Goal: Task Accomplishment & Management: Use online tool/utility

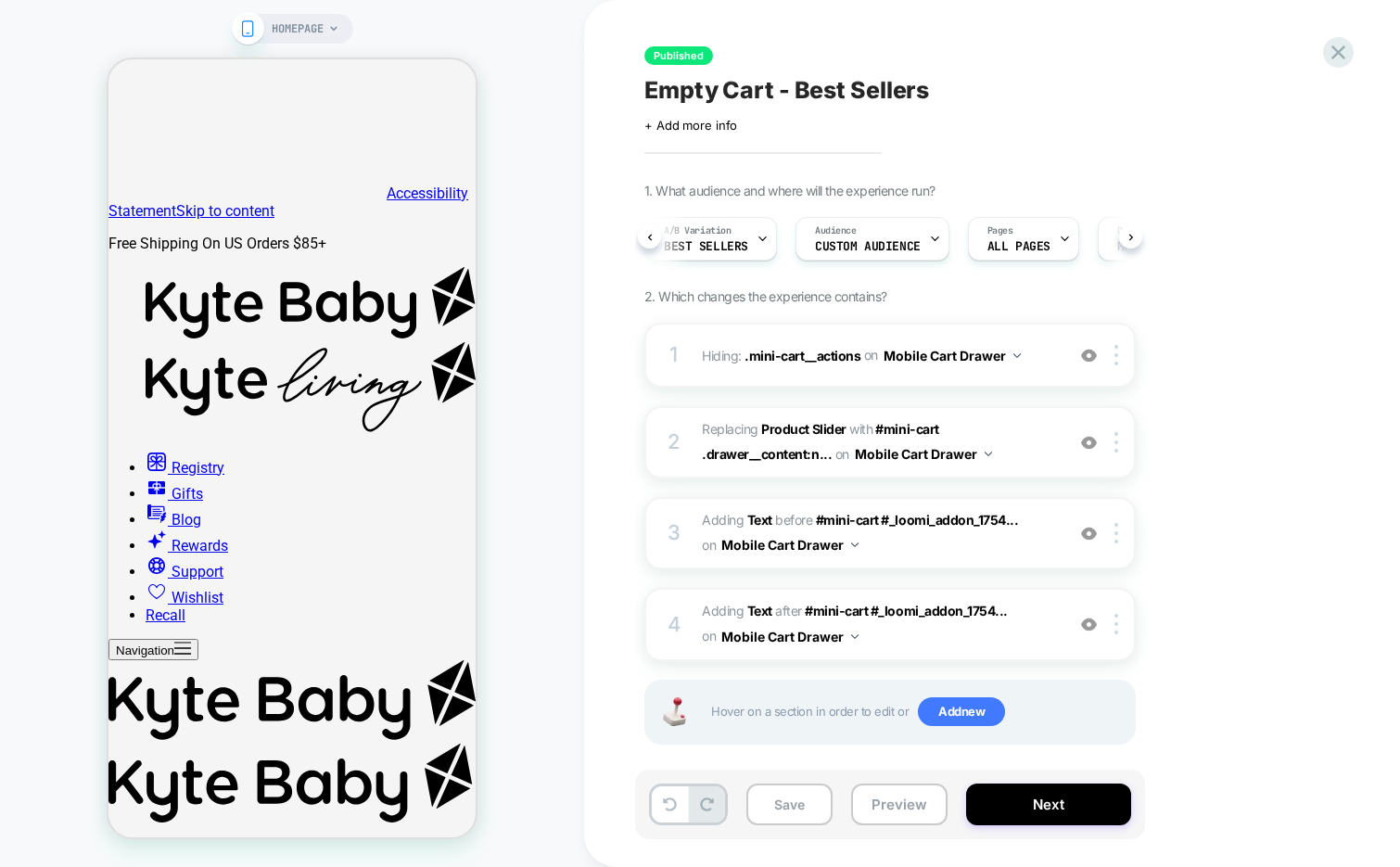
scroll to position [0, 106]
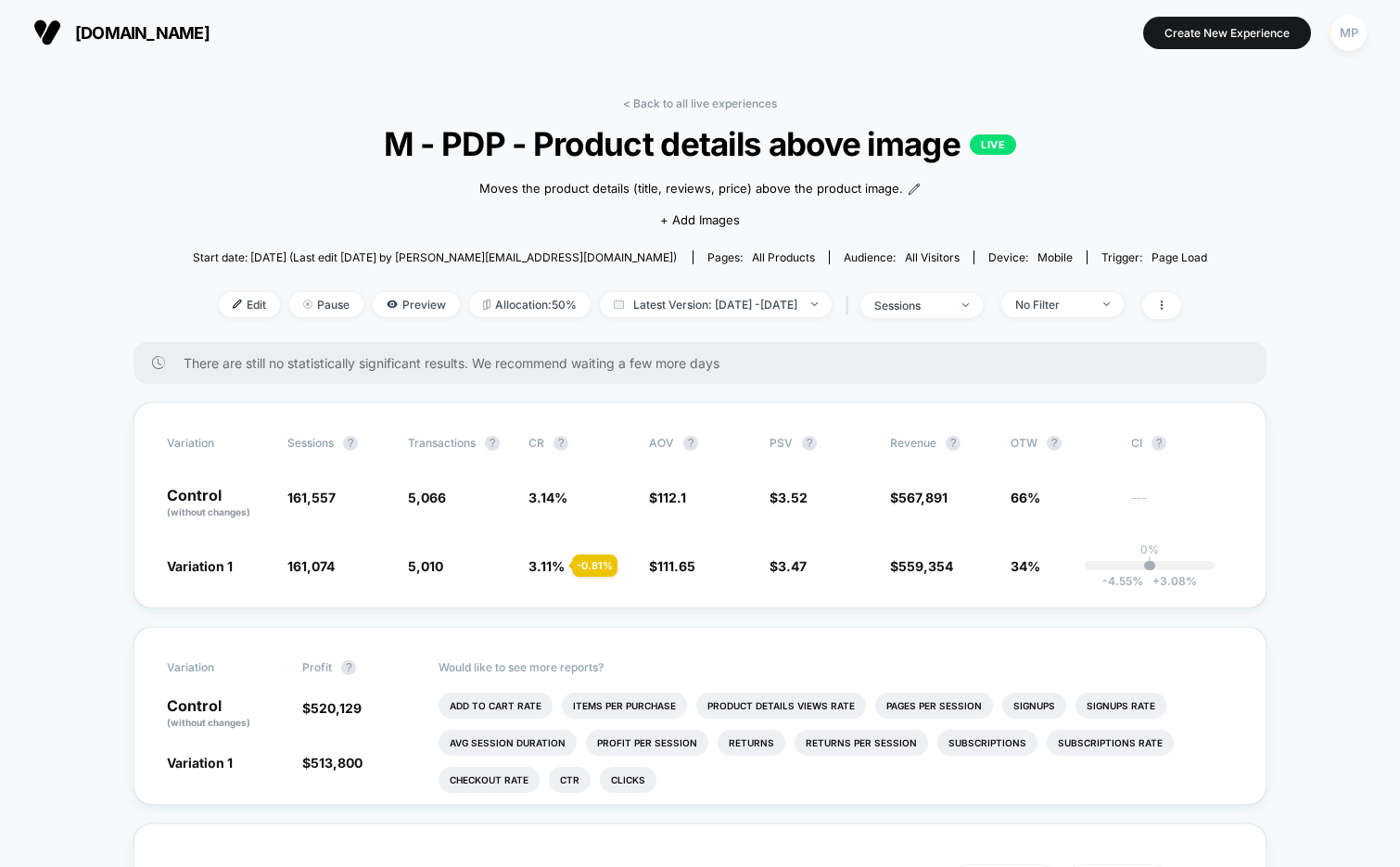
click at [758, 152] on span "M - PDP - Product details above image LIVE" at bounding box center [699, 144] width 913 height 39
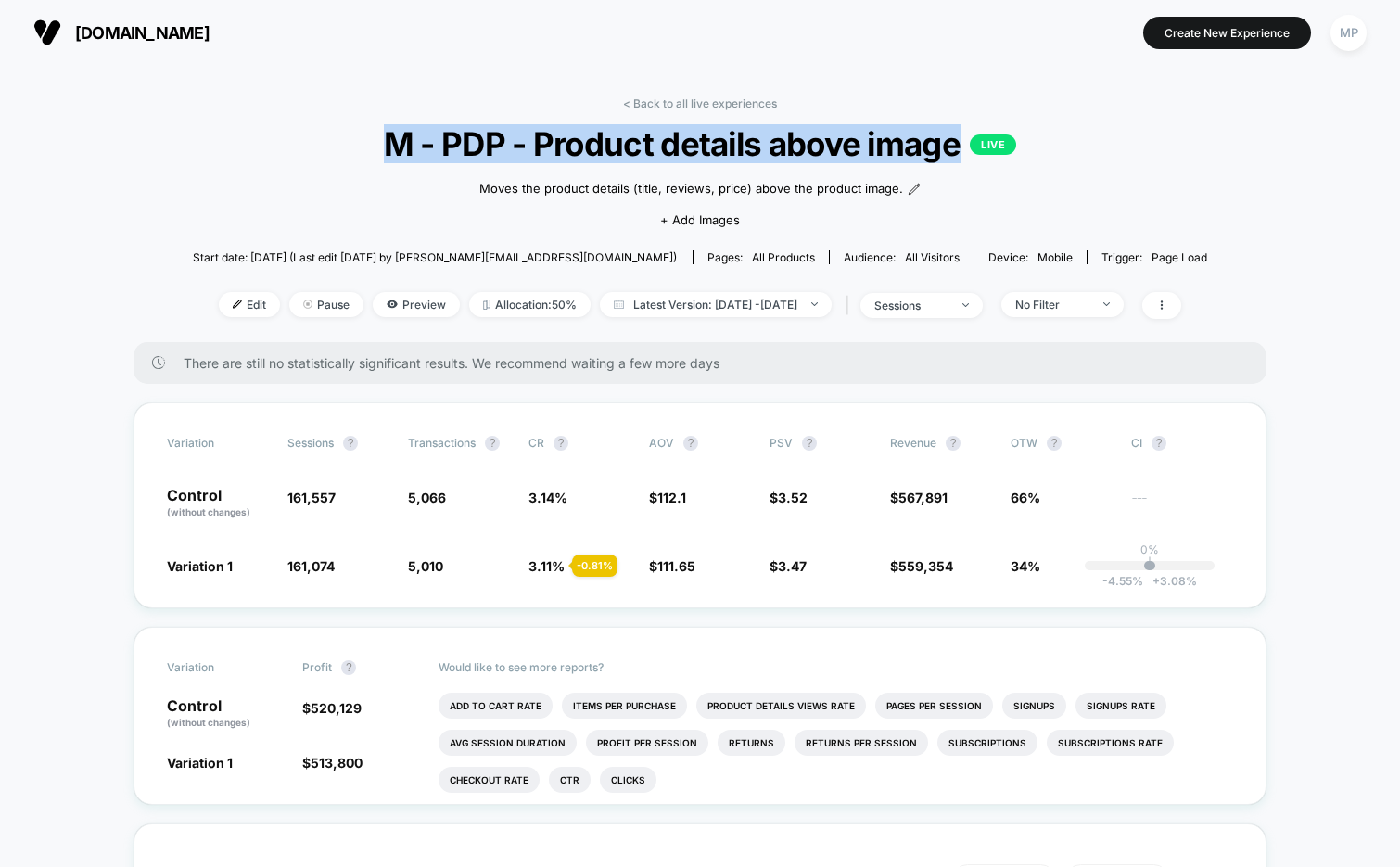
copy span "M - PDP - Product details above image"
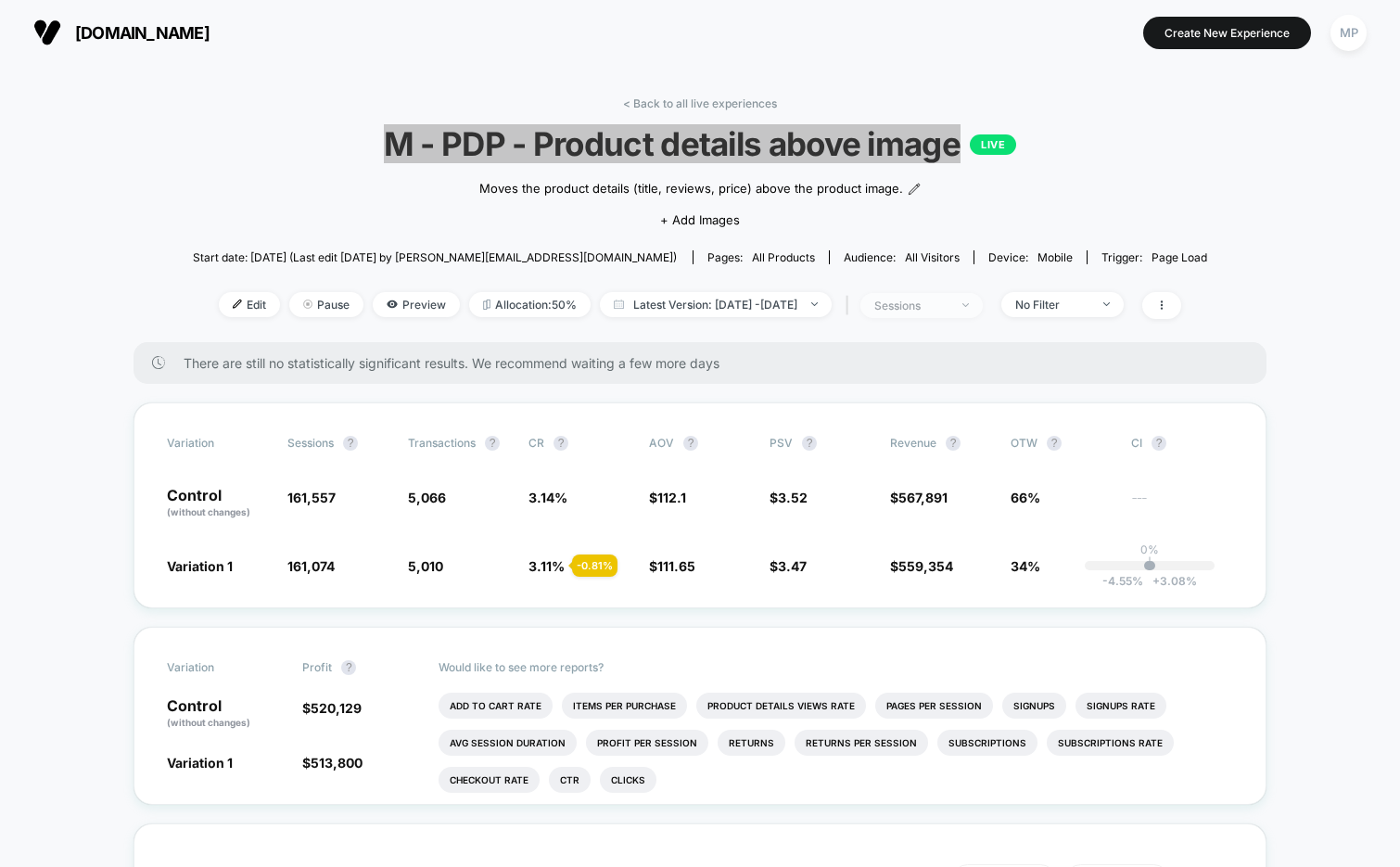
click at [939, 302] on div "sessions" at bounding box center [911, 305] width 74 height 14
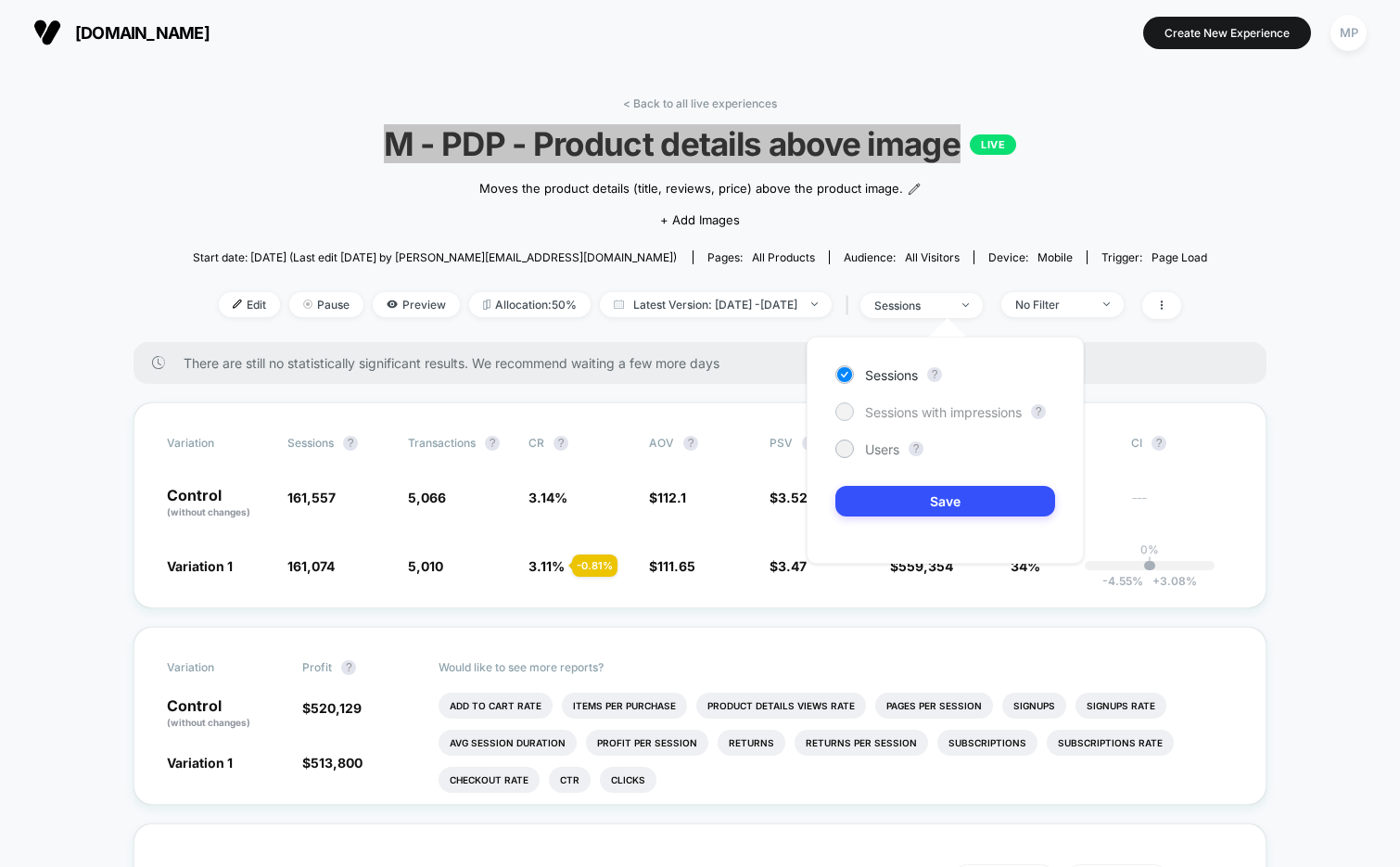
click at [887, 415] on span "Sessions with impressions" at bounding box center [943, 412] width 157 height 16
click at [873, 488] on button "Save" at bounding box center [945, 500] width 220 height 30
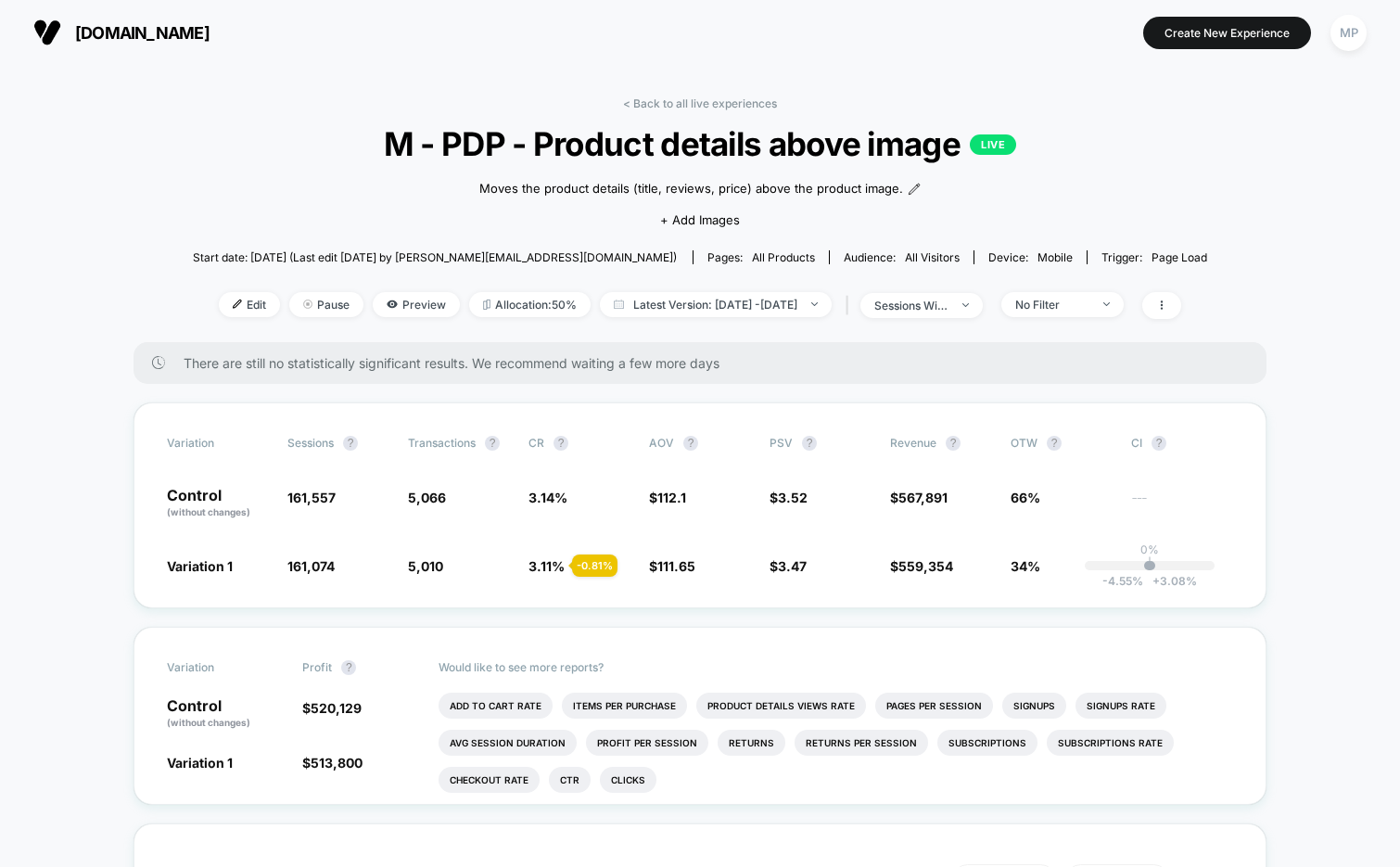
click at [1036, 132] on span "M - PDP - Product details above image LIVE" at bounding box center [699, 144] width 913 height 39
click at [931, 308] on div "sessions with impression" at bounding box center [911, 305] width 74 height 14
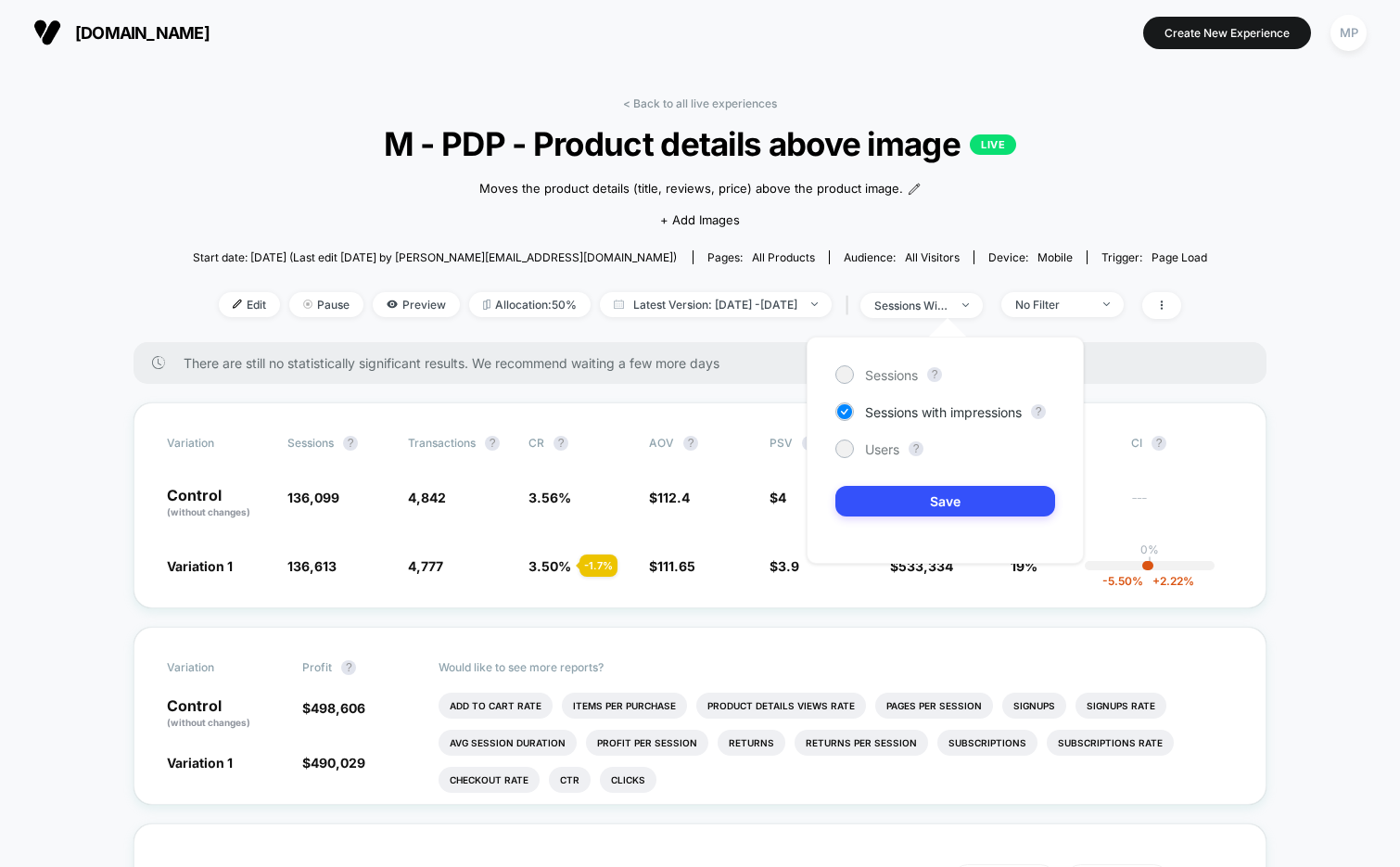
click at [879, 459] on div "Sessions ? Sessions with impressions ? Users ? Save" at bounding box center [944, 450] width 277 height 227
click at [879, 452] on span "Users" at bounding box center [881, 449] width 34 height 16
click at [879, 493] on button "Save" at bounding box center [945, 500] width 220 height 30
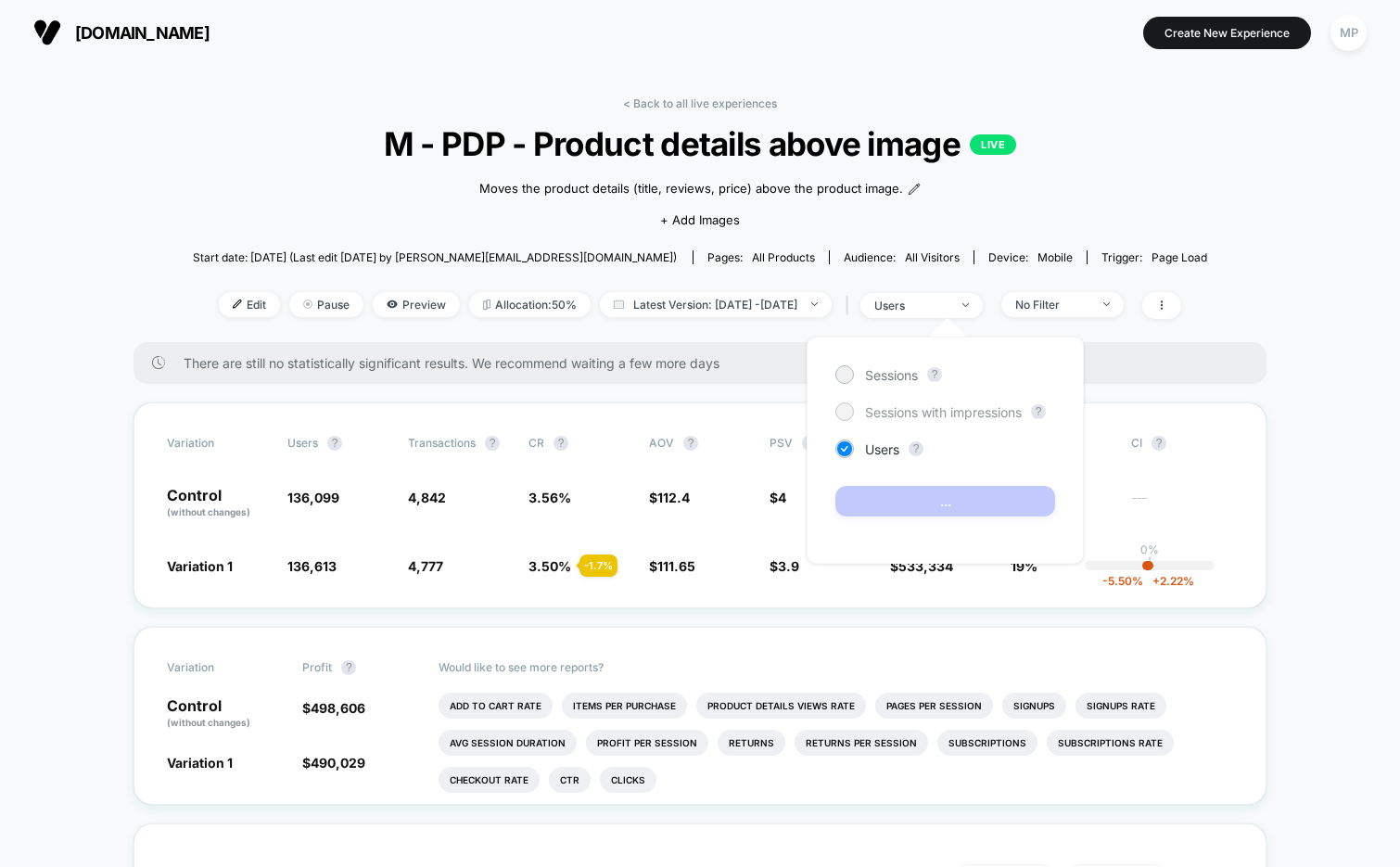
click at [873, 408] on span "Sessions with impressions" at bounding box center [943, 412] width 157 height 16
click at [1144, 187] on div "< Back to all live experiences M - PDP - Product details above image LIVE Moves…" at bounding box center [700, 219] width 1015 height 246
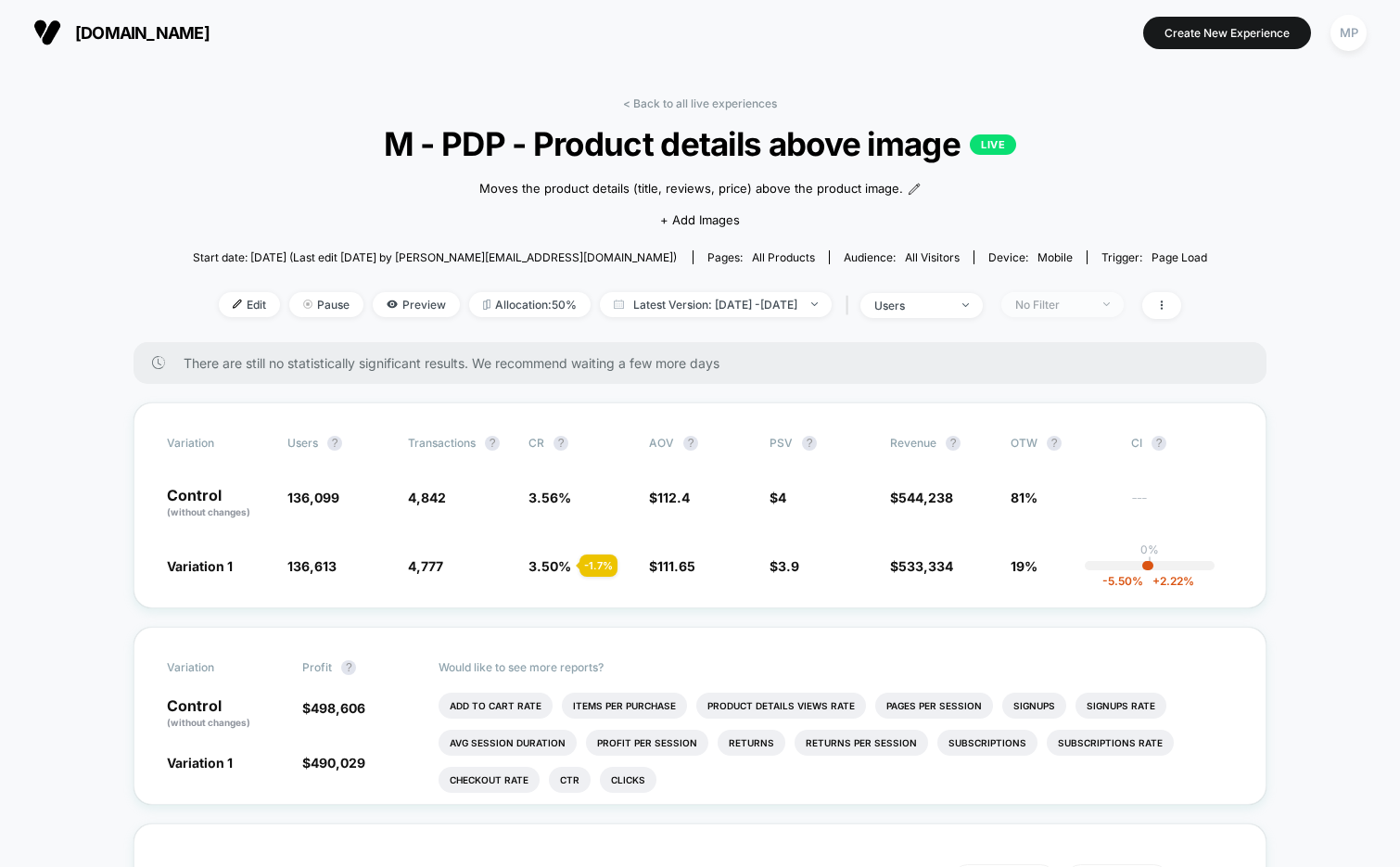
click at [1080, 303] on div "No Filter" at bounding box center [1052, 304] width 74 height 14
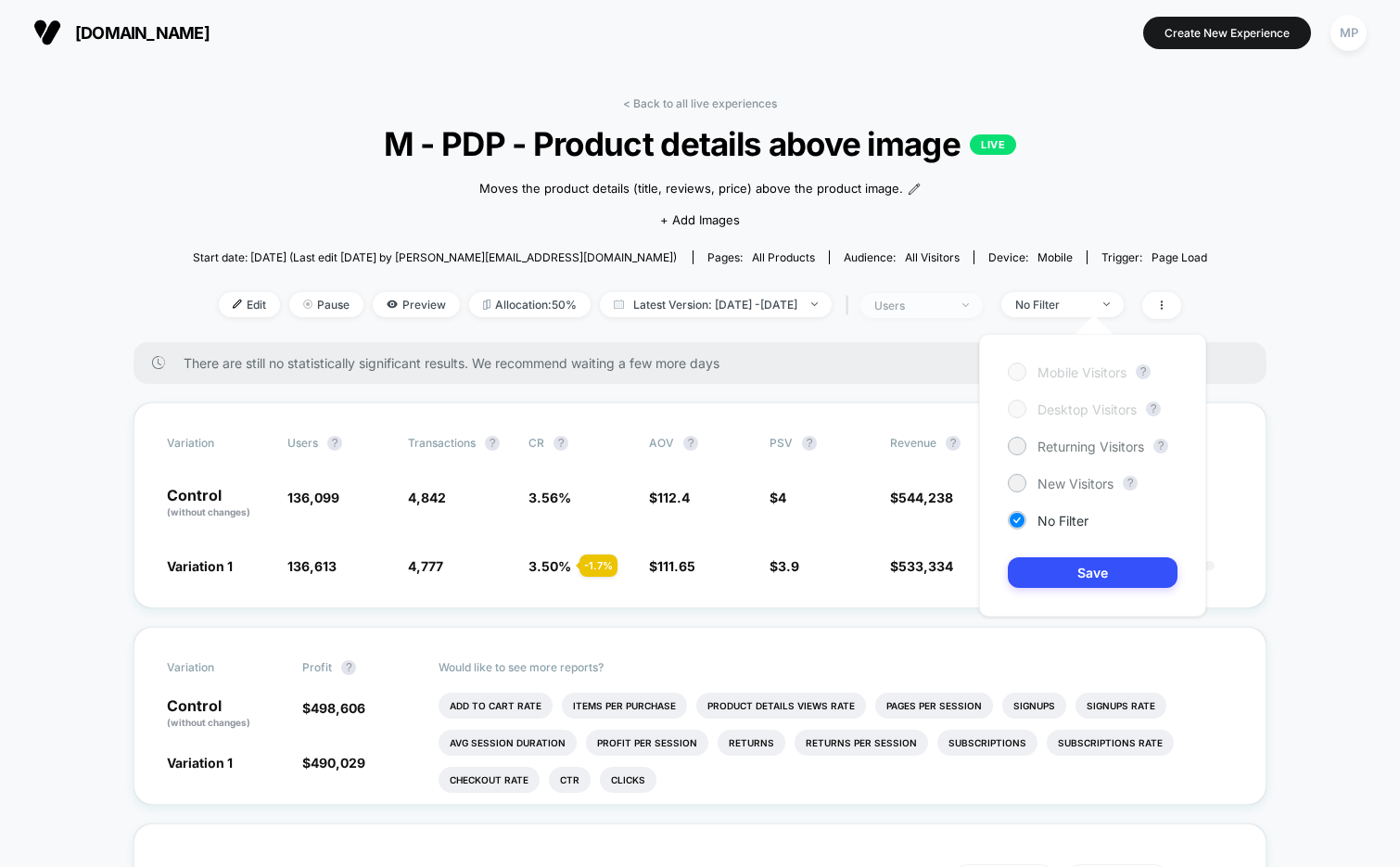
click at [948, 308] on div "users" at bounding box center [911, 305] width 74 height 14
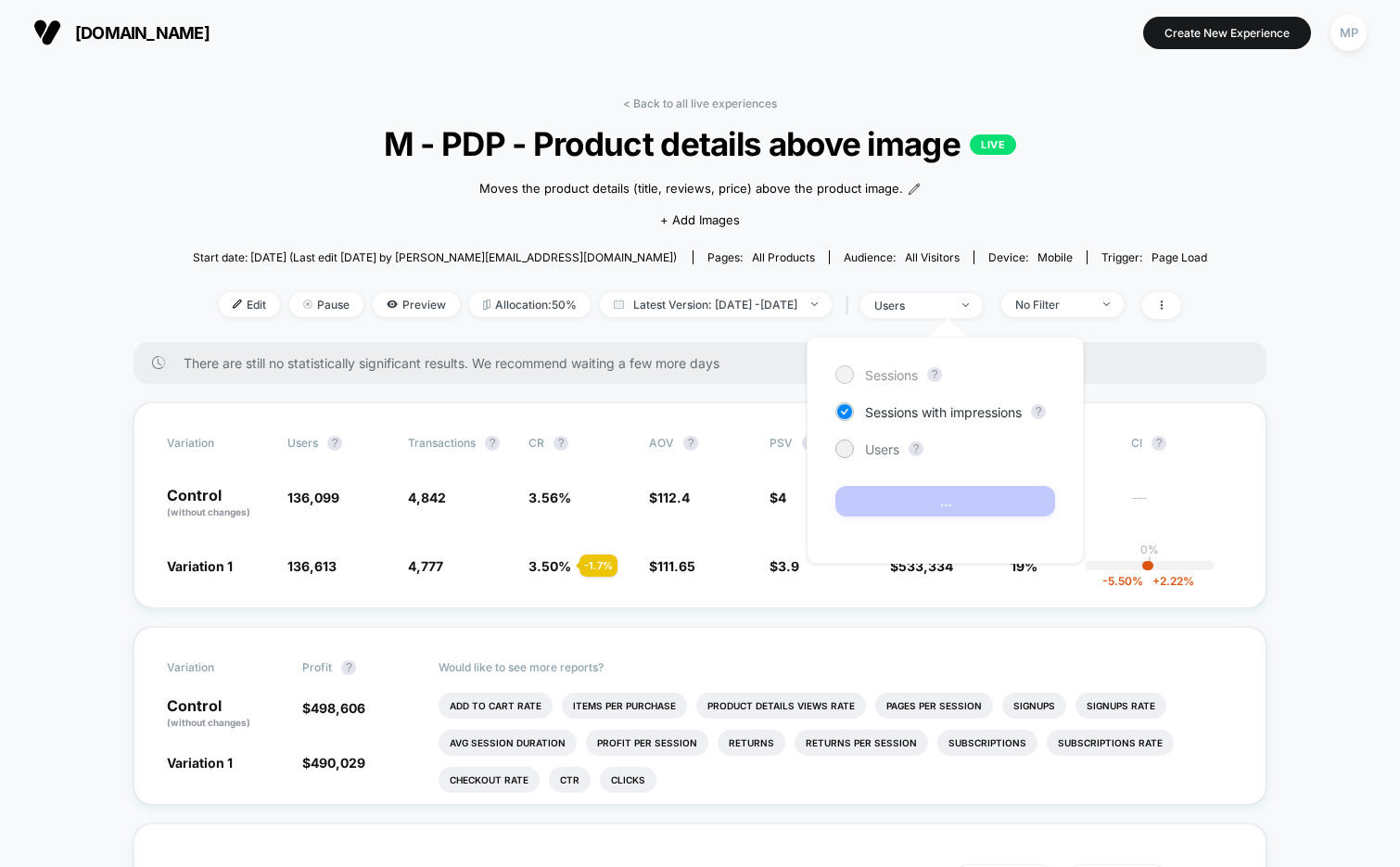
click at [882, 379] on span "Sessions" at bounding box center [891, 375] width 53 height 16
click at [876, 412] on span "Sessions with impressions" at bounding box center [943, 412] width 157 height 16
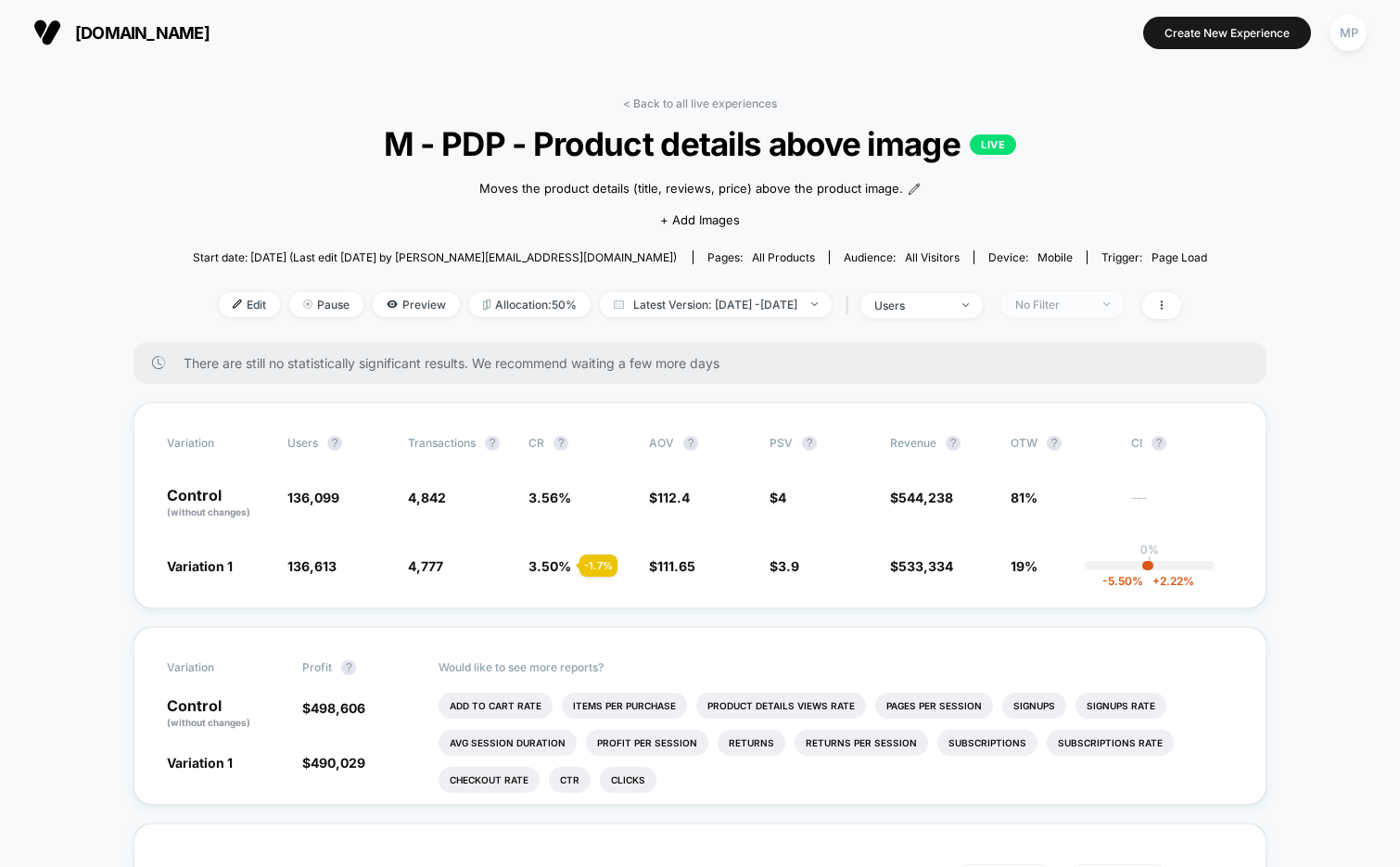
click at [1088, 297] on div "No Filter" at bounding box center [1052, 304] width 74 height 14
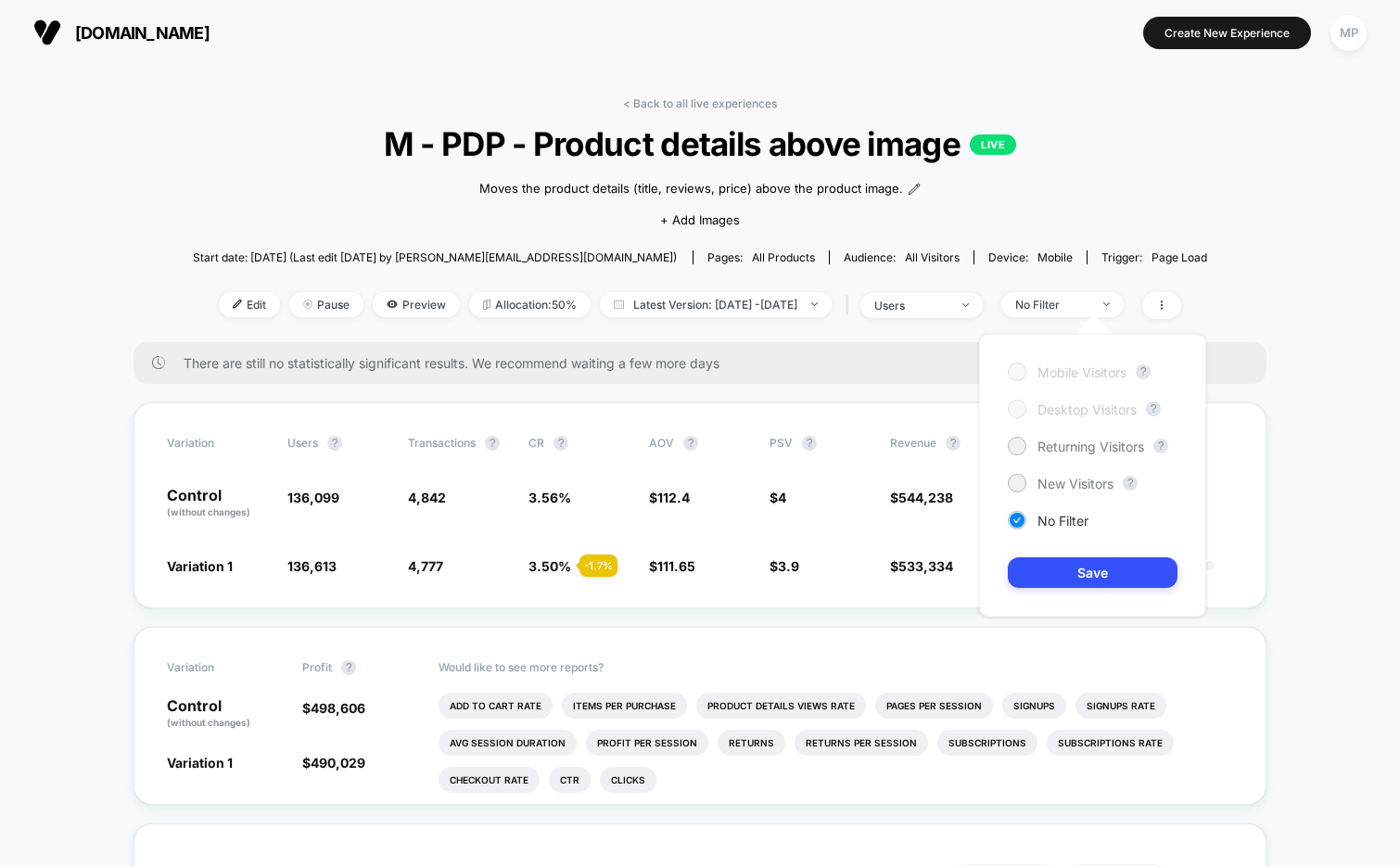
click at [1173, 204] on div "< Back to all live experiences M - PDP - Product details above image LIVE Moves…" at bounding box center [700, 219] width 1015 height 246
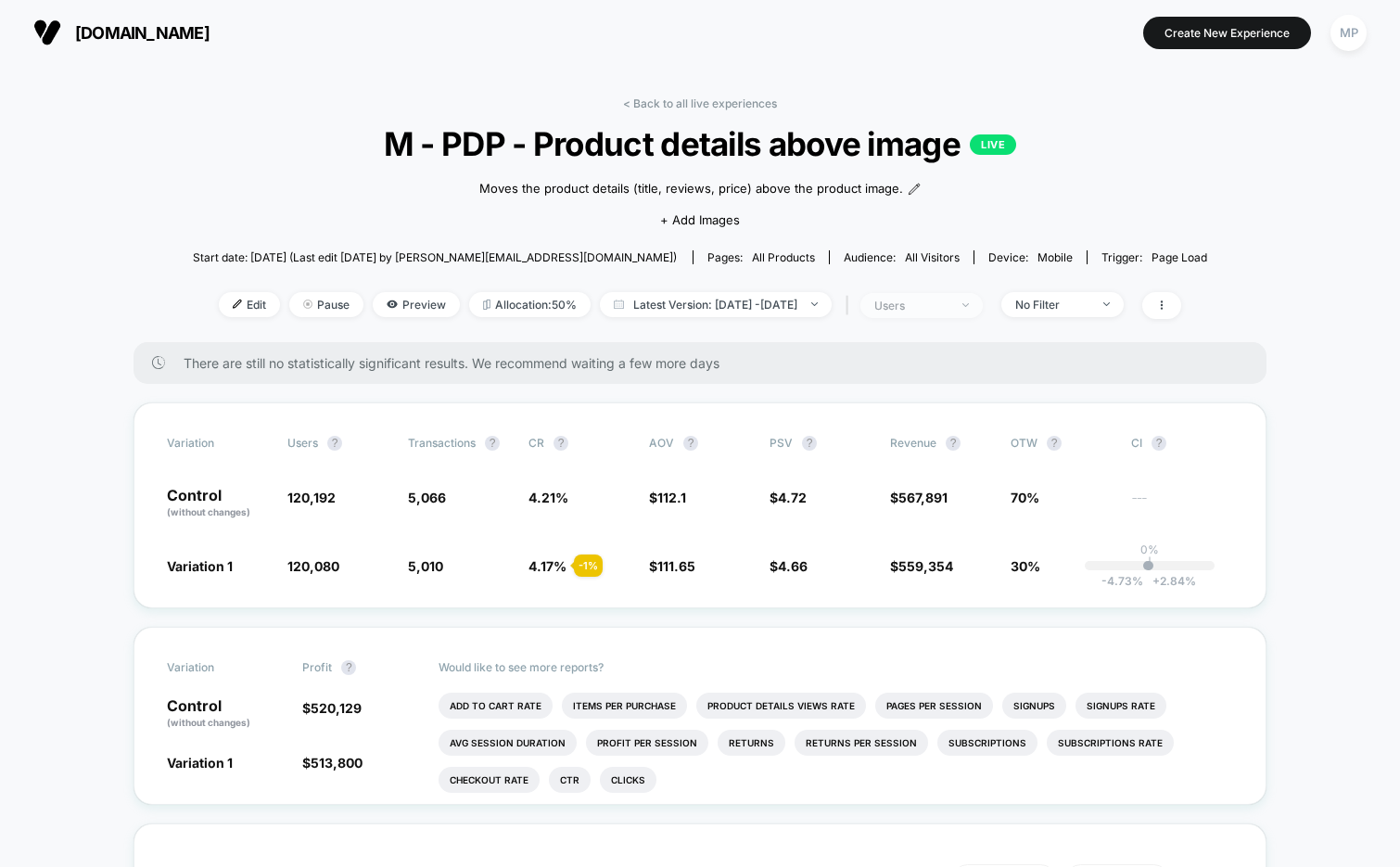
click at [948, 299] on div "users" at bounding box center [911, 305] width 74 height 14
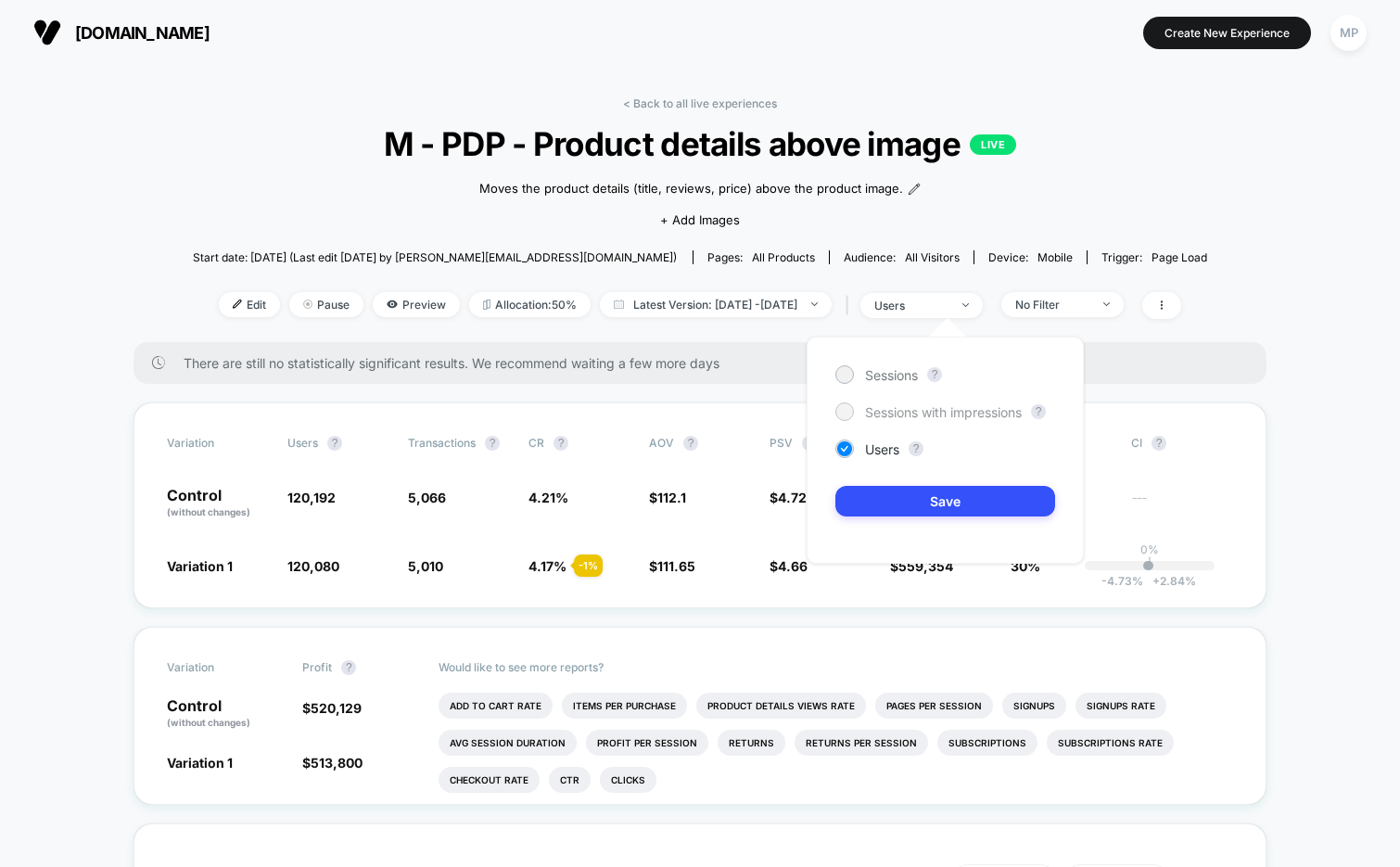
click at [873, 417] on span "Sessions with impressions" at bounding box center [943, 412] width 157 height 16
click at [876, 490] on button "Save" at bounding box center [945, 500] width 220 height 30
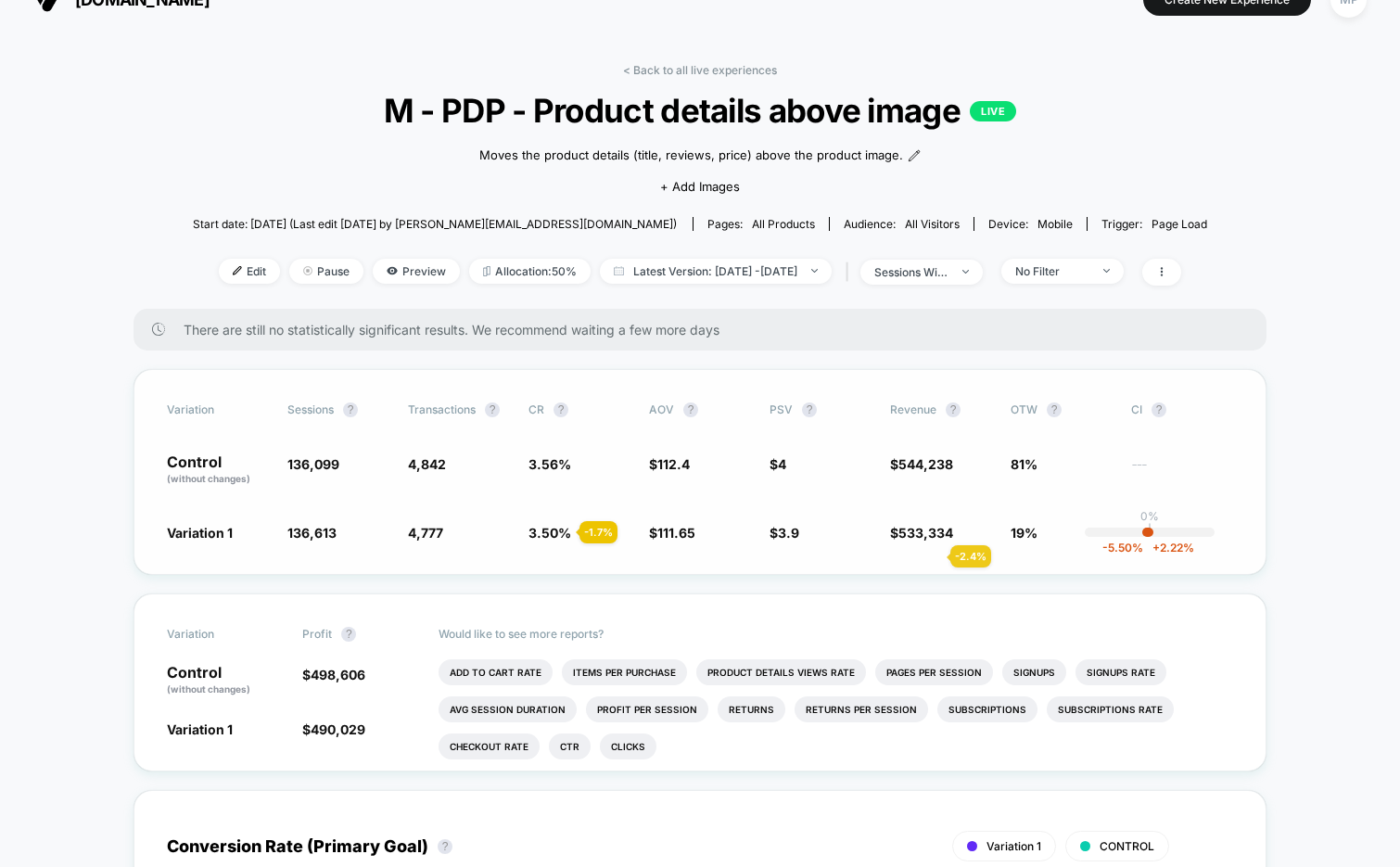
scroll to position [39, 0]
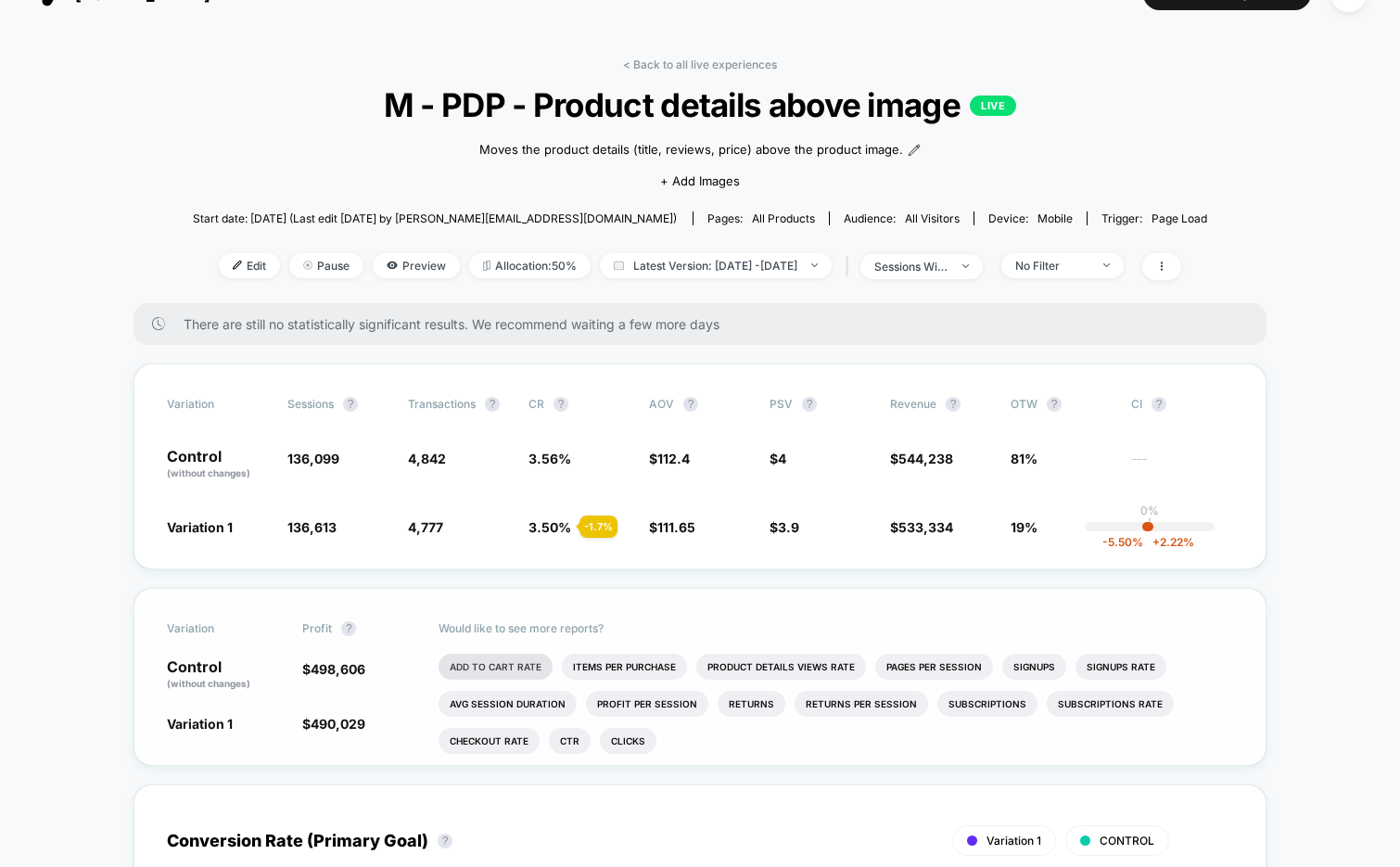
click at [459, 664] on li "Add To Cart Rate" at bounding box center [495, 666] width 114 height 26
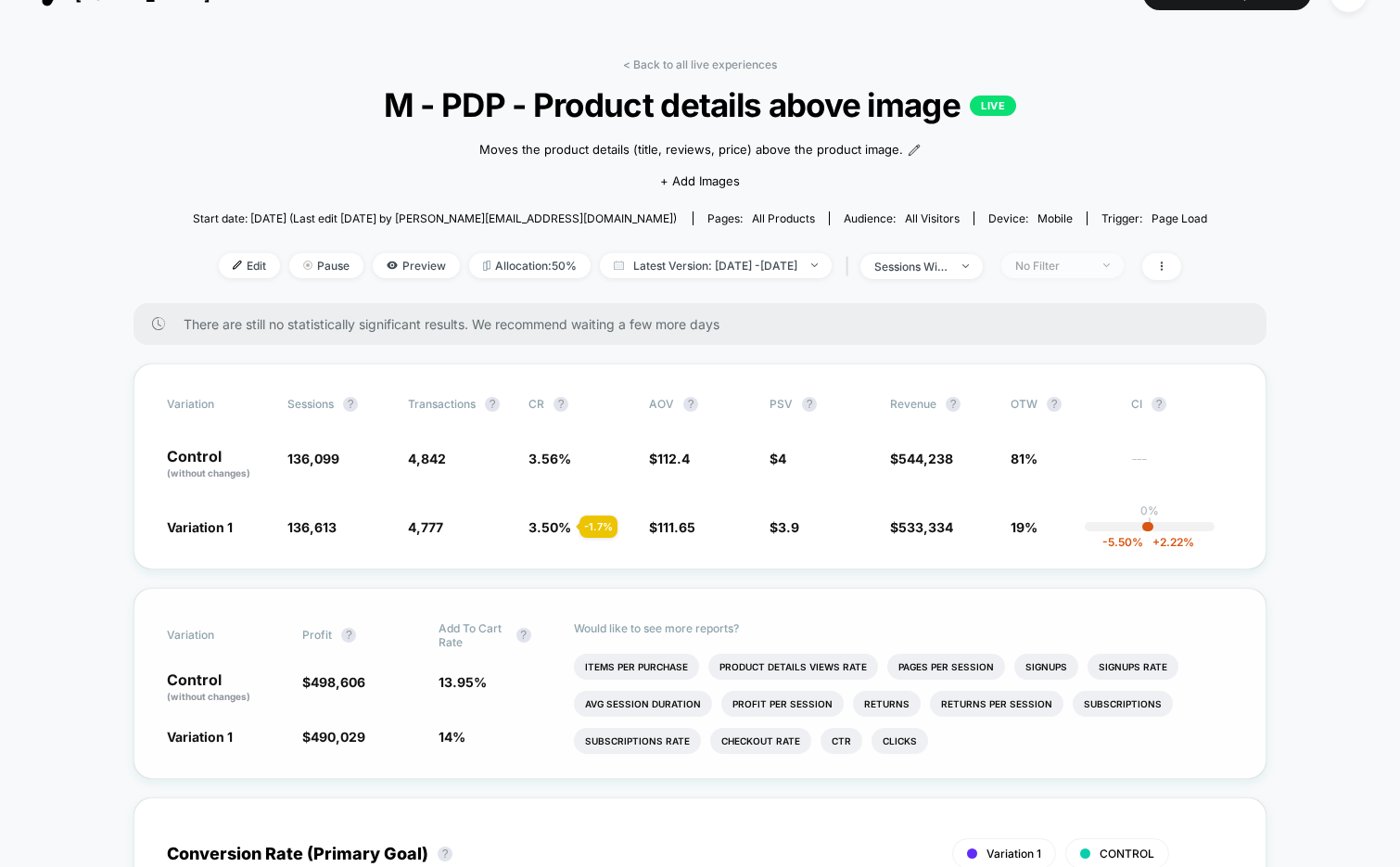
click at [1089, 261] on div "No Filter" at bounding box center [1052, 265] width 74 height 14
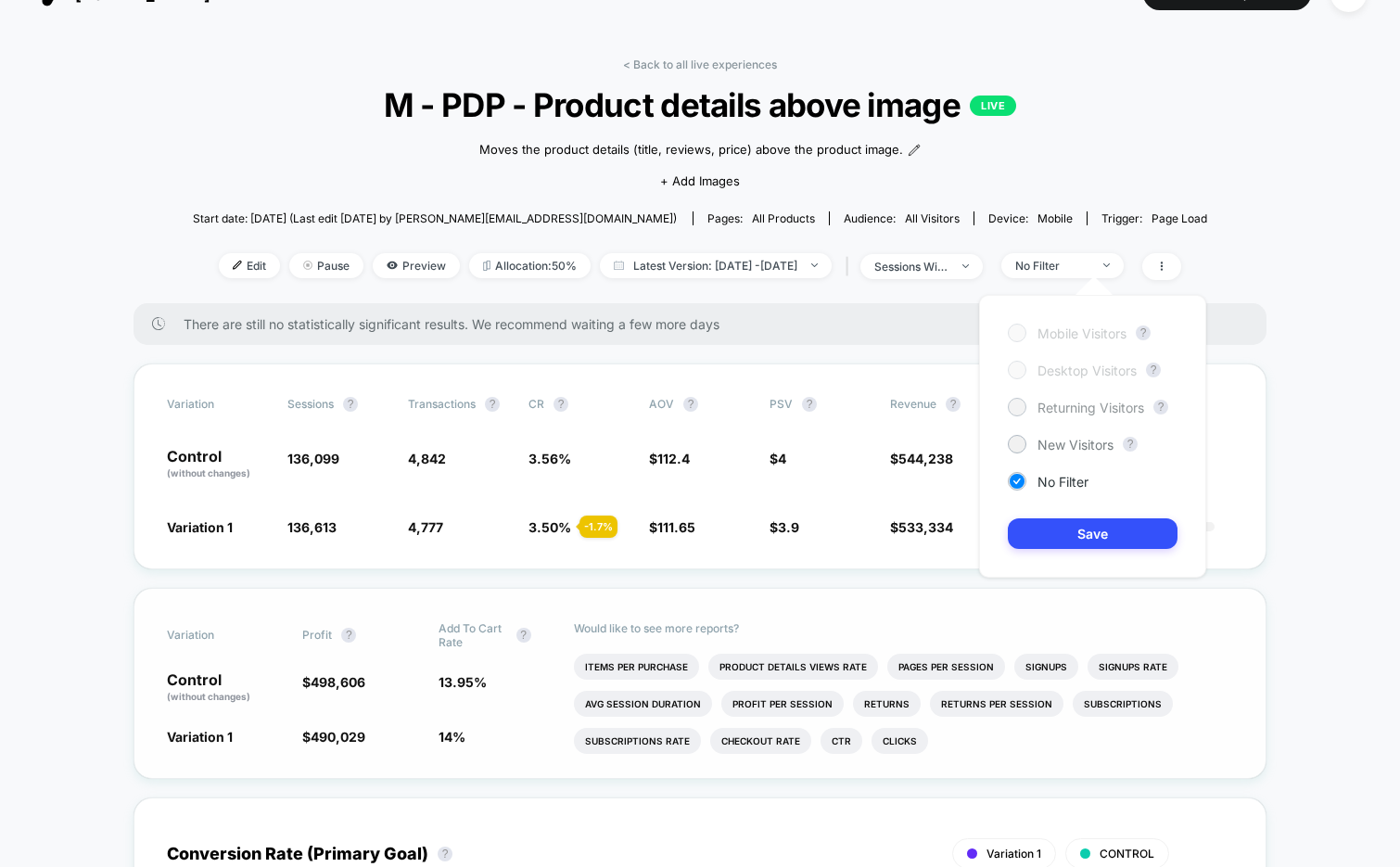
click at [1066, 399] on span "Returning Visitors" at bounding box center [1090, 407] width 107 height 16
click at [1061, 525] on button "Save" at bounding box center [1092, 533] width 169 height 30
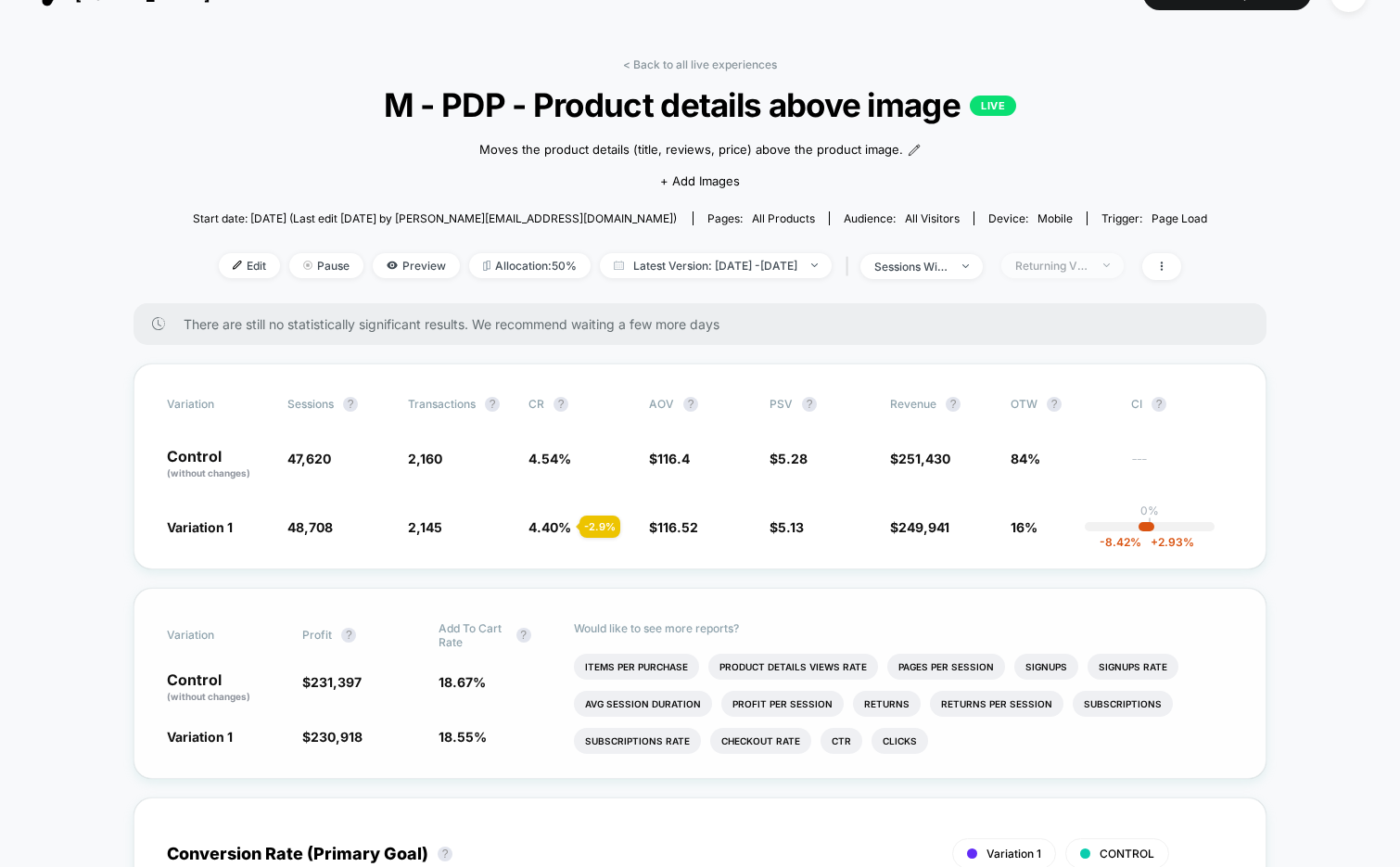
click at [1067, 259] on div "Returning Visitors" at bounding box center [1052, 265] width 74 height 14
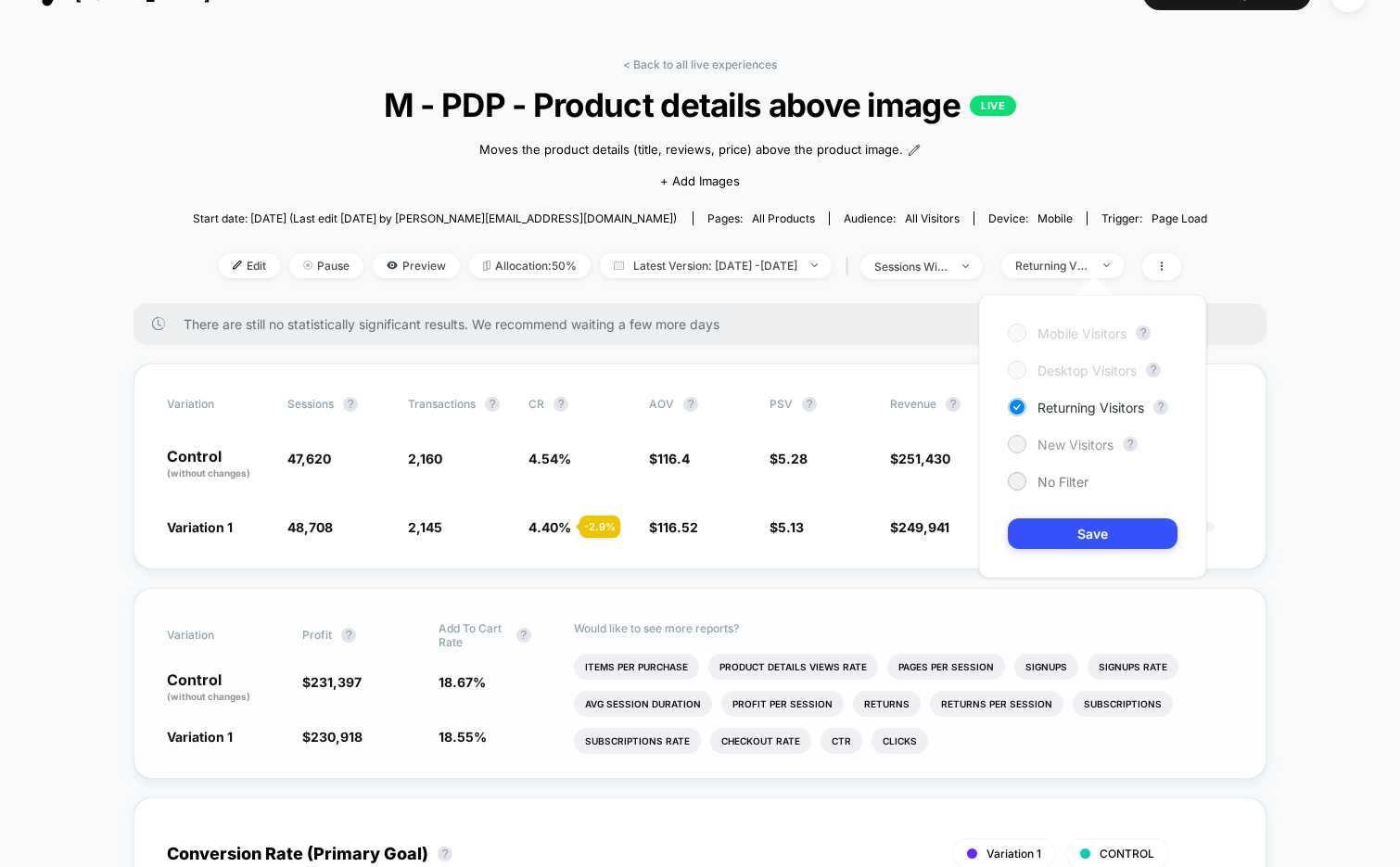
click at [1049, 446] on span "New Visitors" at bounding box center [1075, 444] width 76 height 16
click at [1046, 542] on button "Save" at bounding box center [1092, 533] width 169 height 30
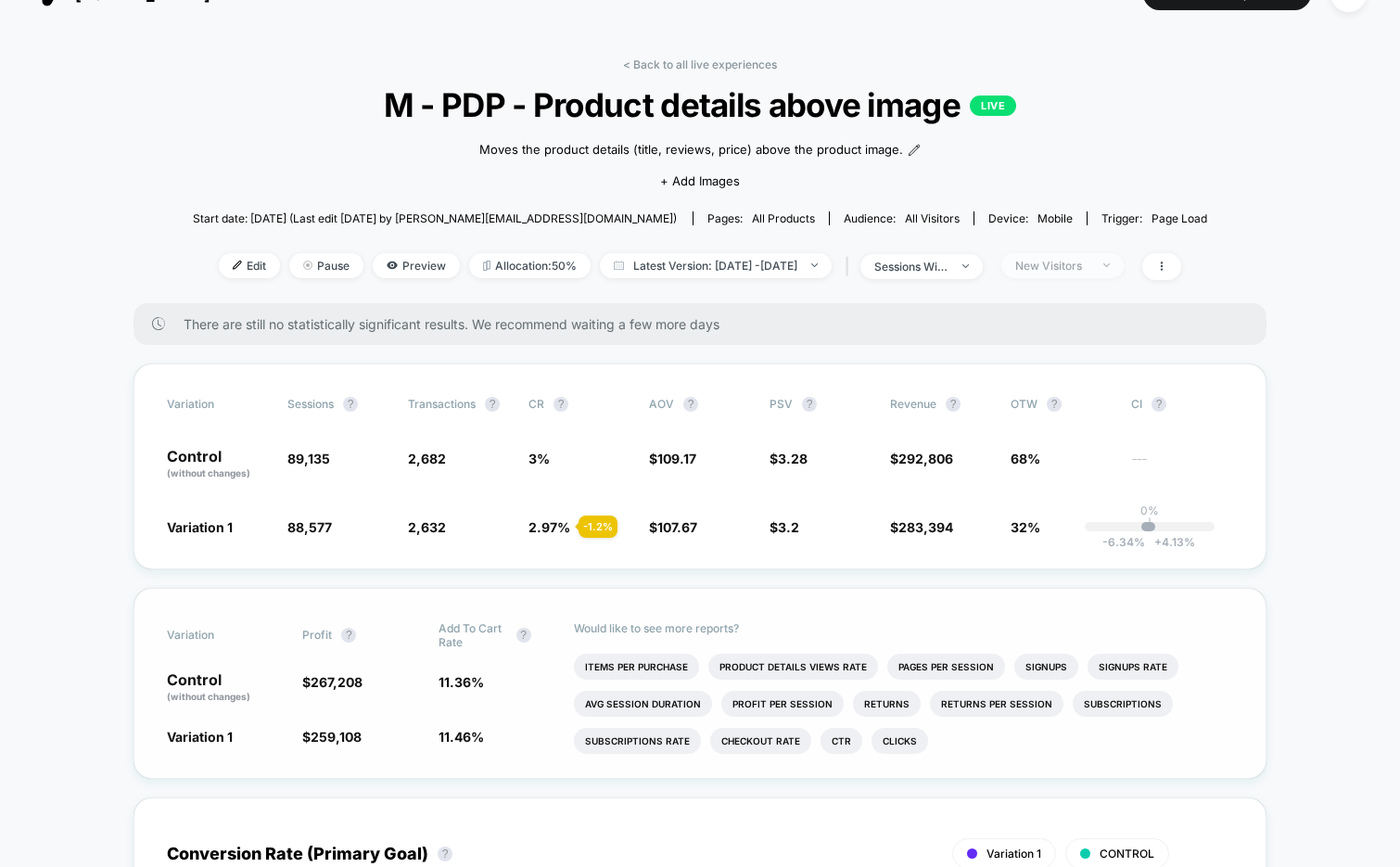
click at [1066, 271] on span "New Visitors" at bounding box center [1061, 266] width 122 height 25
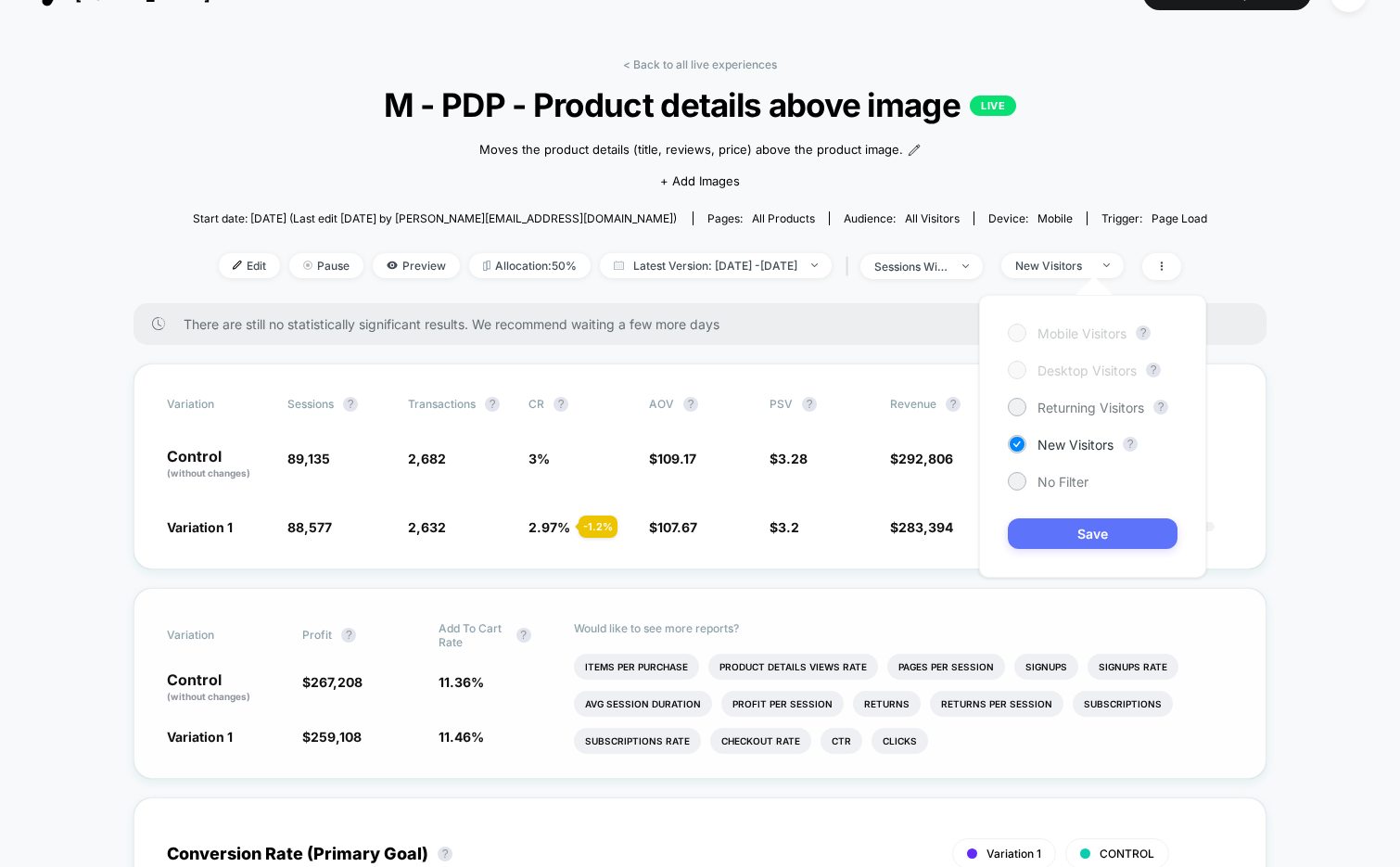
click at [1056, 534] on button "Save" at bounding box center [1092, 533] width 169 height 30
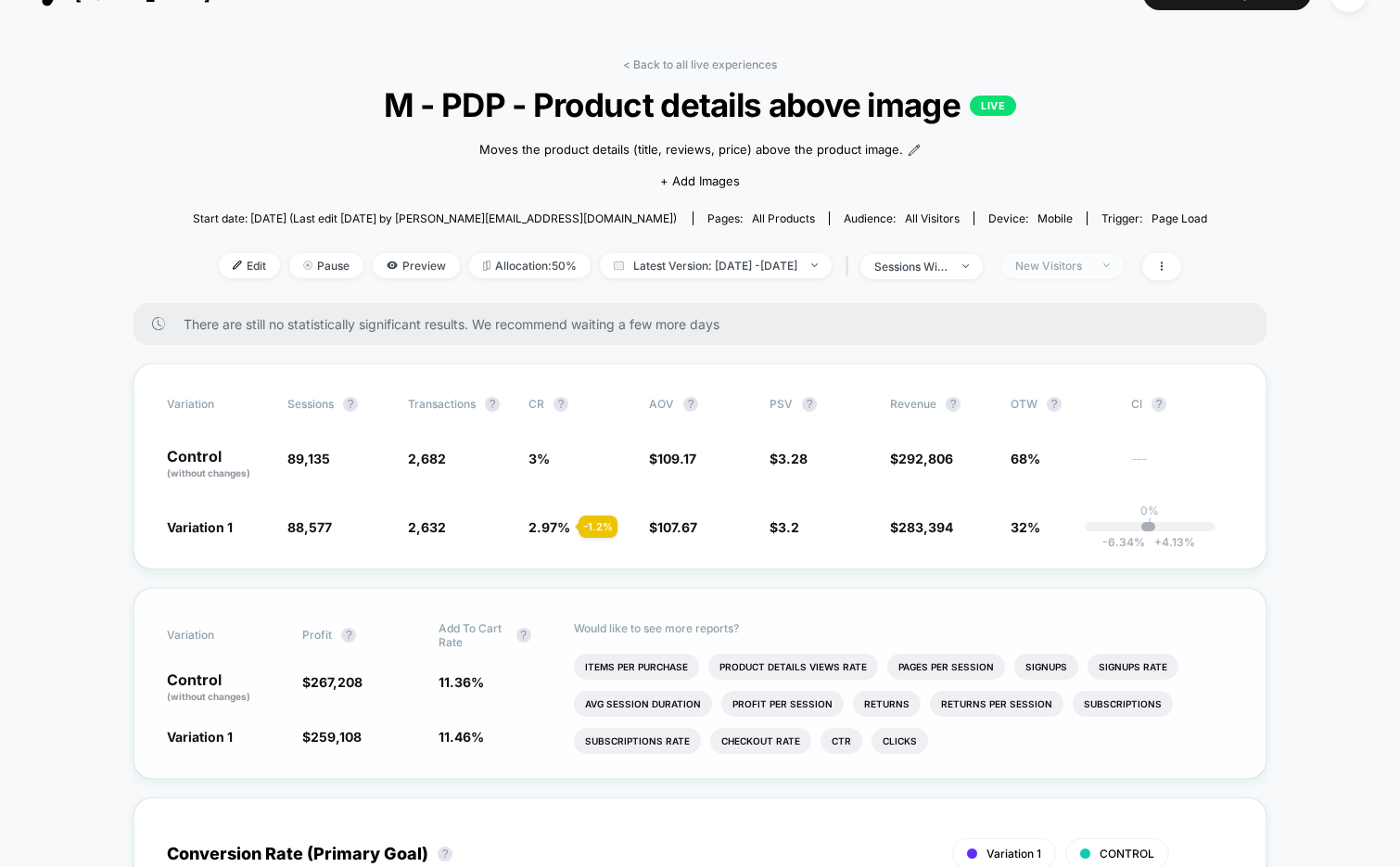
click at [1066, 272] on span "New Visitors" at bounding box center [1061, 266] width 122 height 25
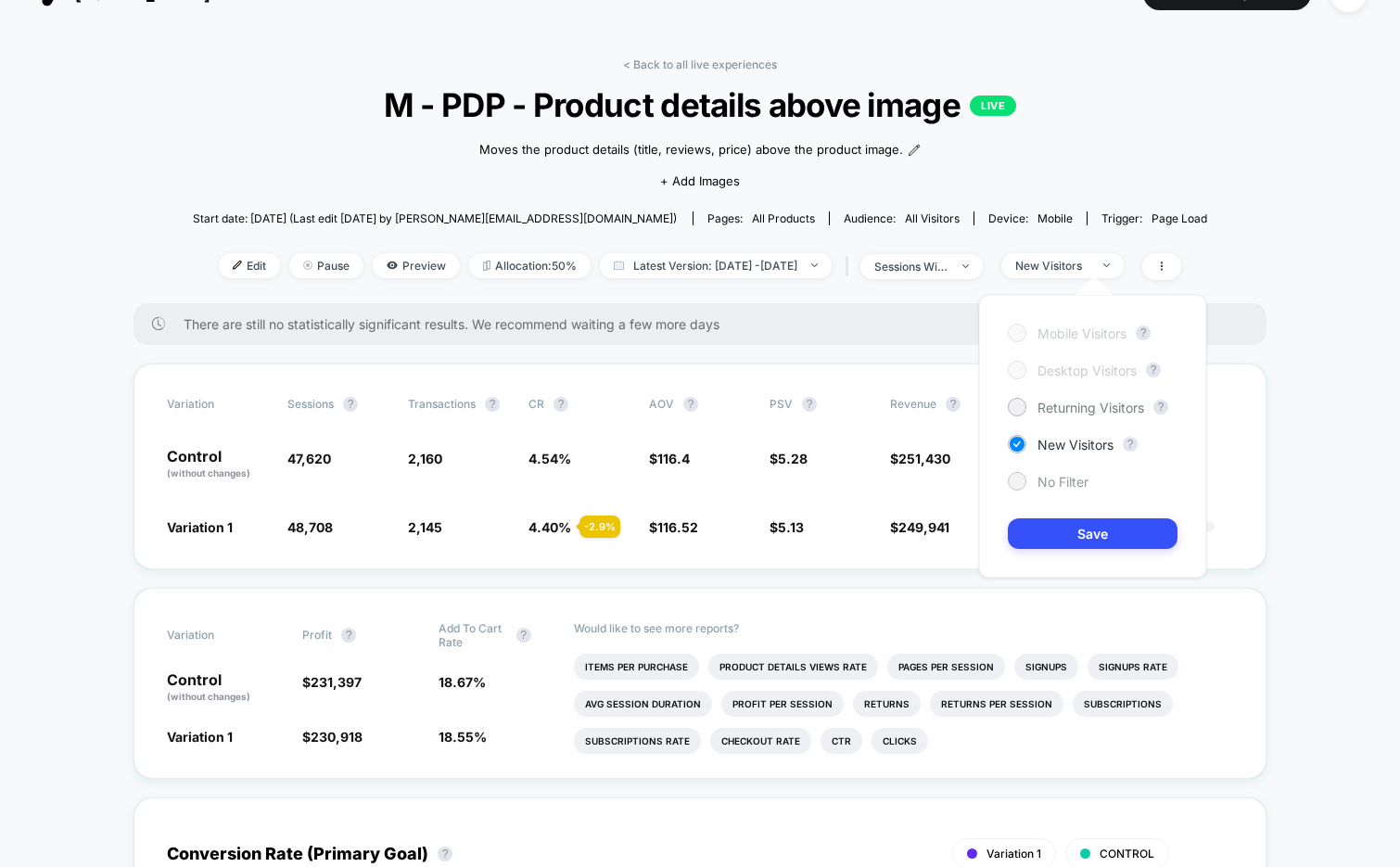
click at [1050, 485] on span "No Filter" at bounding box center [1062, 481] width 51 height 16
click at [1045, 554] on div "Mobile Visitors ? Desktop Visitors ? Returning Visitors ? New Visitors ? No Fil…" at bounding box center [1092, 435] width 227 height 283
click at [1050, 534] on button "Save" at bounding box center [1092, 533] width 169 height 30
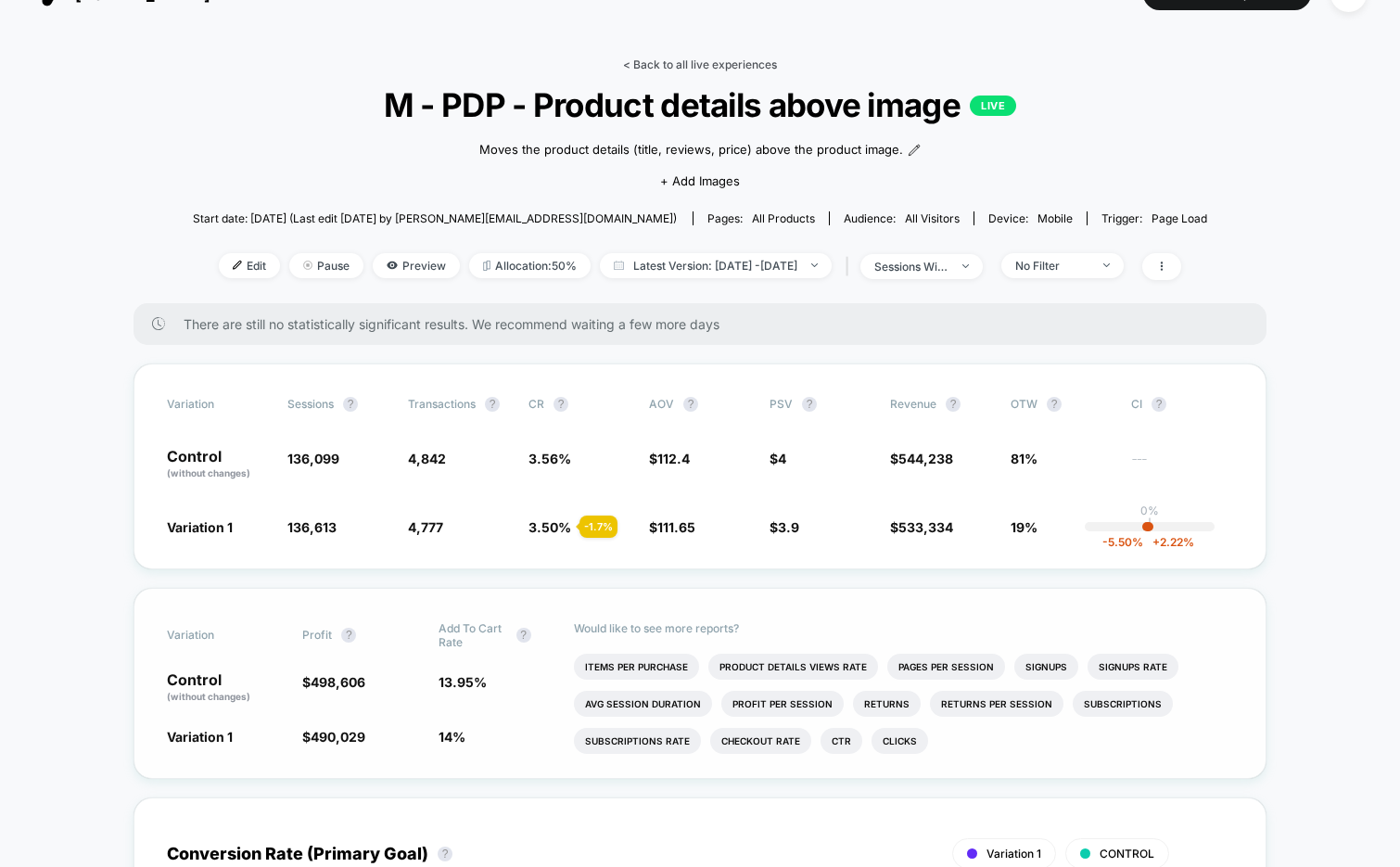
click at [655, 62] on link "< Back to all live experiences" at bounding box center [700, 65] width 154 height 14
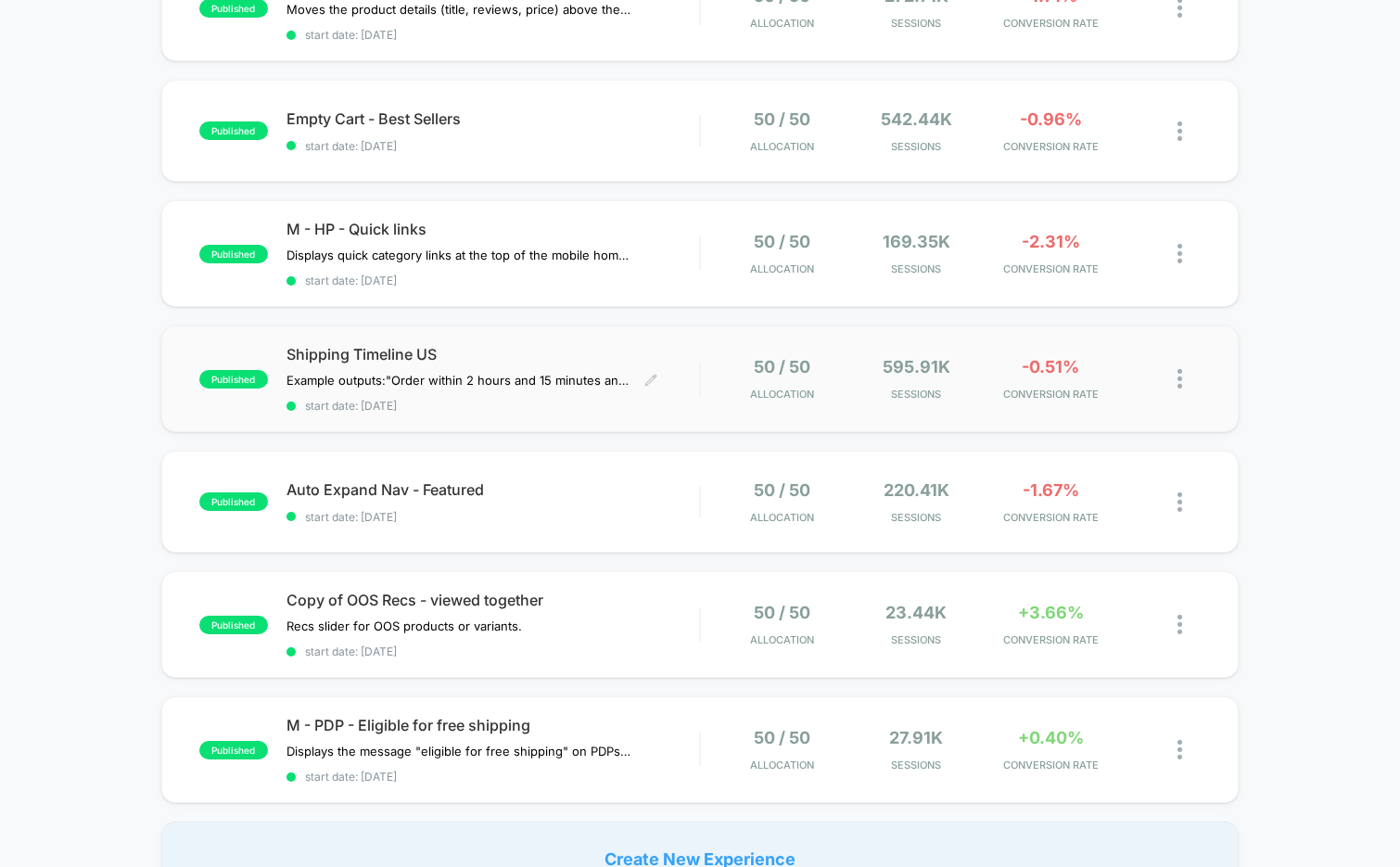
scroll to position [378, 0]
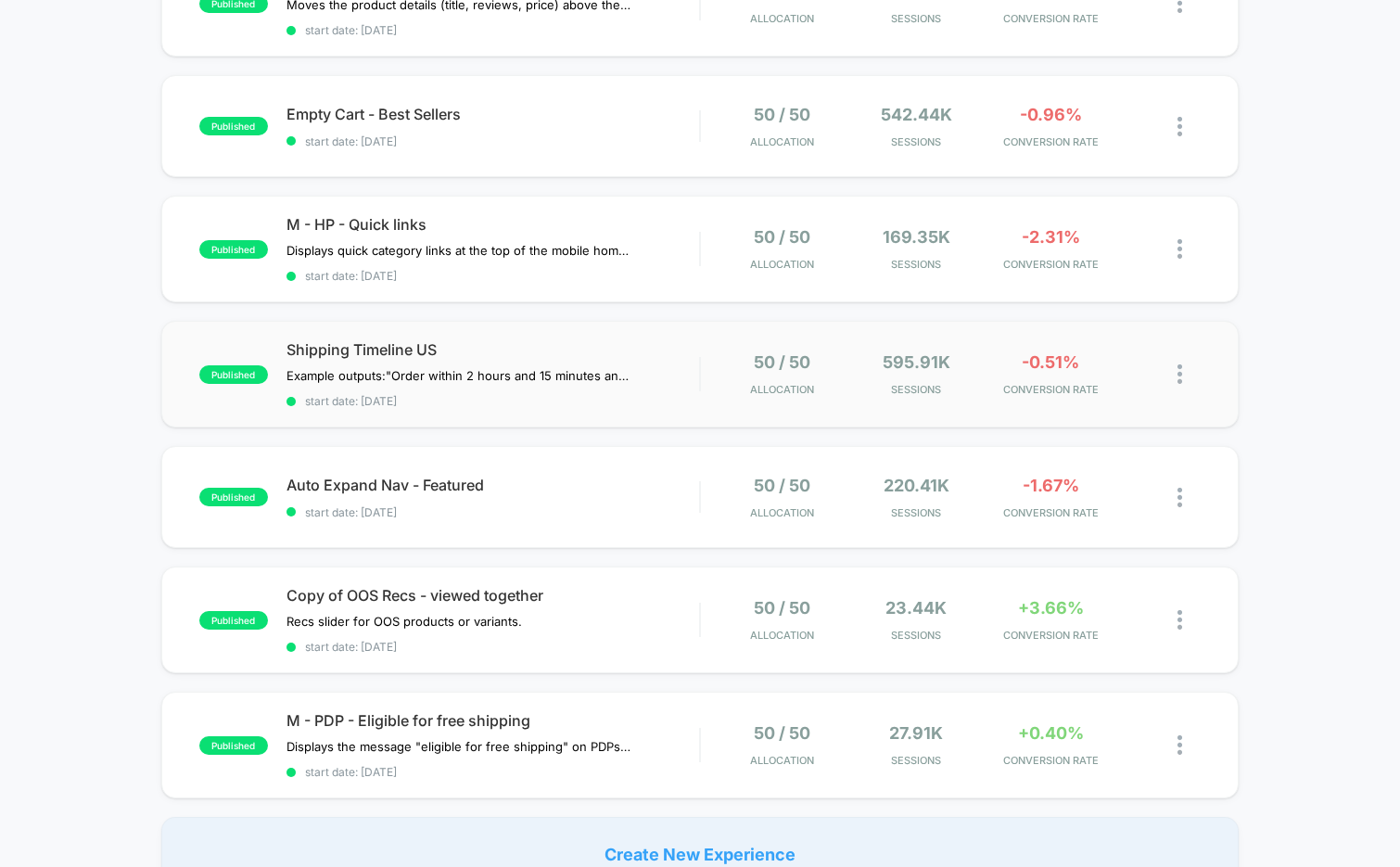
click at [527, 404] on div "published Shipping Timeline US Example outputs: "Order within 2 hours and 15 mi…" at bounding box center [700, 374] width 1078 height 107
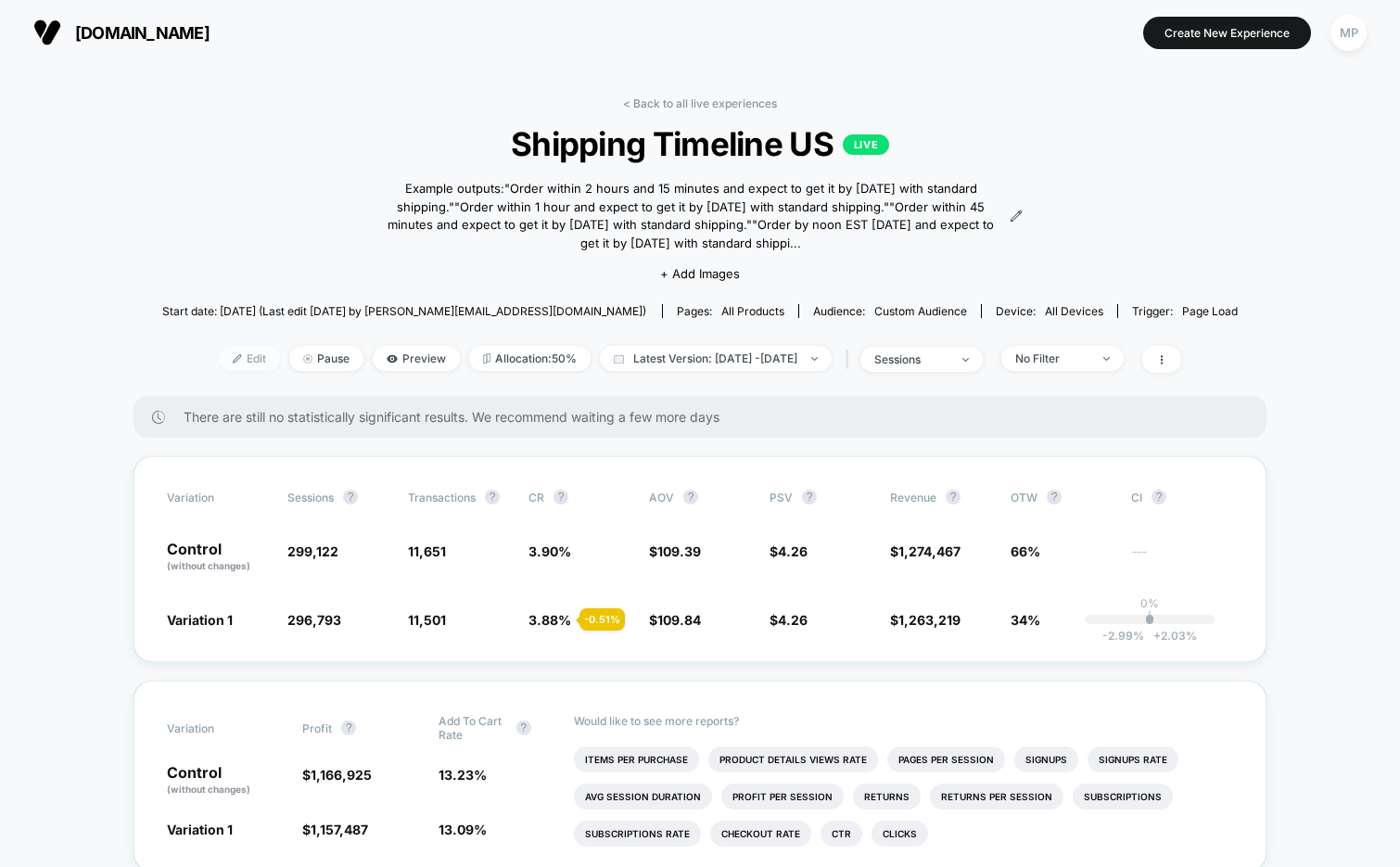
click at [219, 370] on span "Edit" at bounding box center [249, 358] width 62 height 25
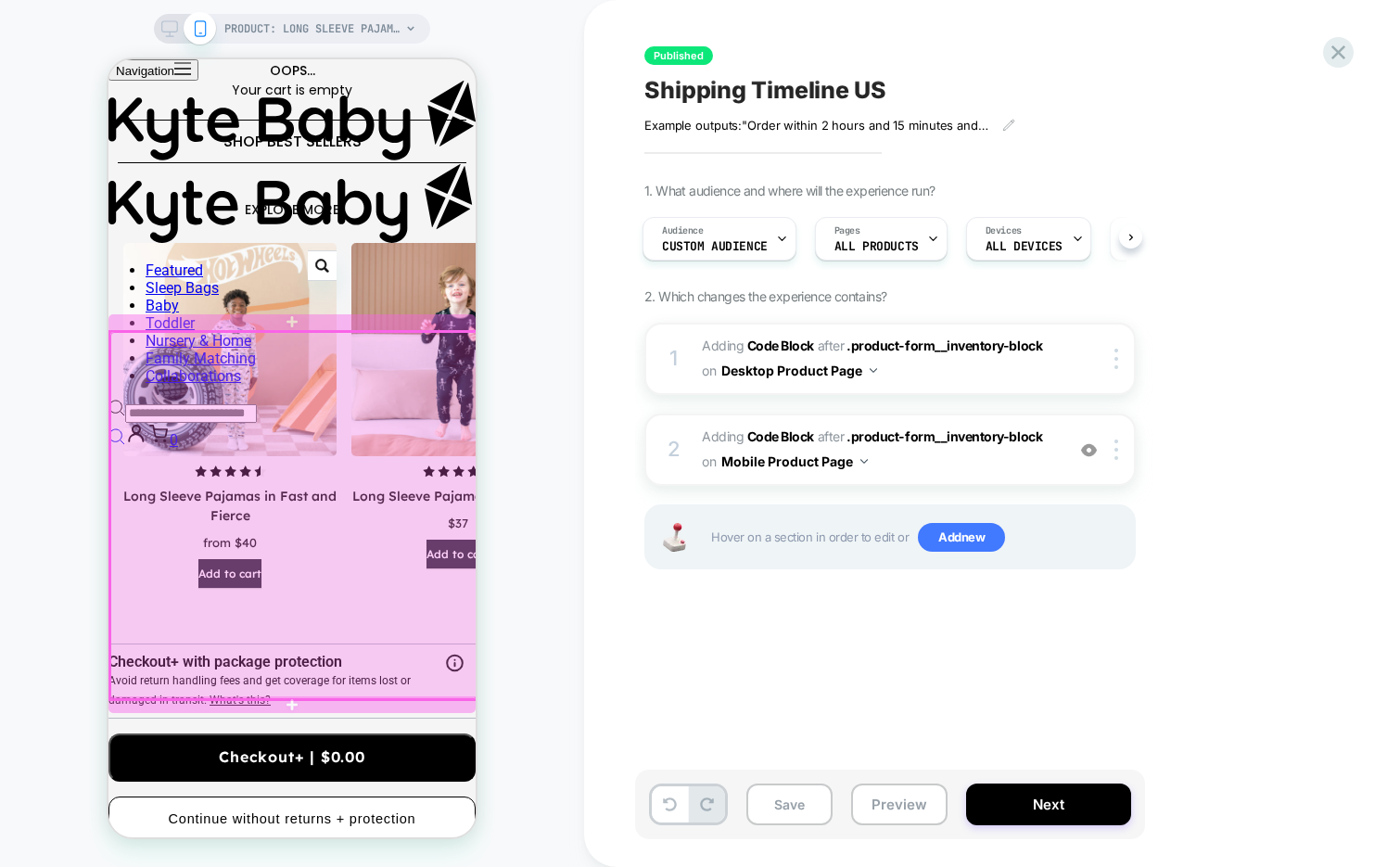
scroll to position [1118, 0]
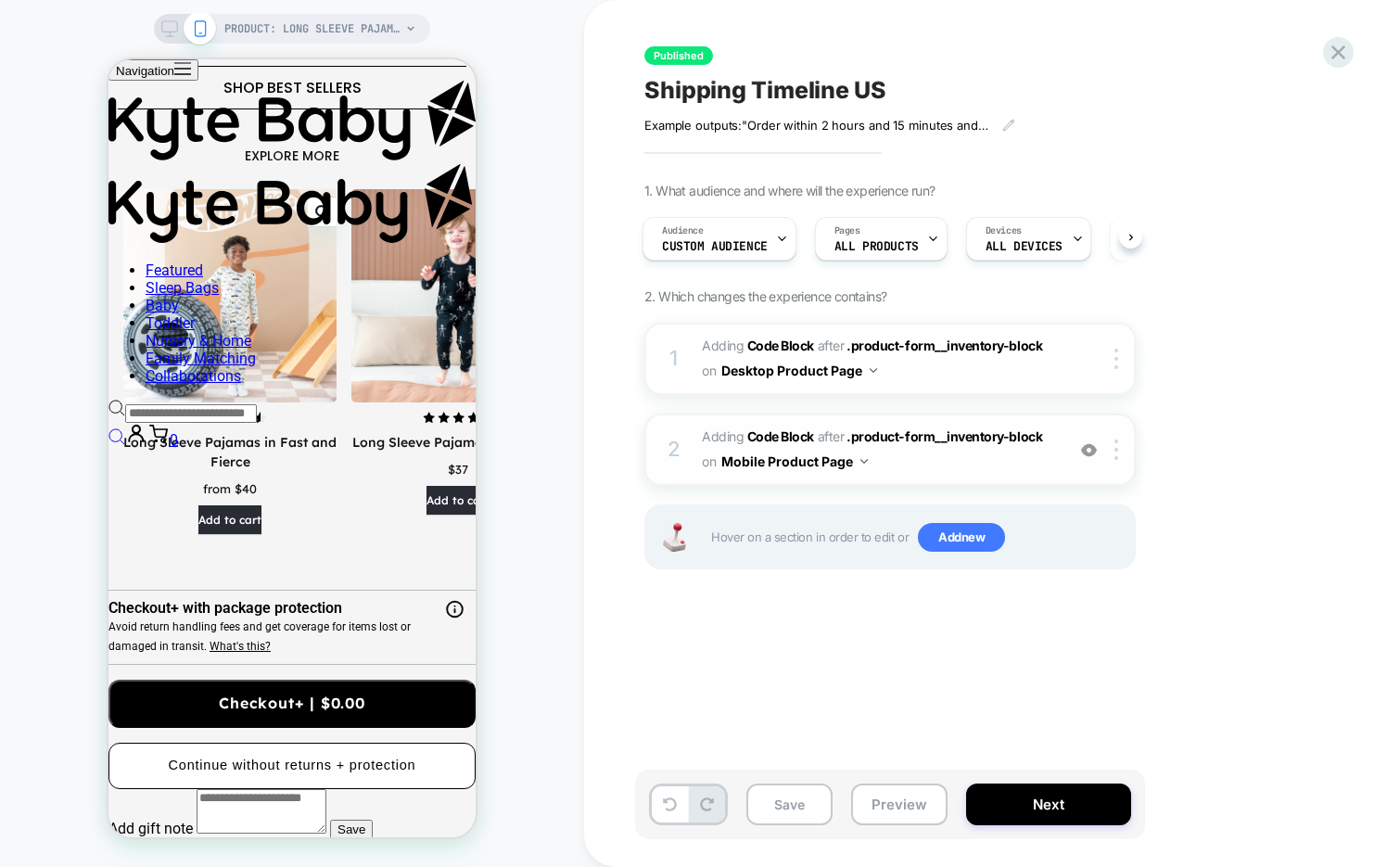
click at [1091, 450] on img at bounding box center [1089, 450] width 16 height 16
click at [0, 0] on div at bounding box center [0, 0] width 0 height 0
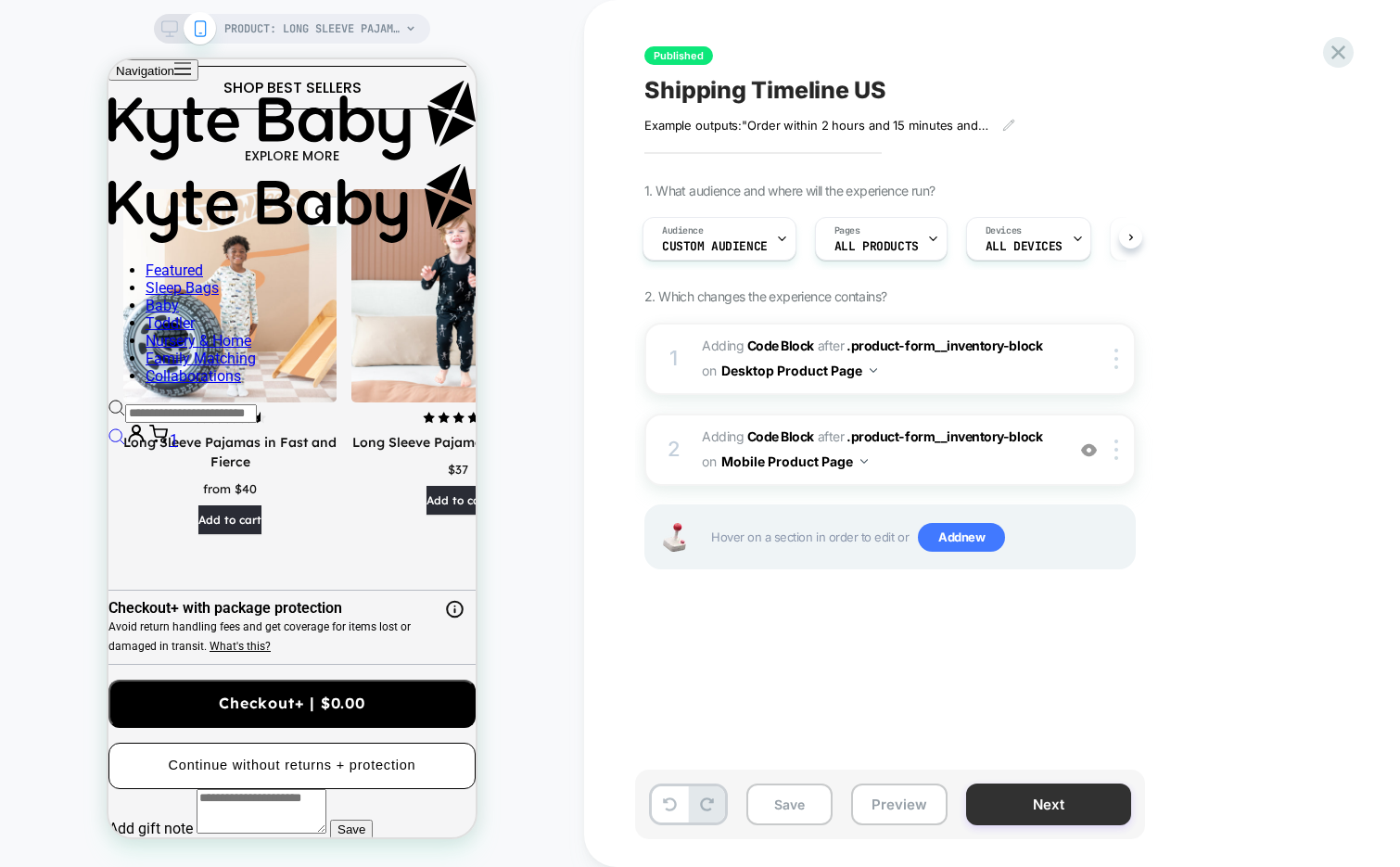
click at [997, 803] on button "Next" at bounding box center [1048, 804] width 165 height 42
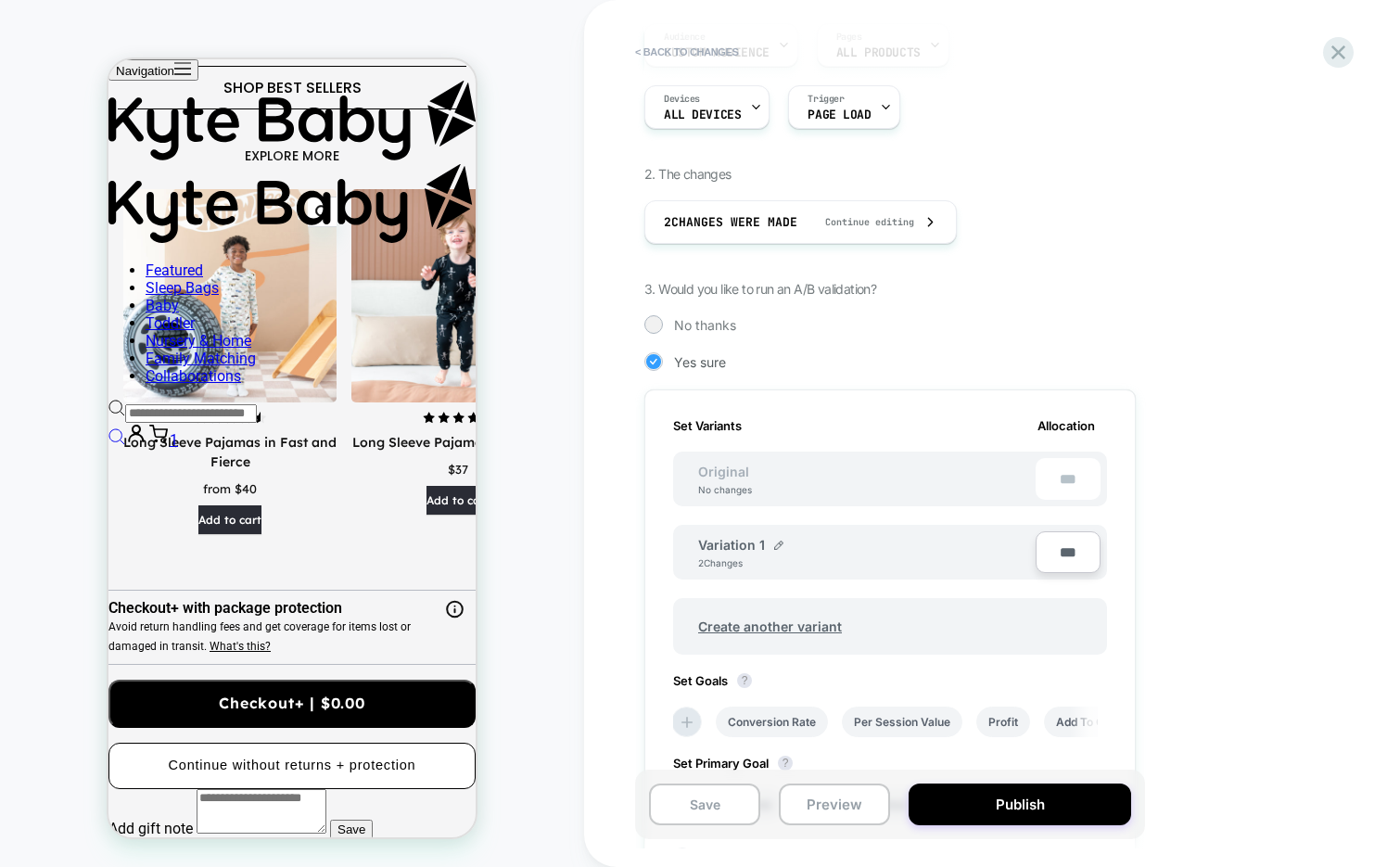
scroll to position [216, 0]
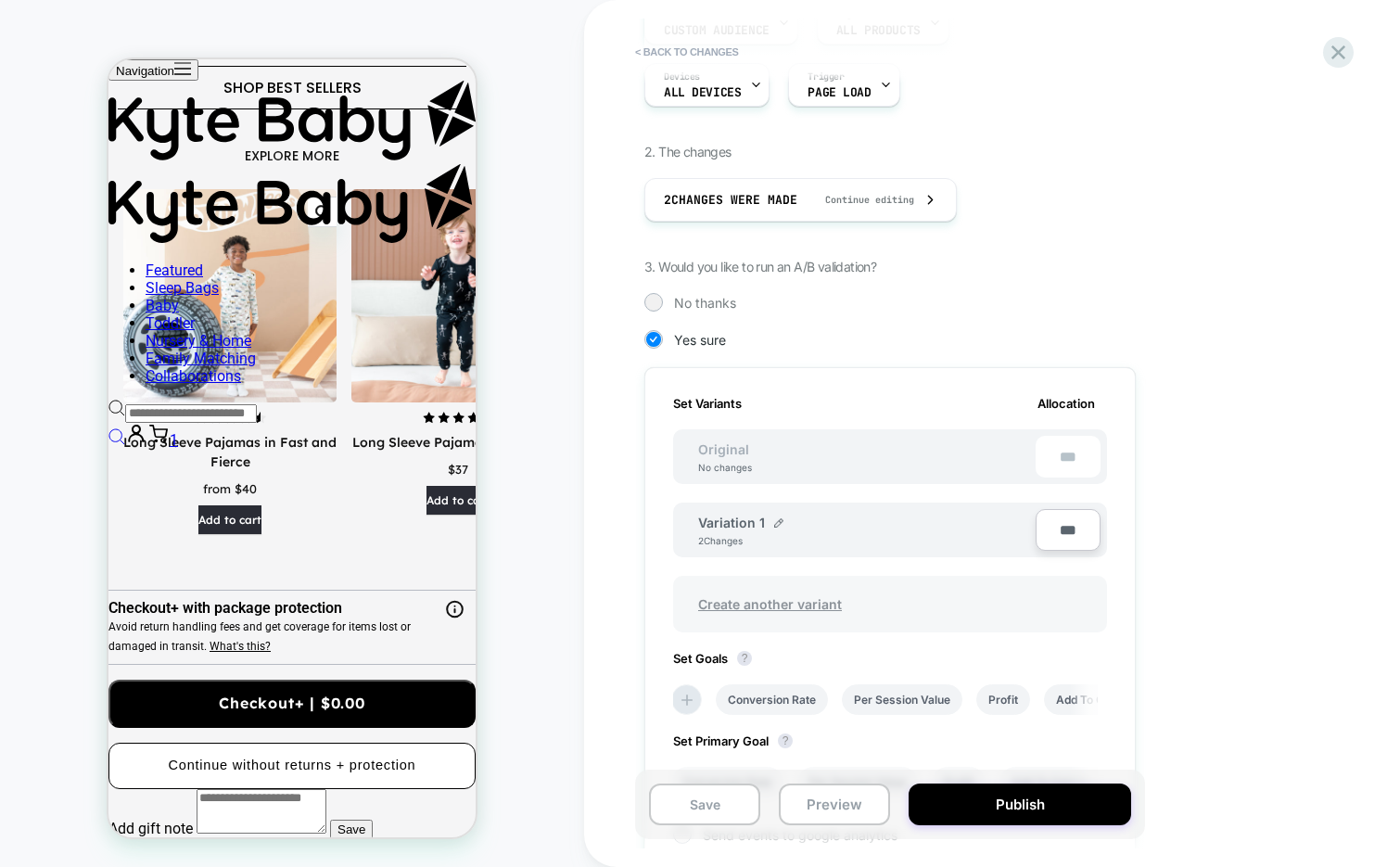
click at [613, 364] on span "Create another variant" at bounding box center [577, 358] width 71 height 12
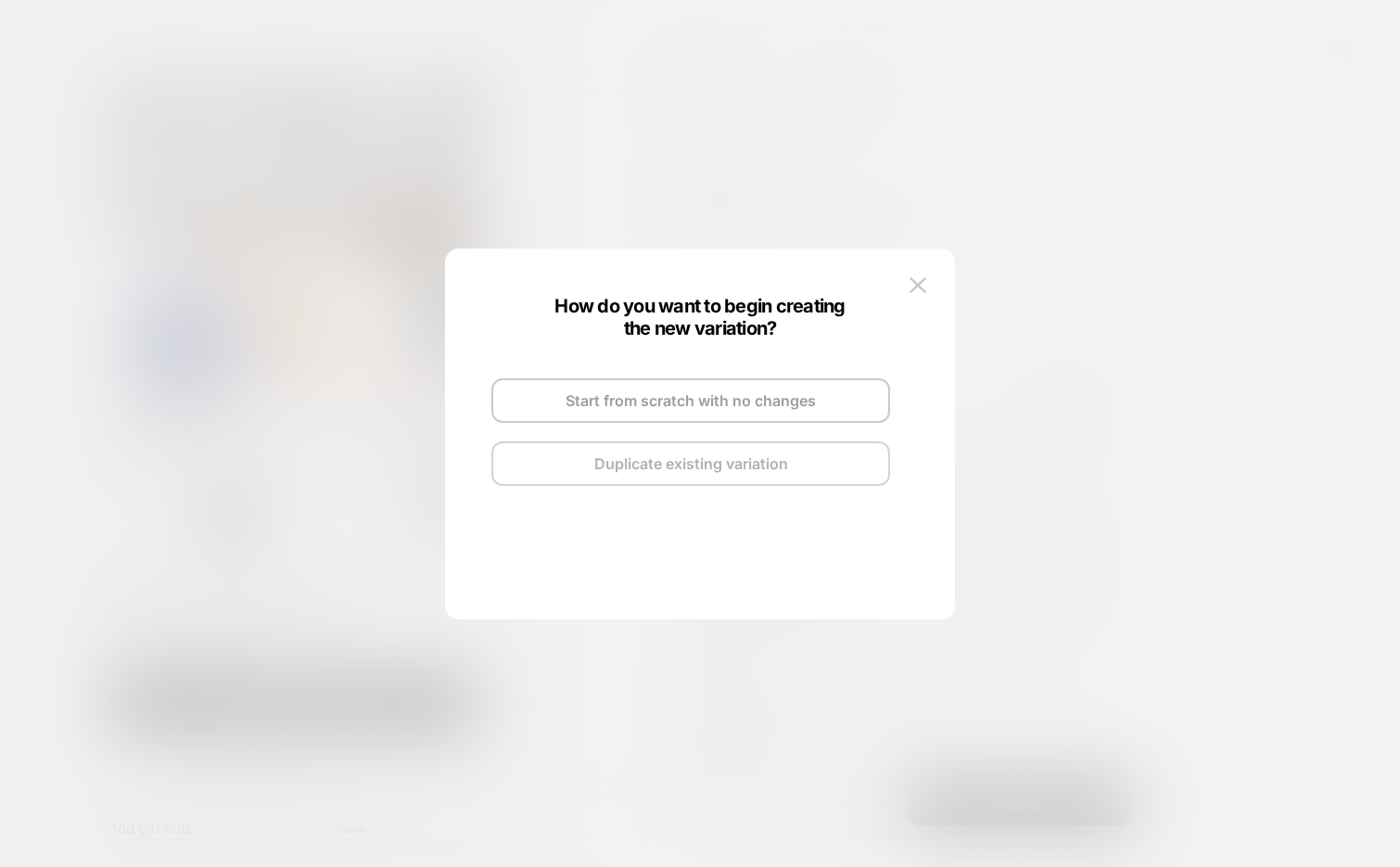
click at [1119, 159] on button "Duplicate existing variation" at bounding box center [1125, 152] width 13 height 13
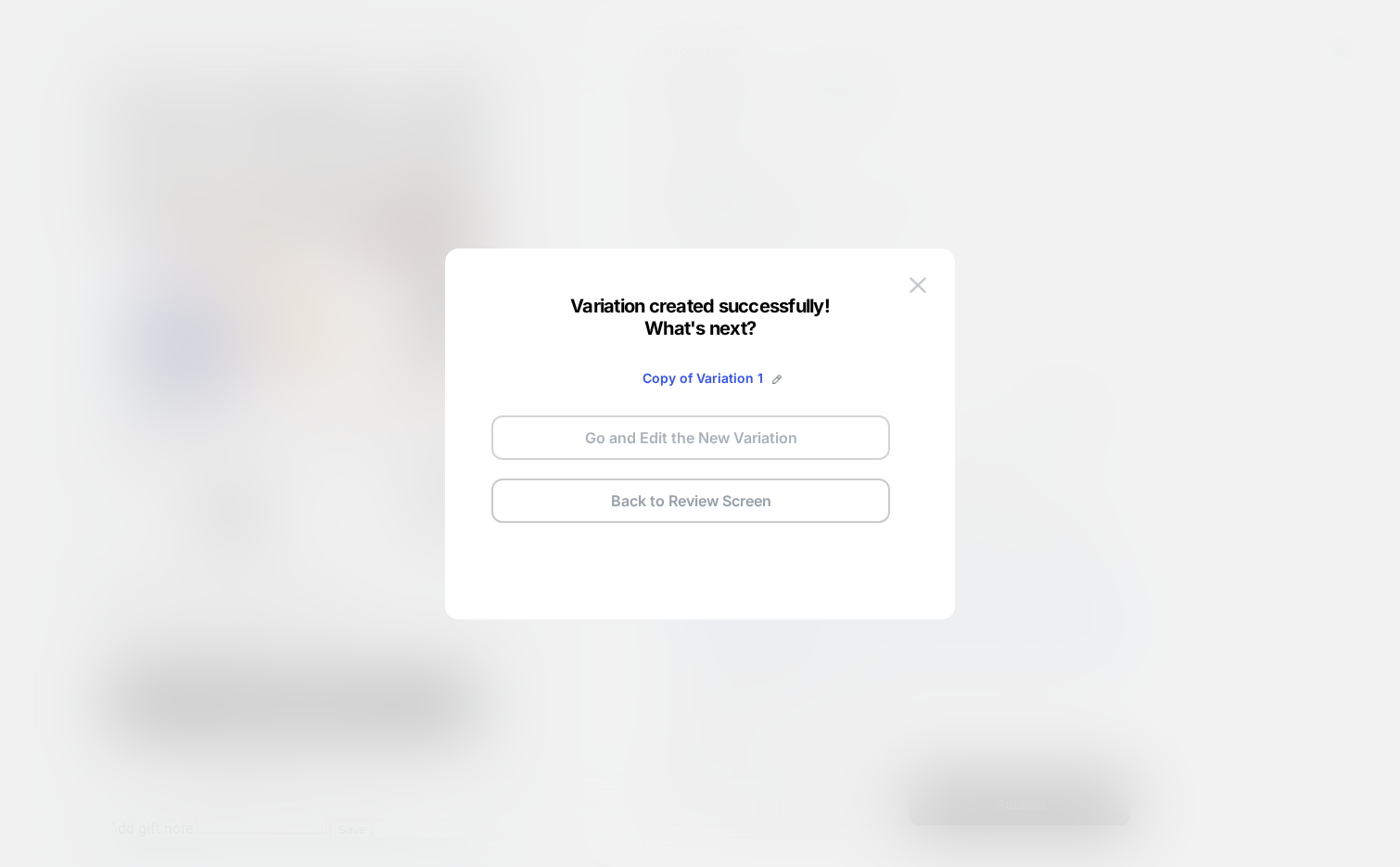
click at [1119, 159] on button "Go and Edit the New Variation" at bounding box center [1125, 152] width 13 height 13
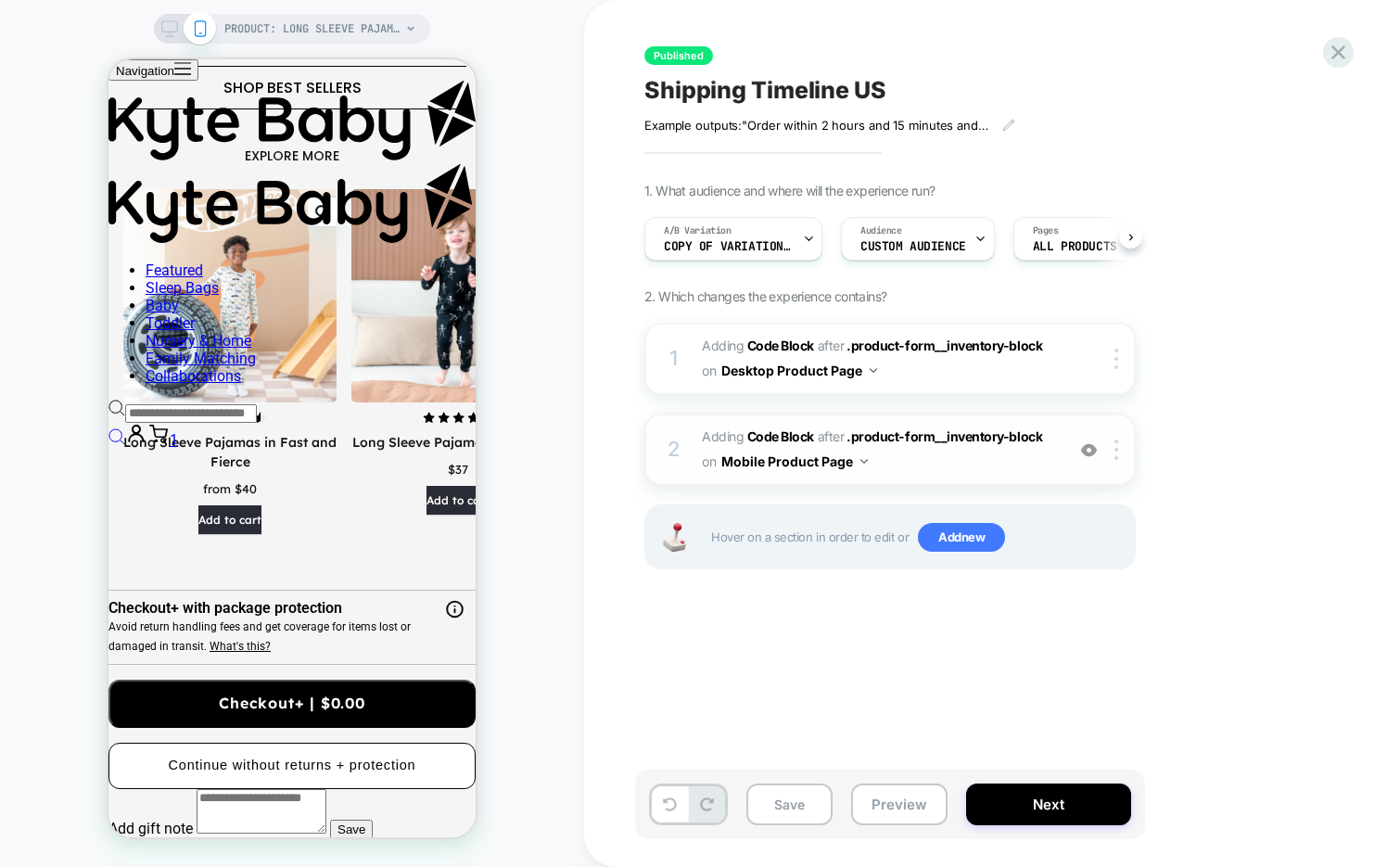
scroll to position [0, 1]
click at [1120, 448] on div at bounding box center [1118, 449] width 30 height 21
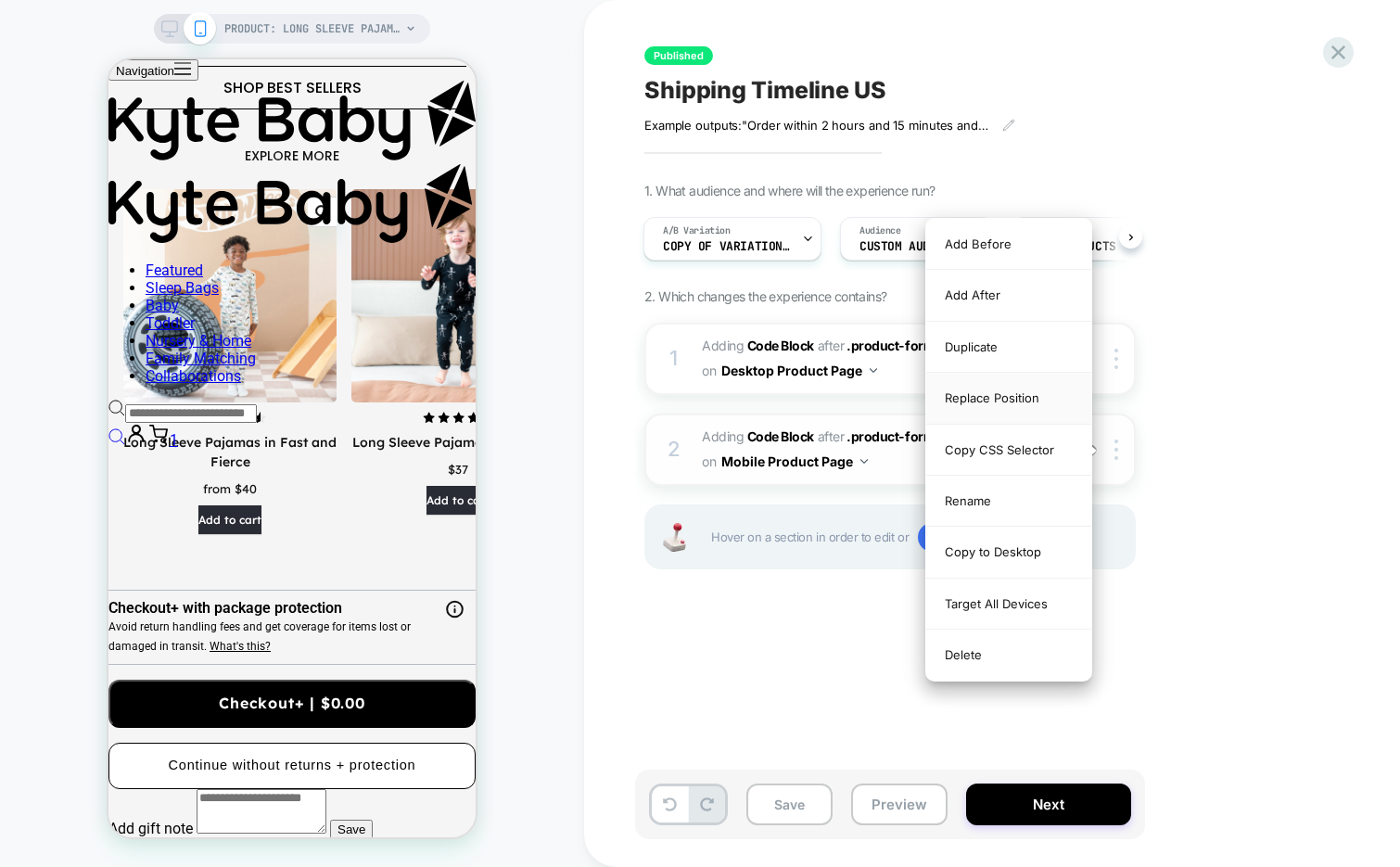
click at [1042, 396] on div "Replace Position" at bounding box center [1008, 398] width 165 height 51
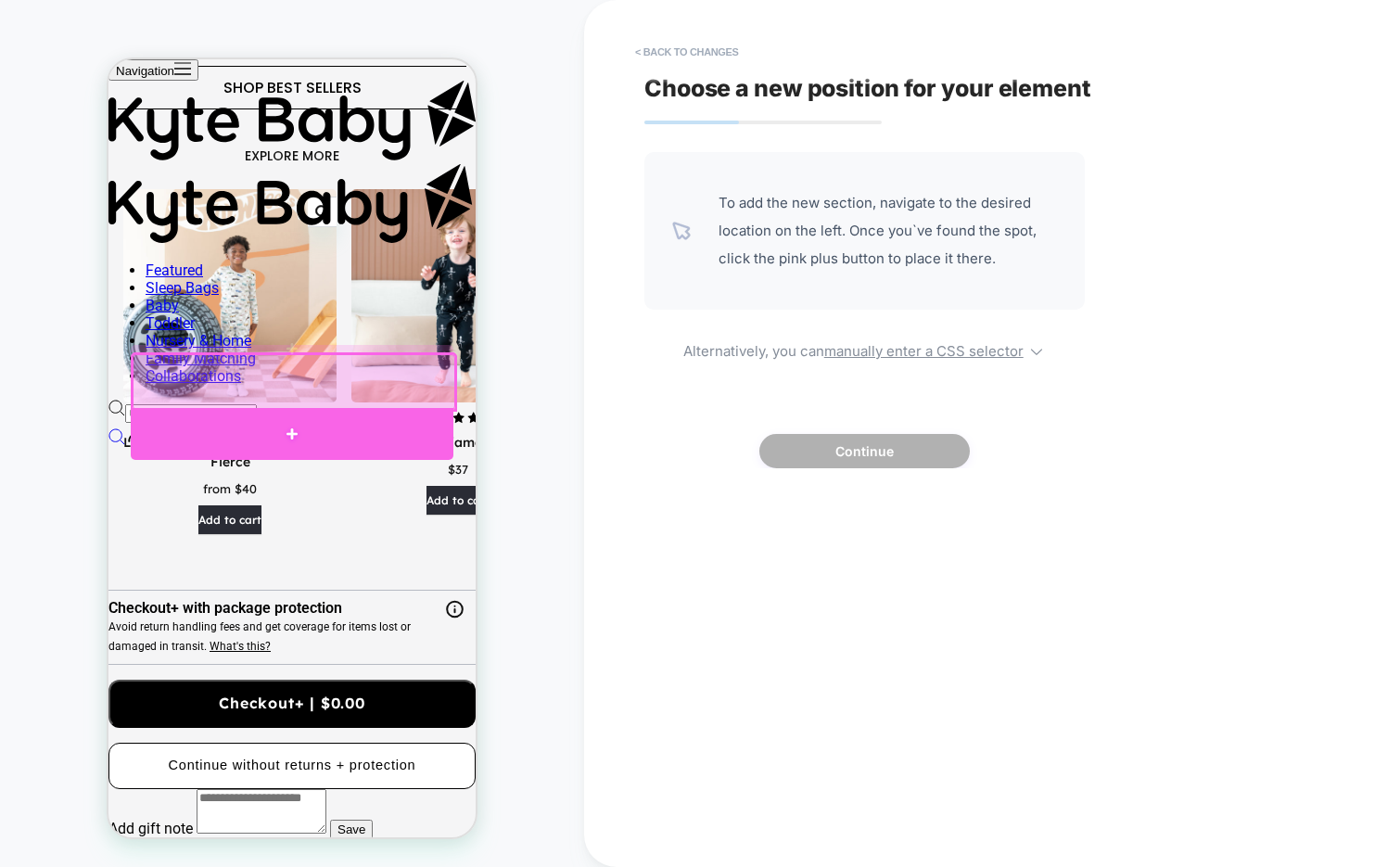
click at [401, 442] on div at bounding box center [293, 434] width 323 height 52
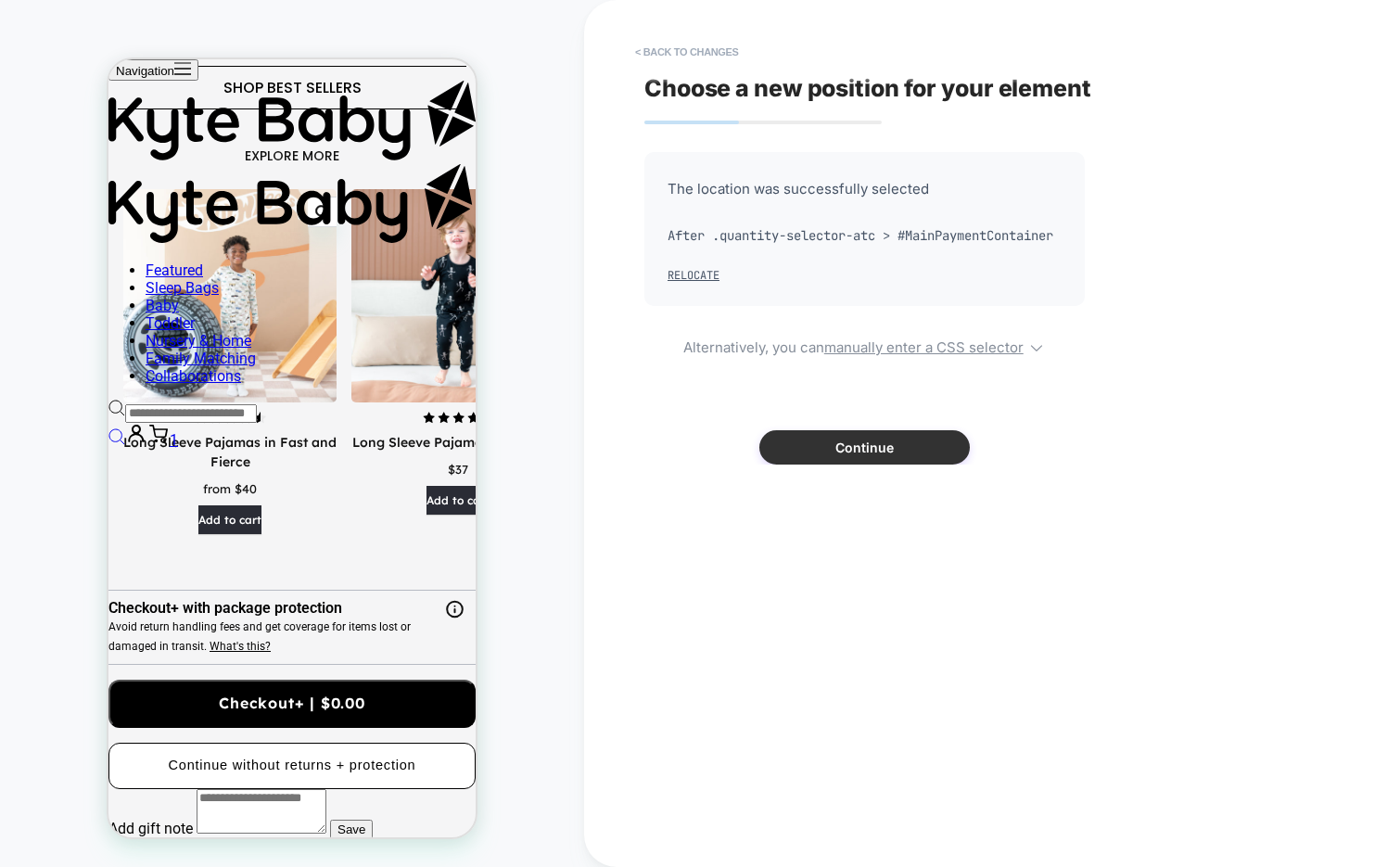
click at [0, 0] on button "Continue" at bounding box center [0, 0] width 0 height 0
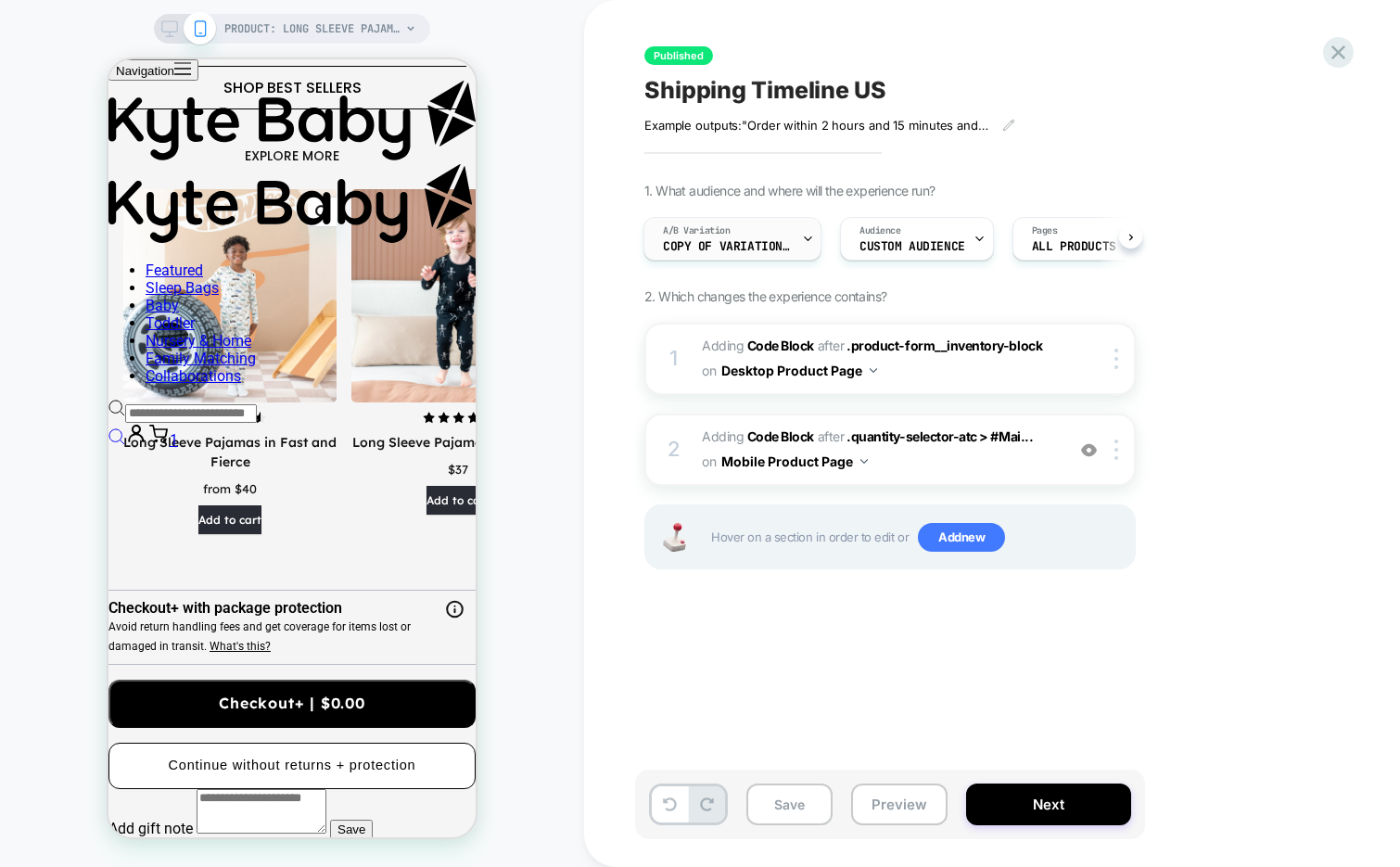
click at [804, 238] on icon at bounding box center [806, 240] width 7 height 4
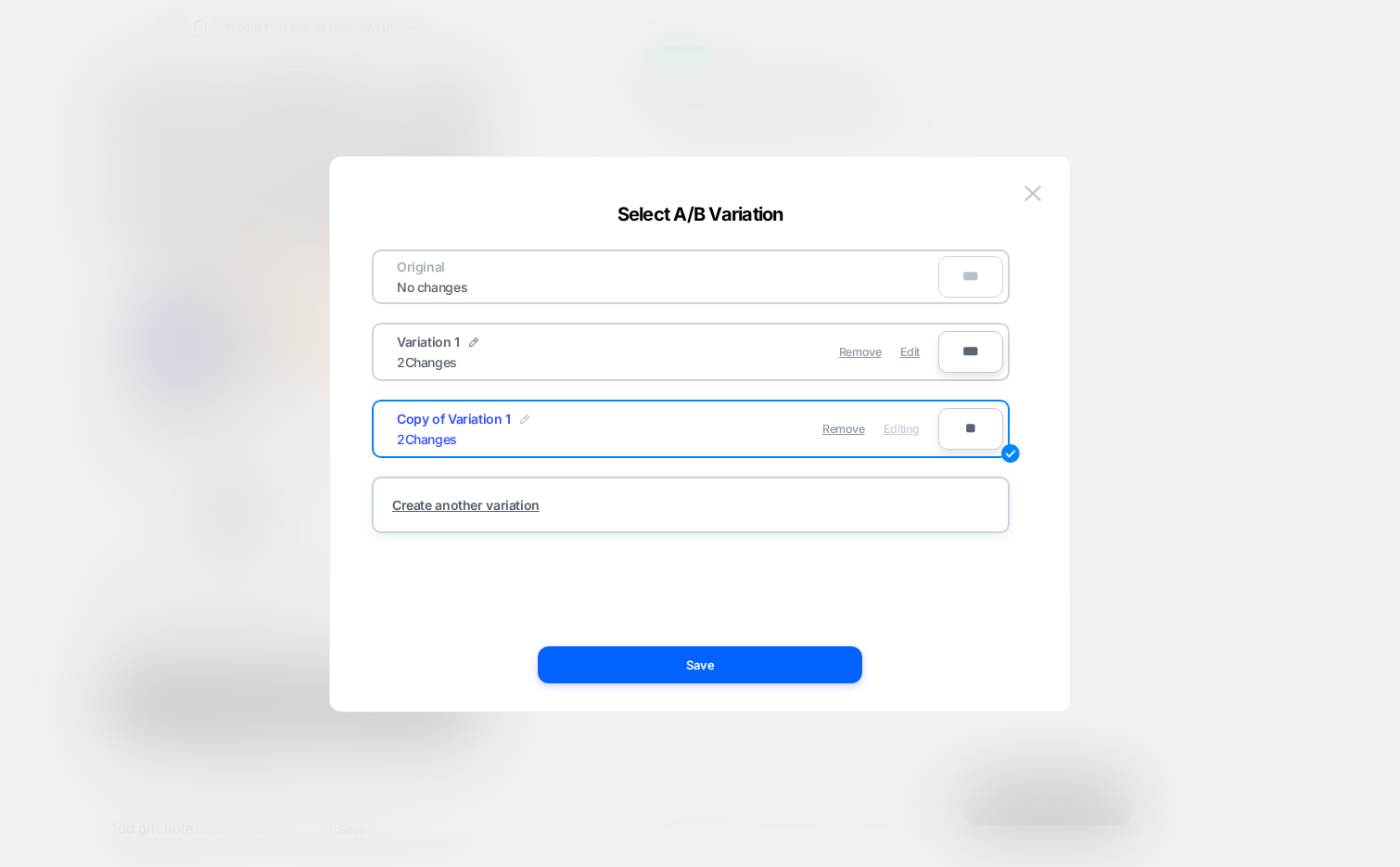
click at [520, 415] on img at bounding box center [524, 419] width 9 height 9
click at [0, 0] on input "**********" at bounding box center [0, 0] width 0 height 0
click at [0, 0] on input "********" at bounding box center [0, 0] width 0 height 0
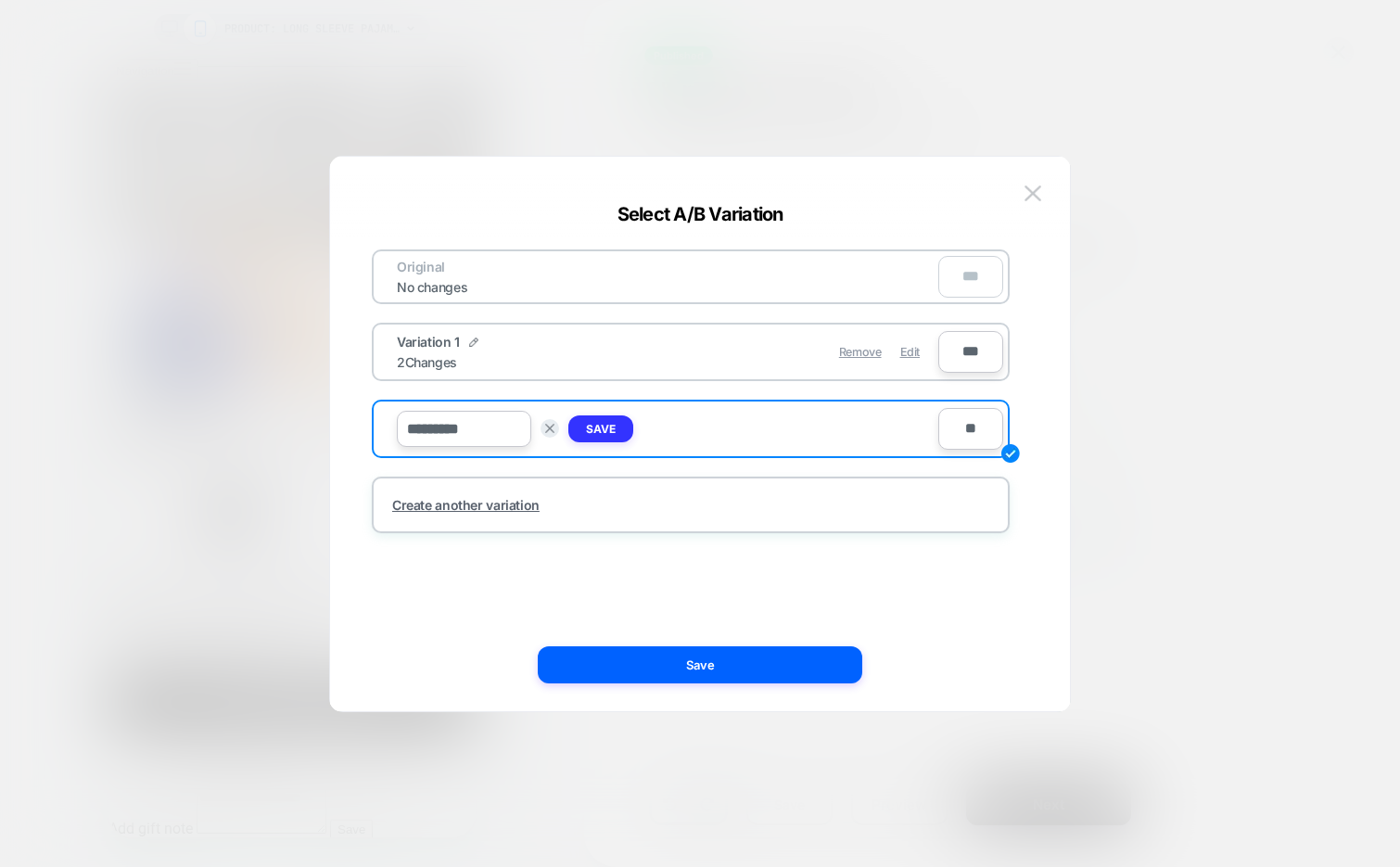
type input "*********"
click at [593, 428] on strong "Save" at bounding box center [601, 429] width 29 height 14
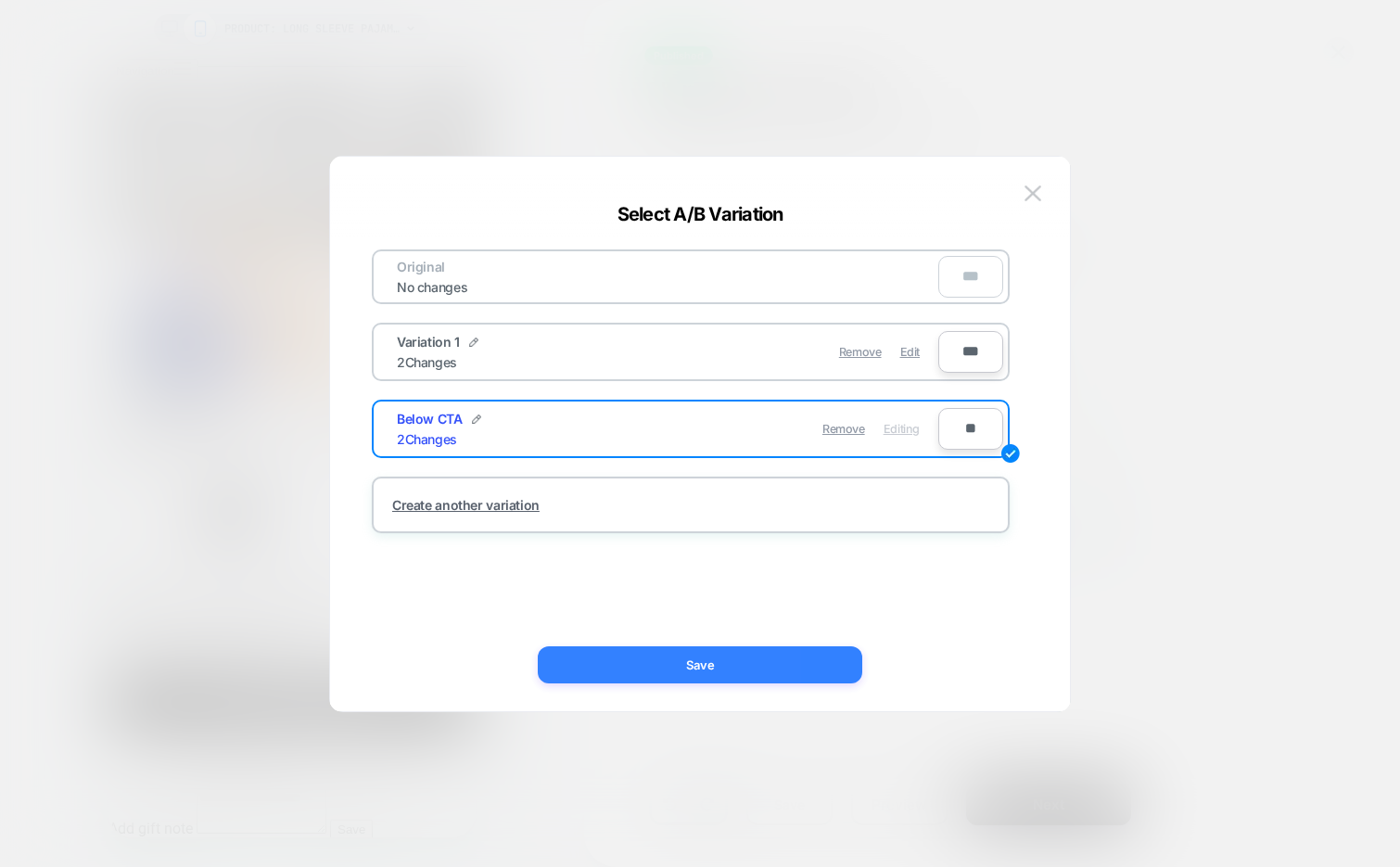
click at [650, 675] on button "Save" at bounding box center [700, 664] width 325 height 37
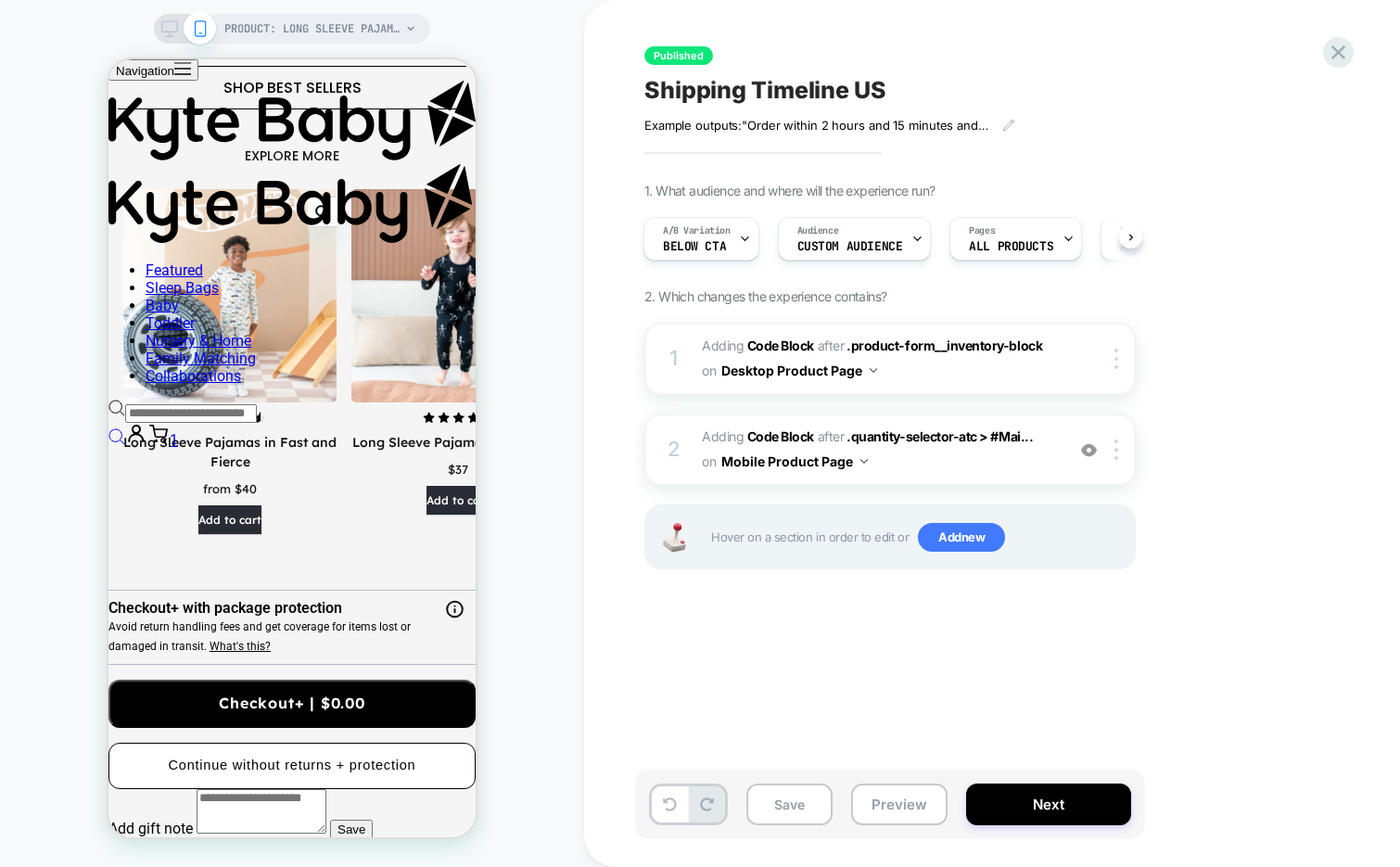
click at [172, 26] on icon at bounding box center [169, 28] width 17 height 17
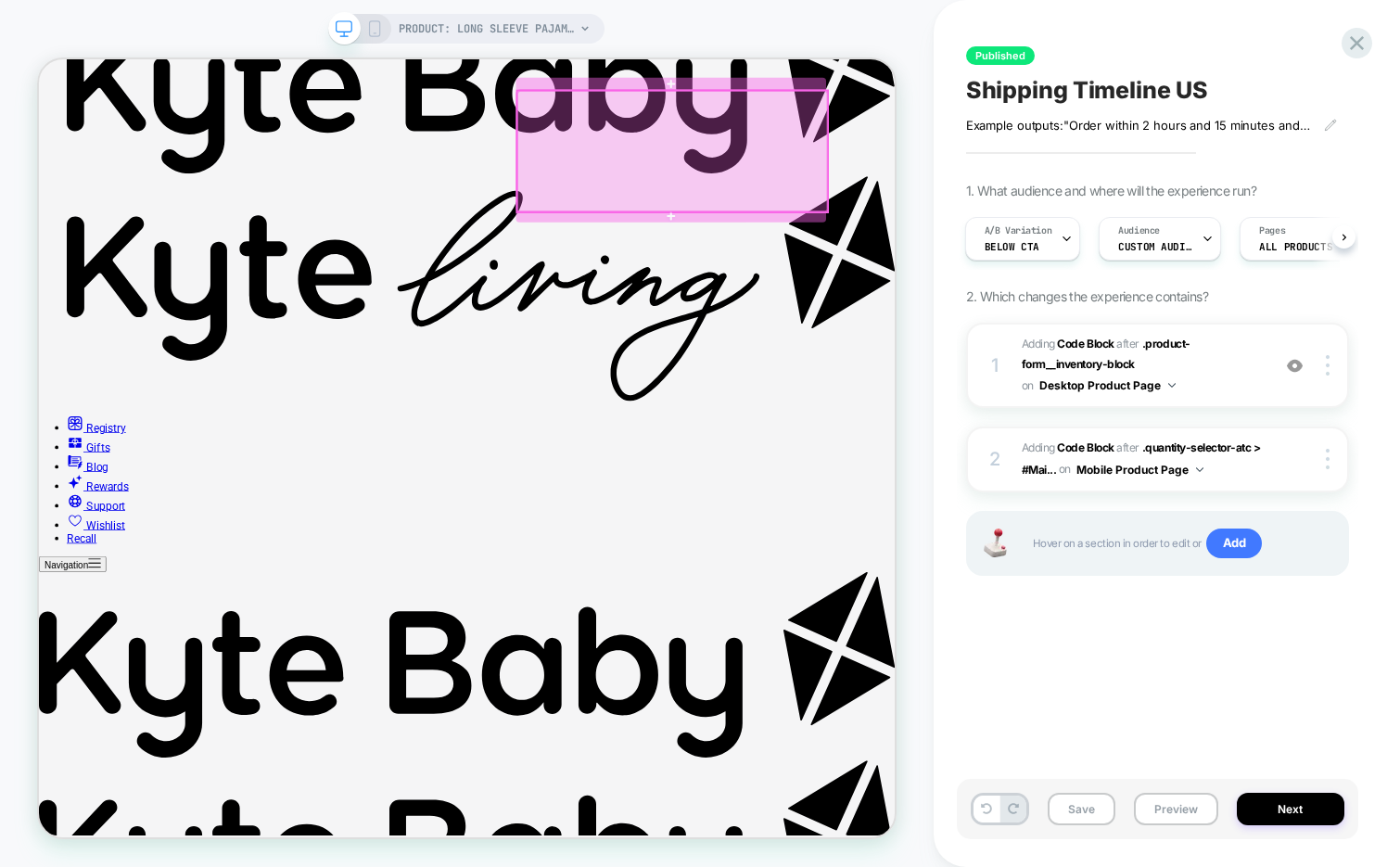
scroll to position [280, 0]
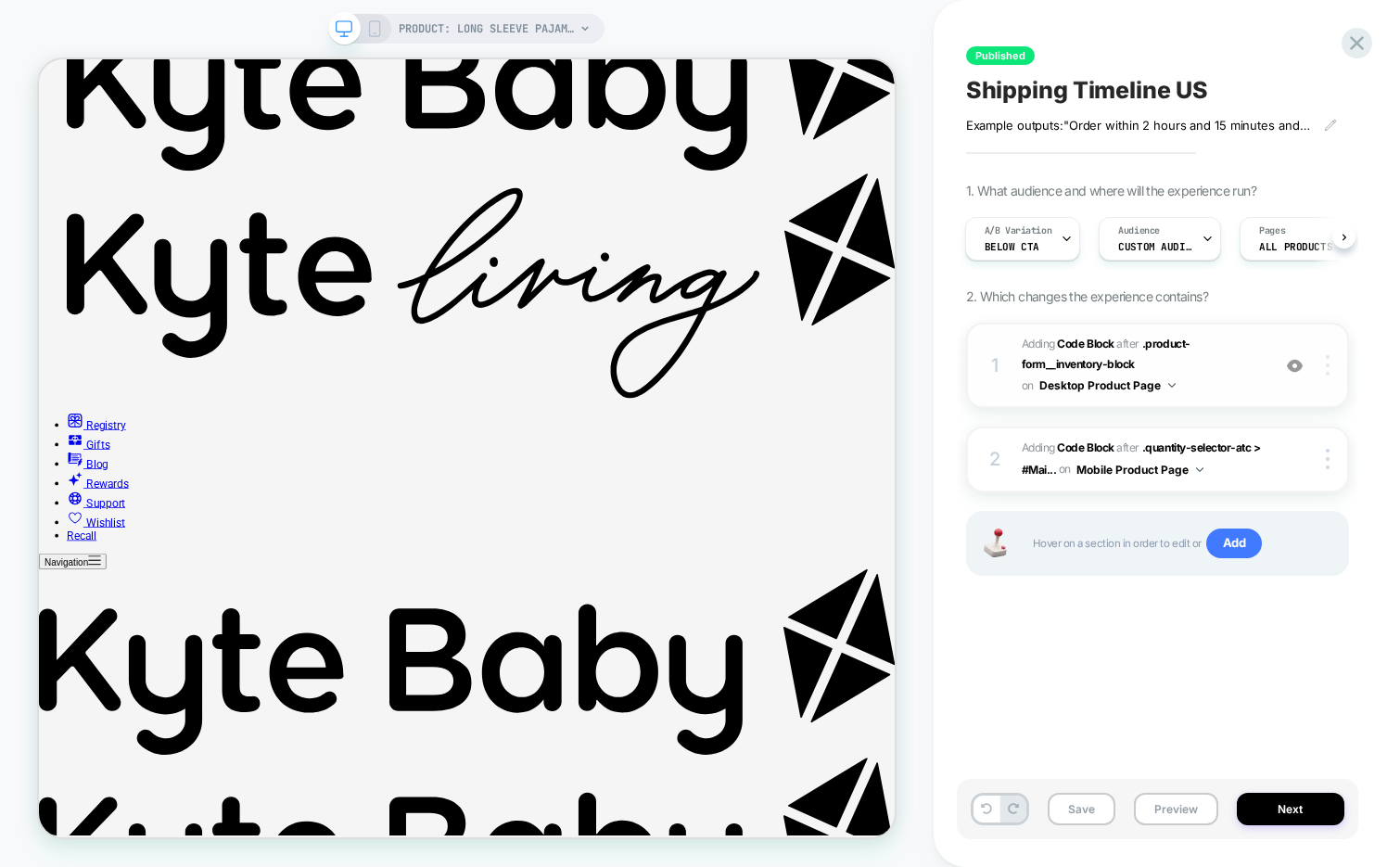
click at [1328, 360] on img at bounding box center [1328, 365] width 4 height 21
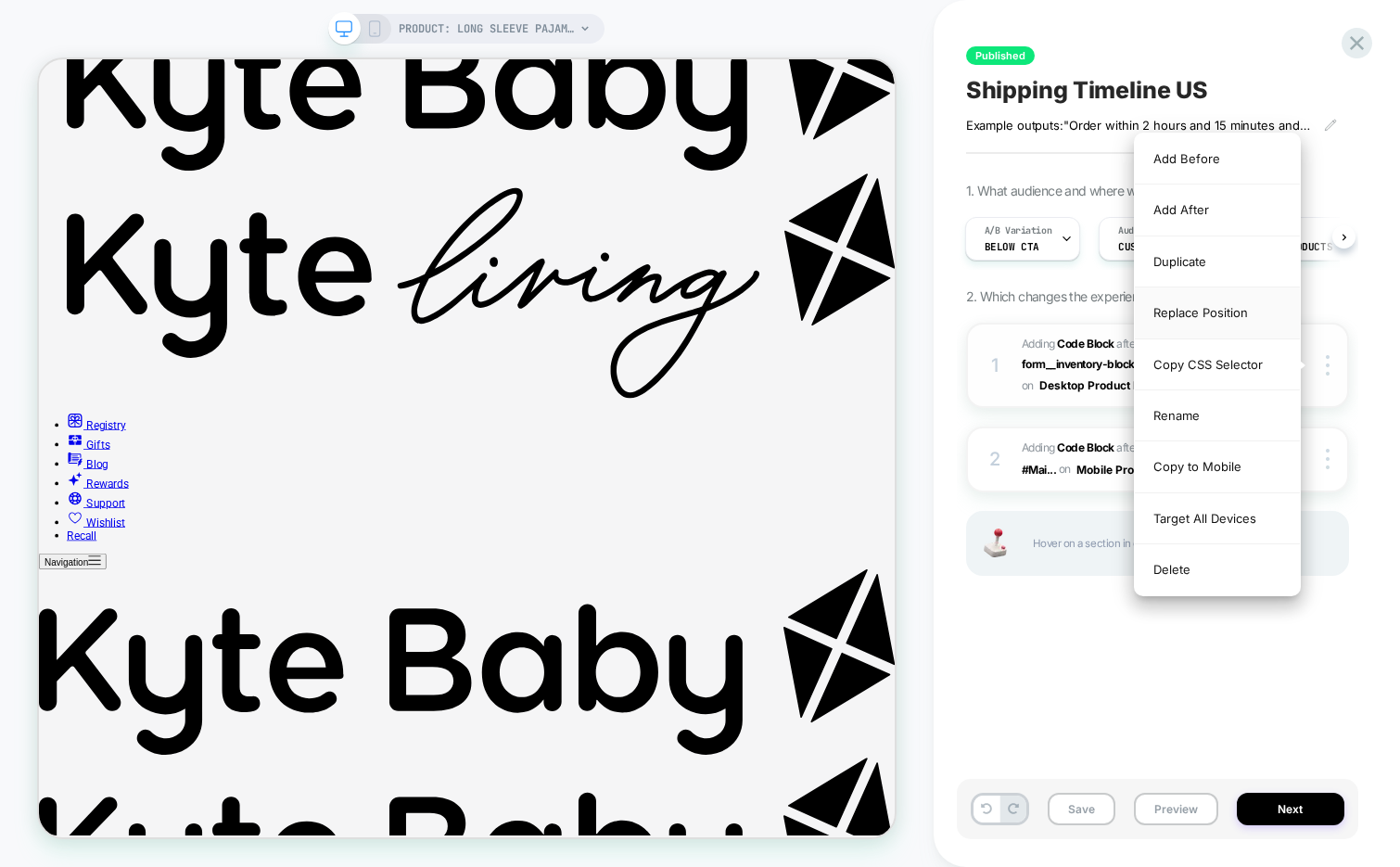
click at [1237, 310] on div "Replace Position" at bounding box center [1217, 313] width 165 height 51
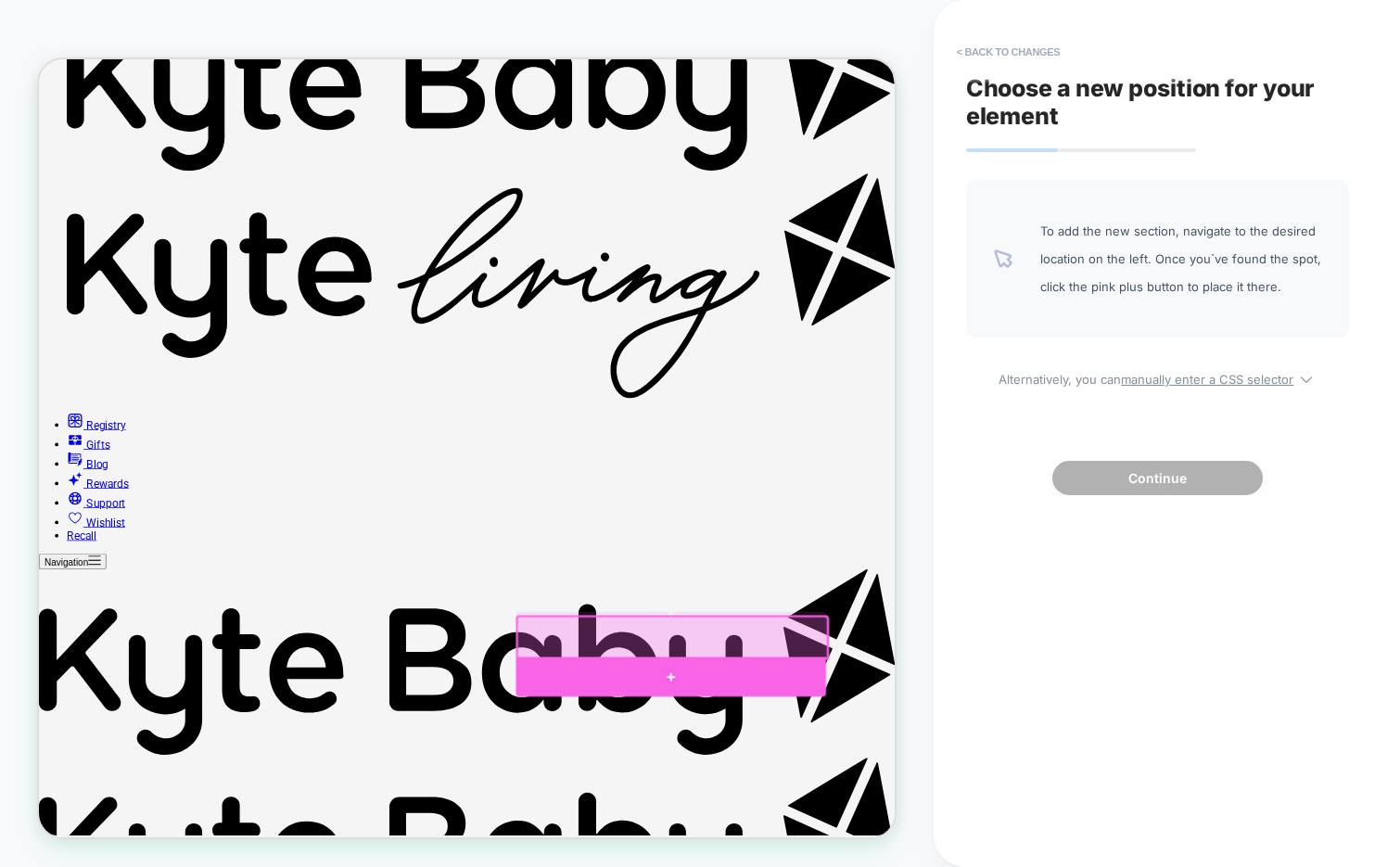
click at [1056, 866] on div at bounding box center [881, 883] width 414 height 53
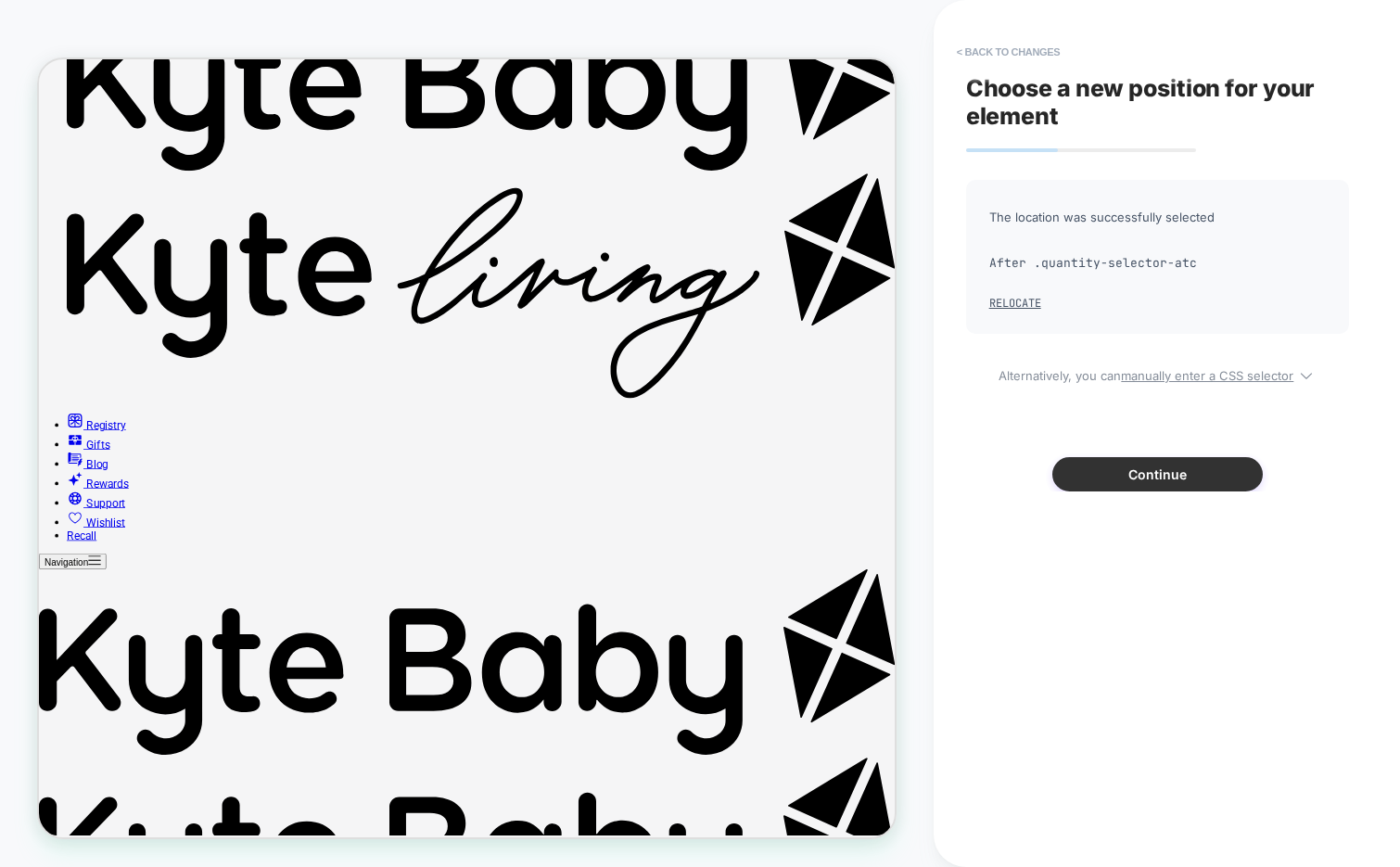
click at [1093, 479] on button "Continue" at bounding box center [1156, 474] width 210 height 34
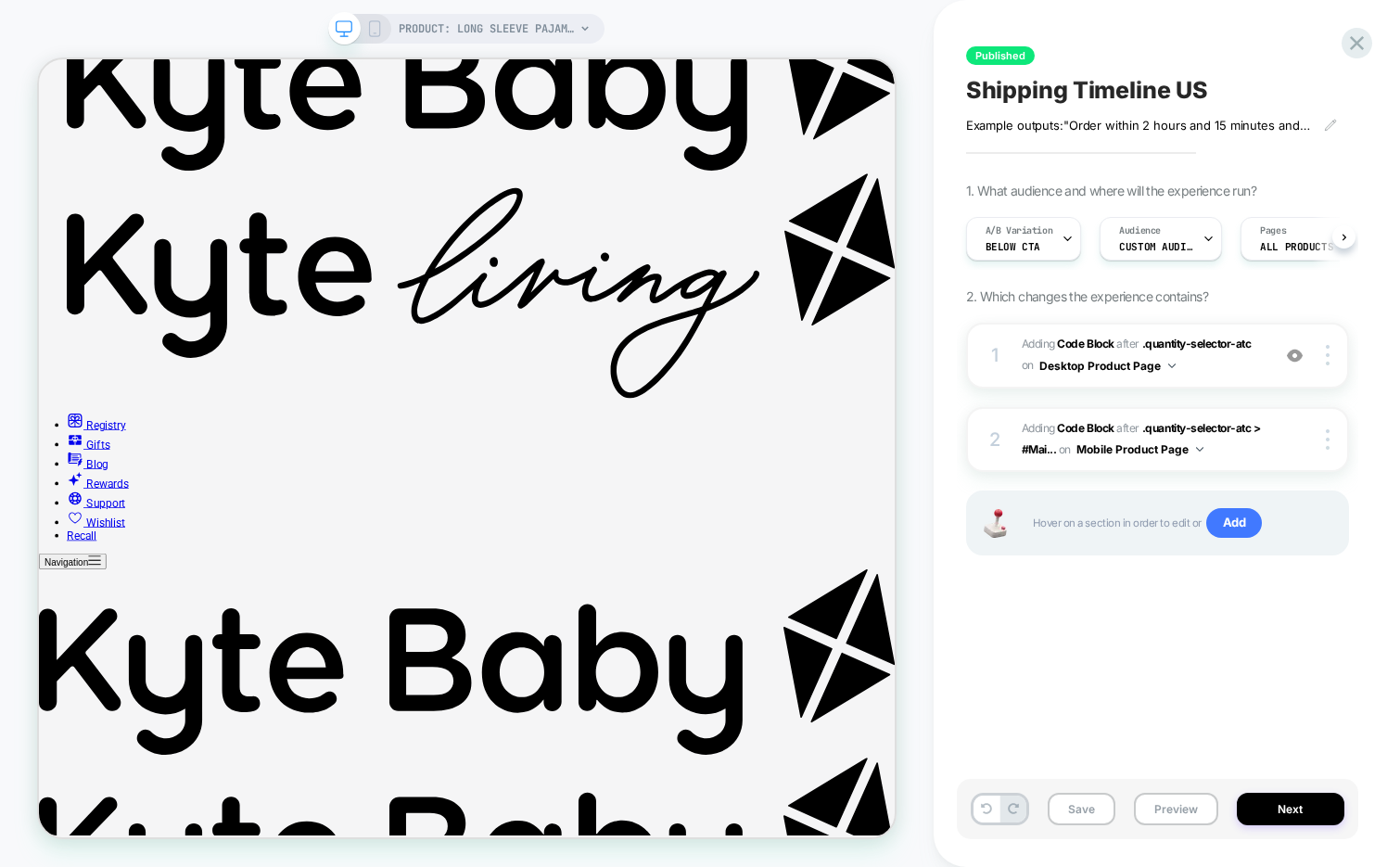
scroll to position [0, 1]
click at [1210, 375] on span "Adding Code Block AFTER .quantity-selector-atc .quantity-selector-atc on Deskto…" at bounding box center [1141, 355] width 239 height 44
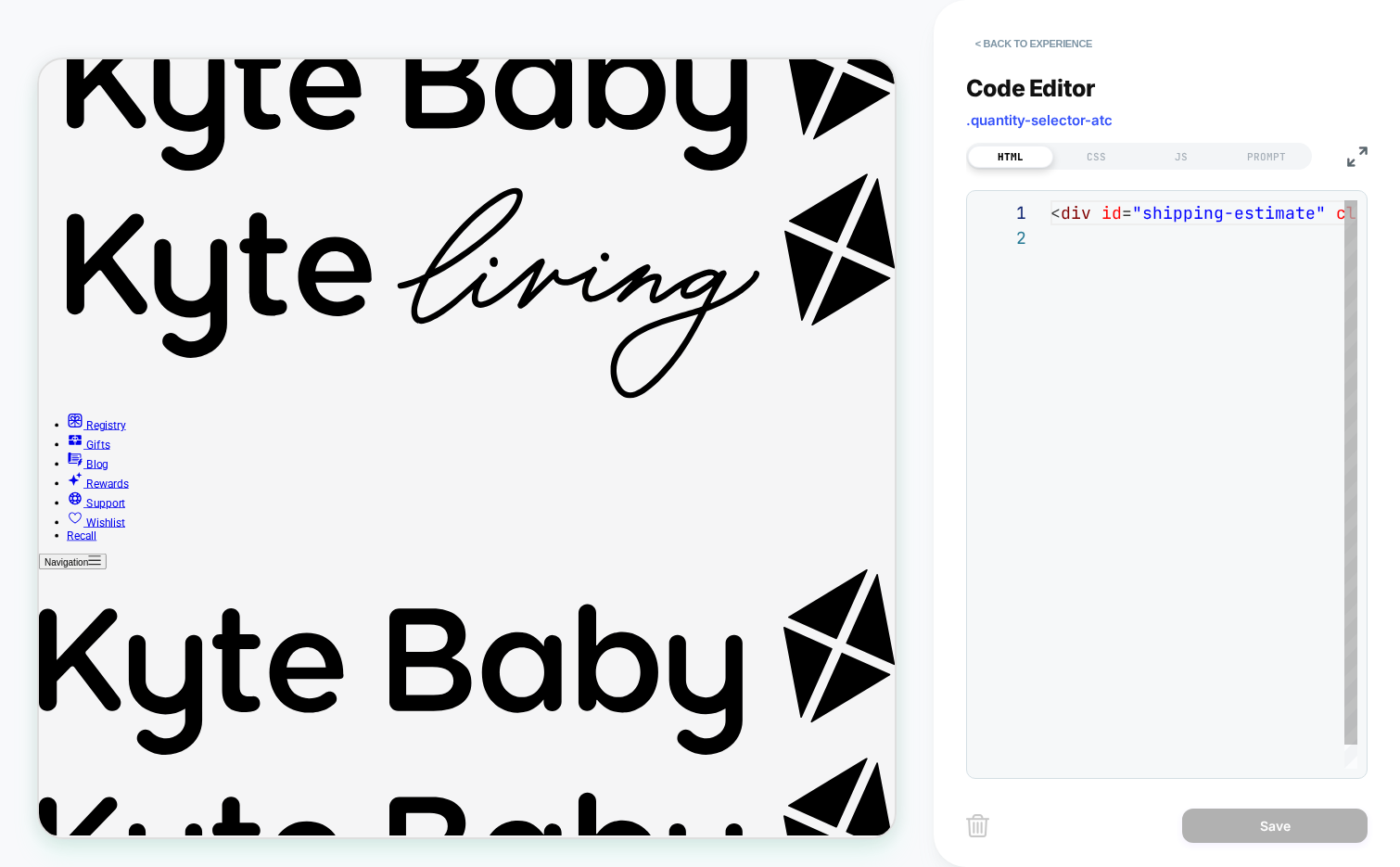
scroll to position [25, 0]
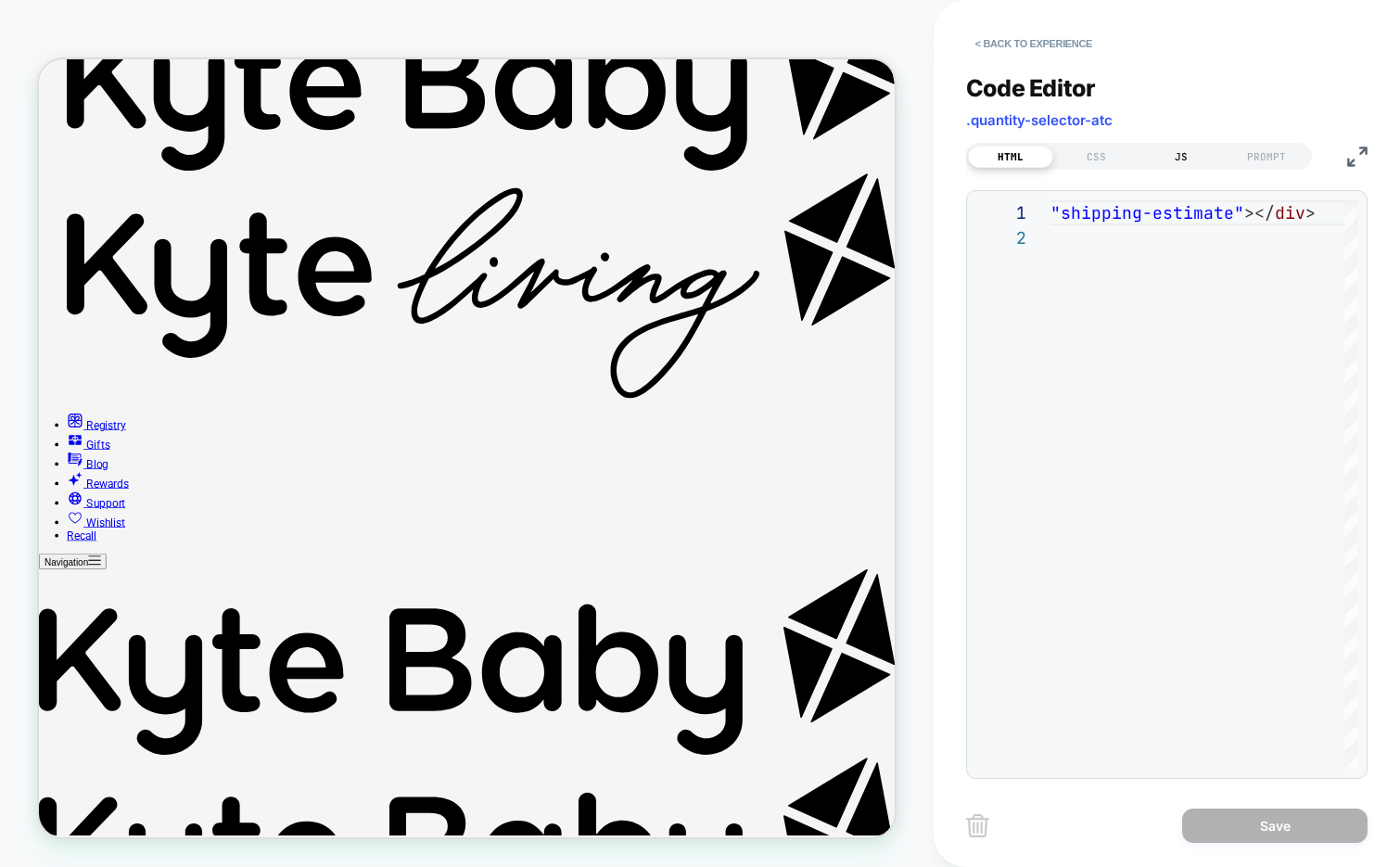
click at [1177, 150] on div "JS" at bounding box center [1180, 157] width 85 height 23
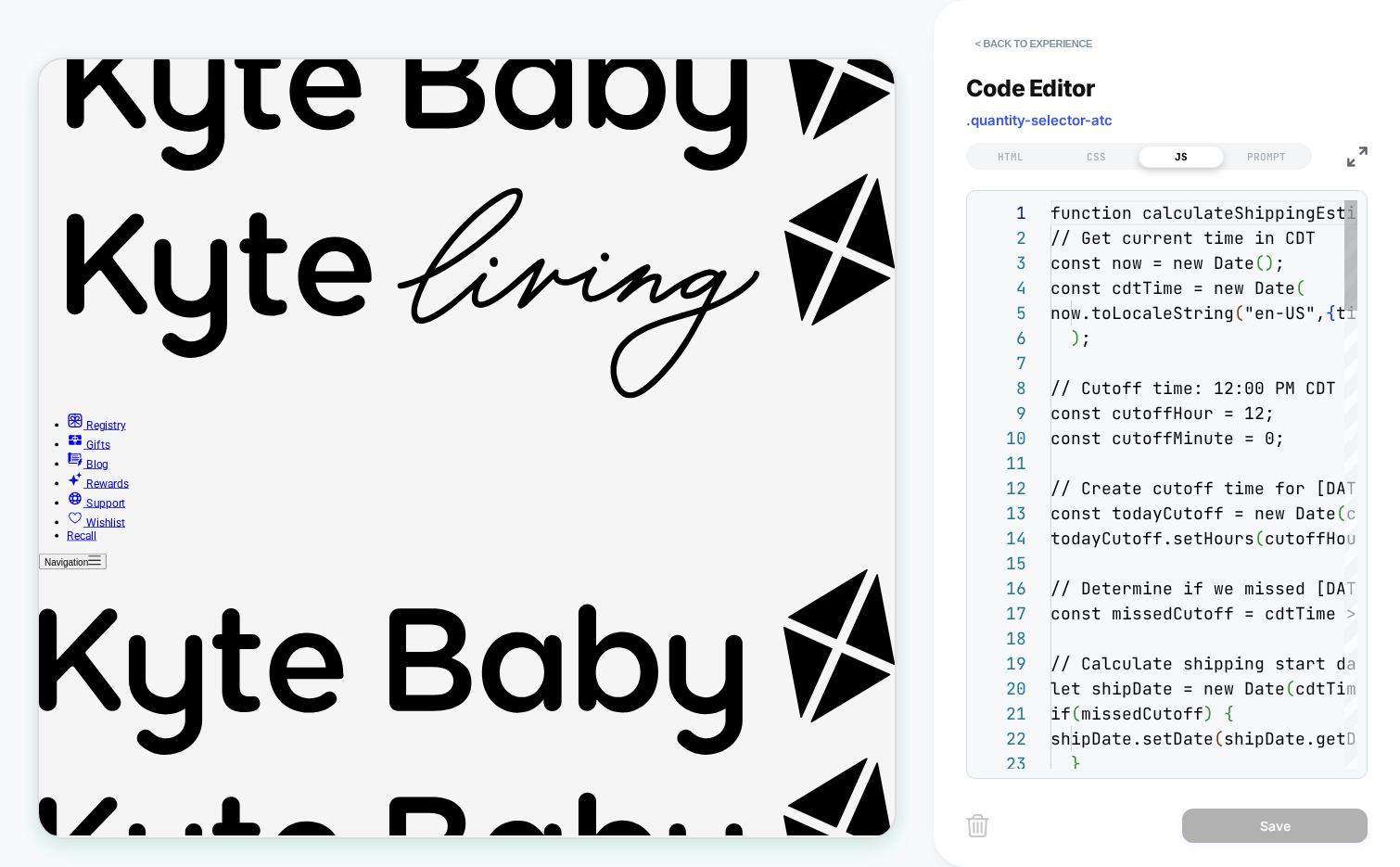
scroll to position [251, 0]
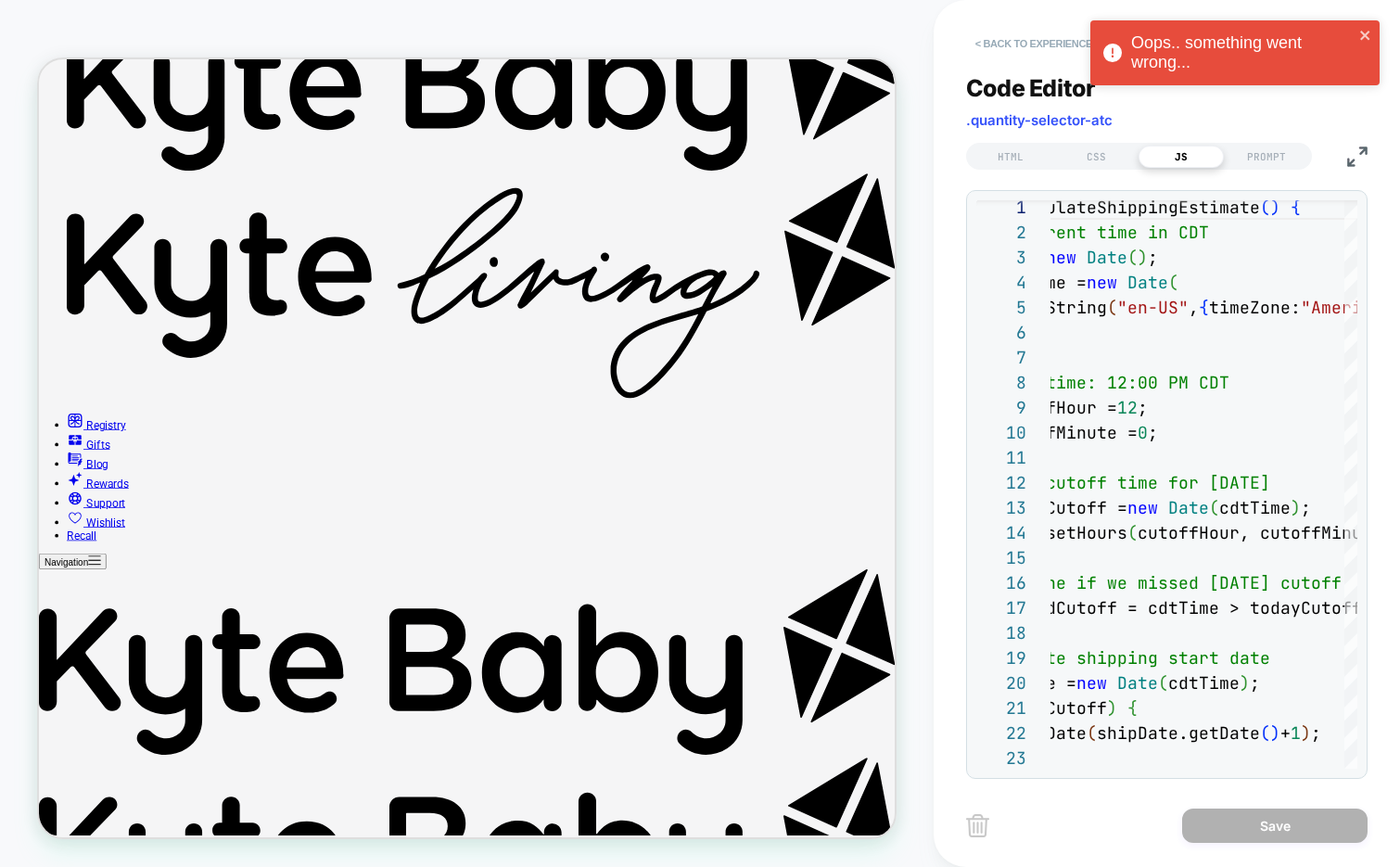
click at [1033, 42] on button "< Back to experience" at bounding box center [1033, 43] width 135 height 29
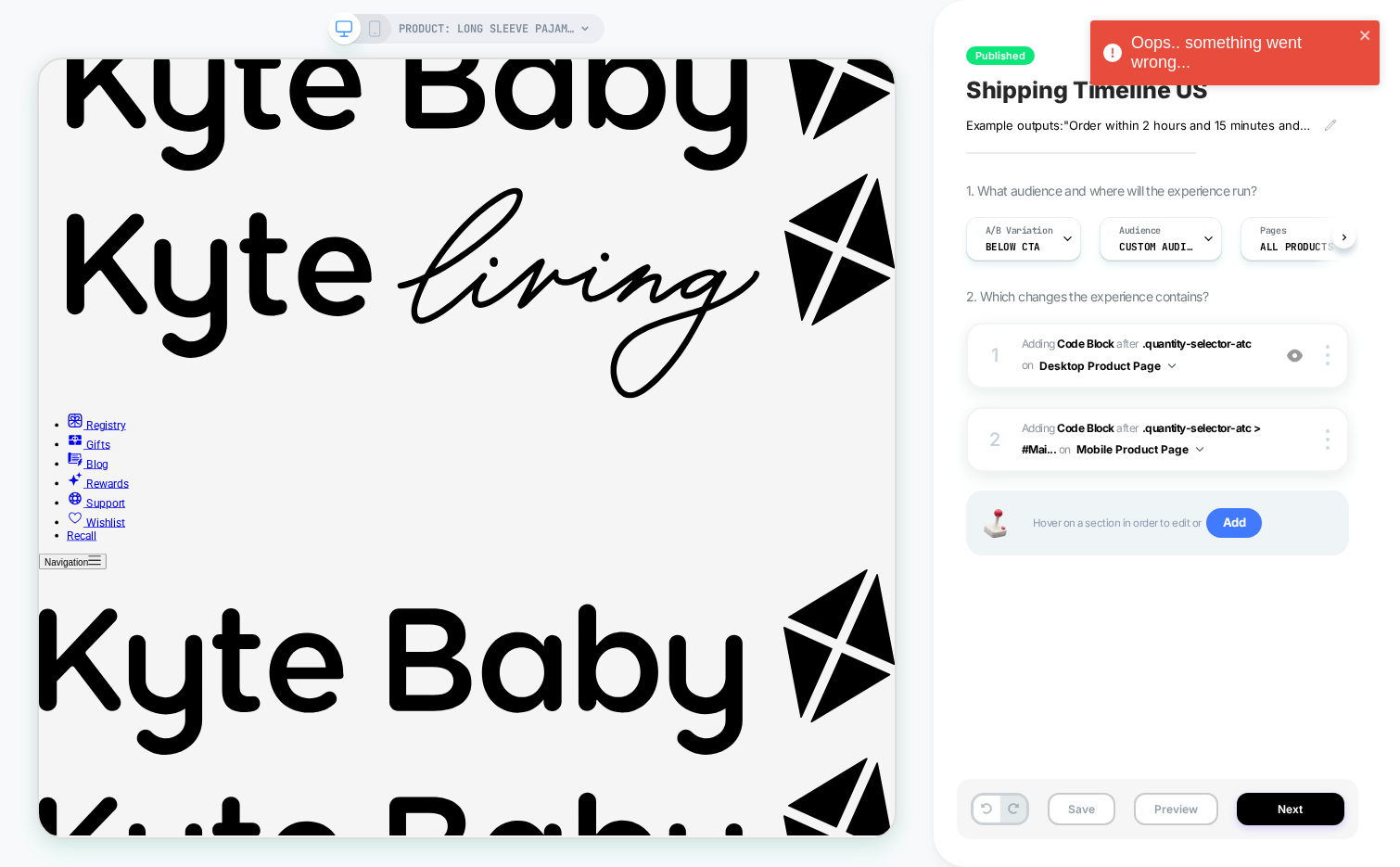
scroll to position [0, 1]
click at [1067, 806] on button "Save" at bounding box center [1081, 808] width 68 height 32
click at [375, 29] on icon at bounding box center [374, 28] width 17 height 17
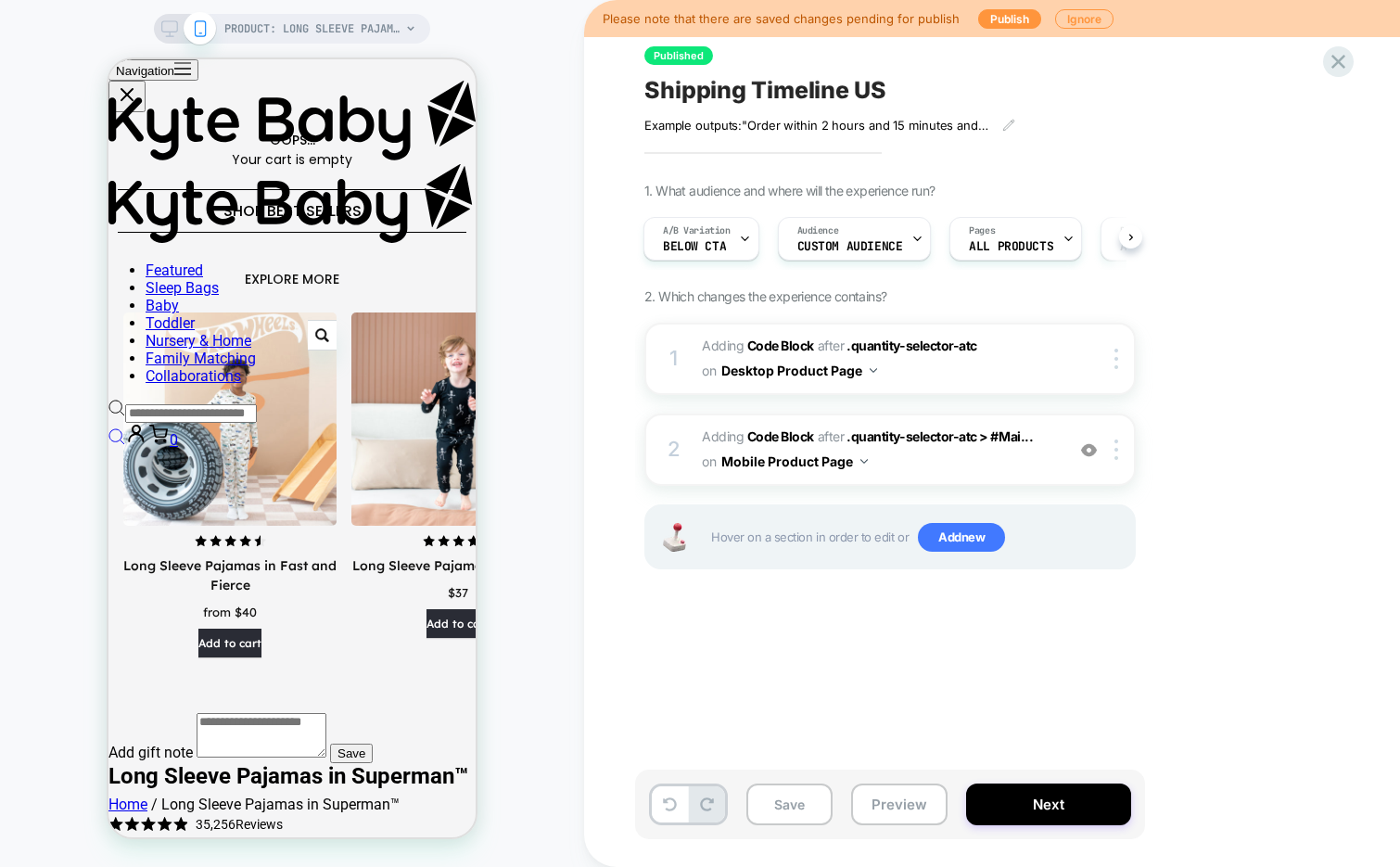
scroll to position [1004, 0]
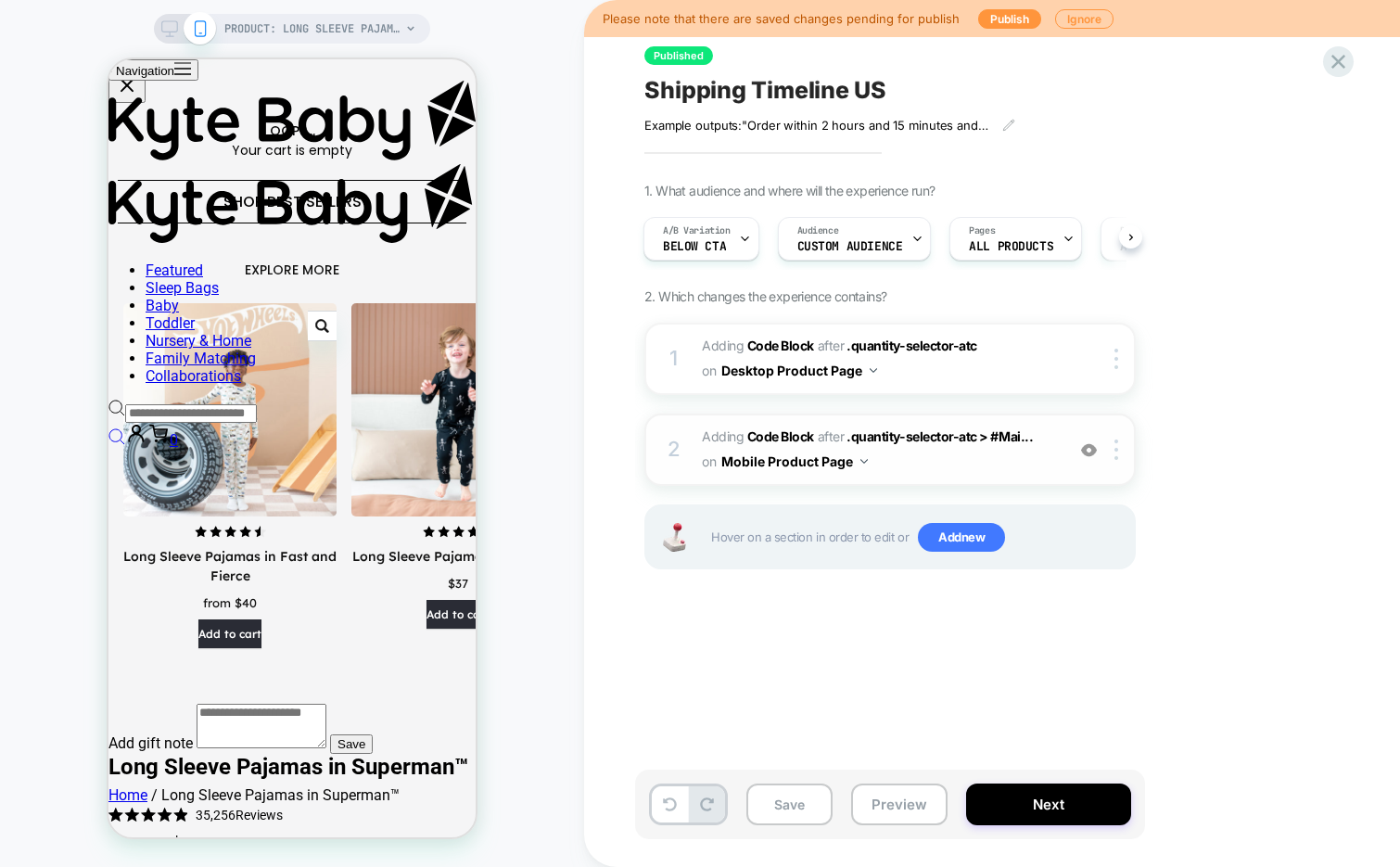
click at [951, 464] on span "Adding Code Block AFTER .quantity-selector-atc > #Mai... .quantity-selector-atc…" at bounding box center [878, 449] width 353 height 50
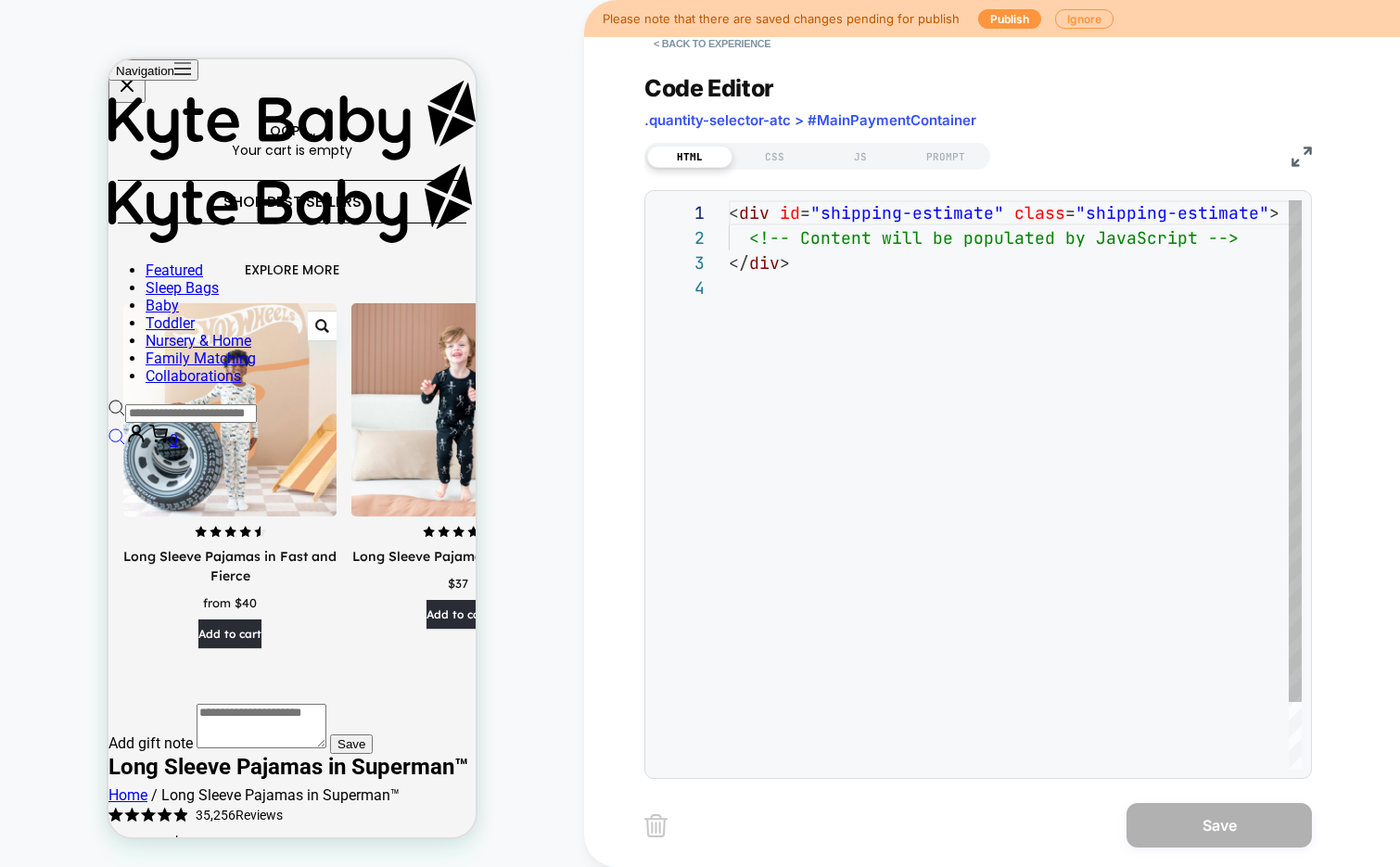
scroll to position [75, 0]
click at [870, 151] on div "JS" at bounding box center [860, 157] width 85 height 23
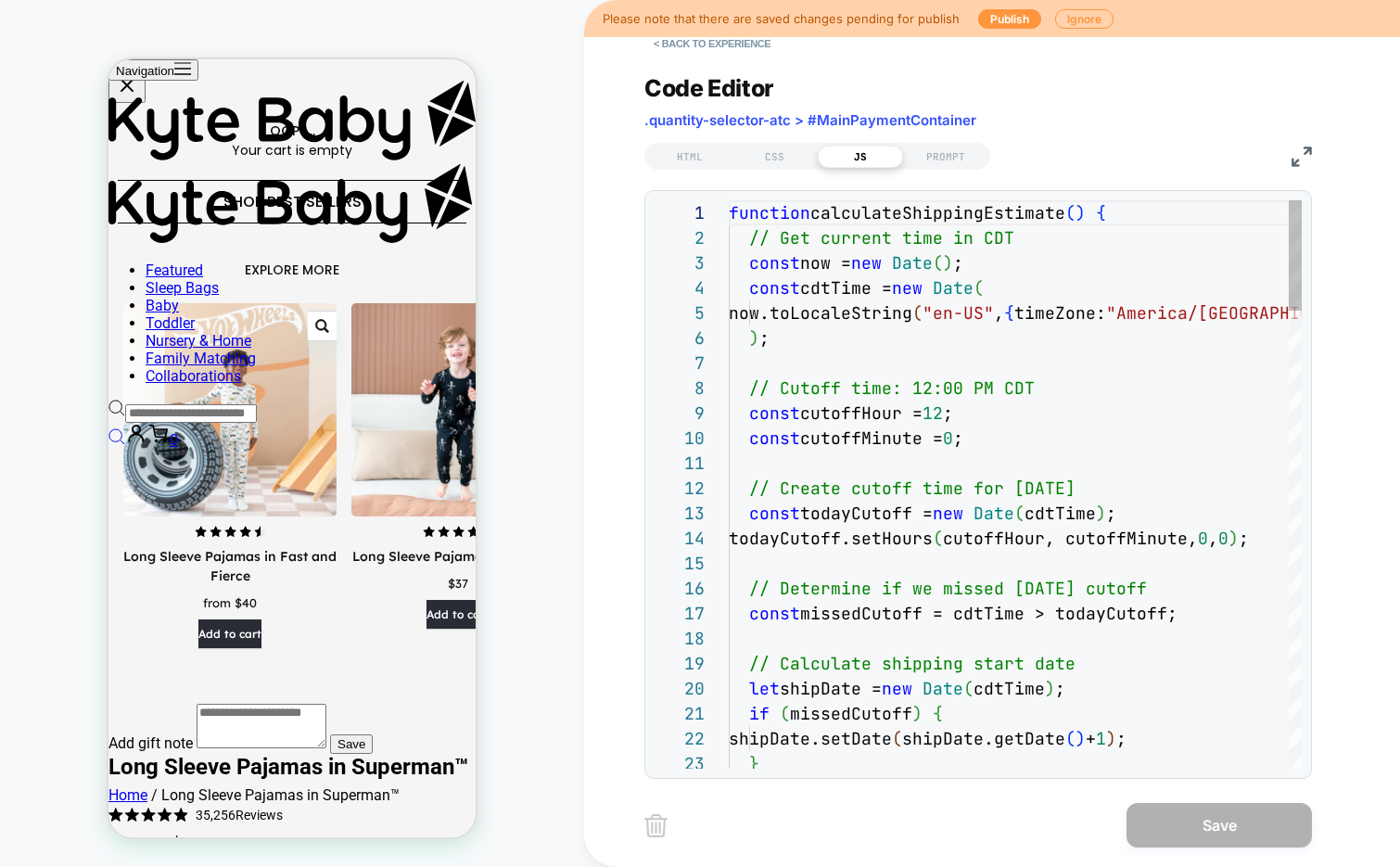
scroll to position [251, 0]
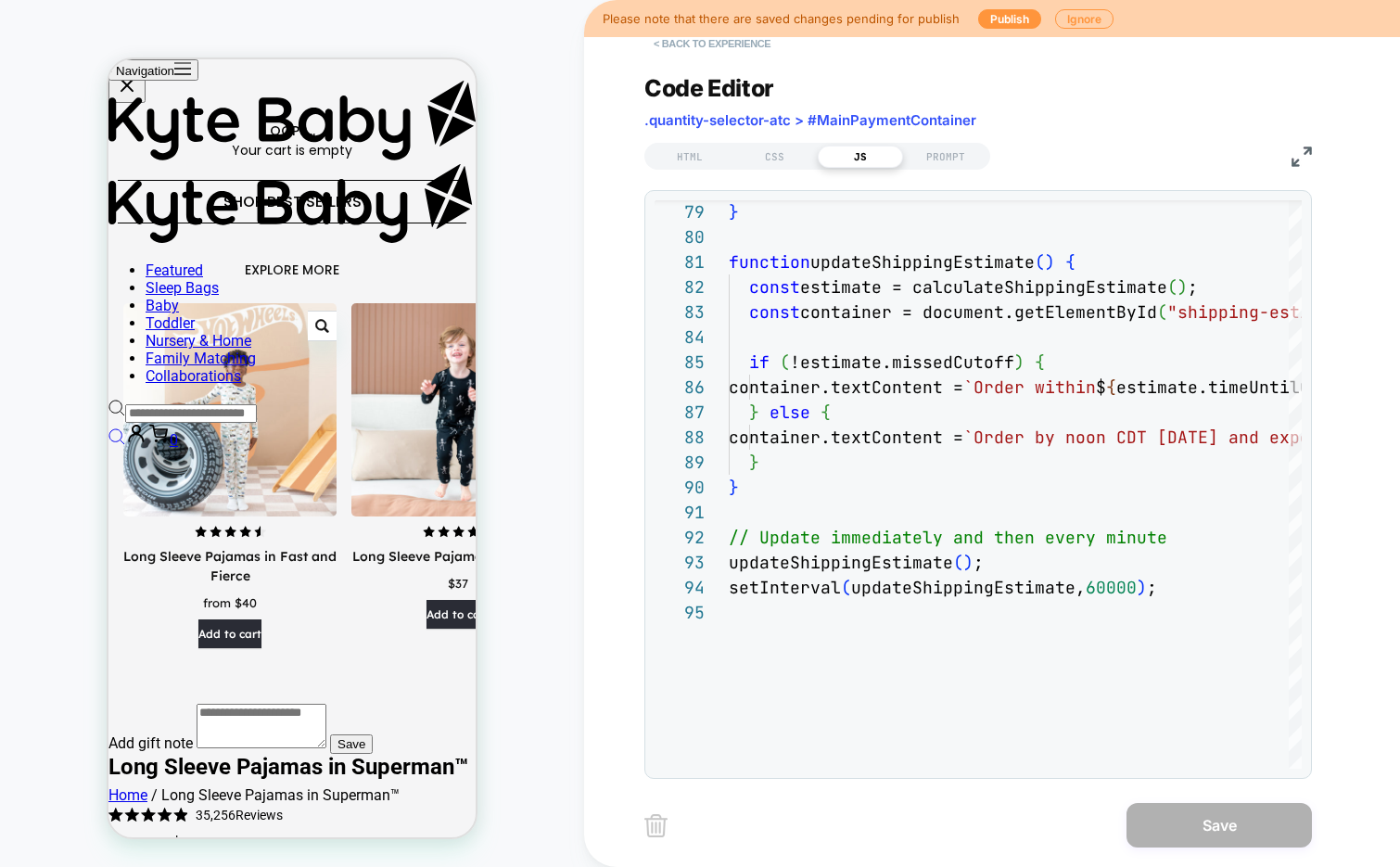
click at [719, 44] on button "< Back to experience" at bounding box center [711, 43] width 135 height 29
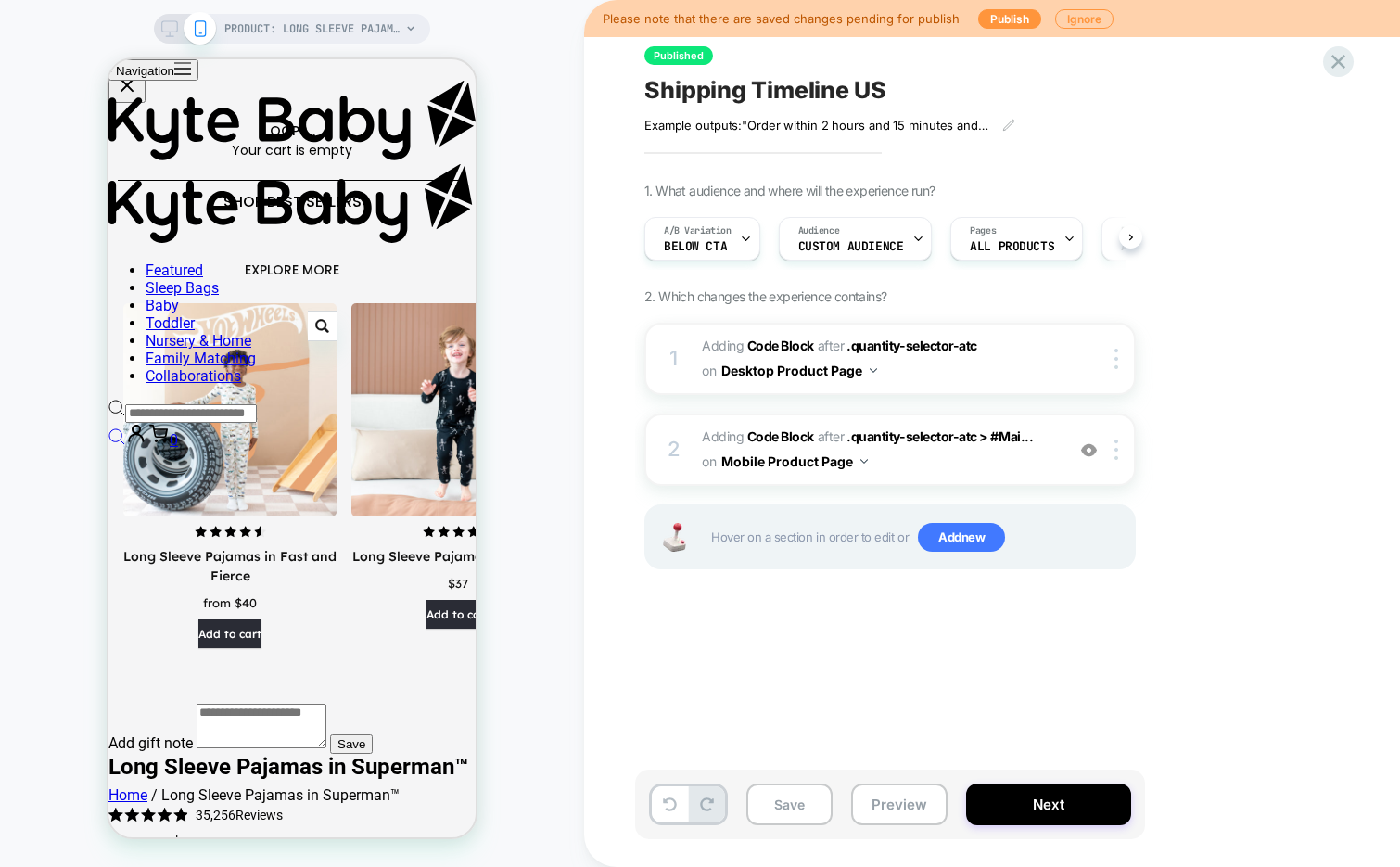
scroll to position [0, 1]
click at [830, 79] on span "Shipping Timeline US" at bounding box center [764, 90] width 242 height 27
click at [830, 79] on textarea "**********" at bounding box center [812, 90] width 337 height 27
click at [938, 465] on span "Adding Code Block AFTER .quantity-selector-atc > #Mai... .quantity-selector-atc…" at bounding box center [878, 449] width 353 height 50
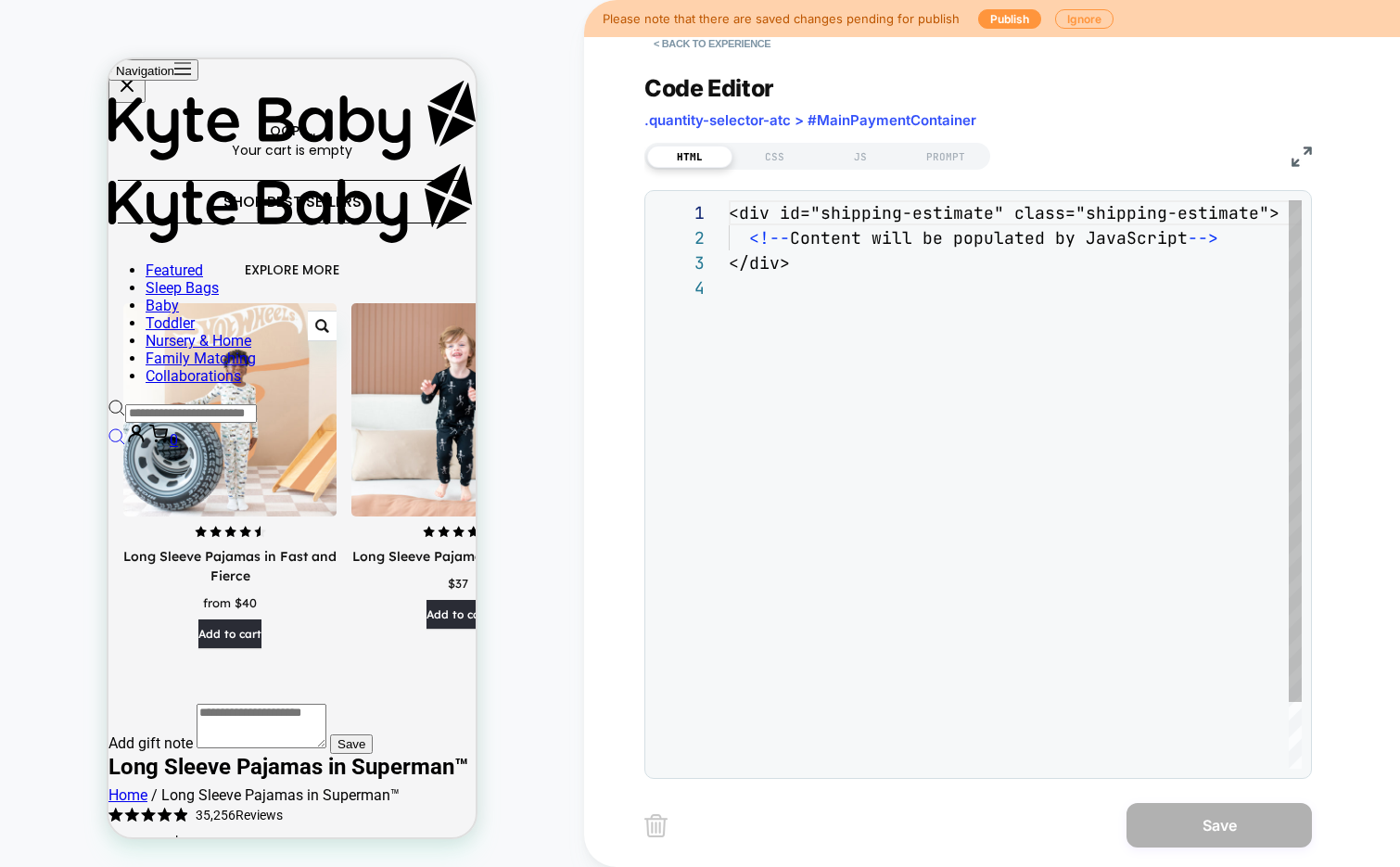
scroll to position [75, 0]
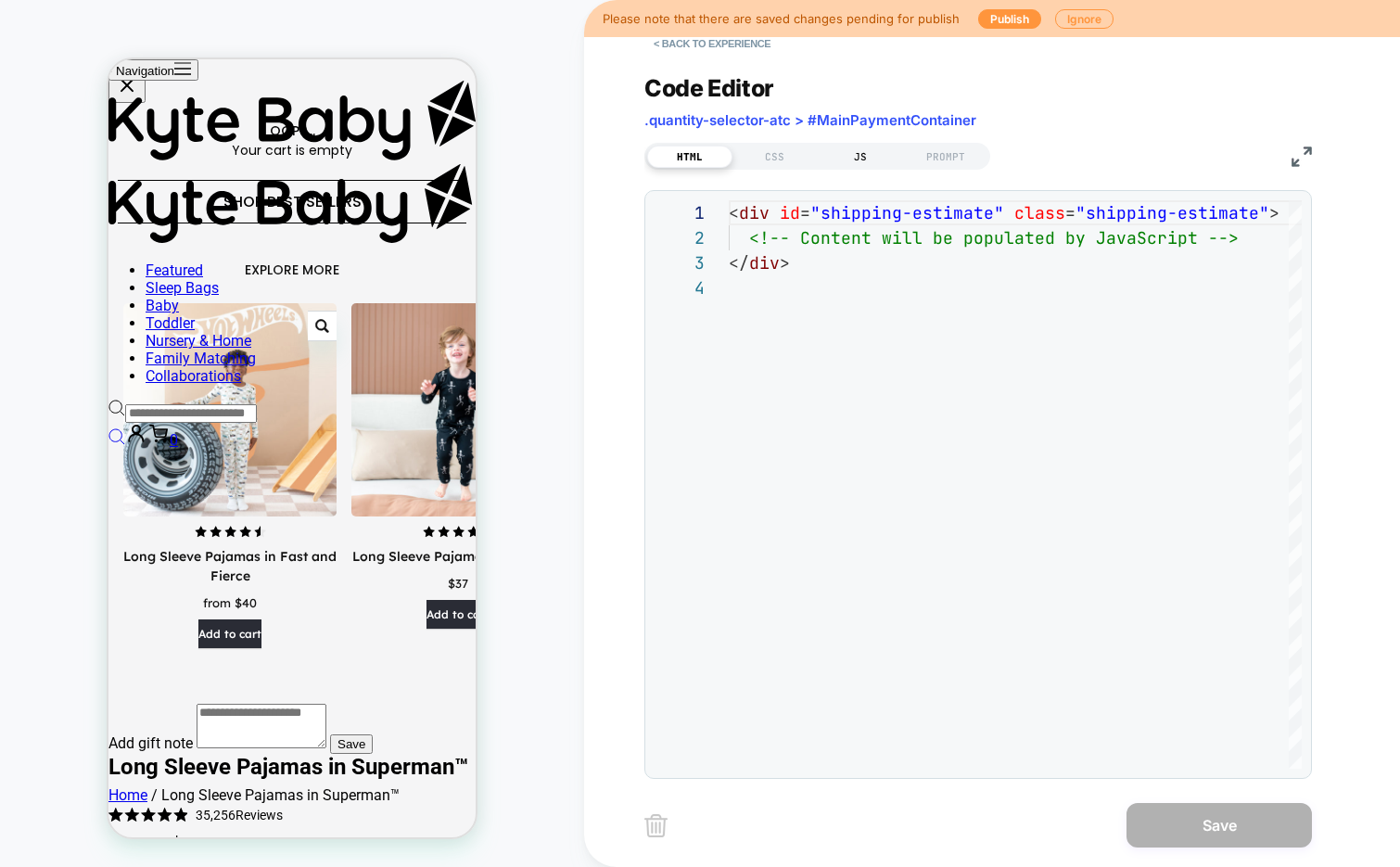
click at [859, 157] on div "JS" at bounding box center [860, 157] width 85 height 23
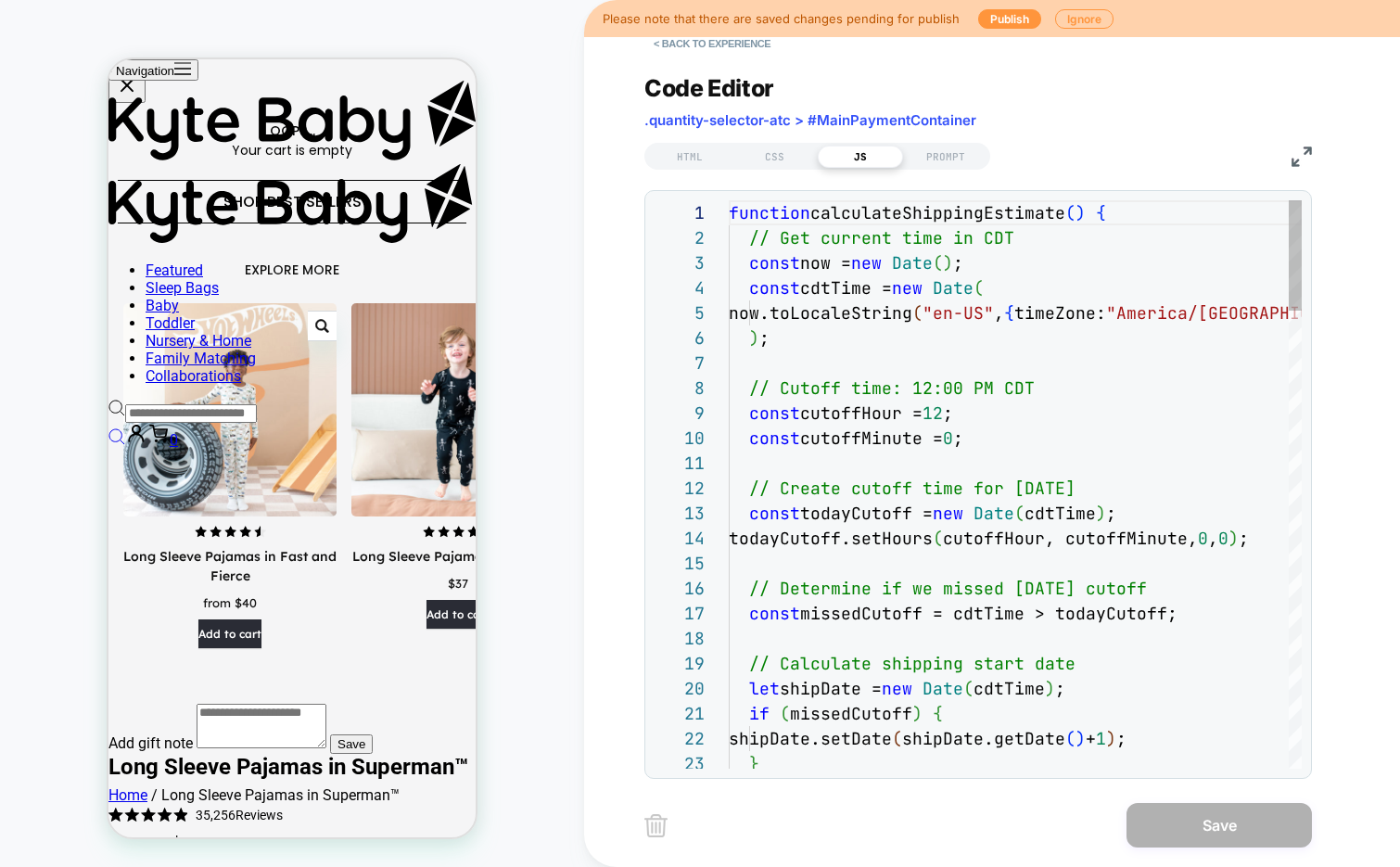
scroll to position [251, 0]
click at [1298, 151] on img at bounding box center [1301, 157] width 21 height 21
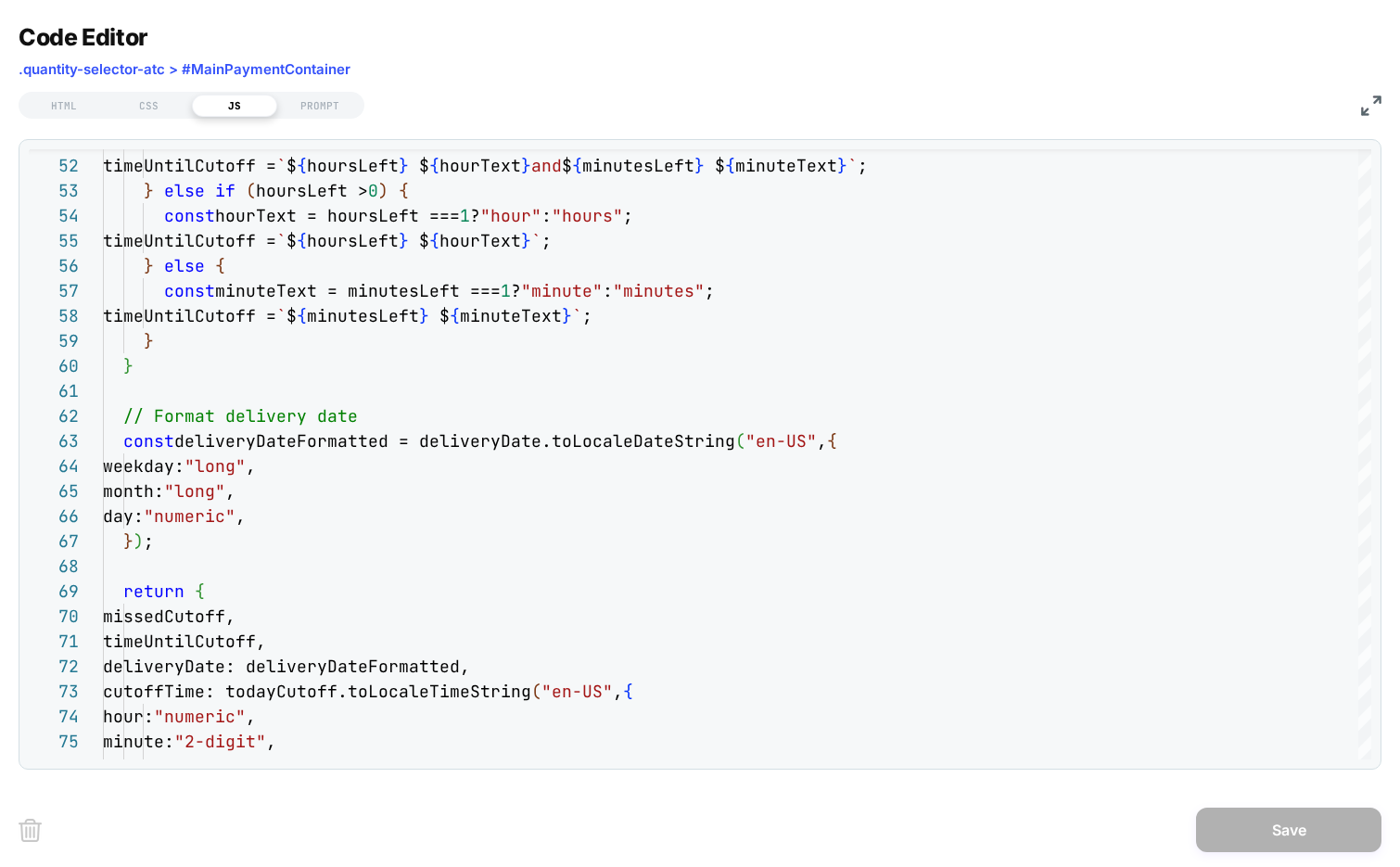
click at [1370, 88] on div "HTML CSS JS PROMPT" at bounding box center [700, 103] width 1363 height 31
click at [1375, 104] on img at bounding box center [1371, 106] width 21 height 21
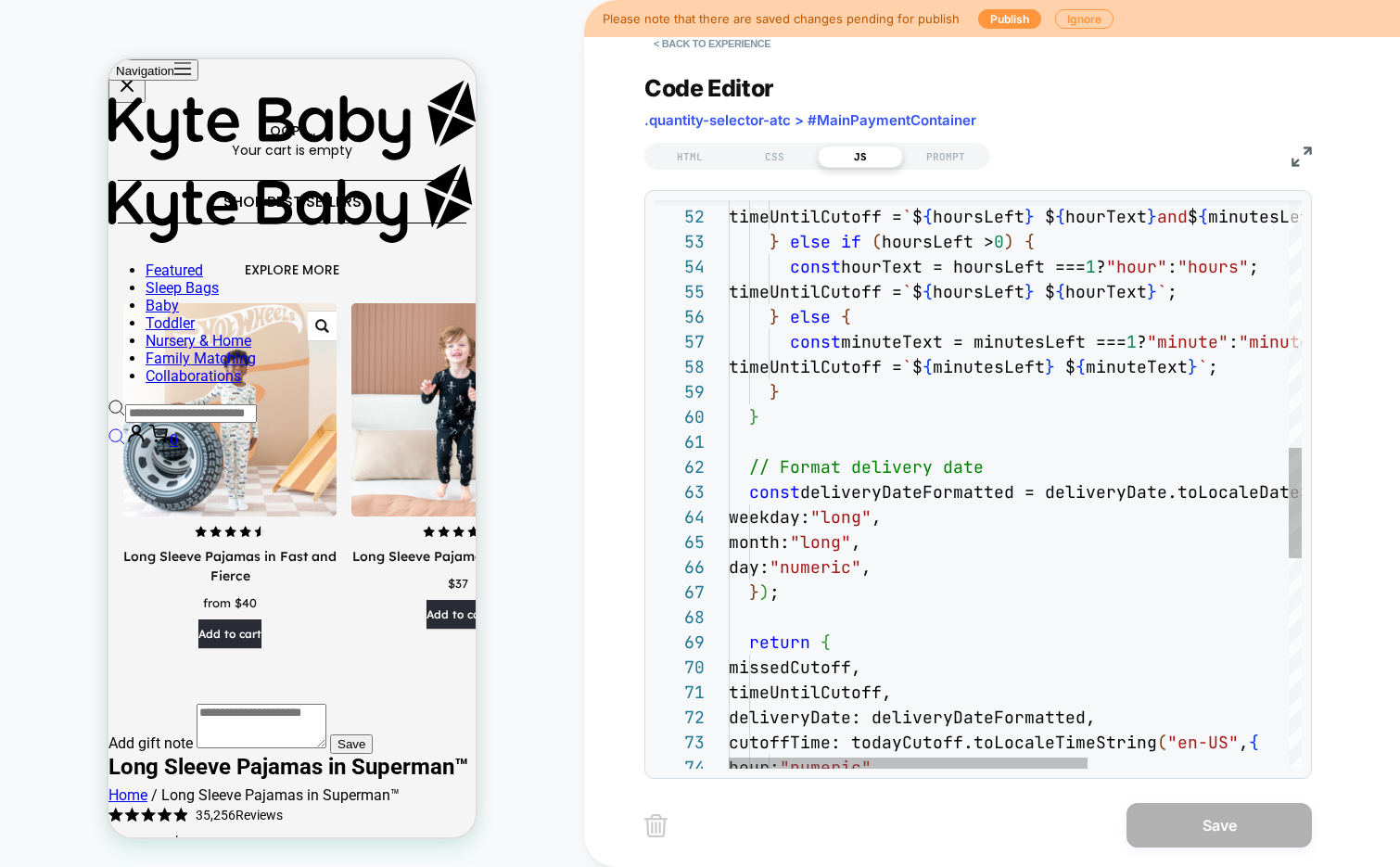
click at [881, 523] on div "timeUntilCutoff = ` $ { hoursLeft } $ { hourText } and $ { minutesLeft } $ { mi…" at bounding box center [1175, 388] width 893 height 2921
click at [862, 538] on div "timeUntilCutoff = ` $ { hoursLeft } $ { hourText } and $ { minutesLeft } $ { mi…" at bounding box center [1175, 388] width 893 height 2921
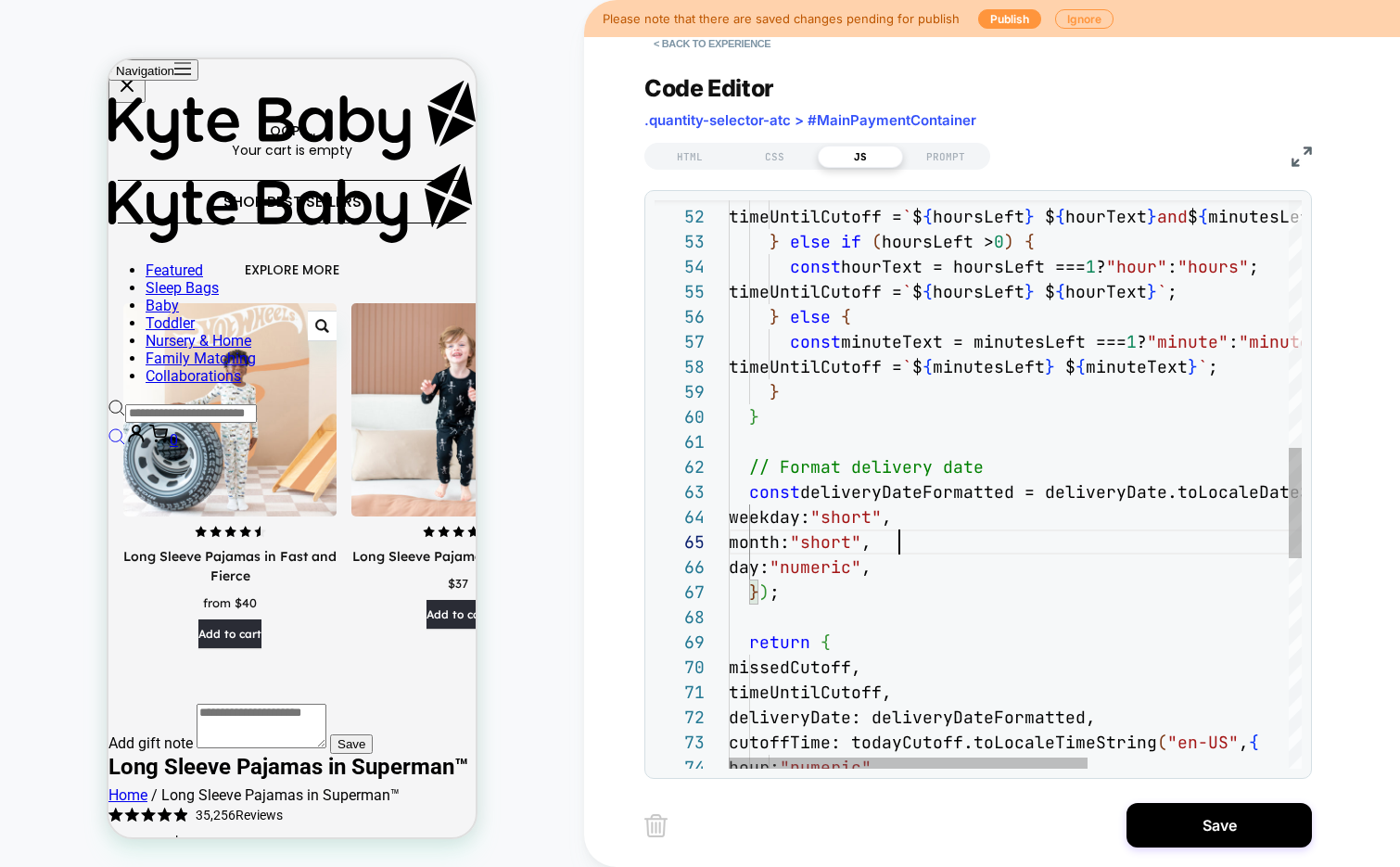
scroll to position [100, 170]
click at [955, 574] on div "timeUntilCutoff = ` $ { hoursLeft } $ { hourText } and $ { minutesLeft } $ { mi…" at bounding box center [1175, 388] width 893 height 2921
click at [881, 515] on div "timeUntilCutoff = ` $ { hoursLeft } $ { hourText } and $ { minutesLeft } $ { mi…" at bounding box center [1175, 388] width 893 height 2921
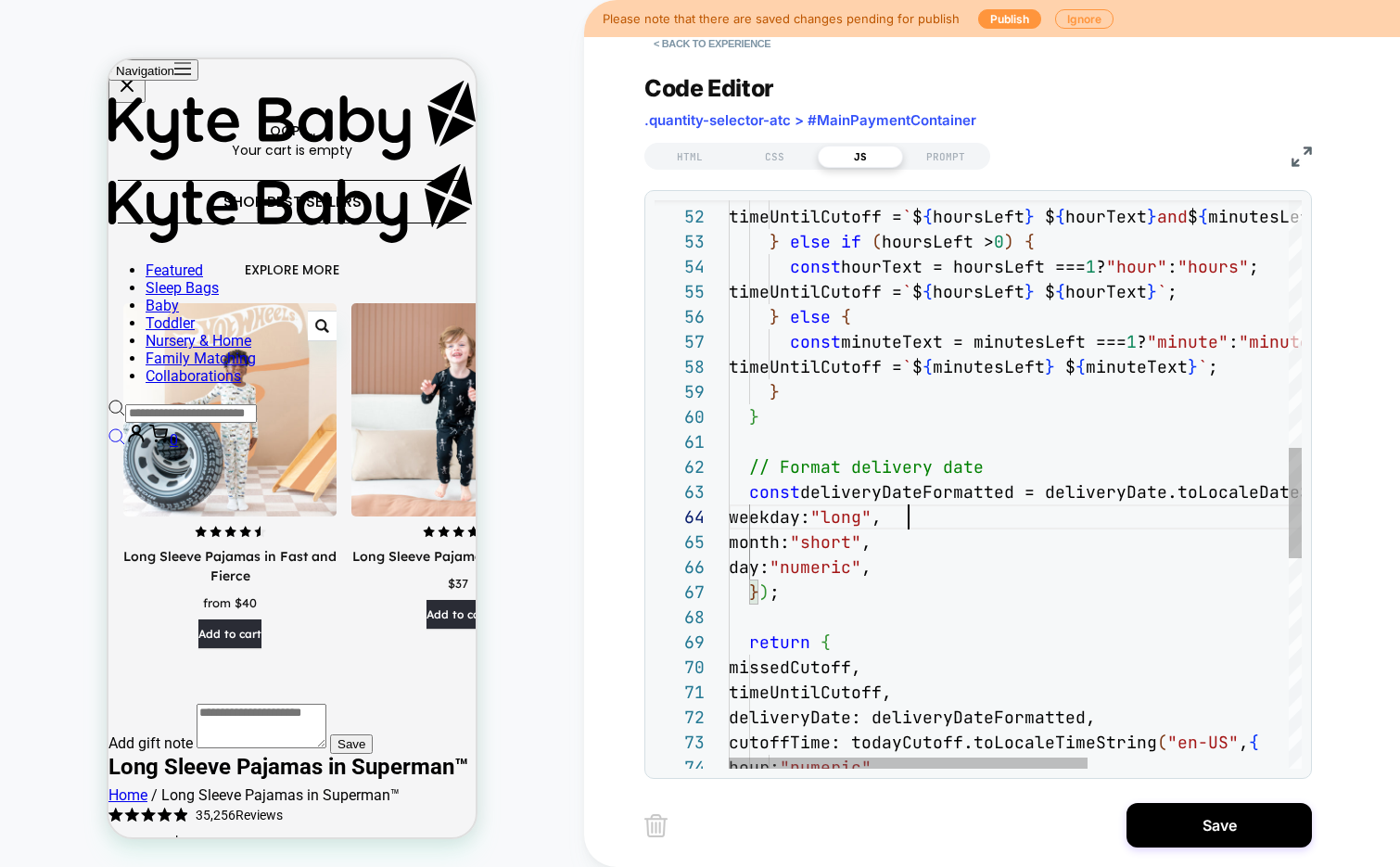
scroll to position [100, 190]
click at [941, 545] on div "timeUntilCutoff = ` $ { hoursLeft } $ { hourText } and $ { minutesLeft } $ { mi…" at bounding box center [1175, 388] width 893 height 2921
click at [876, 540] on div "timeUntilCutoff = ` $ { hoursLeft } $ { hourText } and $ { minutesLeft } $ { mi…" at bounding box center [1175, 388] width 893 height 2921
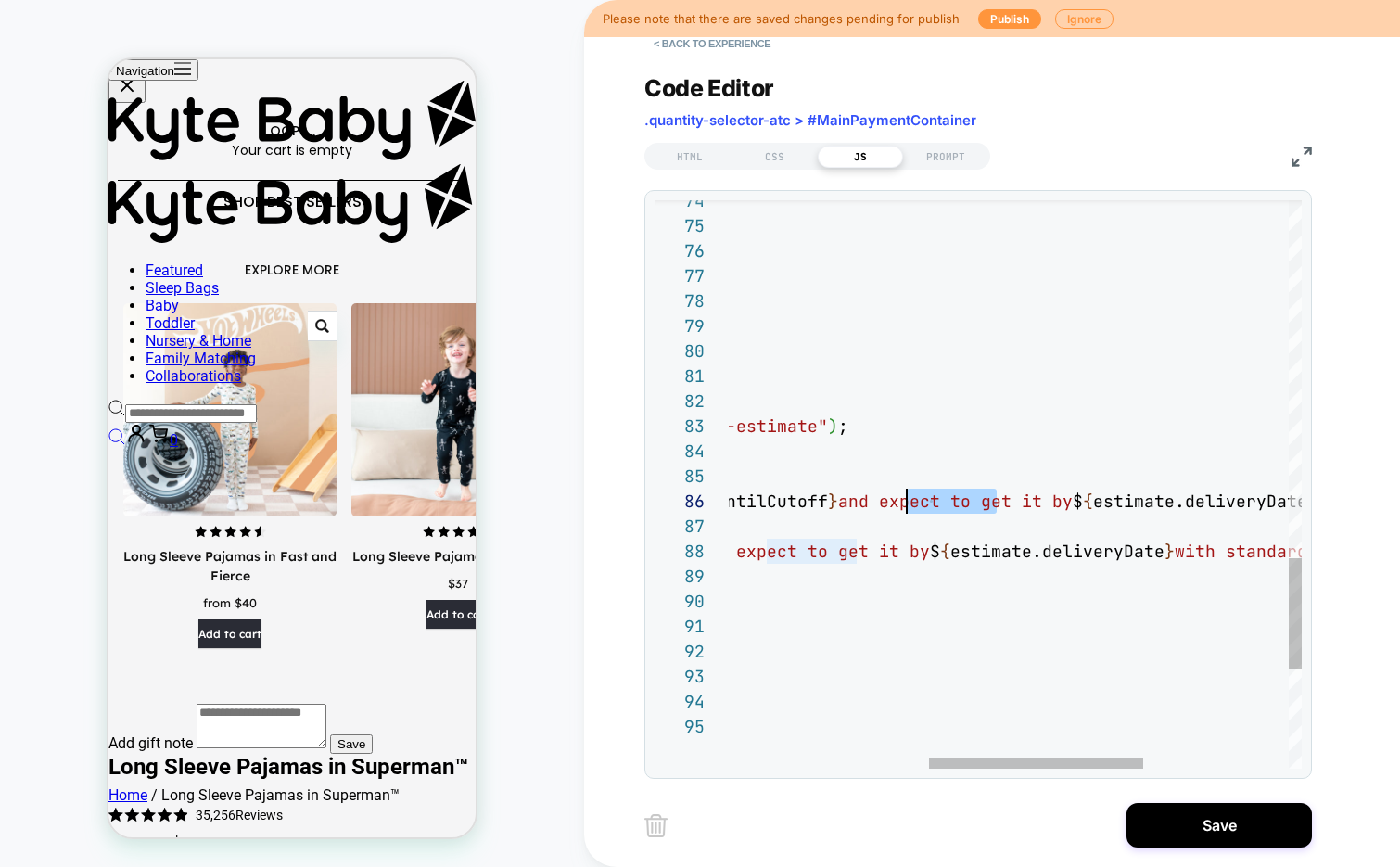
scroll to position [125, 700]
drag, startPoint x: 987, startPoint y: 501, endPoint x: 901, endPoint y: 502, distance: 86.0
type textarea "**********"
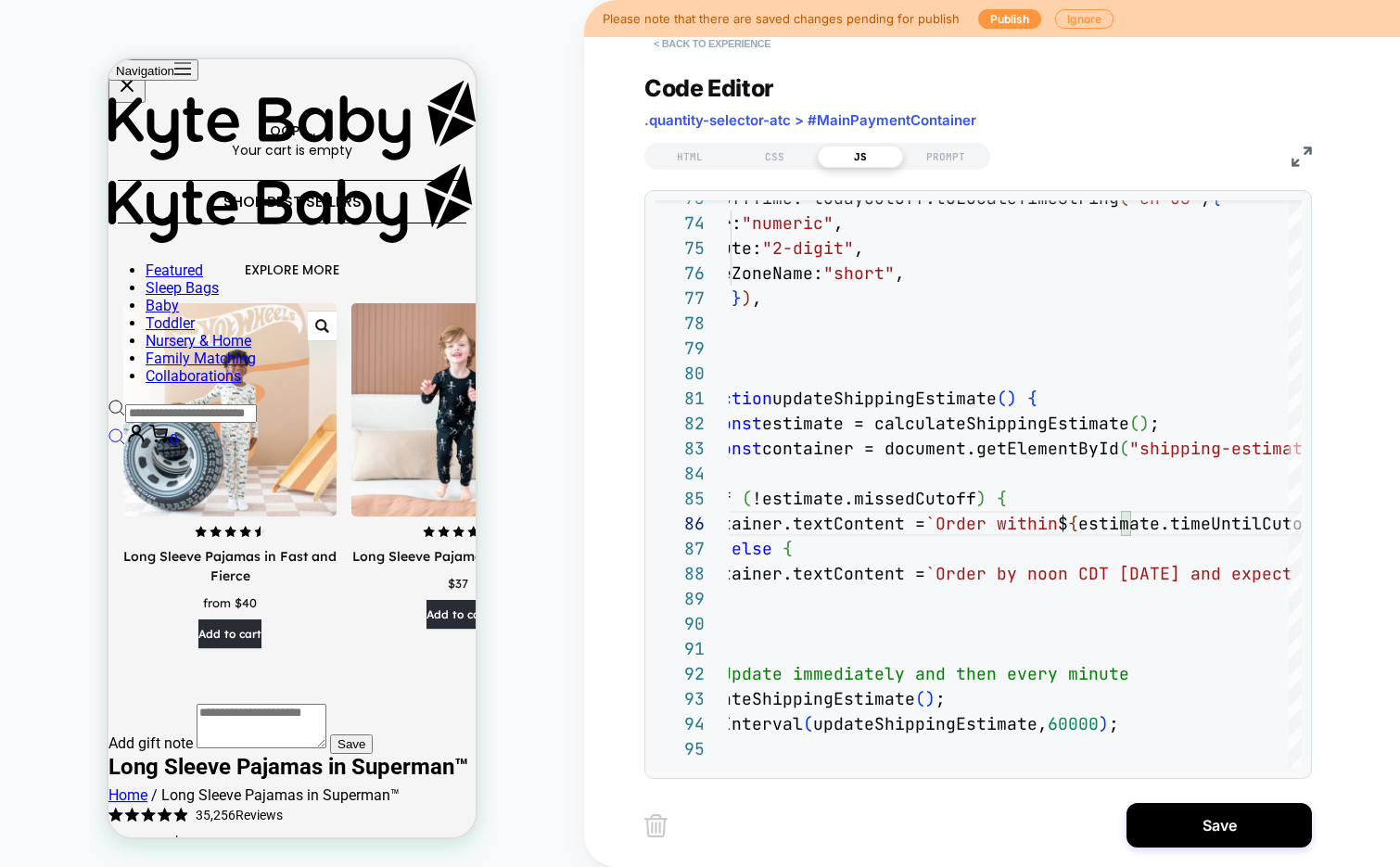
click at [744, 57] on button "< Back to experience" at bounding box center [711, 43] width 135 height 29
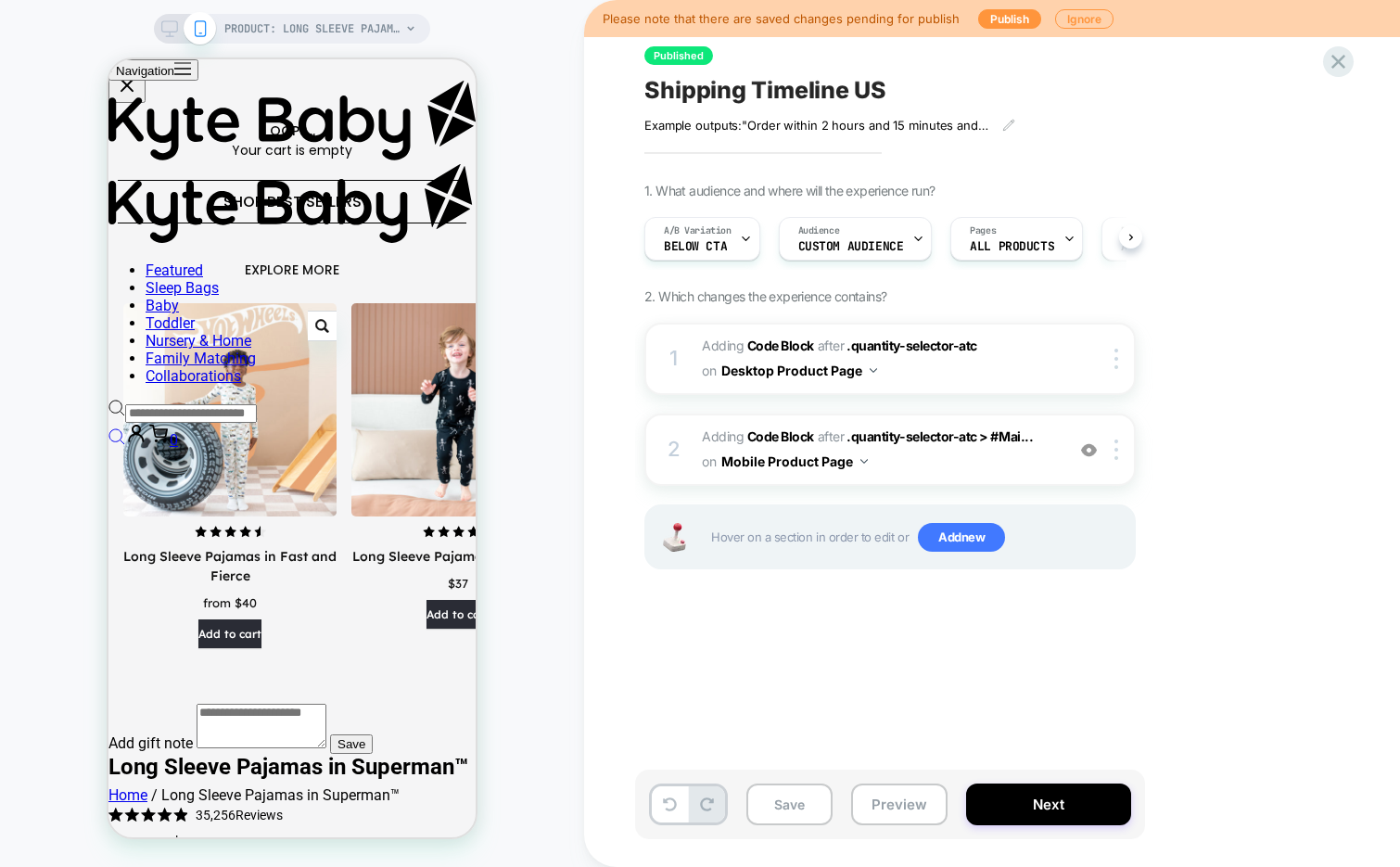
scroll to position [0, 1]
click at [1013, 119] on icon at bounding box center [1008, 124] width 10 height 10
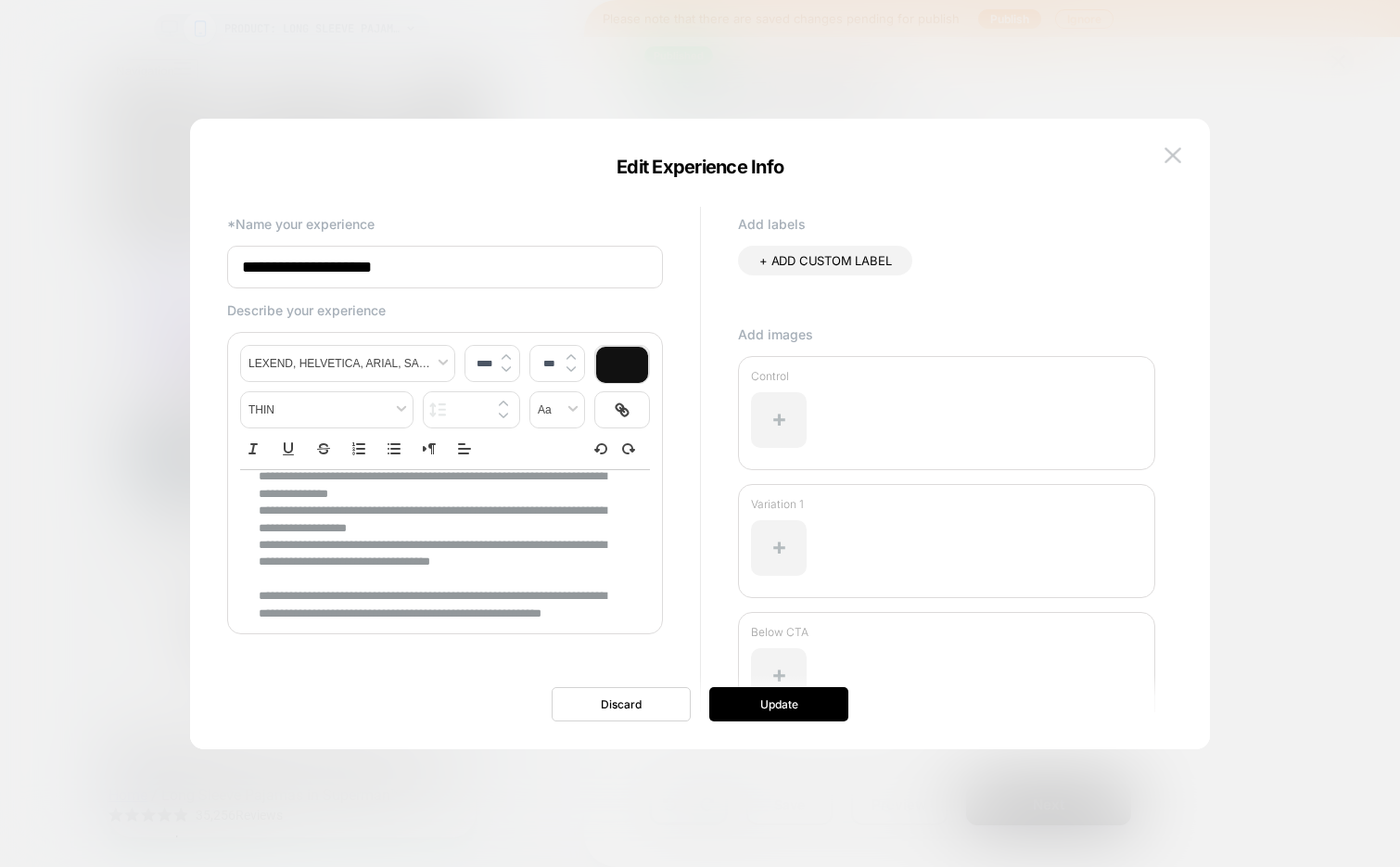
scroll to position [90, 0]
click at [1170, 155] on img at bounding box center [1172, 156] width 17 height 16
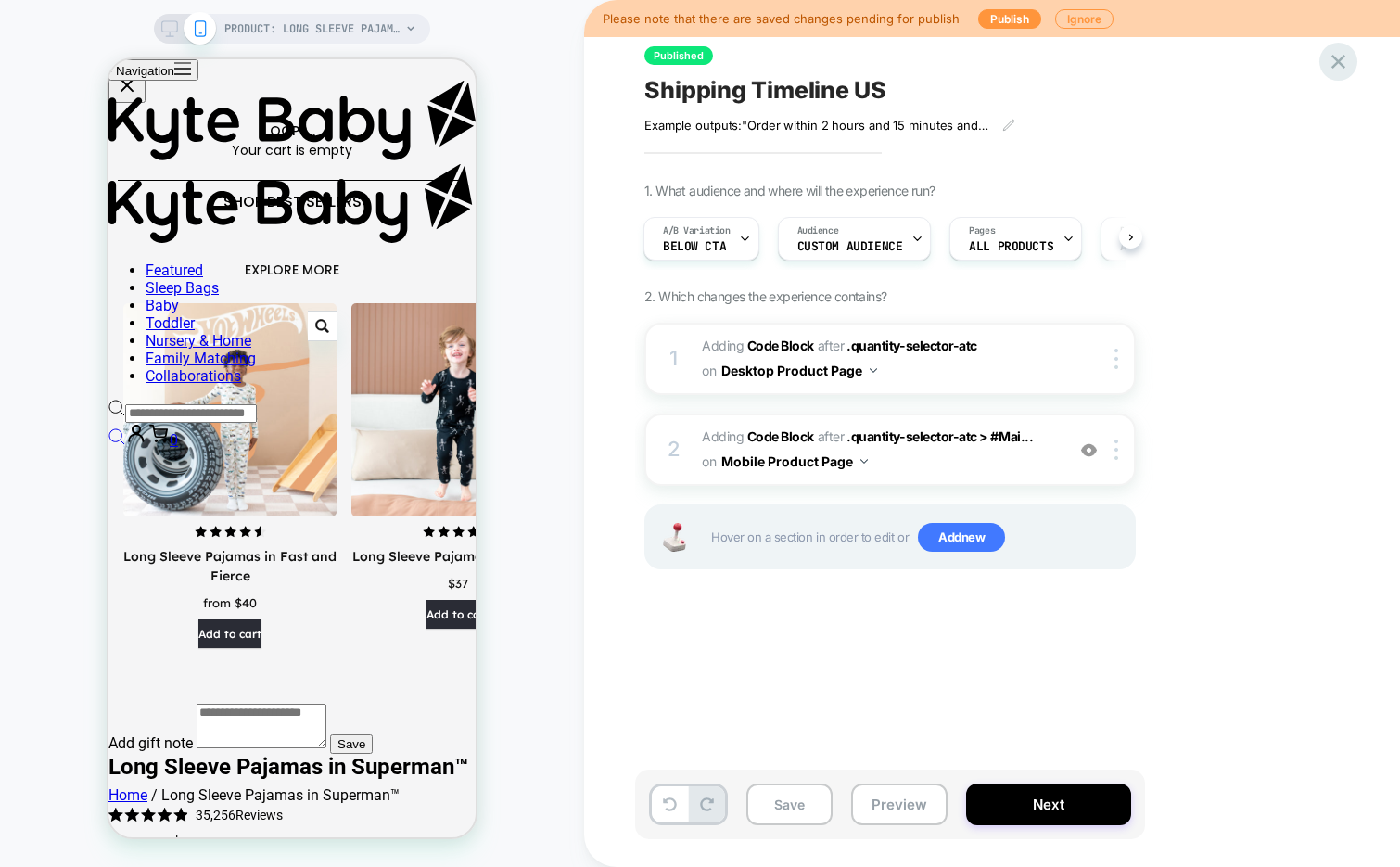
click at [1342, 63] on icon at bounding box center [1338, 62] width 25 height 25
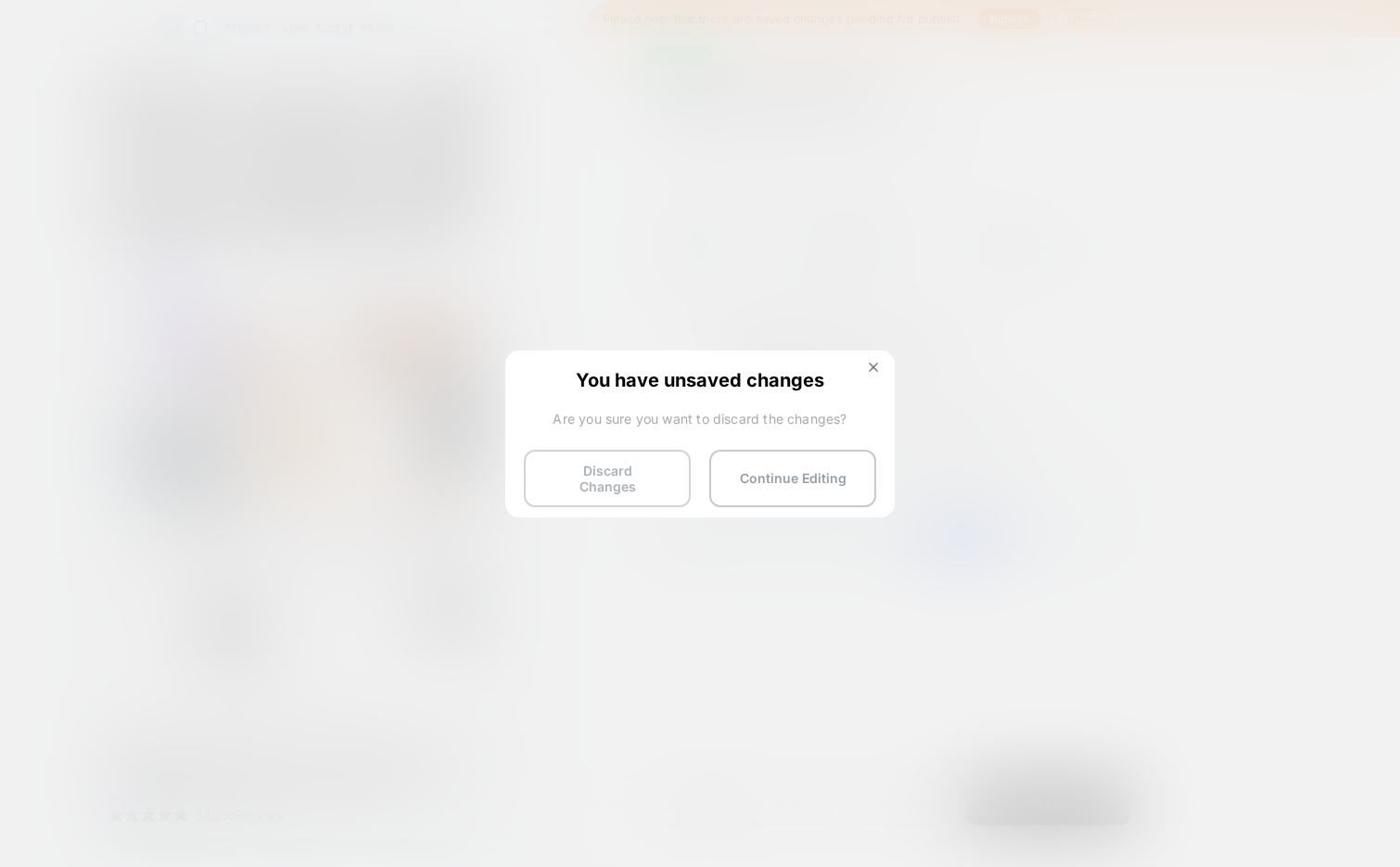
click at [596, 468] on button "Discard Changes" at bounding box center [607, 479] width 167 height 58
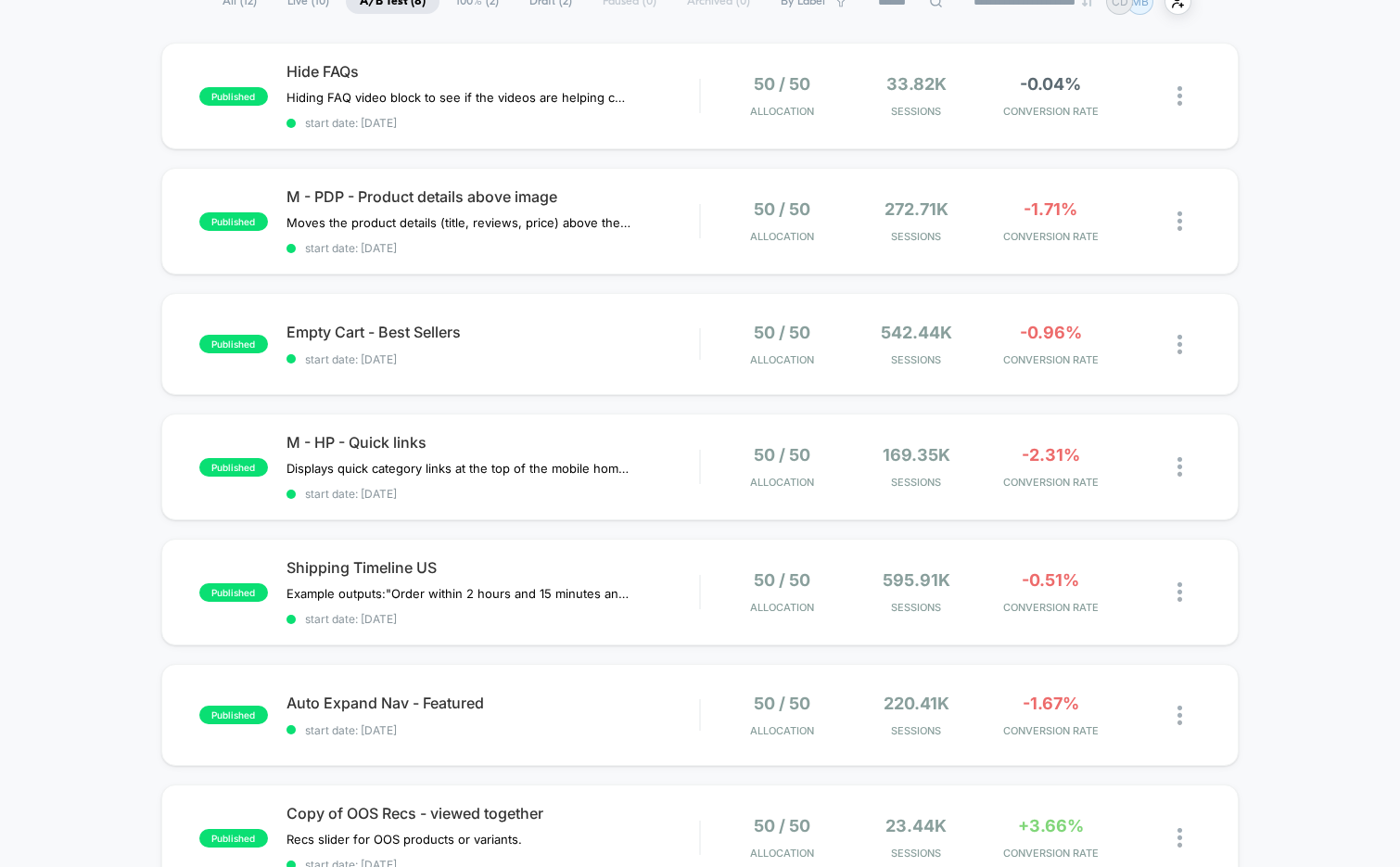
scroll to position [171, 0]
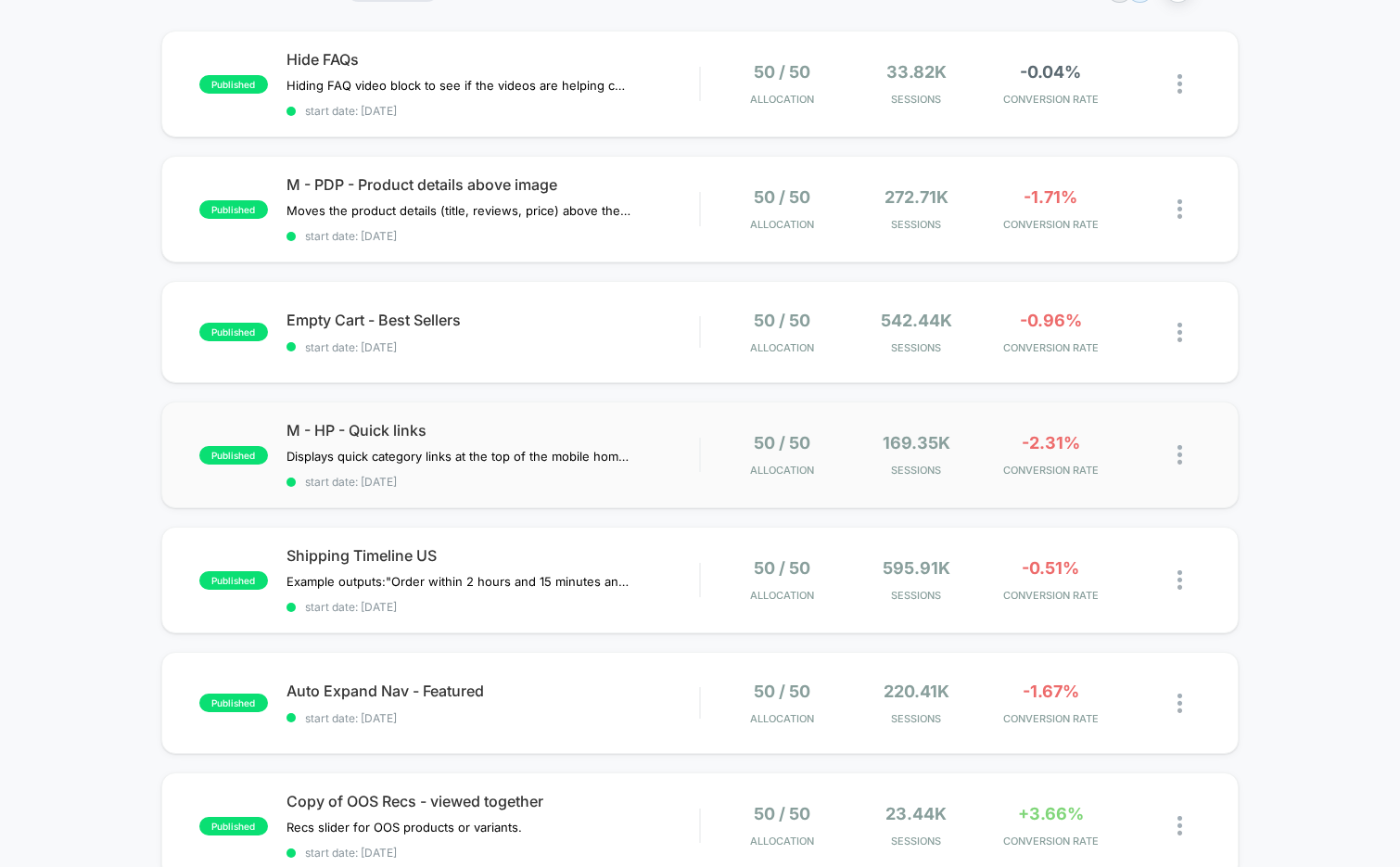
click at [559, 485] on div "published M - HP - Quick links Displays quick category links at the top of the …" at bounding box center [700, 454] width 1078 height 107
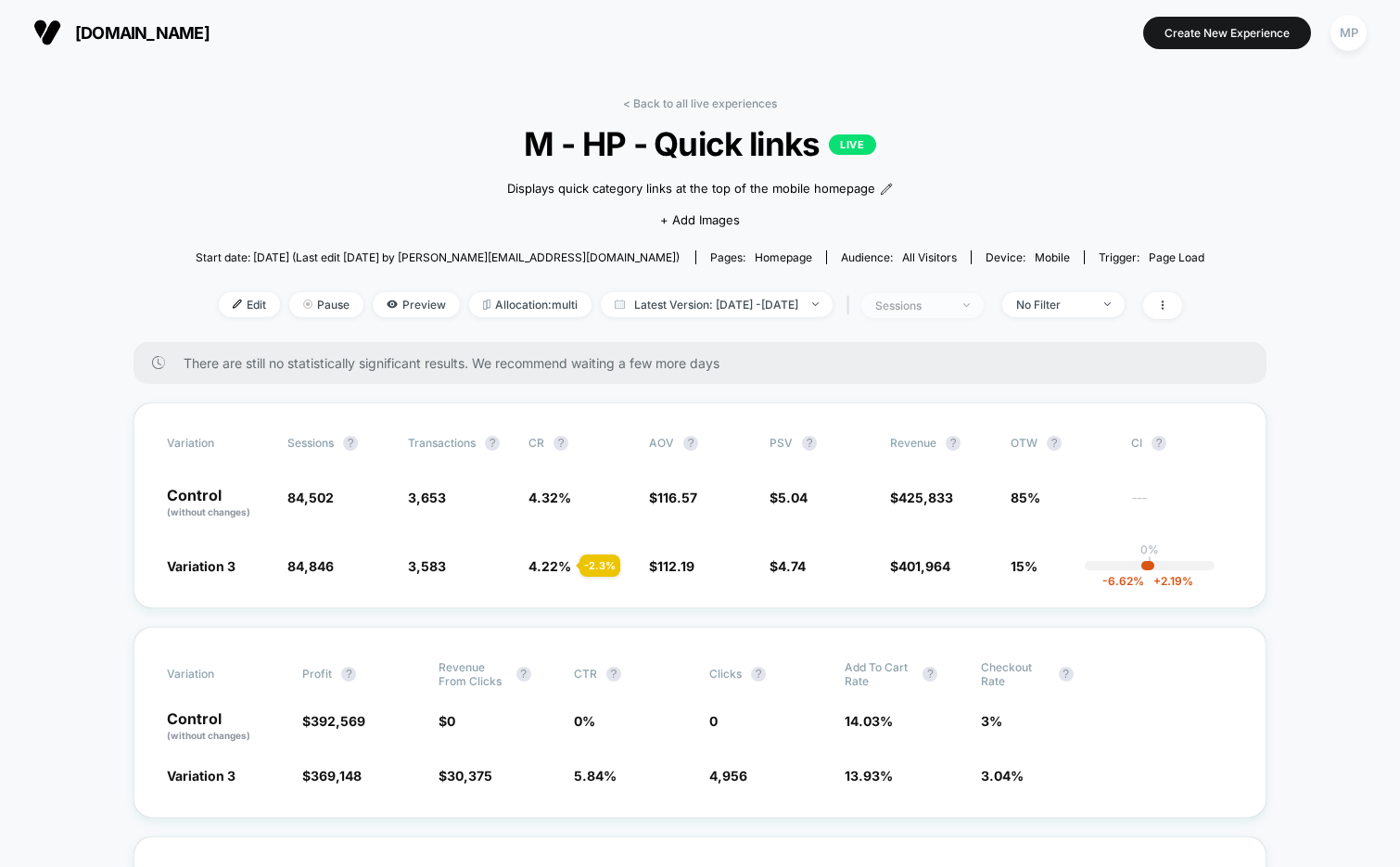
click at [942, 295] on span "sessions" at bounding box center [922, 305] width 122 height 25
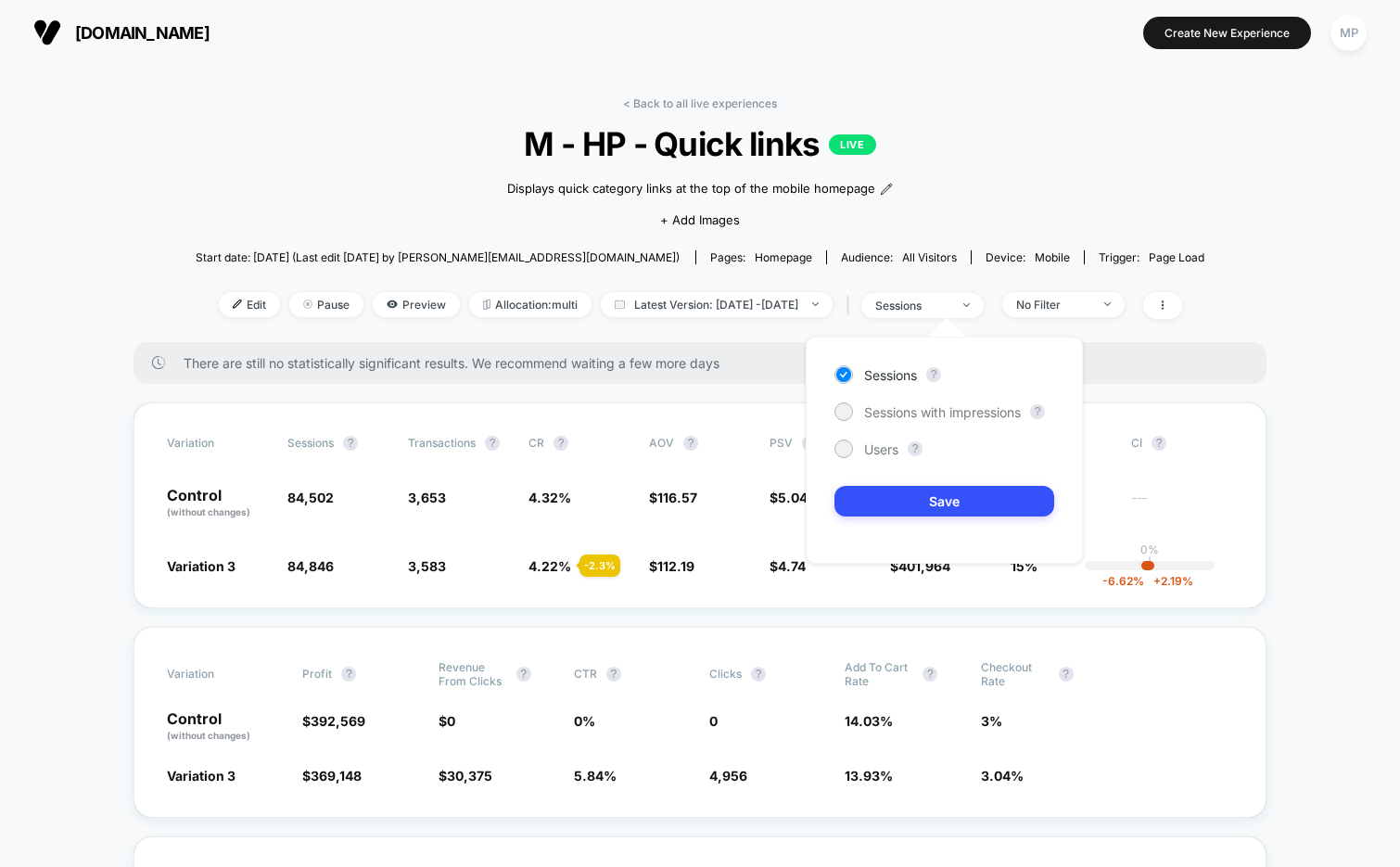
click at [894, 392] on div "Sessions ? Sessions with impressions ? Users ? Save" at bounding box center [943, 450] width 277 height 227
click at [886, 414] on span "Sessions with impressions" at bounding box center [942, 412] width 157 height 16
click at [879, 523] on div "Sessions ? Sessions with impressions ? Users ? Save" at bounding box center [943, 450] width 277 height 227
click at [890, 499] on button "Save" at bounding box center [944, 500] width 220 height 30
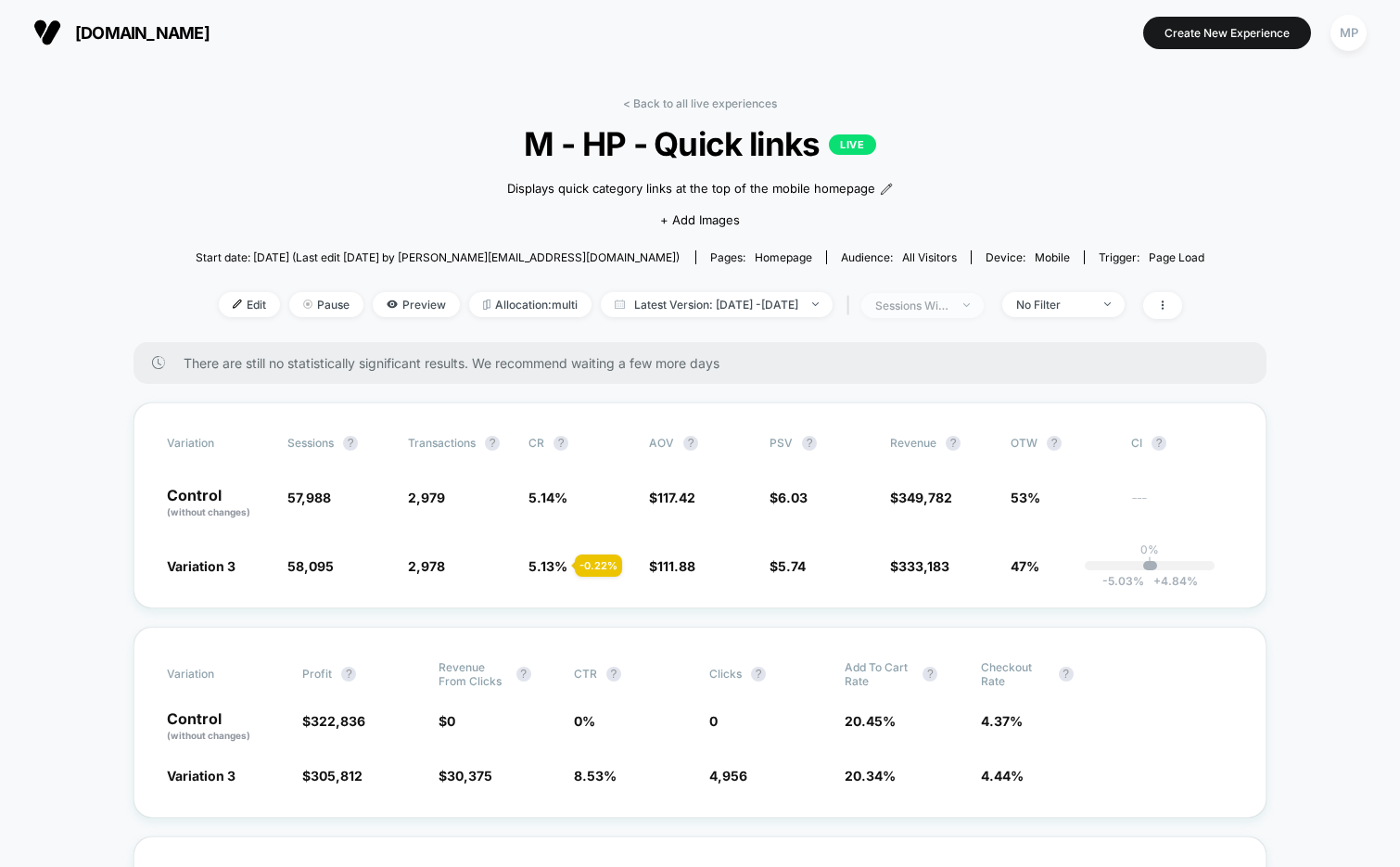
click at [928, 308] on div "sessions with impression" at bounding box center [912, 305] width 74 height 14
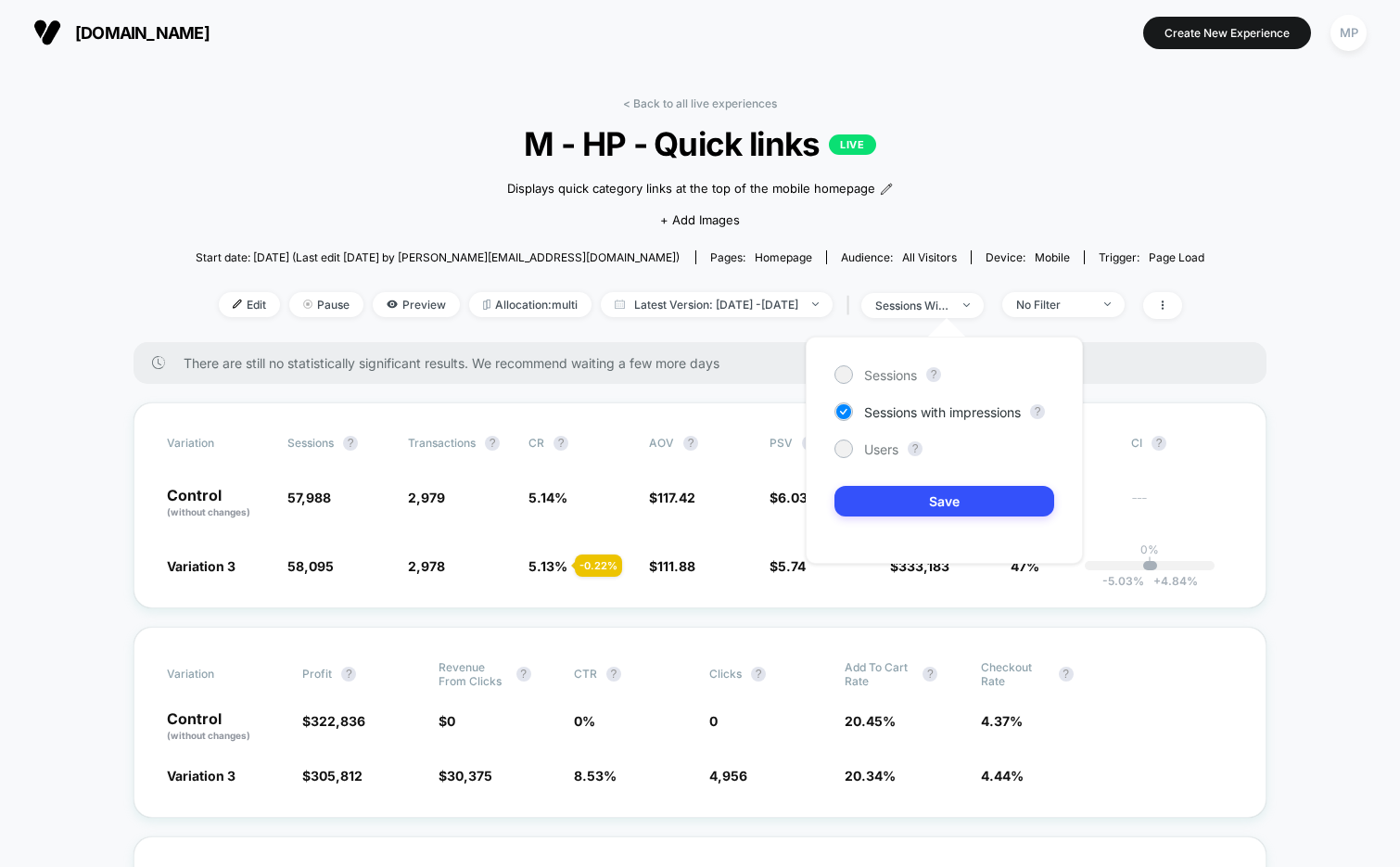
click at [881, 437] on div "Sessions ? Sessions with impressions ? Users ? Save" at bounding box center [943, 450] width 277 height 227
click at [880, 450] on span "Users" at bounding box center [881, 449] width 34 height 16
click at [880, 489] on button "Save" at bounding box center [944, 500] width 220 height 30
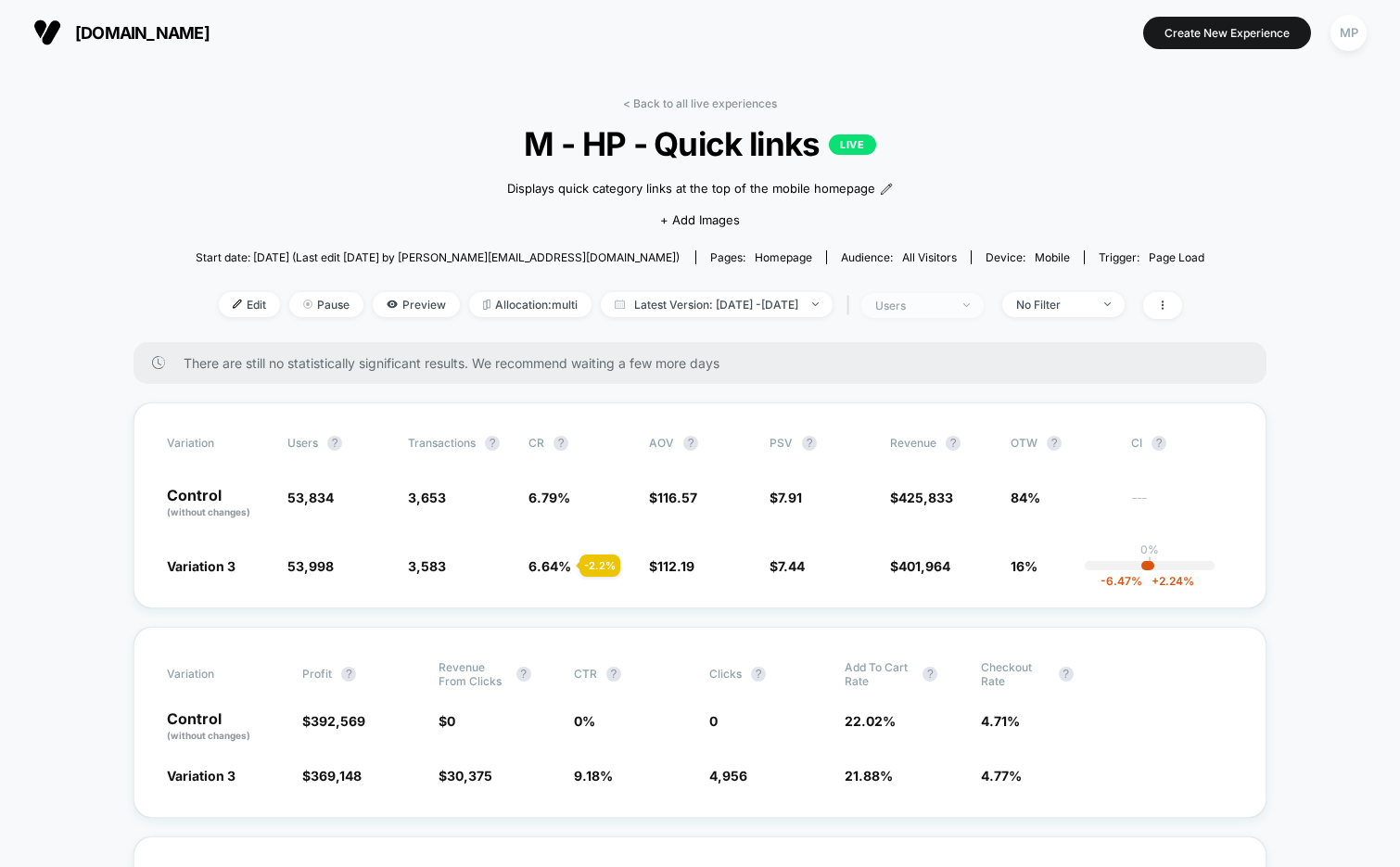
click at [927, 300] on div "users" at bounding box center [912, 305] width 74 height 14
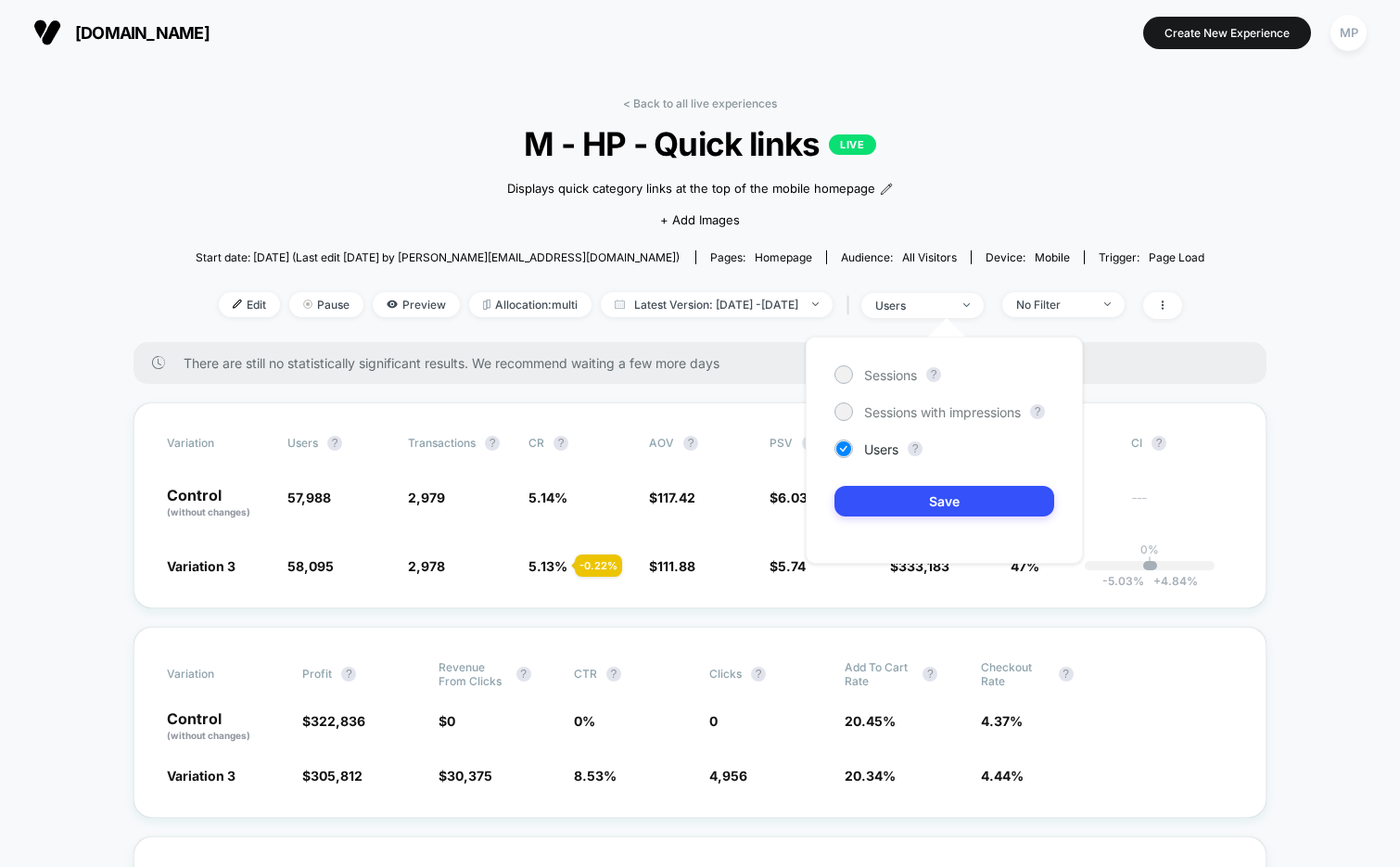
click at [887, 421] on div "Sessions ? Sessions with impressions ? Users ? Save" at bounding box center [943, 450] width 277 height 227
click at [887, 418] on span "Sessions with impressions" at bounding box center [942, 412] width 157 height 16
click at [879, 490] on button "Save" at bounding box center [944, 500] width 220 height 30
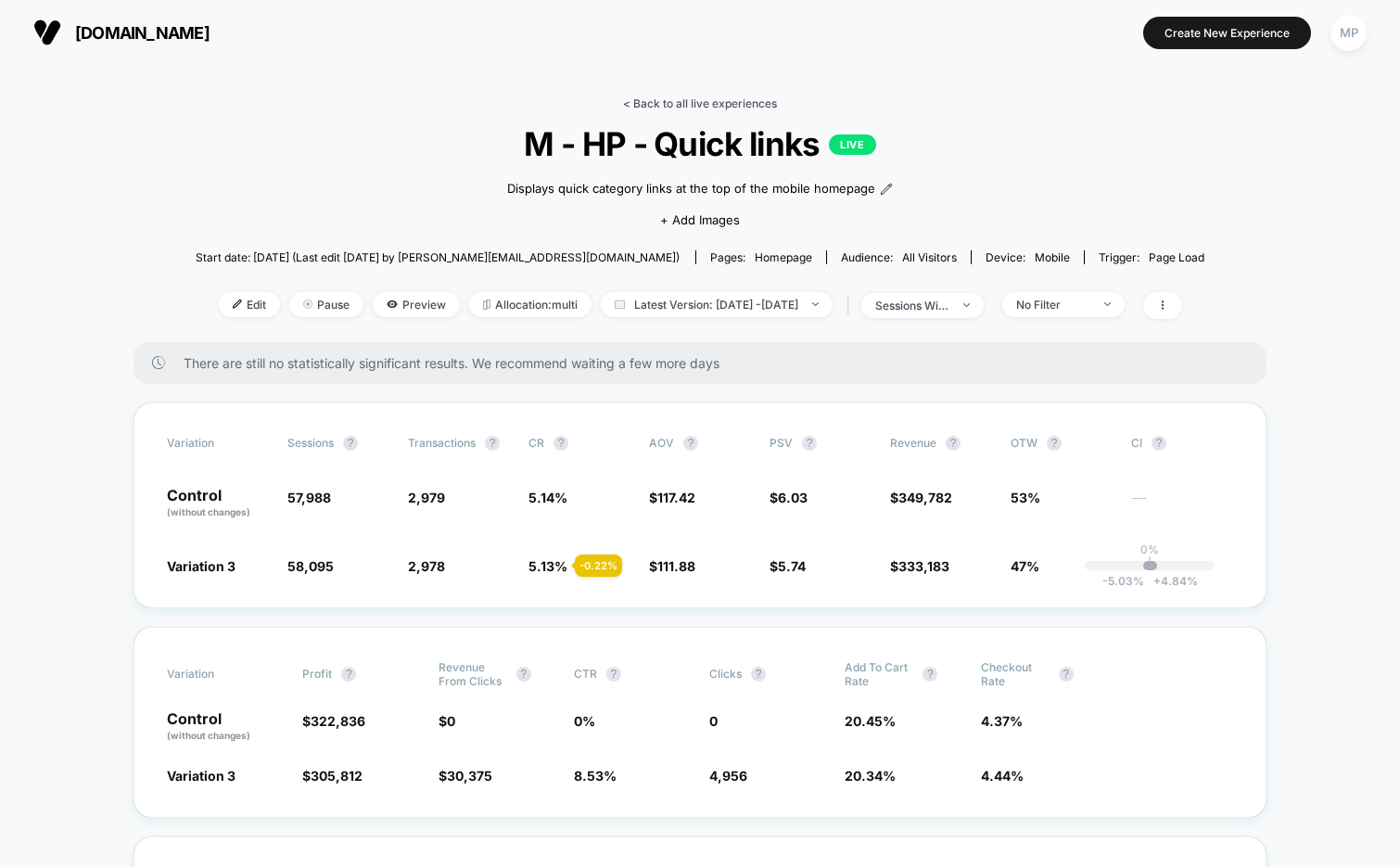
click at [679, 109] on link "< Back to all live experiences" at bounding box center [700, 104] width 154 height 14
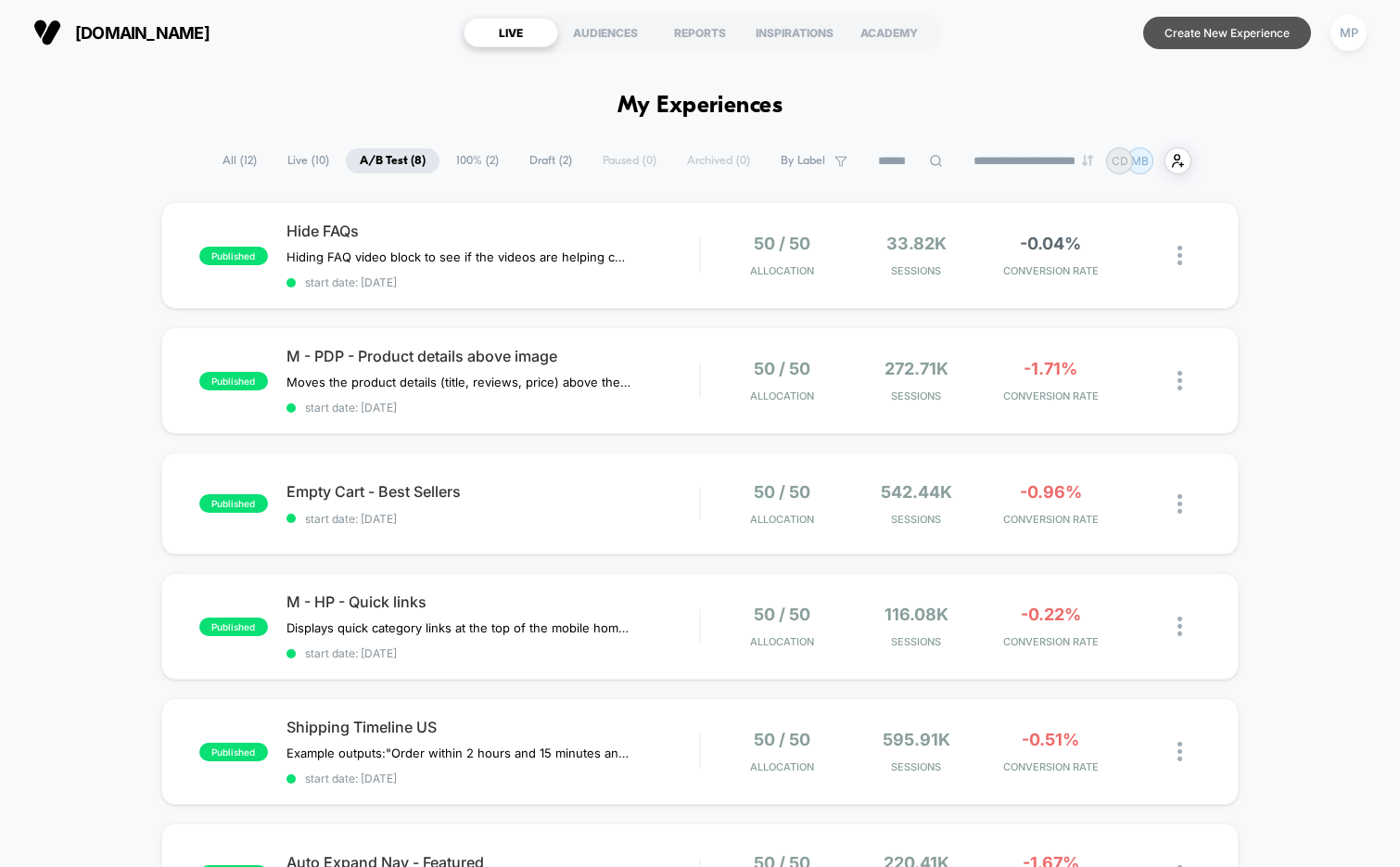
click at [1214, 44] on button "Create New Experience" at bounding box center [1226, 32] width 167 height 32
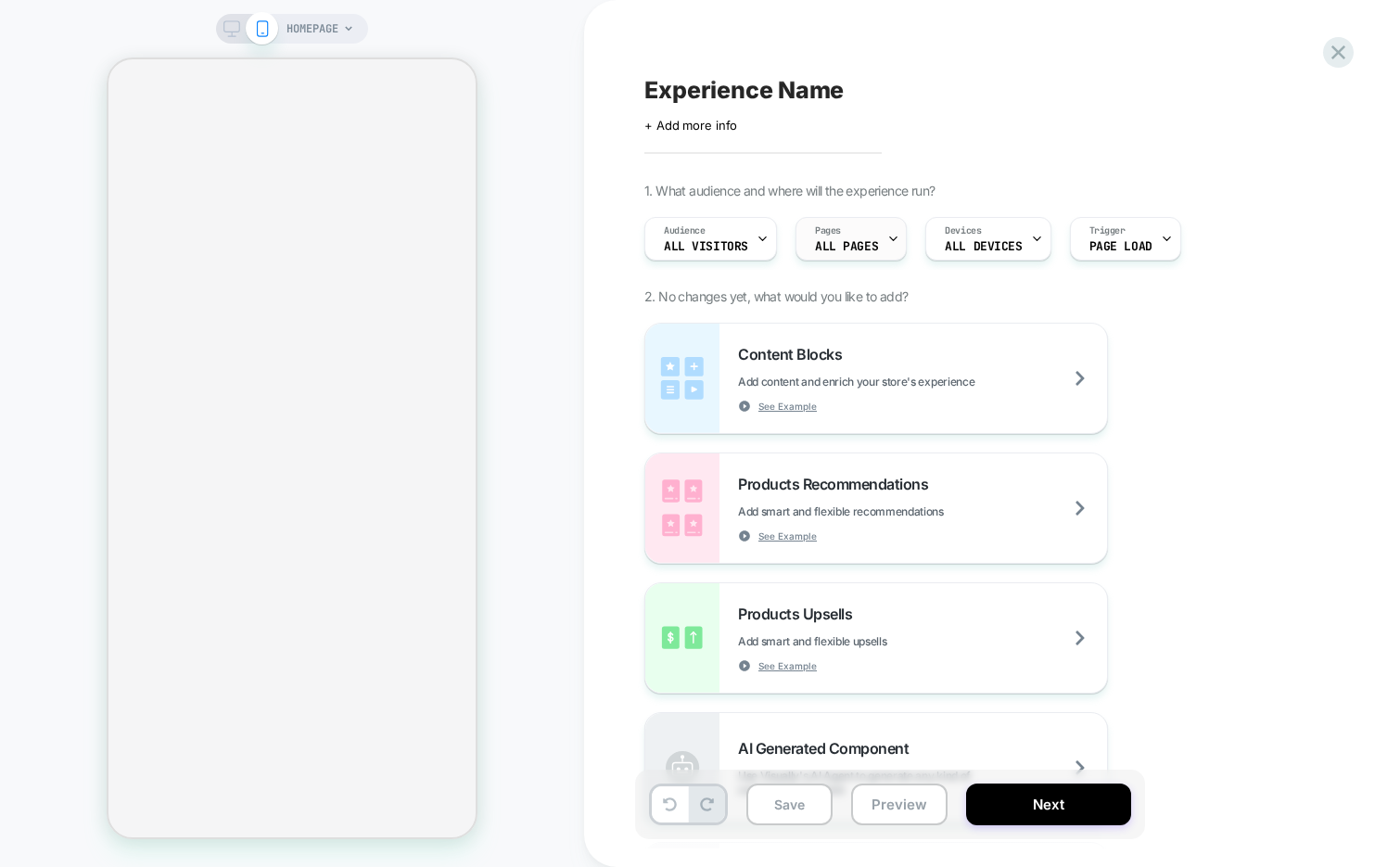
click at [861, 243] on span "ALL PAGES" at bounding box center [846, 246] width 63 height 13
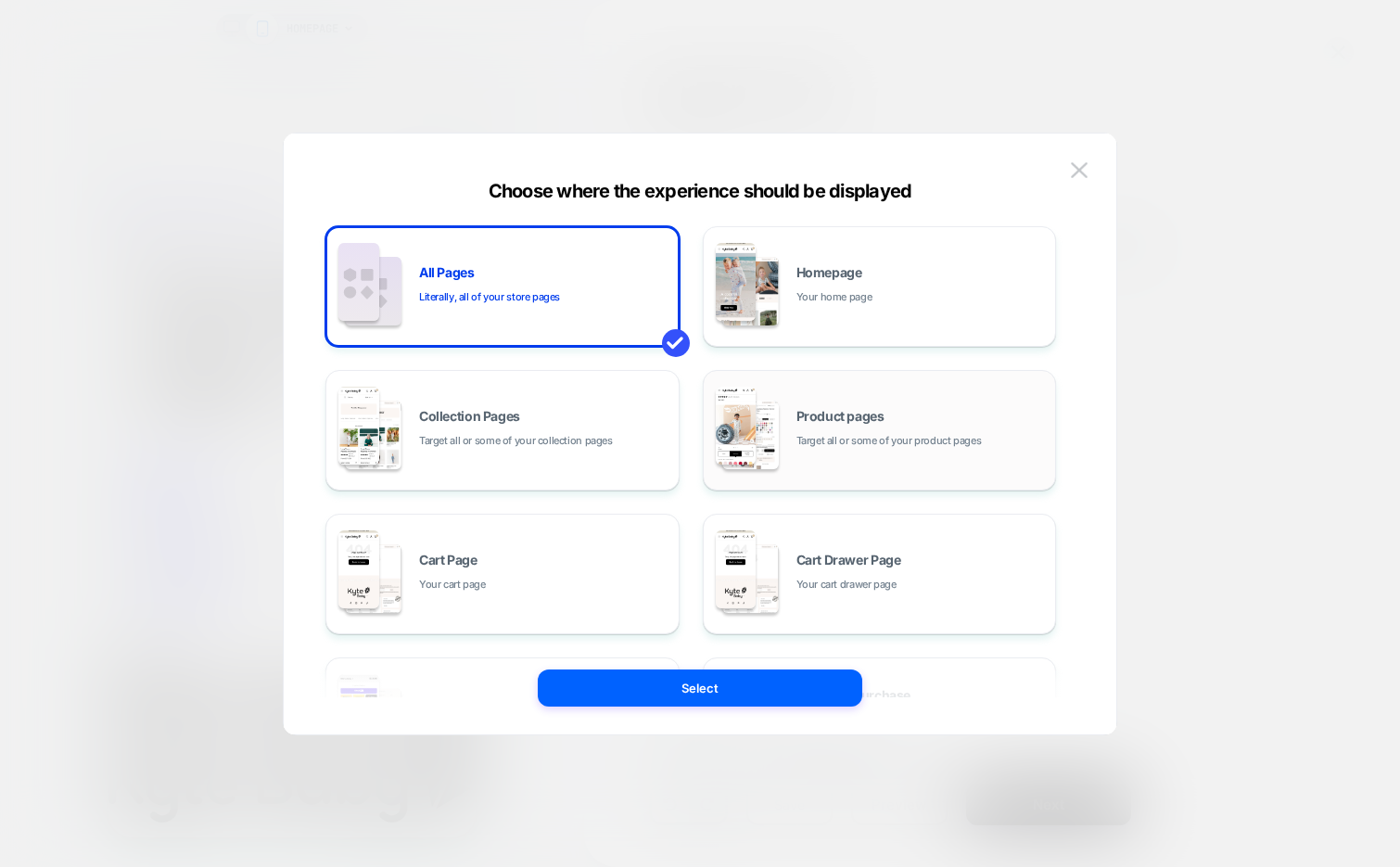
click at [864, 437] on span "Target all or some of your product pages" at bounding box center [888, 441] width 185 height 18
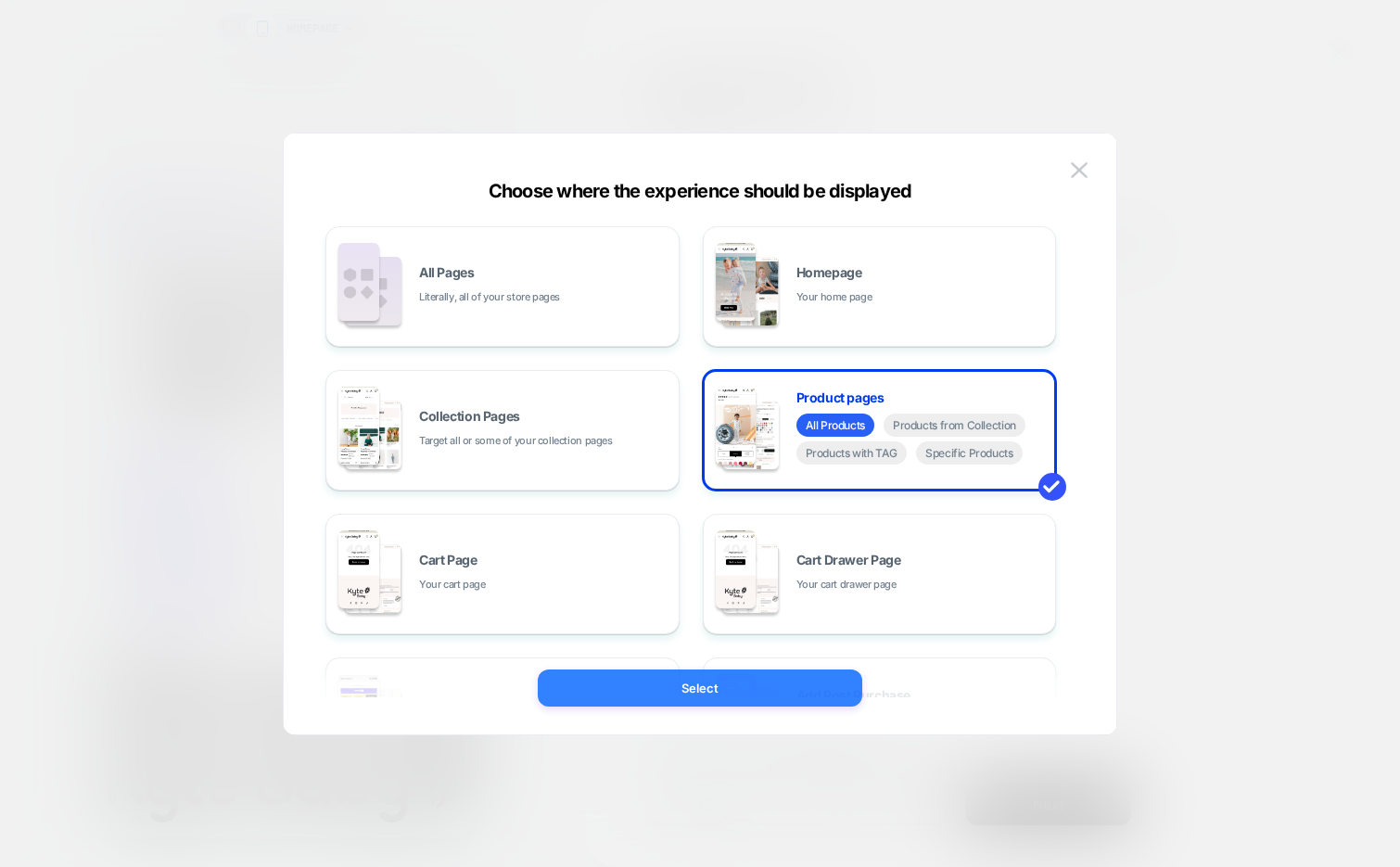
click at [782, 685] on button "Select" at bounding box center [700, 688] width 325 height 37
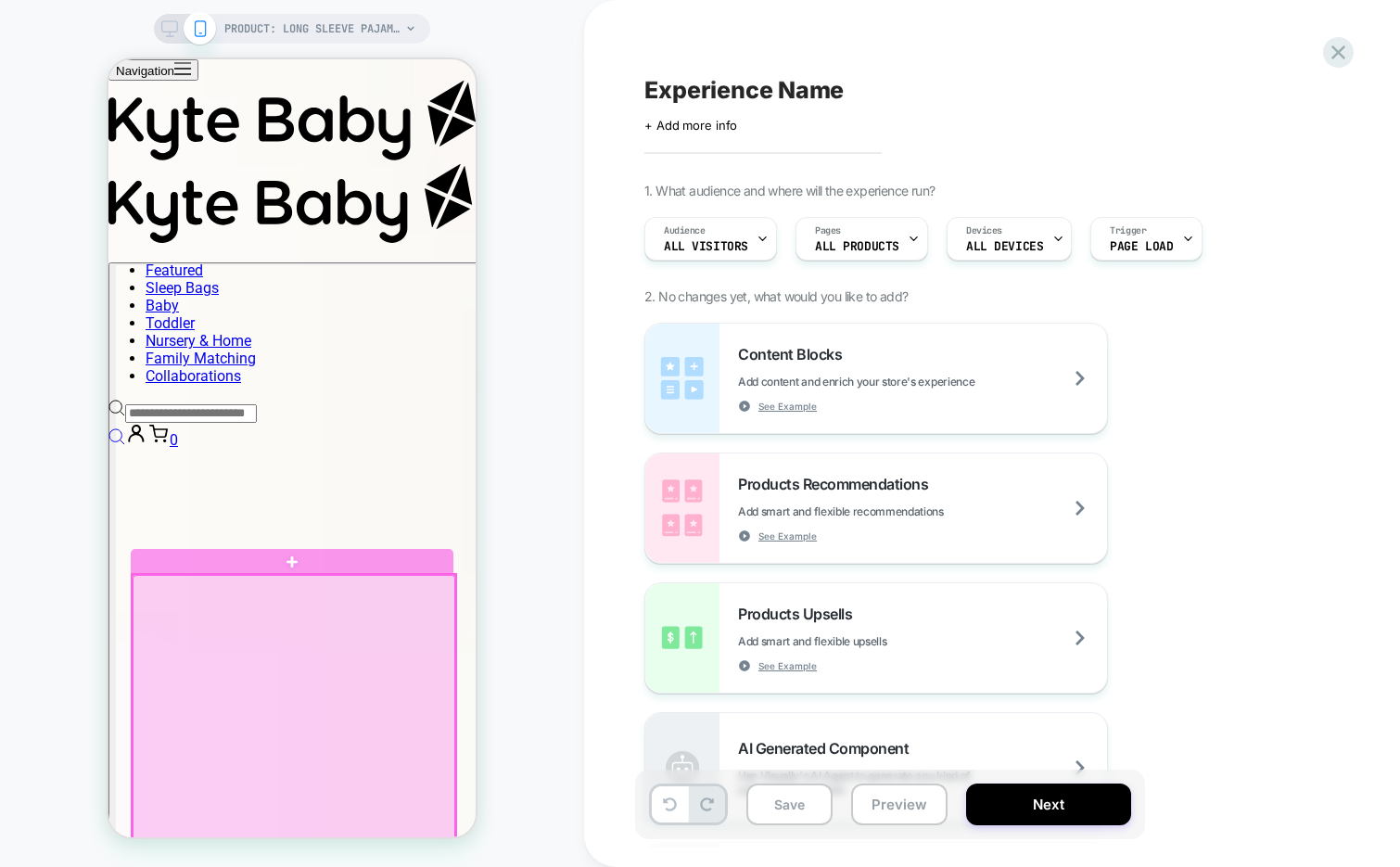
scroll to position [2364, 0]
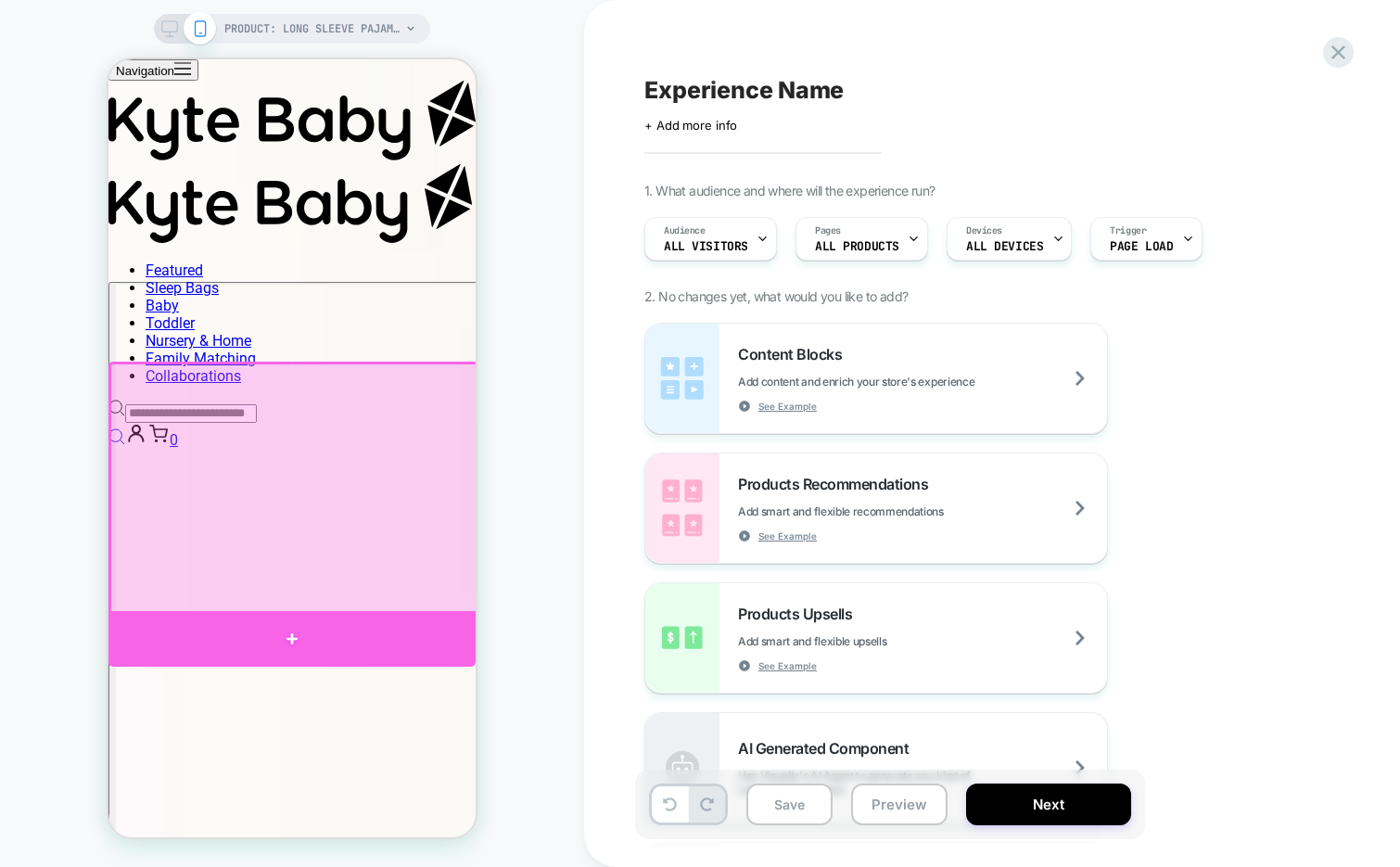
click at [405, 634] on div at bounding box center [292, 638] width 367 height 55
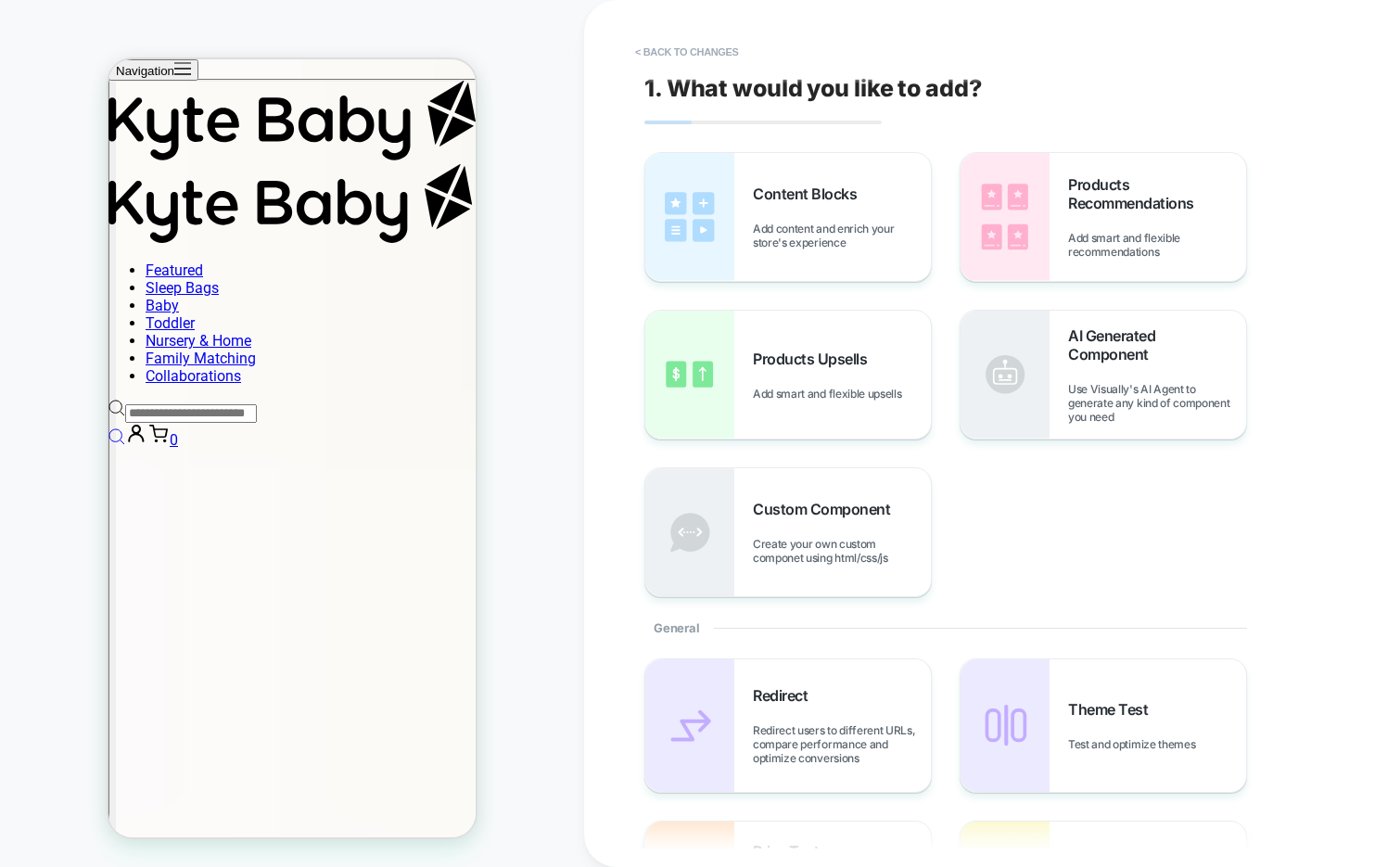
scroll to position [2570, 0]
click at [1051, 222] on div "Products Recommendations Add smart and flexible recommendations" at bounding box center [1104, 216] width 286 height 128
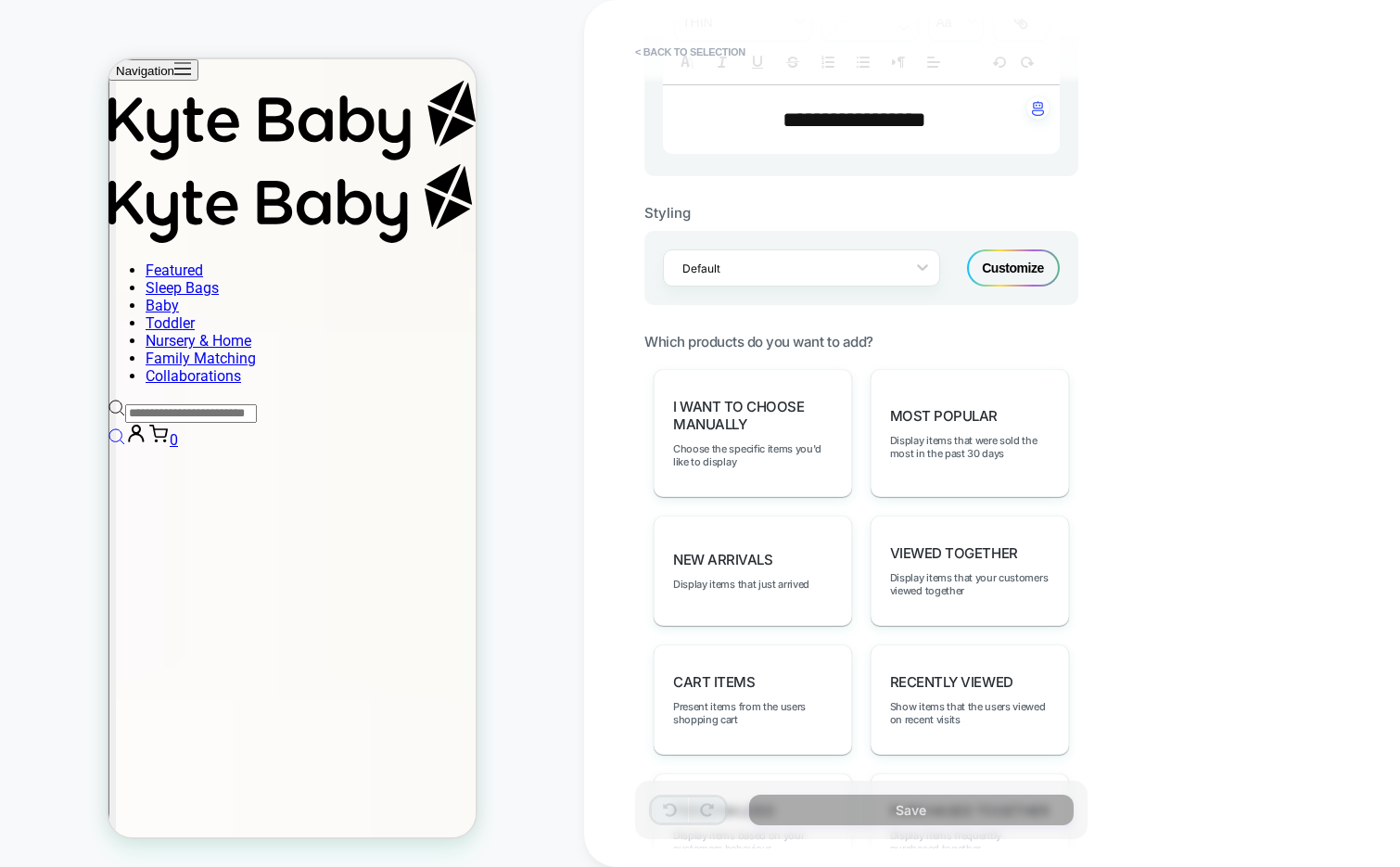
scroll to position [629, 0]
click at [984, 433] on span "Display items that were sold the most in the past 30 days" at bounding box center [970, 445] width 159 height 26
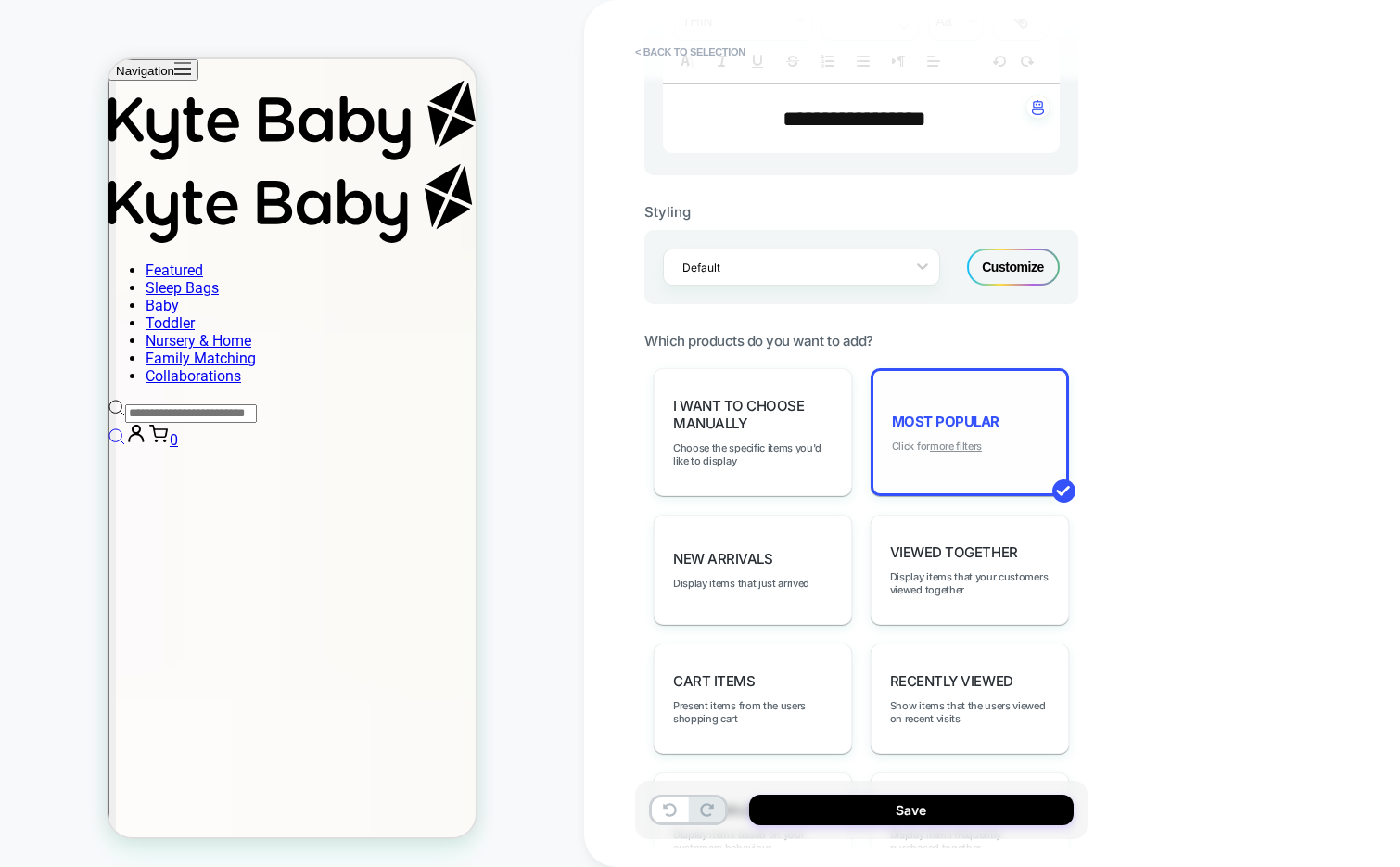
click at [0, 0] on u "more filters" at bounding box center [0, 0] width 0 height 0
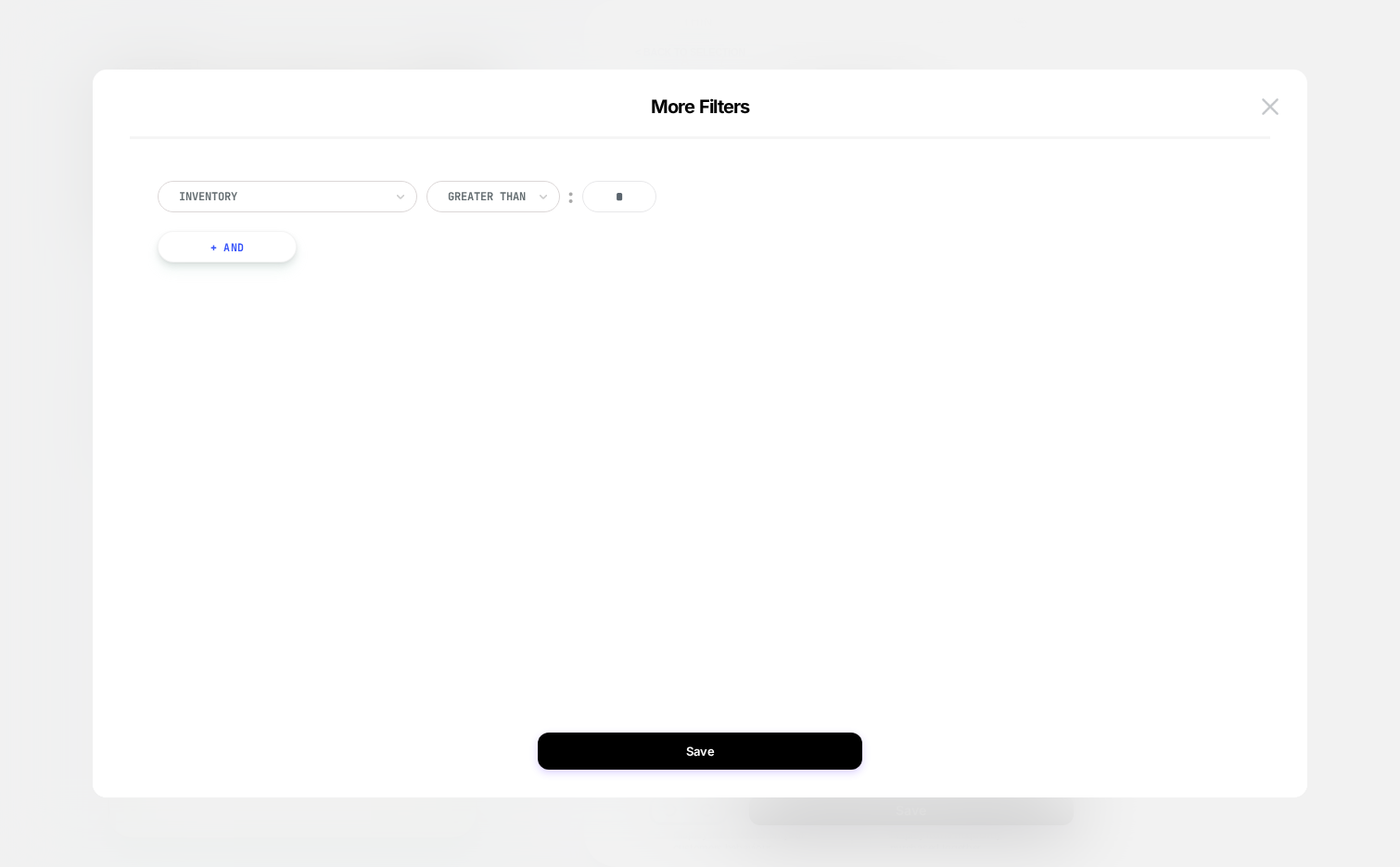
click at [282, 252] on button "+ And" at bounding box center [227, 247] width 139 height 31
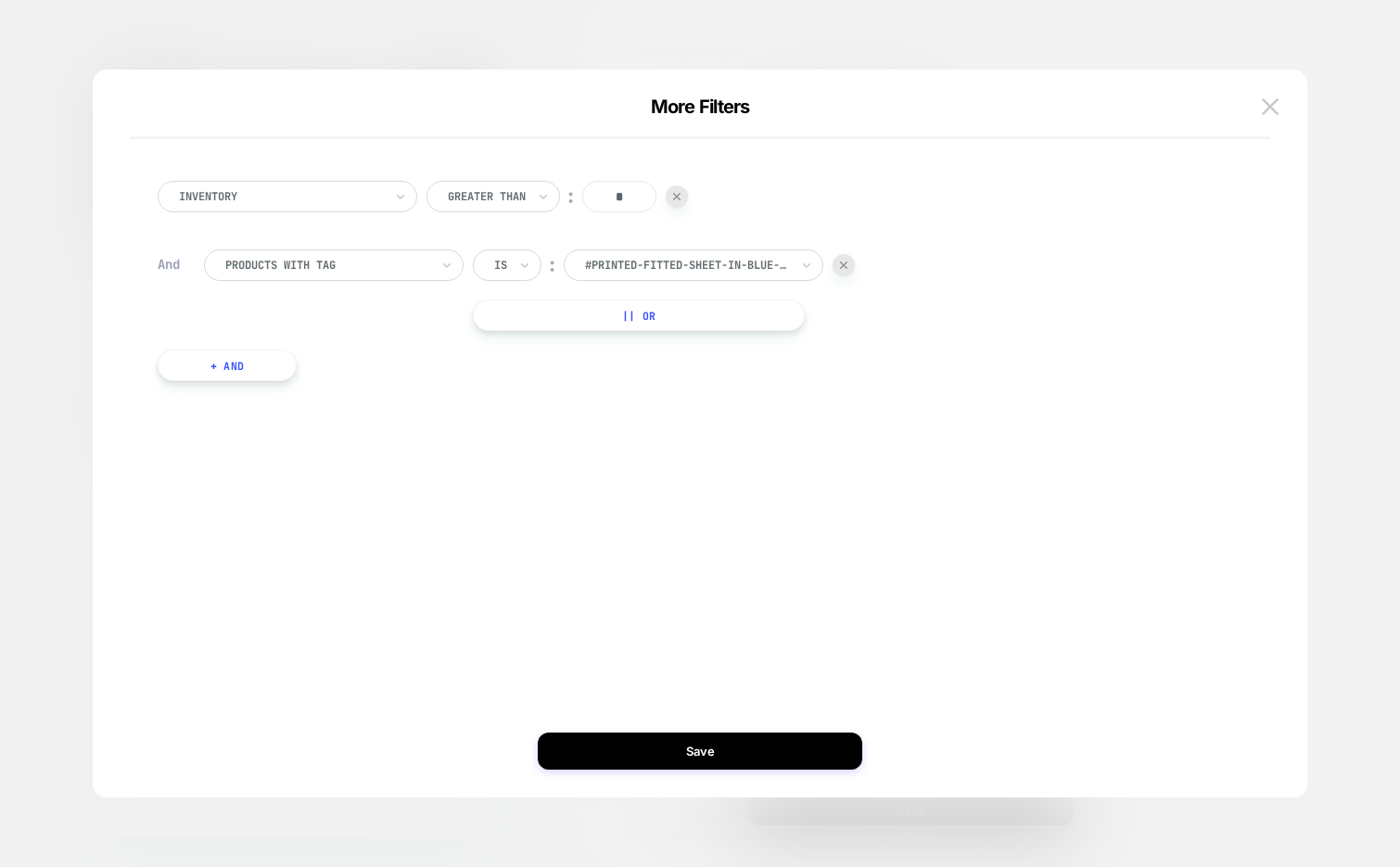
click at [0, 0] on div at bounding box center [0, 0] width 0 height 0
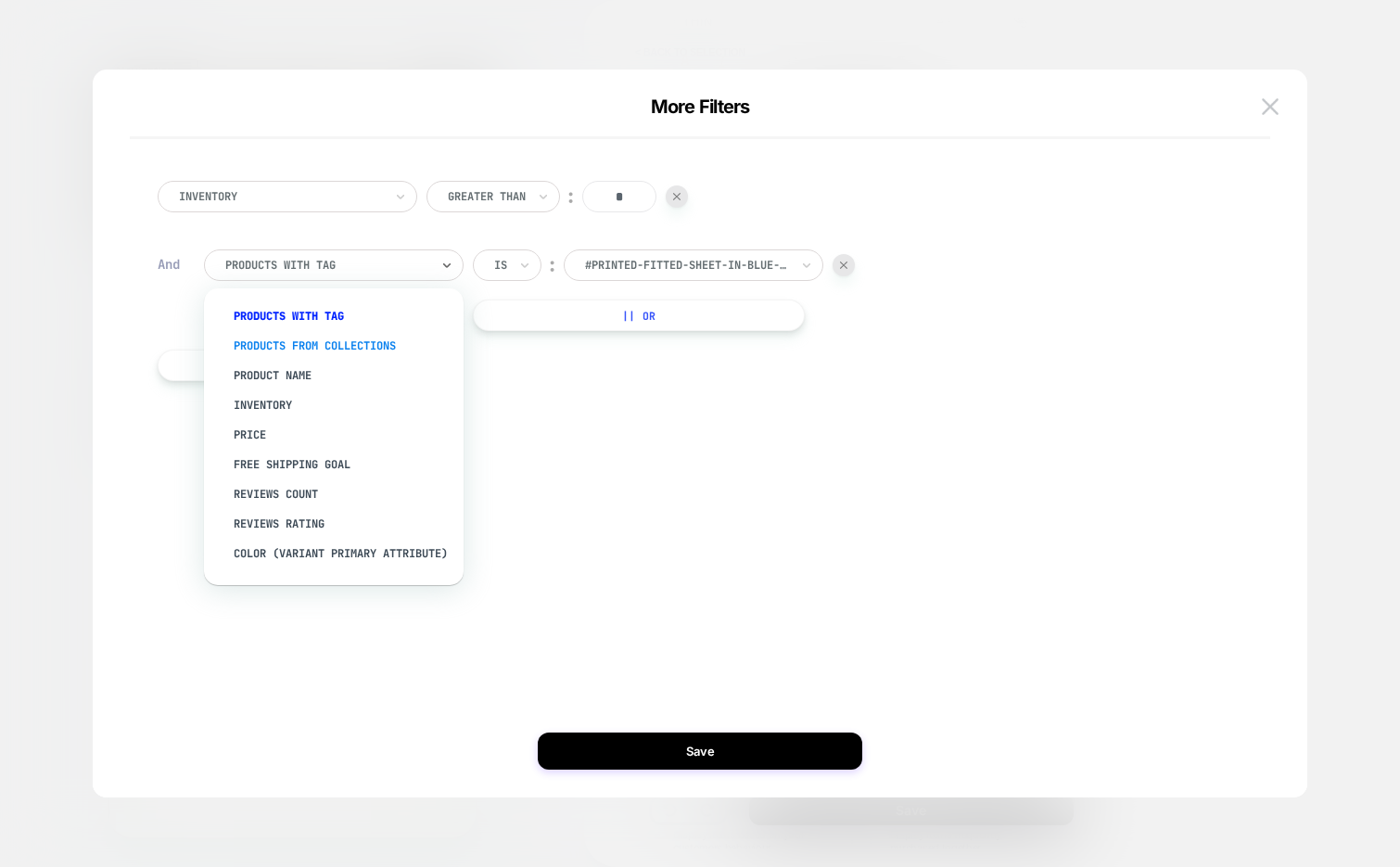
click at [355, 342] on div "products from collections" at bounding box center [342, 345] width 241 height 29
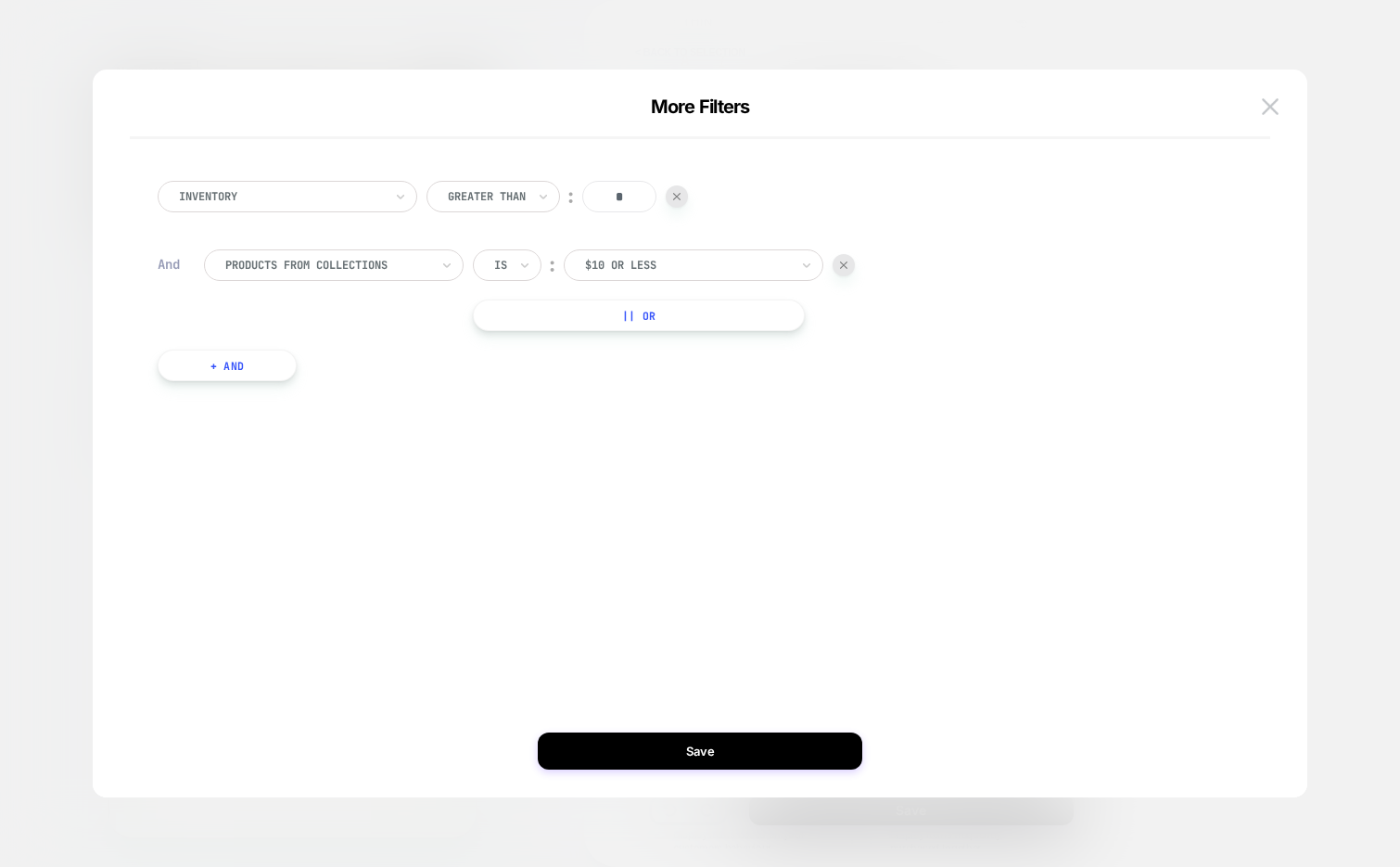
click at [626, 272] on div at bounding box center [687, 264] width 203 height 17
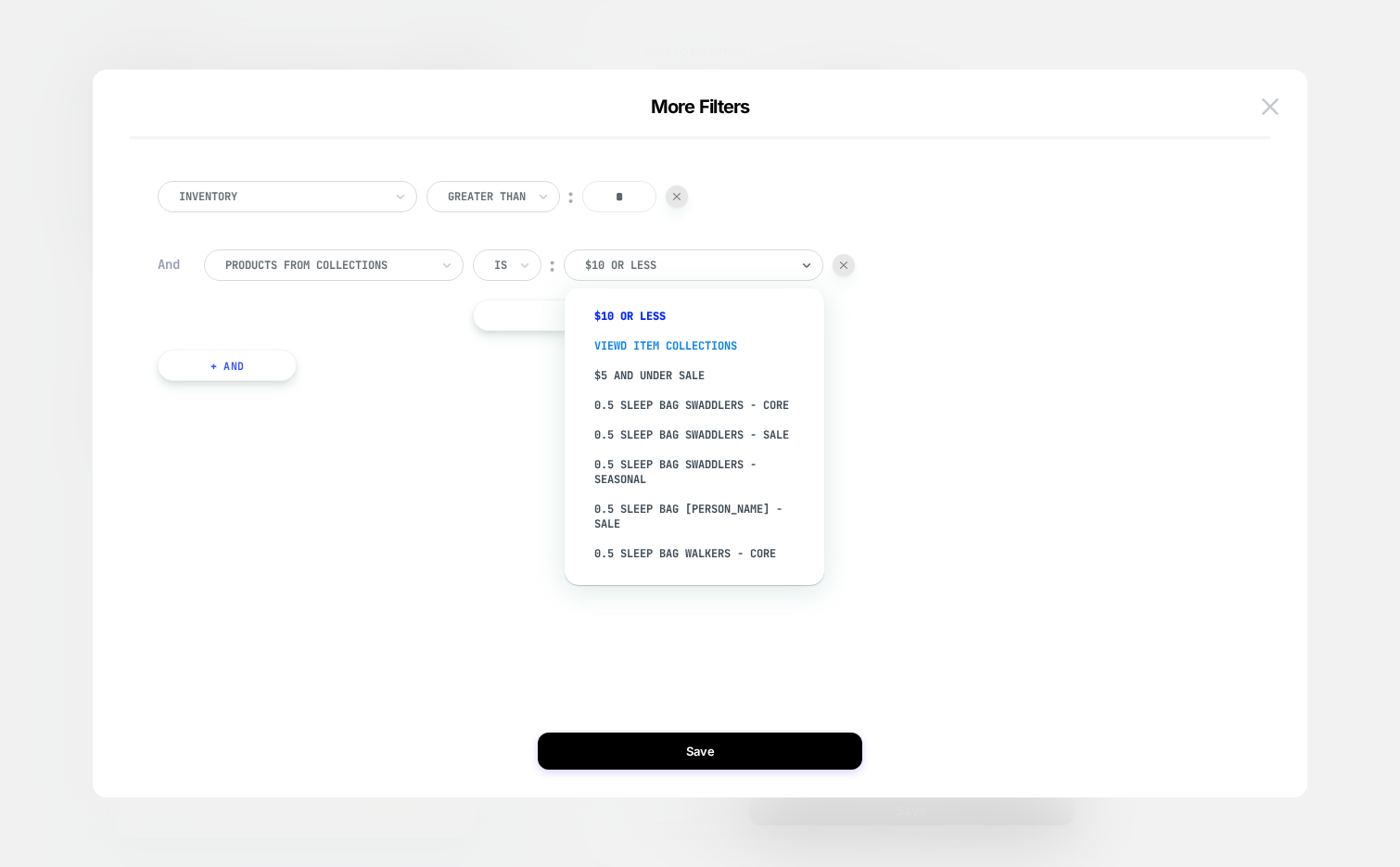
click at [0, 0] on div "Viewd Item Collections" at bounding box center [0, 0] width 0 height 0
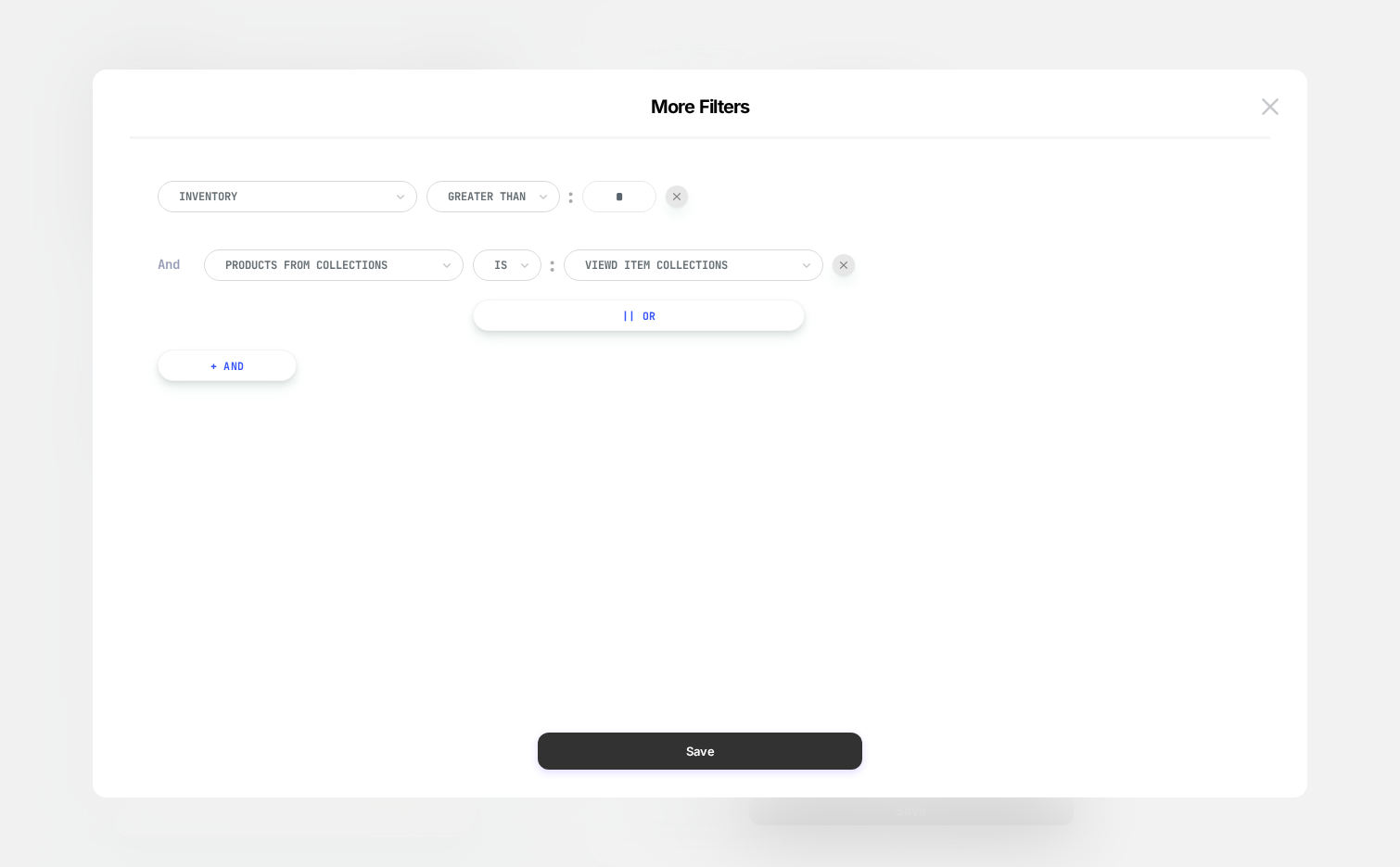
click at [0, 0] on button "Save" at bounding box center [0, 0] width 0 height 0
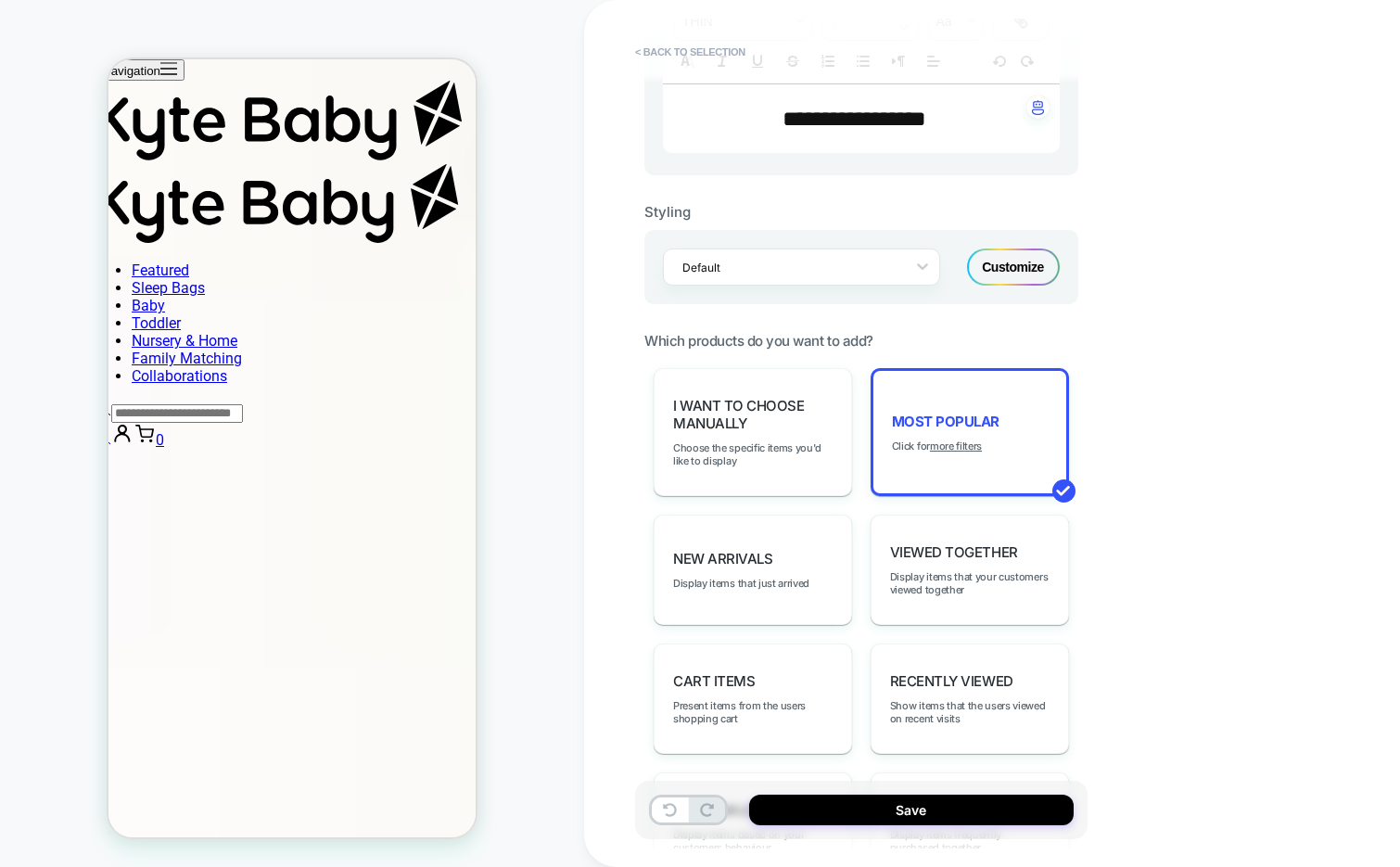
scroll to position [2738, 0]
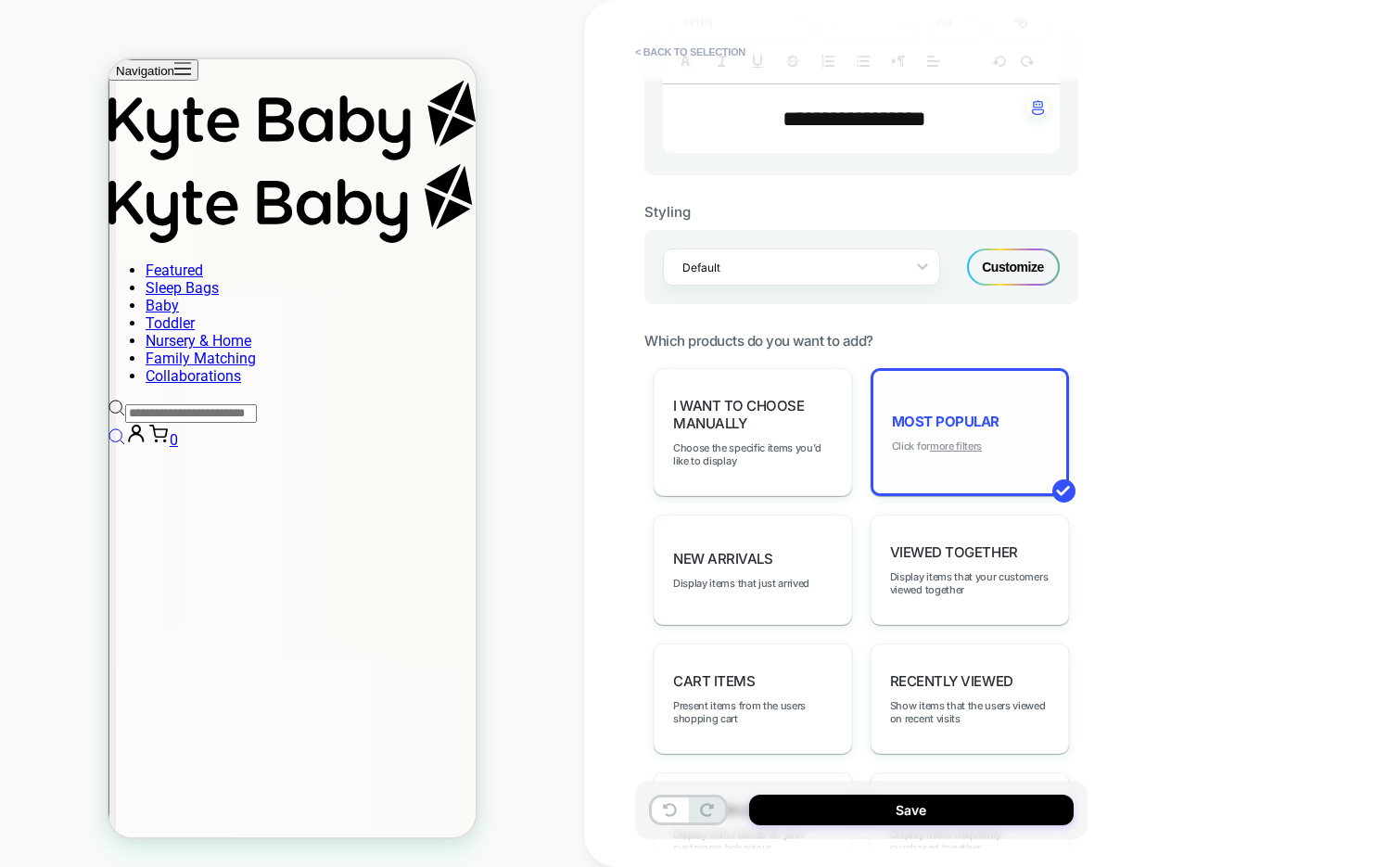
click at [0, 0] on u "more filters" at bounding box center [0, 0] width 0 height 0
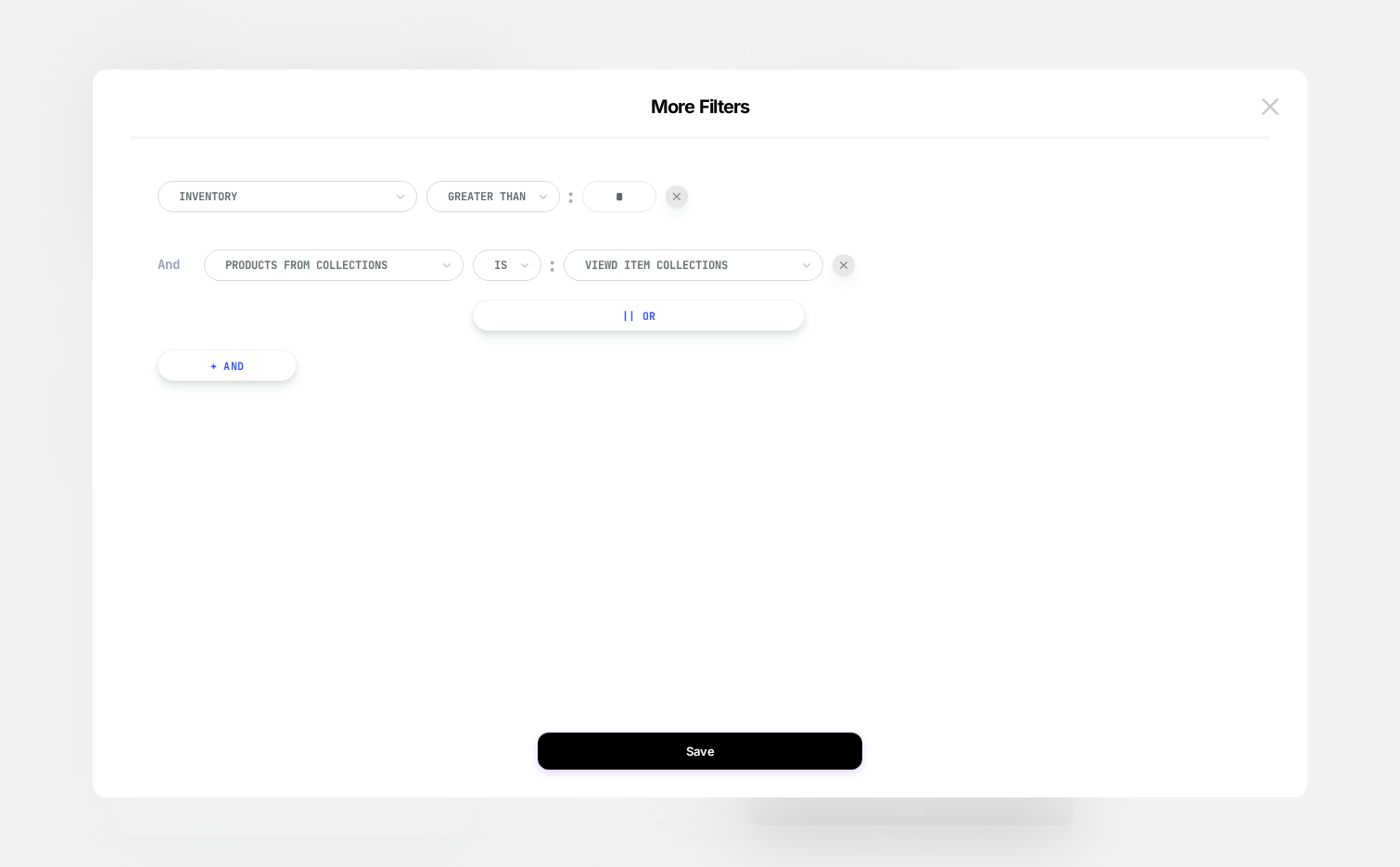
click at [477, 197] on div at bounding box center [487, 196] width 78 height 17
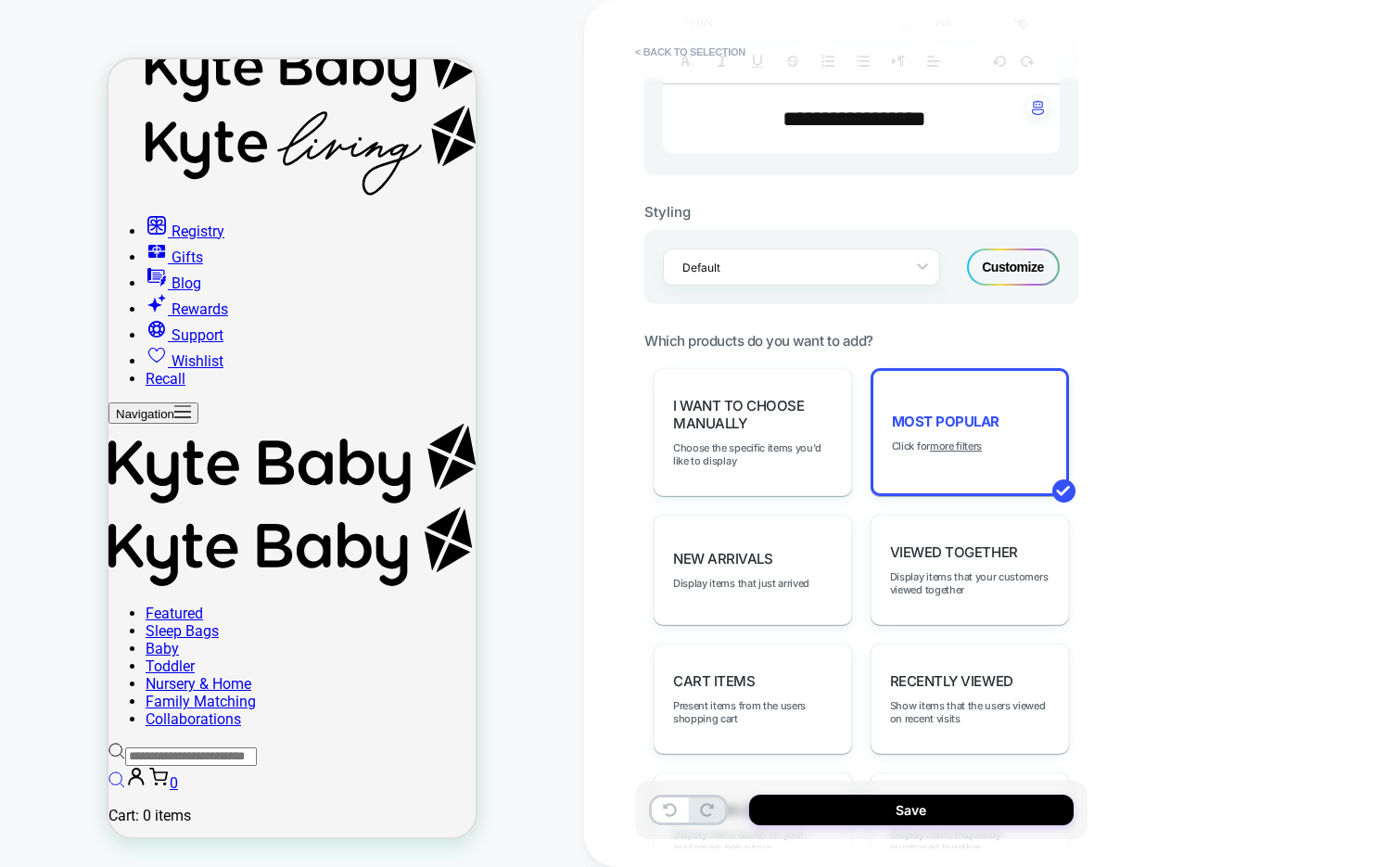
scroll to position [0, 0]
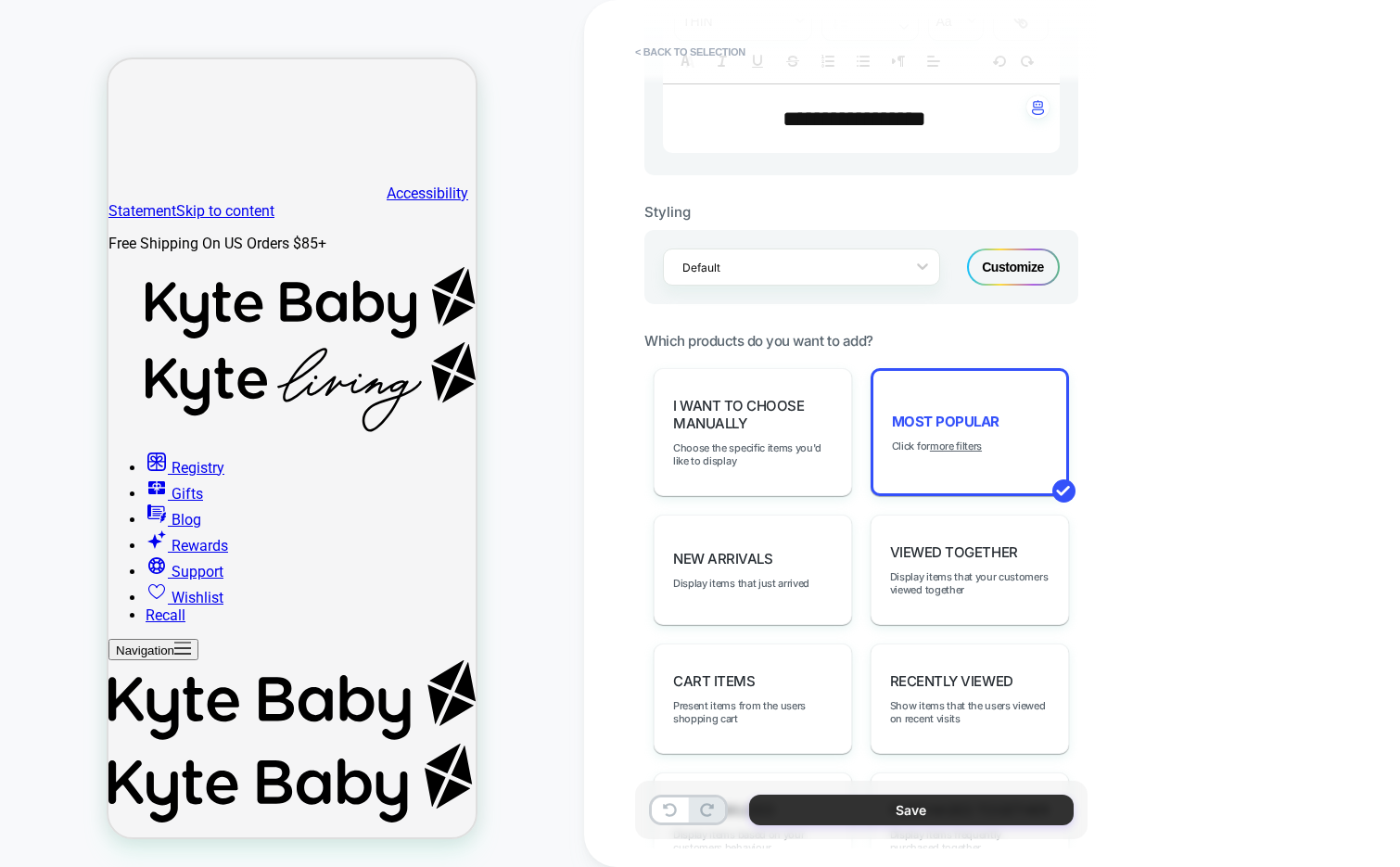
click at [0, 0] on button "Save" at bounding box center [0, 0] width 0 height 0
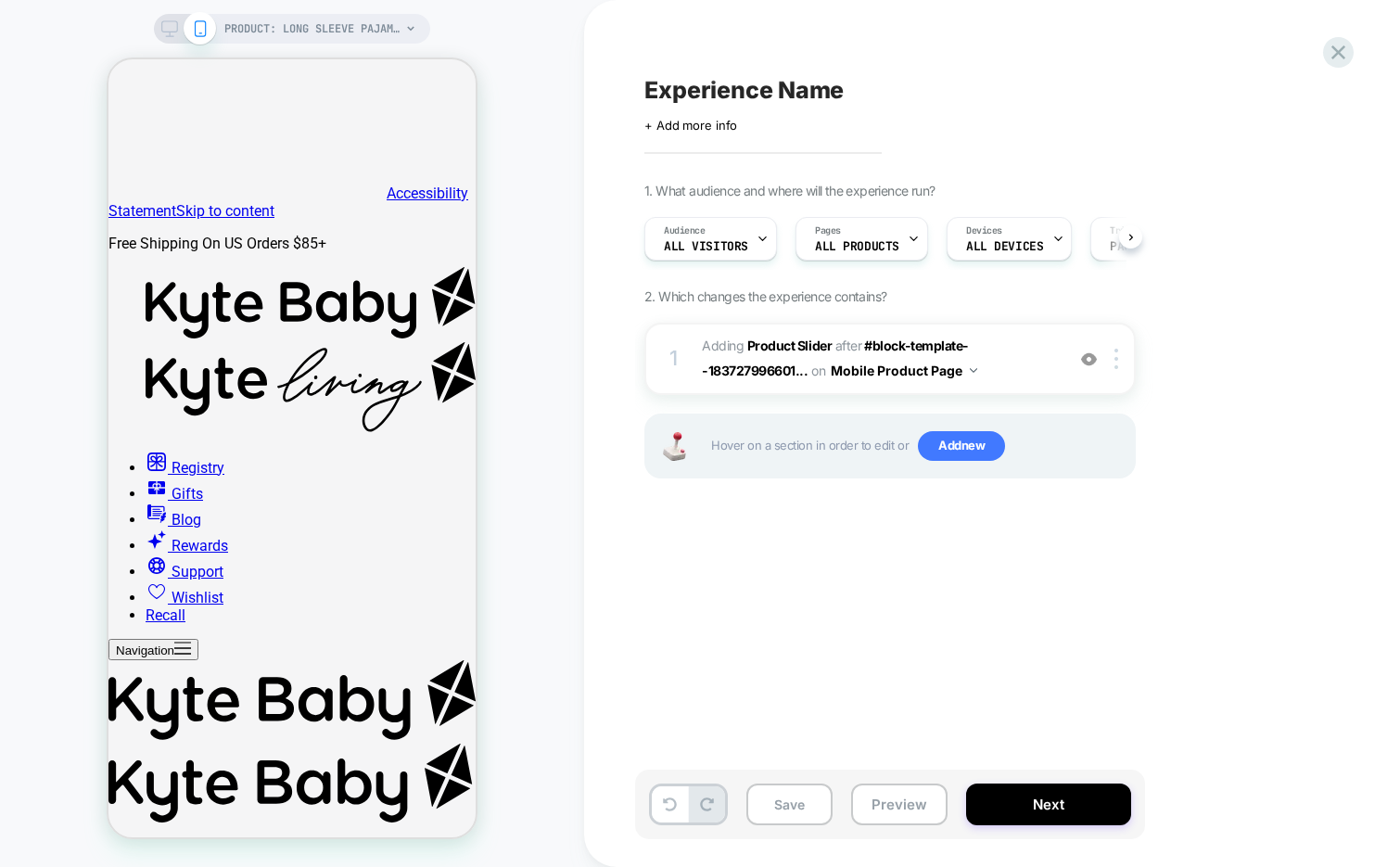
scroll to position [0, 1]
click at [317, 27] on span "PRODUCT: Long Sleeve Pajamas in Fast and Fierce [printed toddler pajama set]" at bounding box center [312, 28] width 176 height 29
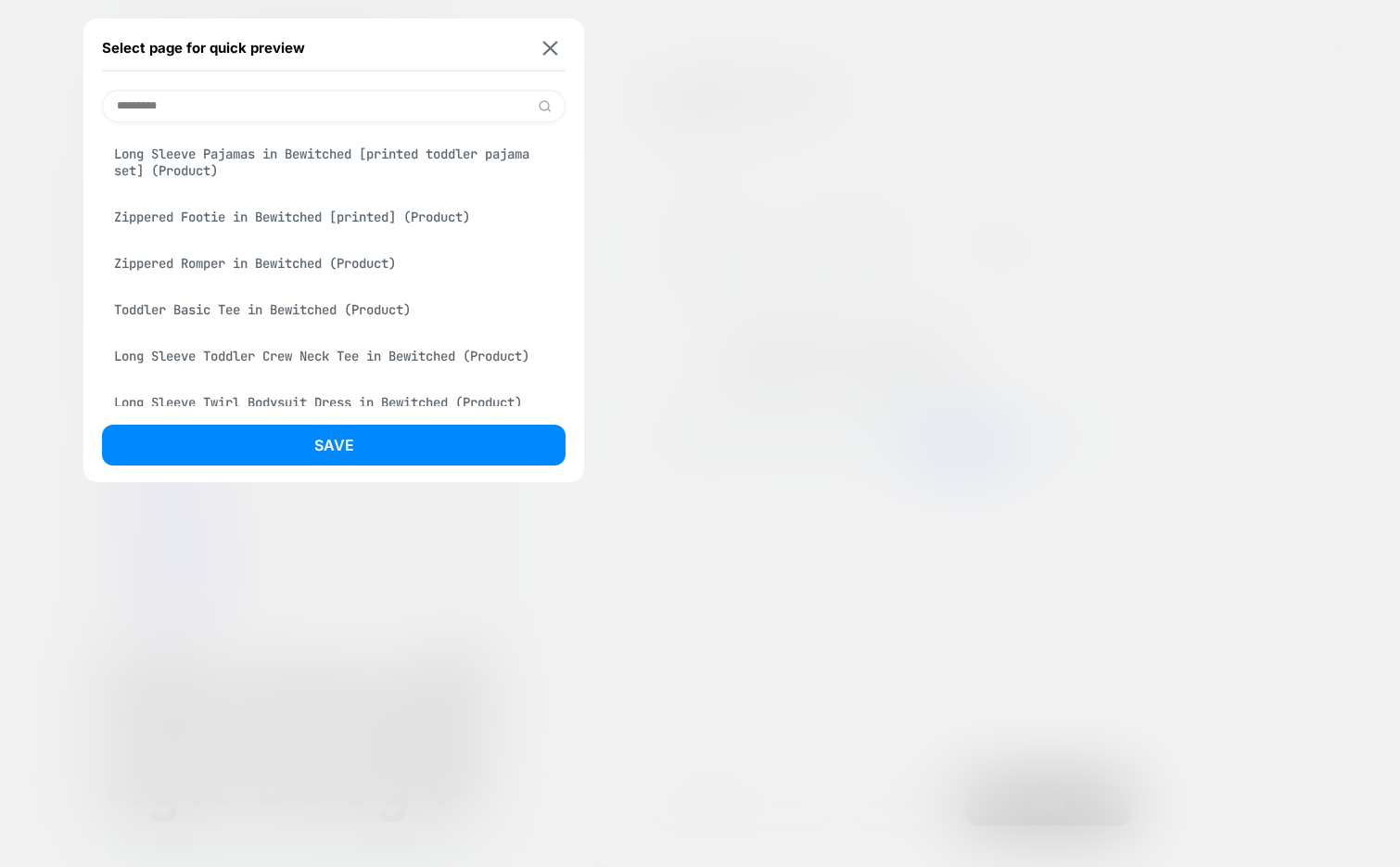
type input "*********"
click at [213, 264] on div "Zippered Romper in Bewitched (Product)" at bounding box center [334, 263] width 464 height 35
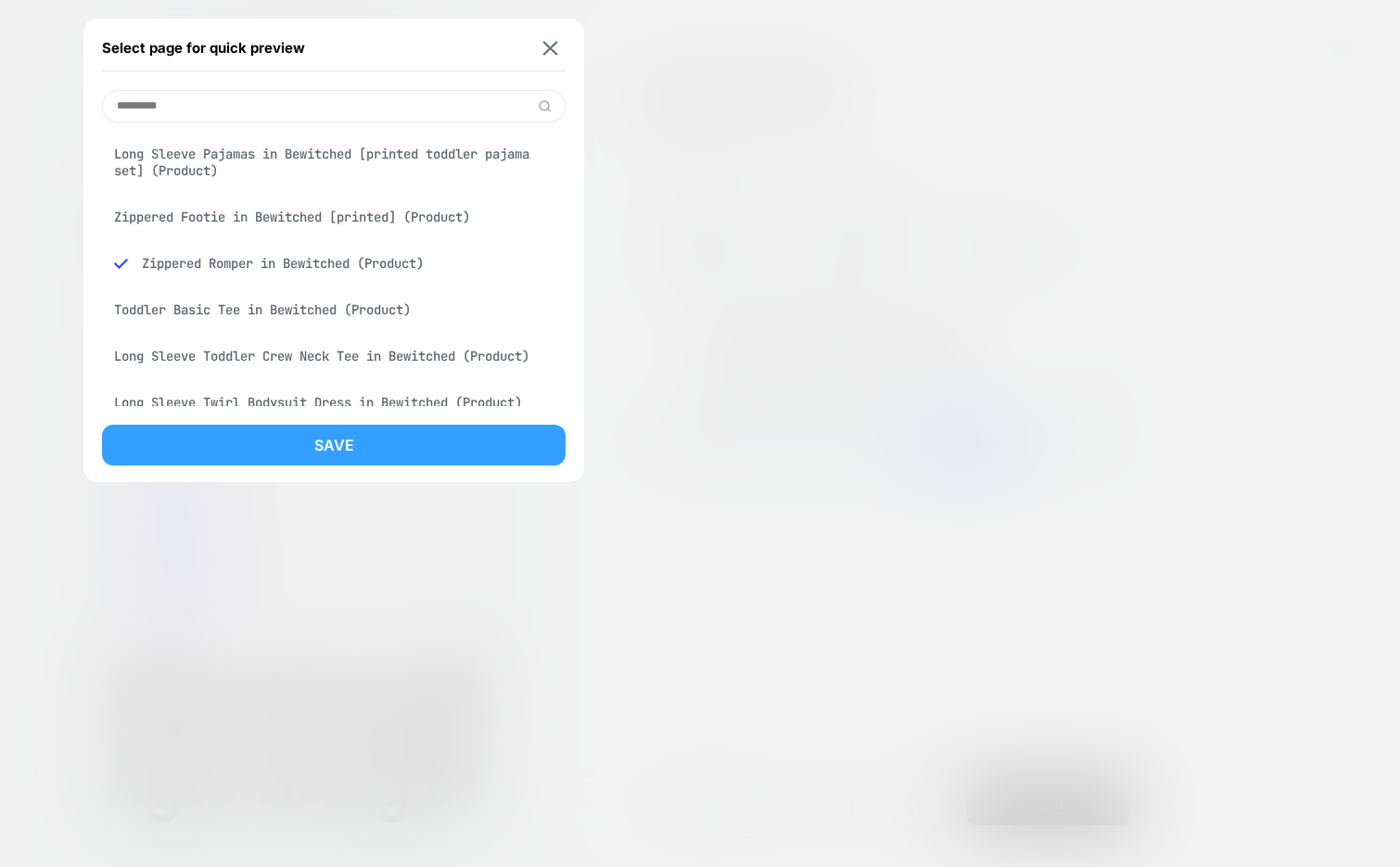
click at [179, 432] on button "Save" at bounding box center [334, 445] width 464 height 41
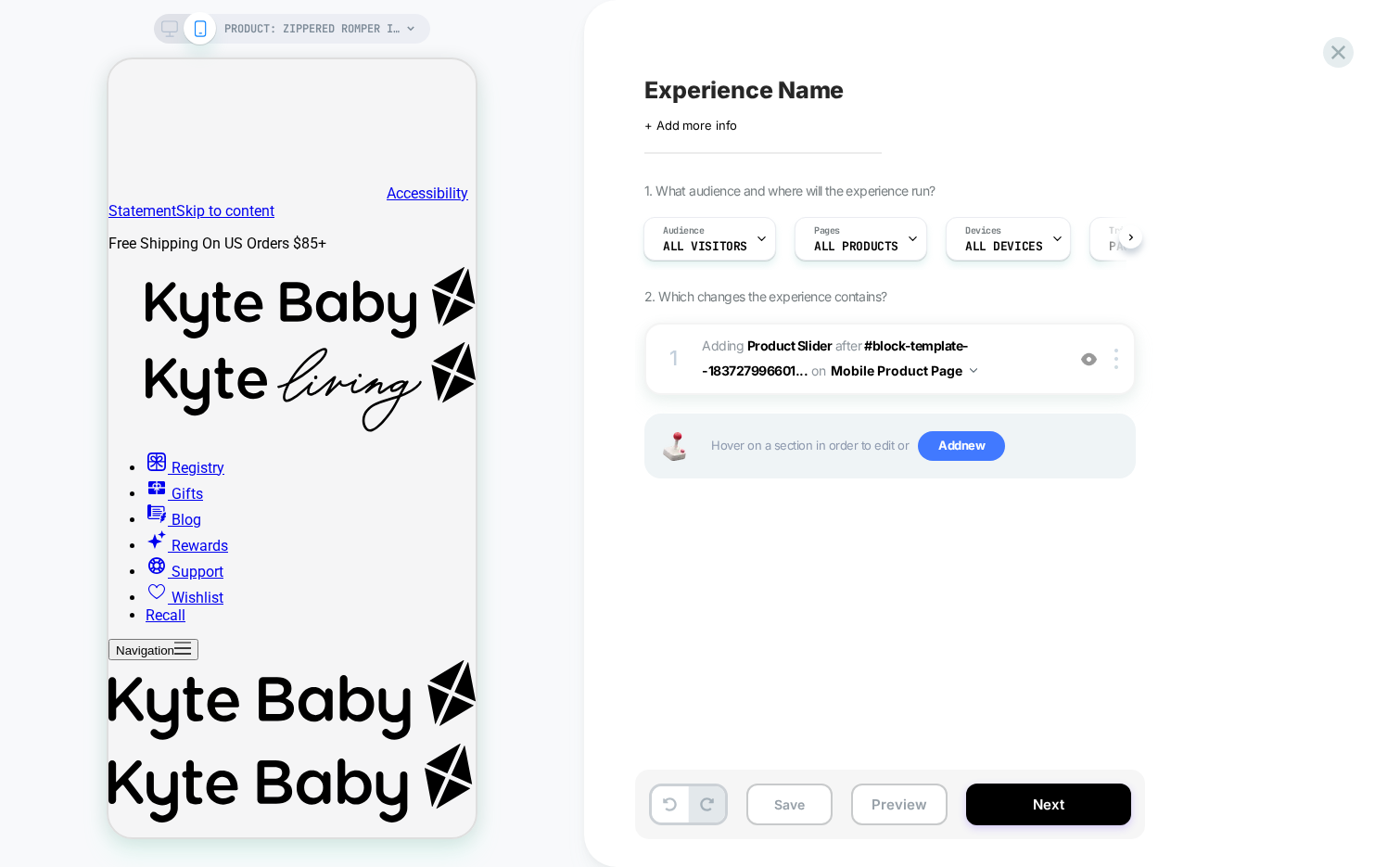
scroll to position [0, 2]
click at [1121, 362] on div at bounding box center [1118, 358] width 30 height 21
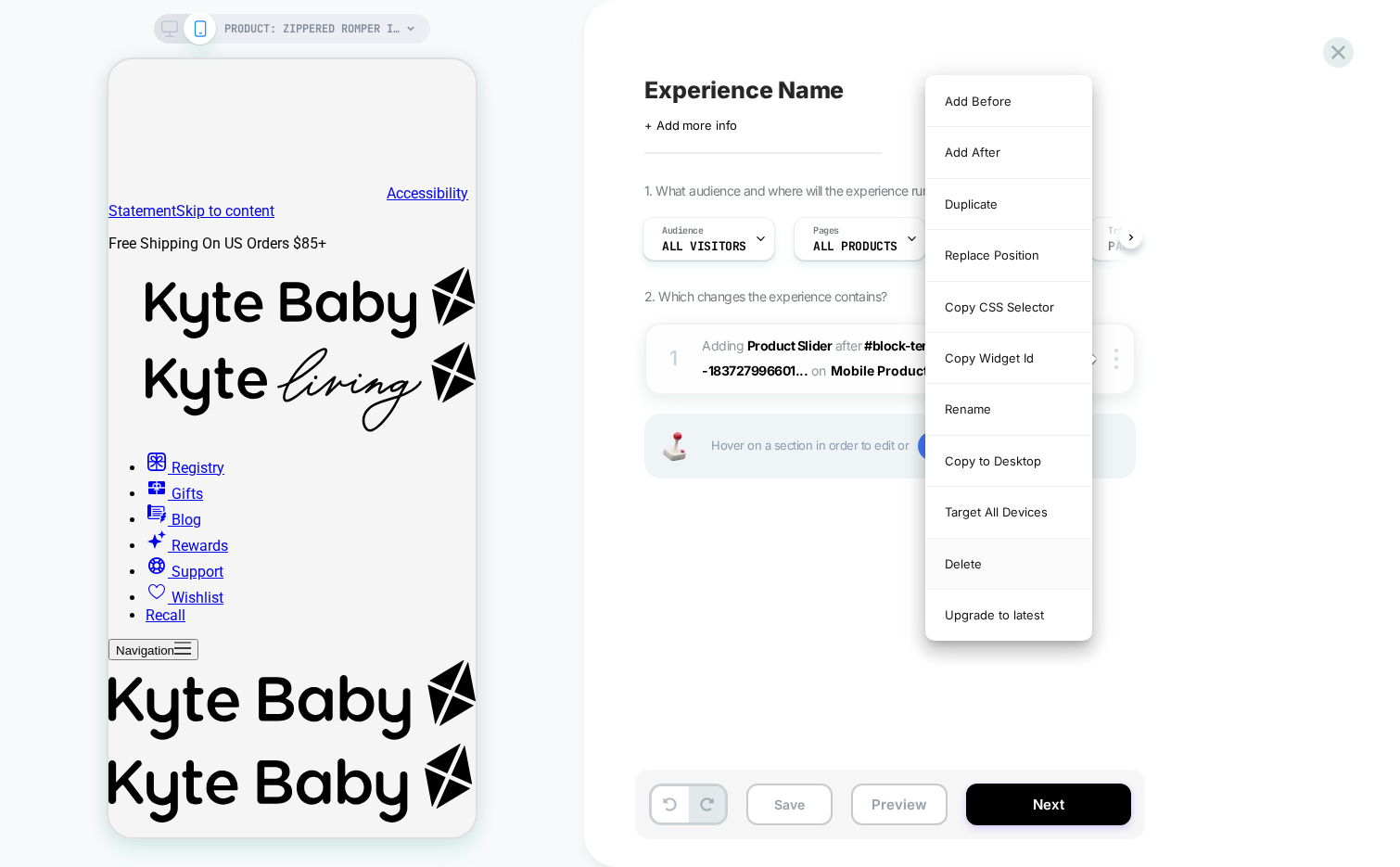
click at [999, 556] on div "Delete" at bounding box center [1008, 564] width 165 height 51
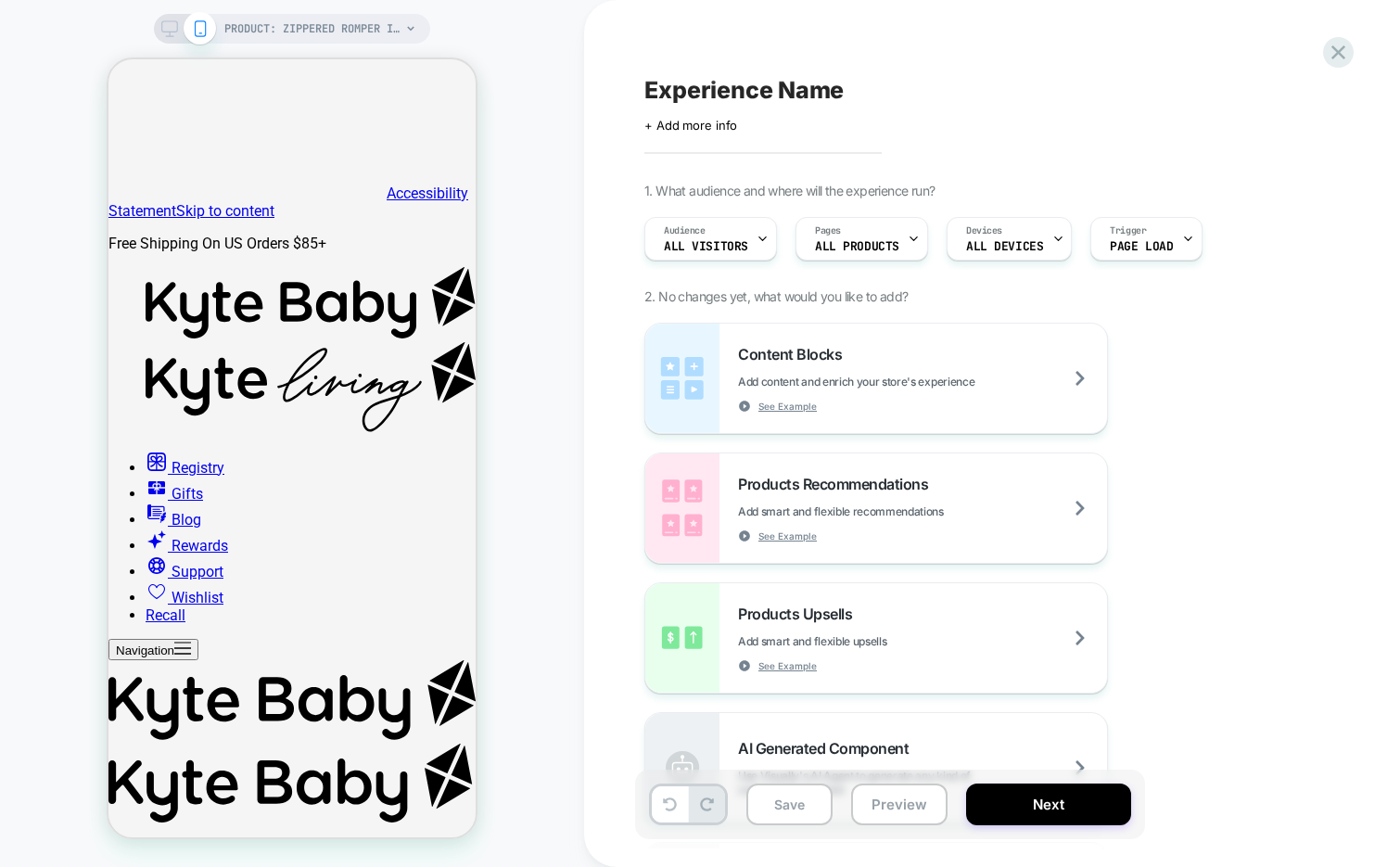
scroll to position [0, 0]
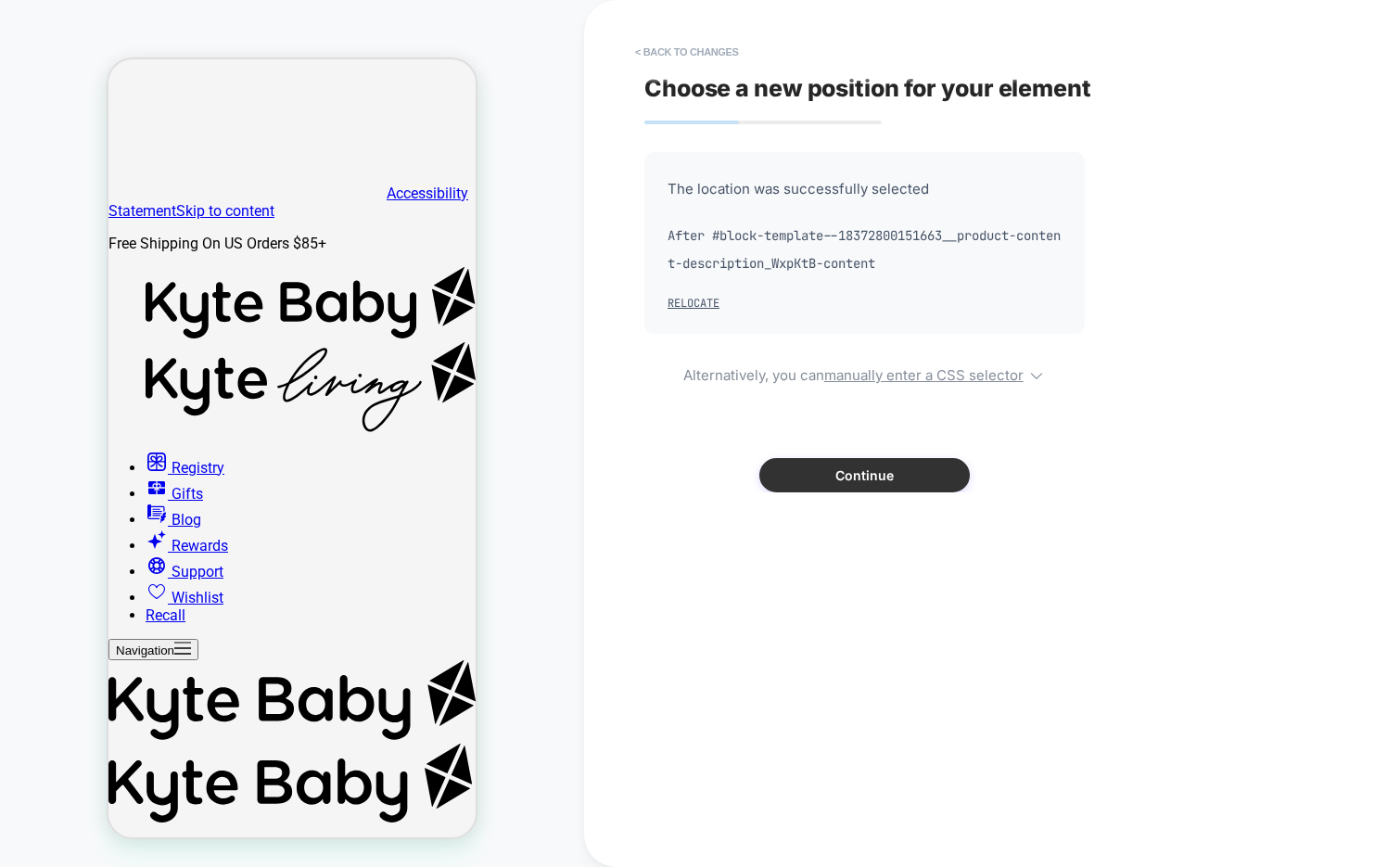
click at [870, 473] on button "Continue" at bounding box center [864, 475] width 210 height 34
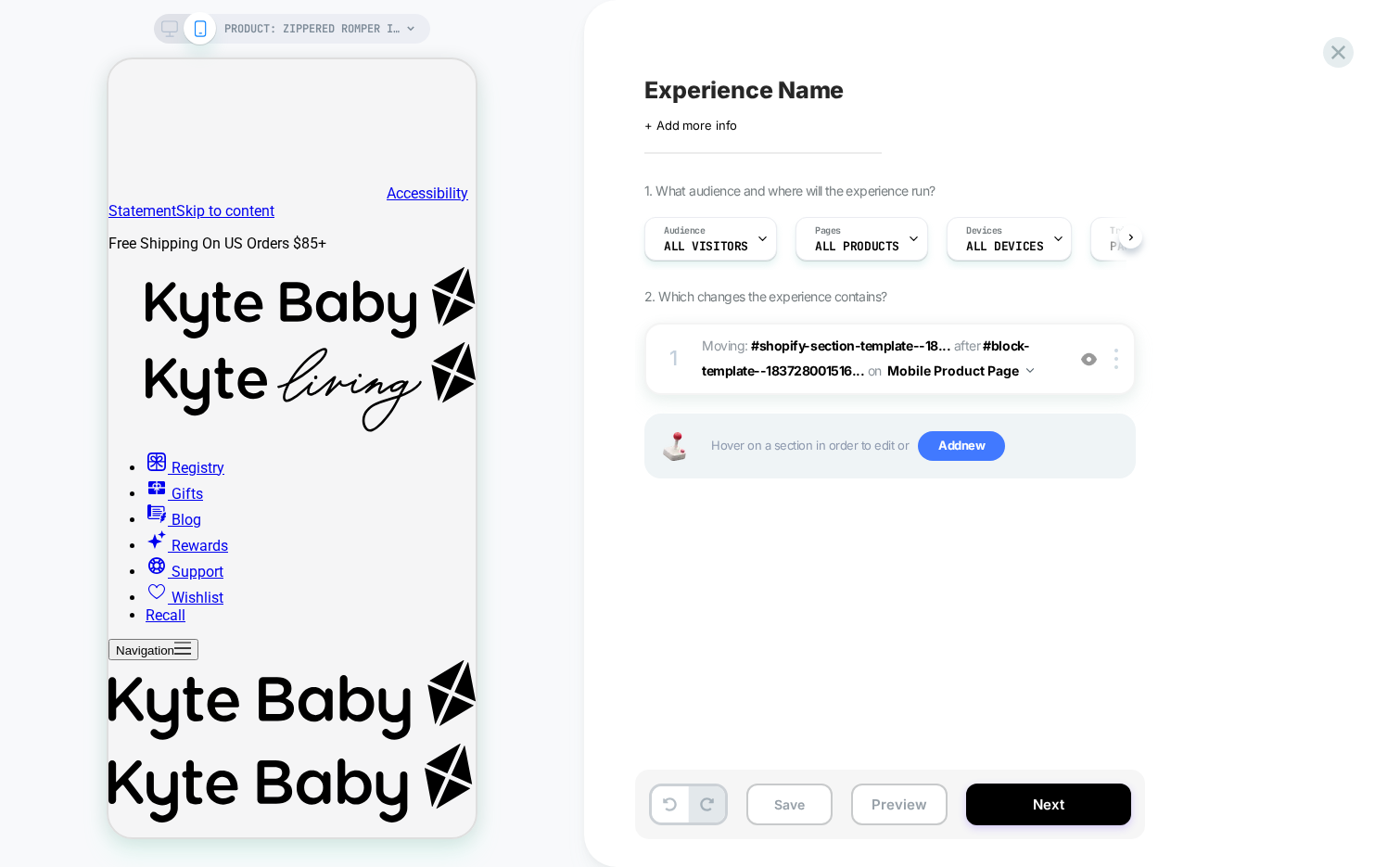
scroll to position [0, 1]
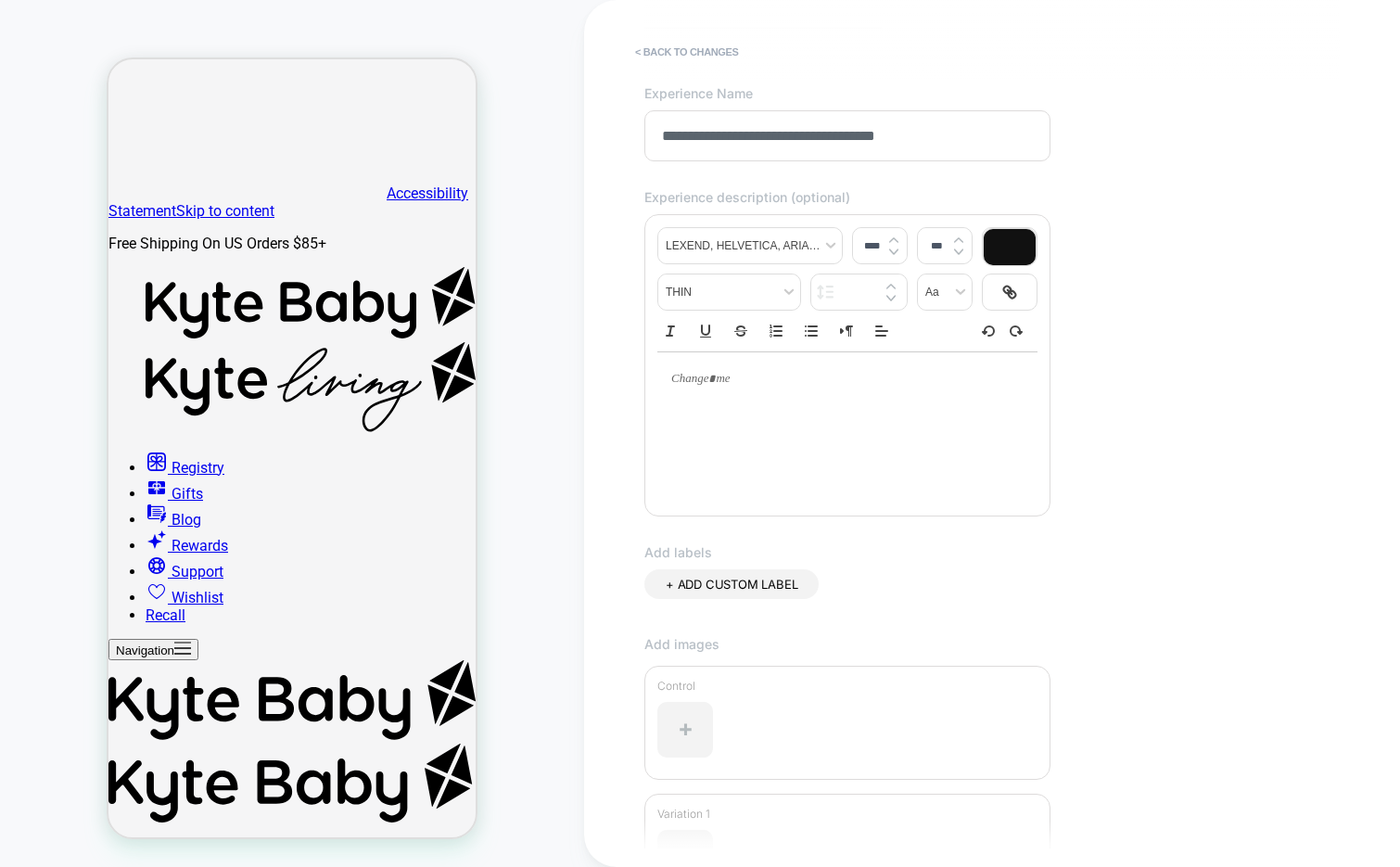
scroll to position [117, 0]
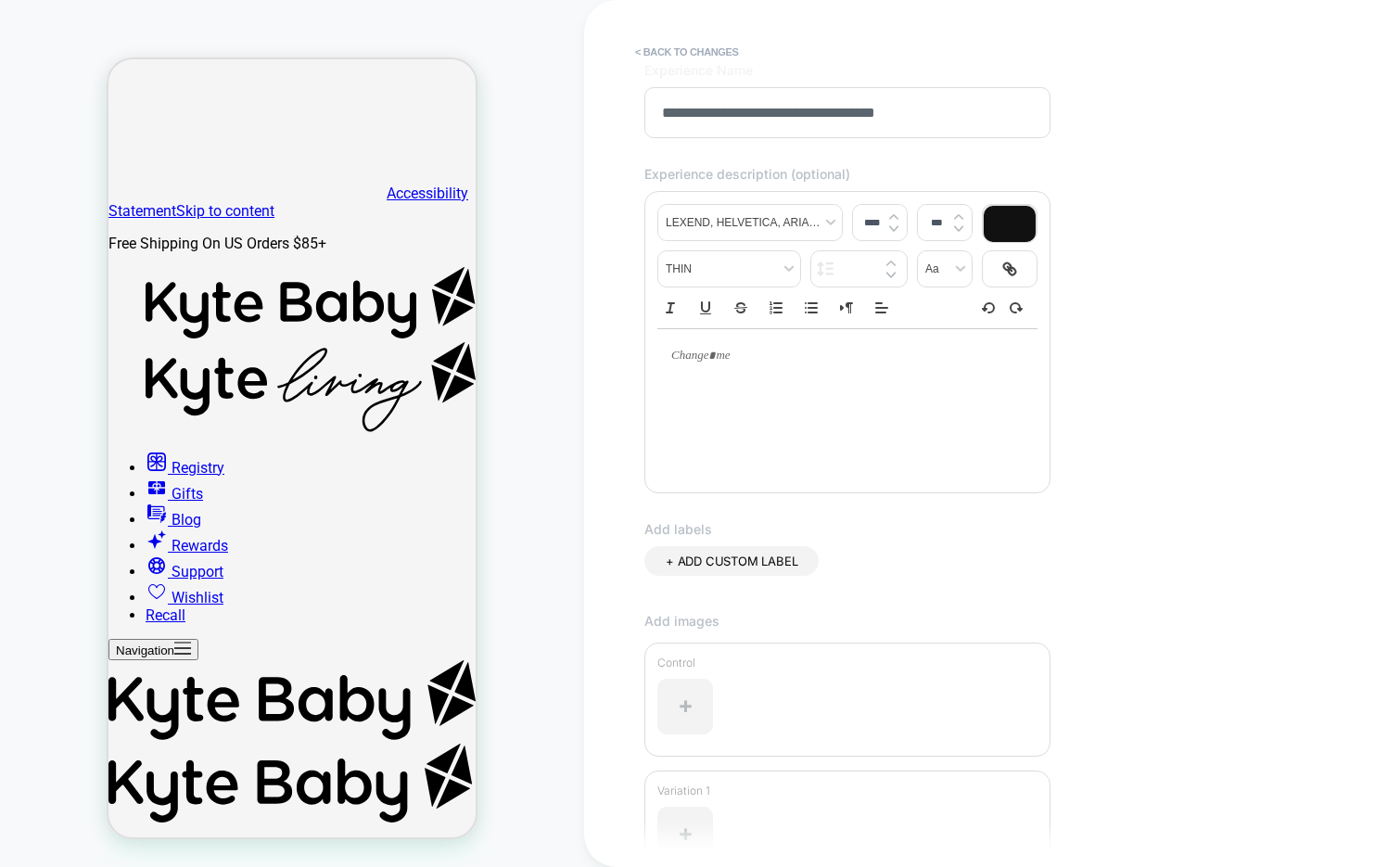
type input "**********"
click at [714, 380] on div at bounding box center [847, 355] width 380 height 54
type input "****"
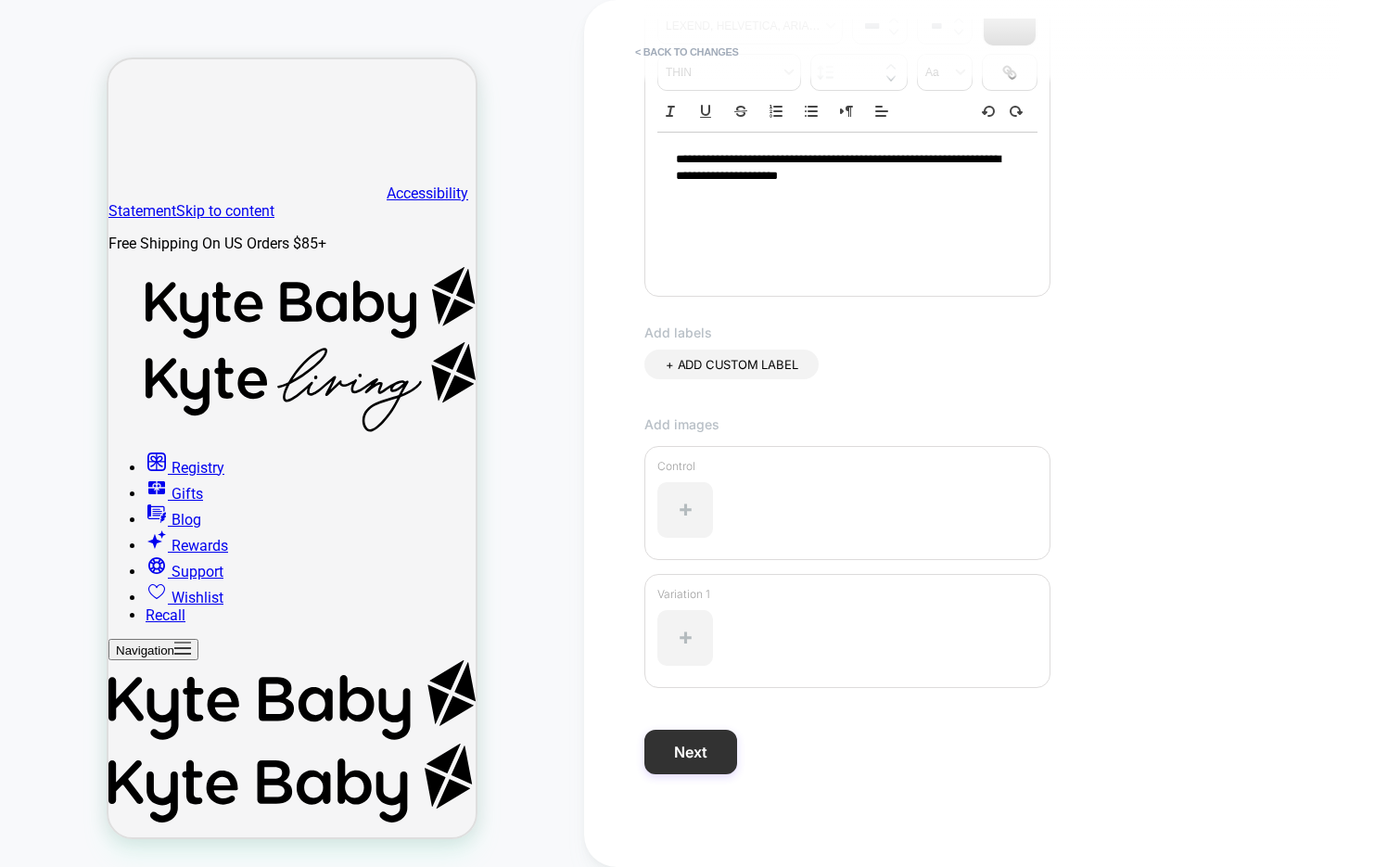
click at [666, 762] on button "Next" at bounding box center [690, 752] width 93 height 44
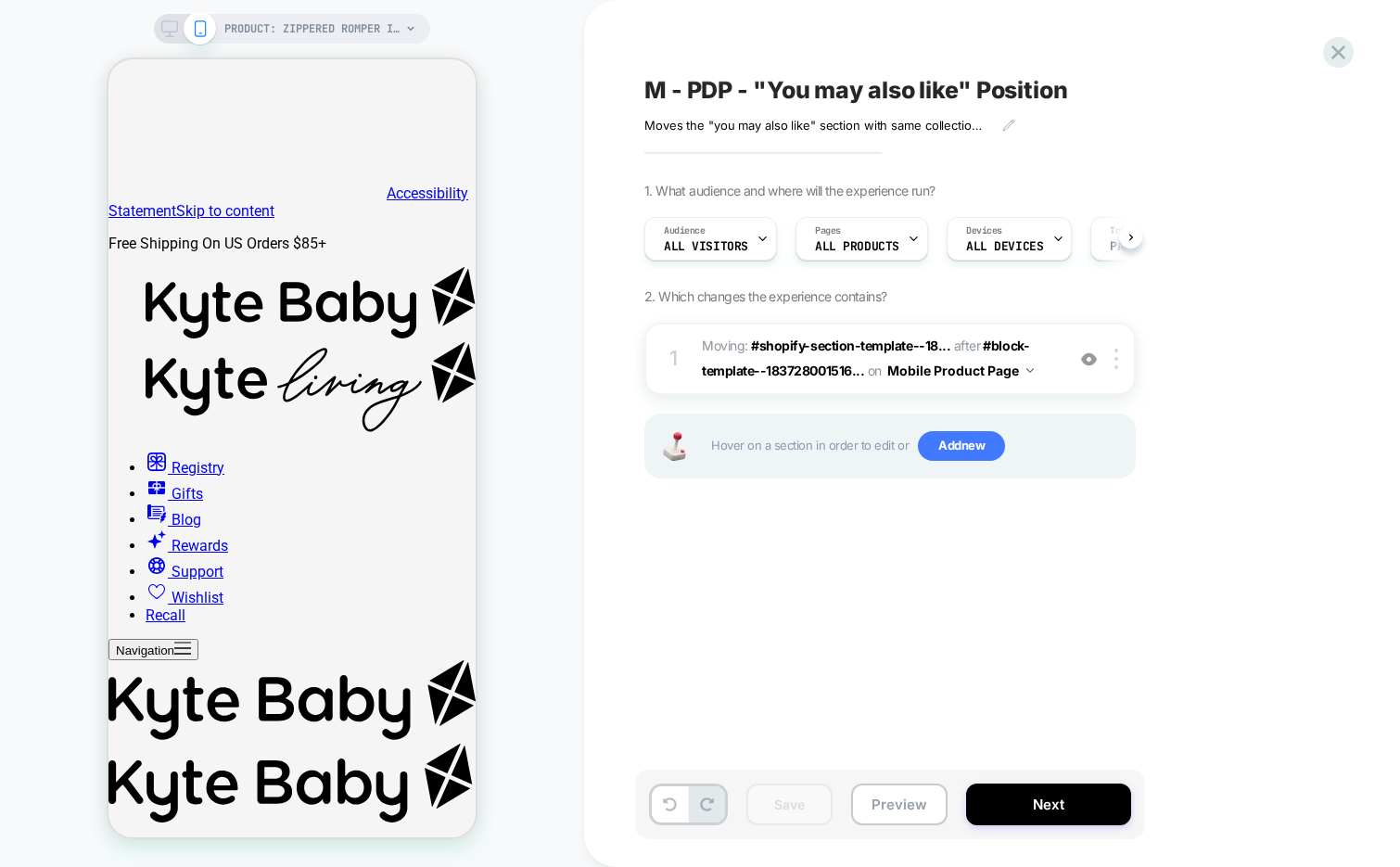
scroll to position [0, 1]
click at [992, 232] on span "Devices" at bounding box center [982, 230] width 36 height 13
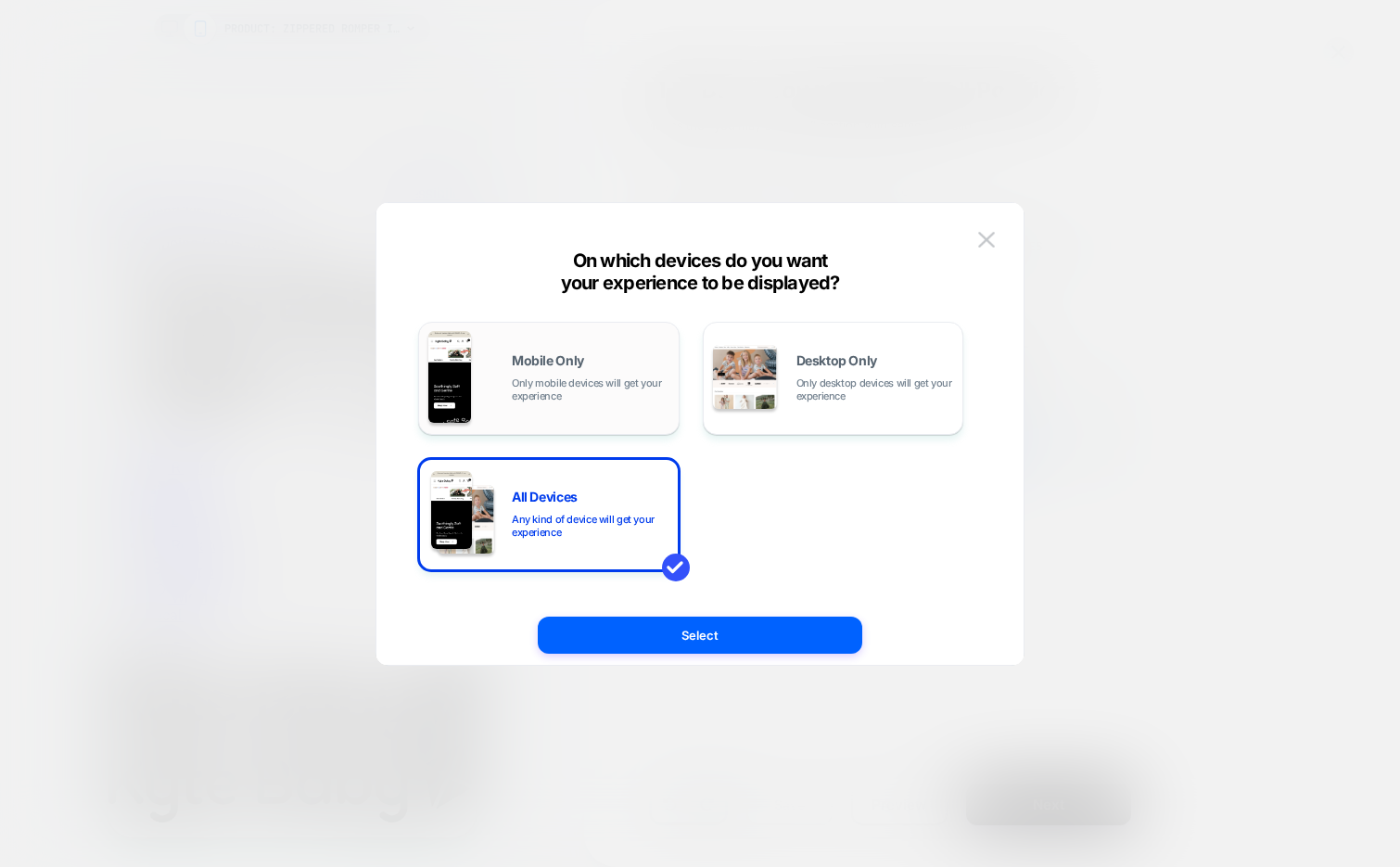
click at [458, 368] on img at bounding box center [450, 377] width 43 height 93
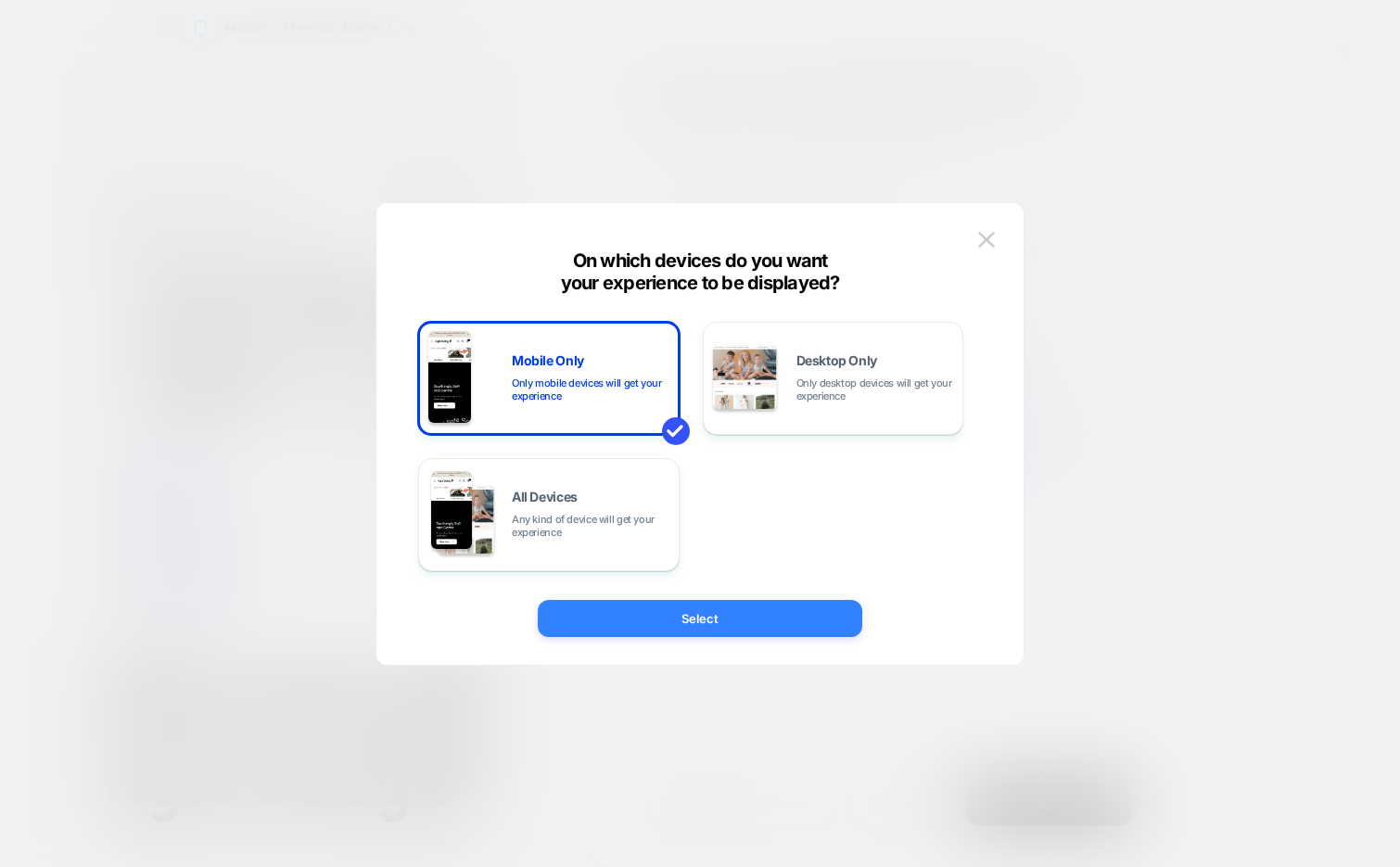
click at [591, 602] on button "Select" at bounding box center [700, 618] width 325 height 37
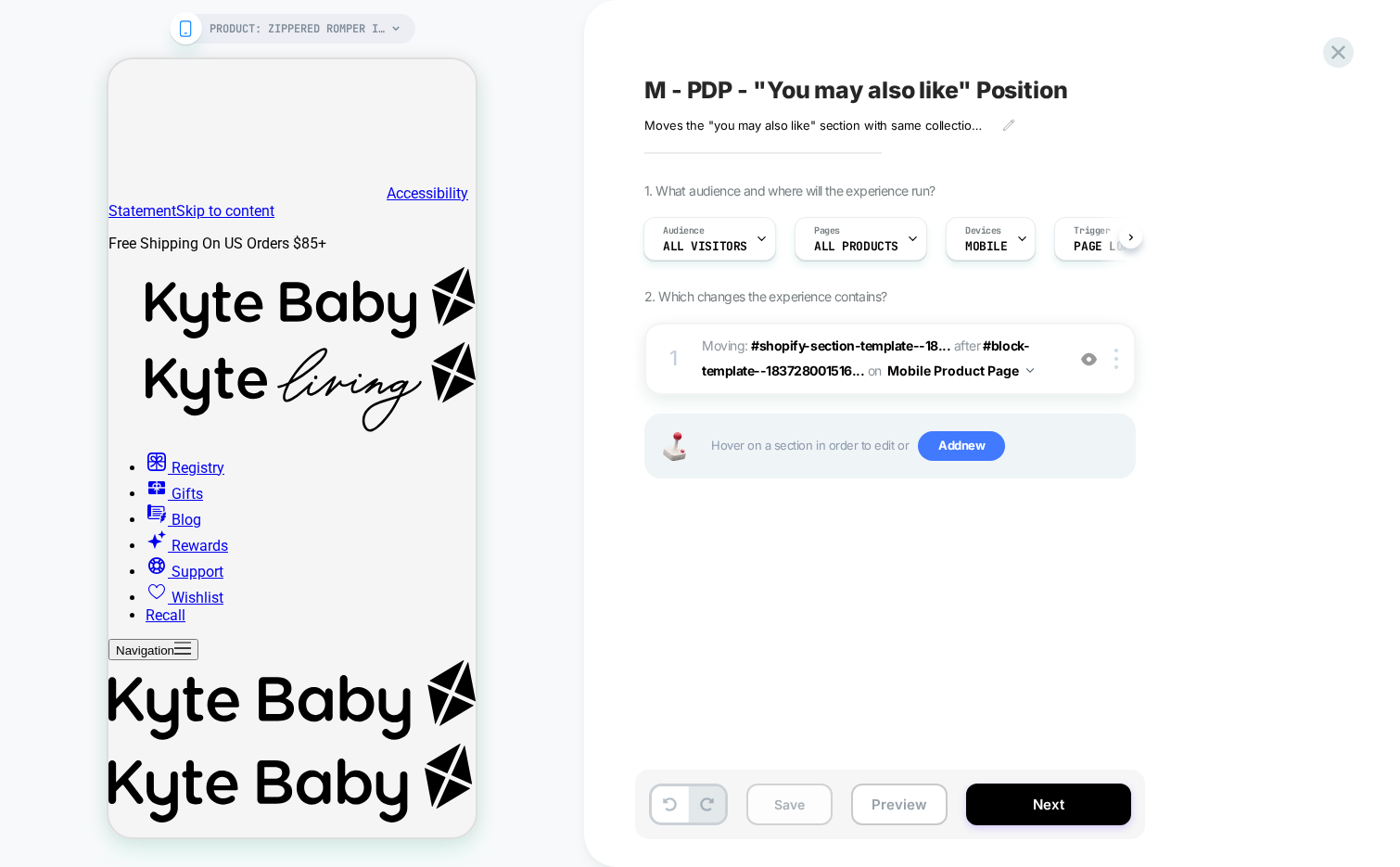
click at [791, 805] on button "Save" at bounding box center [790, 804] width 86 height 42
click at [868, 98] on span "M - PDP - "You may also like" Position" at bounding box center [855, 90] width 424 height 27
click at [868, 98] on textarea "**********" at bounding box center [952, 90] width 616 height 27
click at [1347, 57] on icon at bounding box center [1338, 53] width 25 height 25
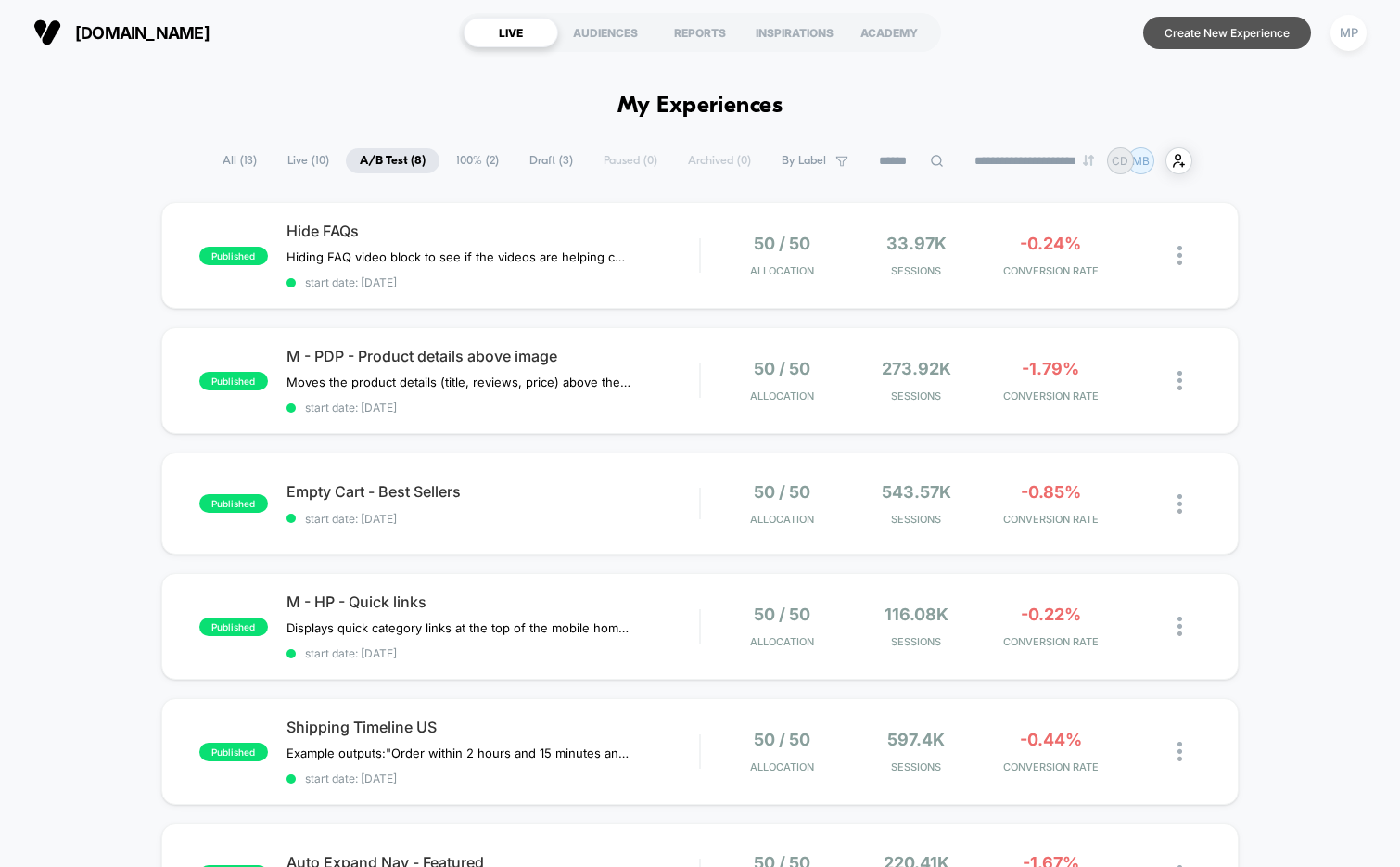
click at [1203, 30] on button "Create New Experience" at bounding box center [1226, 32] width 167 height 32
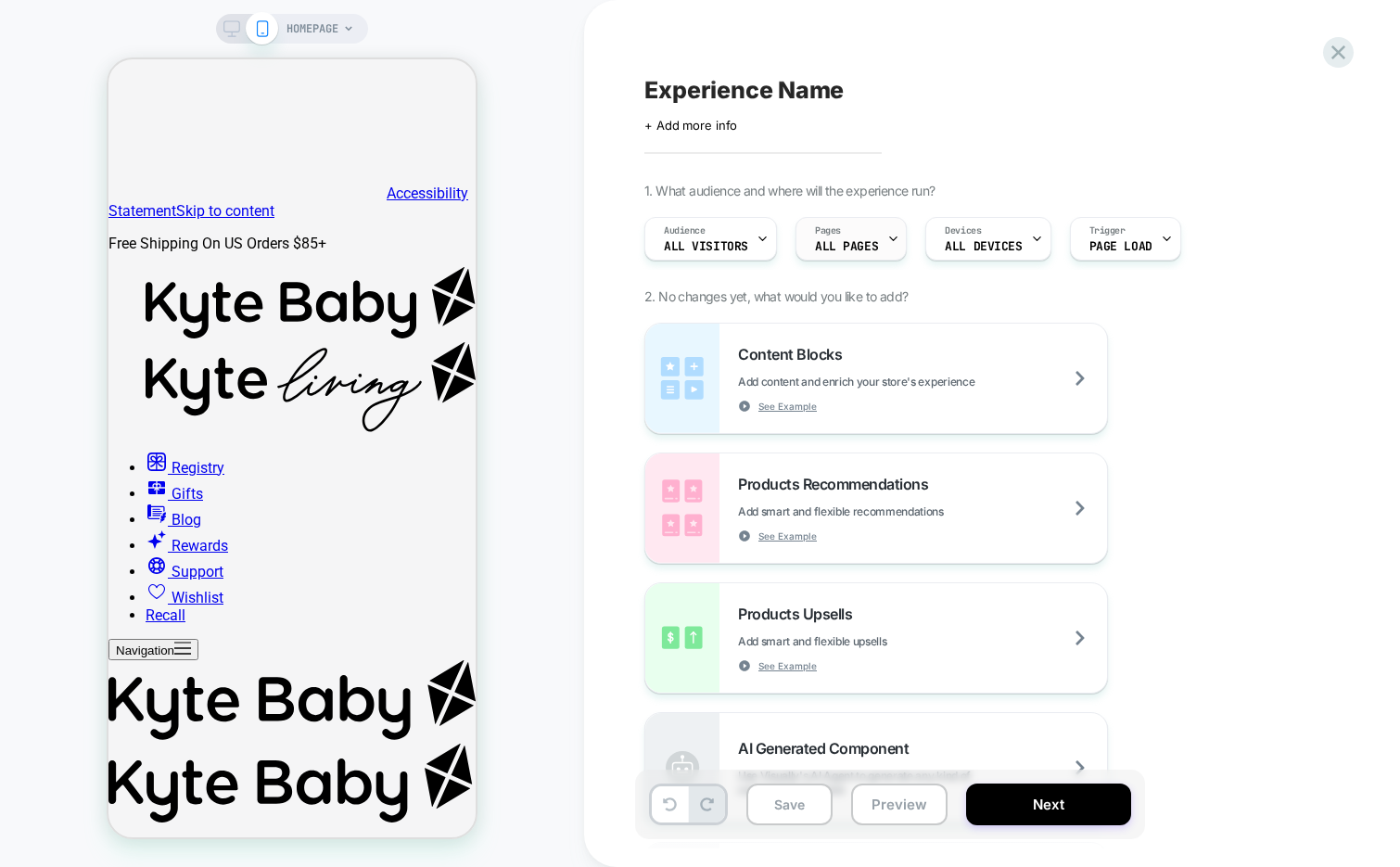
click at [0, 0] on div "Pages ALL PAGES" at bounding box center [0, 0] width 0 height 0
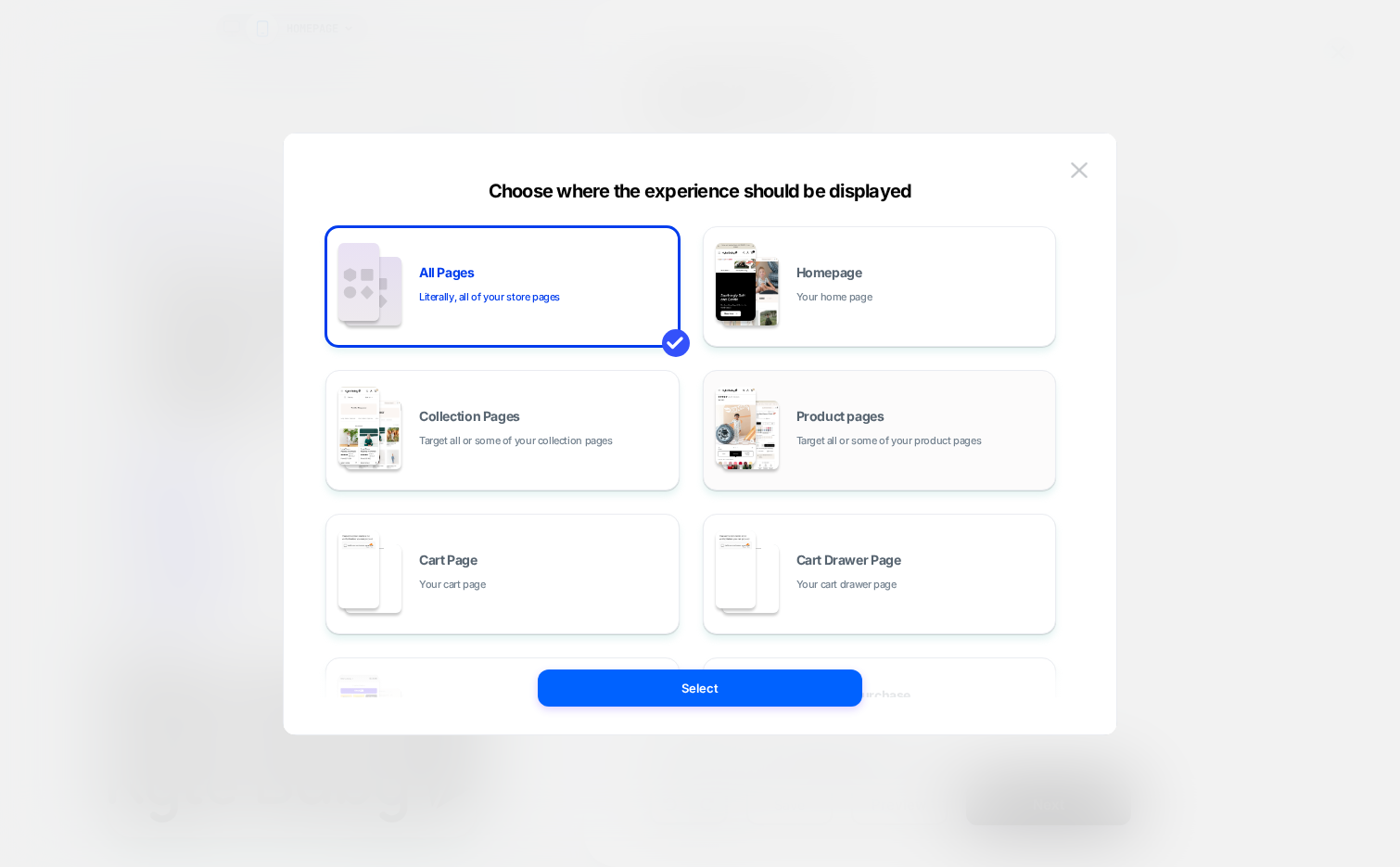
click at [0, 0] on div "Product pages Target all or some of your product pages" at bounding box center [0, 0] width 0 height 0
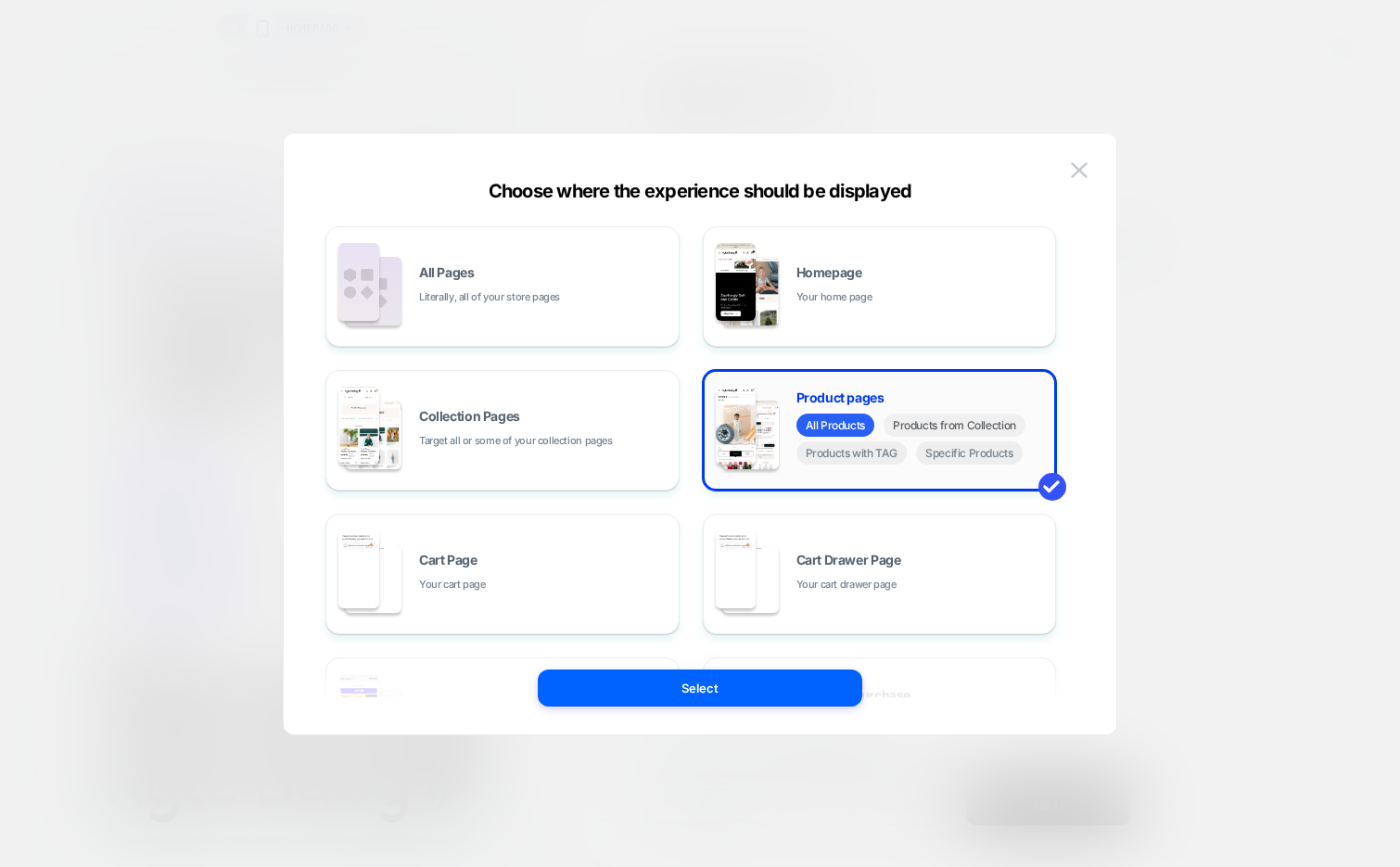
click at [0, 0] on span "Products from Collection" at bounding box center [0, 0] width 0 height 0
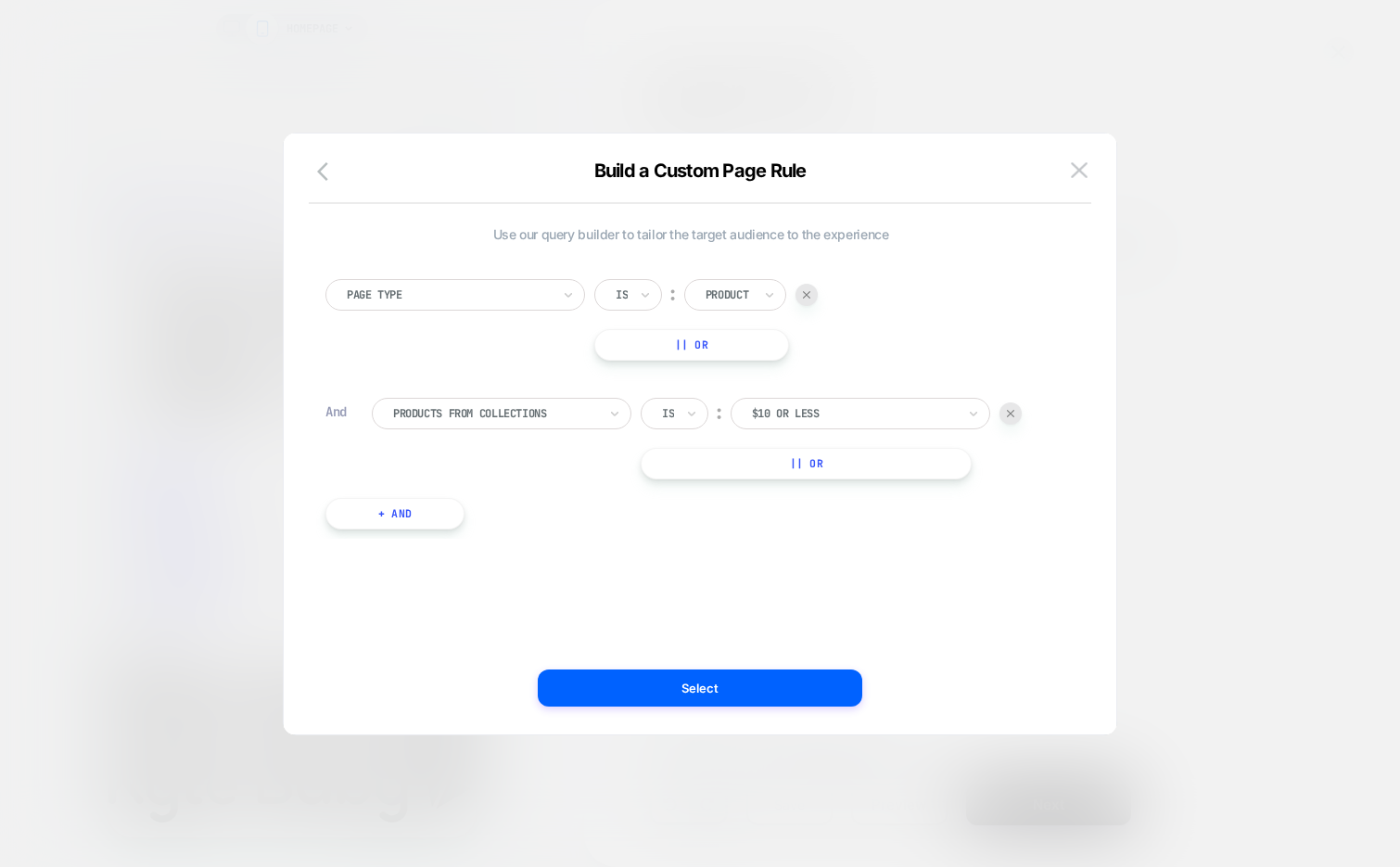
click at [0, 0] on div at bounding box center [0, 0] width 0 height 0
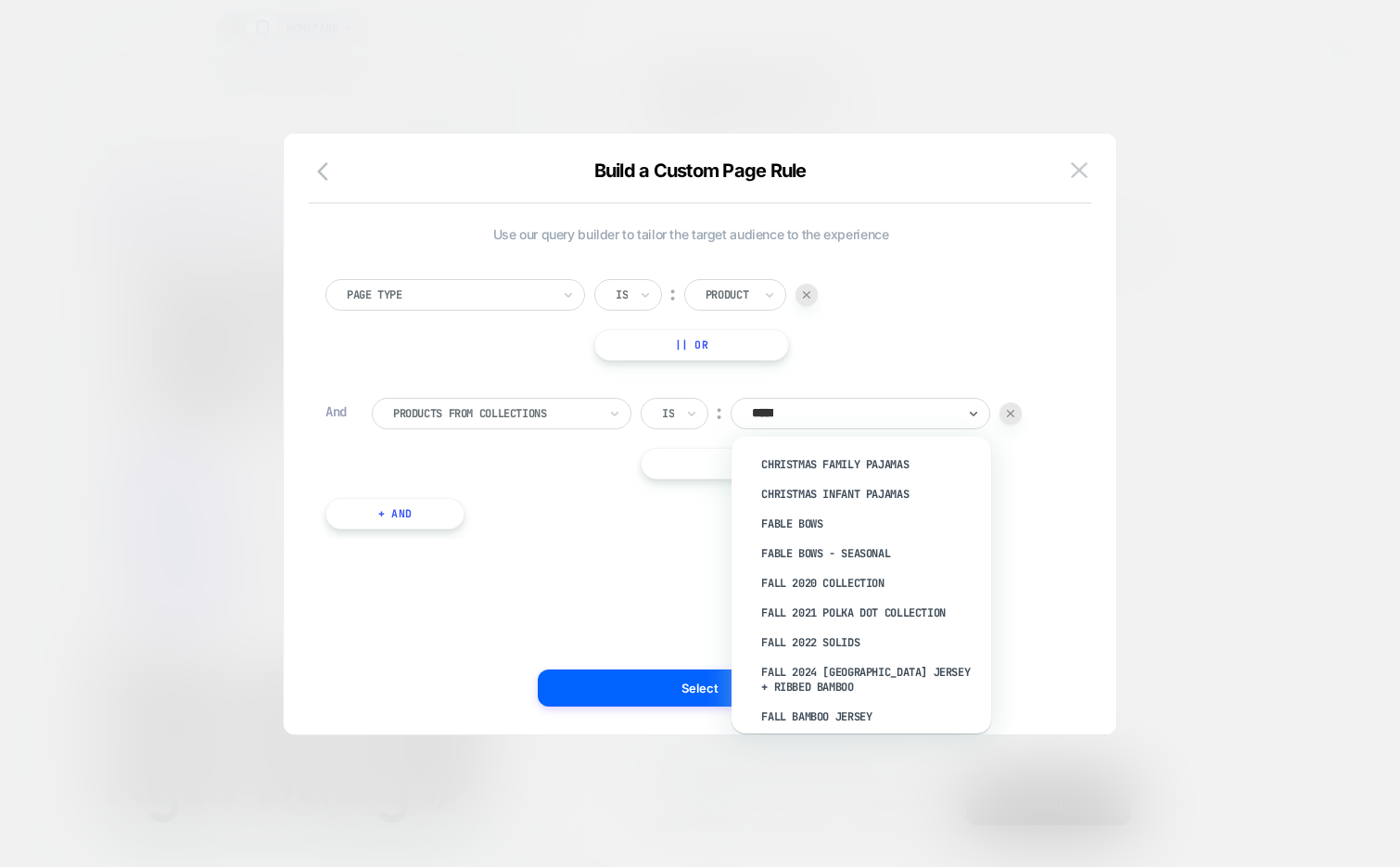
type input "******"
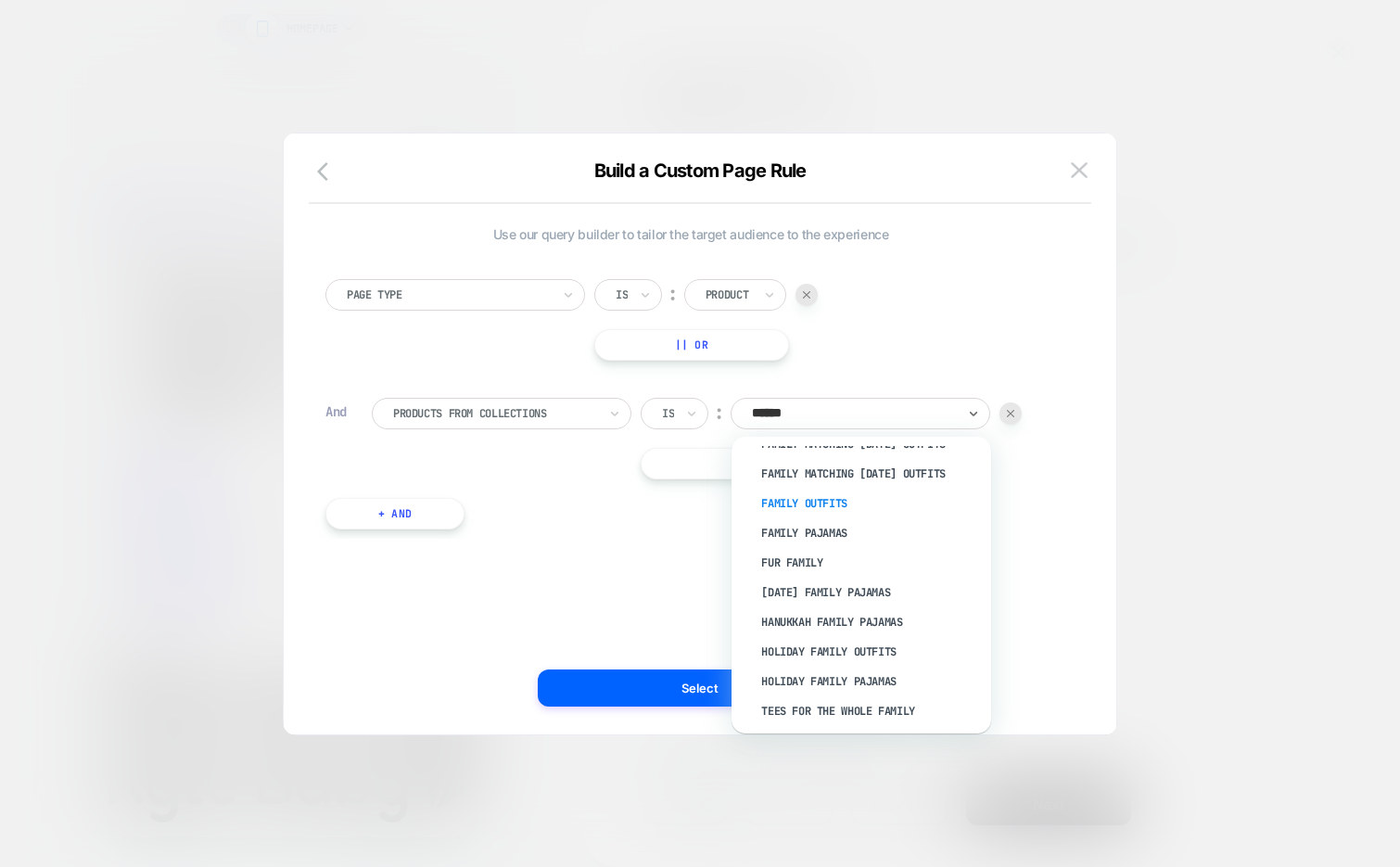
scroll to position [22, 2]
click at [0, 0] on div at bounding box center [0, 0] width 0 height 0
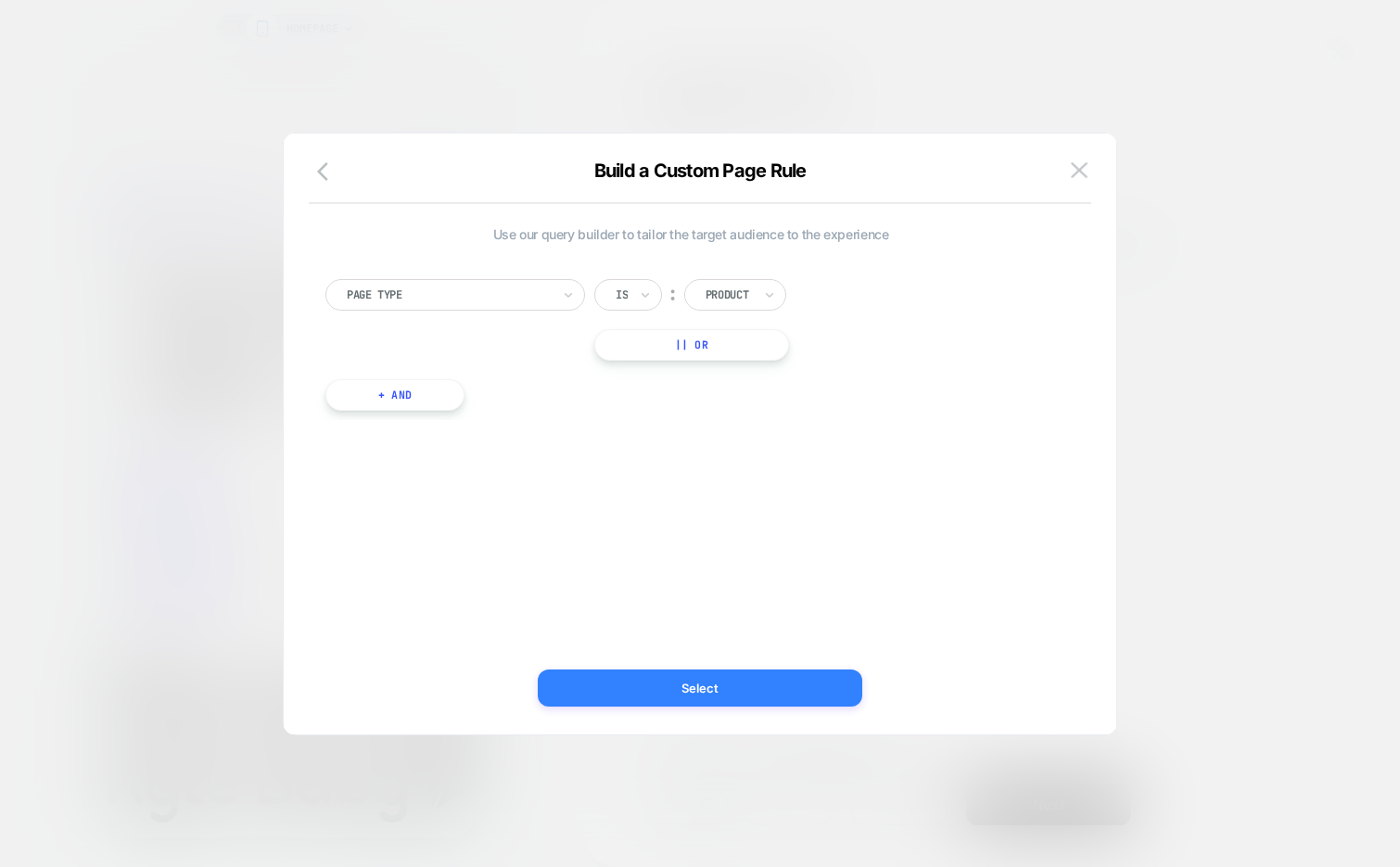
click at [0, 0] on button "Select" at bounding box center [0, 0] width 0 height 0
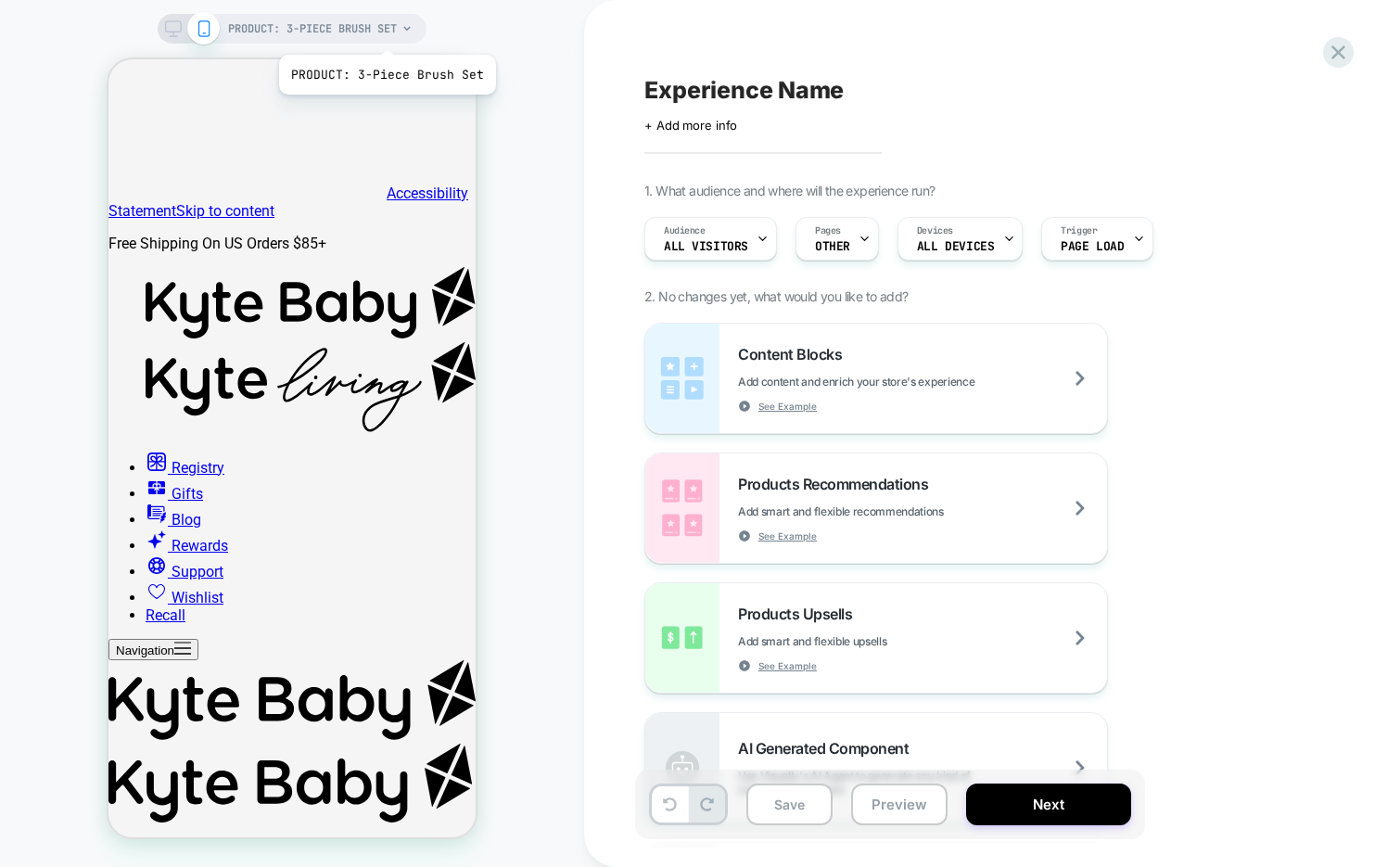
click at [387, 20] on span "PRODUCT: 3-Piece Brush Set" at bounding box center [312, 28] width 168 height 29
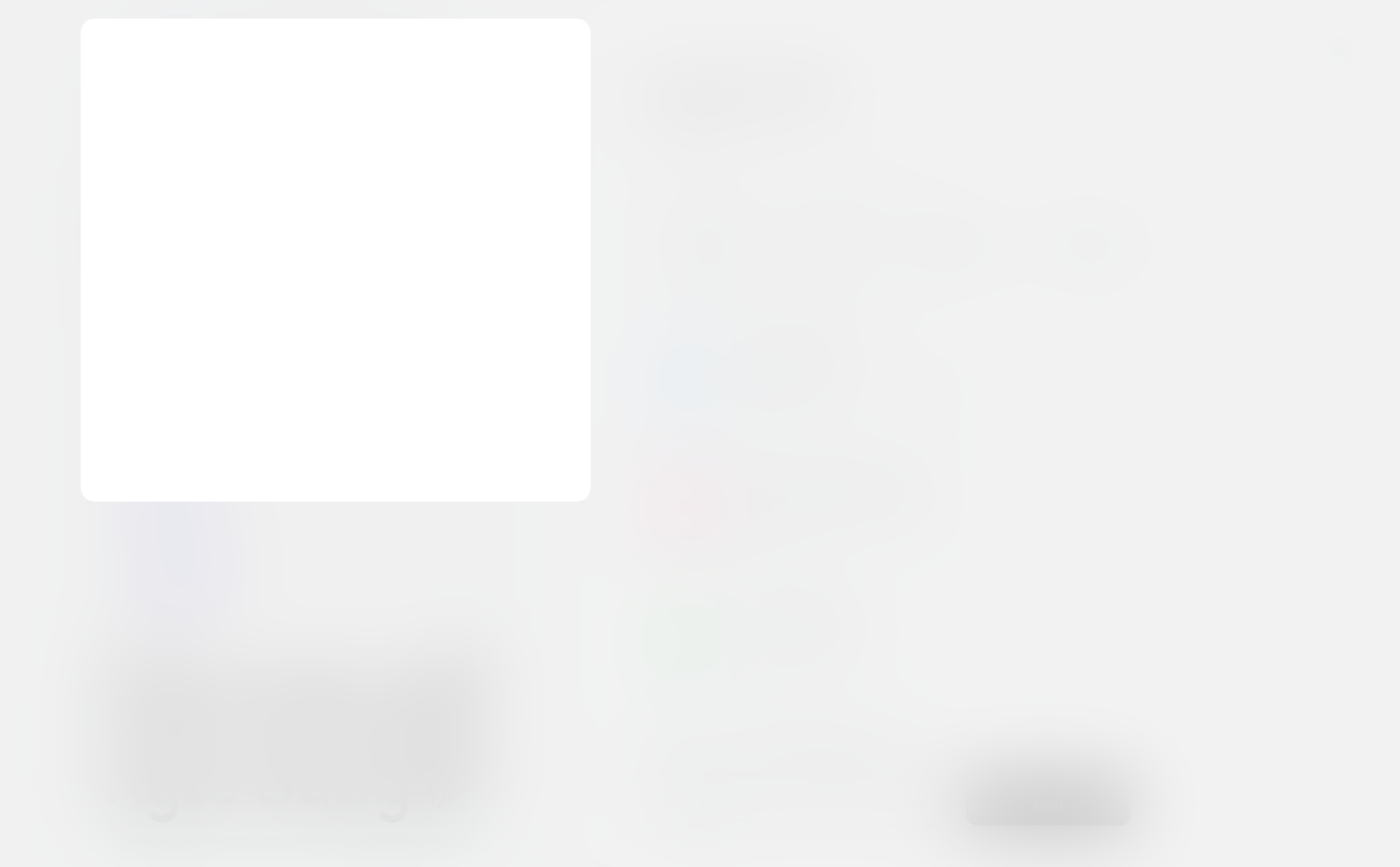
scroll to position [0, 0]
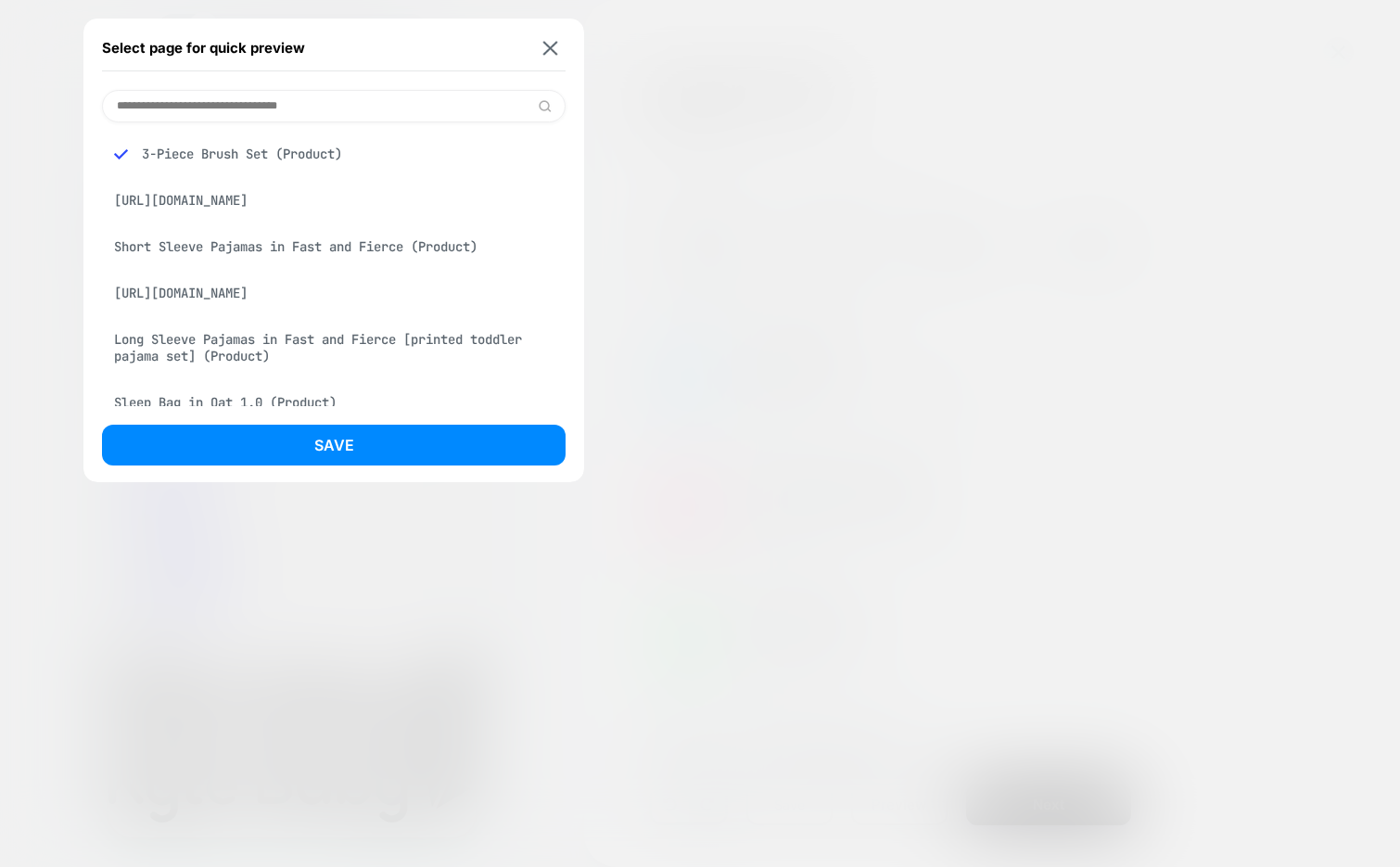
click at [388, 108] on input at bounding box center [334, 106] width 464 height 32
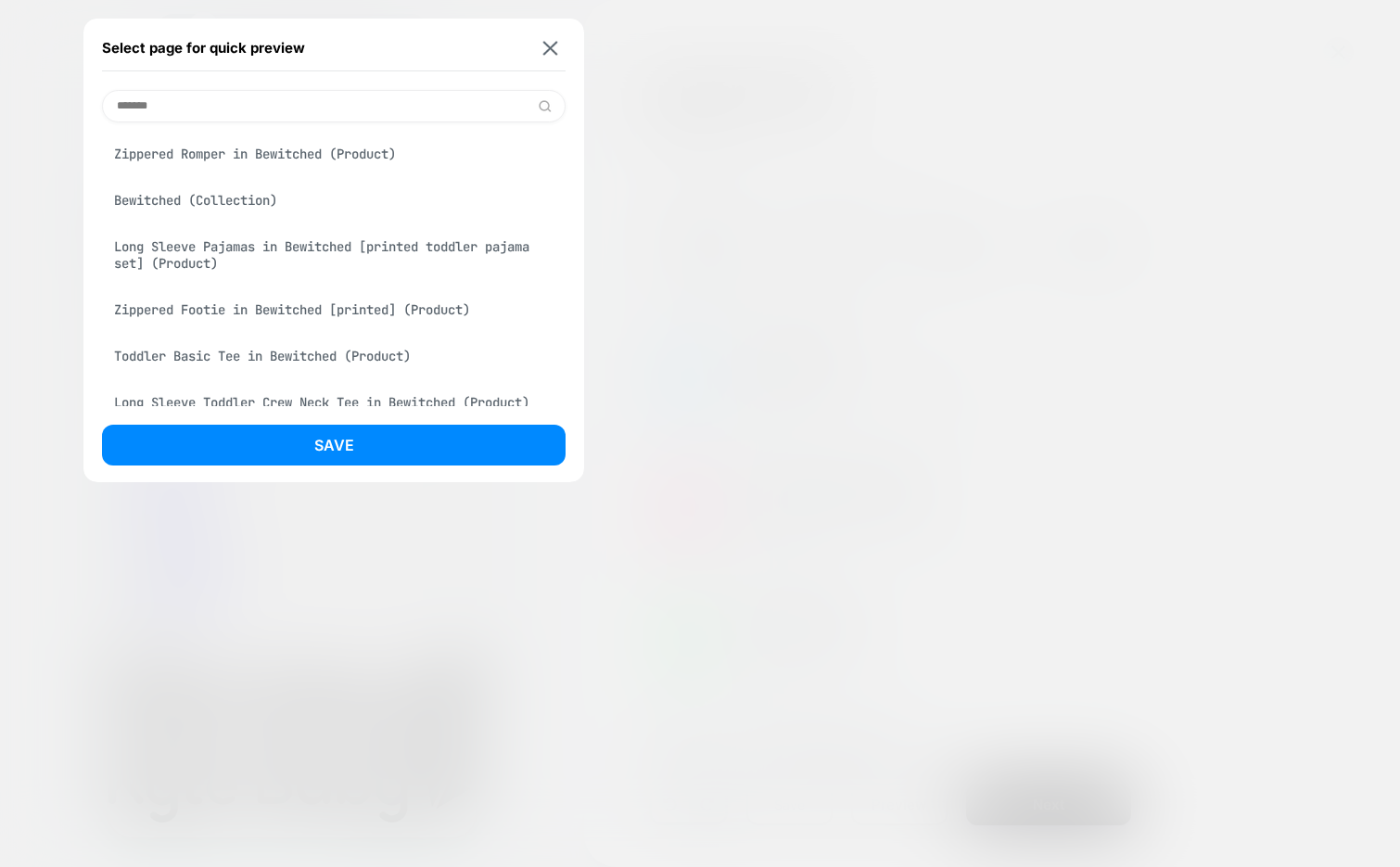
type input "*******"
click at [410, 157] on div "Zippered Romper in Bewitched (Product)" at bounding box center [334, 154] width 464 height 35
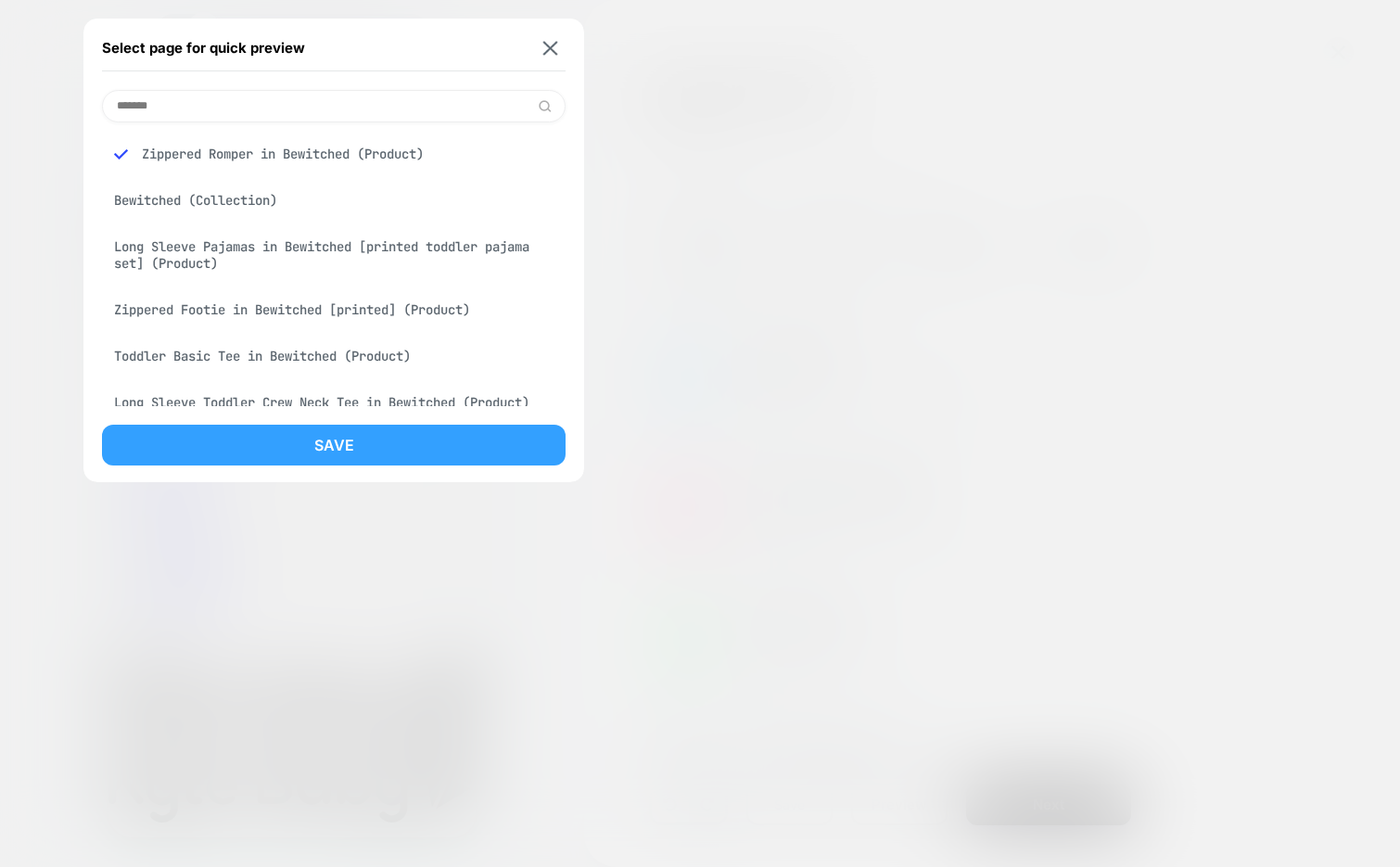
click at [357, 425] on button "Save" at bounding box center [334, 445] width 464 height 41
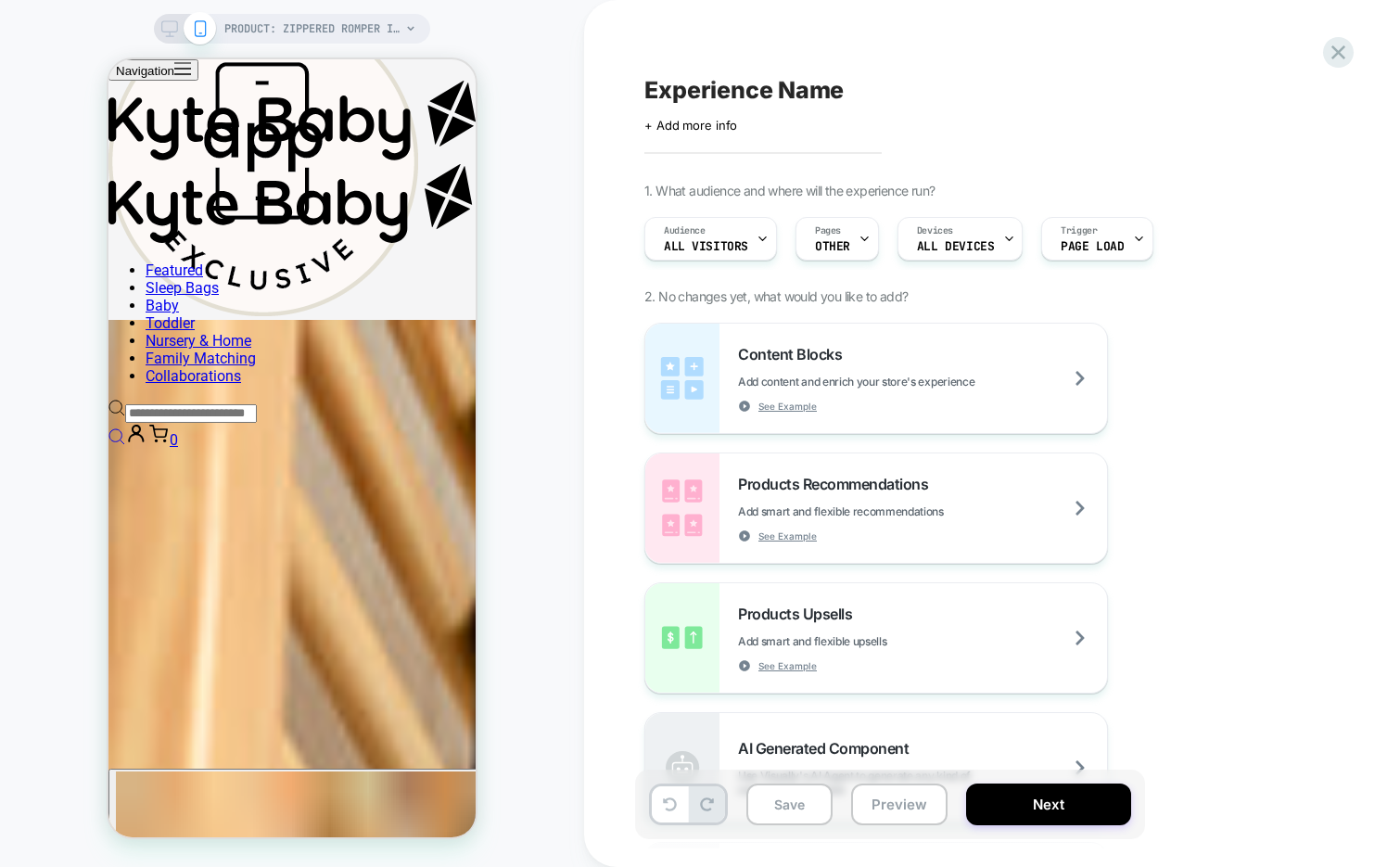
scroll to position [2218, 0]
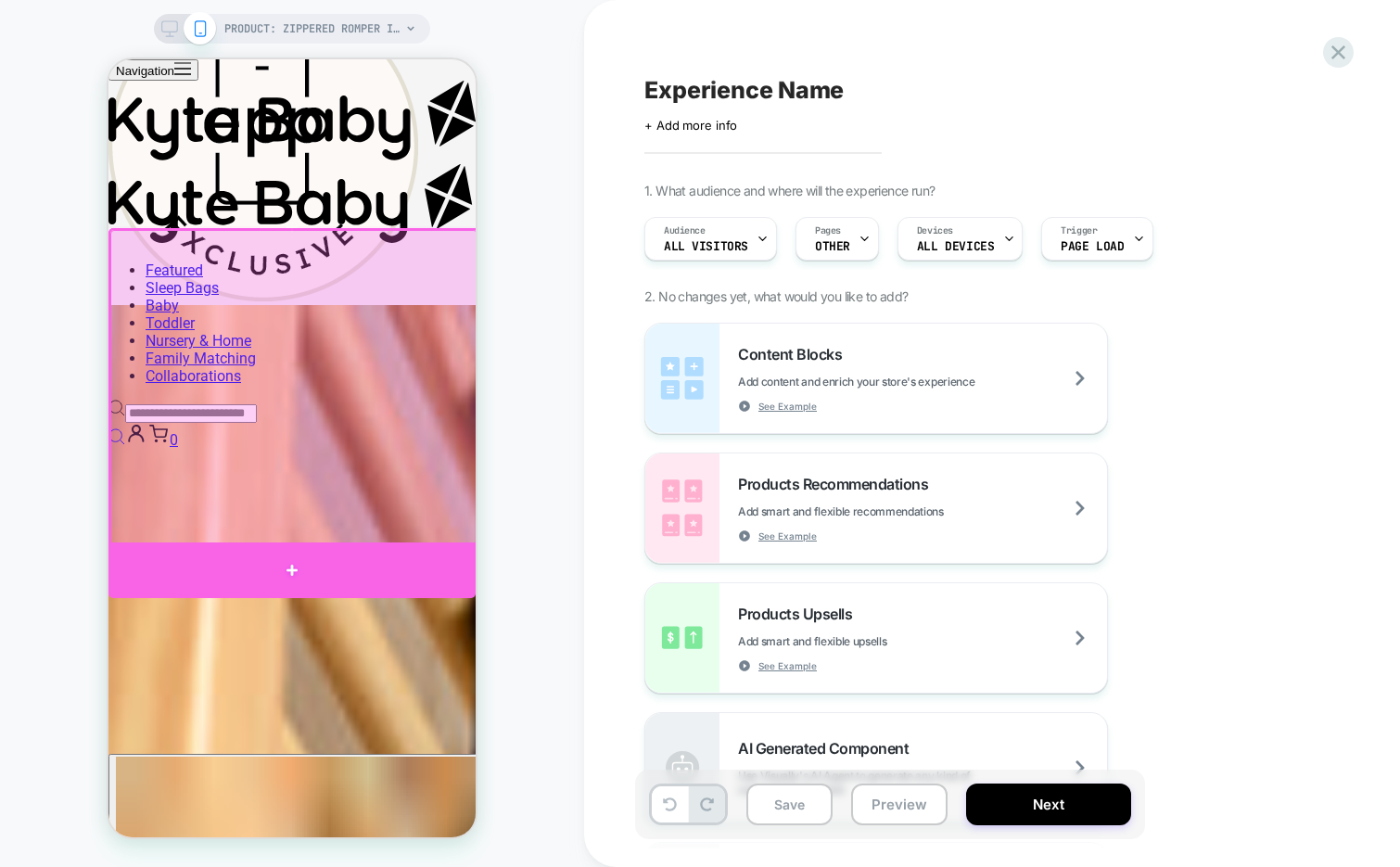
click at [287, 555] on div at bounding box center [292, 570] width 367 height 55
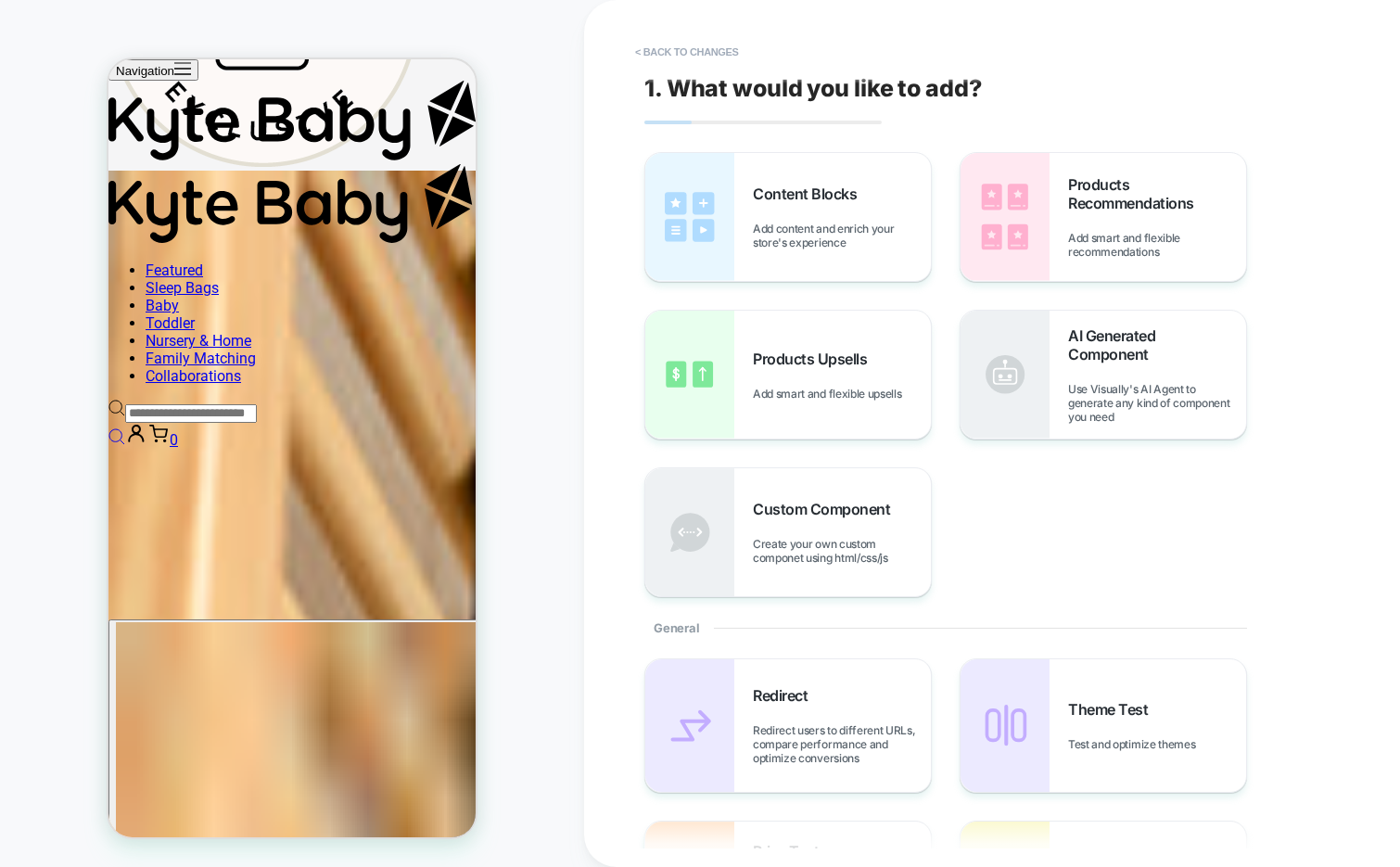
scroll to position [2355, 0]
click at [1046, 207] on img at bounding box center [1005, 216] width 89 height 128
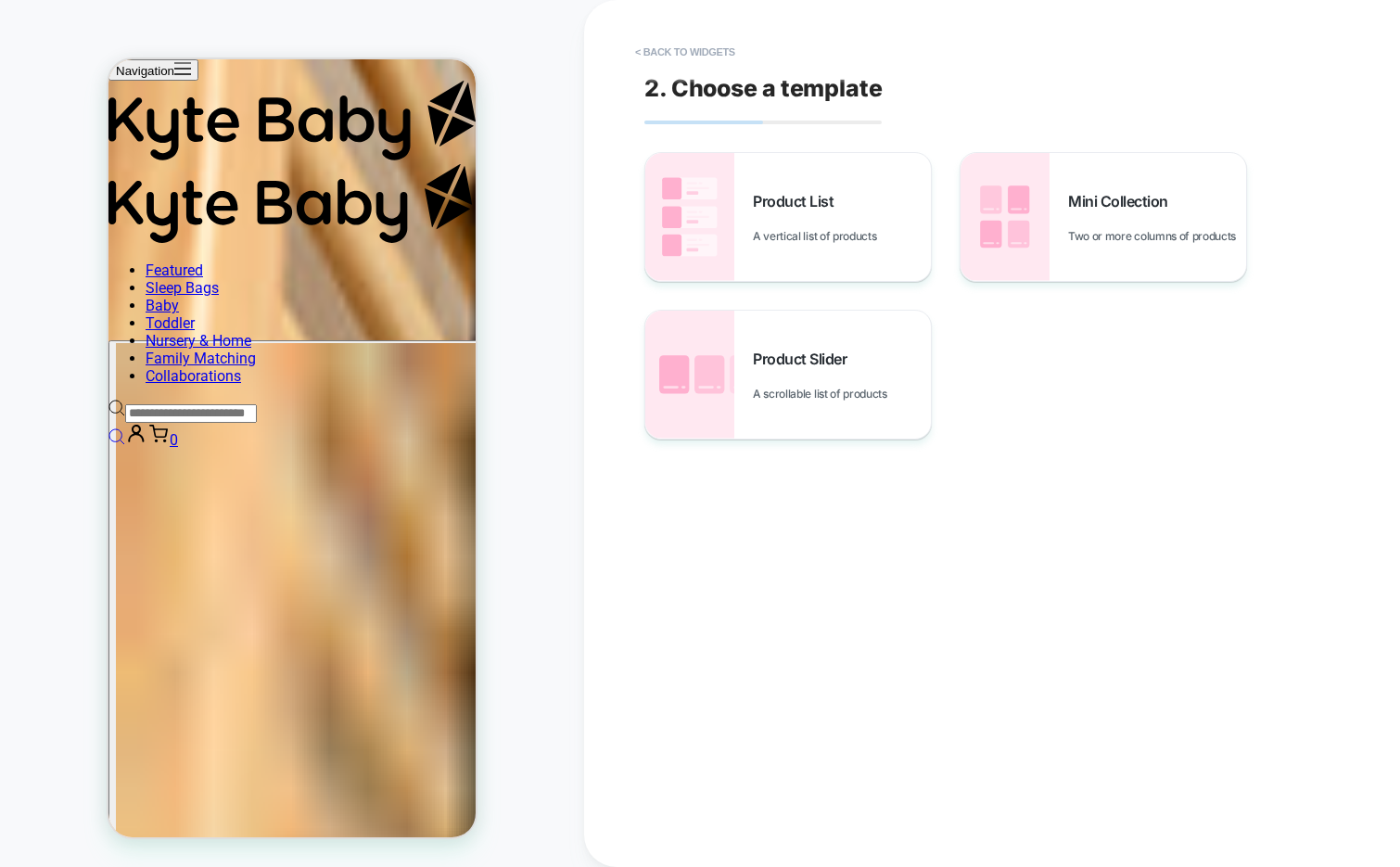
scroll to position [2646, 0]
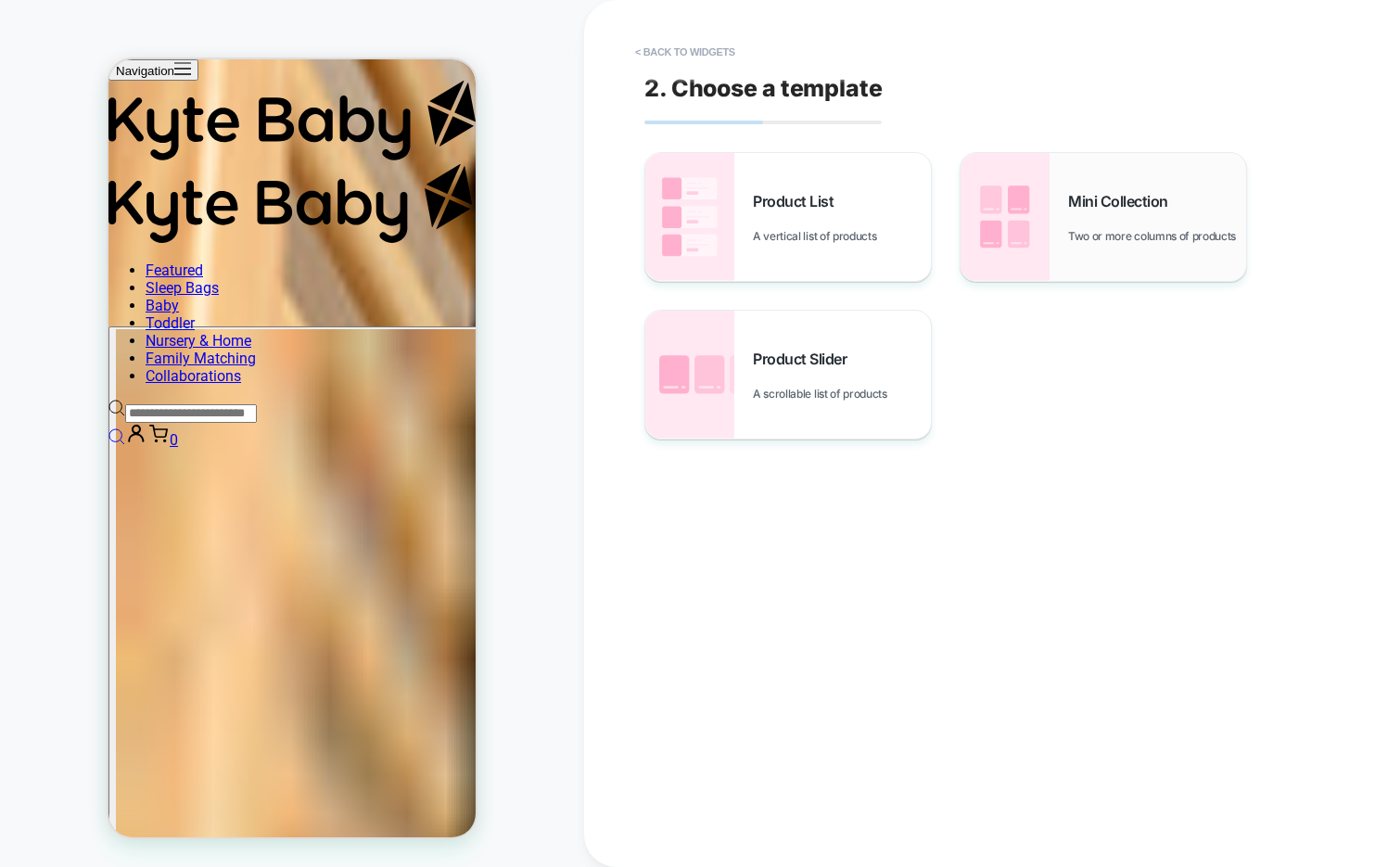
click at [1110, 206] on div "Mini Collection Two or more columns of products" at bounding box center [1156, 217] width 178 height 51
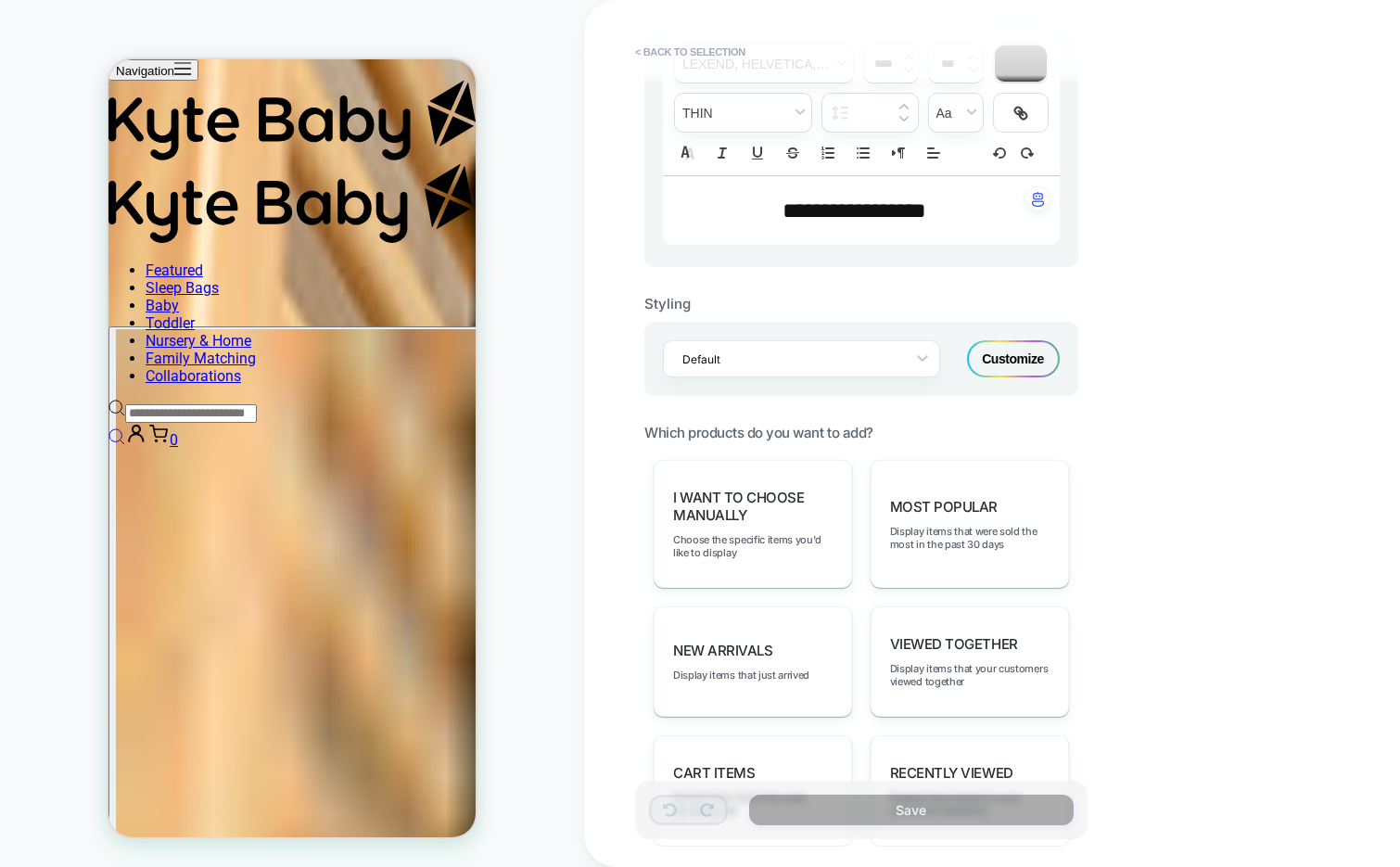
scroll to position [620, 0]
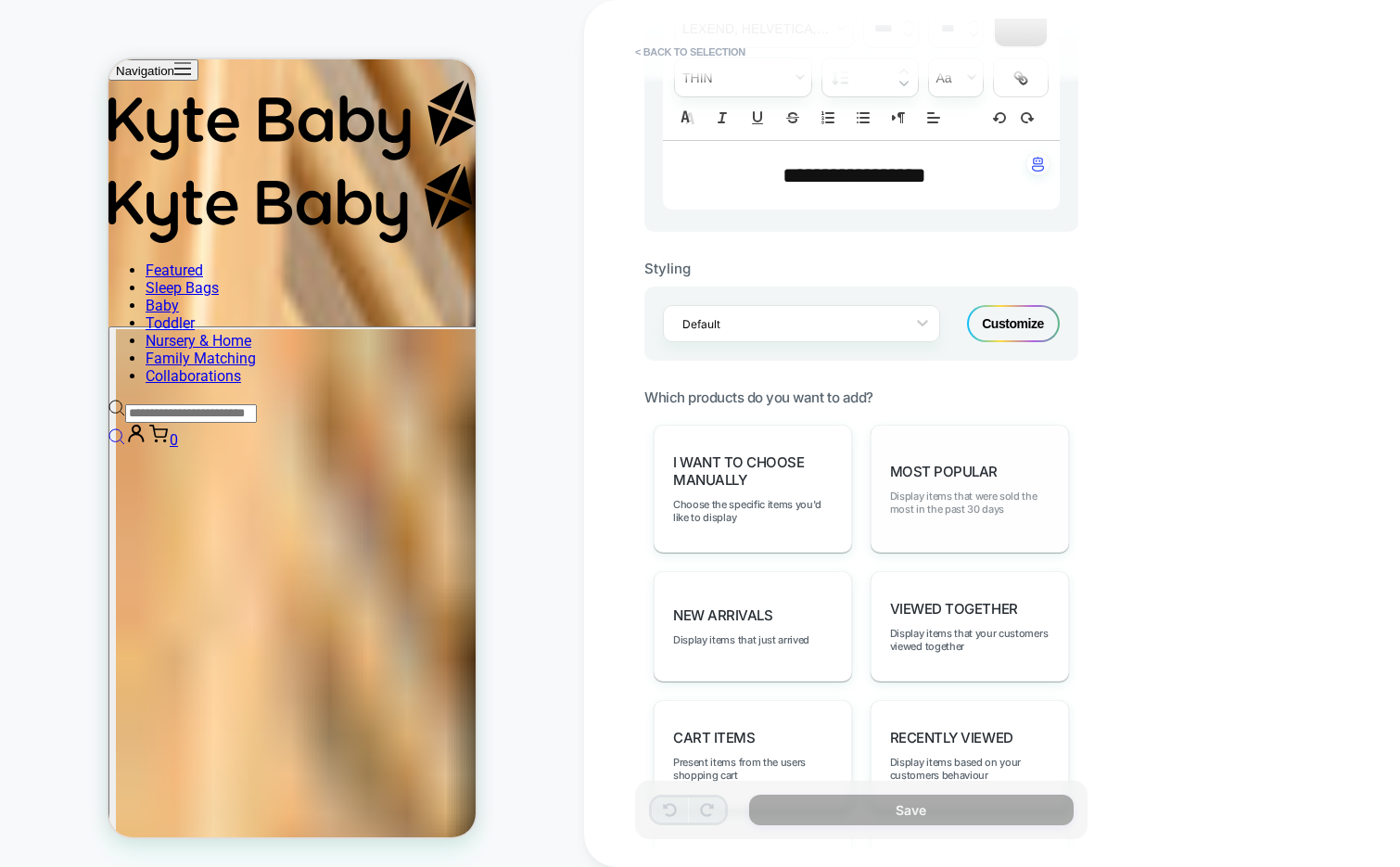
click at [939, 489] on span "Display items that were sold the most in the past 30 days" at bounding box center [970, 502] width 159 height 26
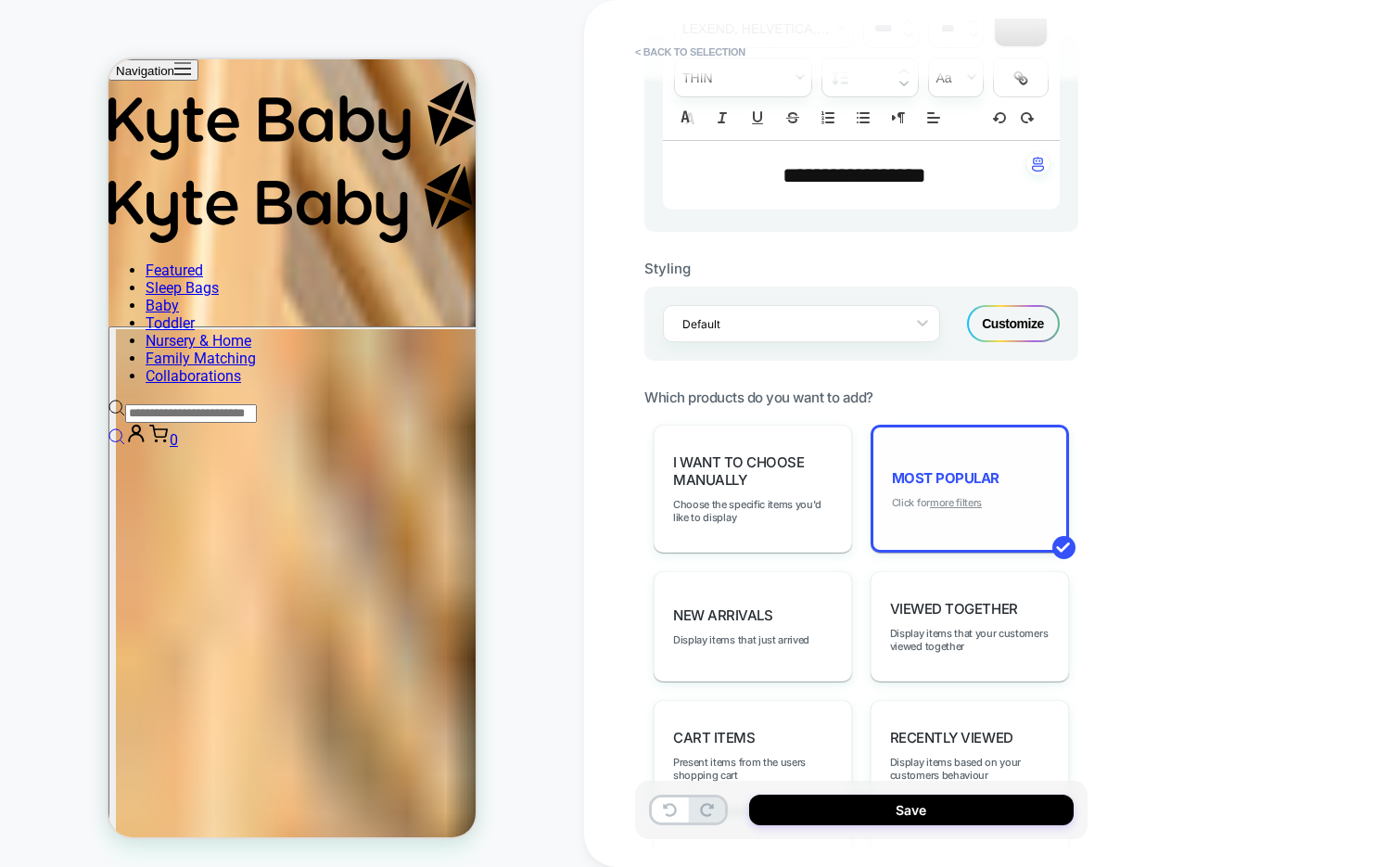
click at [965, 496] on u "more filters" at bounding box center [955, 502] width 52 height 13
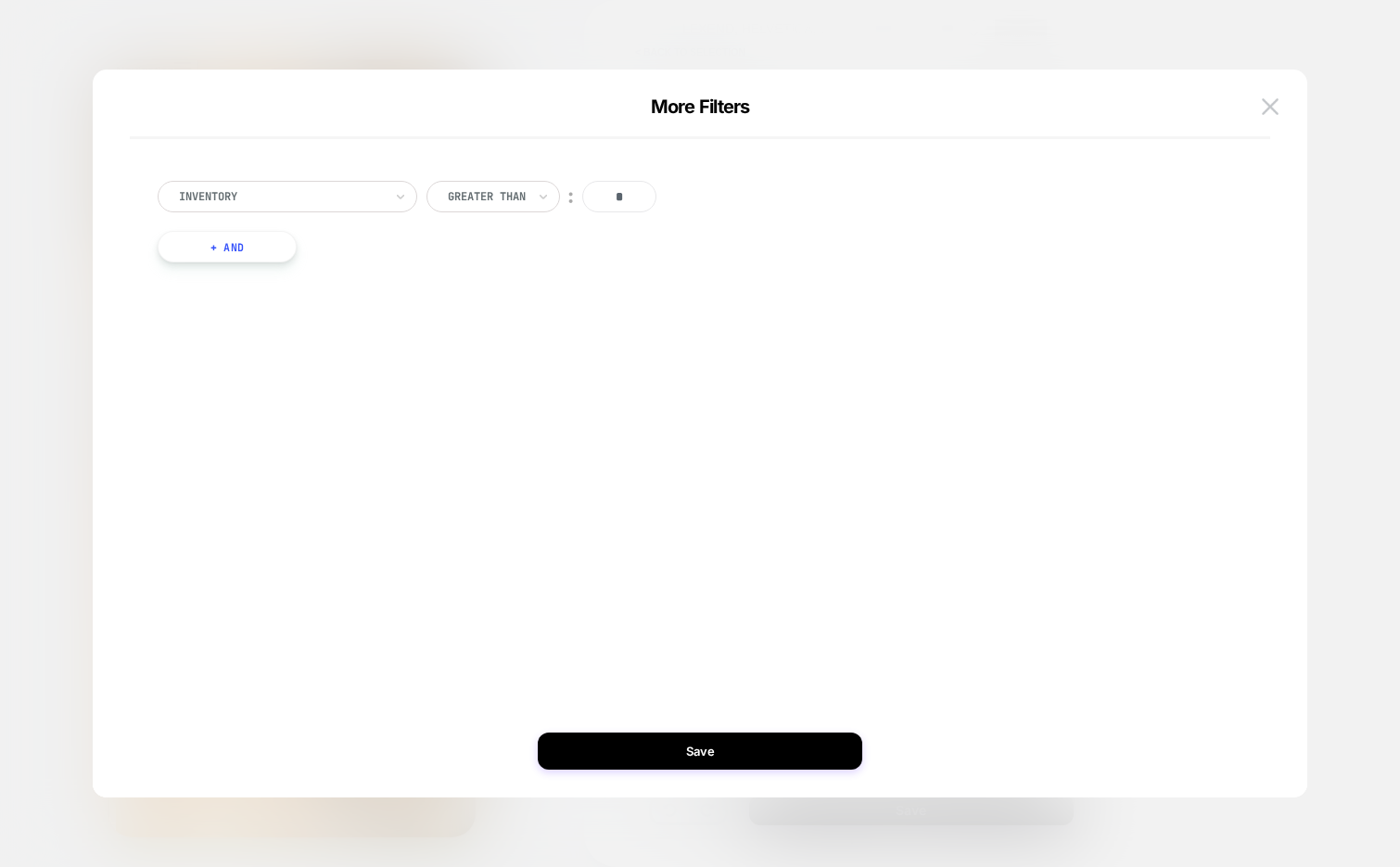
click at [256, 249] on button "+ And" at bounding box center [227, 247] width 139 height 31
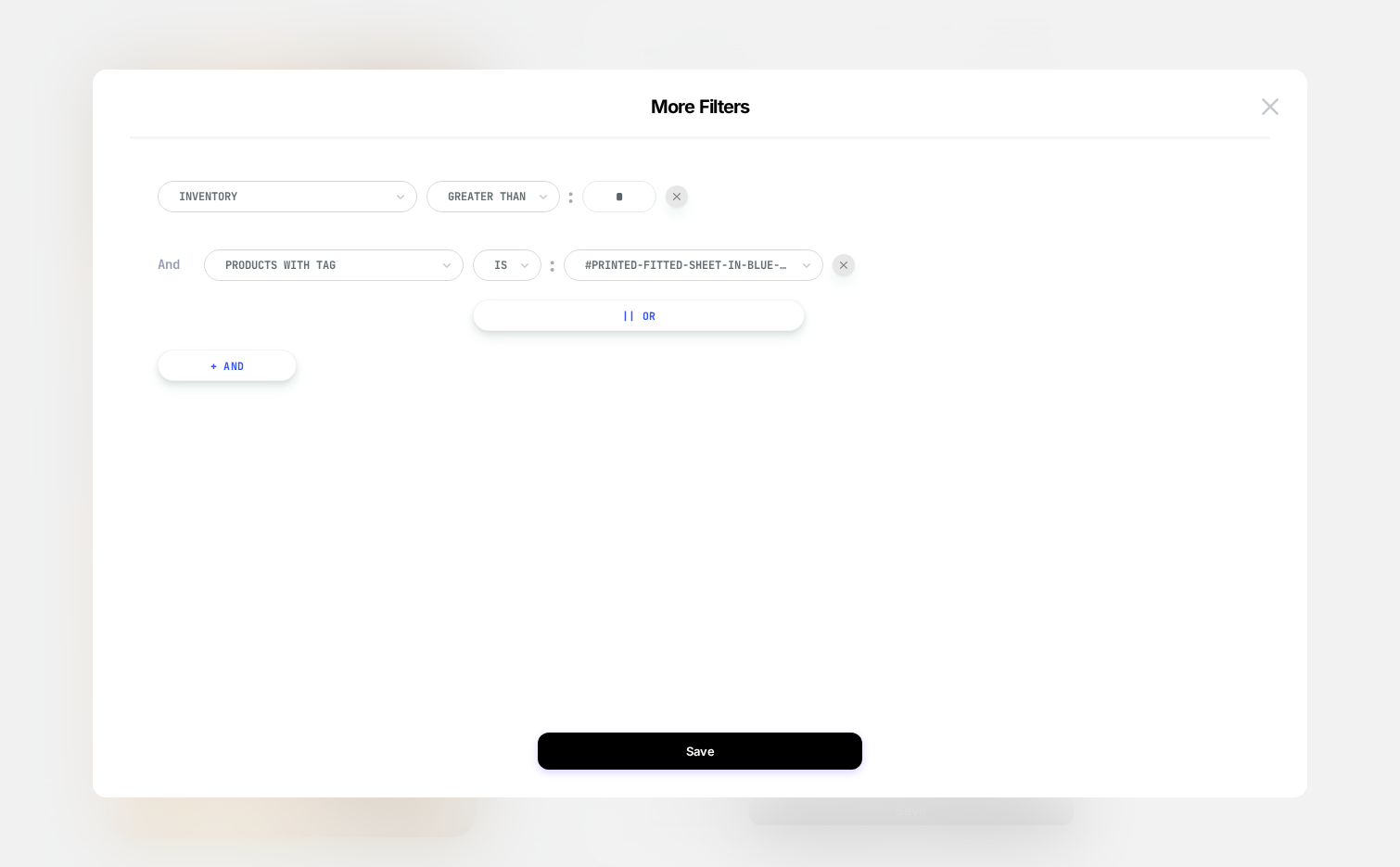
click at [392, 268] on div at bounding box center [327, 264] width 203 height 17
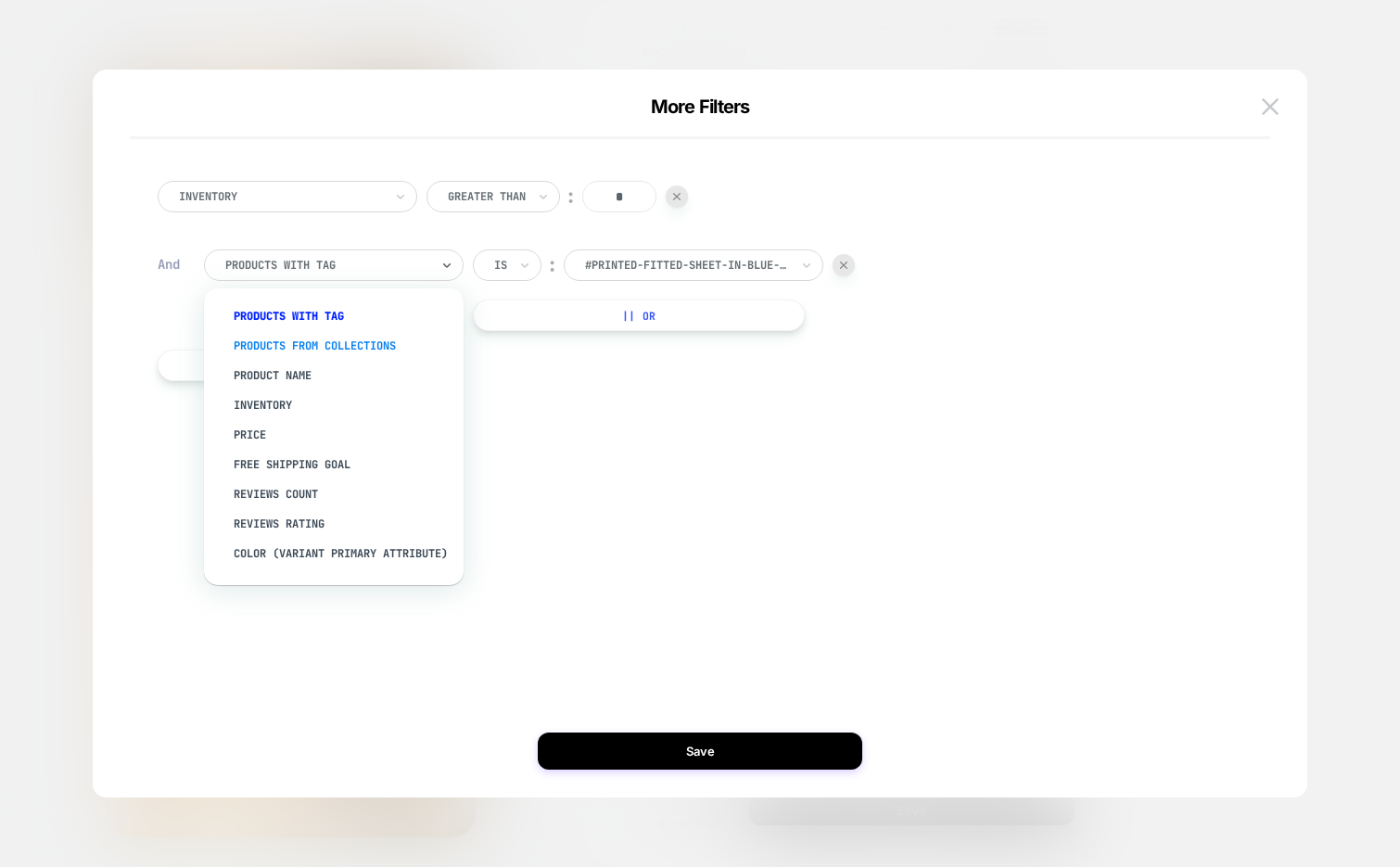
click at [365, 343] on div "products from collections" at bounding box center [342, 345] width 241 height 29
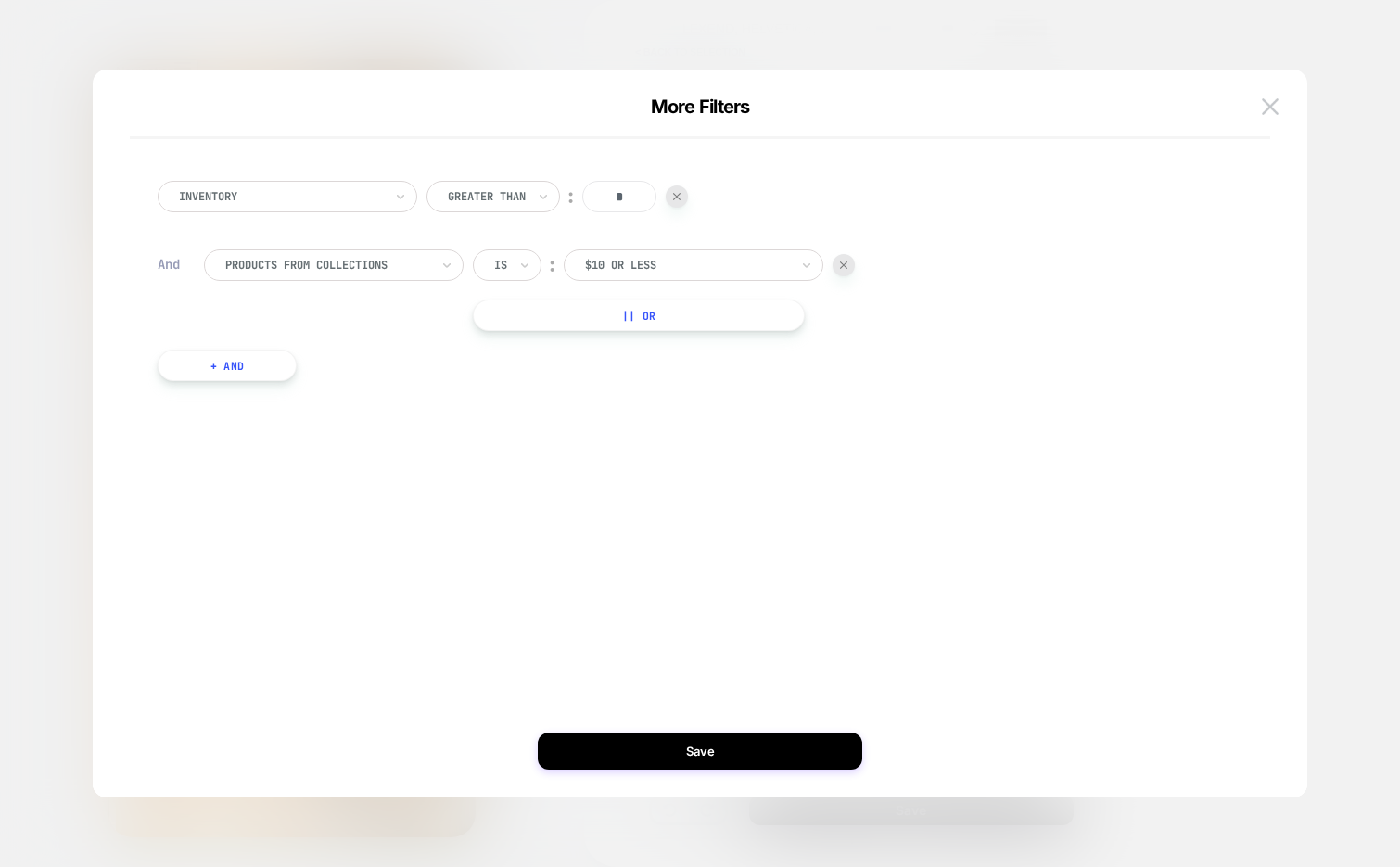
click at [626, 261] on div at bounding box center [687, 264] width 203 height 17
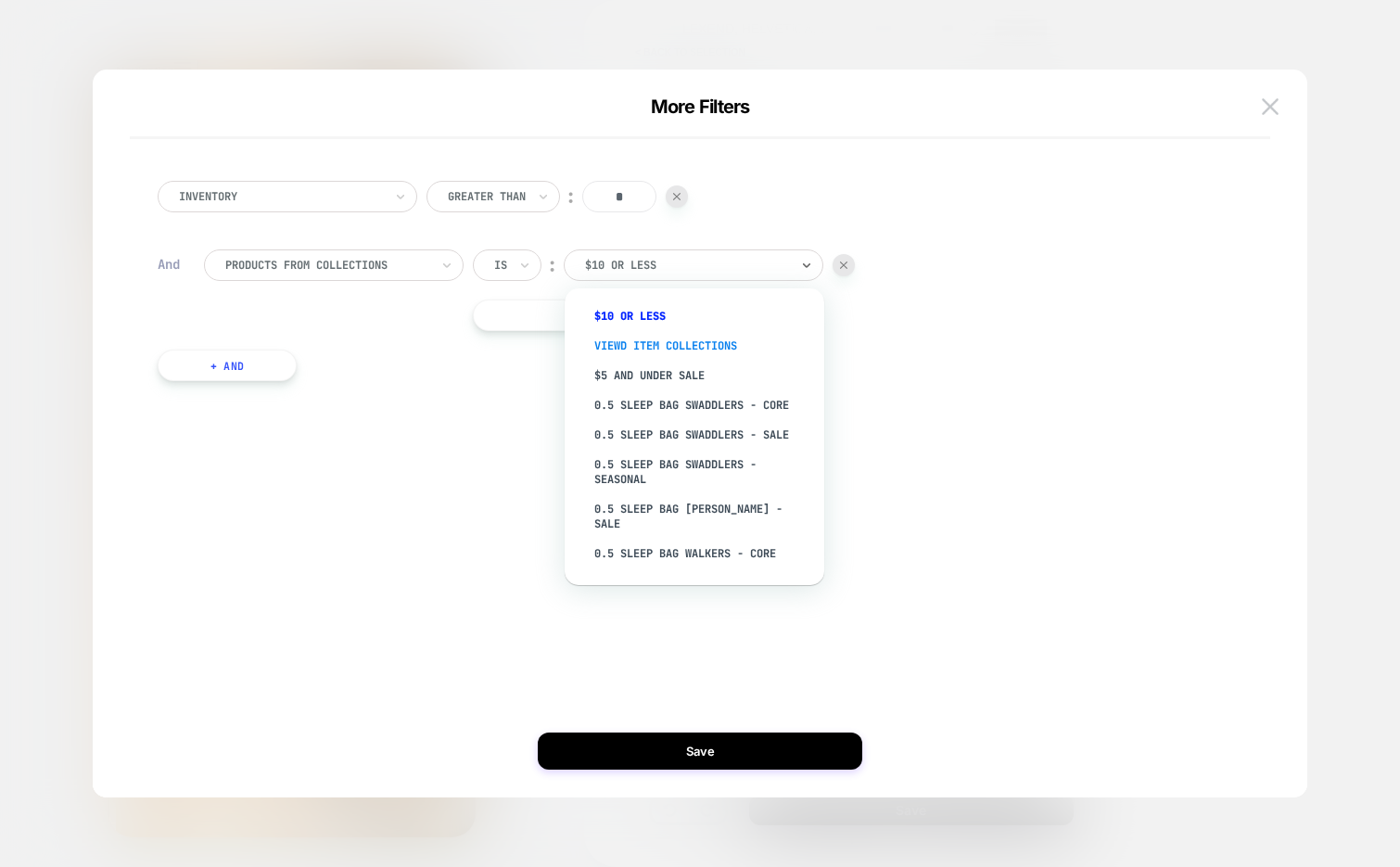
click at [704, 347] on div "Viewd Item Collections" at bounding box center [703, 345] width 241 height 29
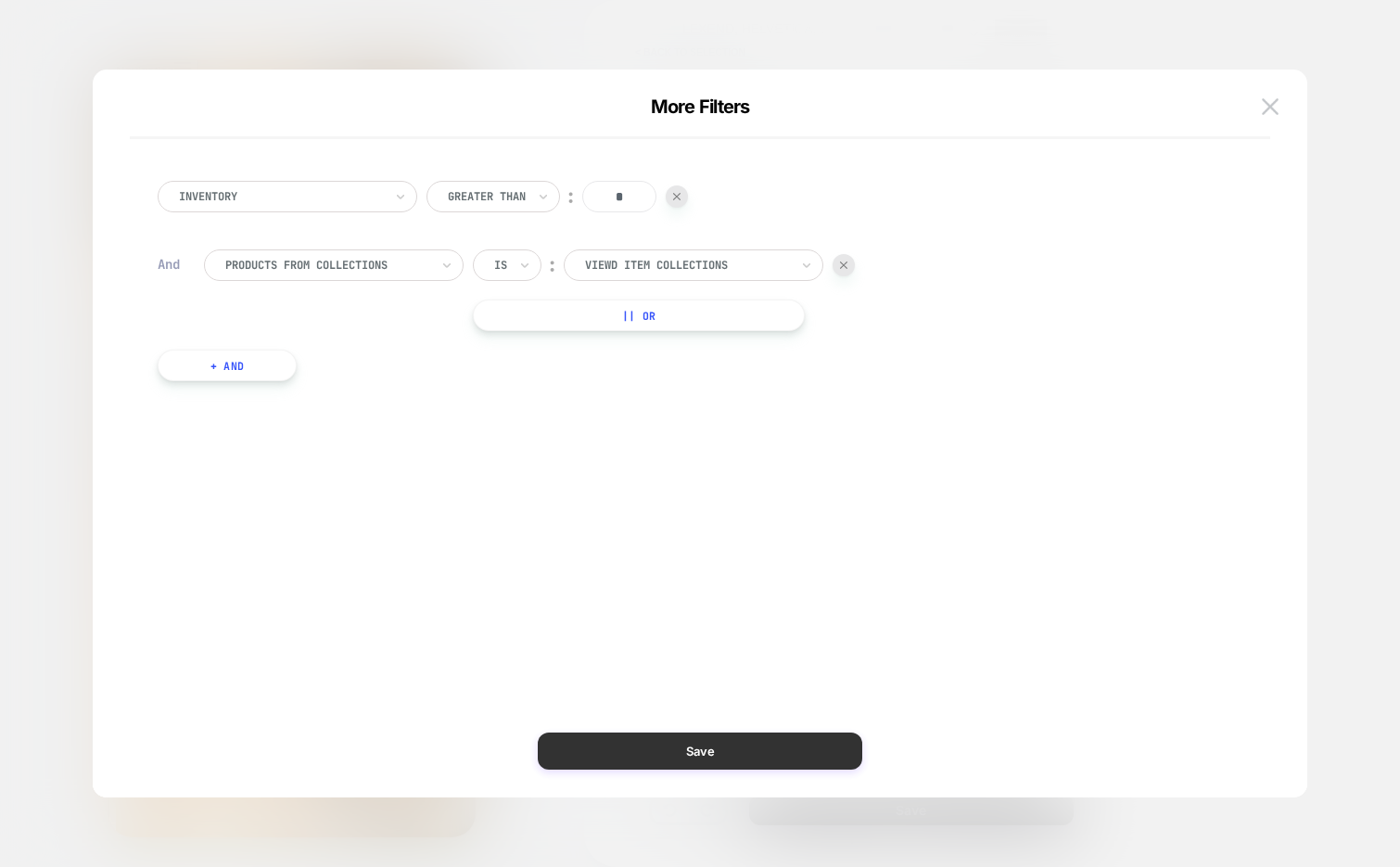
click at [649, 756] on button "Save" at bounding box center [700, 751] width 325 height 37
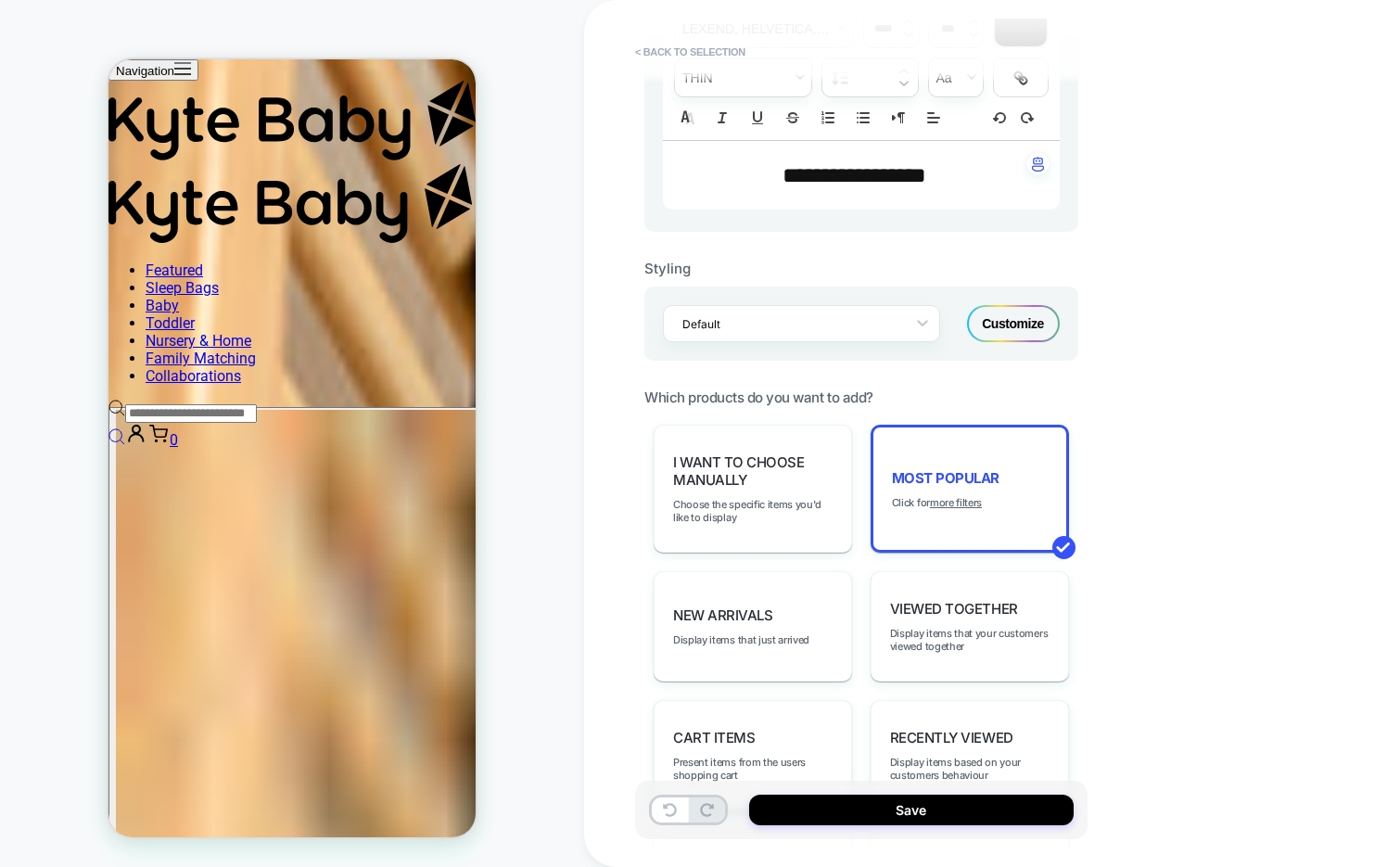
scroll to position [2560, 0]
click at [956, 496] on u "more filters" at bounding box center [955, 502] width 52 height 13
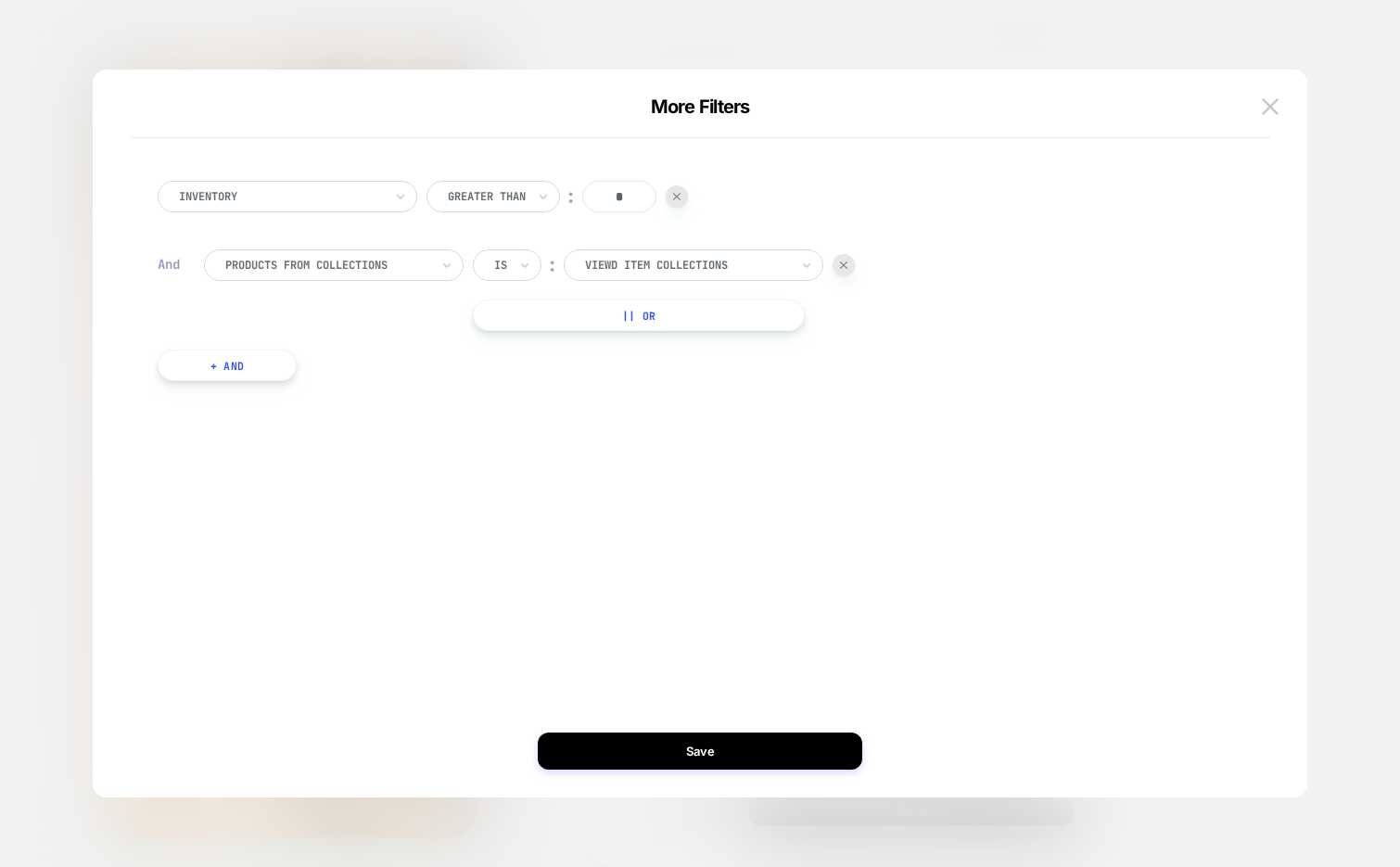
click at [609, 253] on div "Viewd Item Collections" at bounding box center [693, 265] width 259 height 31
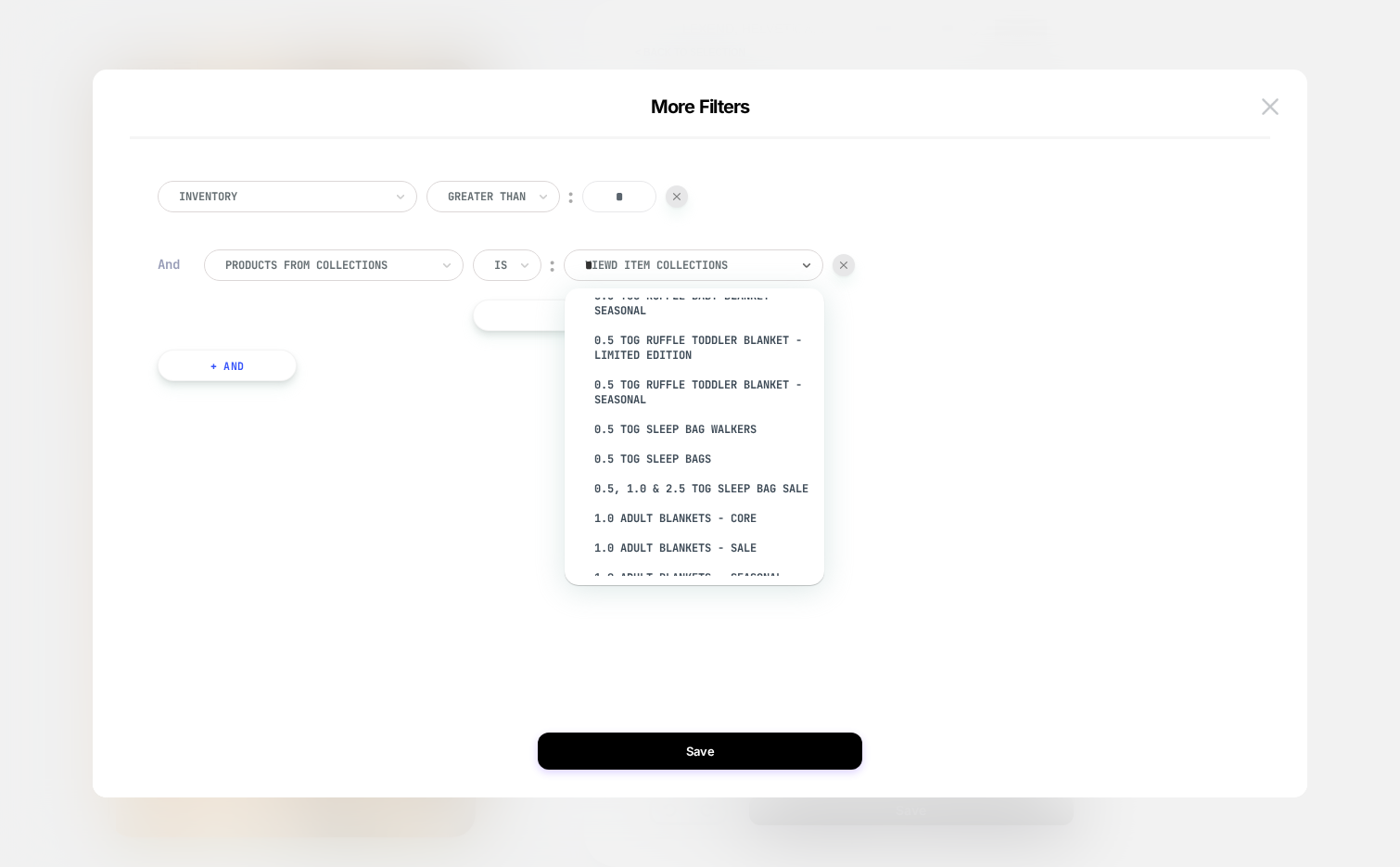
scroll to position [436, 0]
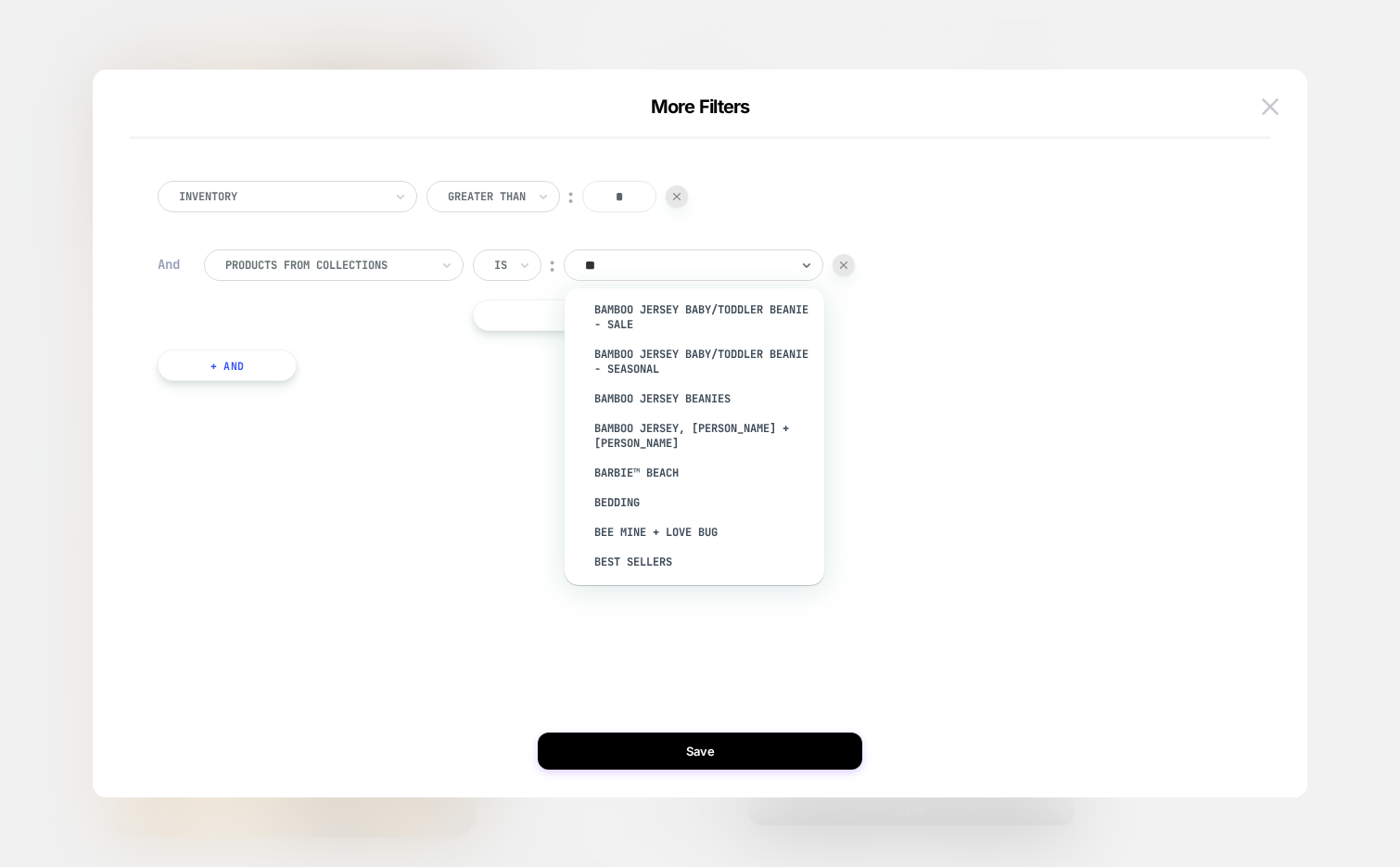
type input "***"
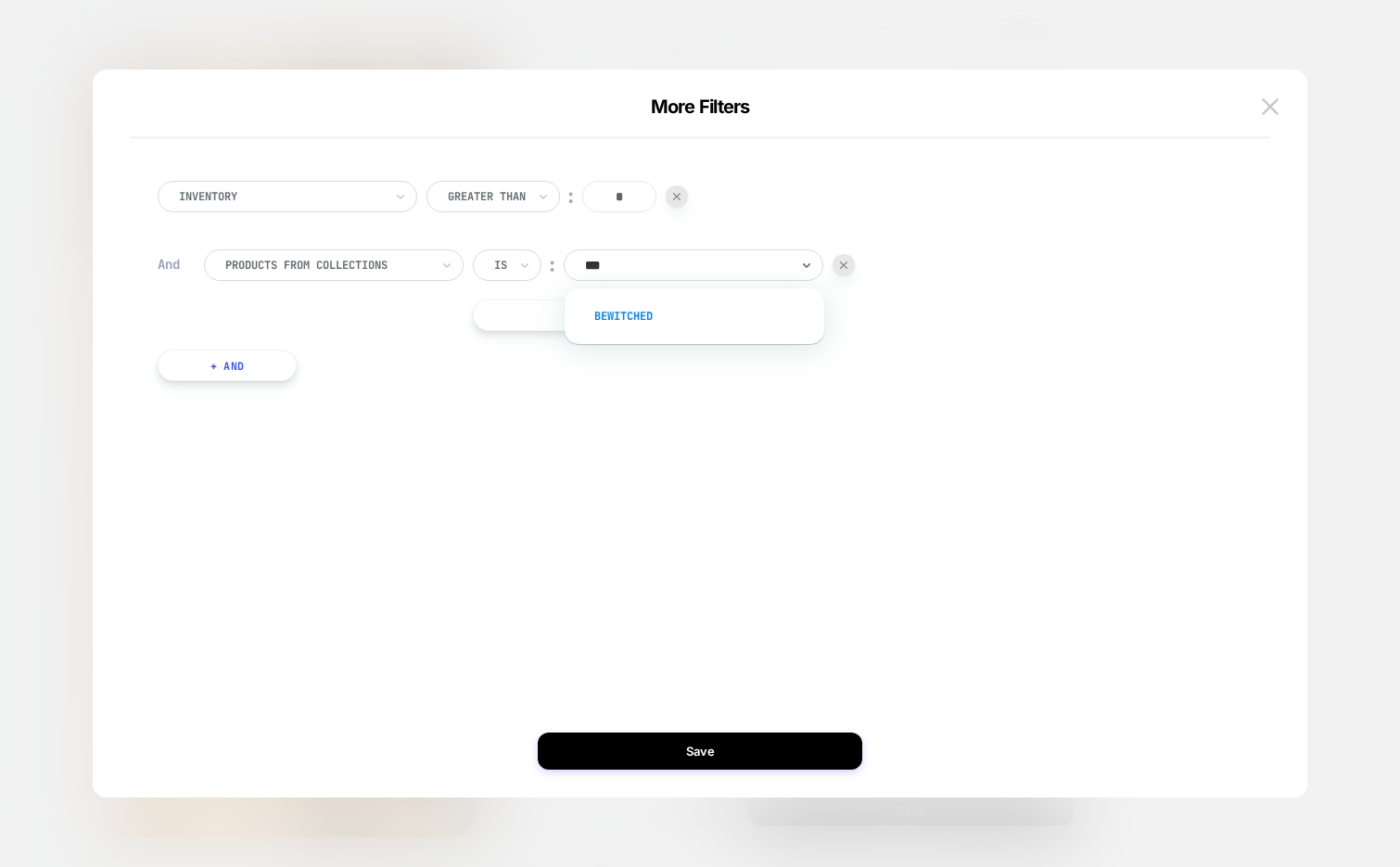
click at [678, 313] on div "Bewitched" at bounding box center [703, 316] width 241 height 29
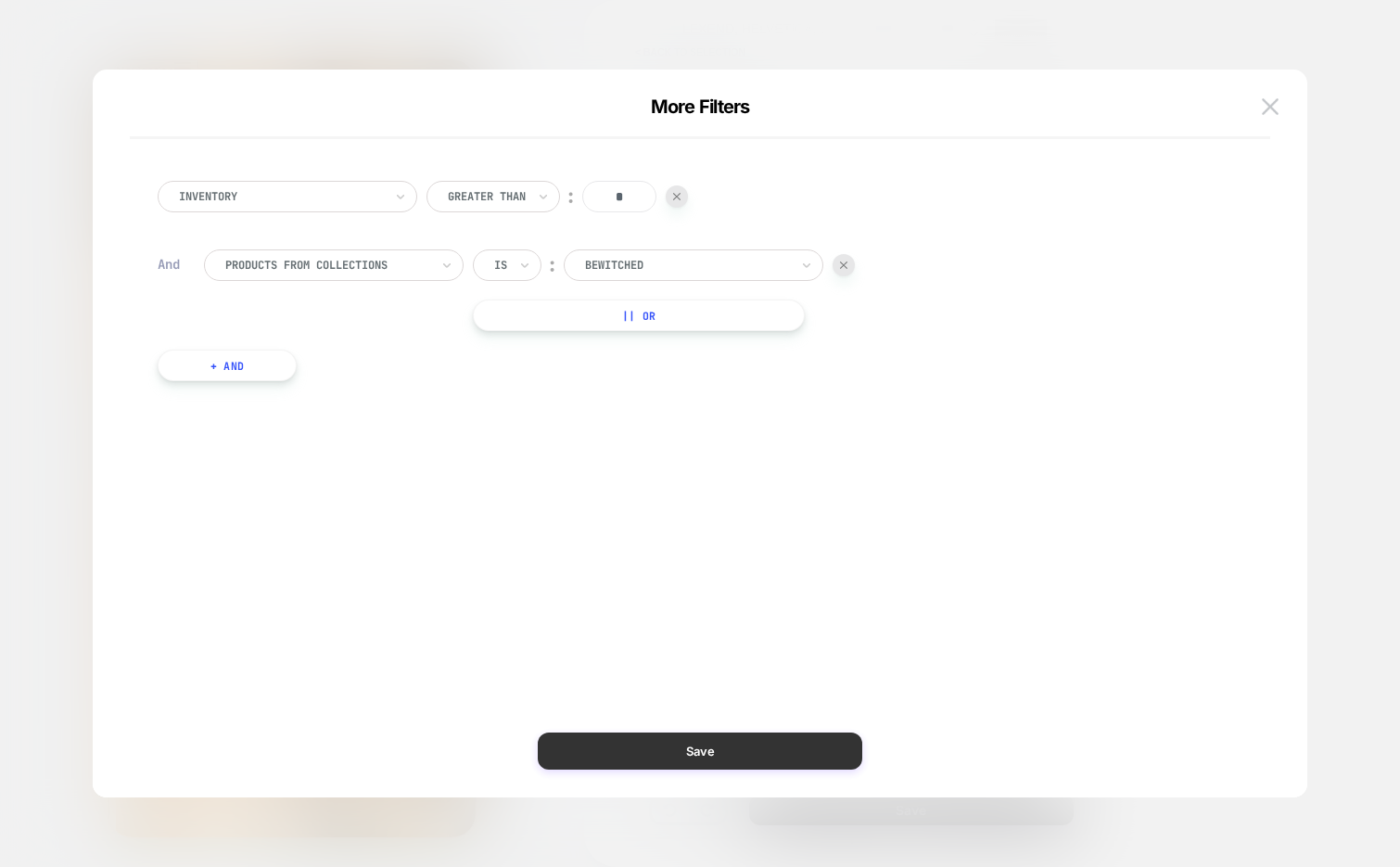
click at [651, 741] on button "Save" at bounding box center [700, 751] width 325 height 37
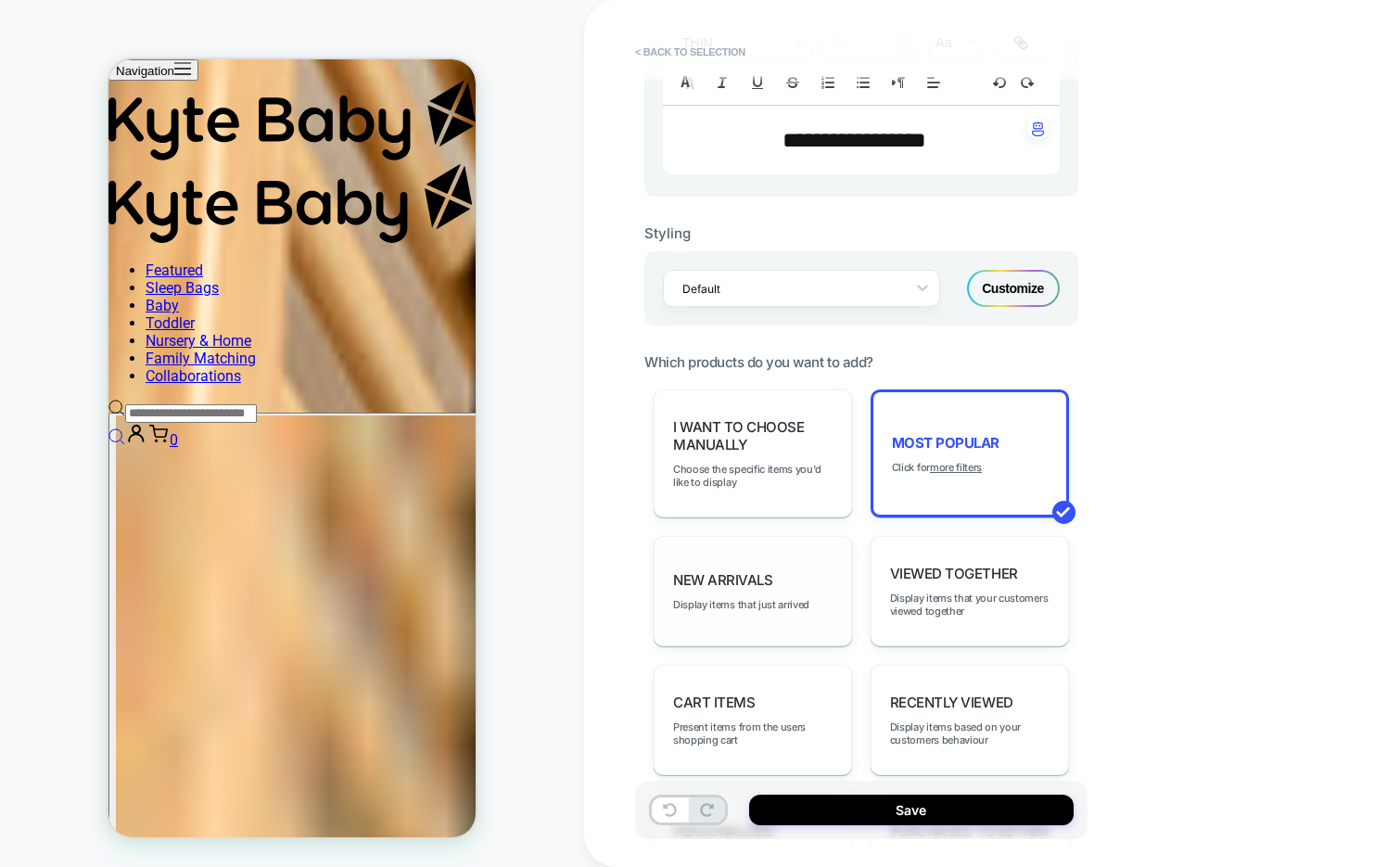
scroll to position [657, 0]
click at [968, 460] on u "more filters" at bounding box center [955, 466] width 52 height 13
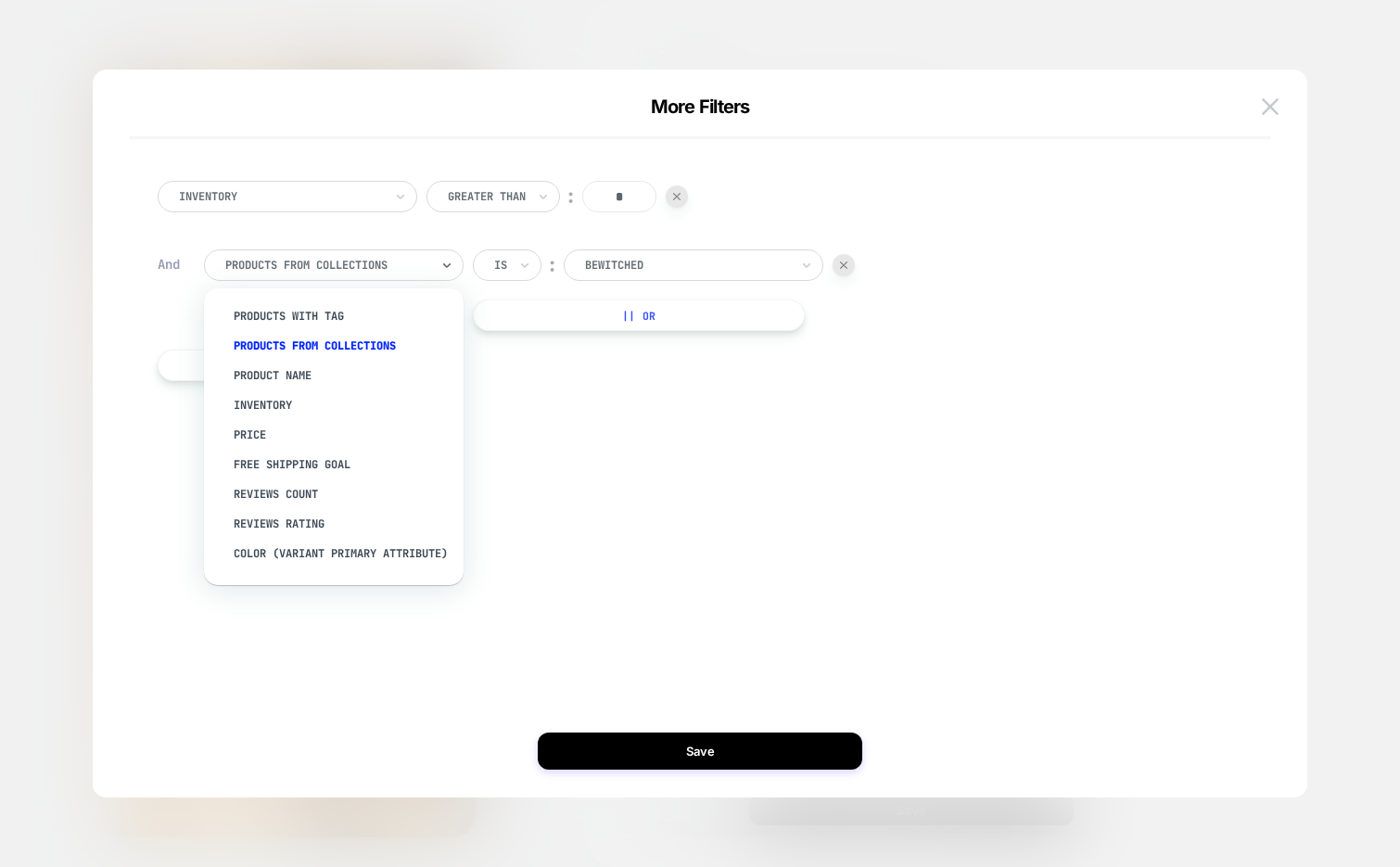
click at [375, 265] on div at bounding box center [327, 264] width 203 height 17
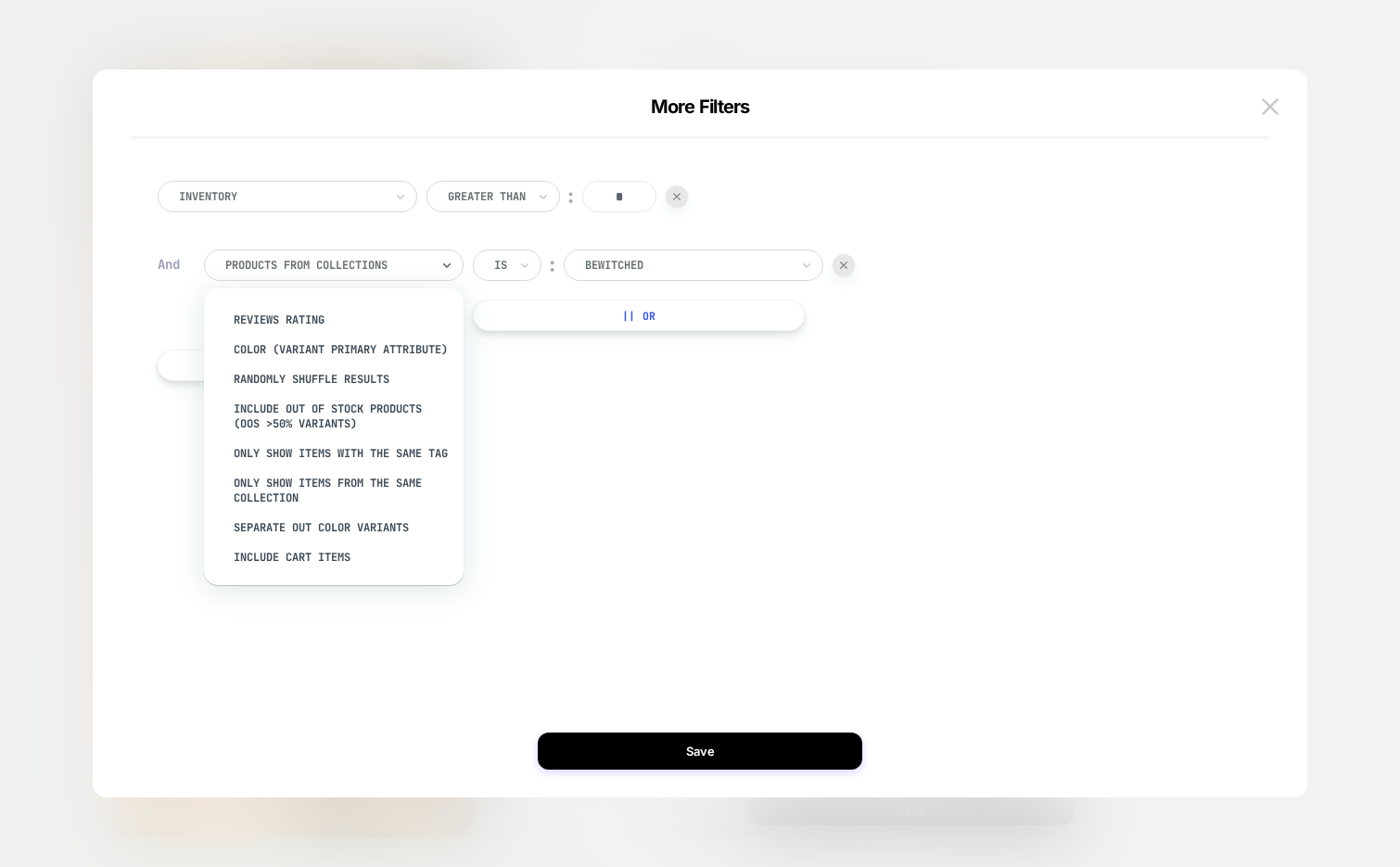
scroll to position [224, 0]
click at [408, 480] on div "Only show items from the same collection" at bounding box center [342, 489] width 241 height 44
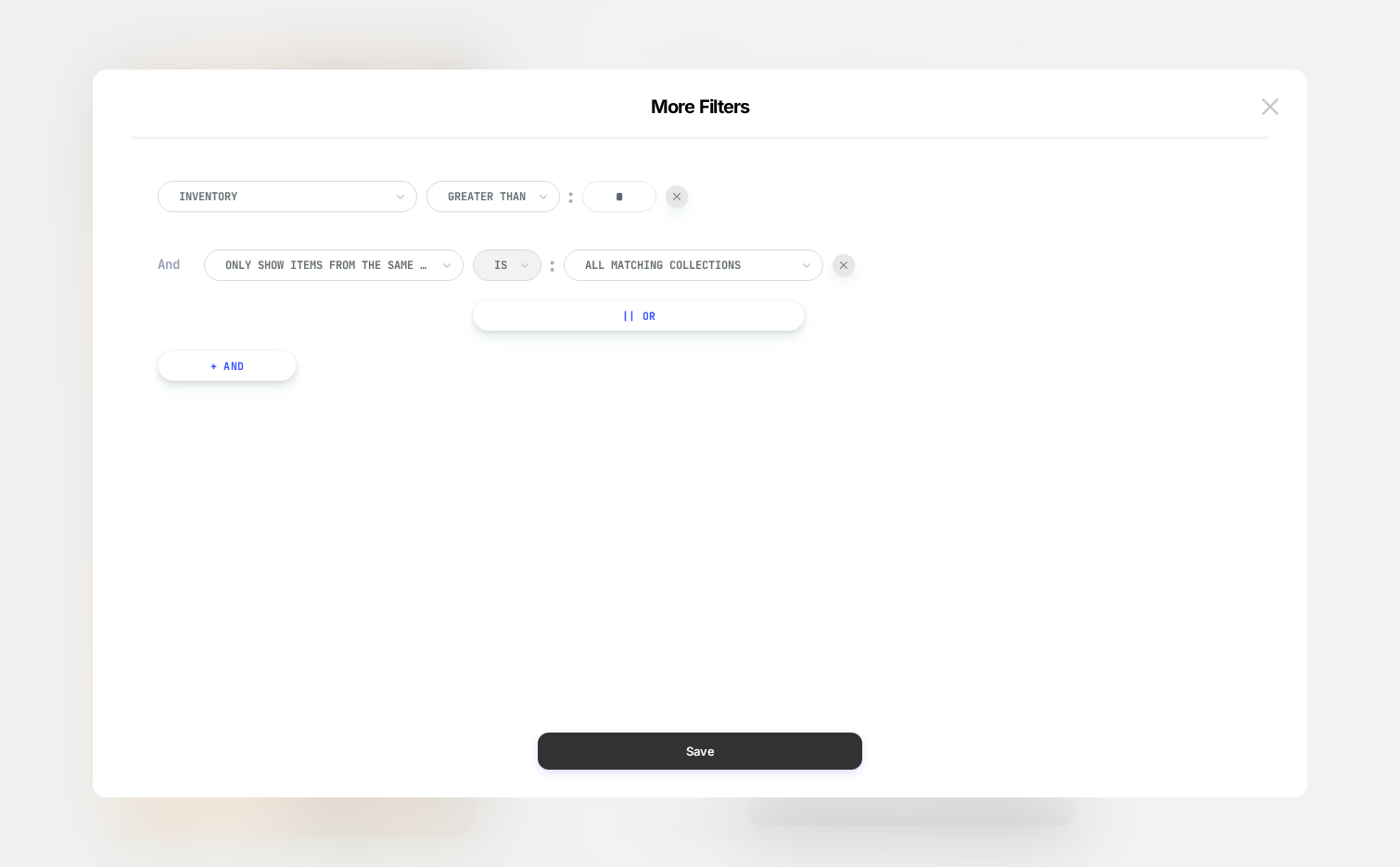
click at [596, 744] on button "Save" at bounding box center [700, 751] width 325 height 37
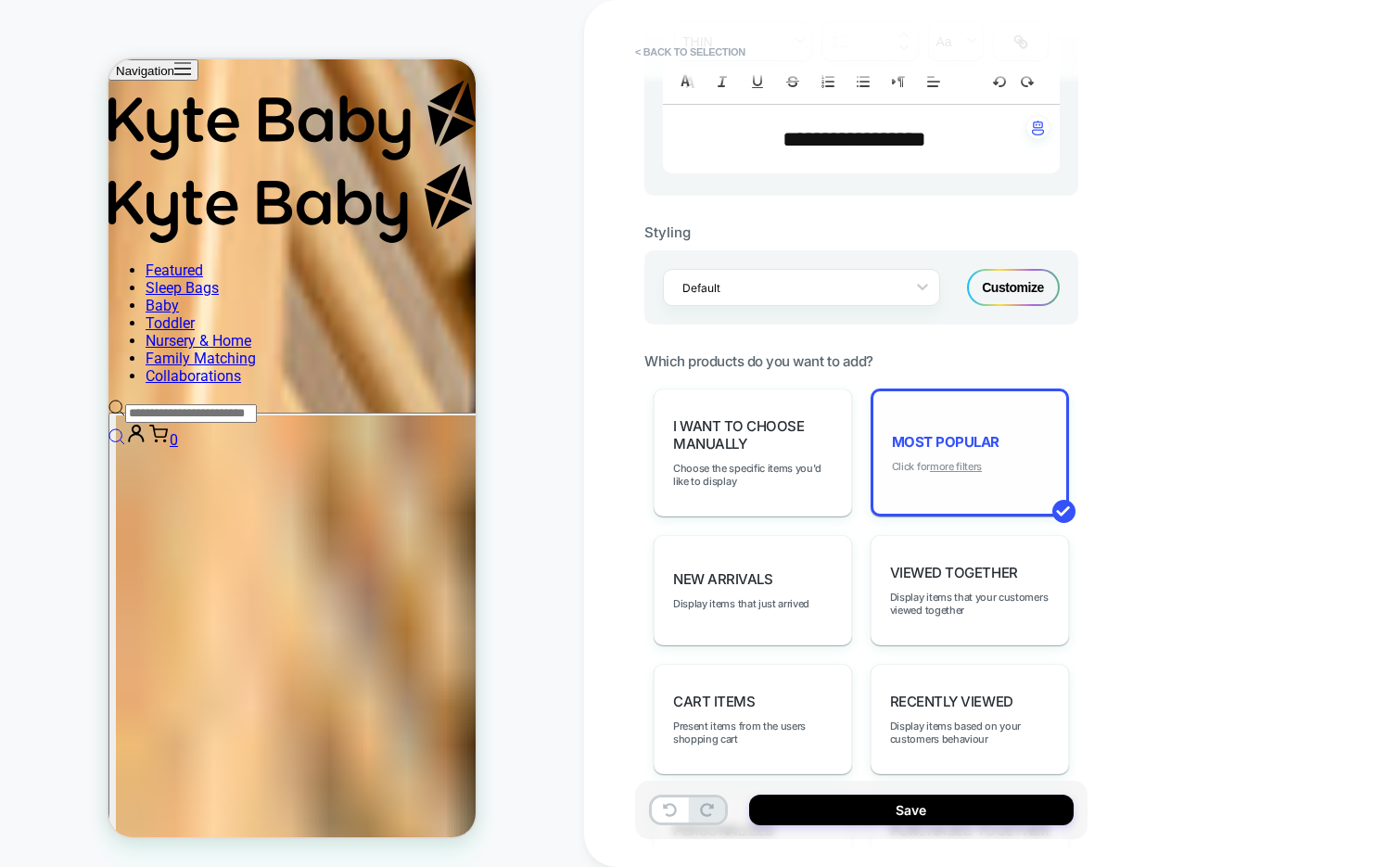
click at [968, 460] on u "more filters" at bounding box center [955, 466] width 52 height 13
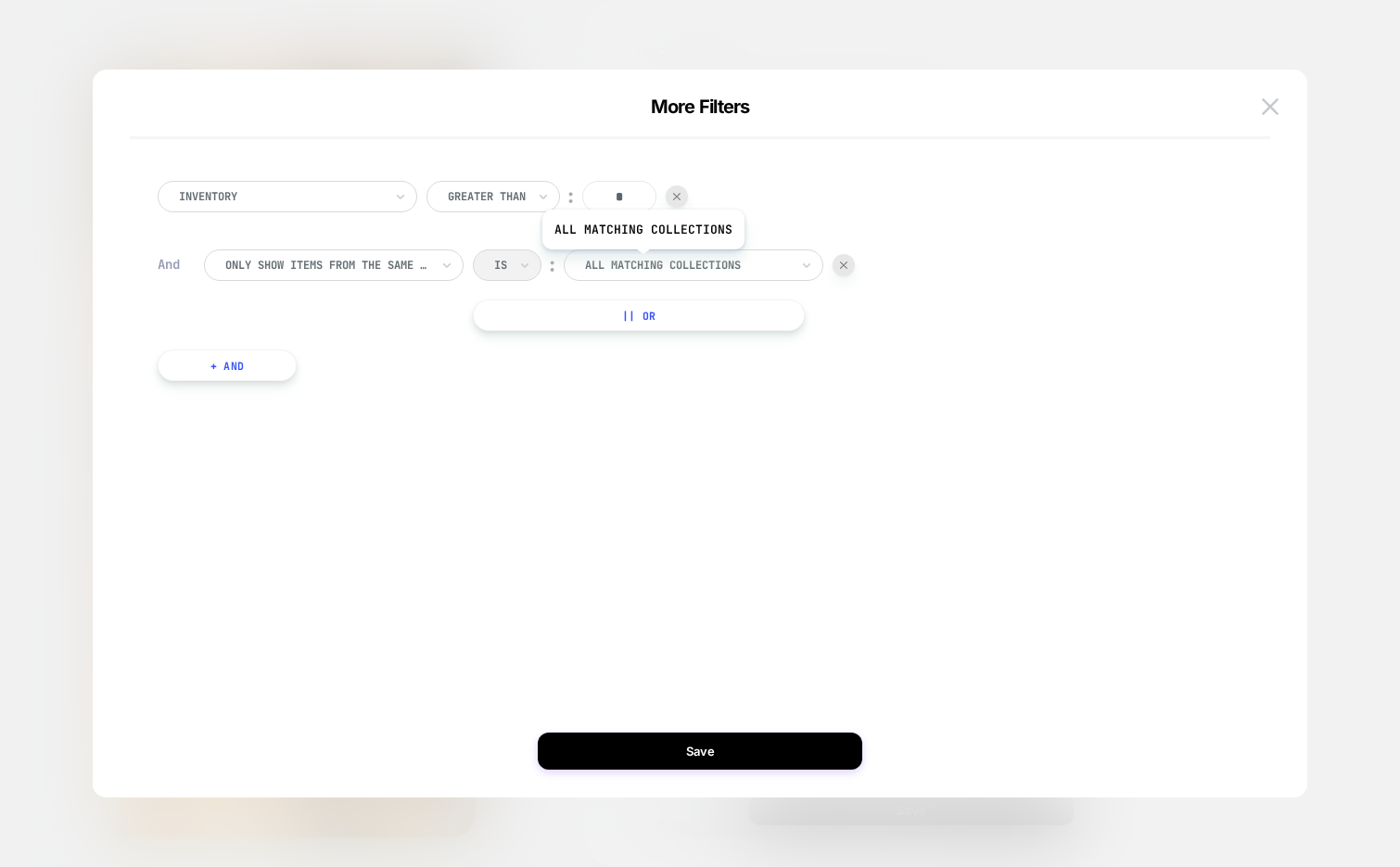
click at [652, 263] on div at bounding box center [687, 264] width 203 height 17
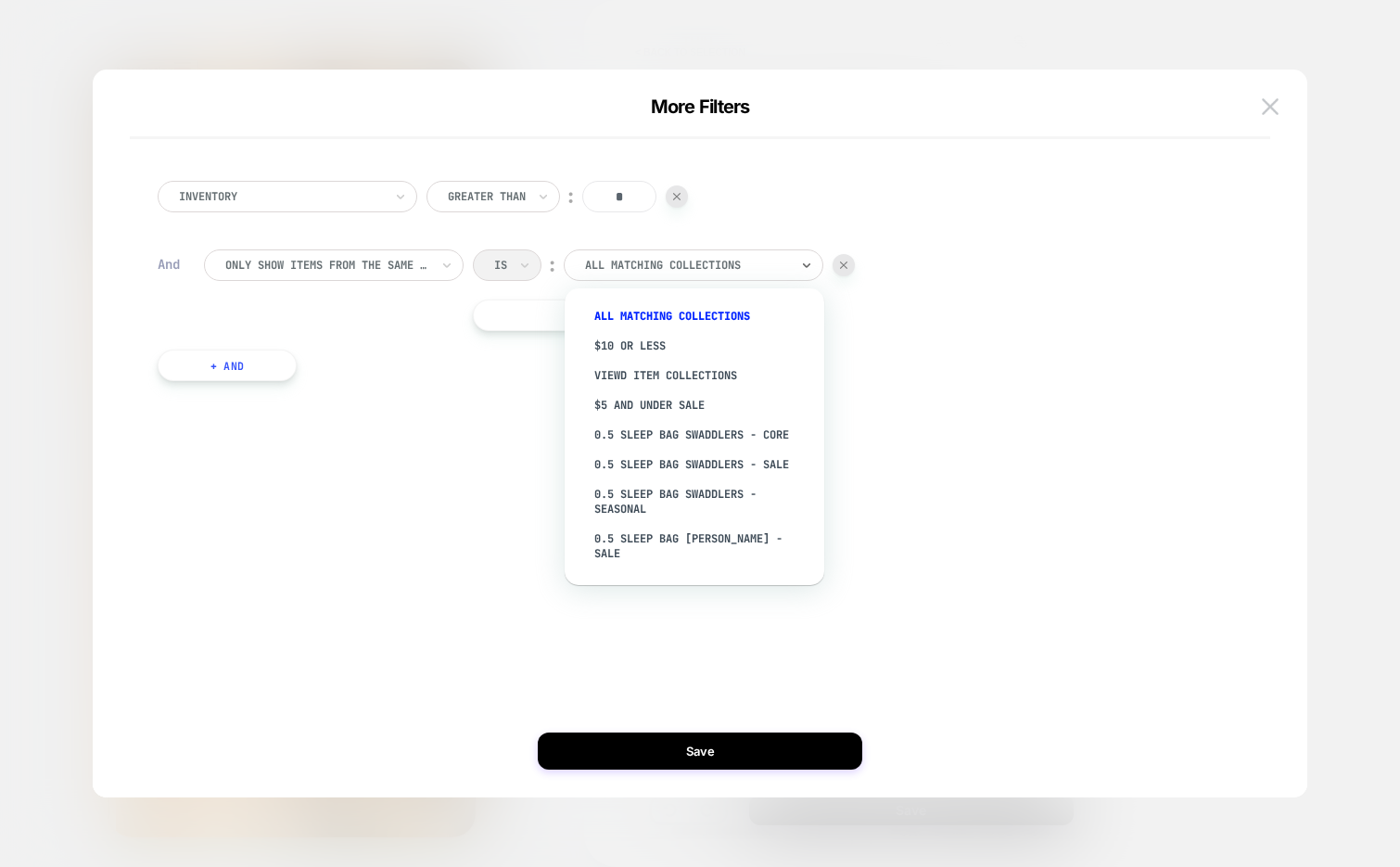
click at [519, 264] on div "Is ︰ option All matching collections focused, 1 of 1974. 1974 results available…" at bounding box center [663, 265] width 382 height 31
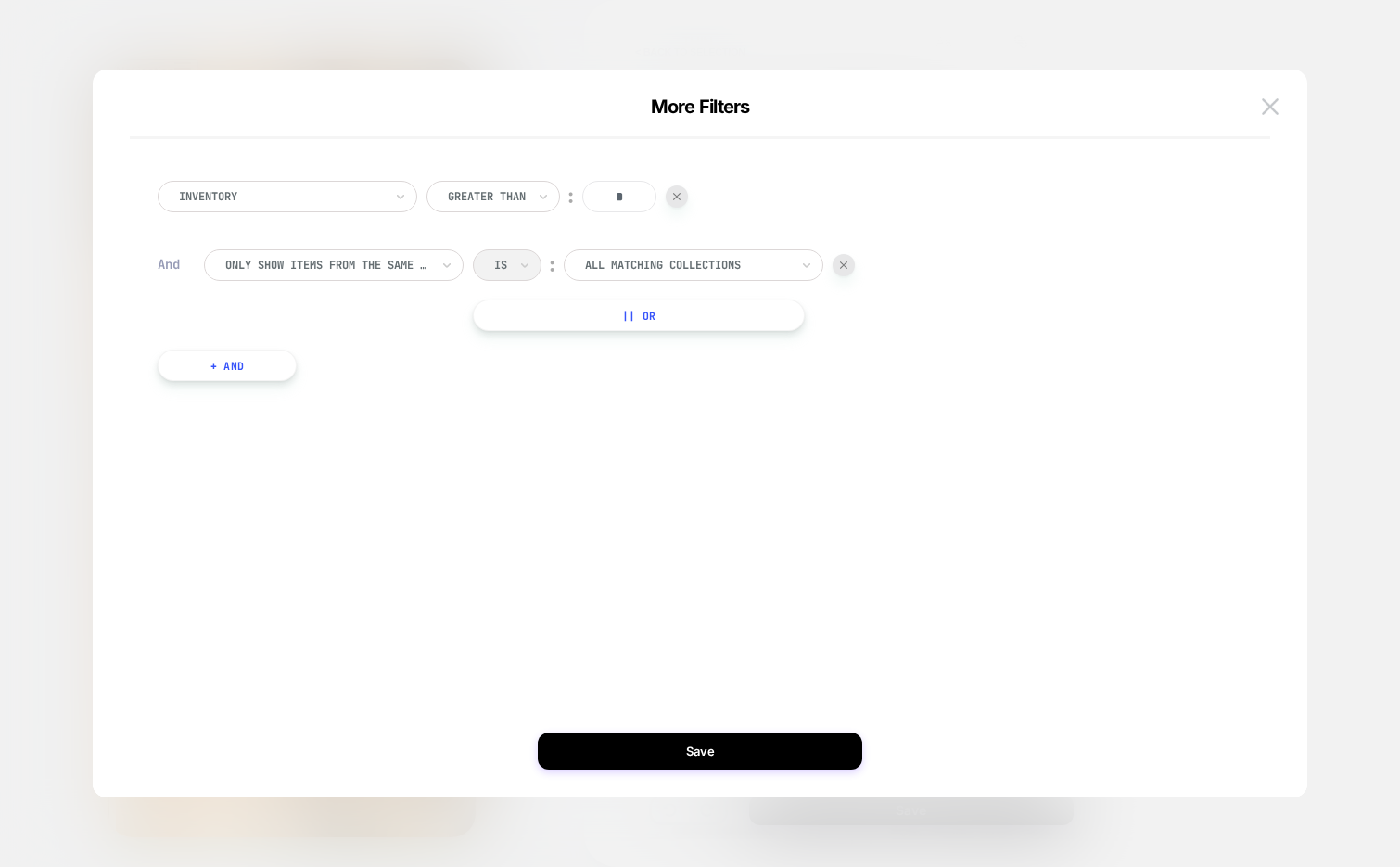
click at [387, 266] on div at bounding box center [327, 264] width 203 height 17
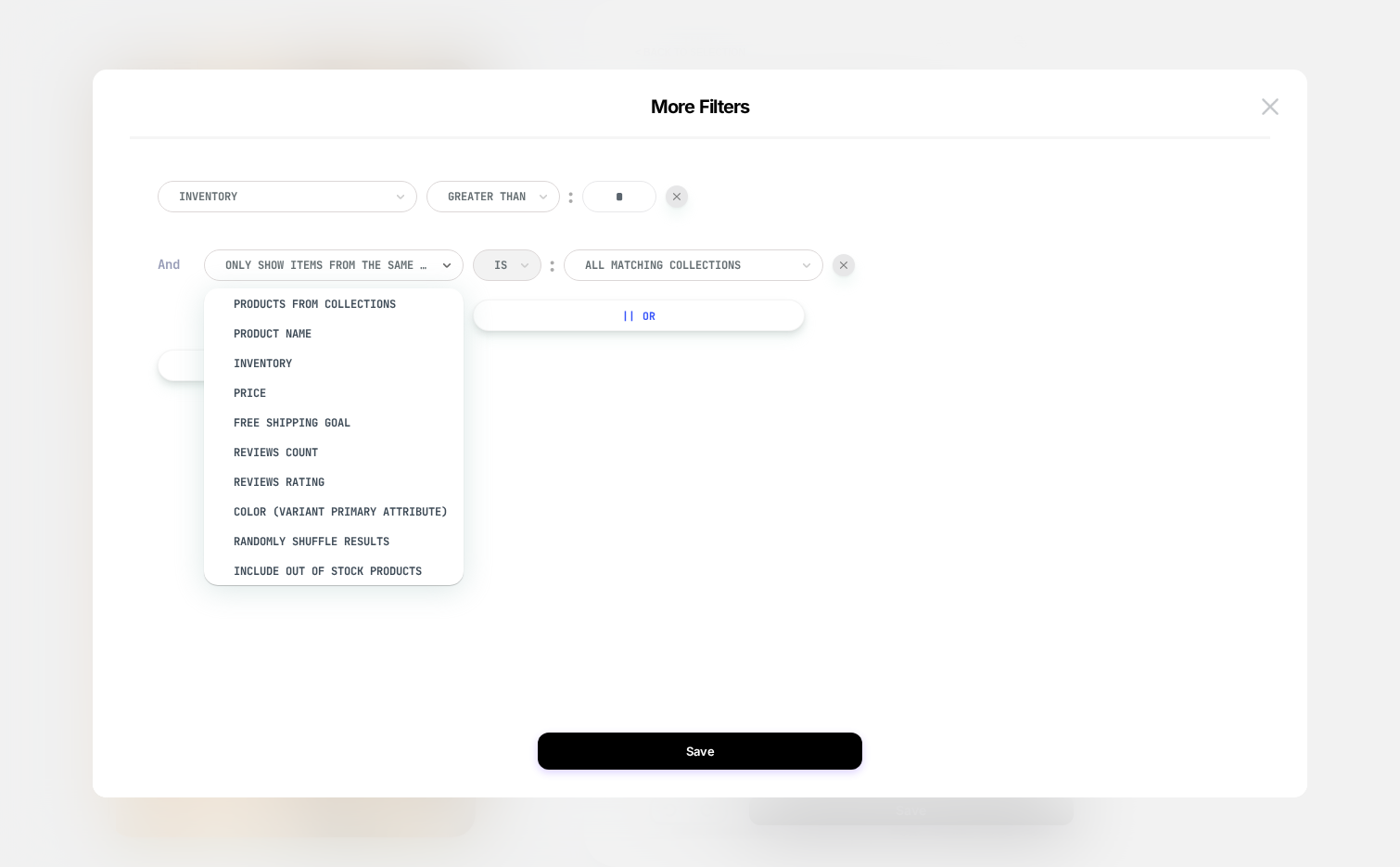
scroll to position [0, 0]
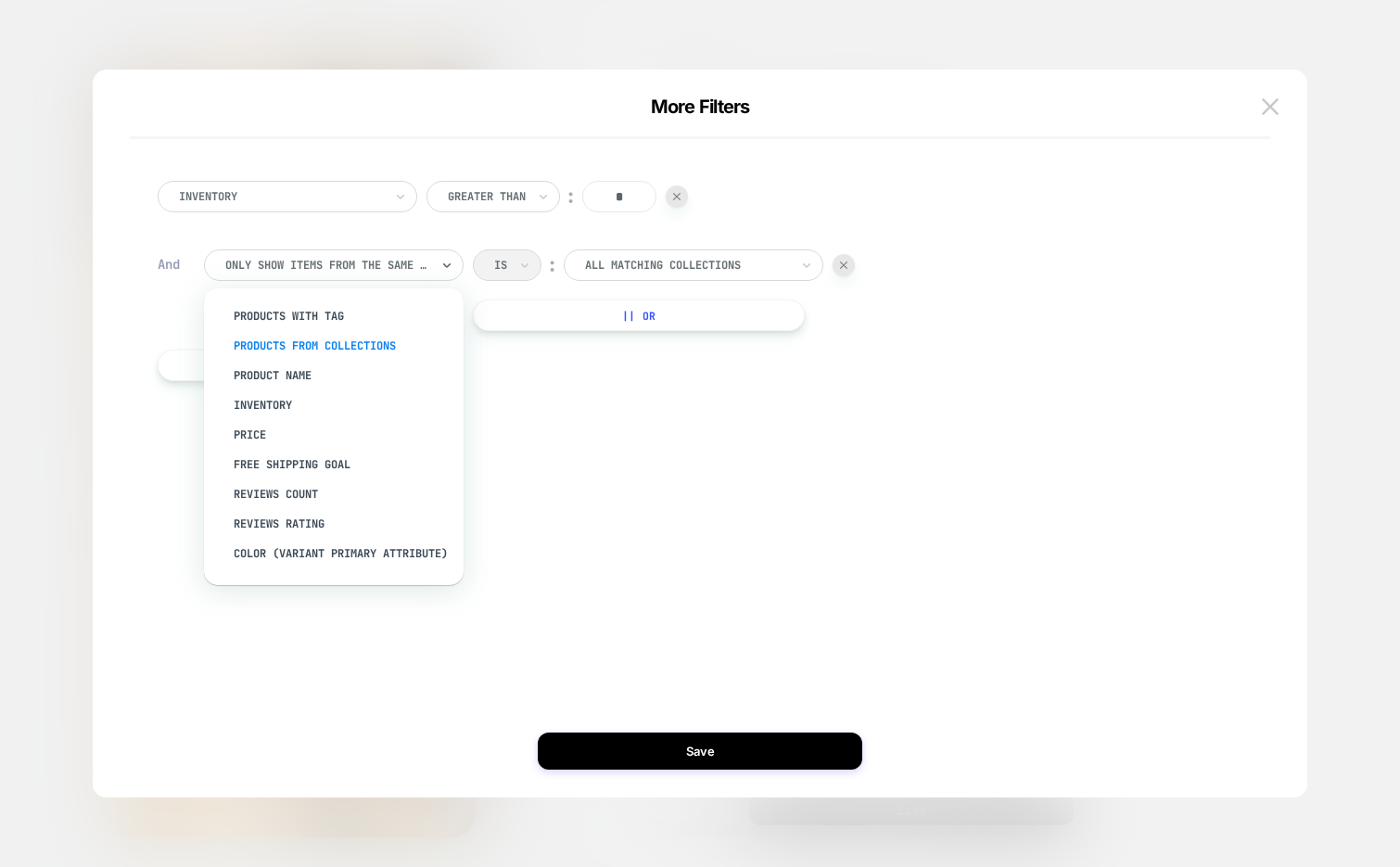
click at [389, 345] on div "products from collections" at bounding box center [342, 345] width 241 height 29
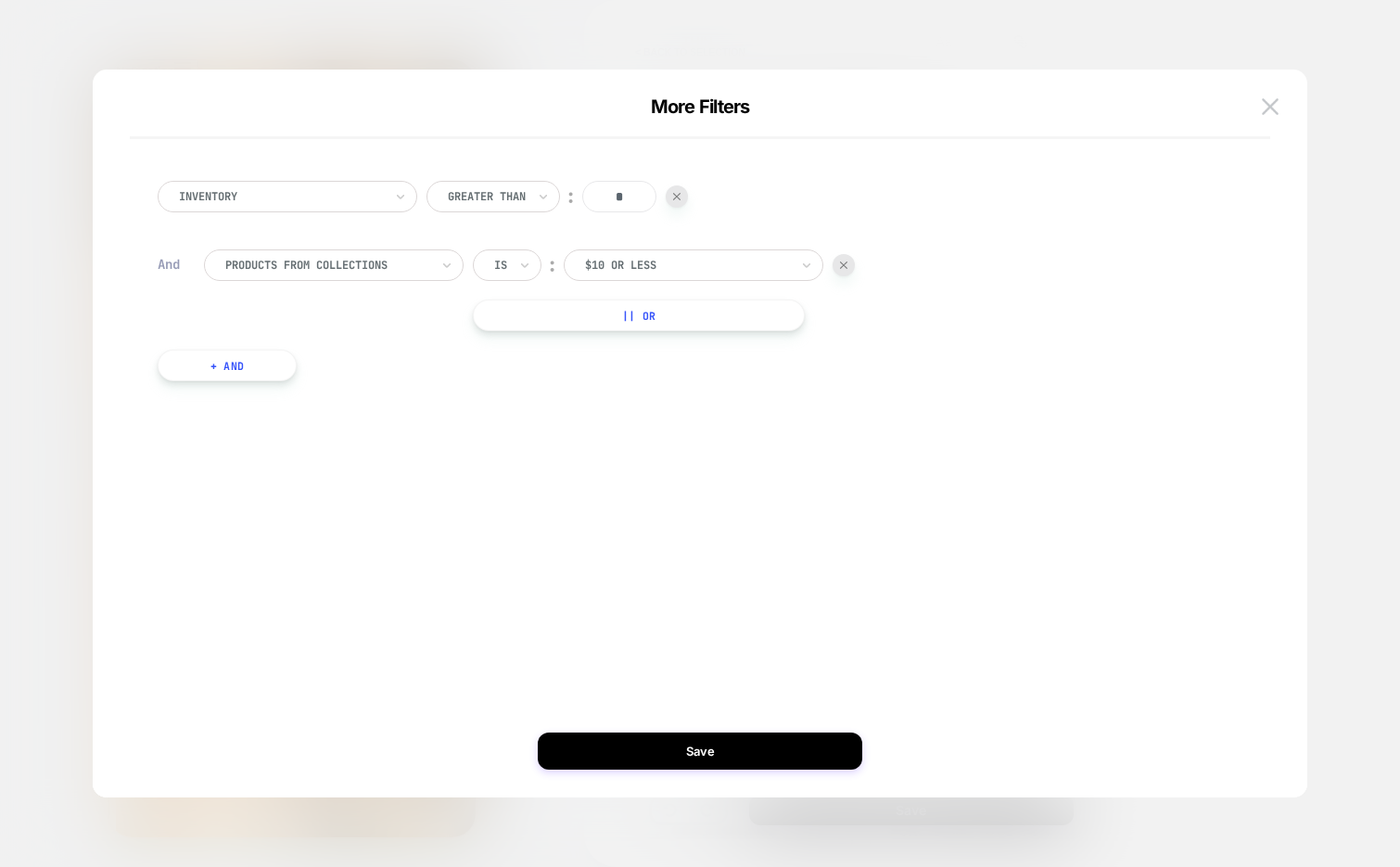
click at [639, 262] on div at bounding box center [687, 264] width 203 height 17
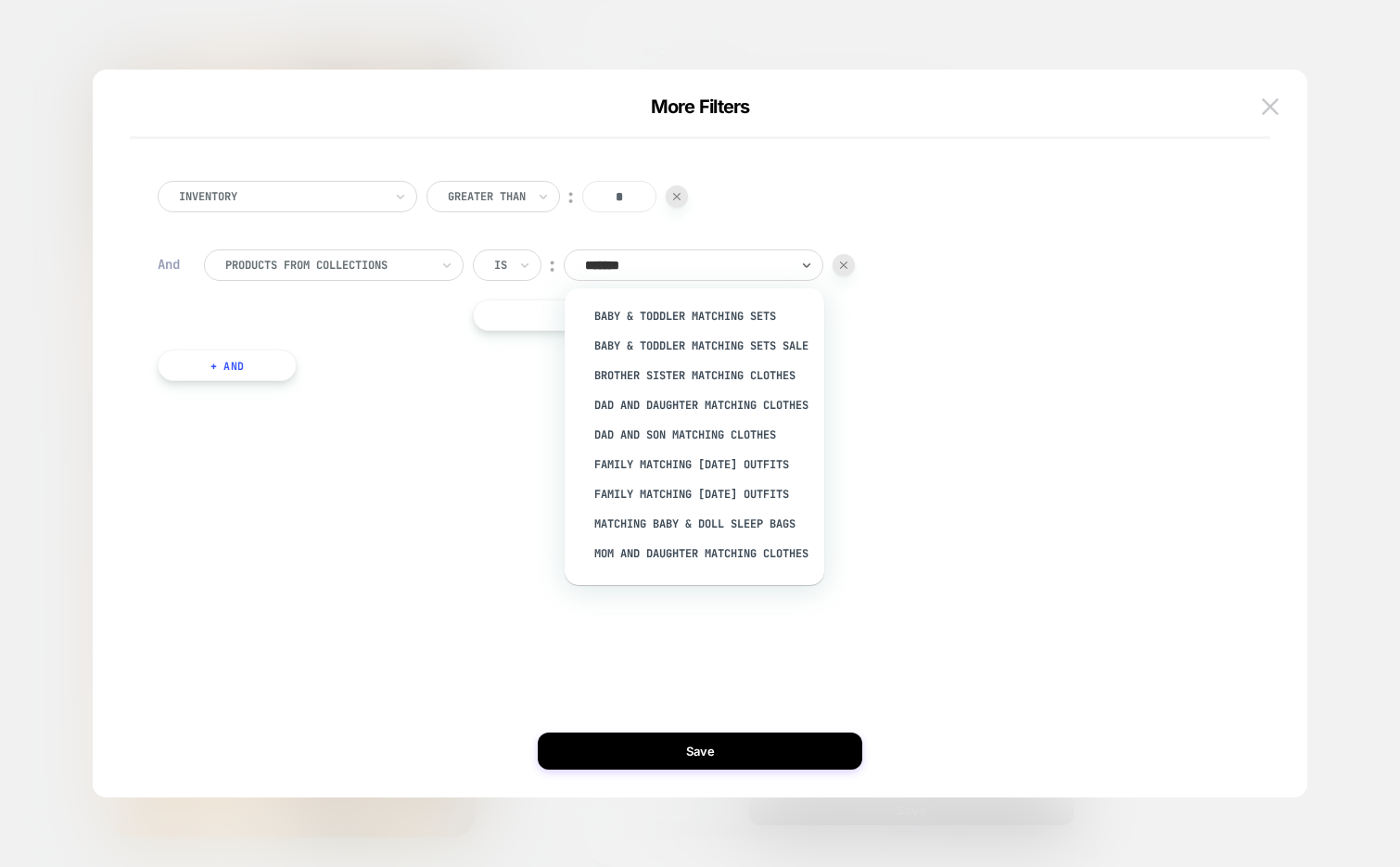
type input "********"
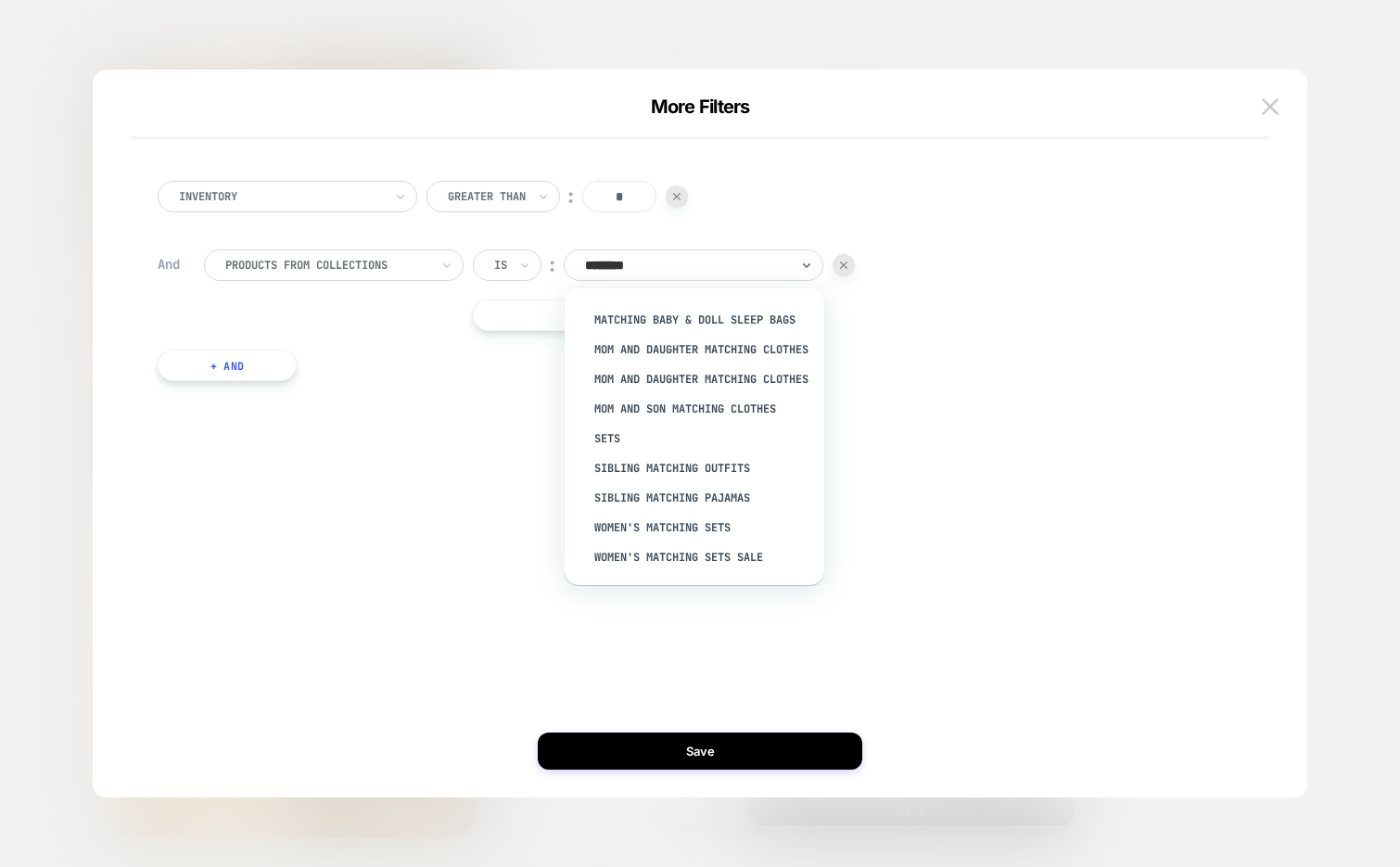
scroll to position [254, 0]
click at [349, 238] on div "Inventory Greater Than ︰ * And products from collections Is ︰ option Matching B…" at bounding box center [691, 280] width 1085 height 255
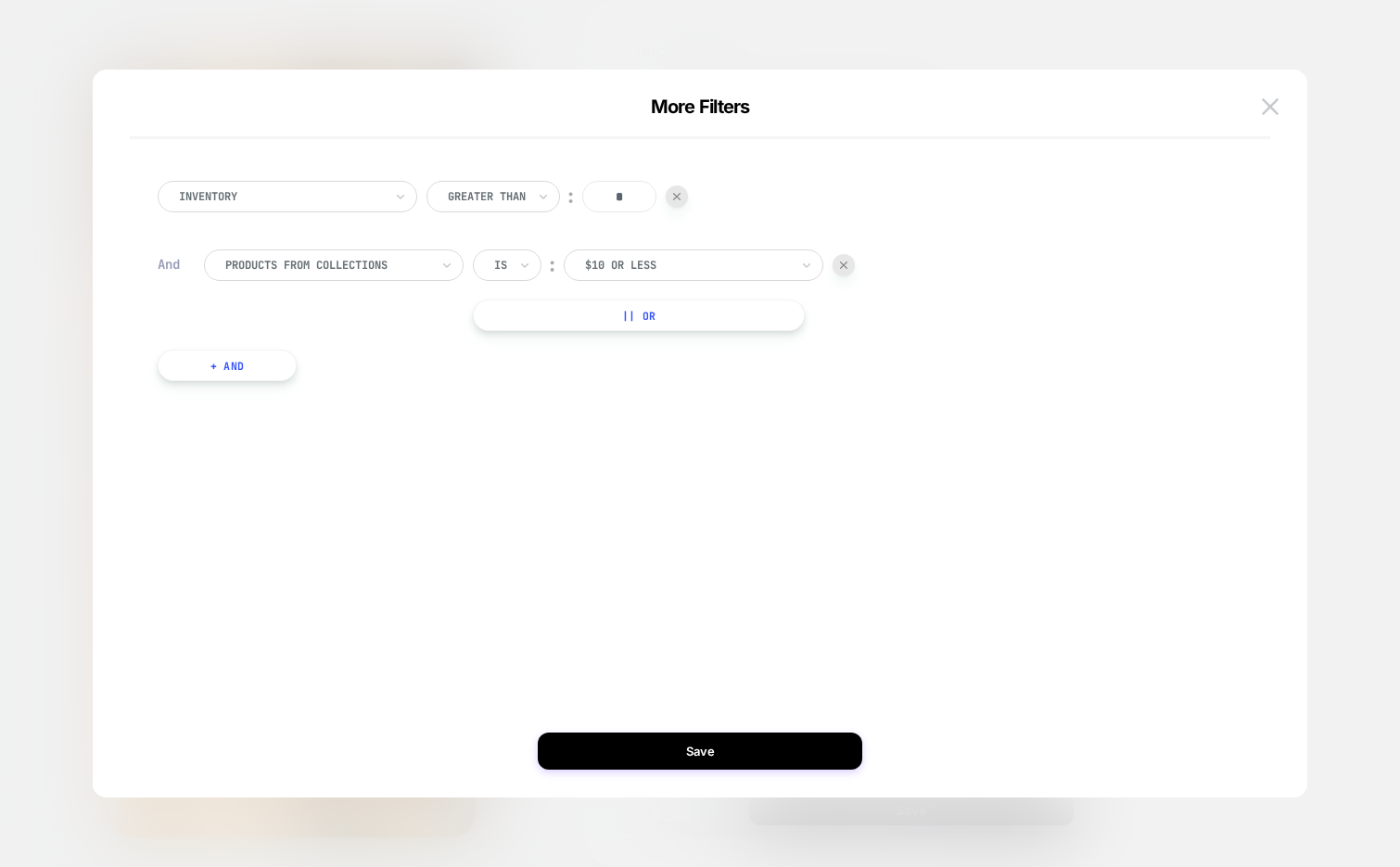
click at [341, 269] on div at bounding box center [327, 264] width 203 height 17
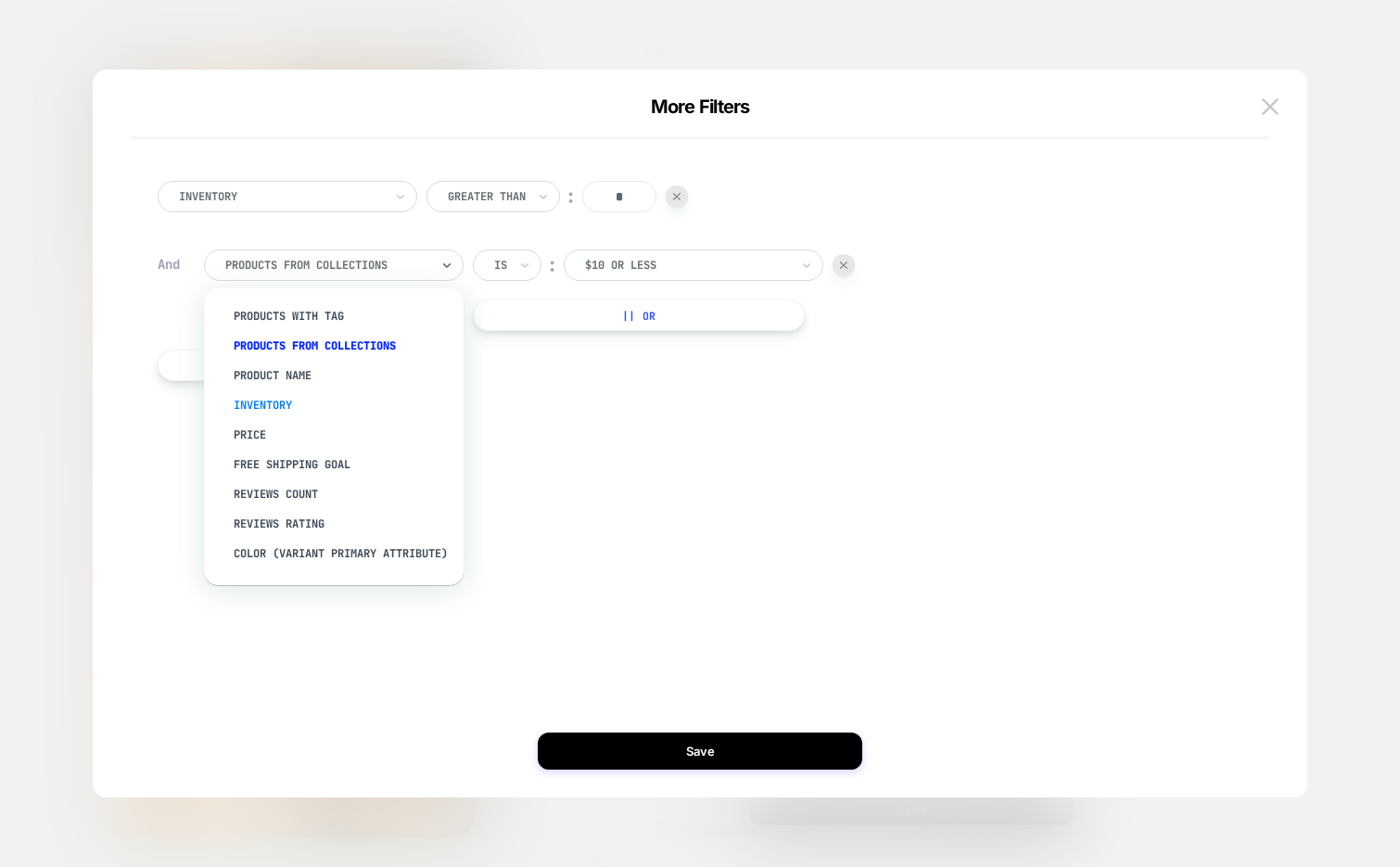
scroll to position [224, 0]
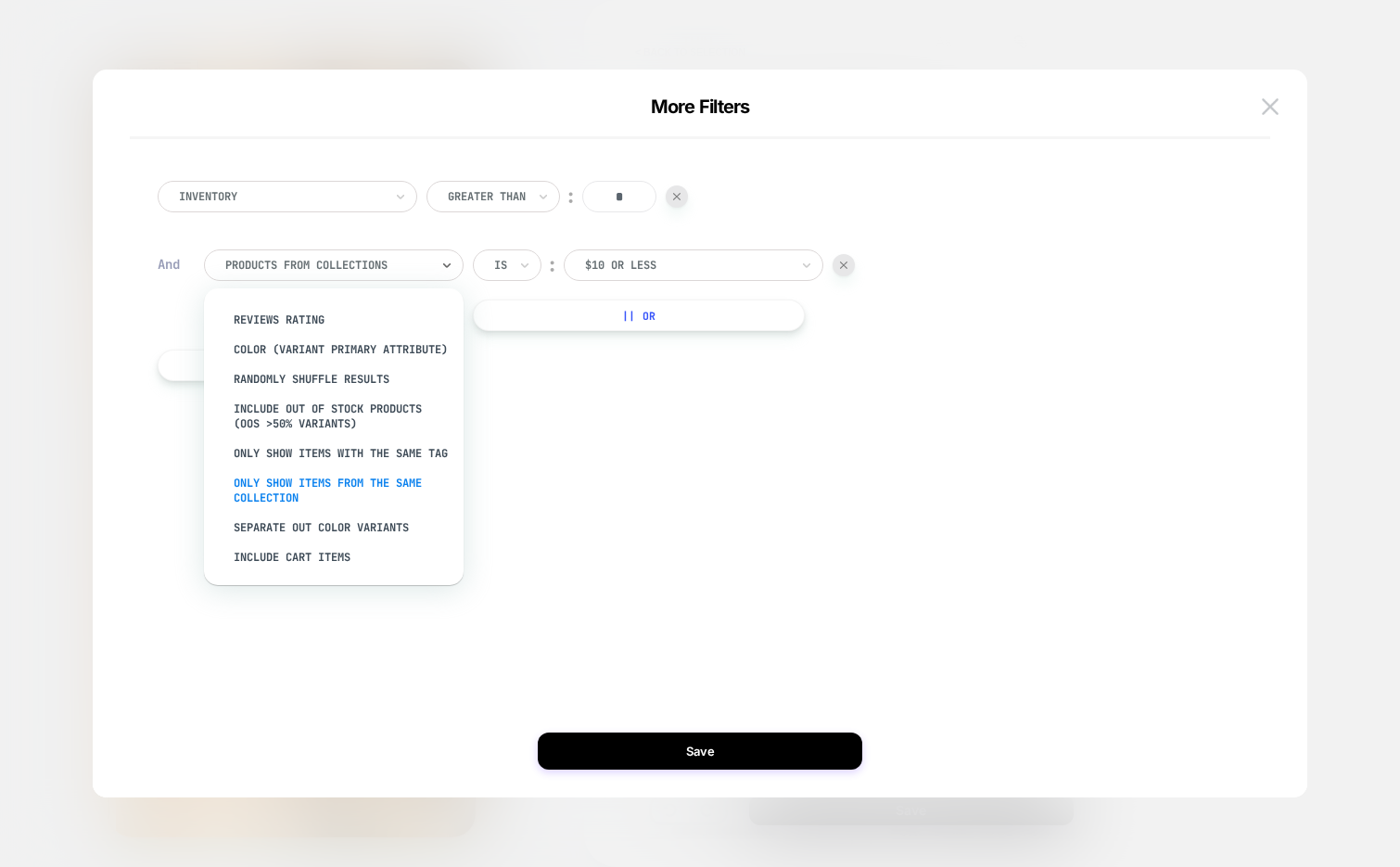
click at [290, 494] on div "Only show items from the same collection" at bounding box center [342, 489] width 241 height 44
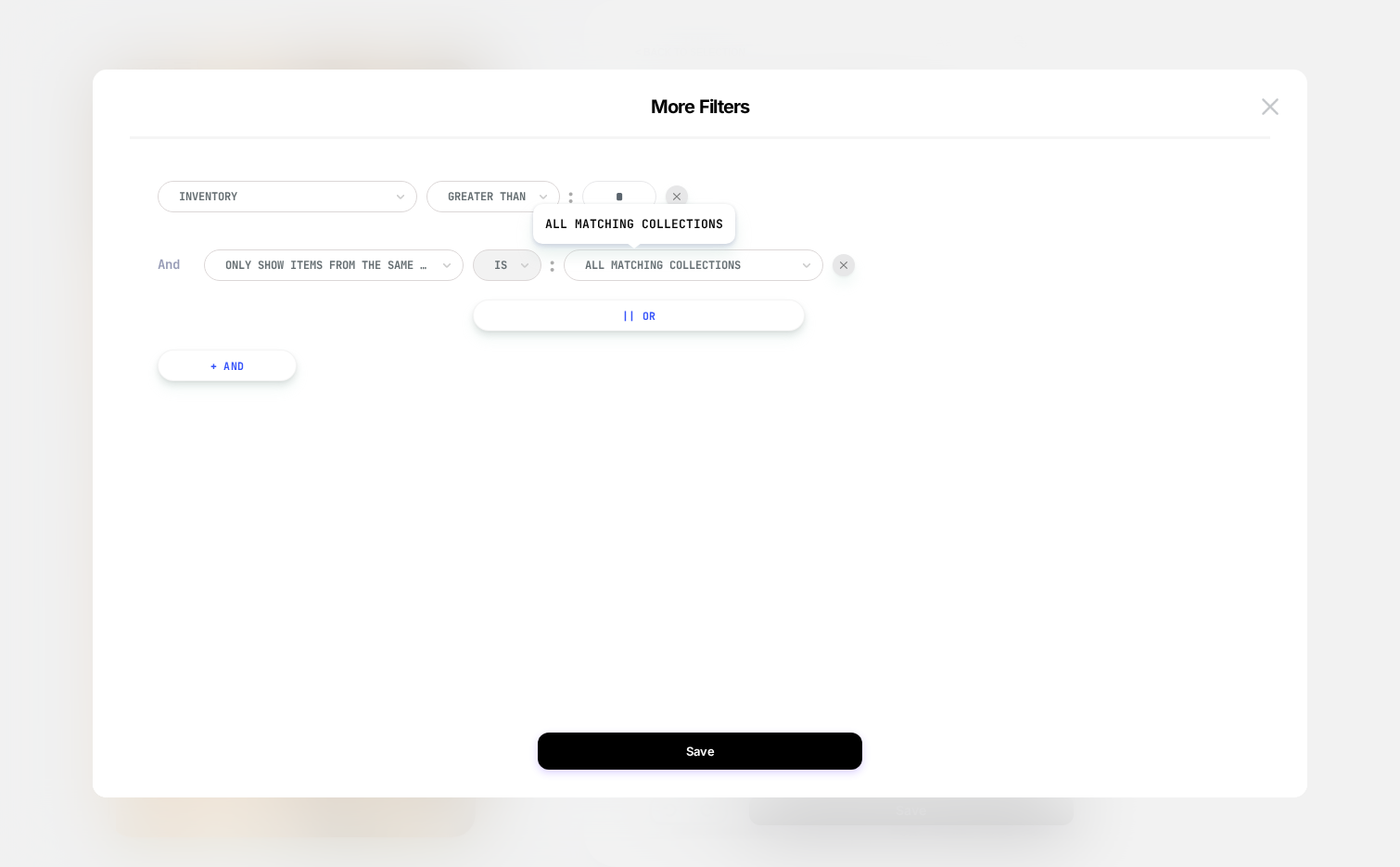
click at [692, 252] on div "All matching collections" at bounding box center [693, 265] width 259 height 31
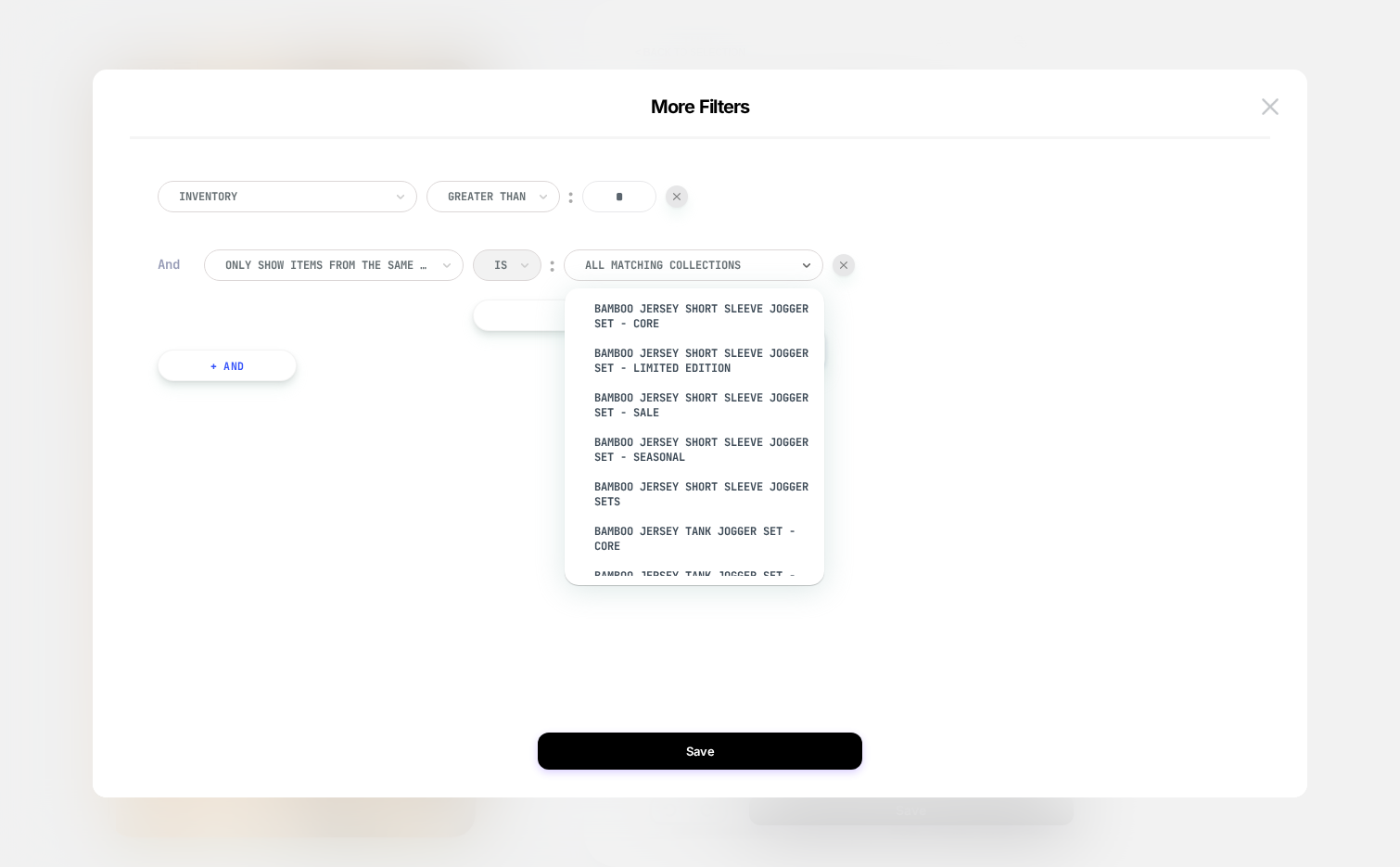
scroll to position [8258, 0]
click at [844, 160] on div "Inventory Greater Than ︰ * And Only show items from the same collection Is ︰ op…" at bounding box center [691, 280] width 1085 height 255
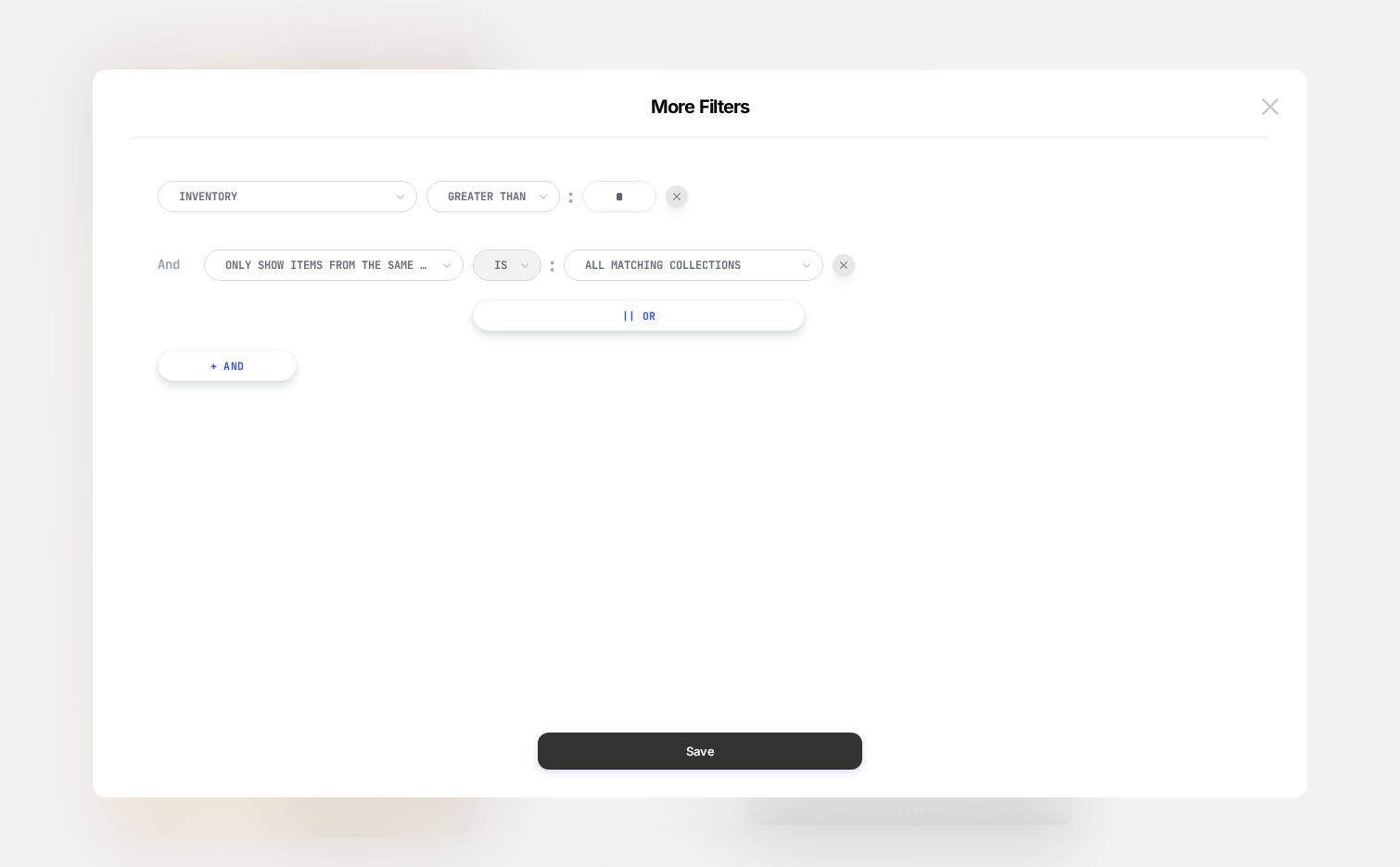
click at [628, 756] on button "Save" at bounding box center [700, 751] width 325 height 37
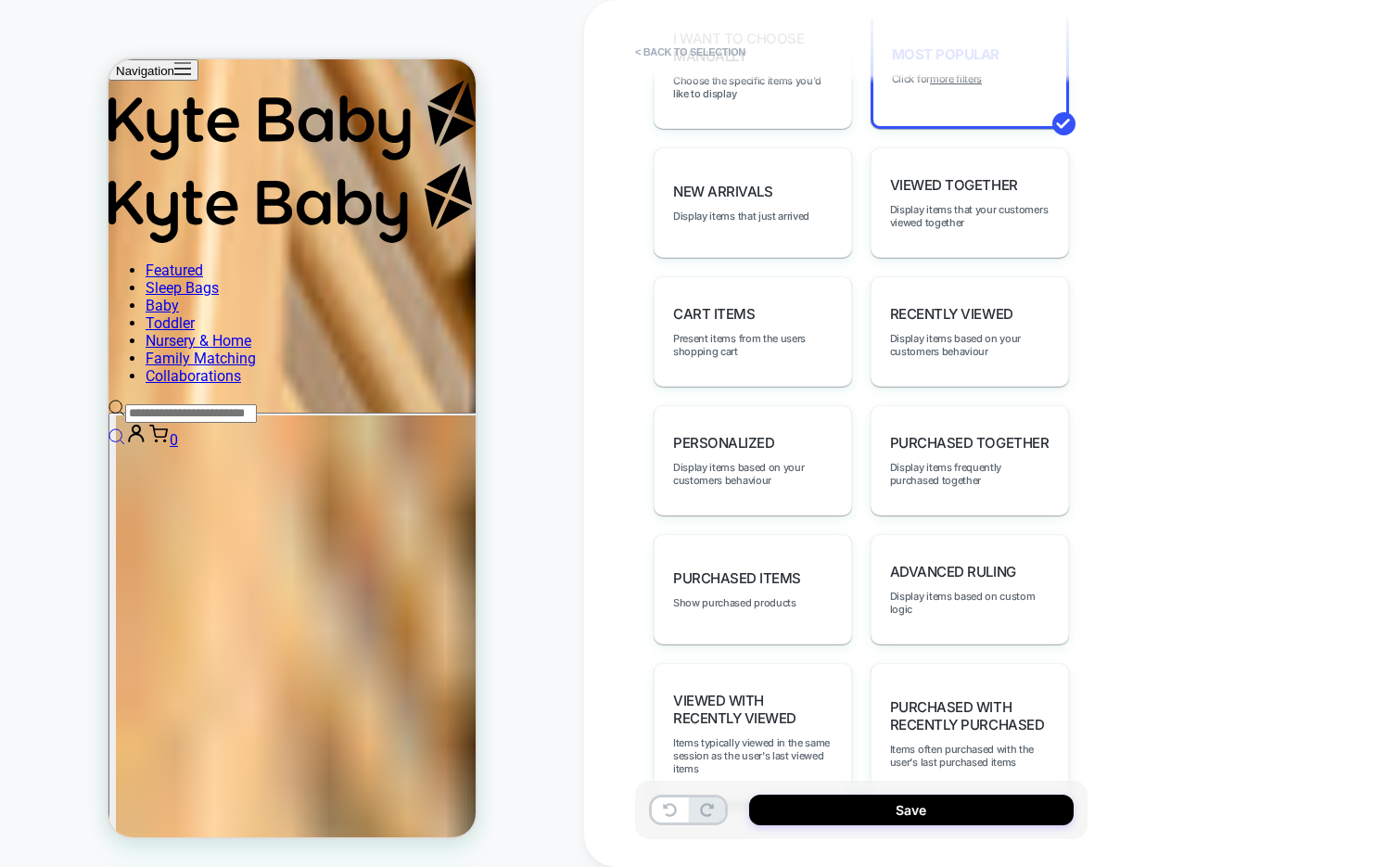
scroll to position [1072, 0]
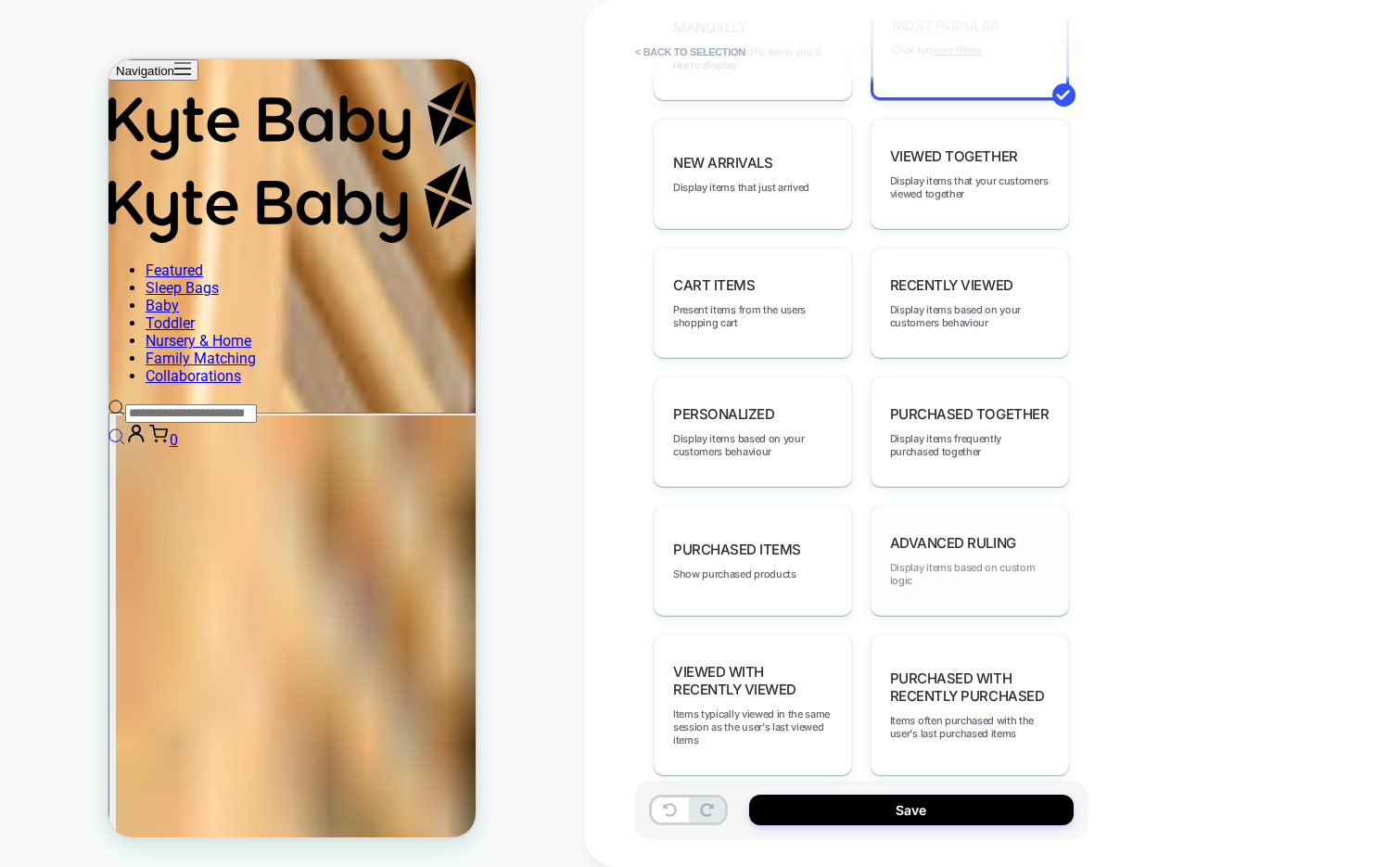
click at [942, 561] on span "Display items based on custom logic" at bounding box center [970, 573] width 159 height 26
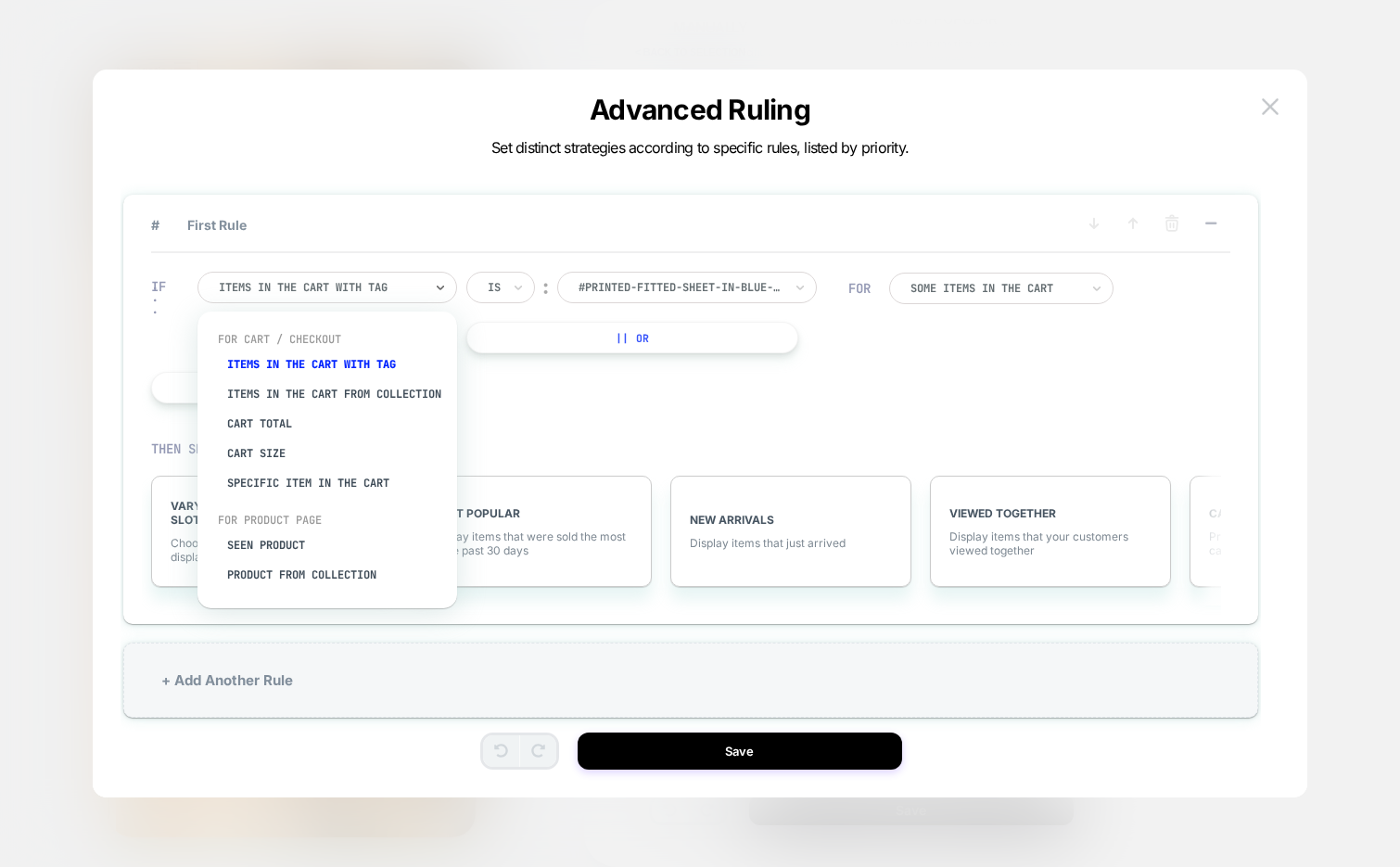
click at [399, 273] on div "Items in the cart with tag" at bounding box center [327, 288] width 259 height 31
click at [312, 552] on div "Seen Product" at bounding box center [337, 545] width 241 height 29
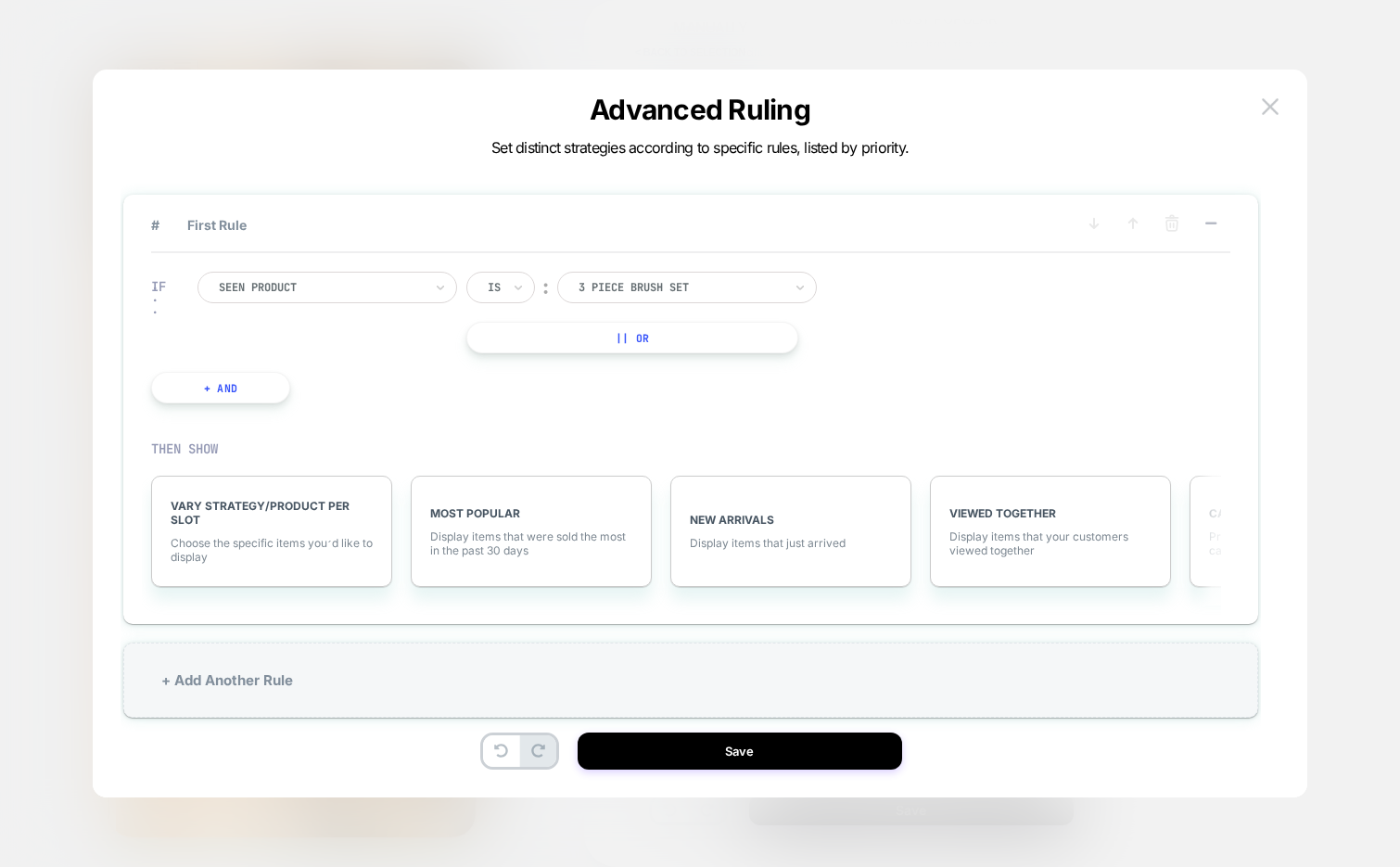
click at [328, 292] on div at bounding box center [321, 287] width 203 height 17
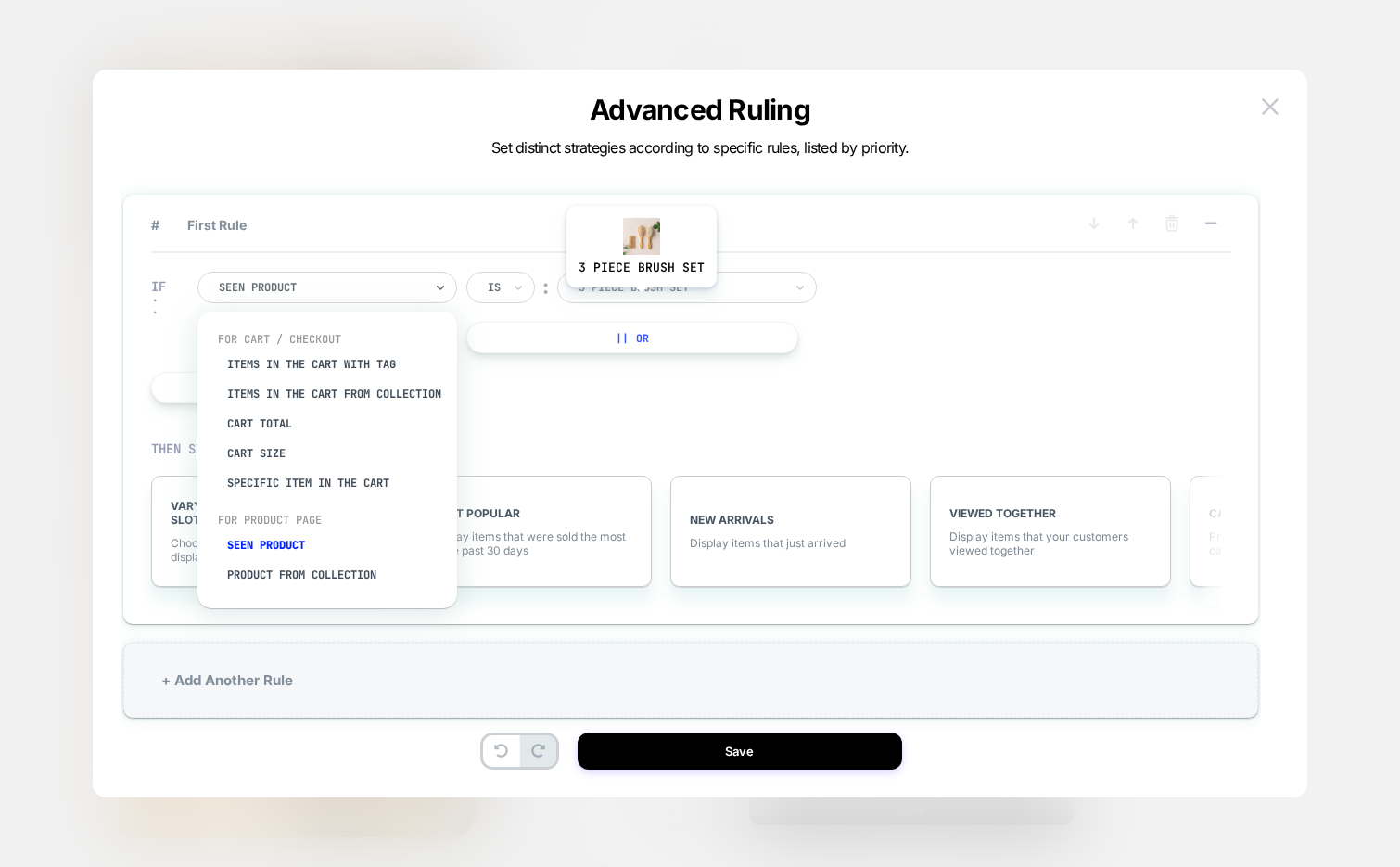
click at [640, 302] on div "3 piece brush set" at bounding box center [686, 288] width 259 height 31
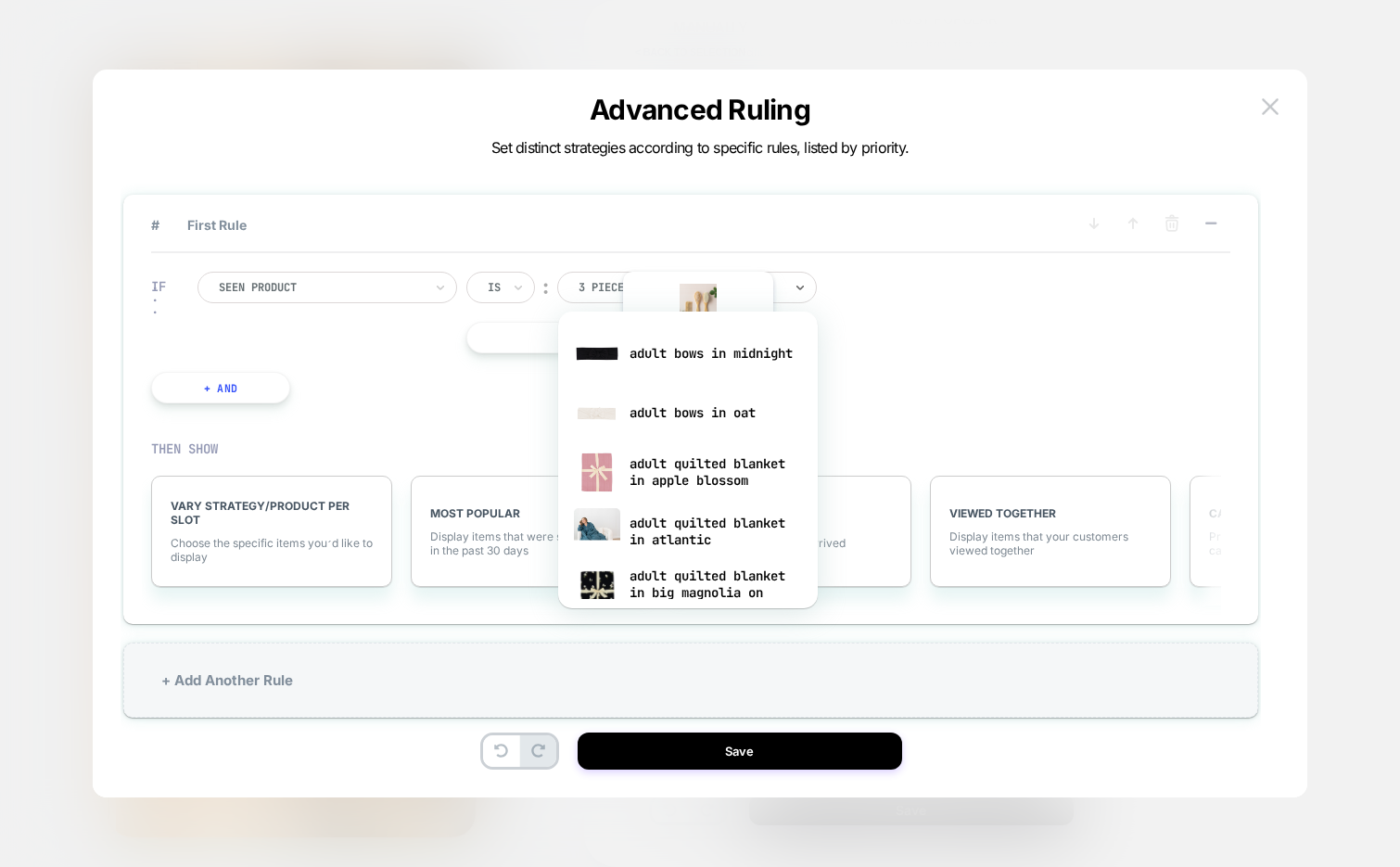
scroll to position [0, 0]
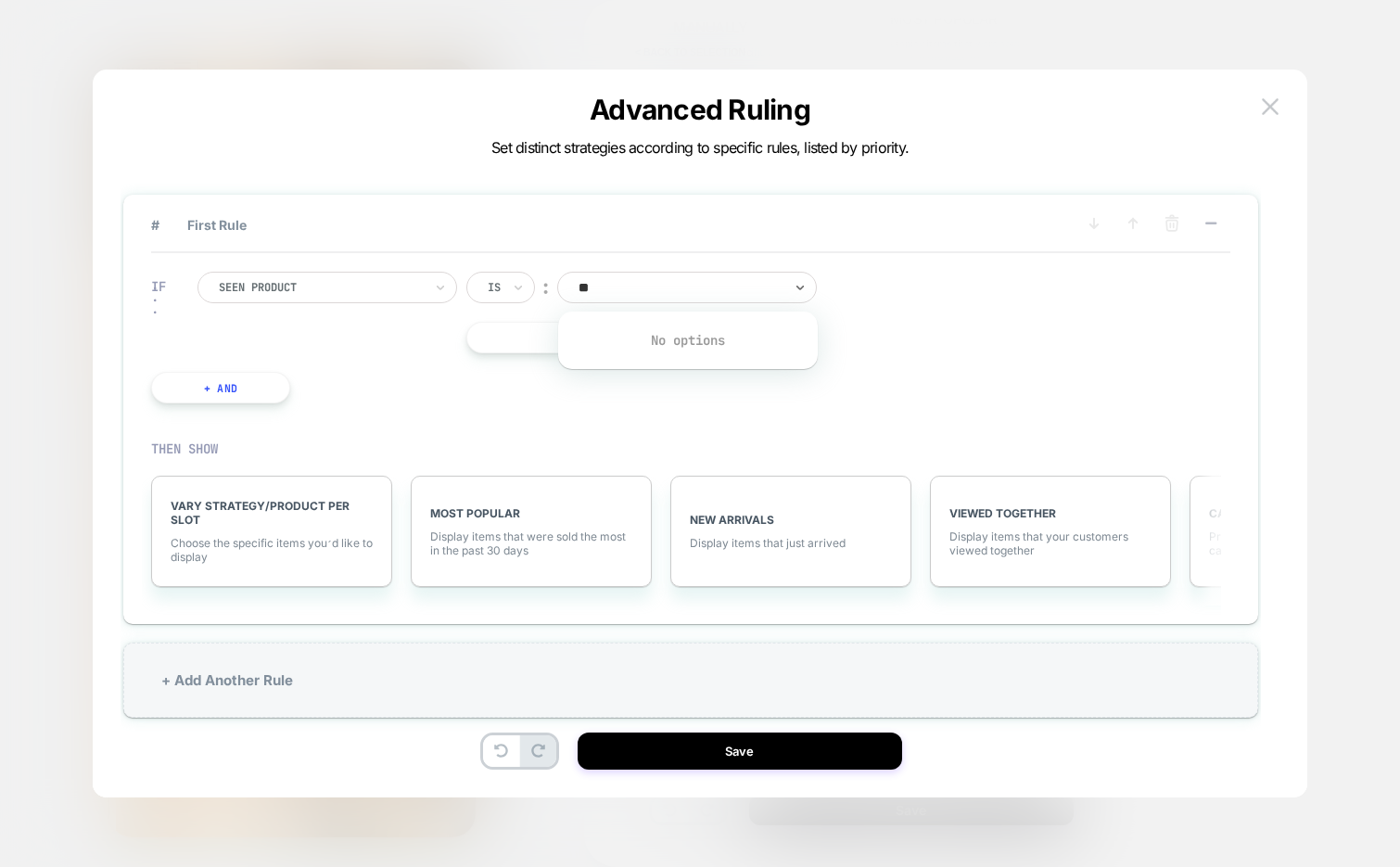
type input "***"
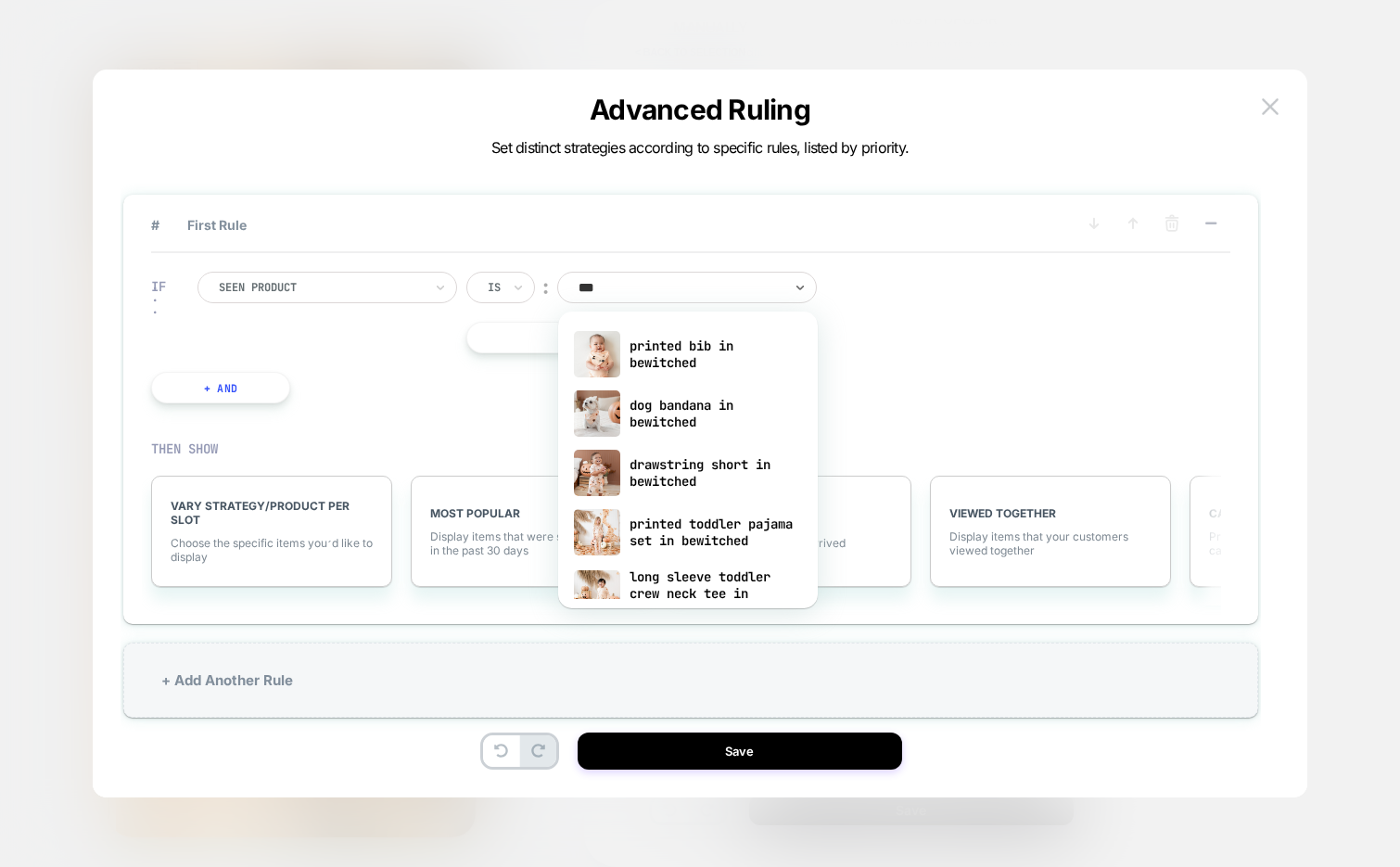
click at [306, 298] on div "Seen Product" at bounding box center [327, 288] width 259 height 31
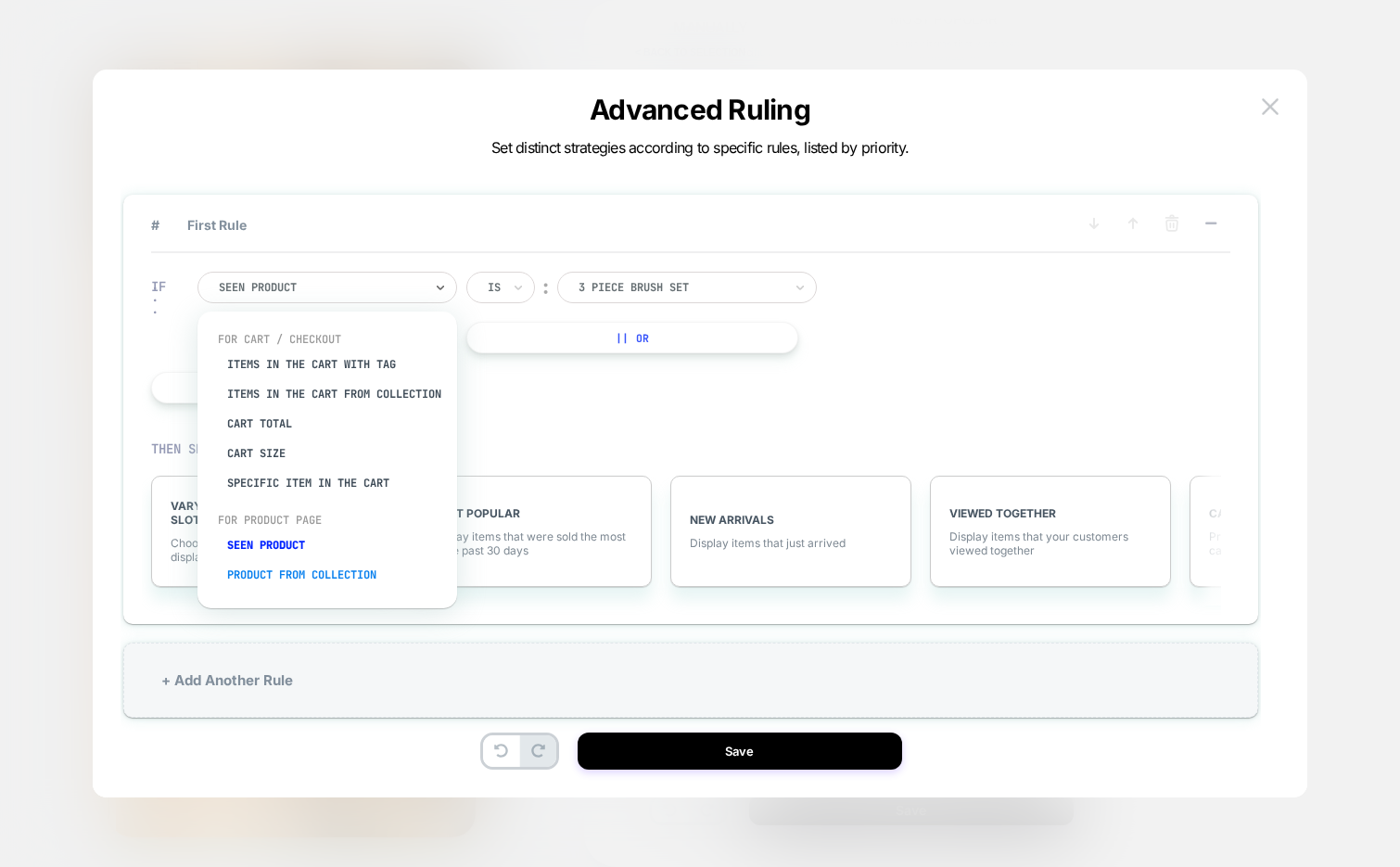
click at [286, 576] on div "Product from collection" at bounding box center [337, 574] width 241 height 29
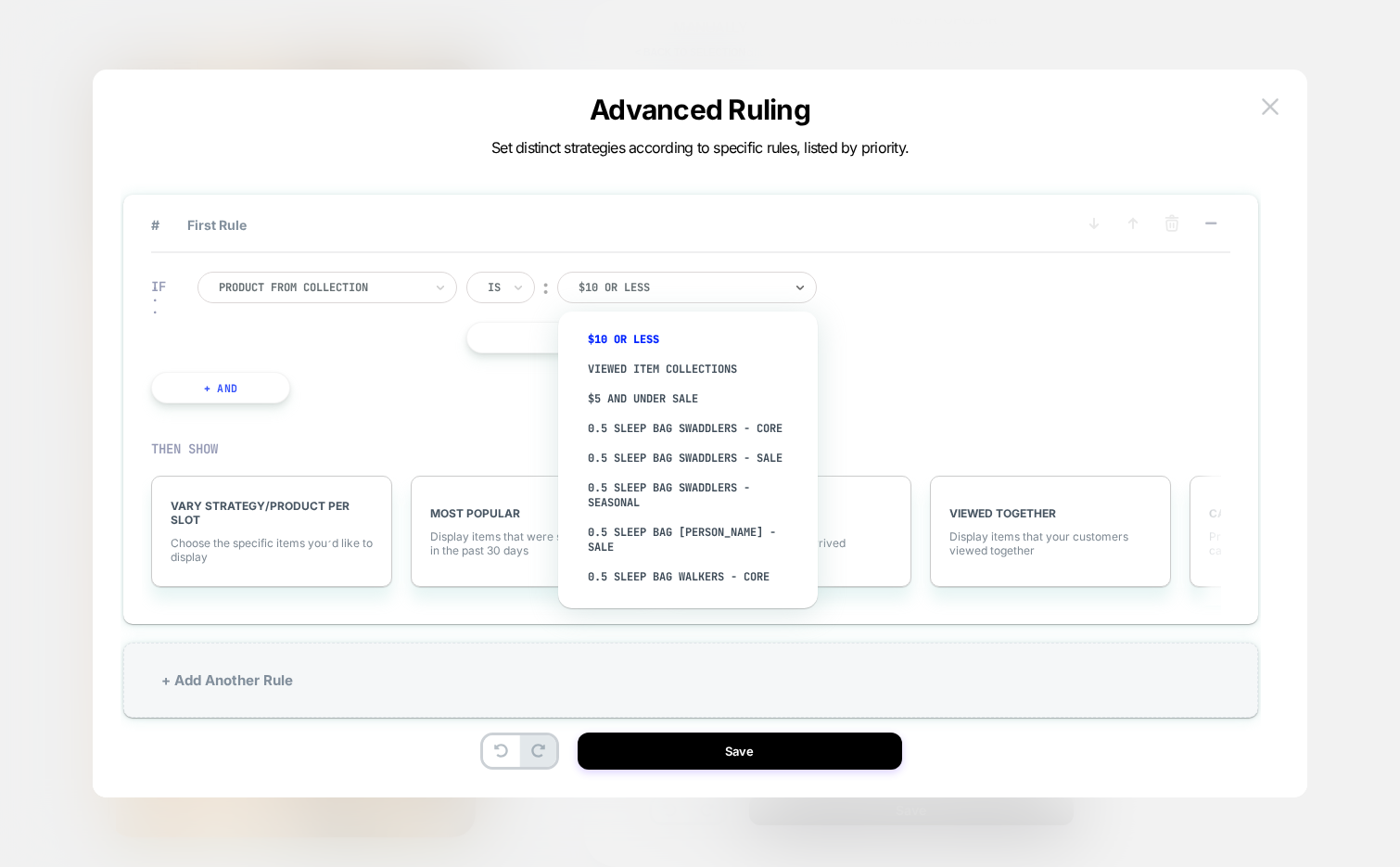
click at [661, 290] on div at bounding box center [680, 287] width 203 height 17
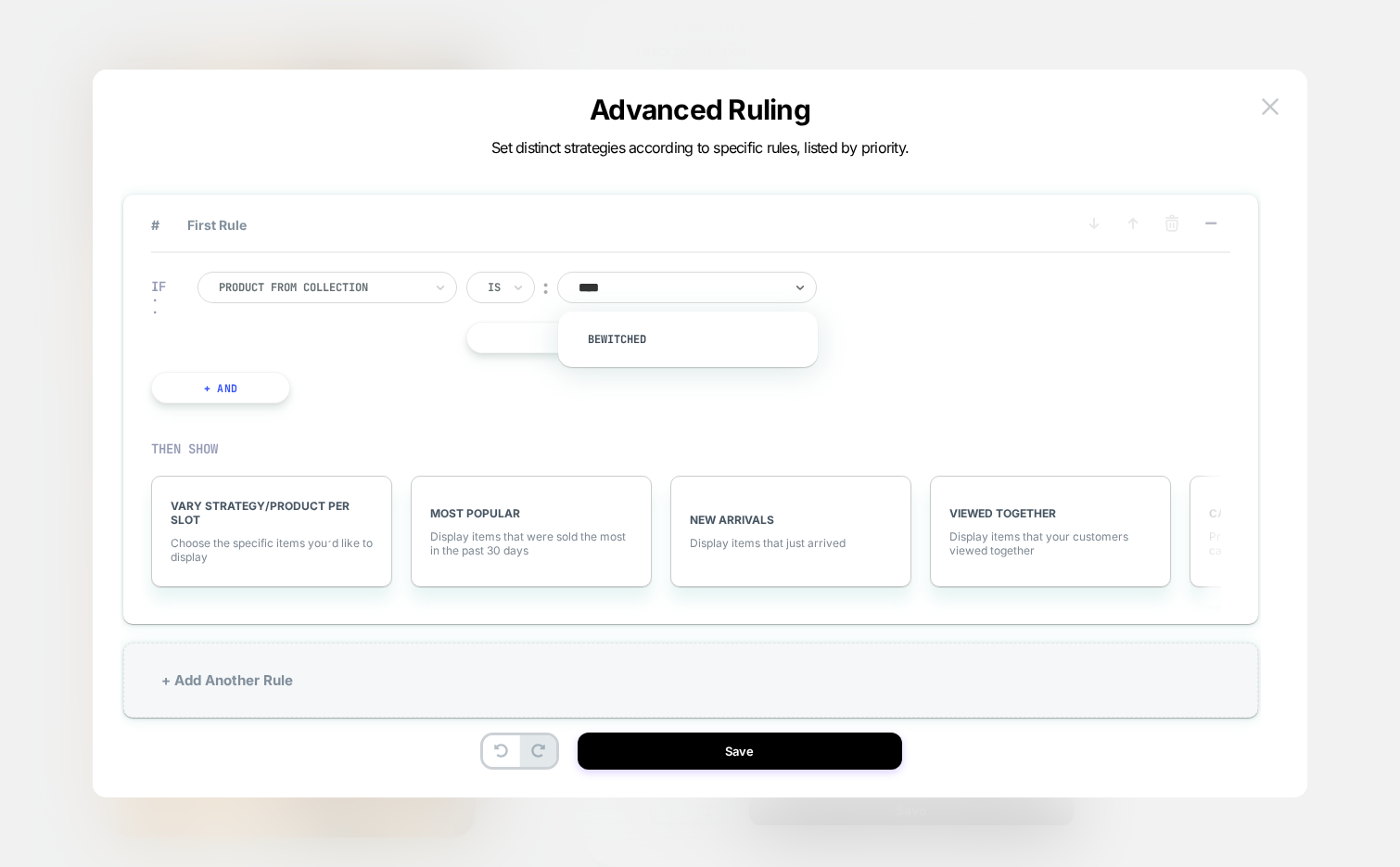
type input "*****"
click at [653, 337] on div "Bewitched" at bounding box center [697, 340] width 241 height 29
click at [592, 541] on span "Display items that were sold the most in the past 30 days" at bounding box center [531, 543] width 203 height 27
click at [512, 536] on span "More Filters" at bounding box center [509, 543] width 63 height 14
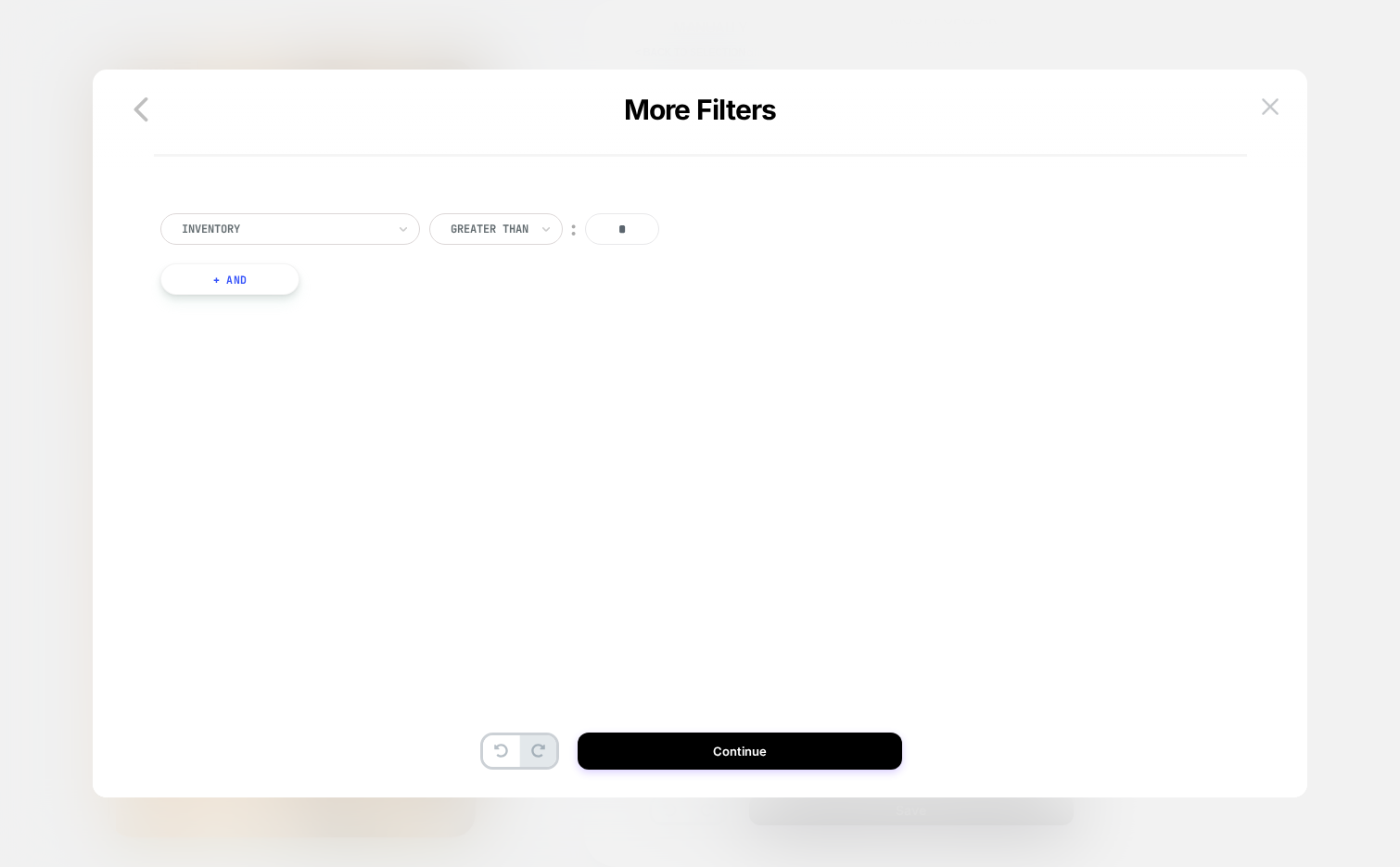
click at [264, 276] on button "+ And" at bounding box center [230, 279] width 139 height 31
click at [338, 291] on div at bounding box center [330, 297] width 203 height 17
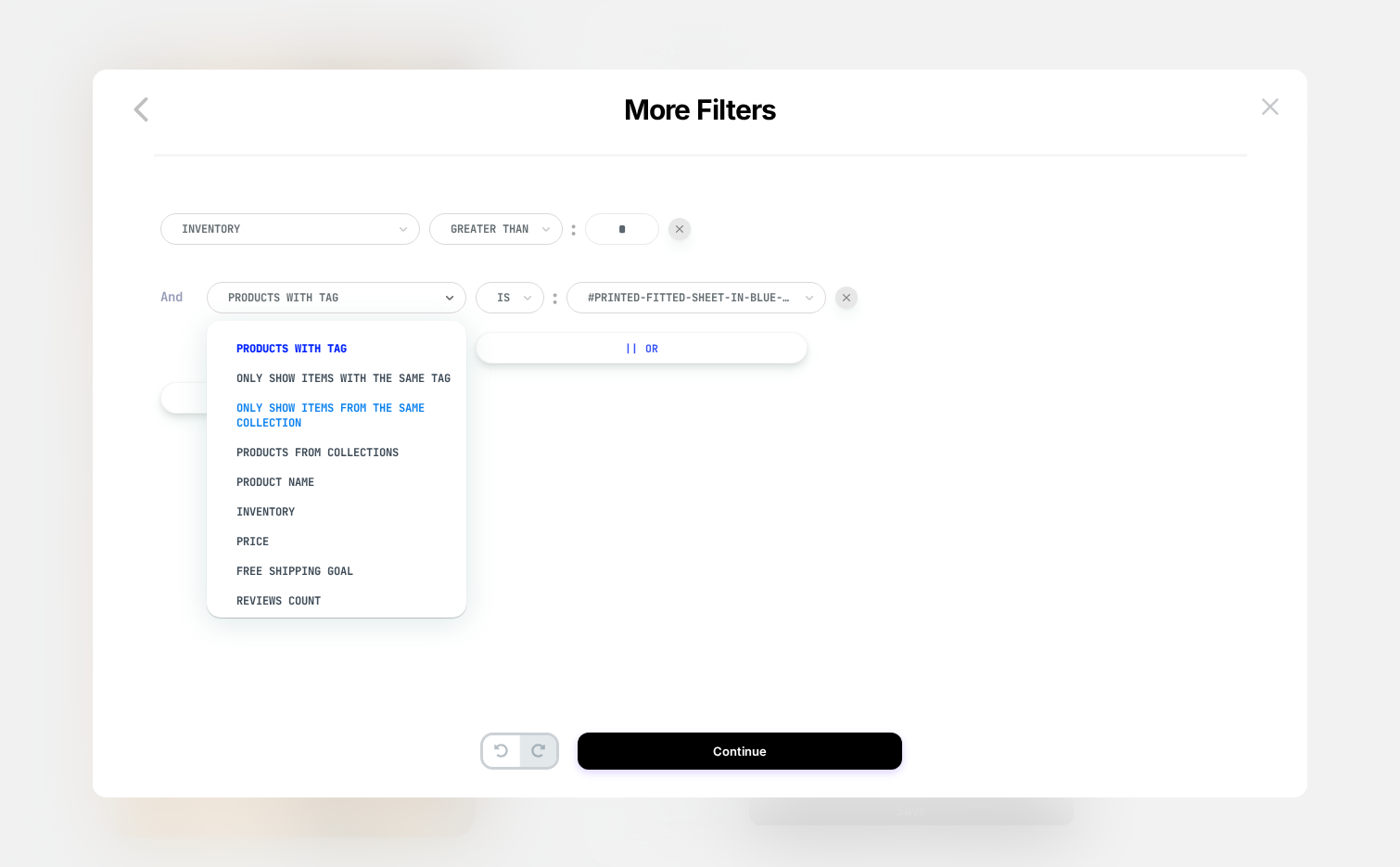
click at [402, 429] on div "Only show items from the same collection" at bounding box center [345, 415] width 241 height 44
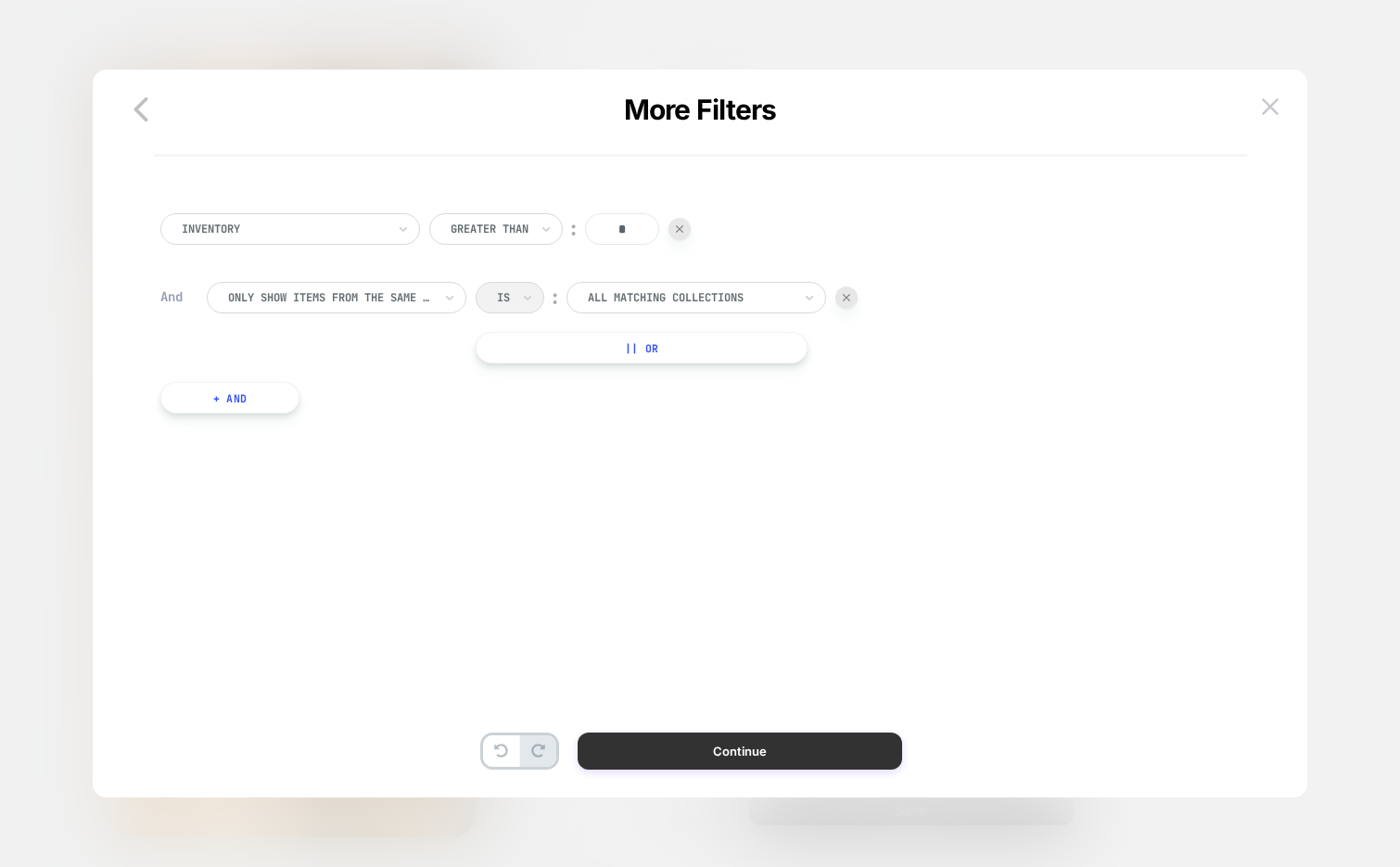
click at [710, 750] on button "Continue" at bounding box center [740, 751] width 325 height 37
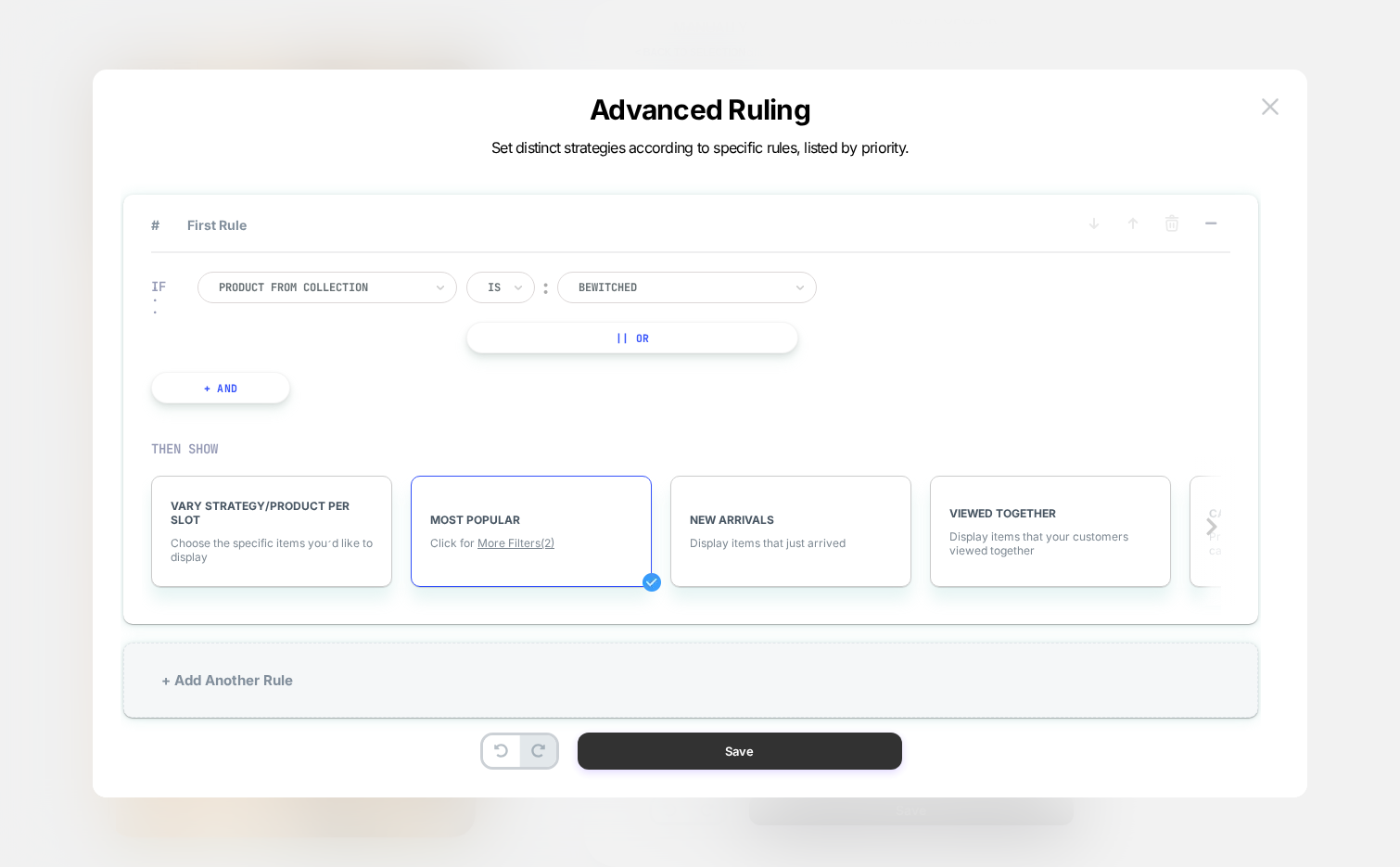
click at [710, 750] on button "Save" at bounding box center [740, 751] width 325 height 37
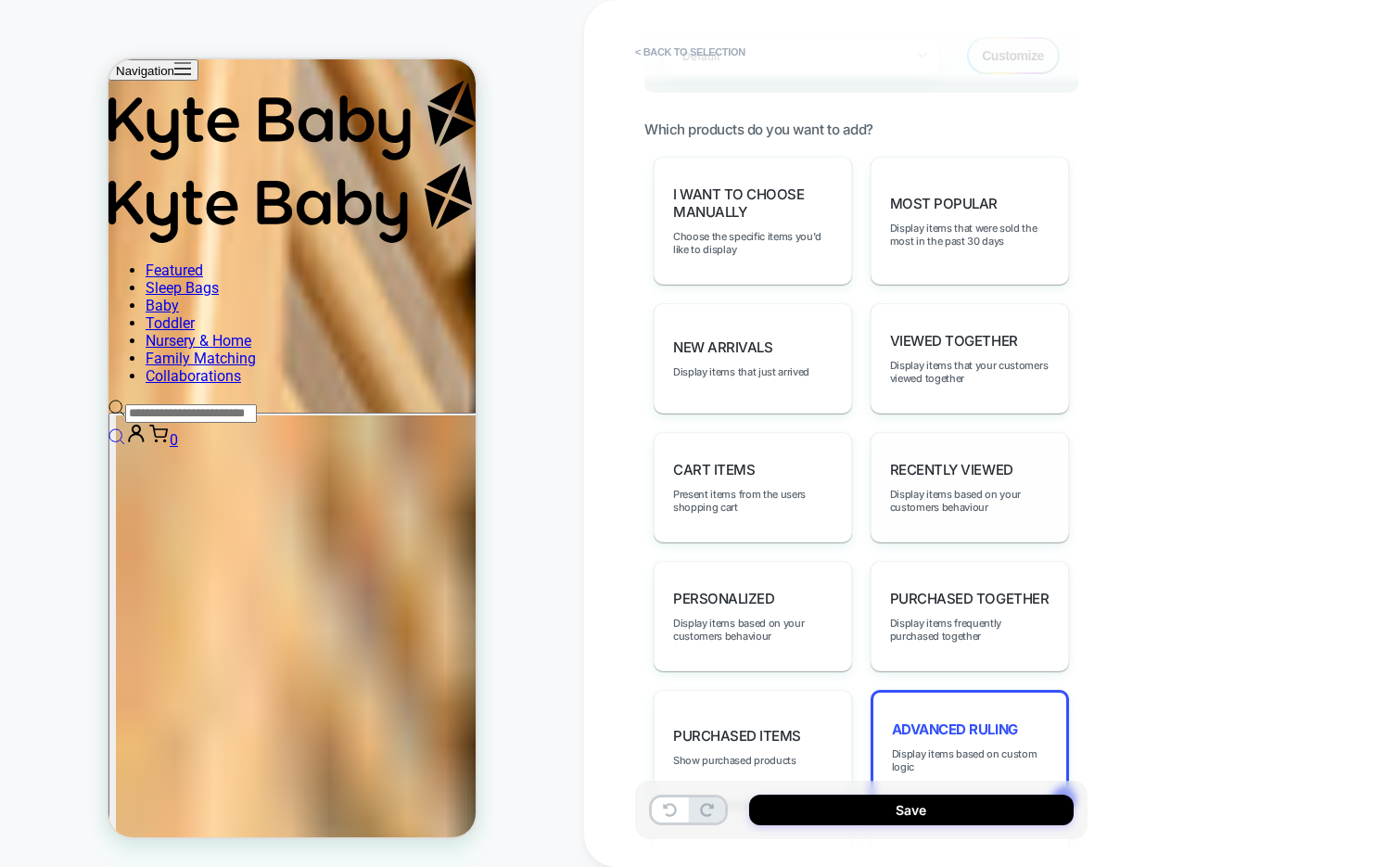
scroll to position [879, 0]
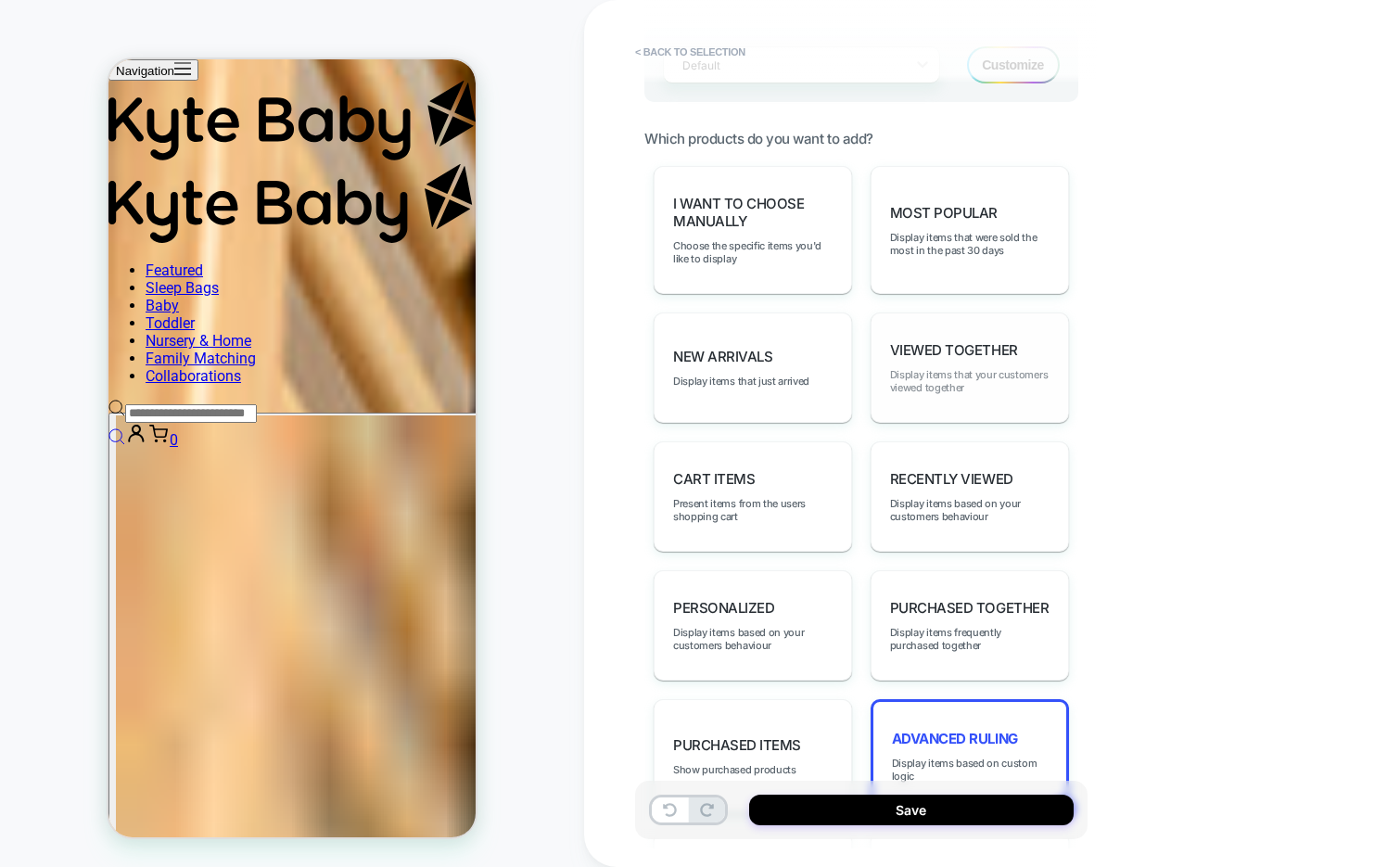
click at [992, 368] on span "Display items that your customers viewed together" at bounding box center [970, 381] width 159 height 26
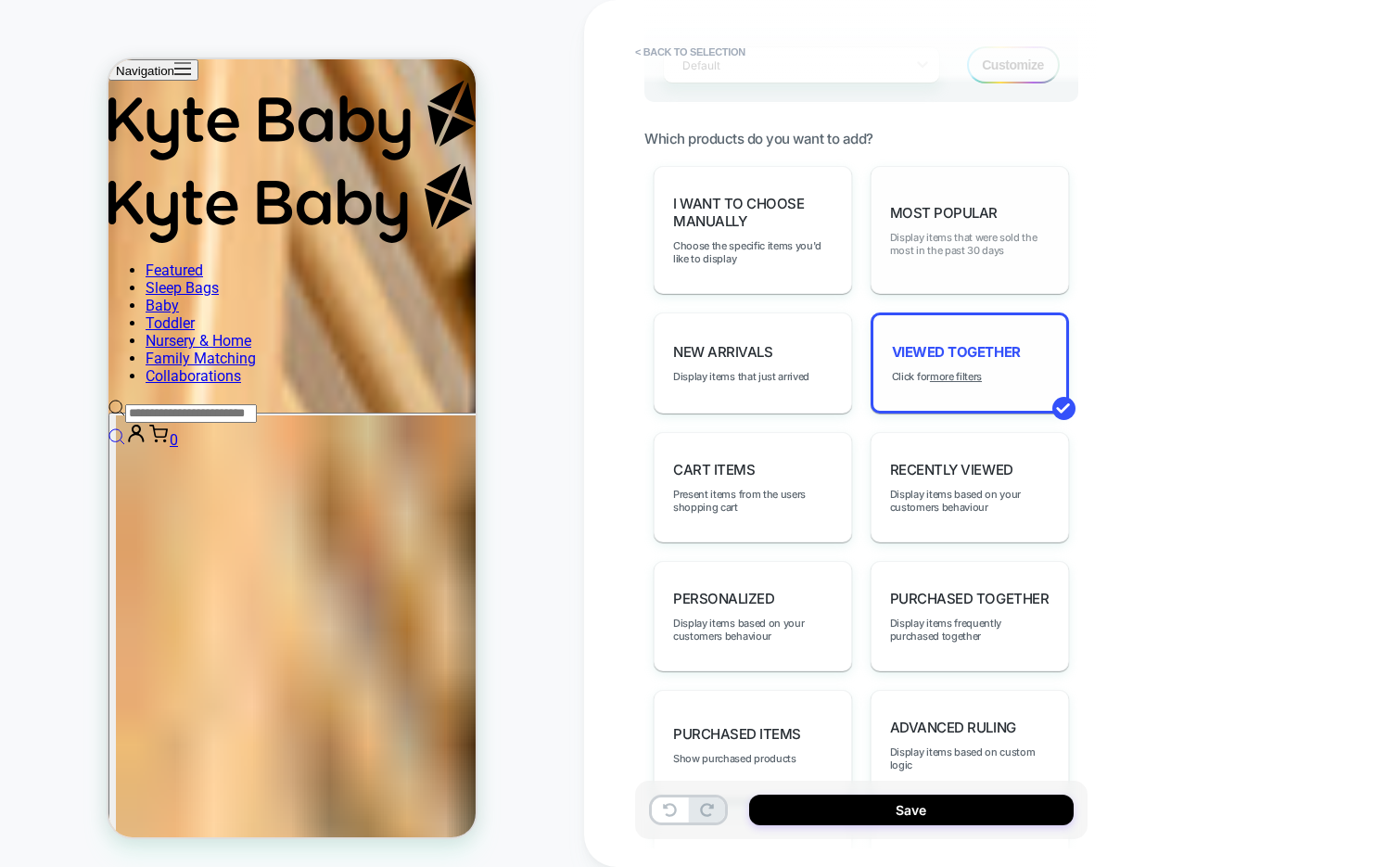
click at [1003, 244] on span "Display items that were sold the most in the past 30 days" at bounding box center [970, 244] width 159 height 26
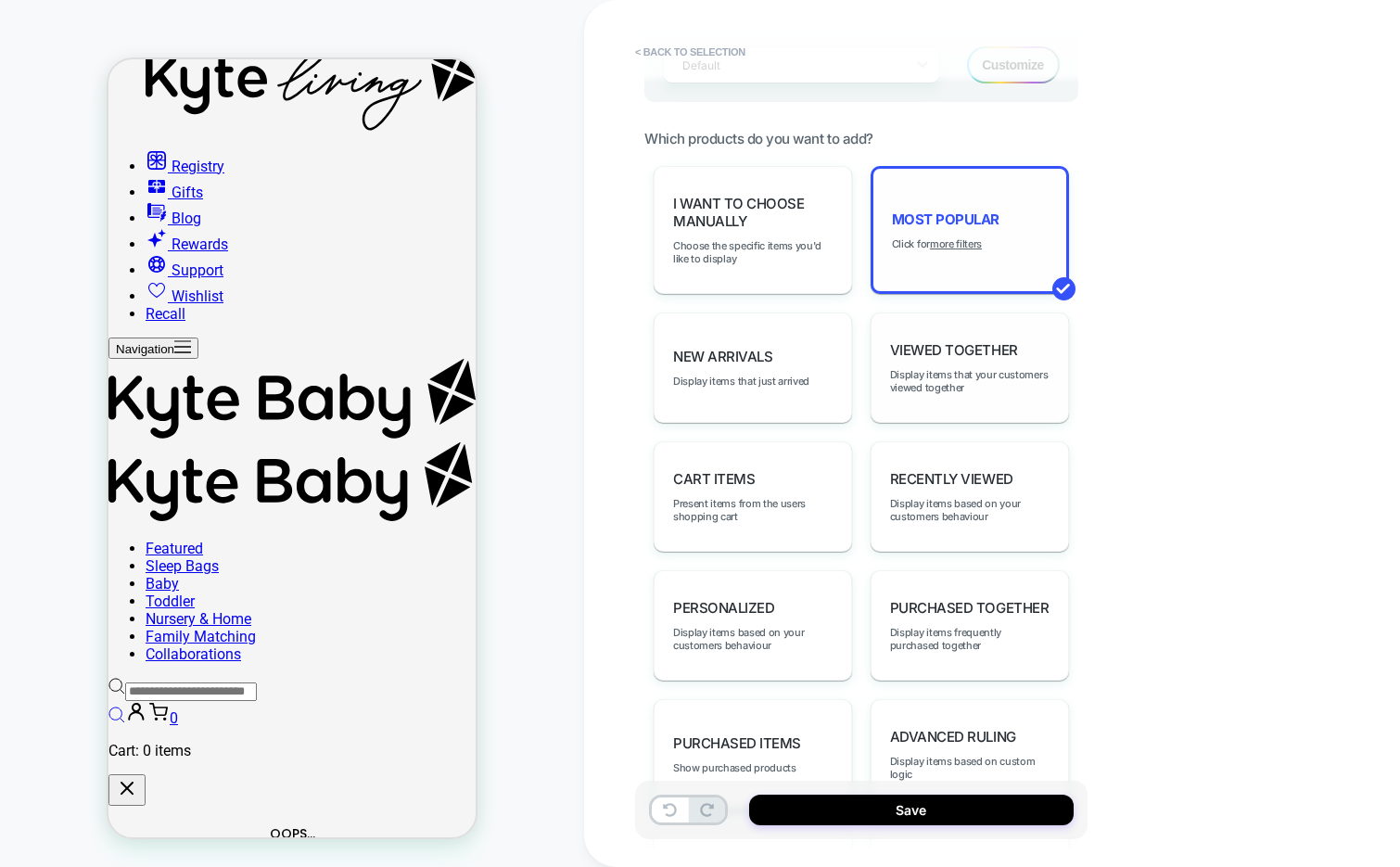
scroll to position [0, 0]
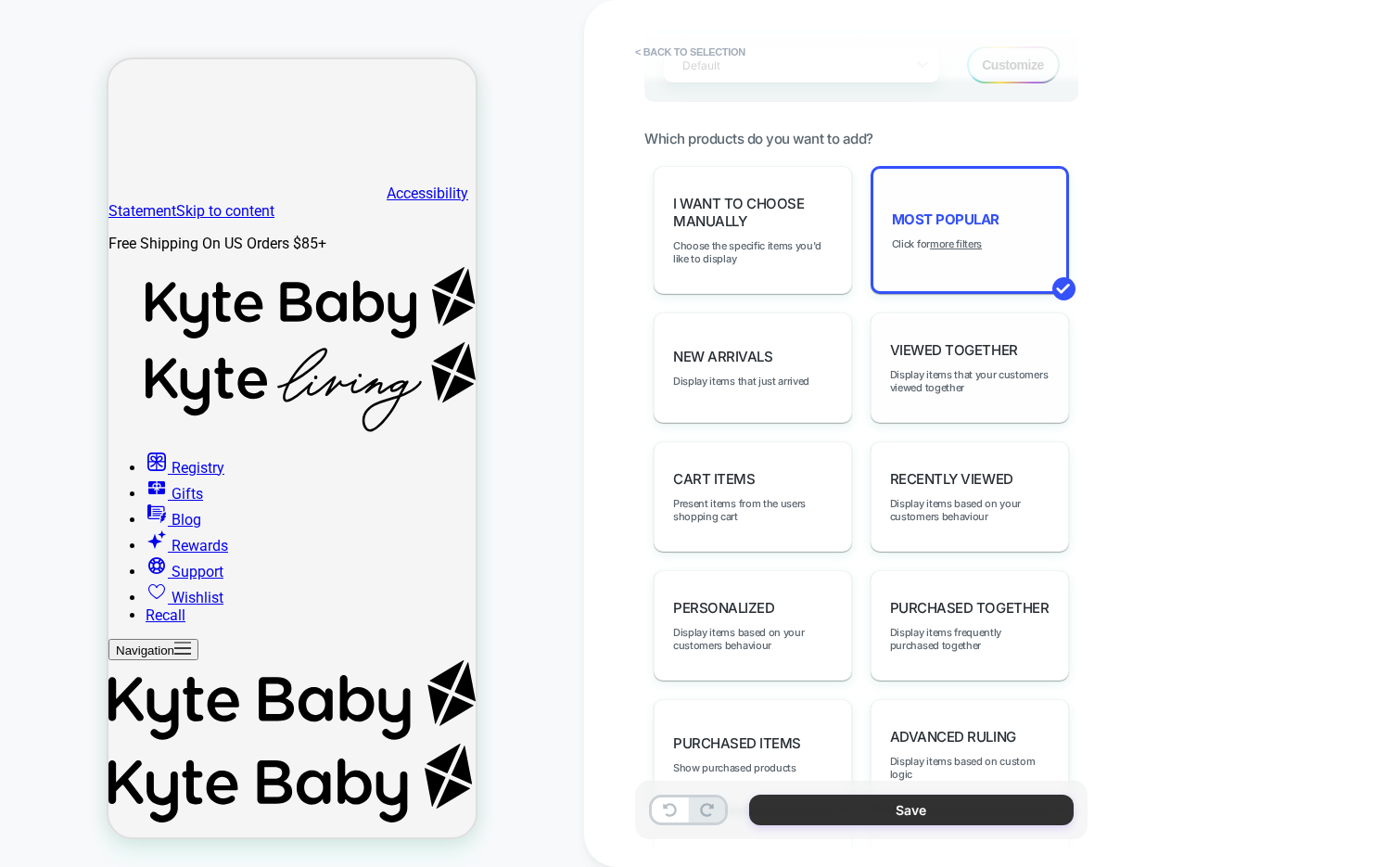
click at [872, 816] on button "Save" at bounding box center [912, 809] width 325 height 30
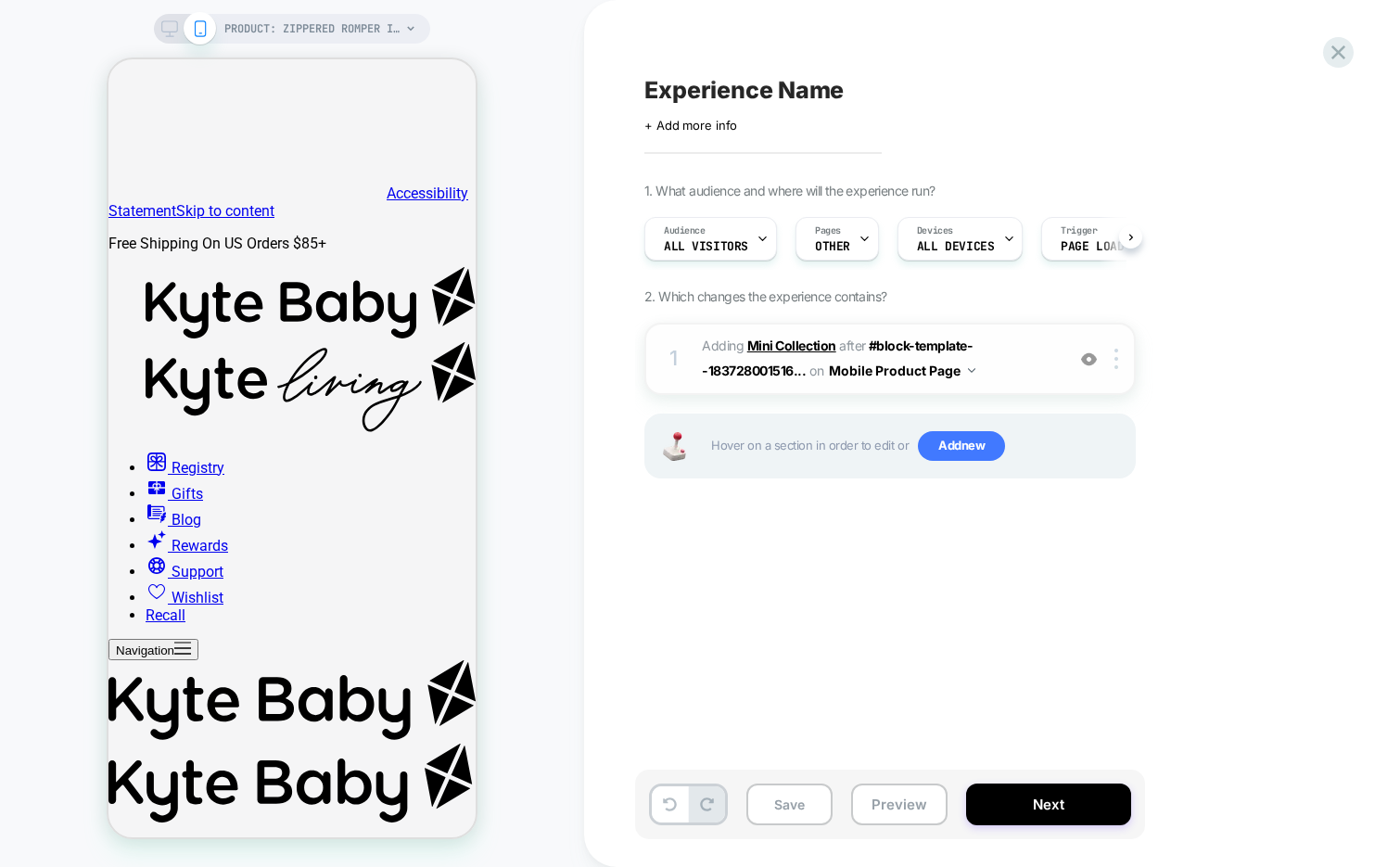
scroll to position [0, 1]
click at [309, 18] on span "PRODUCT: Zippered Romper in Bewitched" at bounding box center [312, 28] width 176 height 29
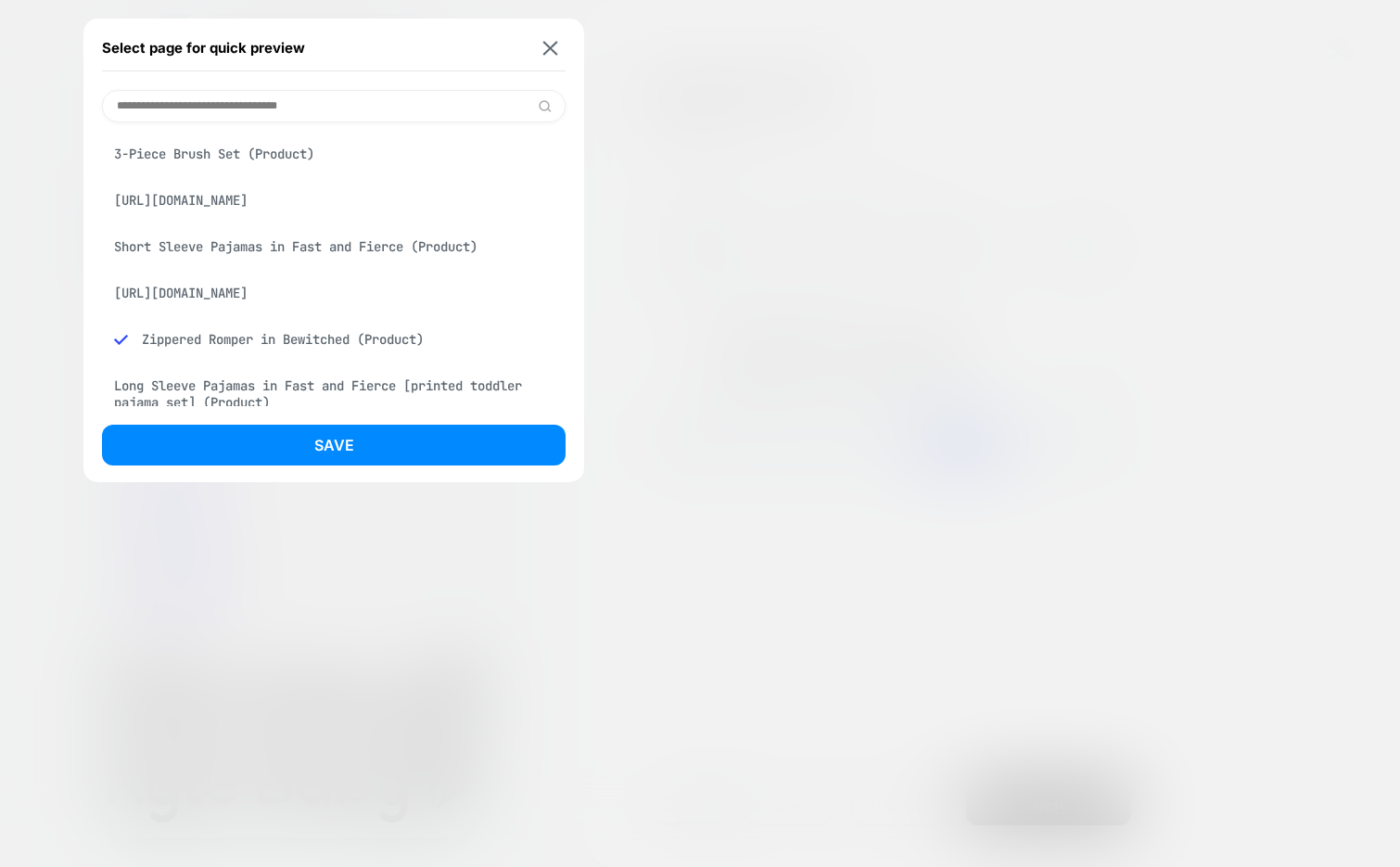
click at [257, 112] on input at bounding box center [334, 106] width 464 height 32
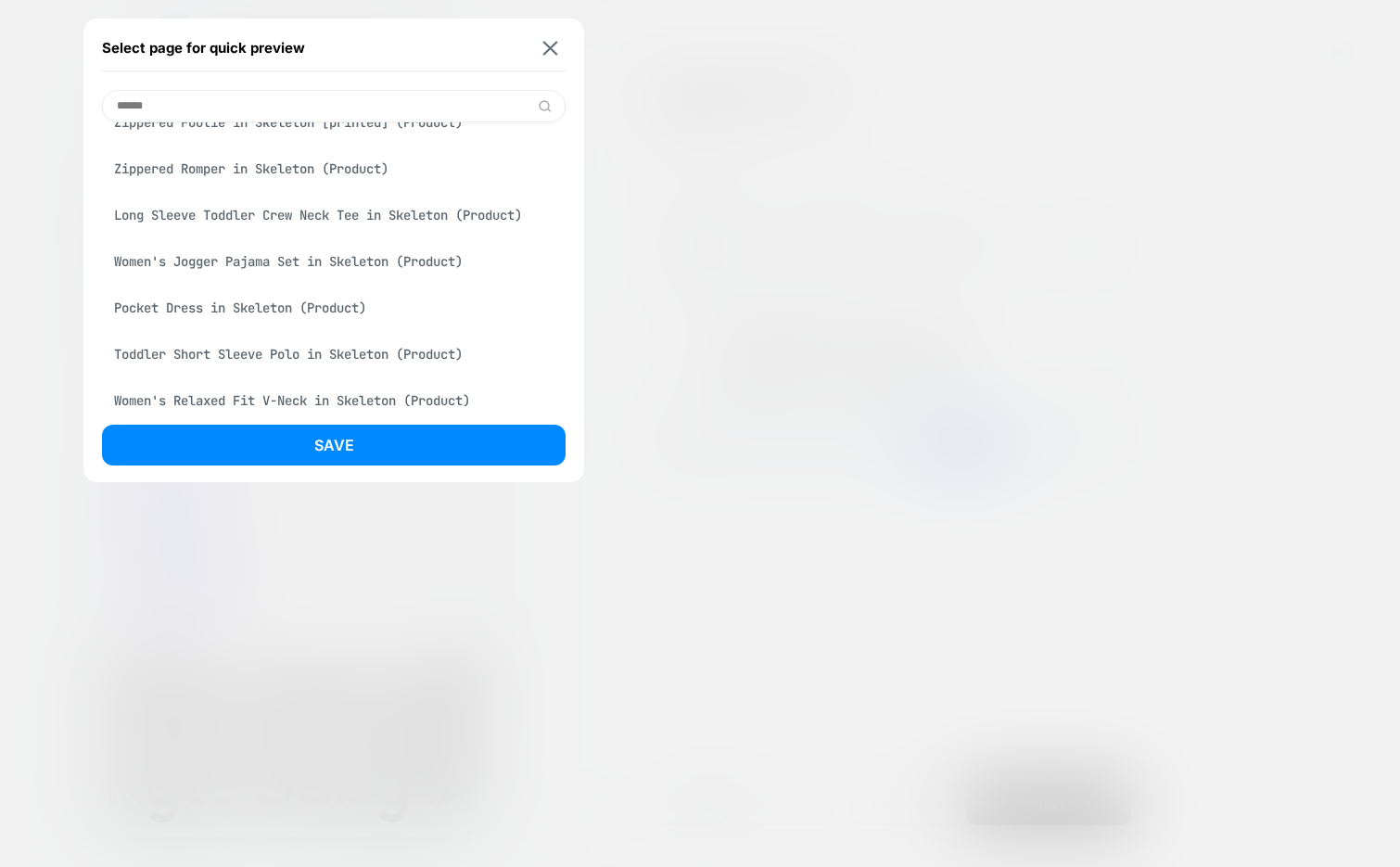
type input "******"
click at [262, 263] on div "Women's Jogger Pajama Set in Skeleton (Product)" at bounding box center [334, 261] width 464 height 35
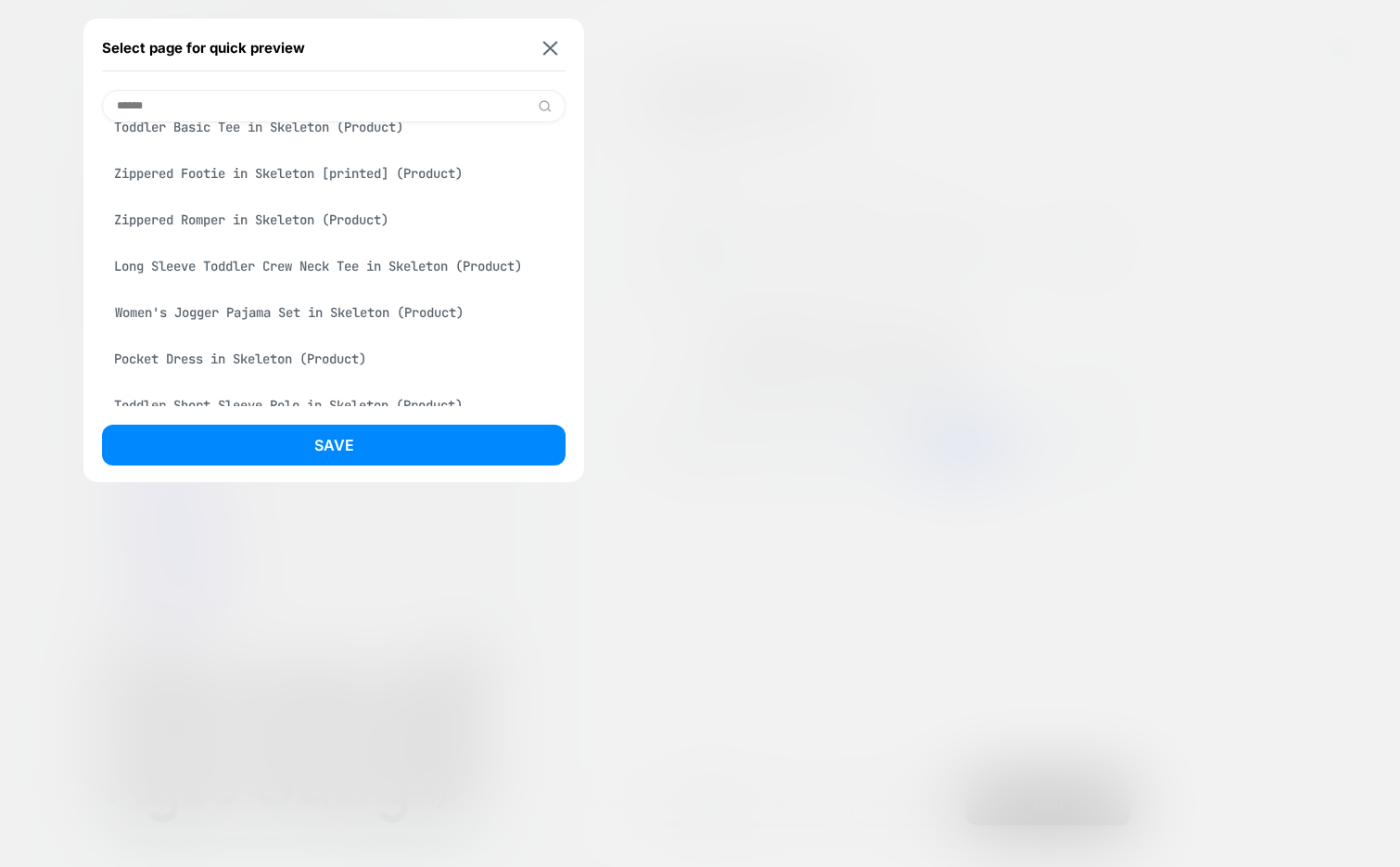
scroll to position [238, 0]
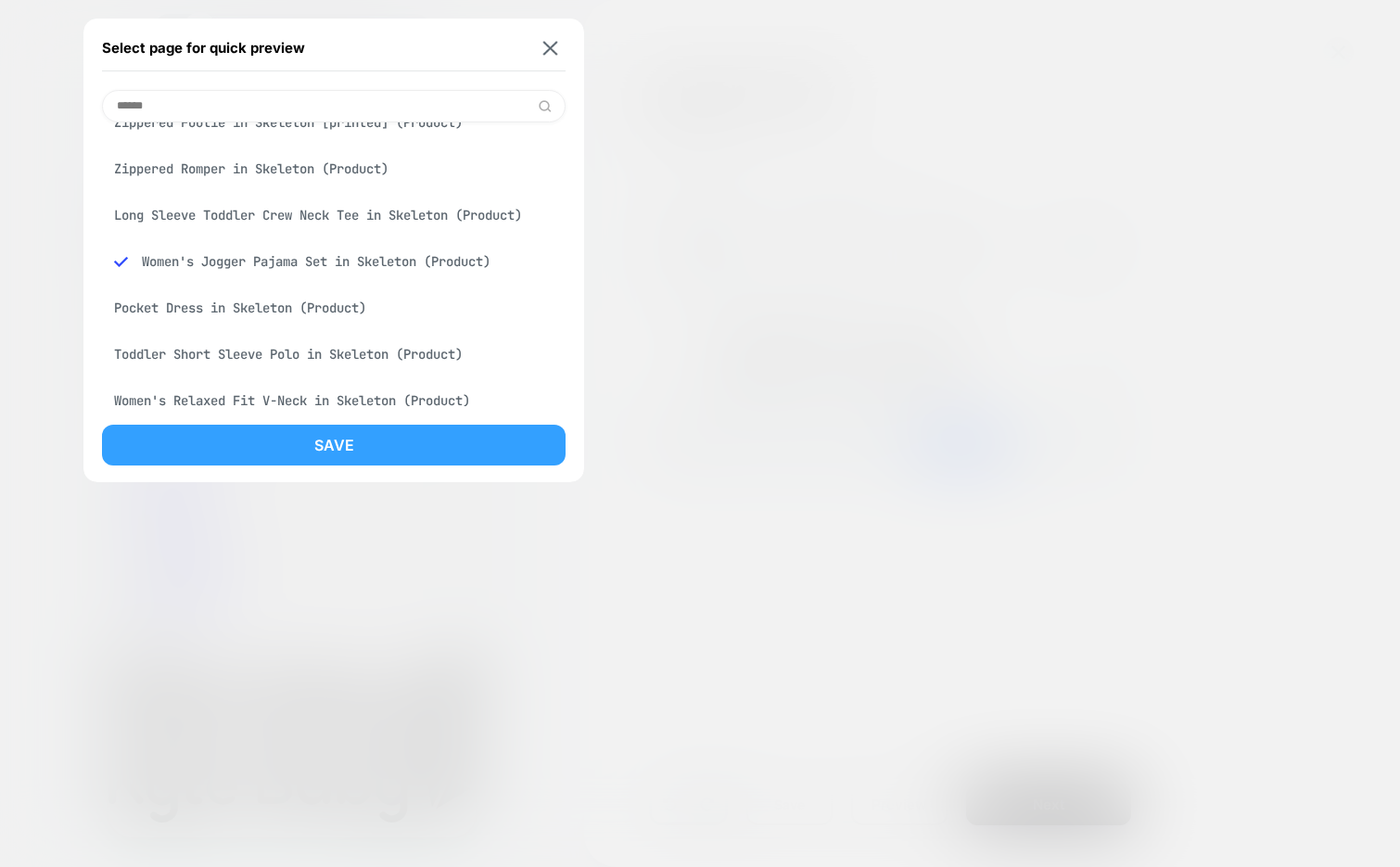
click at [220, 447] on button "Save" at bounding box center [334, 445] width 464 height 41
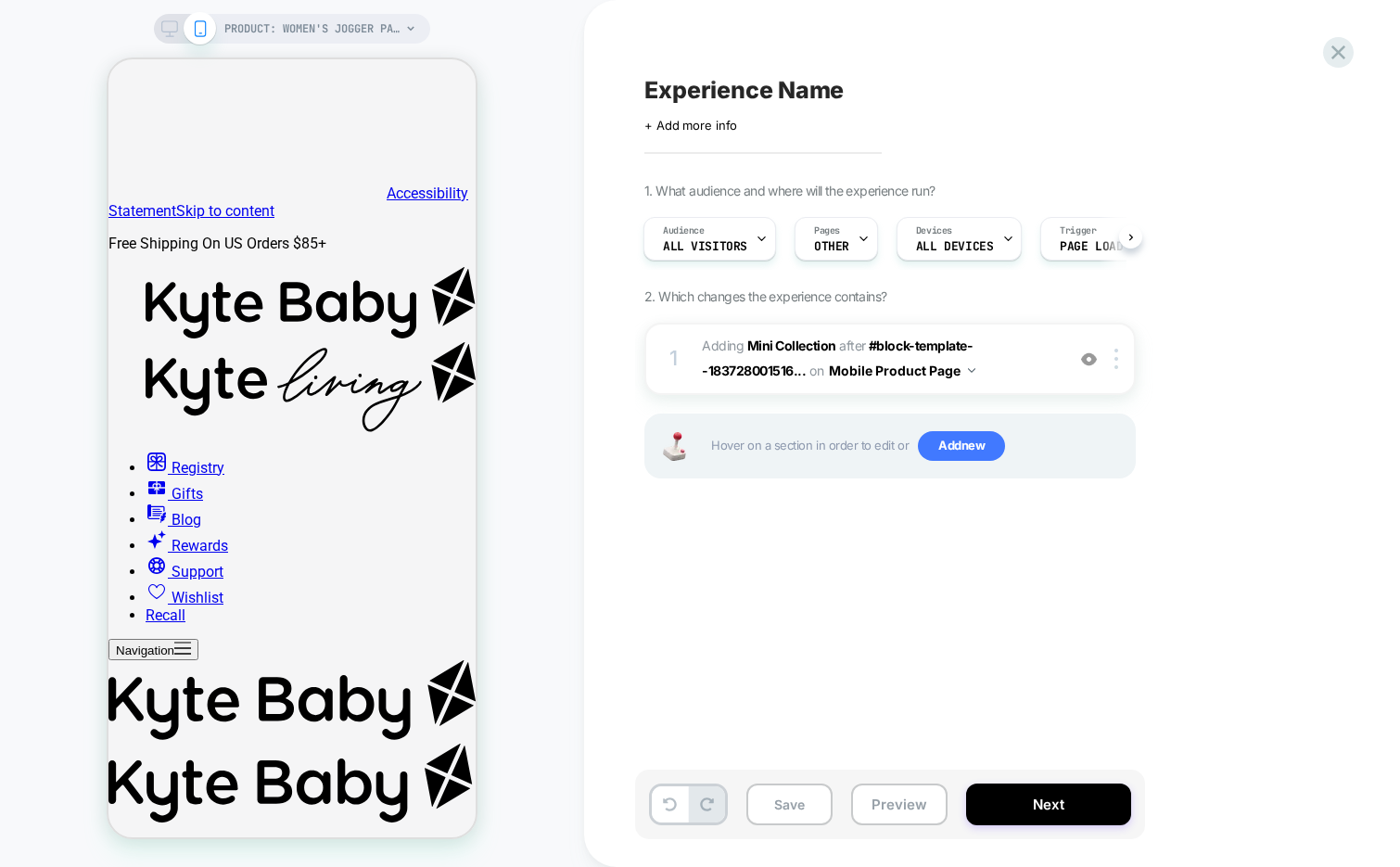
scroll to position [0, 2]
click at [1117, 353] on img at bounding box center [1116, 358] width 4 height 21
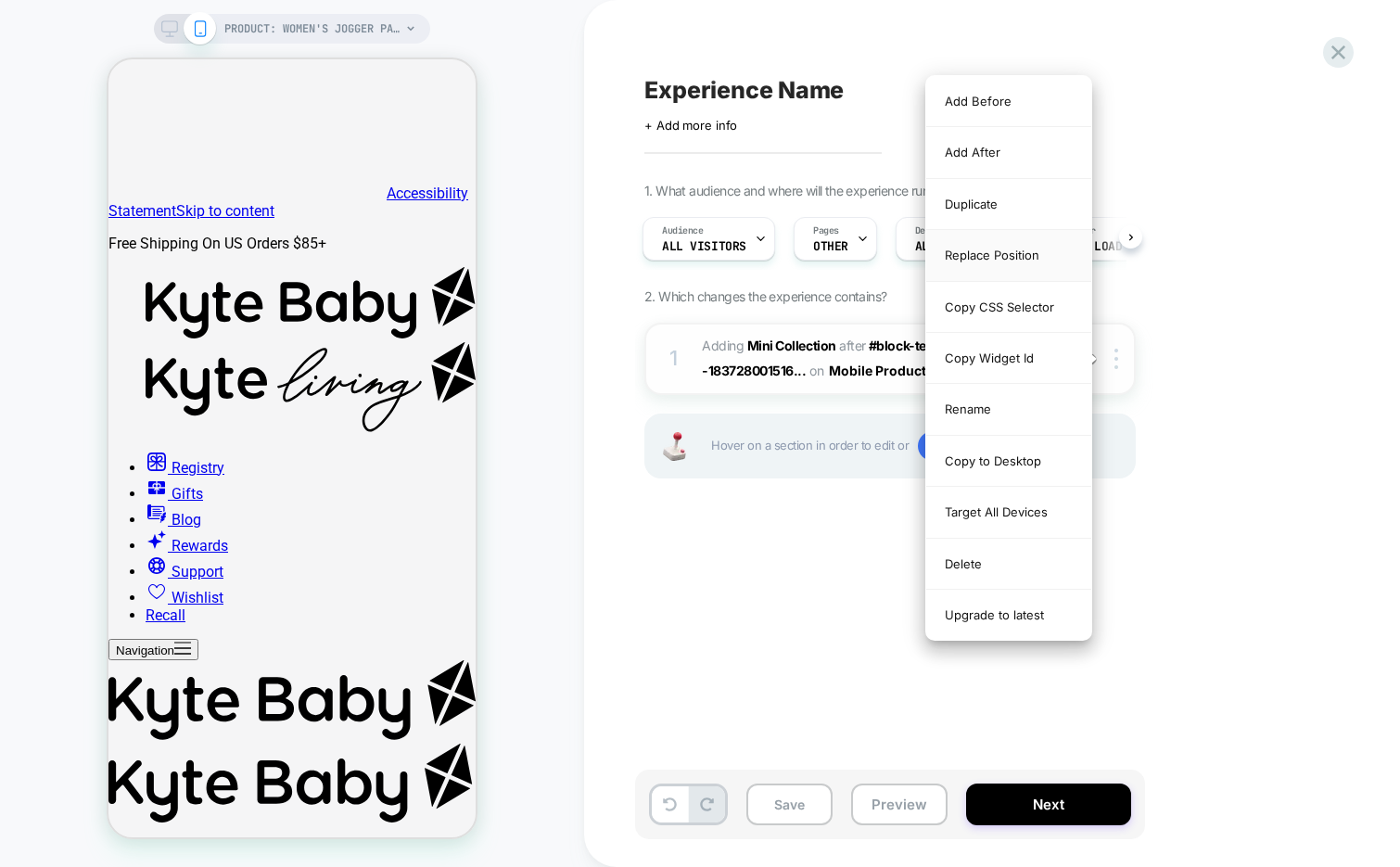
click at [1014, 260] on div "Replace Position" at bounding box center [1008, 255] width 165 height 51
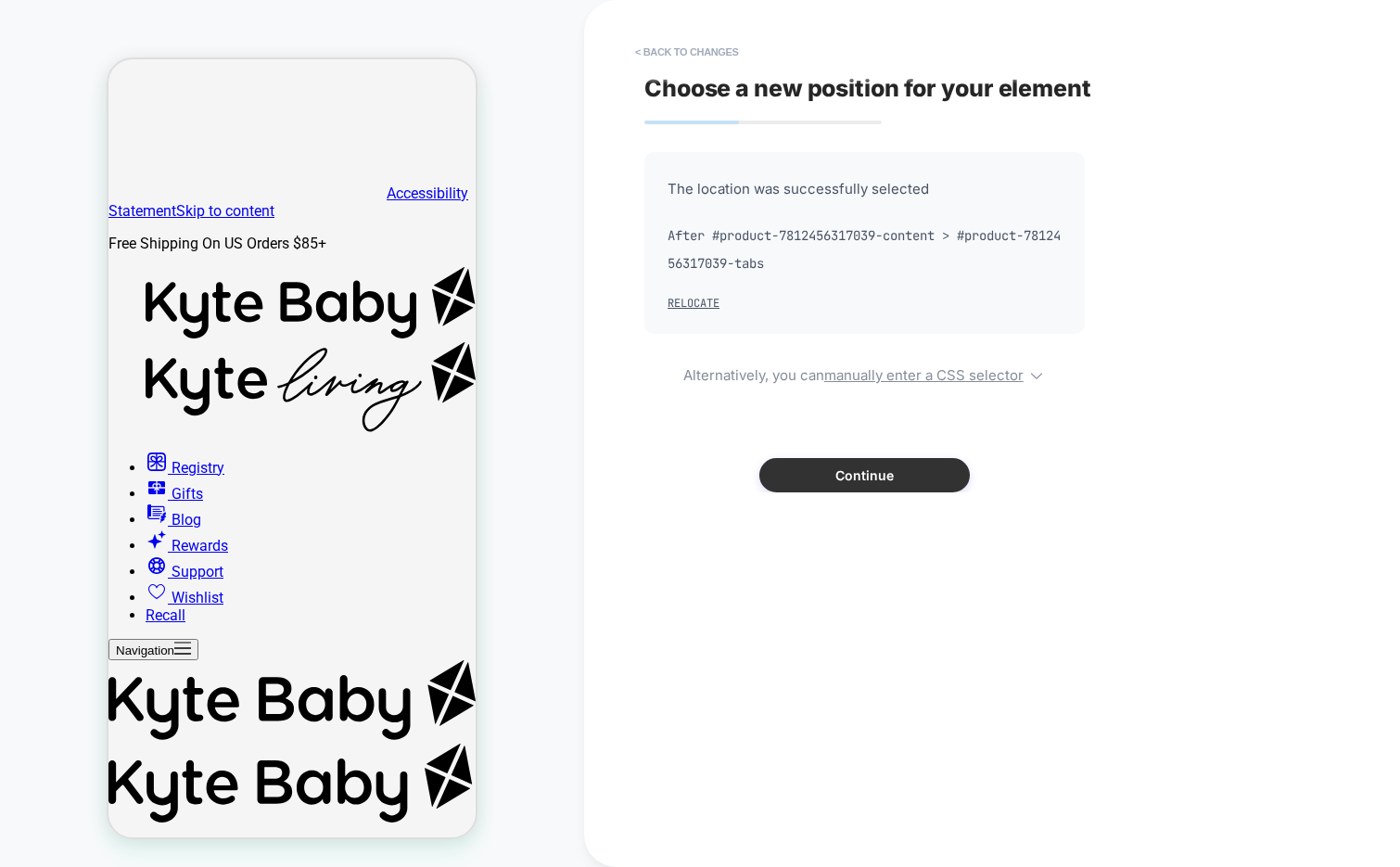
click at [810, 479] on button "Continue" at bounding box center [864, 475] width 210 height 34
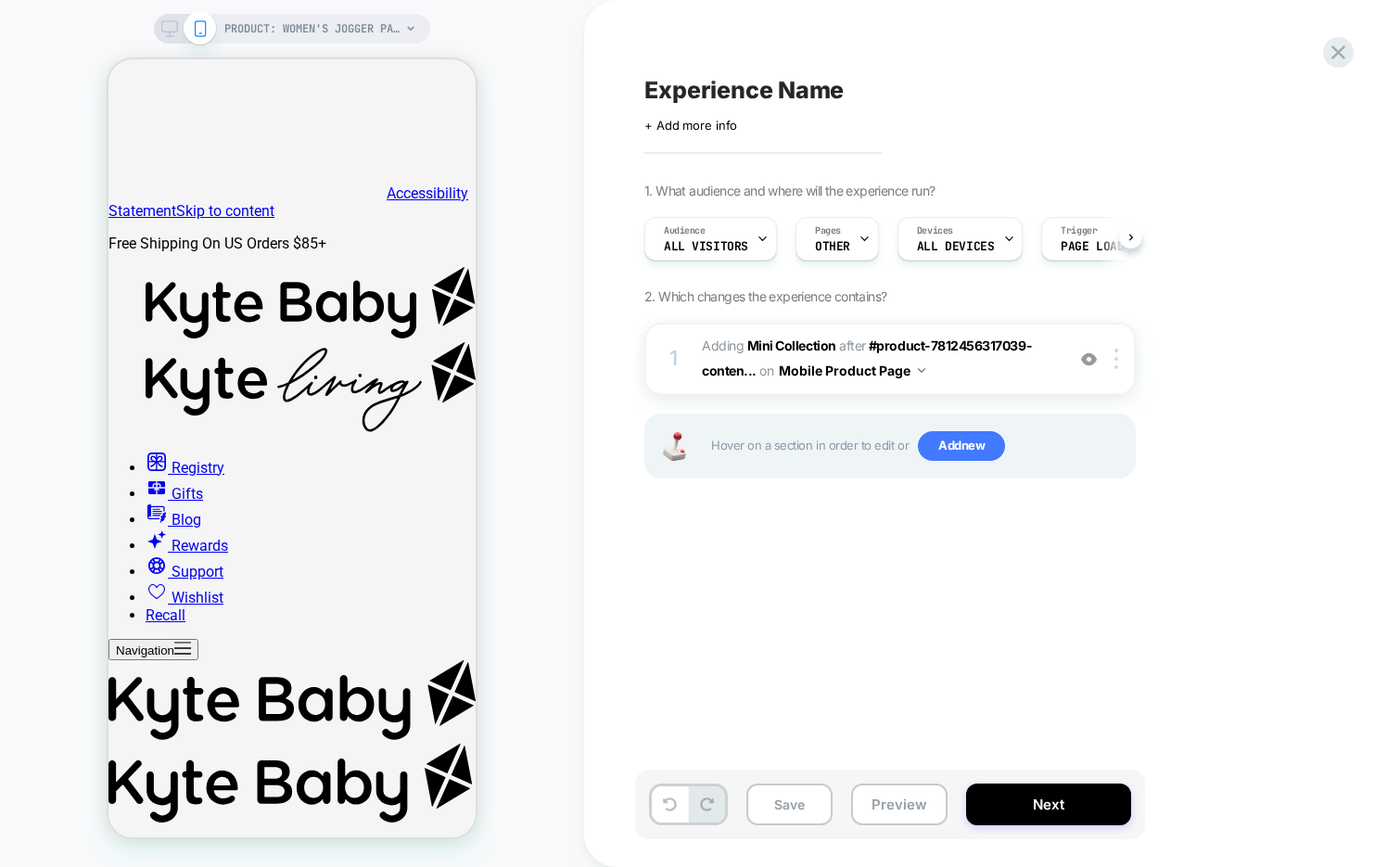
scroll to position [0, 1]
click at [1123, 356] on div at bounding box center [1118, 358] width 30 height 21
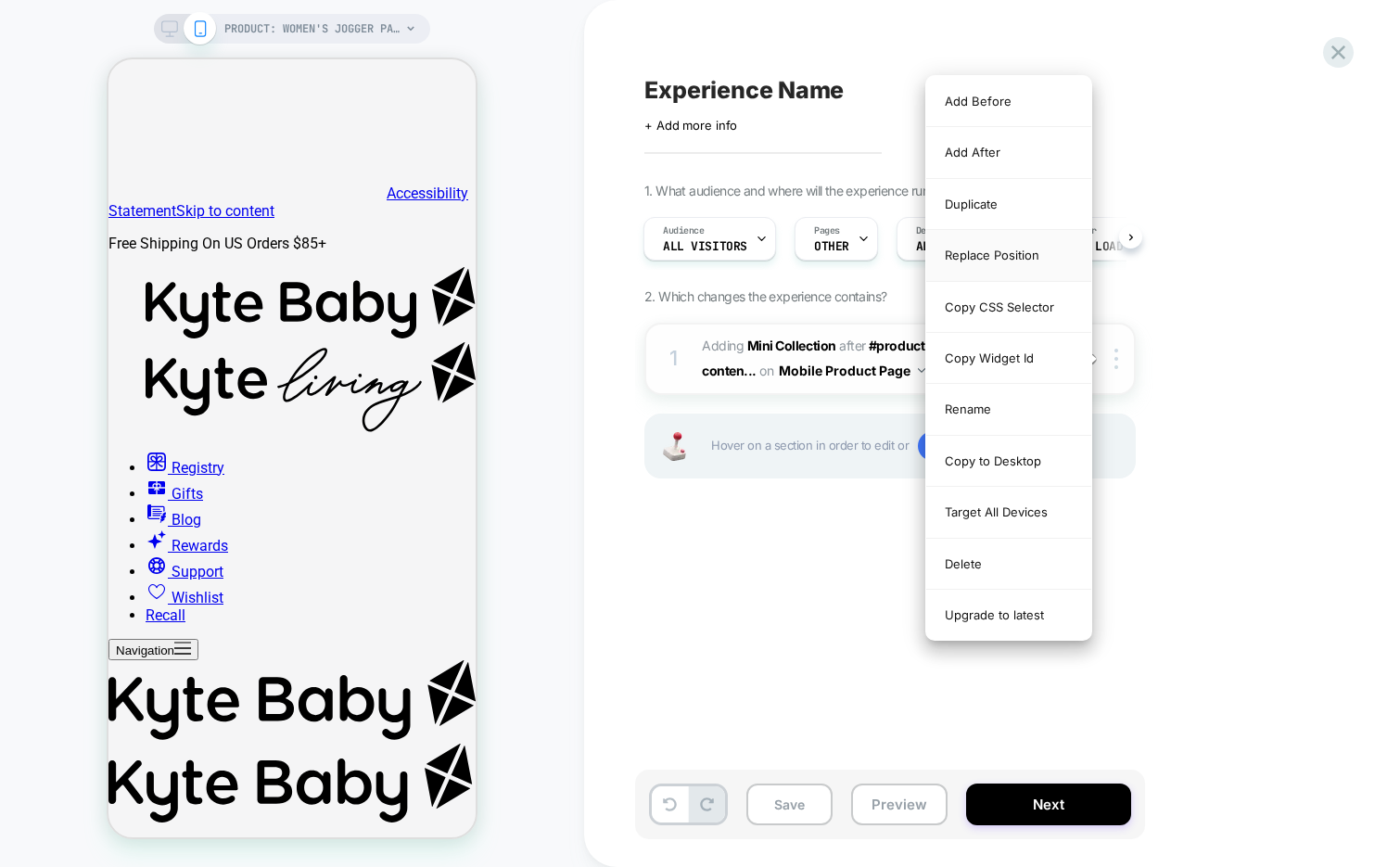
click at [1019, 255] on div "Replace Position" at bounding box center [1008, 255] width 165 height 51
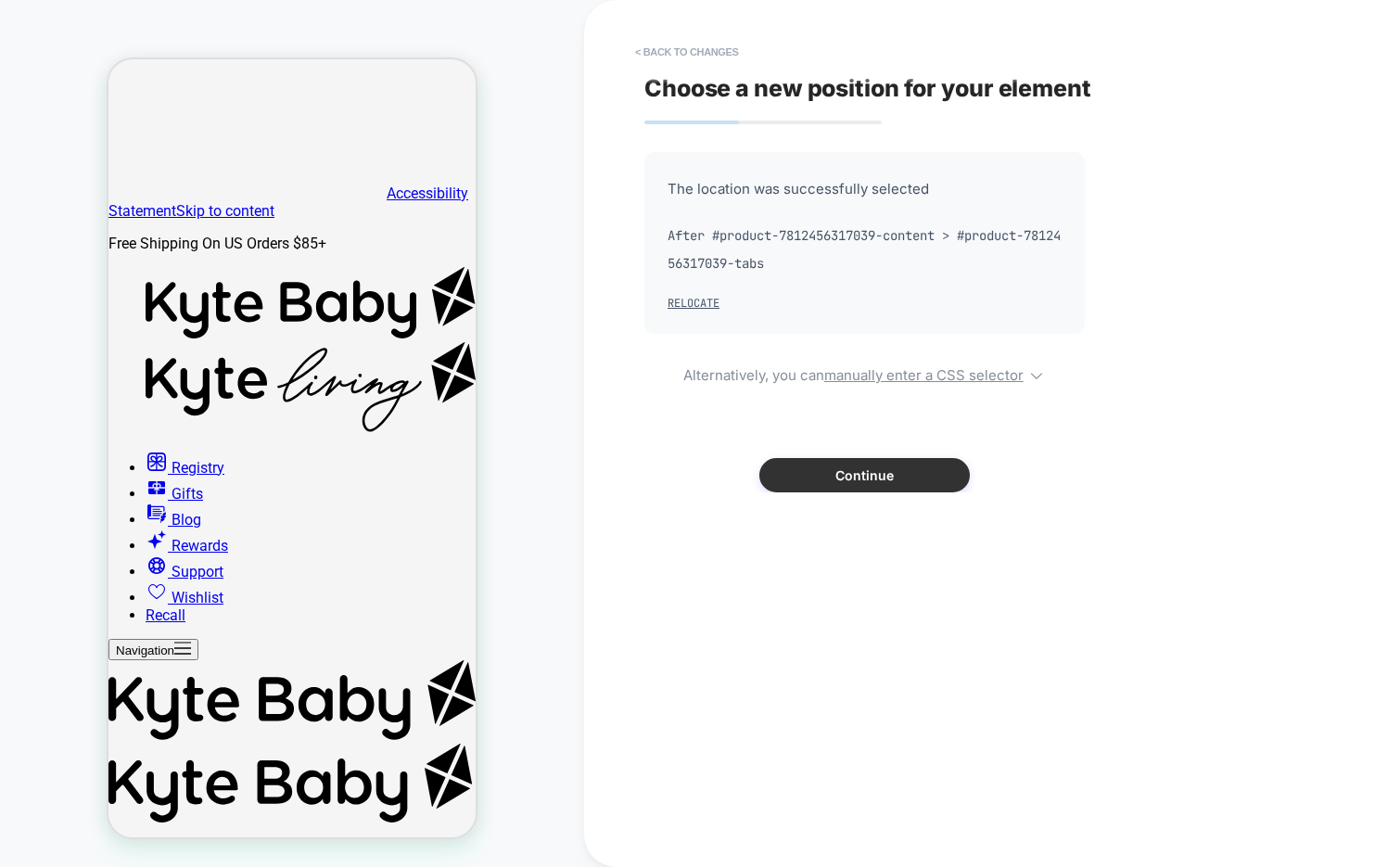
click at [790, 469] on button "Continue" at bounding box center [864, 475] width 210 height 34
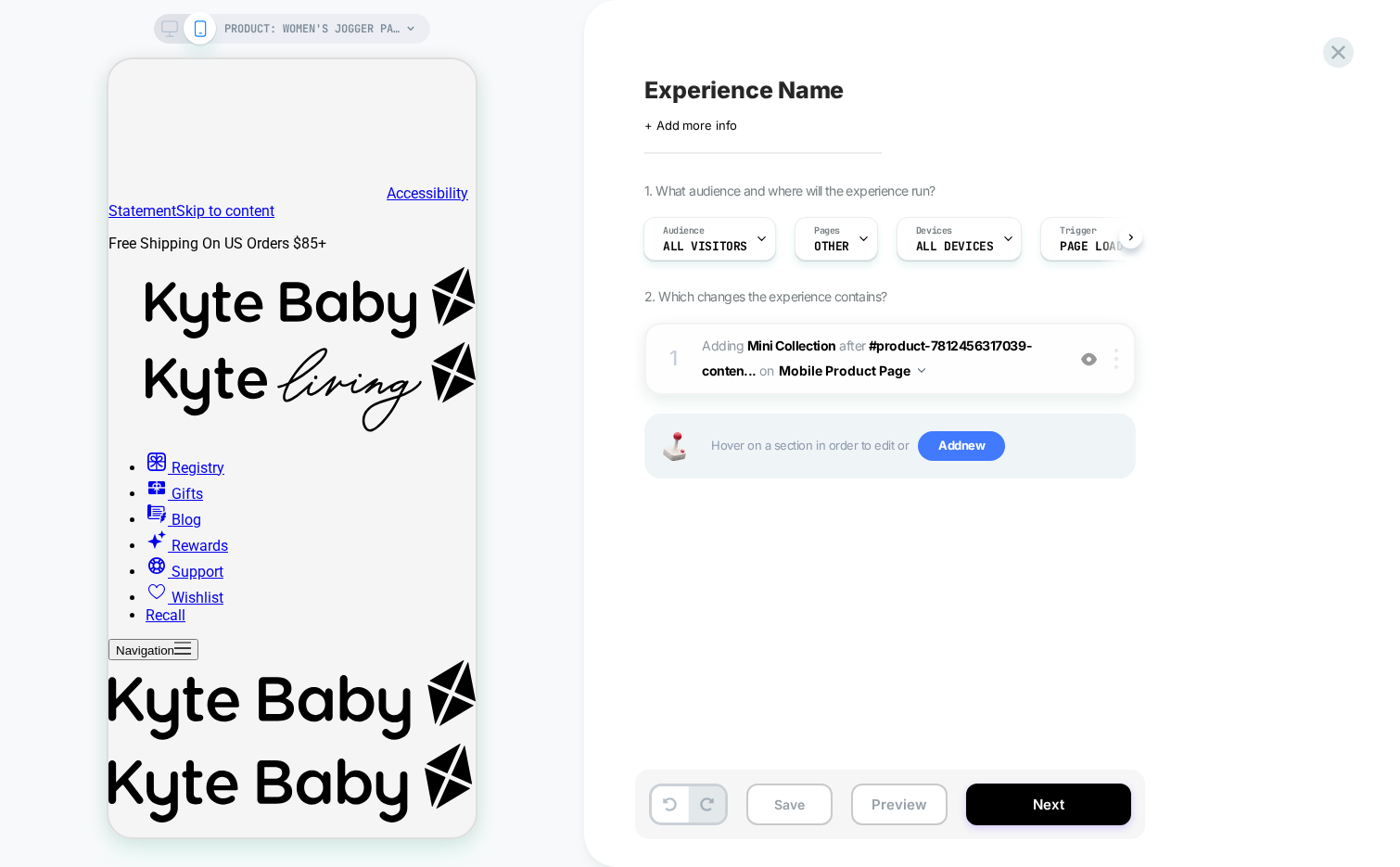
click at [1116, 360] on img at bounding box center [1116, 358] width 4 height 21
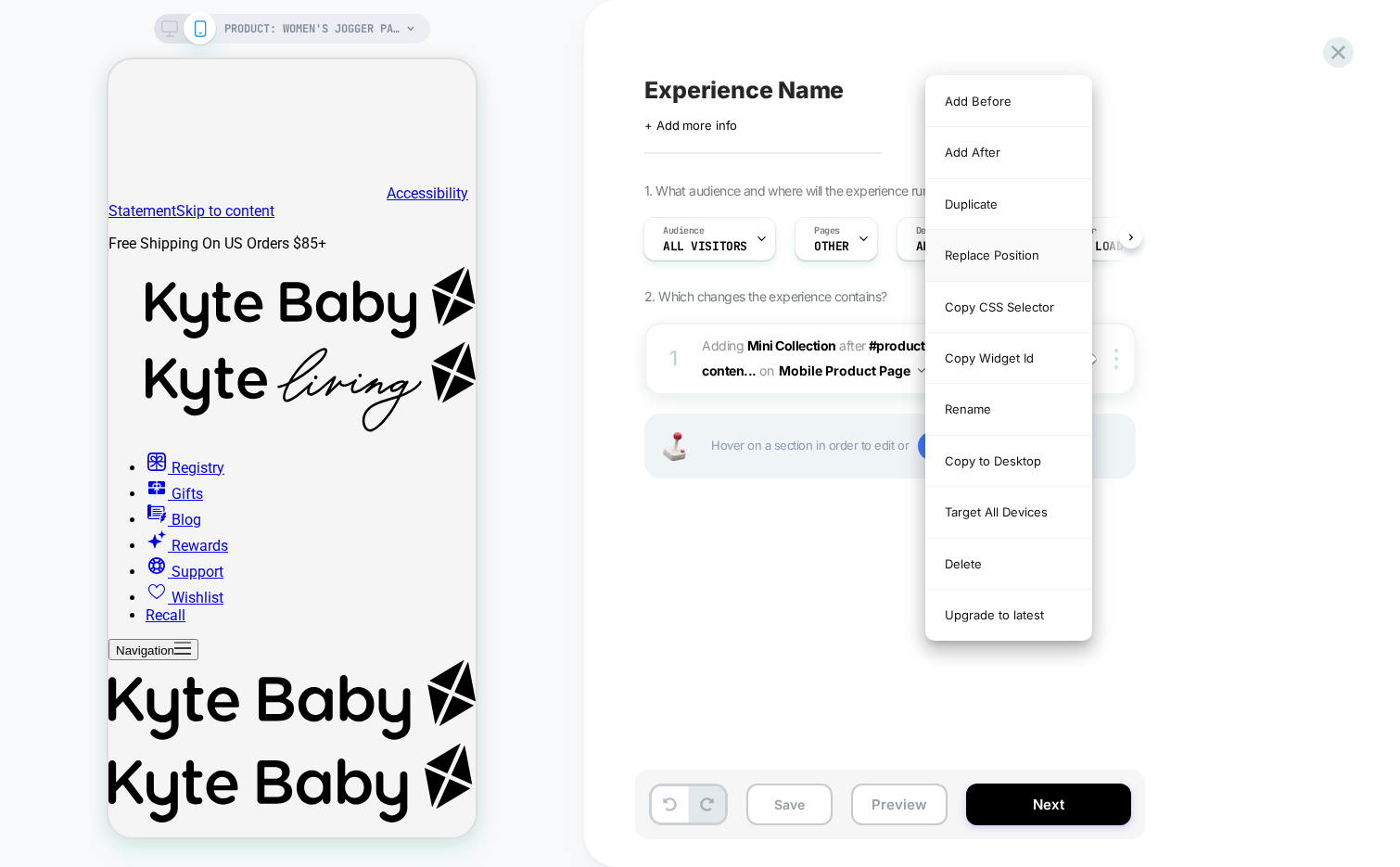
click at [1035, 266] on div "Replace Position" at bounding box center [1008, 255] width 165 height 51
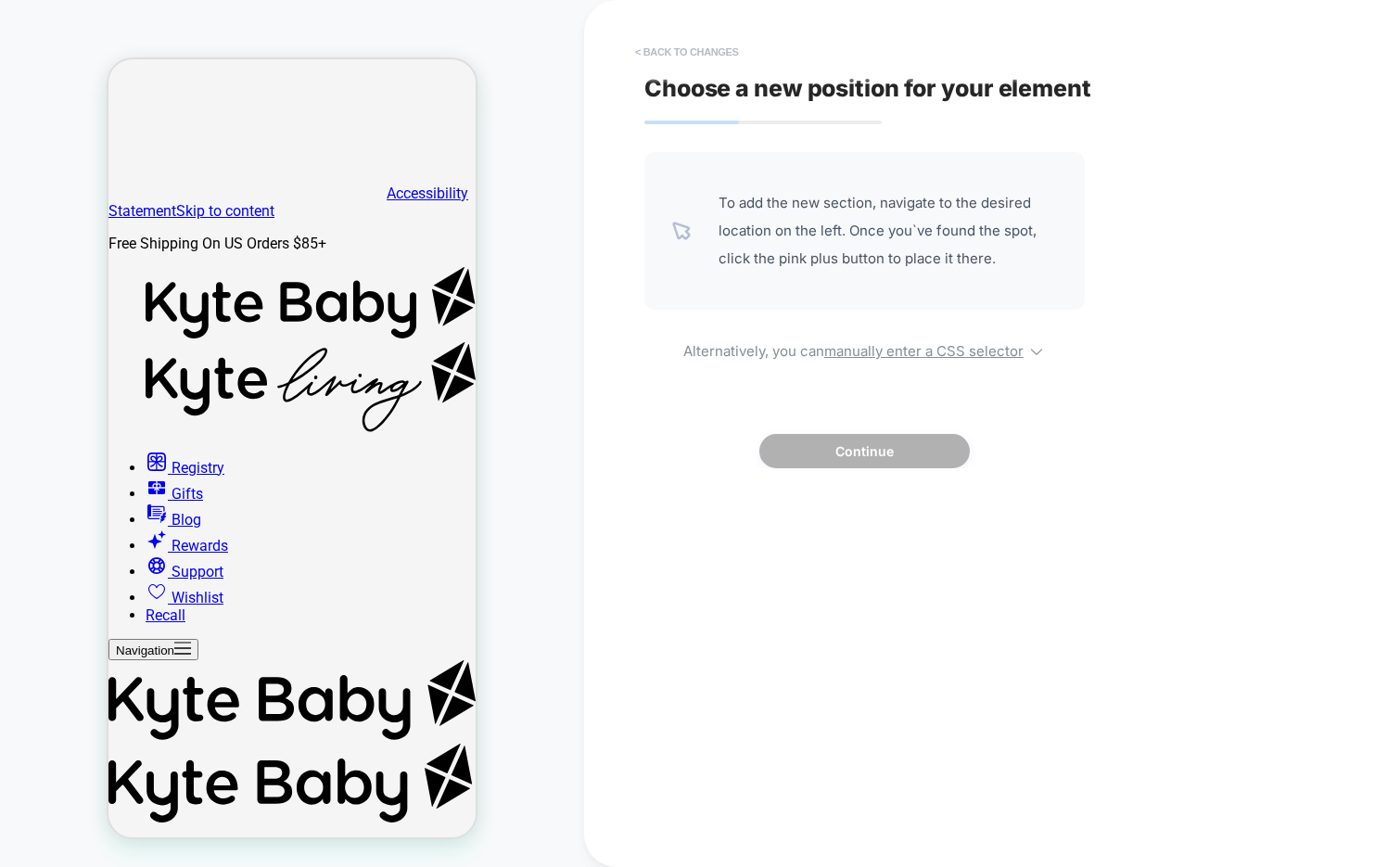
click at [711, 49] on button "< Back to changes" at bounding box center [687, 52] width 122 height 29
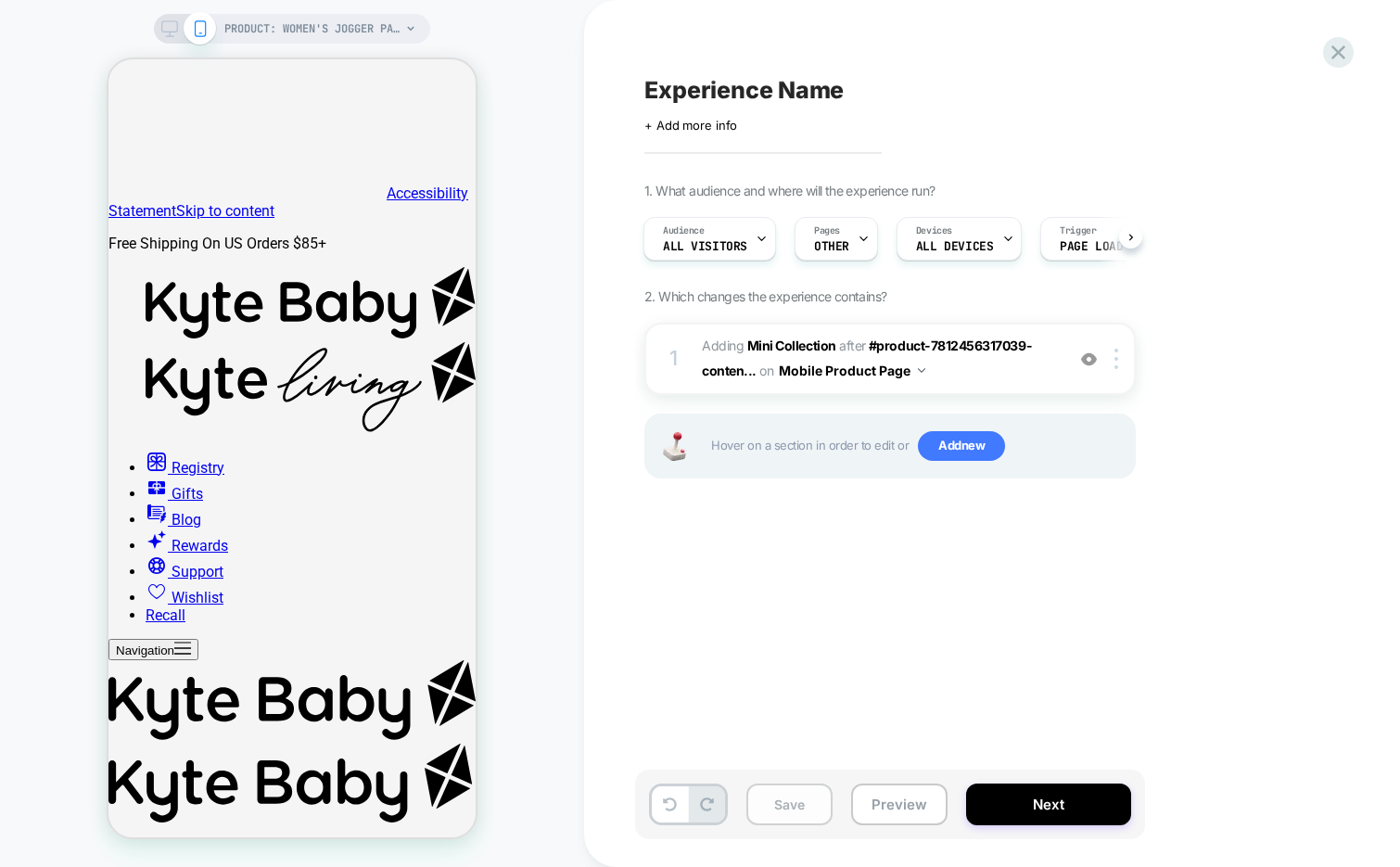
click at [794, 804] on button "Save" at bounding box center [790, 804] width 86 height 42
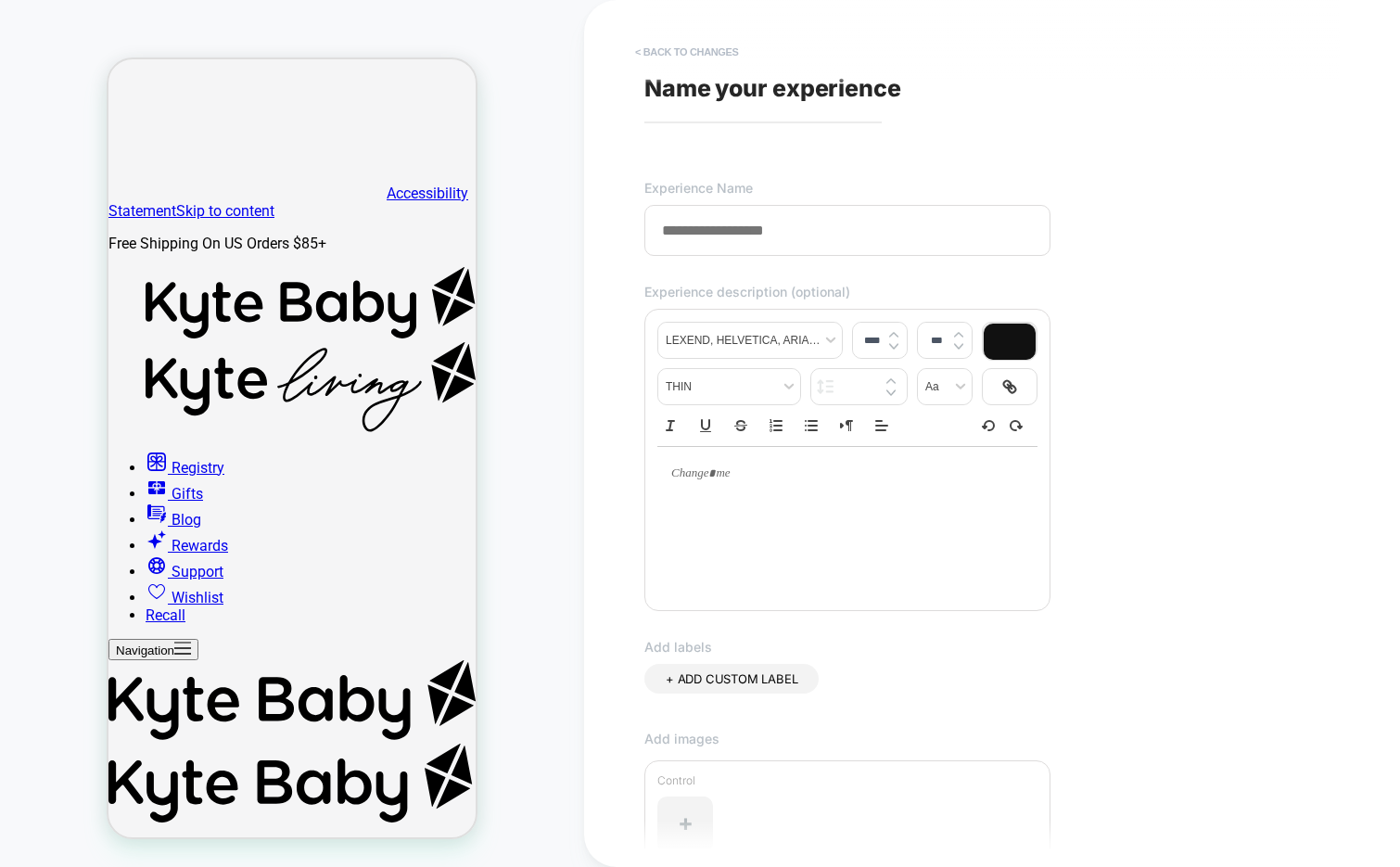
click at [718, 48] on button "< Back to changes" at bounding box center [687, 52] width 122 height 29
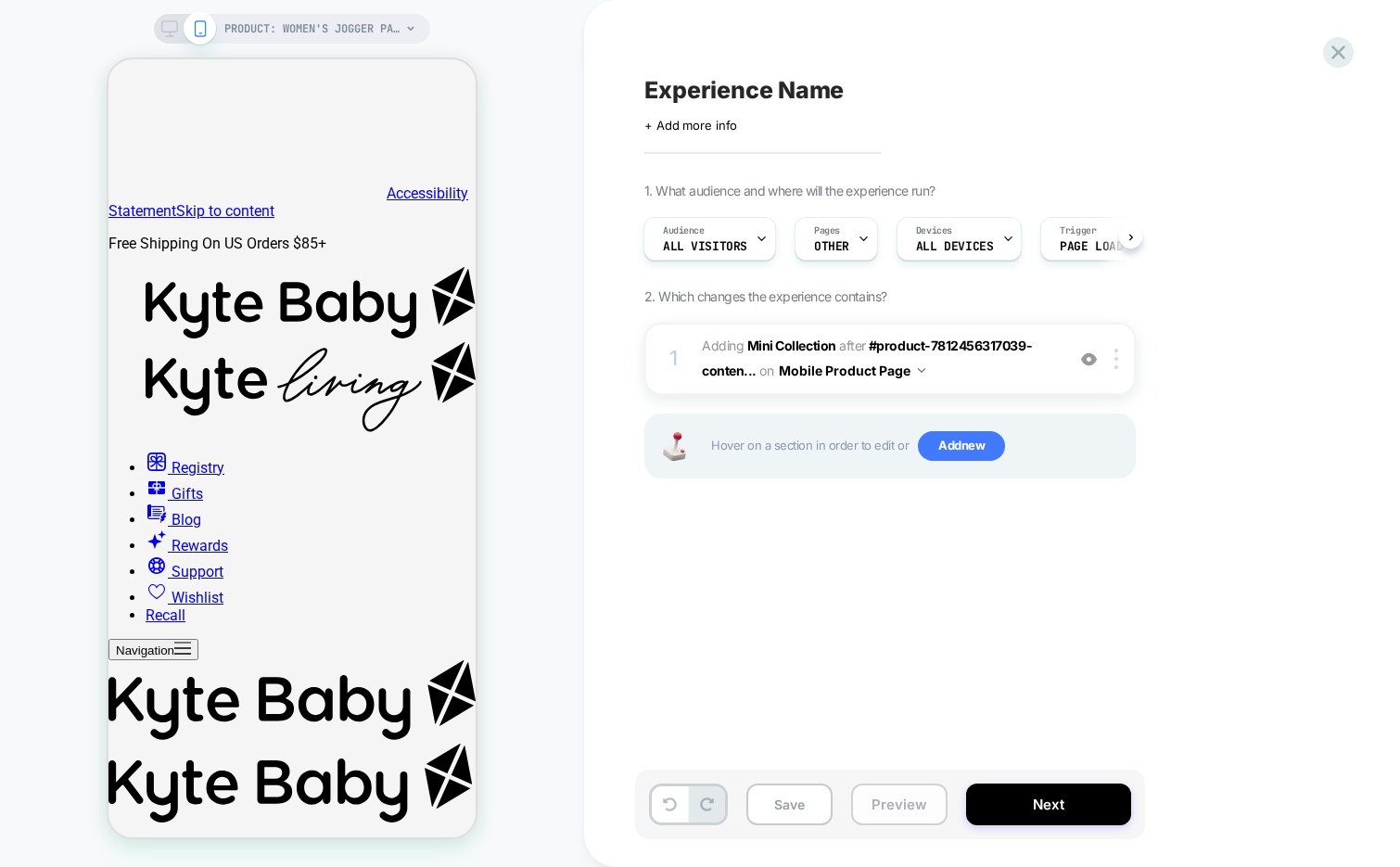
click at [894, 802] on button "Preview" at bounding box center [899, 804] width 97 height 42
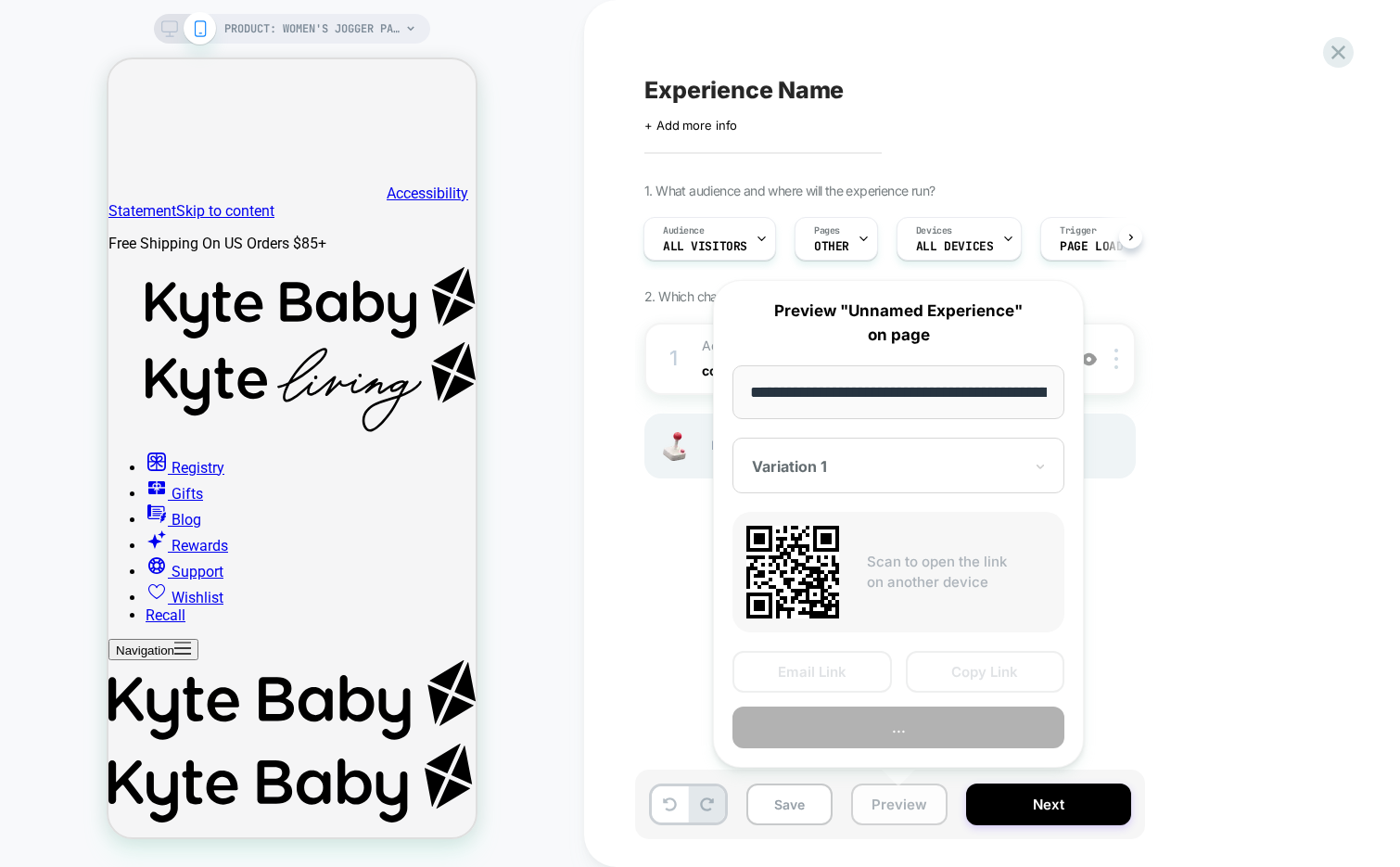
scroll to position [0, 376]
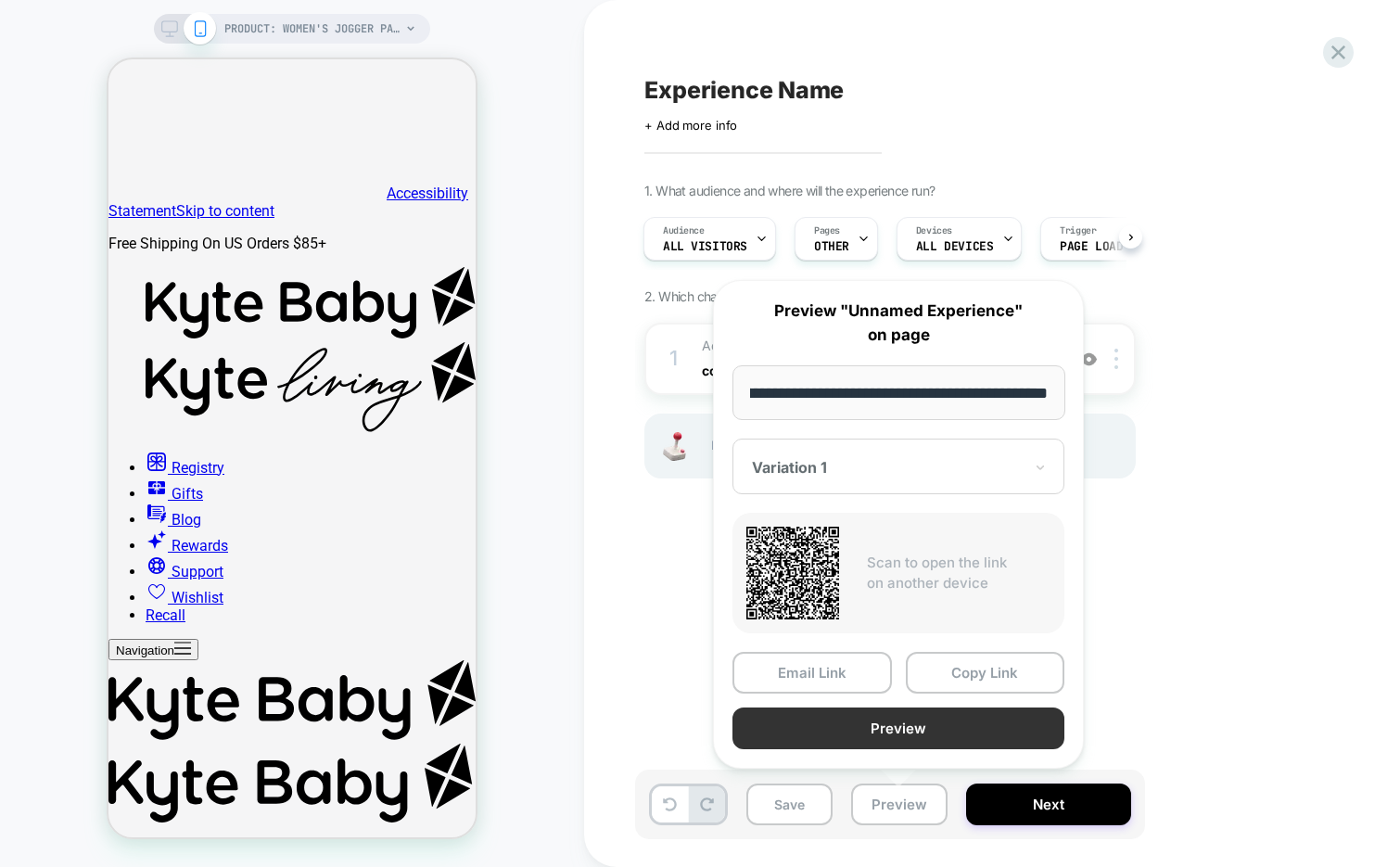
click at [886, 725] on button "Preview" at bounding box center [897, 728] width 332 height 42
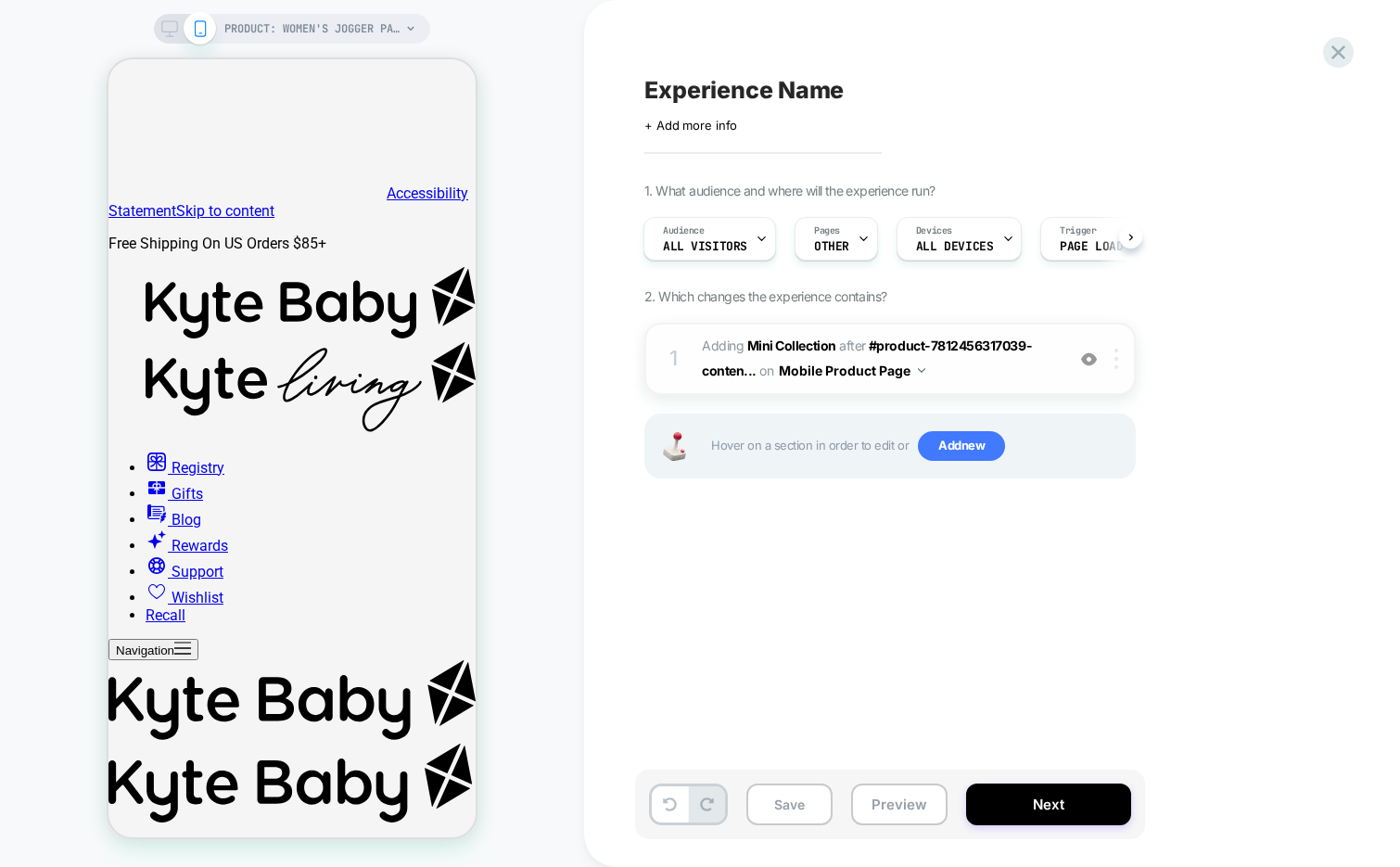
click at [1122, 356] on div at bounding box center [1118, 358] width 30 height 21
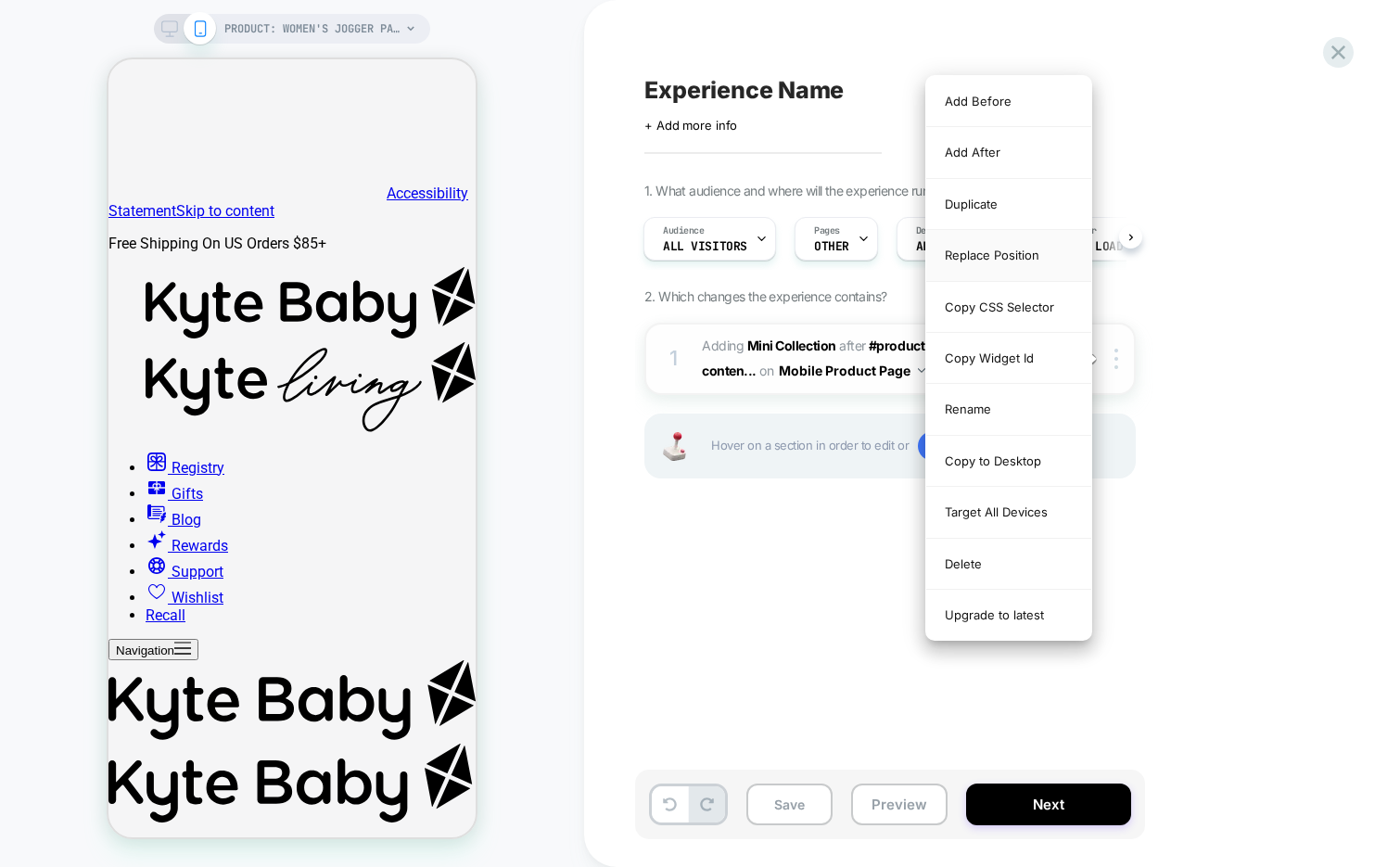
click at [1032, 259] on div "Replace Position" at bounding box center [1008, 255] width 165 height 51
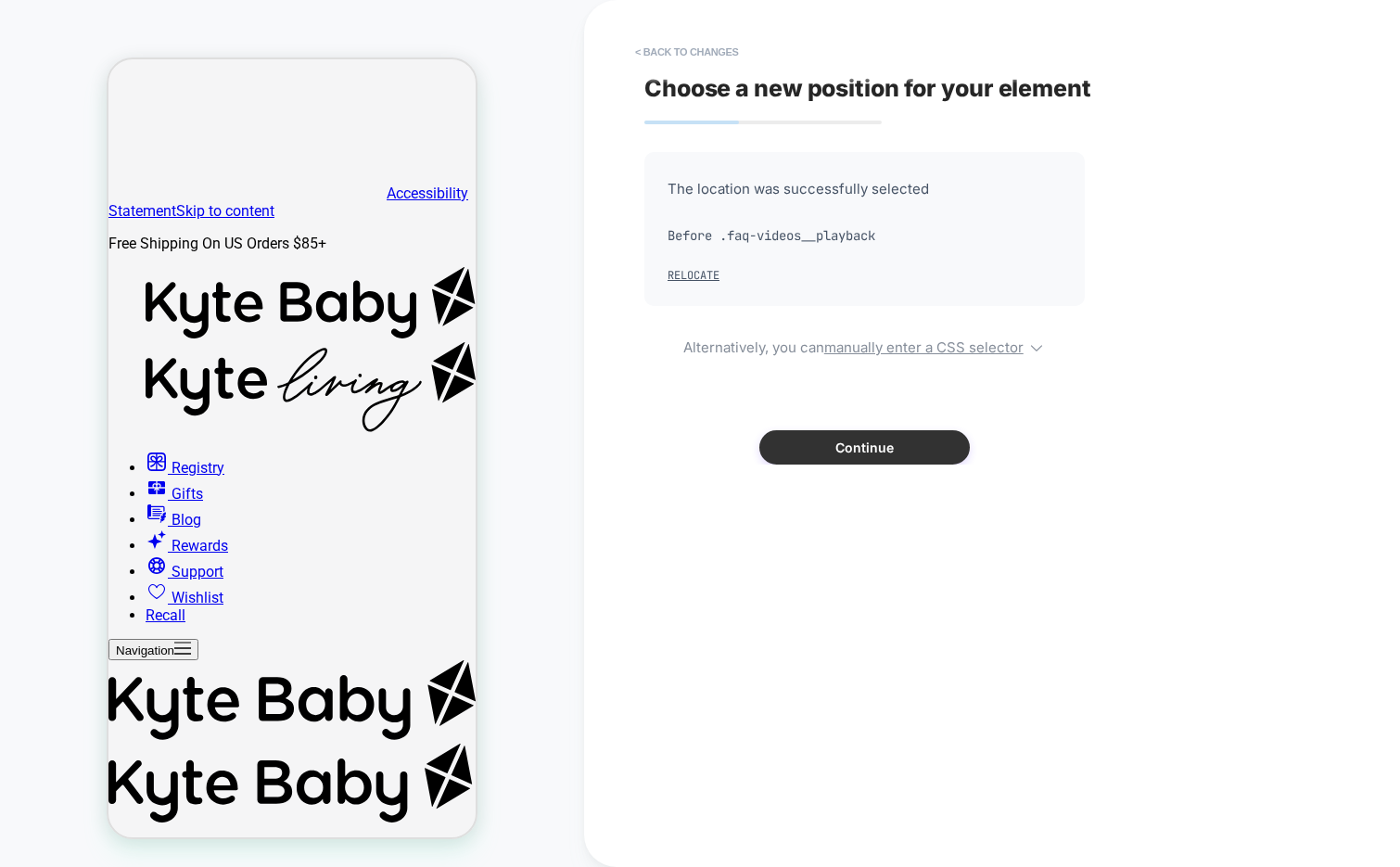
click at [797, 444] on button "Continue" at bounding box center [864, 447] width 210 height 34
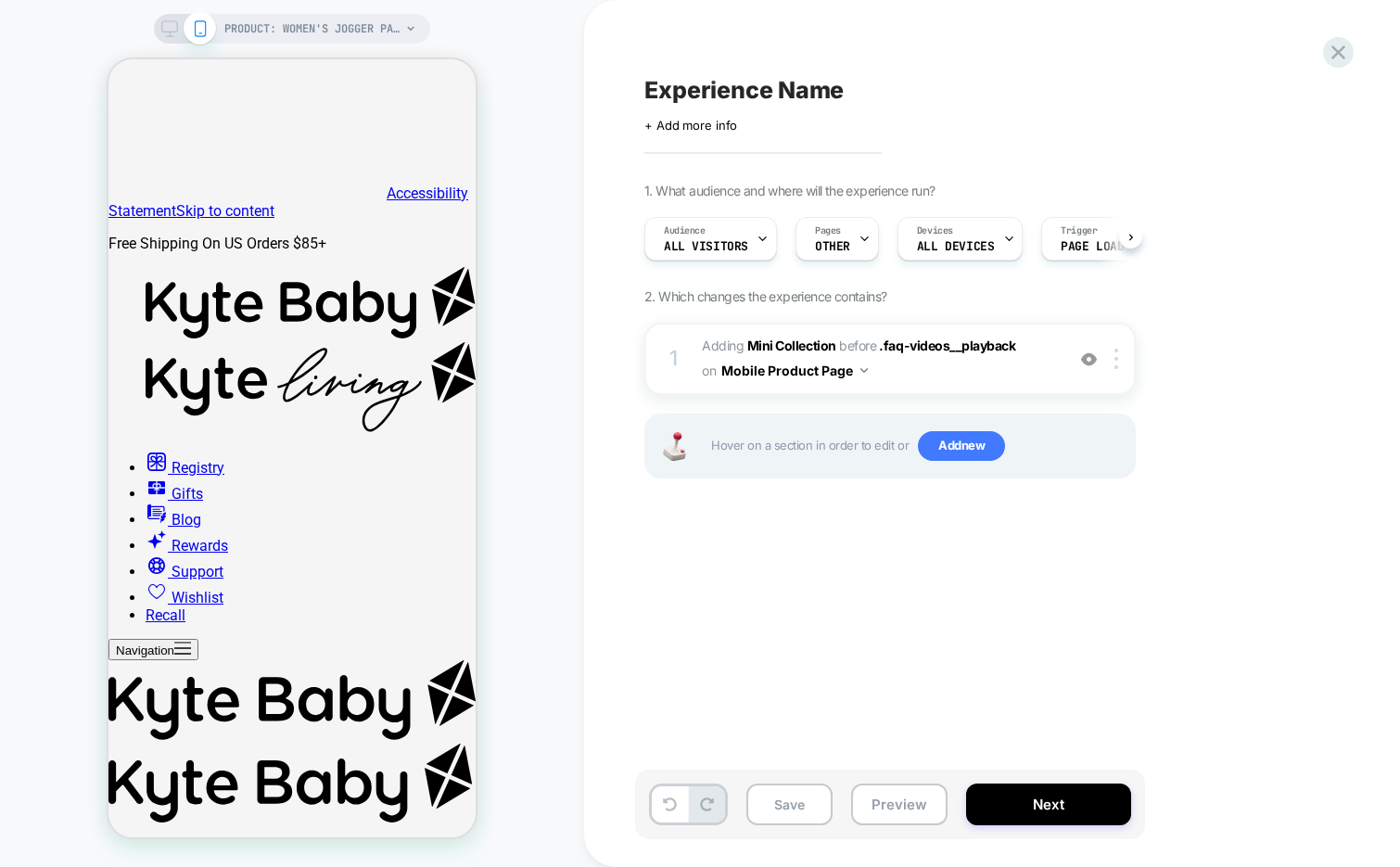
scroll to position [0, 1]
click at [896, 802] on button "Preview" at bounding box center [899, 804] width 97 height 42
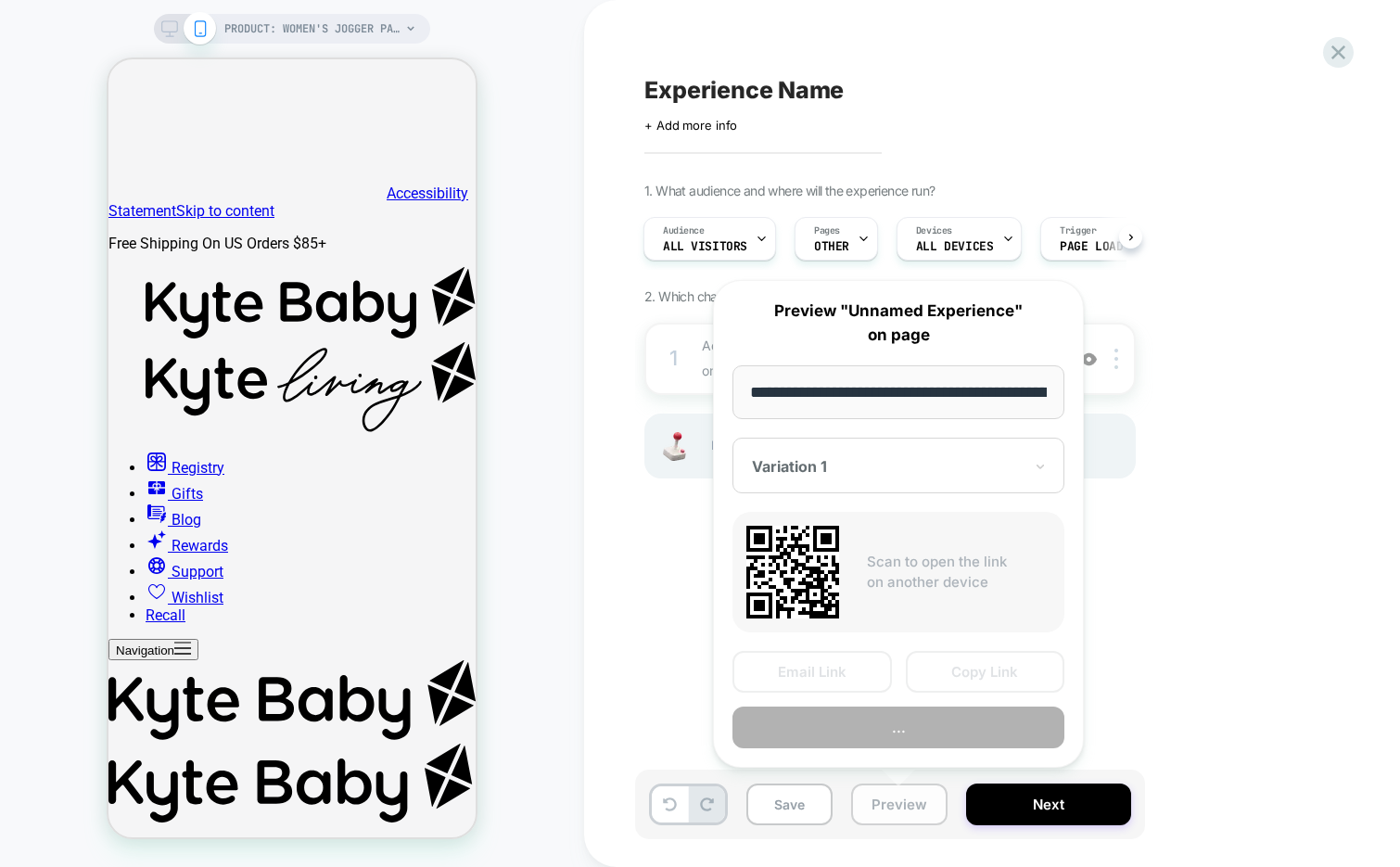
scroll to position [0, 376]
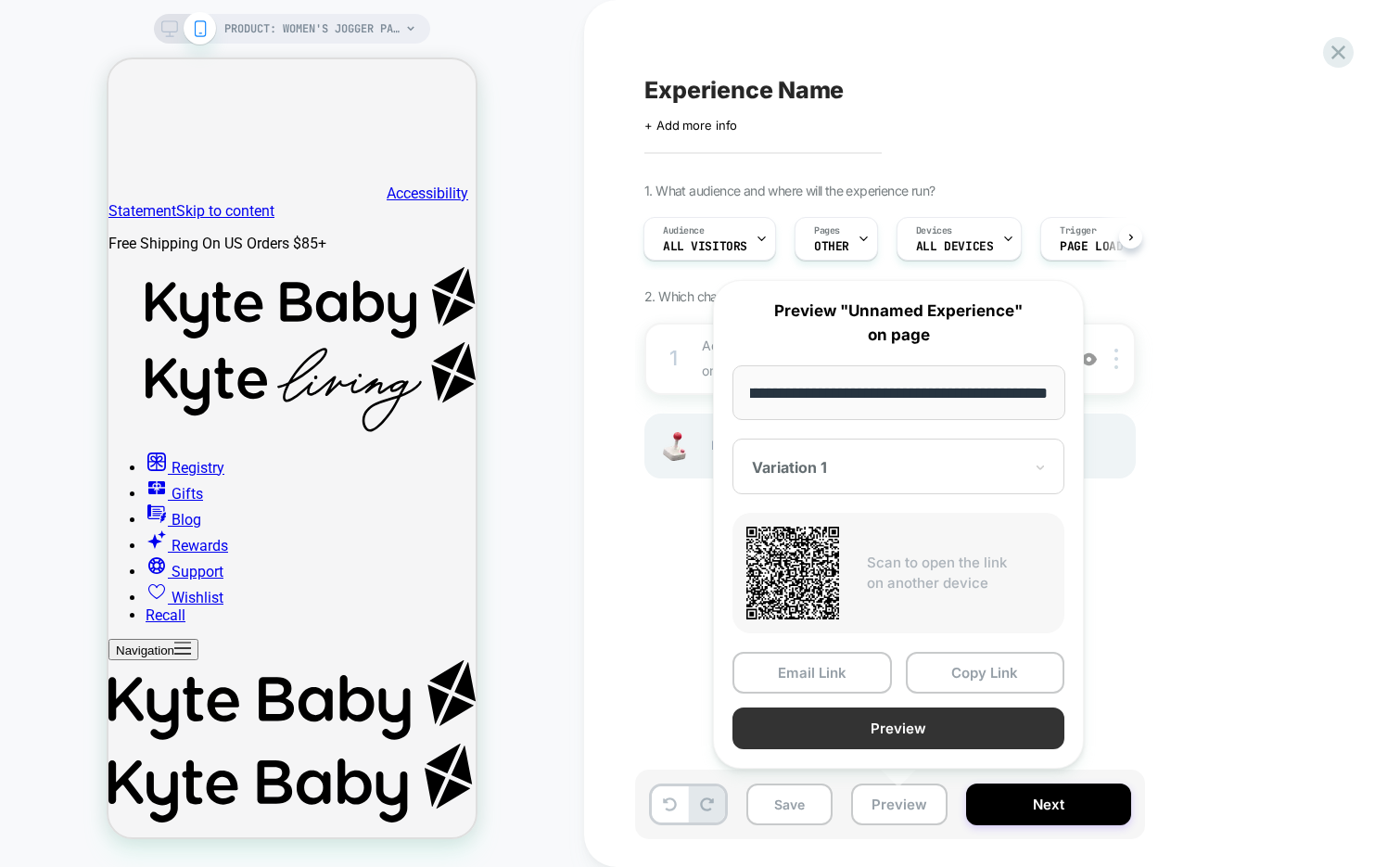
click at [904, 732] on button "Preview" at bounding box center [897, 728] width 332 height 42
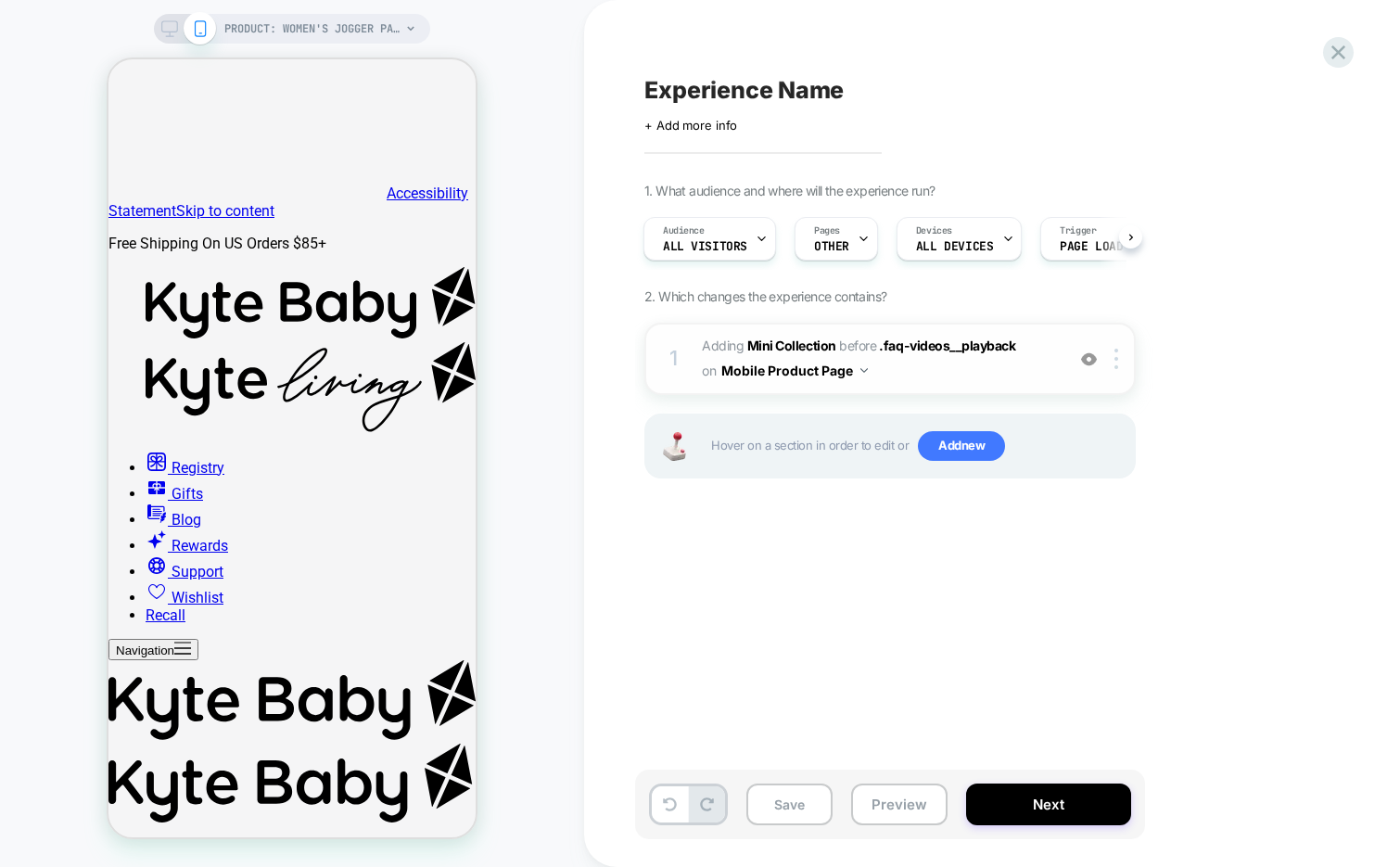
click at [943, 388] on div "1 #_loomi_addon_1756309347111 Adding Mini Collection BEFORE .faq-videos__playba…" at bounding box center [889, 359] width 491 height 72
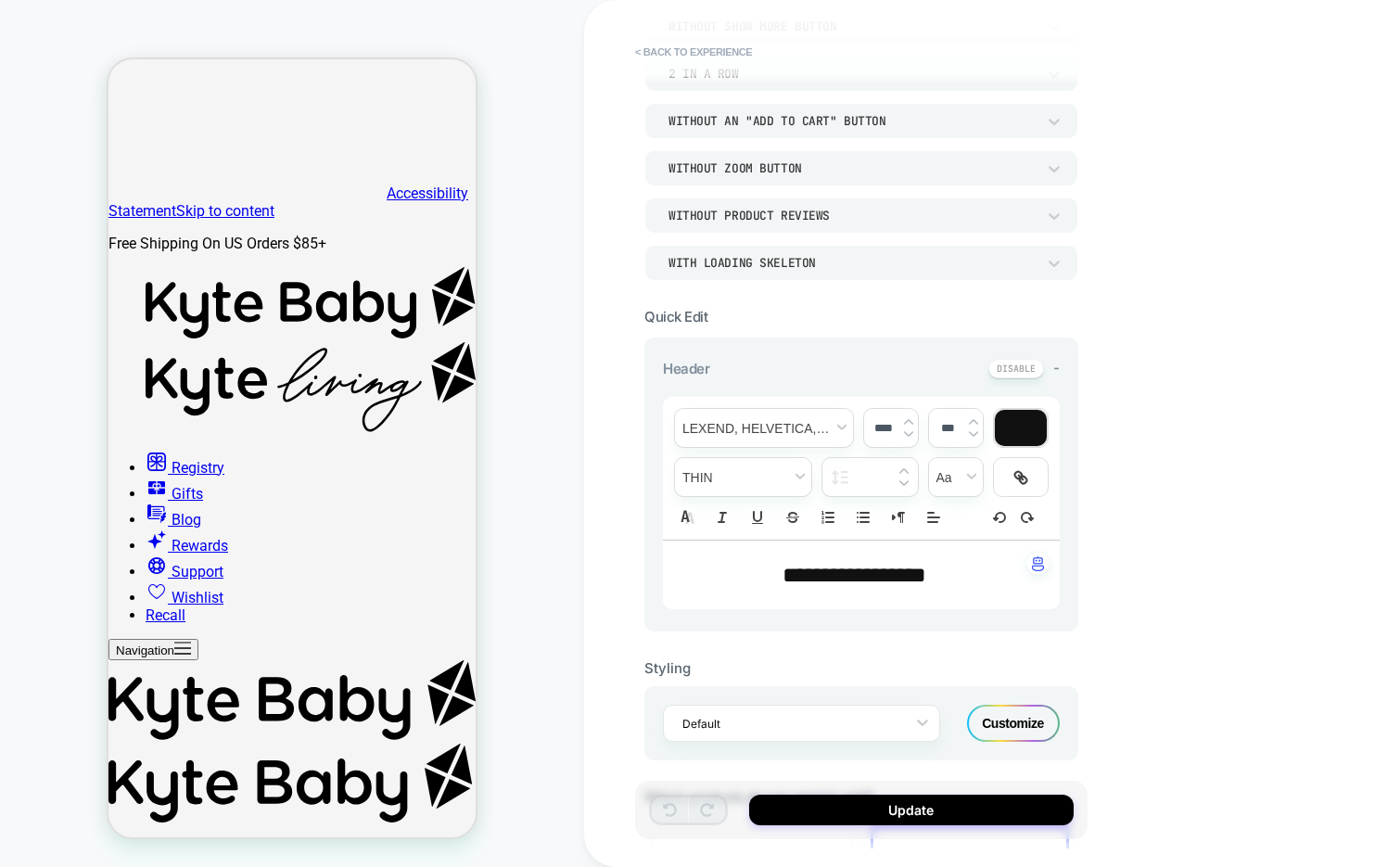
scroll to position [250, 0]
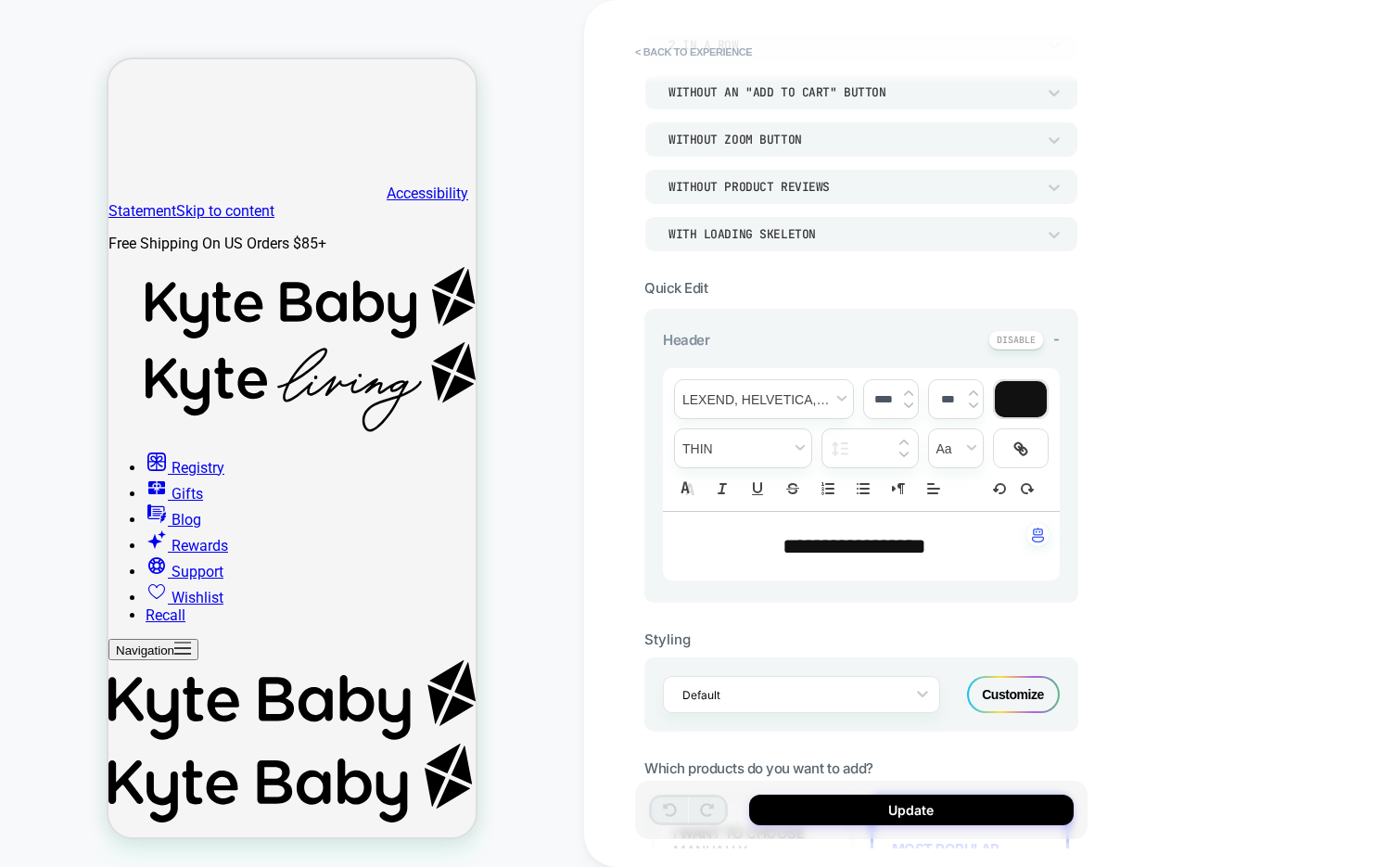
click at [814, 543] on span "**********" at bounding box center [854, 546] width 144 height 23
type input "****"
click at [814, 543] on span "**********" at bounding box center [854, 546] width 144 height 23
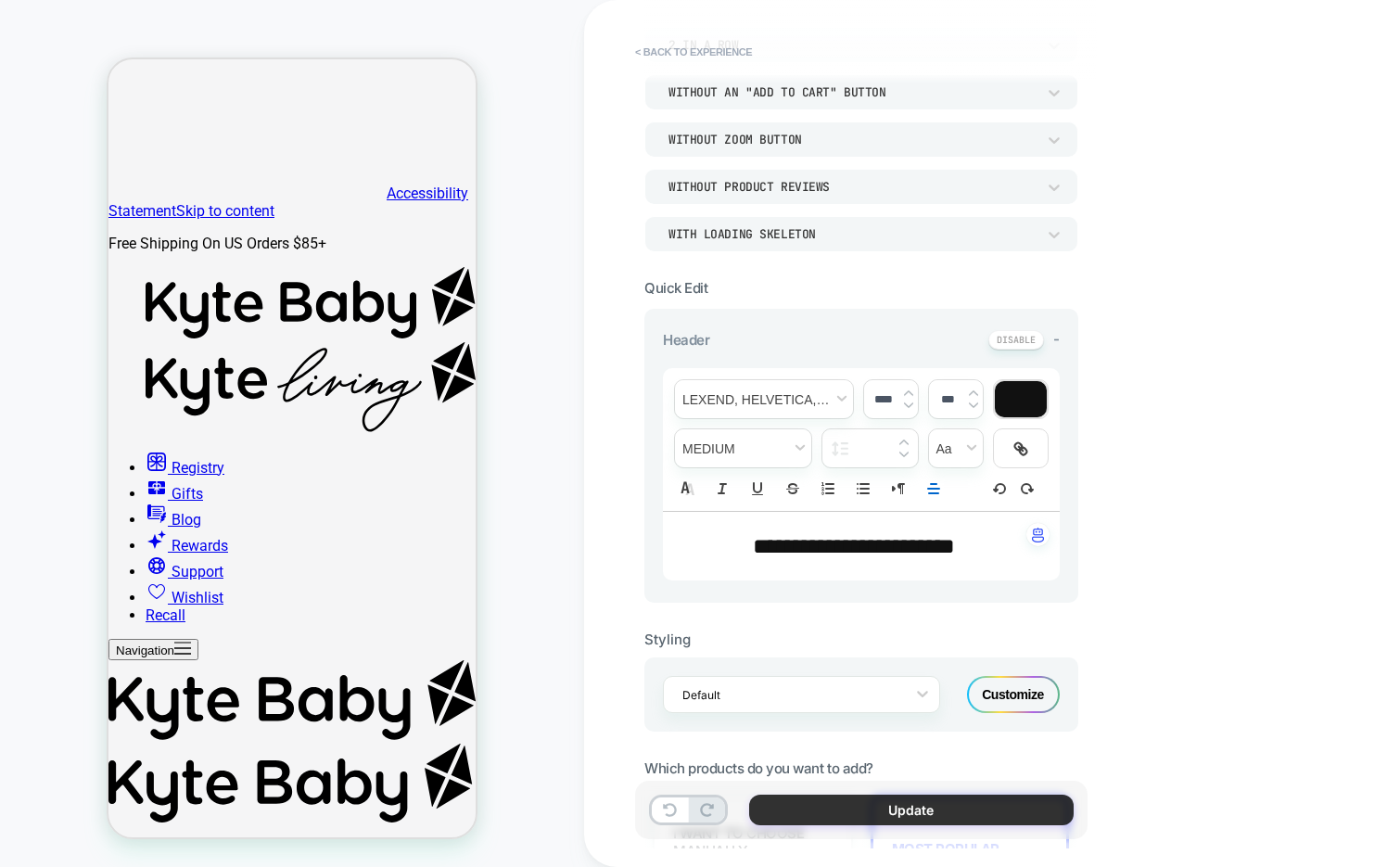
click at [917, 802] on button "Update" at bounding box center [912, 809] width 325 height 30
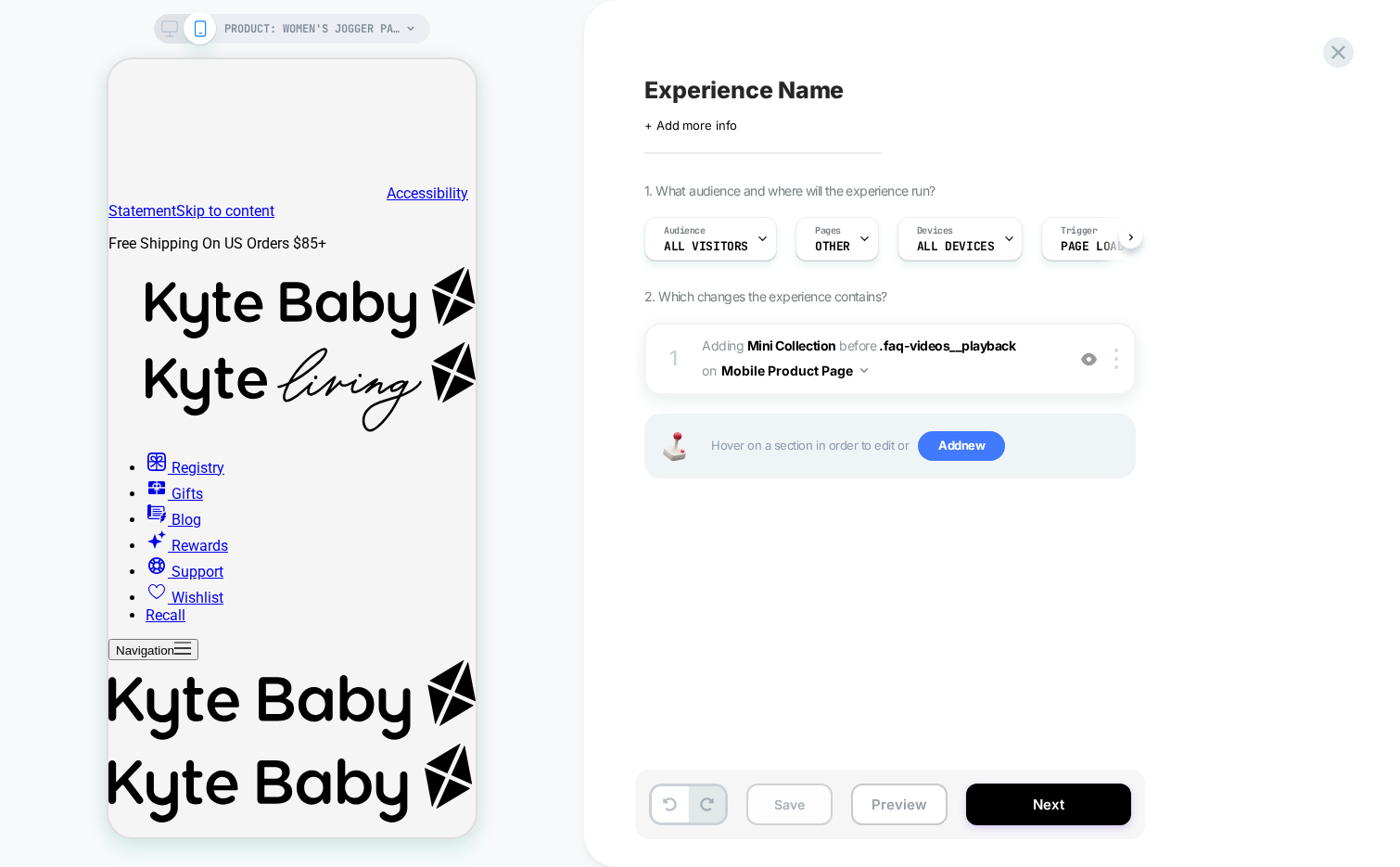
scroll to position [0, 1]
click at [851, 785] on div "Save Preview Next" at bounding box center [889, 803] width 510 height 69
click at [873, 795] on button "Preview" at bounding box center [899, 804] width 97 height 42
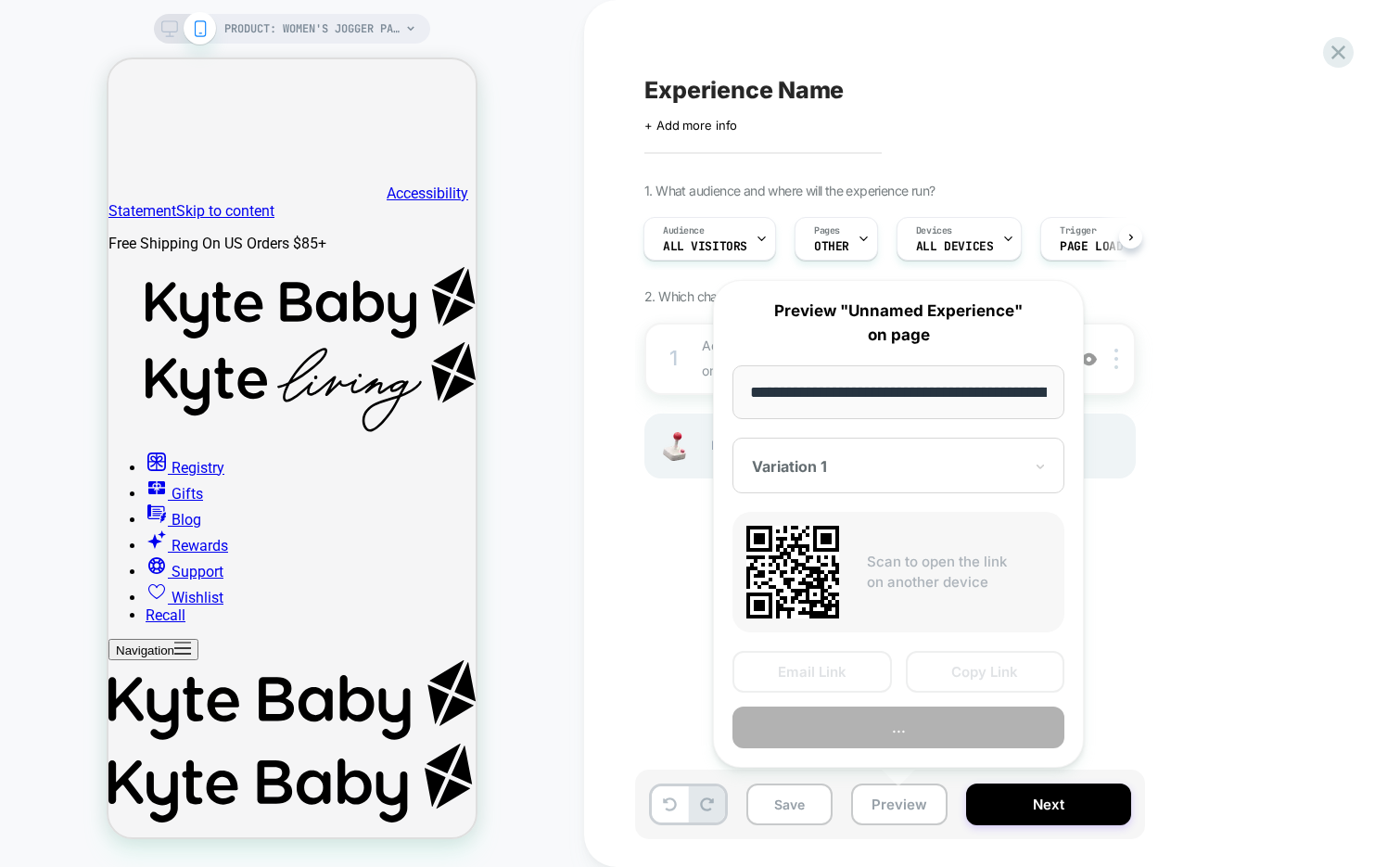
scroll to position [0, 376]
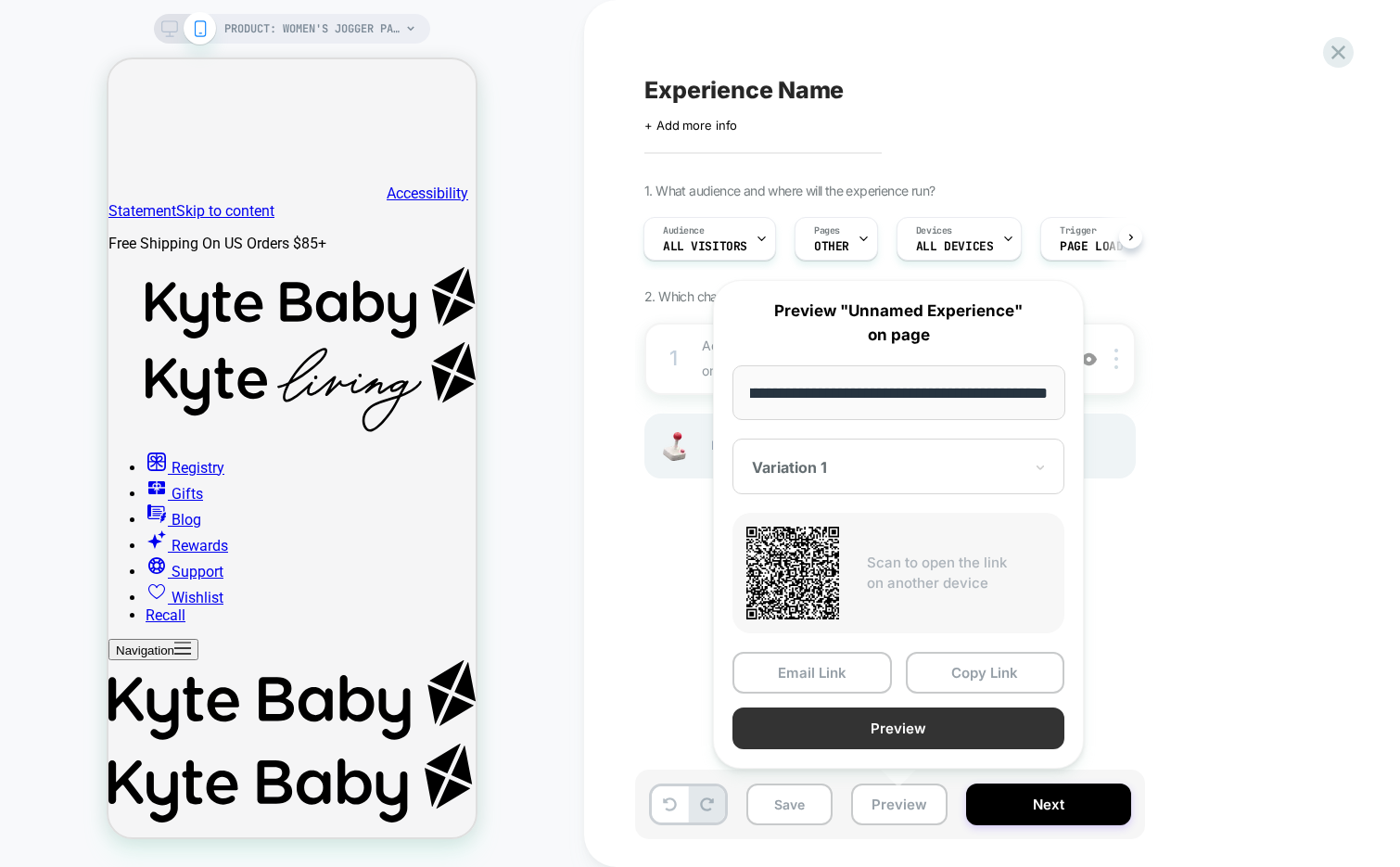
click at [891, 735] on button "Preview" at bounding box center [897, 728] width 332 height 42
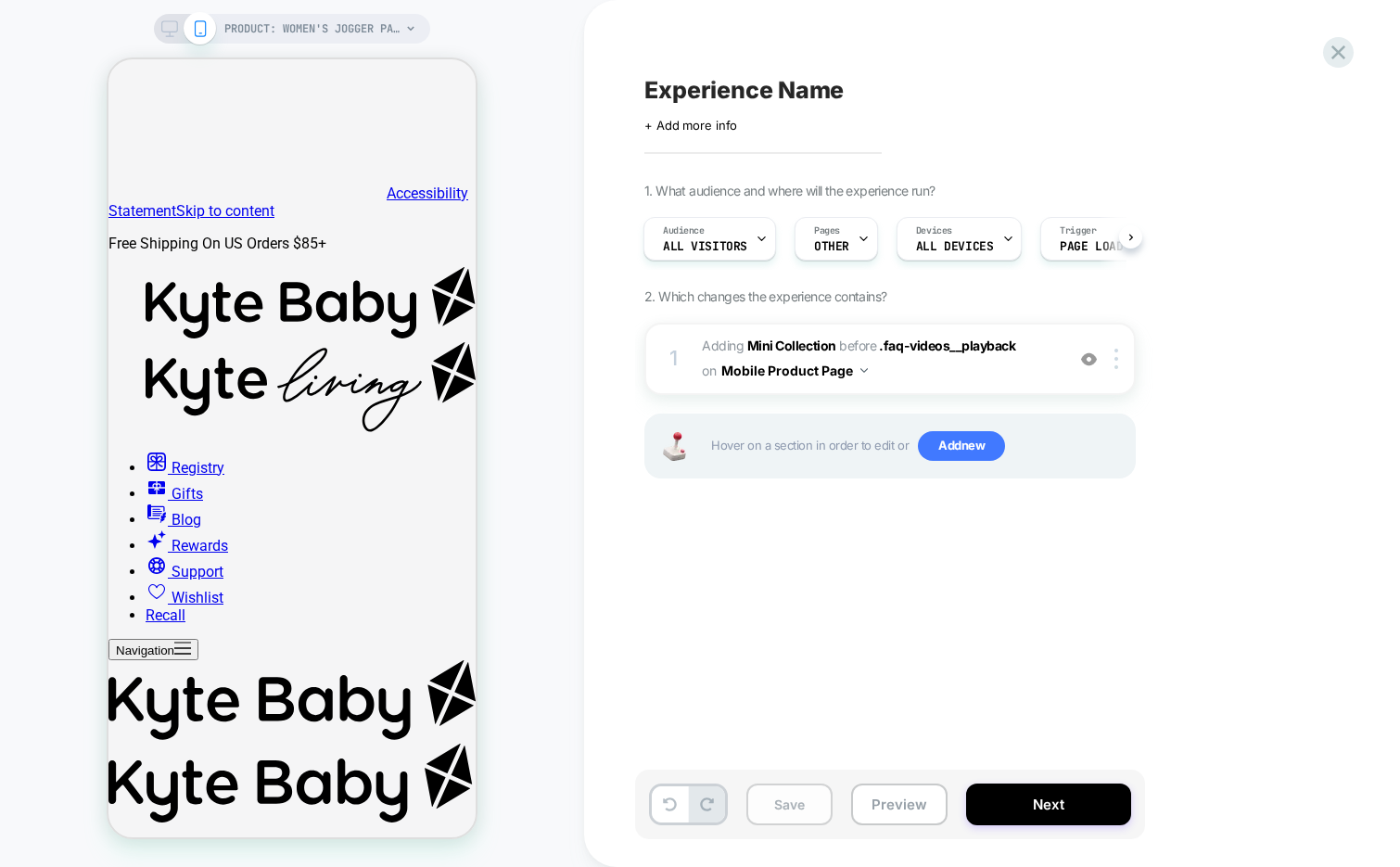
click at [774, 806] on button "Save" at bounding box center [790, 804] width 86 height 42
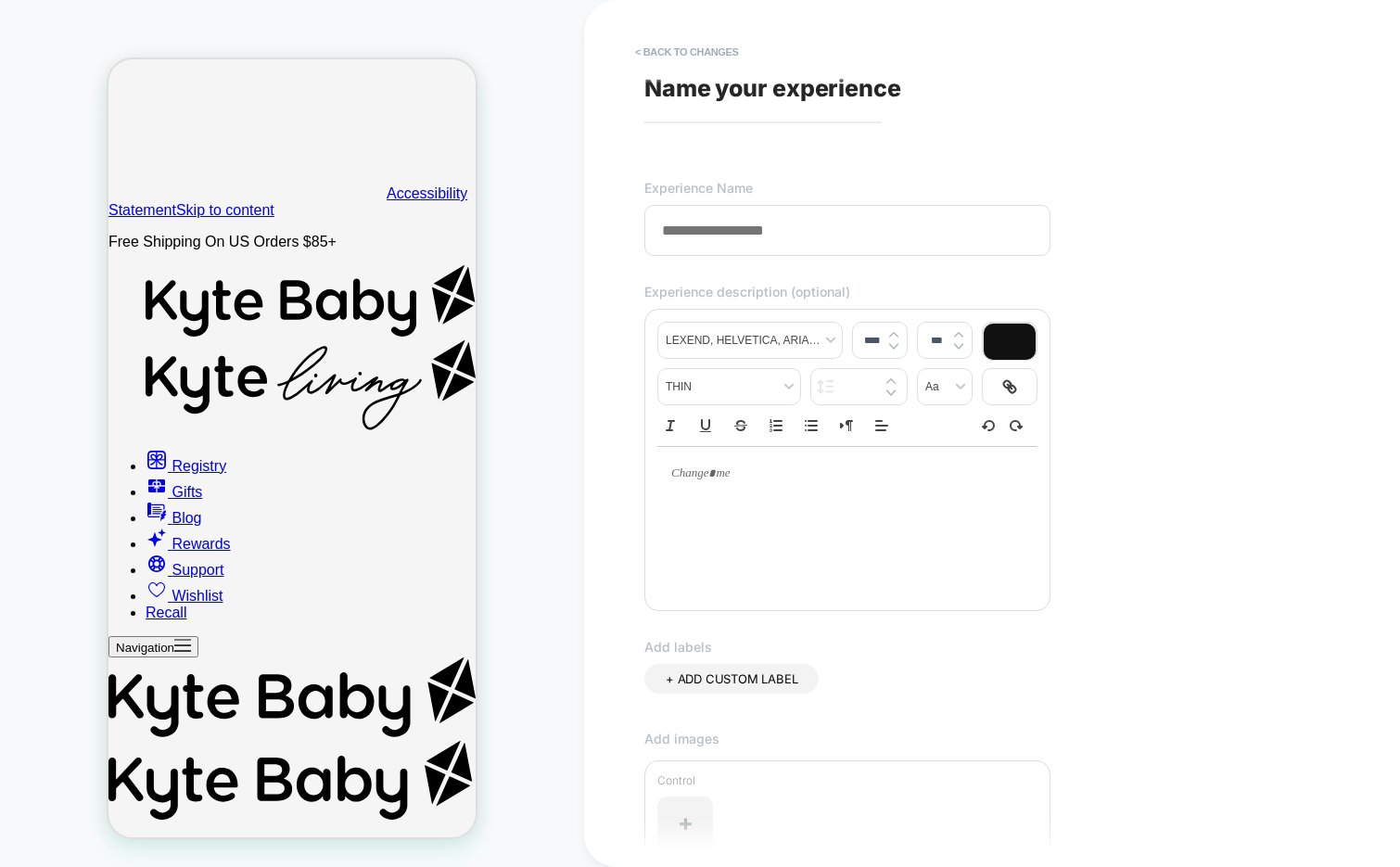
scroll to position [2104, 0]
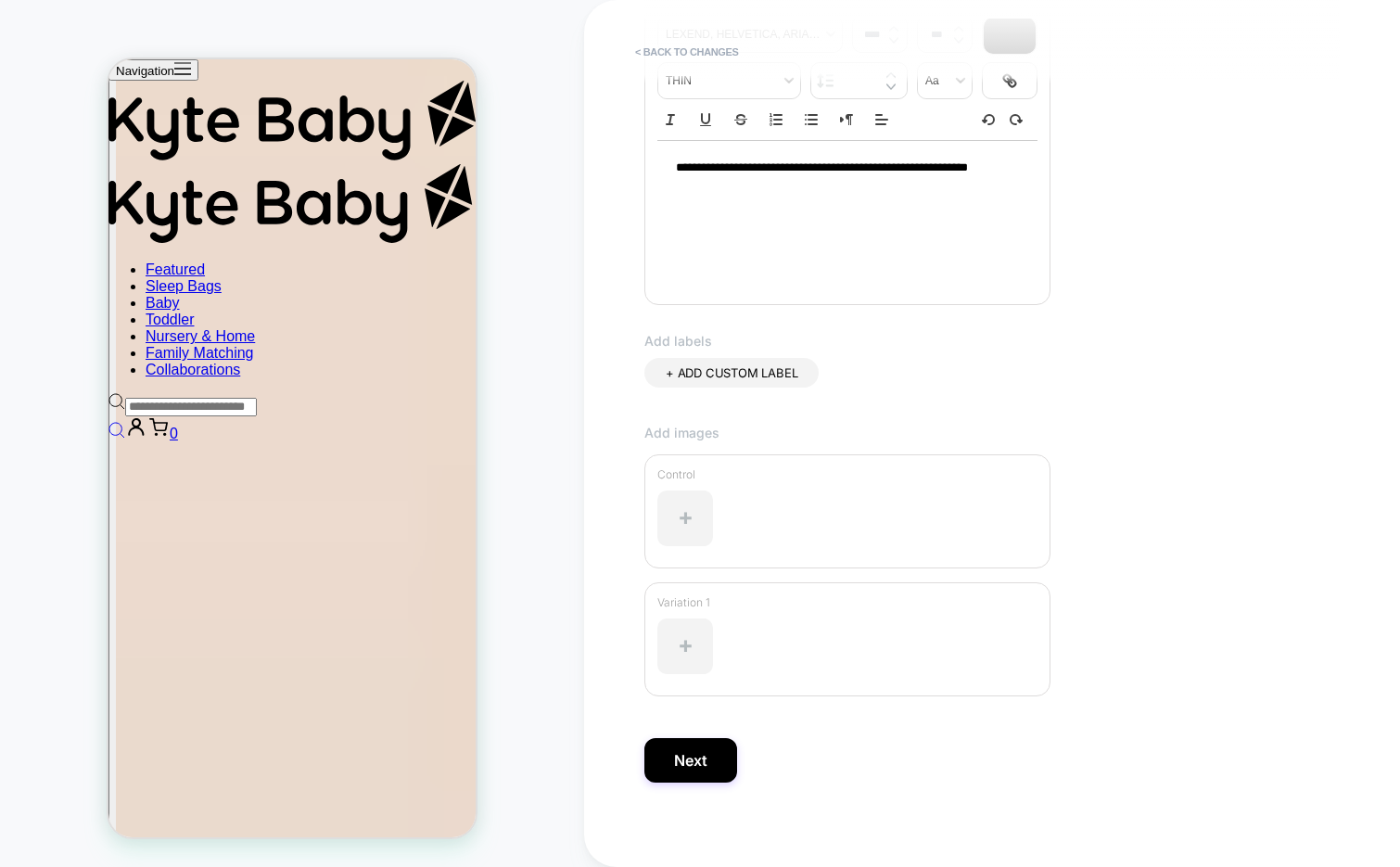
scroll to position [314, 0]
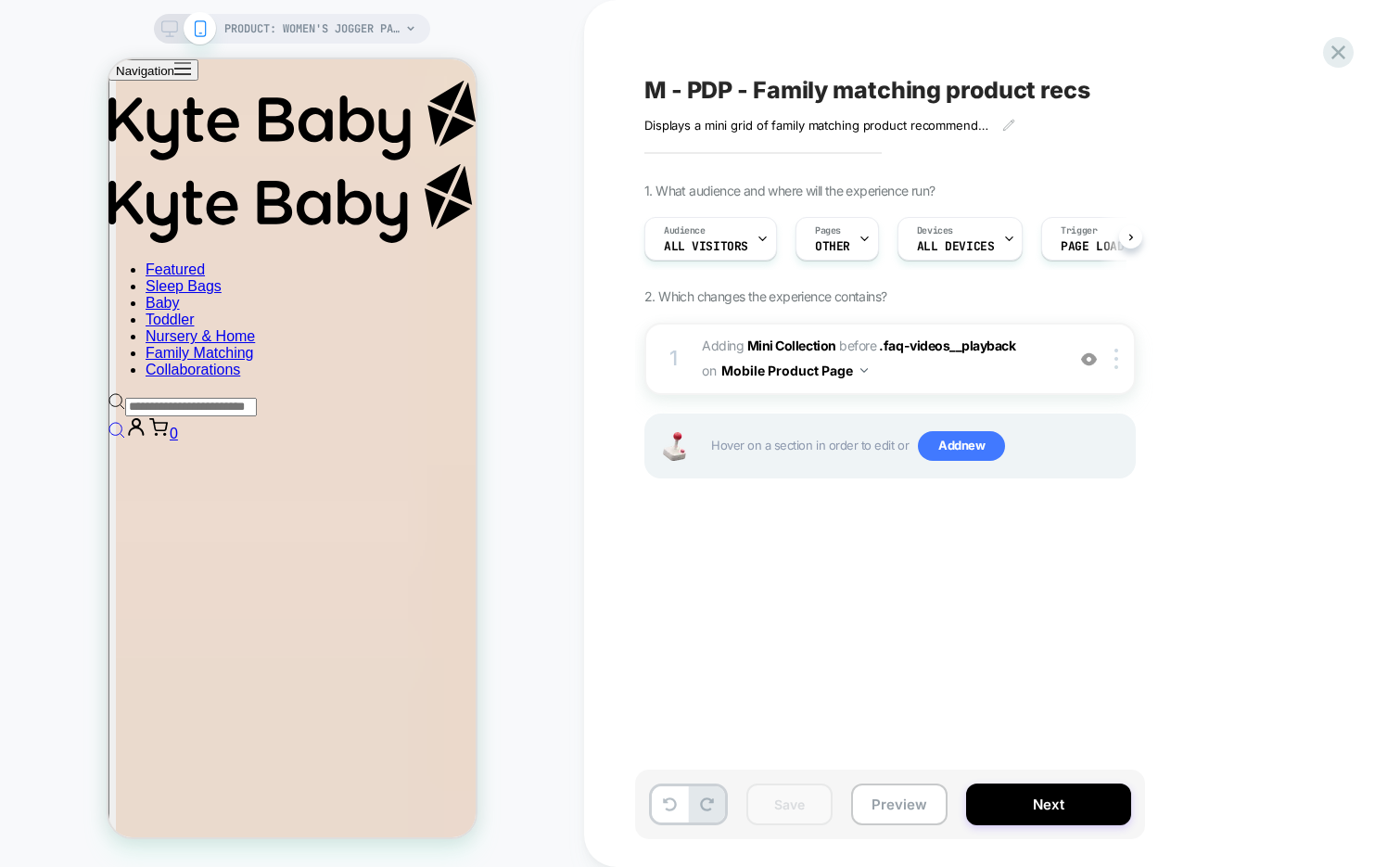
scroll to position [0, 1]
click at [0, 0] on span "M - PDP - Family matching product recs" at bounding box center [0, 0] width 0 height 0
click at [0, 0] on textarea "**********" at bounding box center [0, 0] width 0 height 0
click at [0, 0] on span "ALL DEVICES" at bounding box center [0, 0] width 0 height 0
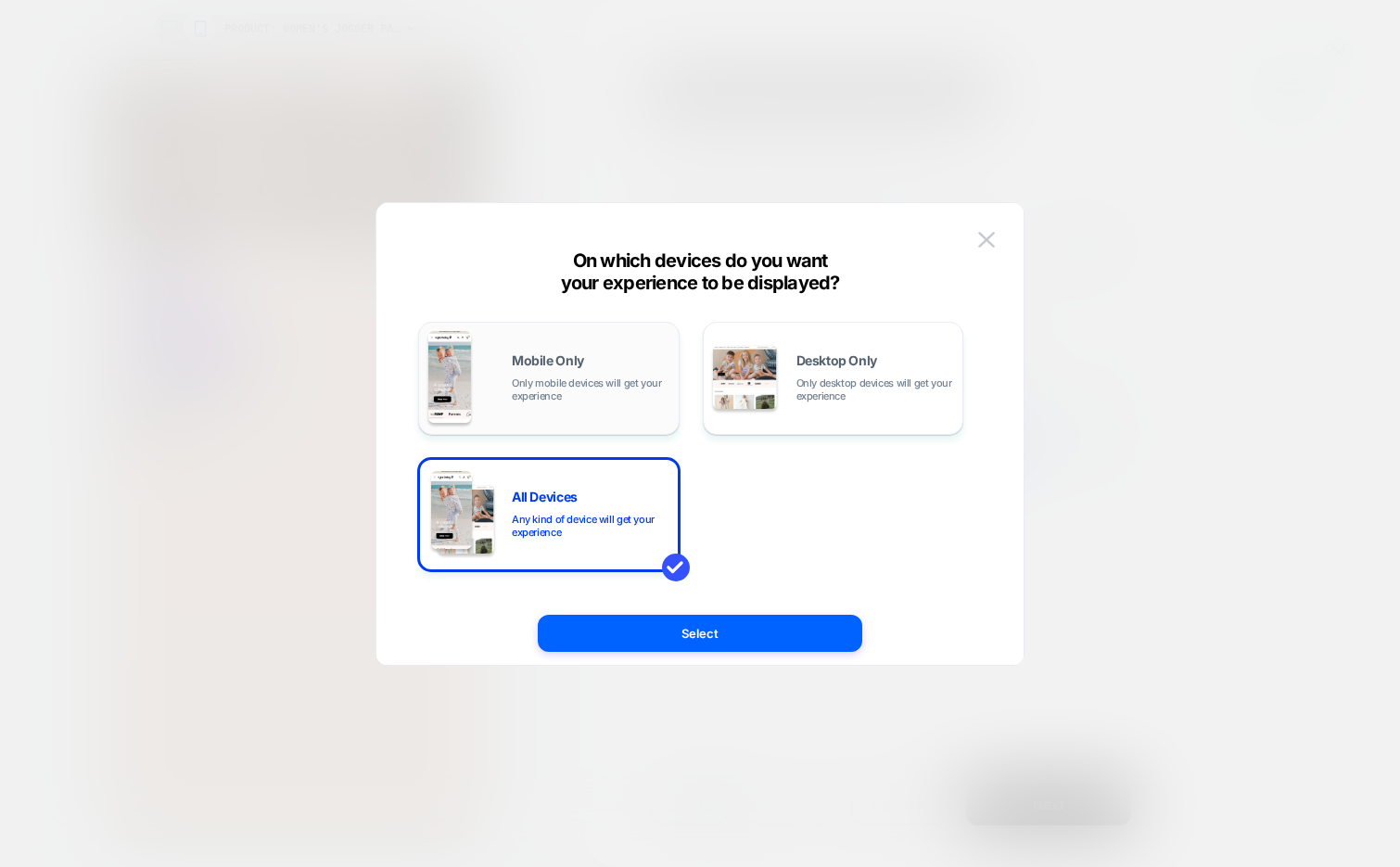
click at [0, 0] on span "Only mobile devices will get your experience" at bounding box center [0, 0] width 0 height 0
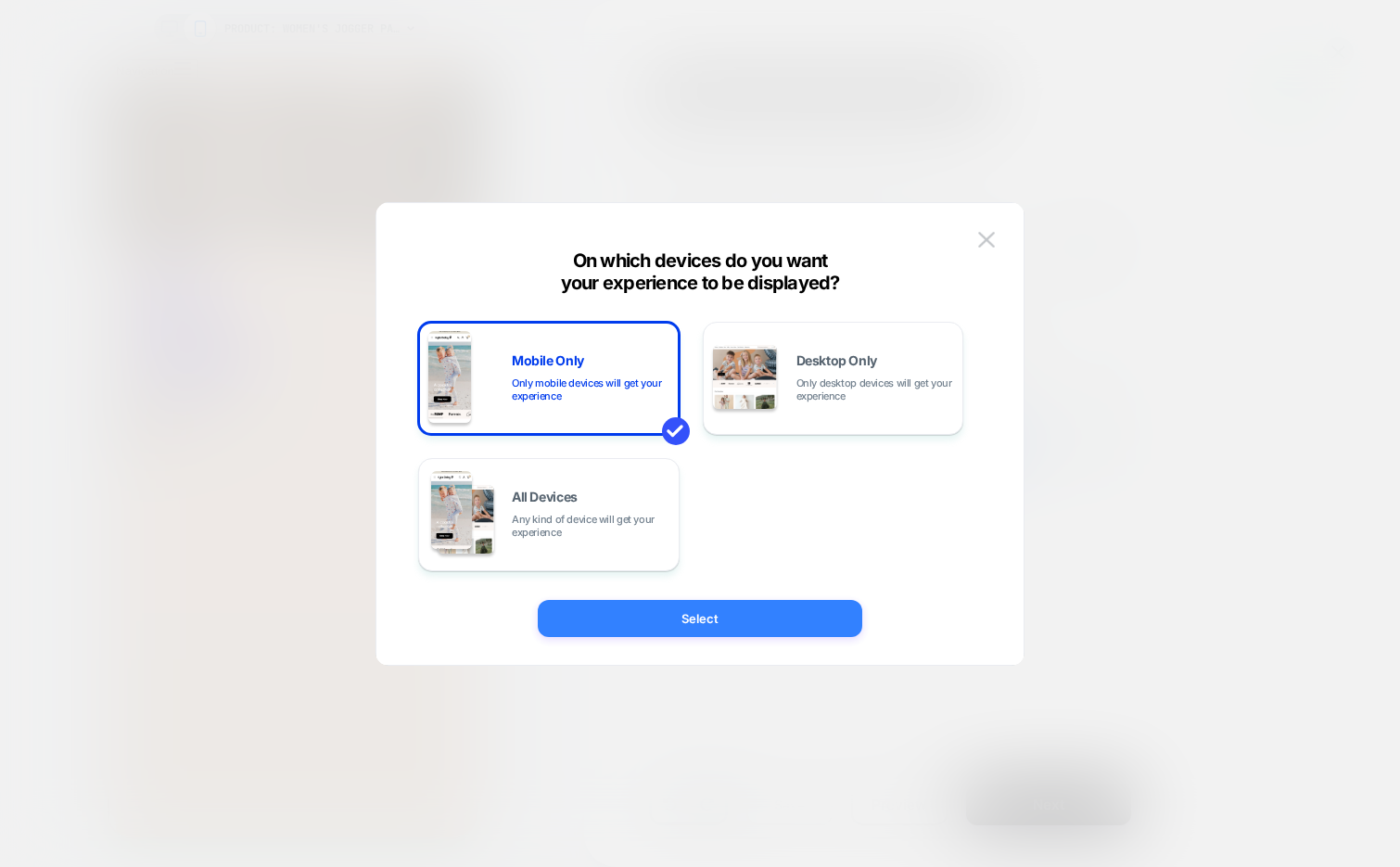
click at [0, 0] on button "Select" at bounding box center [0, 0] width 0 height 0
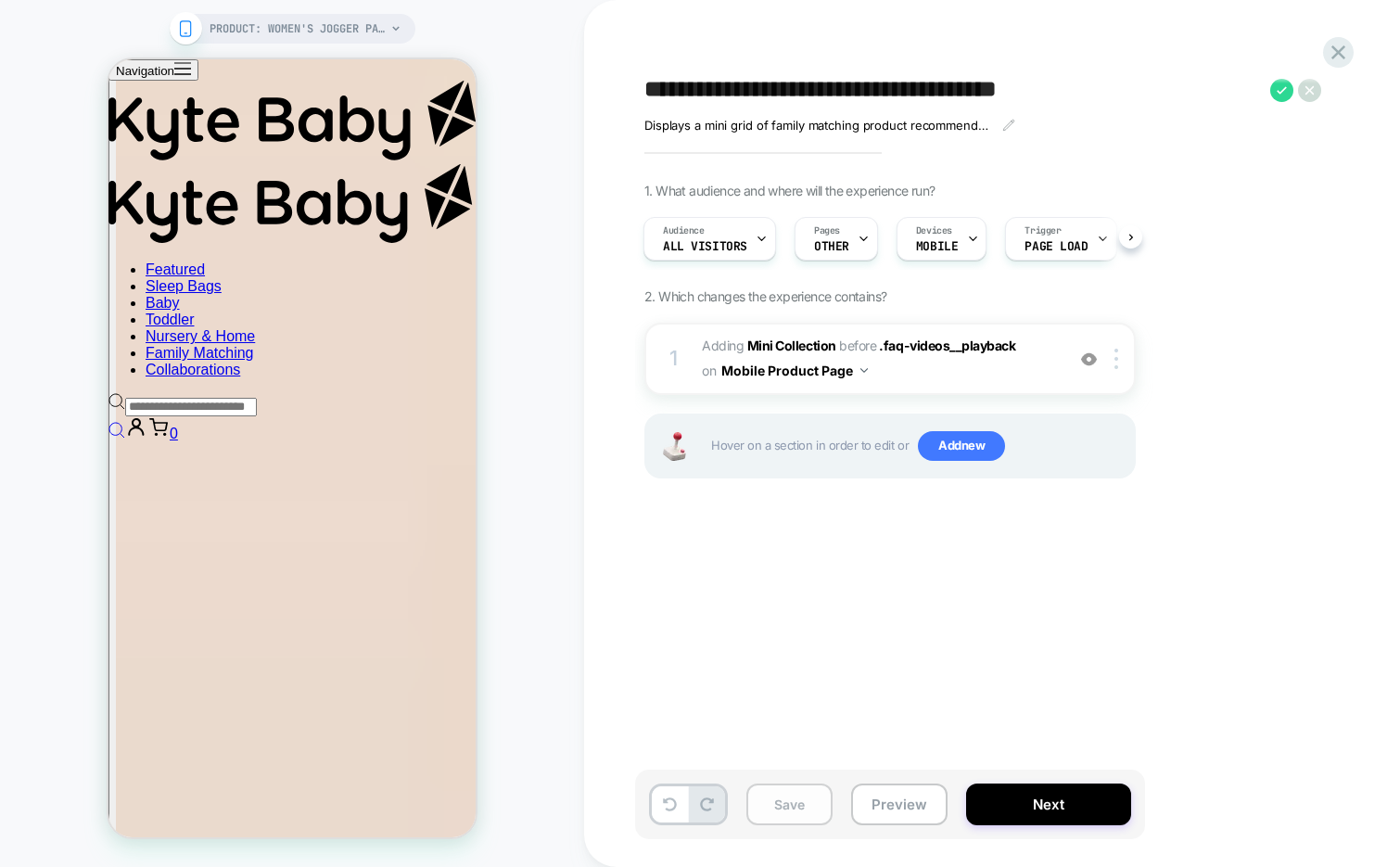
click at [0, 0] on button "Save" at bounding box center [0, 0] width 0 height 0
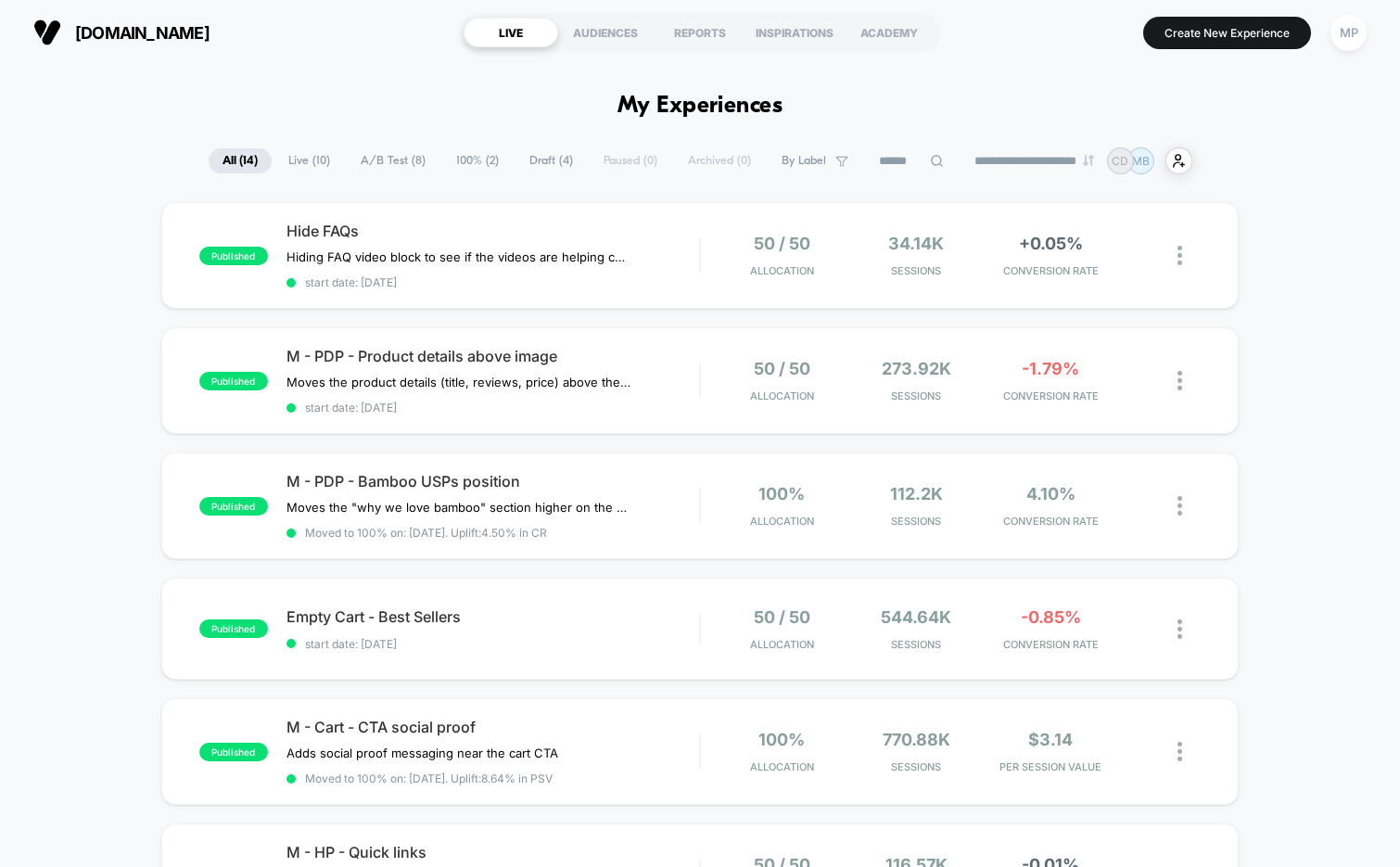
click at [526, 160] on span "Draft ( 4 )" at bounding box center [551, 161] width 71 height 25
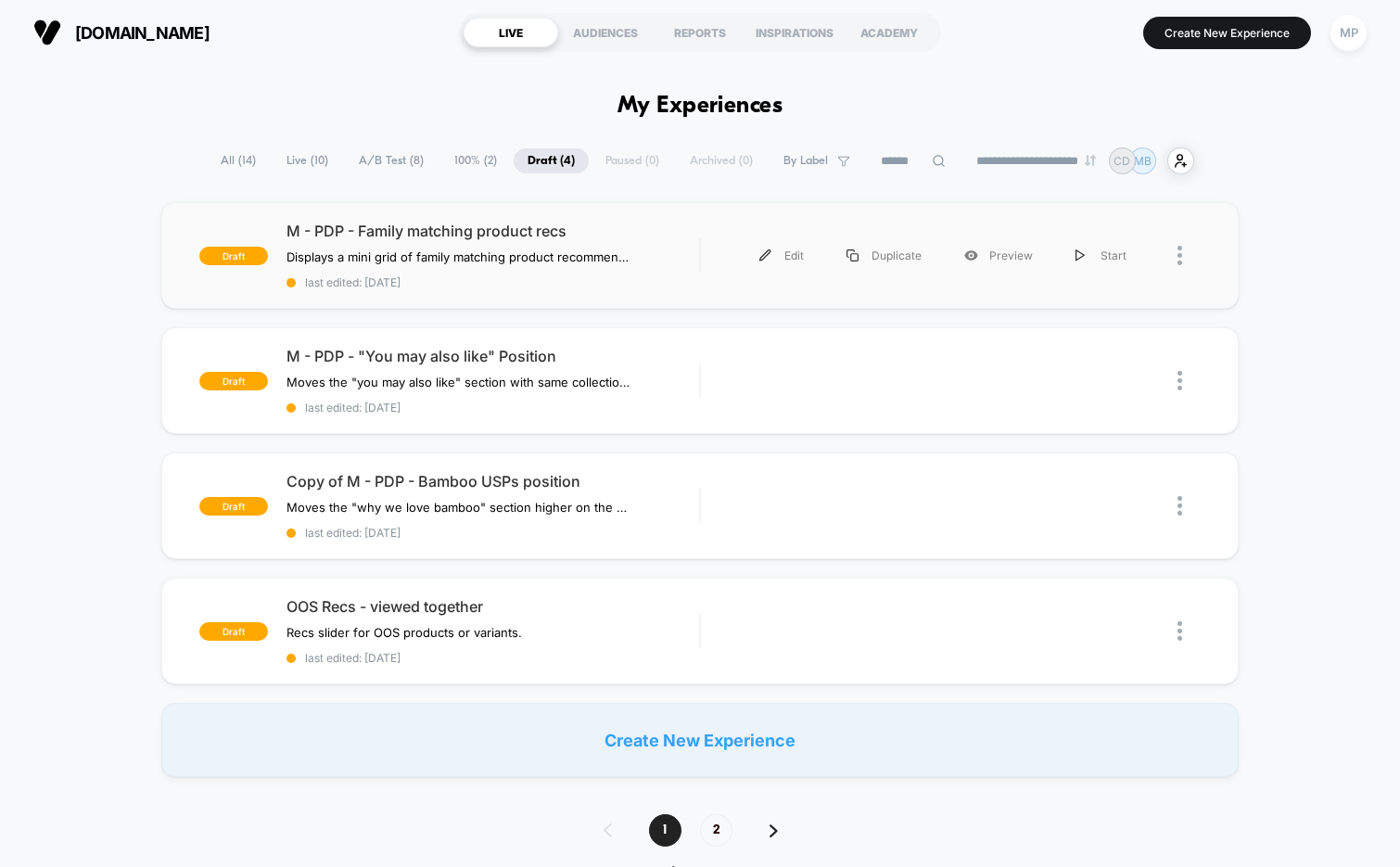
click at [568, 291] on div "draft M - PDP - Family matching product recs Displays a mini grid of family mat…" at bounding box center [700, 255] width 1078 height 107
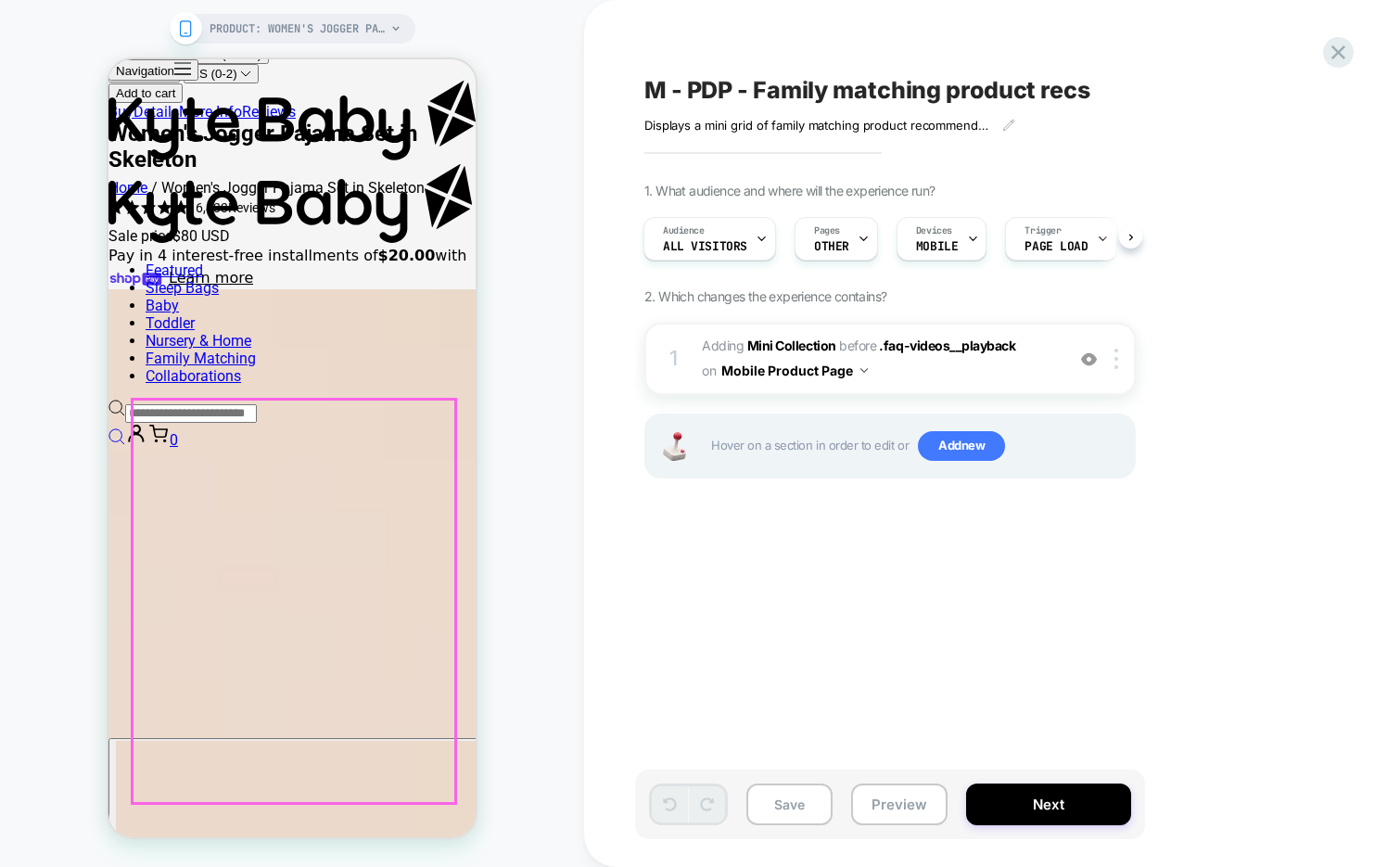
scroll to position [2132, 0]
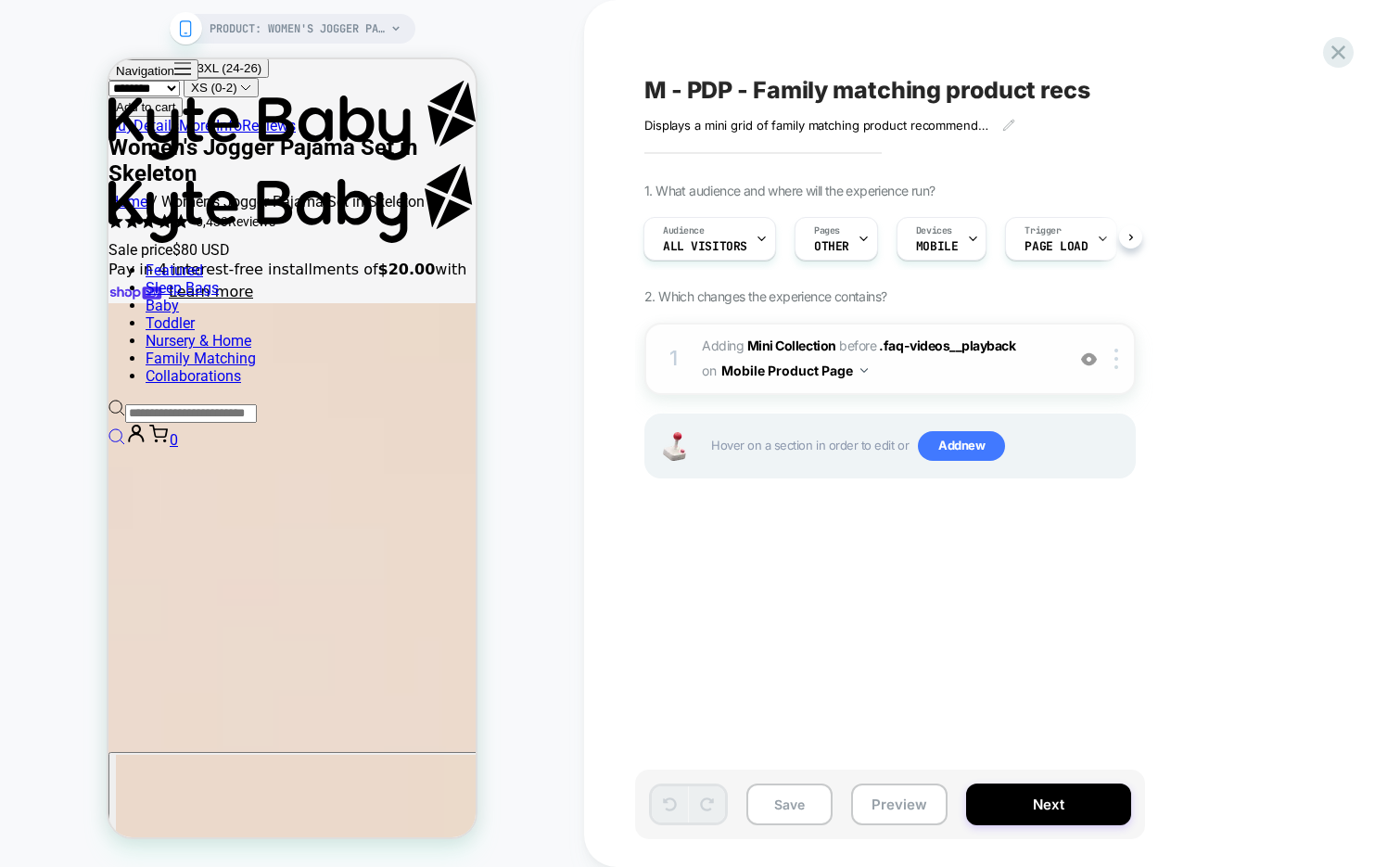
click at [920, 388] on div "1 #_loomi_addon_1756309347111 Adding Mini Collection BEFORE .faq-videos__playba…" at bounding box center [889, 359] width 491 height 72
click at [939, 375] on span "#_loomi_addon_1756309347111 Adding Mini Collection BEFORE .faq-videos__playback…" at bounding box center [878, 358] width 353 height 50
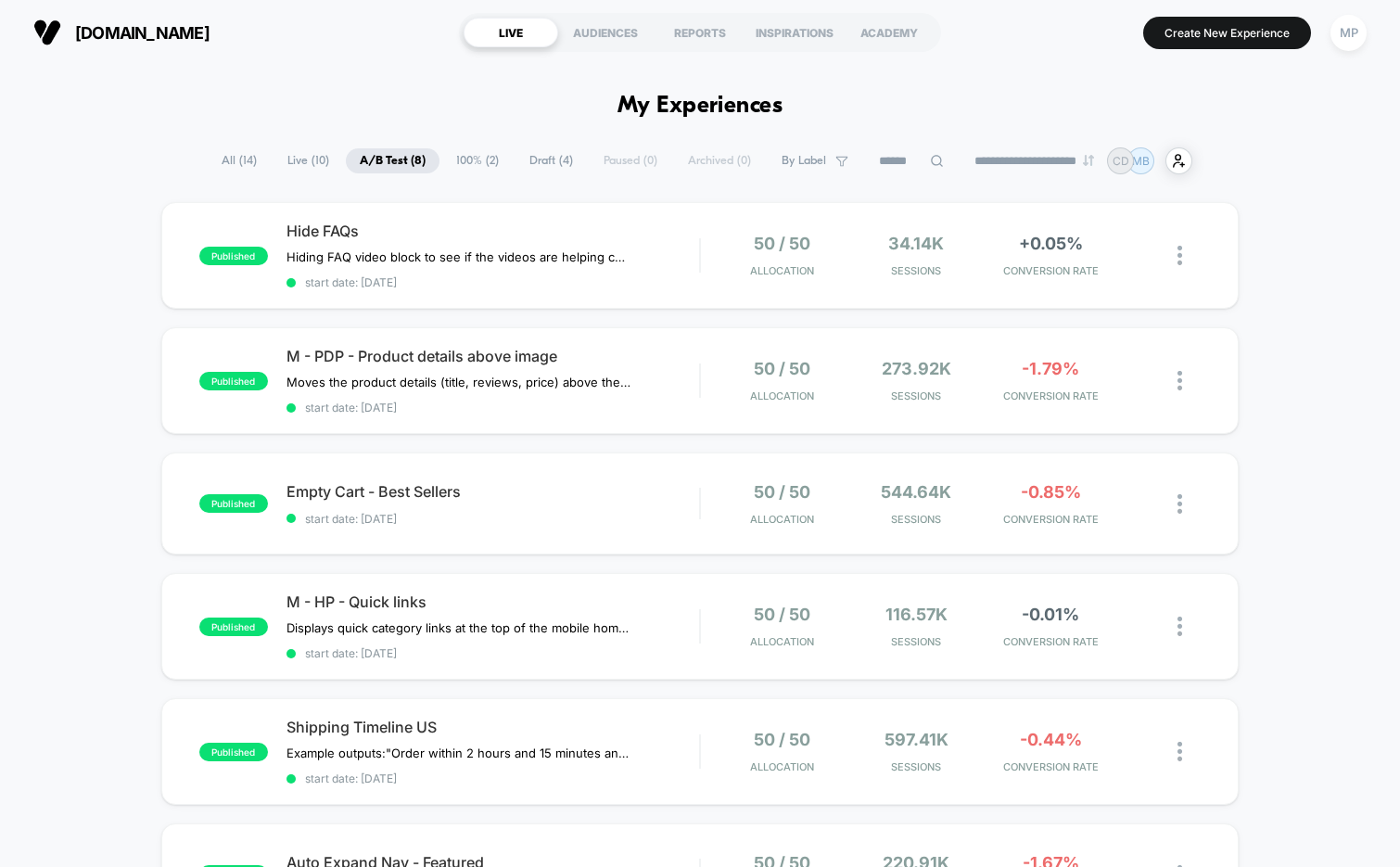
click at [539, 160] on span "Draft ( 4 )" at bounding box center [551, 161] width 71 height 25
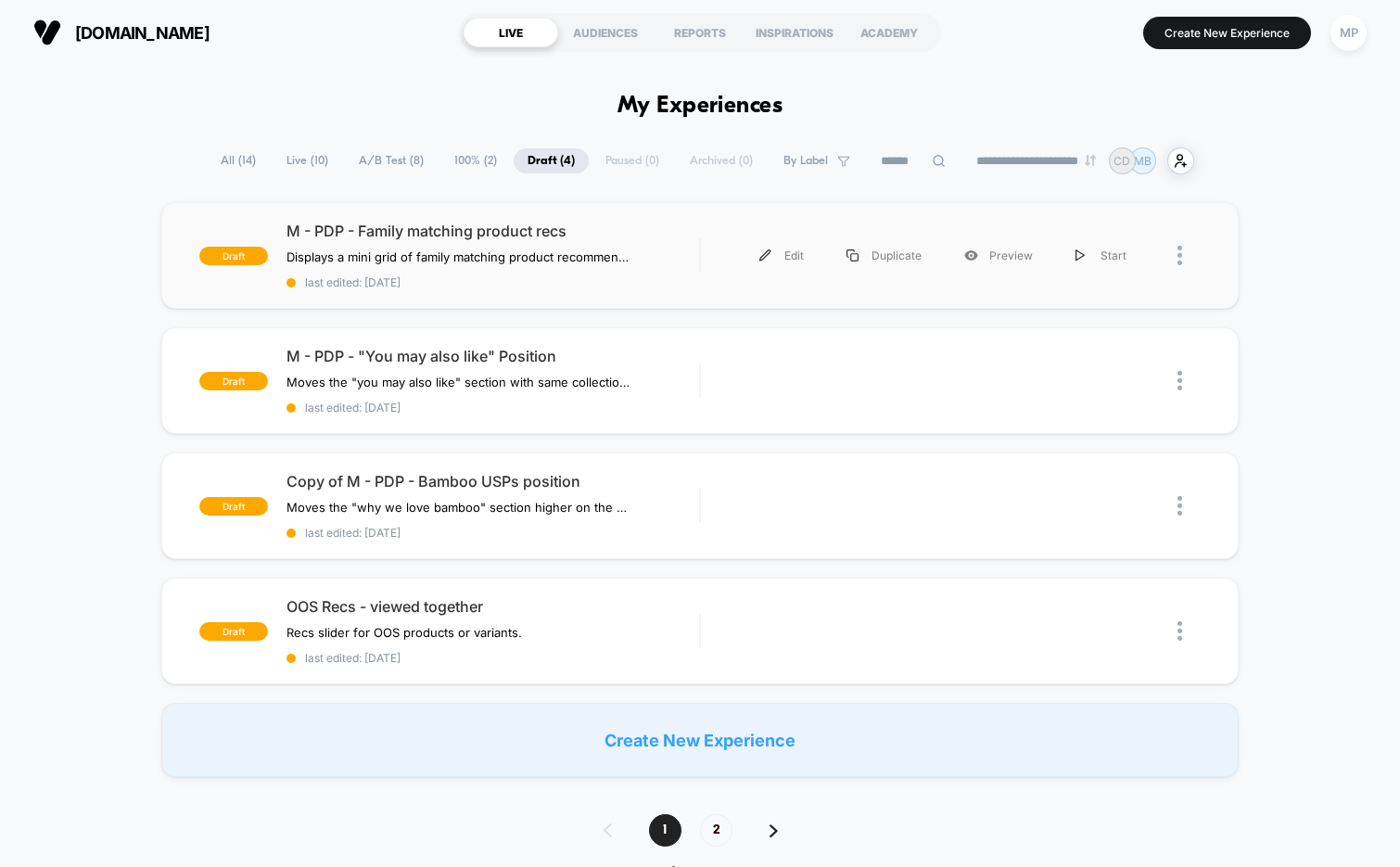
click at [600, 301] on div "draft M - PDP - Family matching product recs Displays a mini grid of family mat…" at bounding box center [700, 255] width 1078 height 107
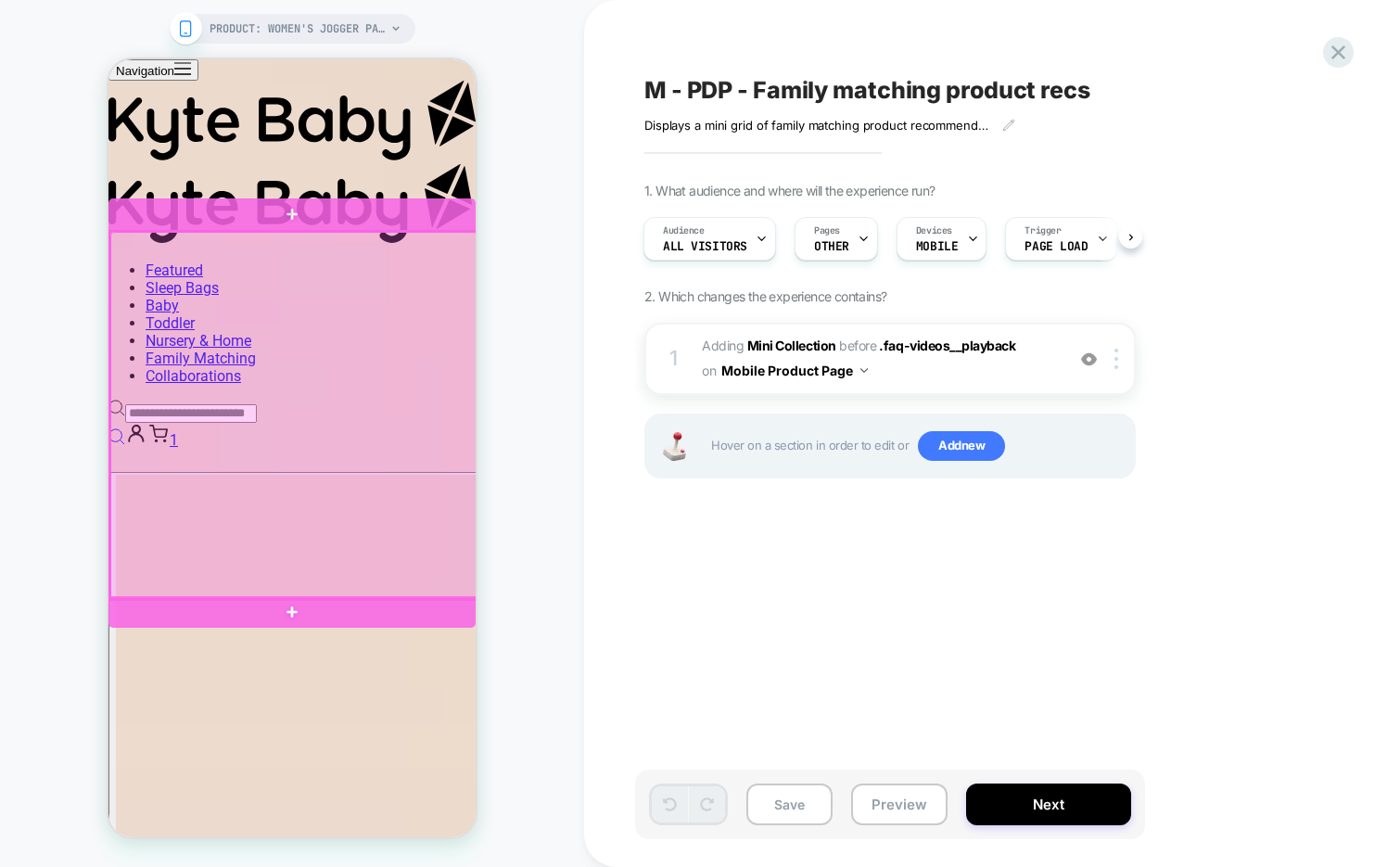
scroll to position [2413, 0]
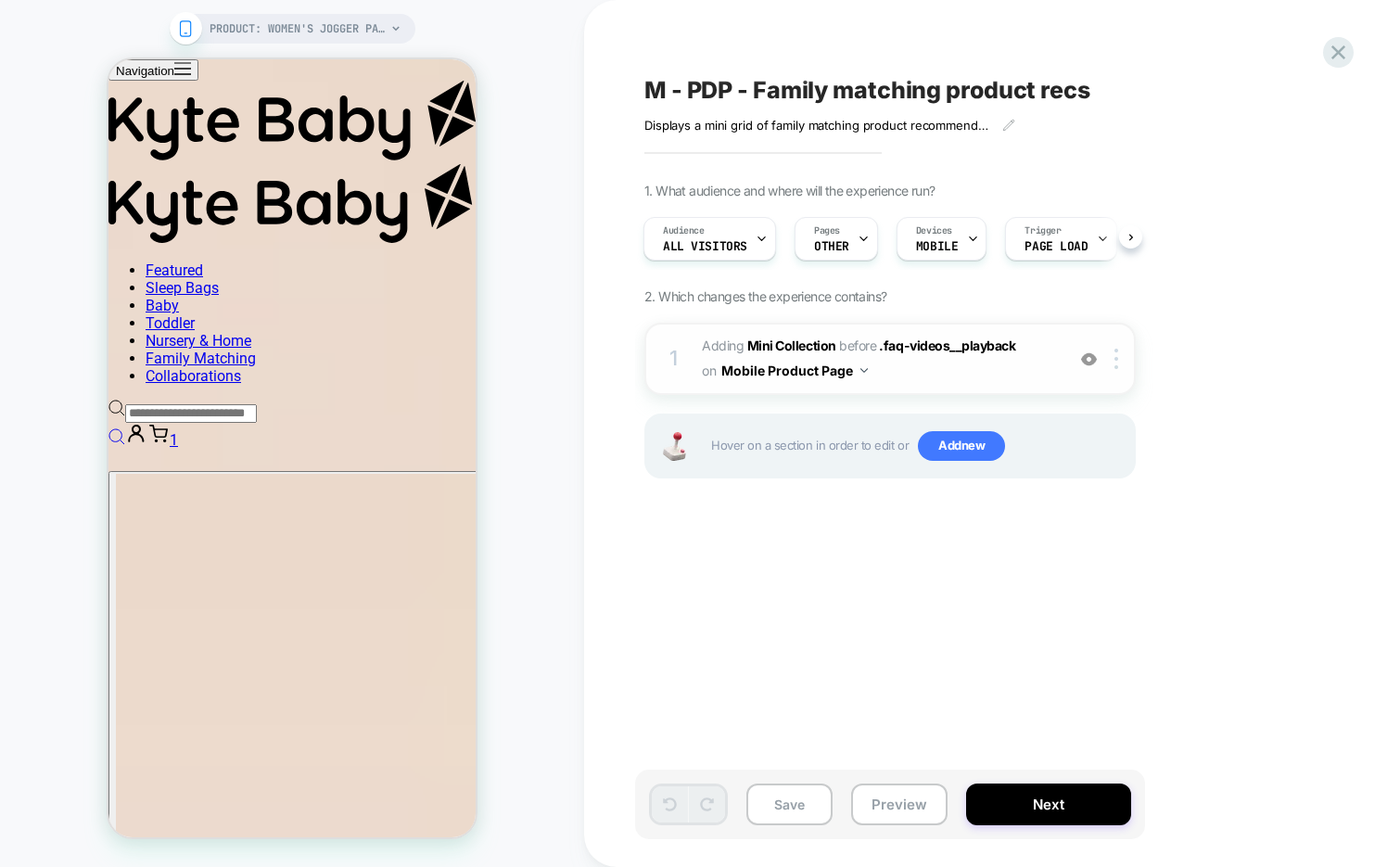
click at [1083, 366] on div at bounding box center [1088, 358] width 30 height 21
click at [1083, 365] on img at bounding box center [1089, 359] width 16 height 16
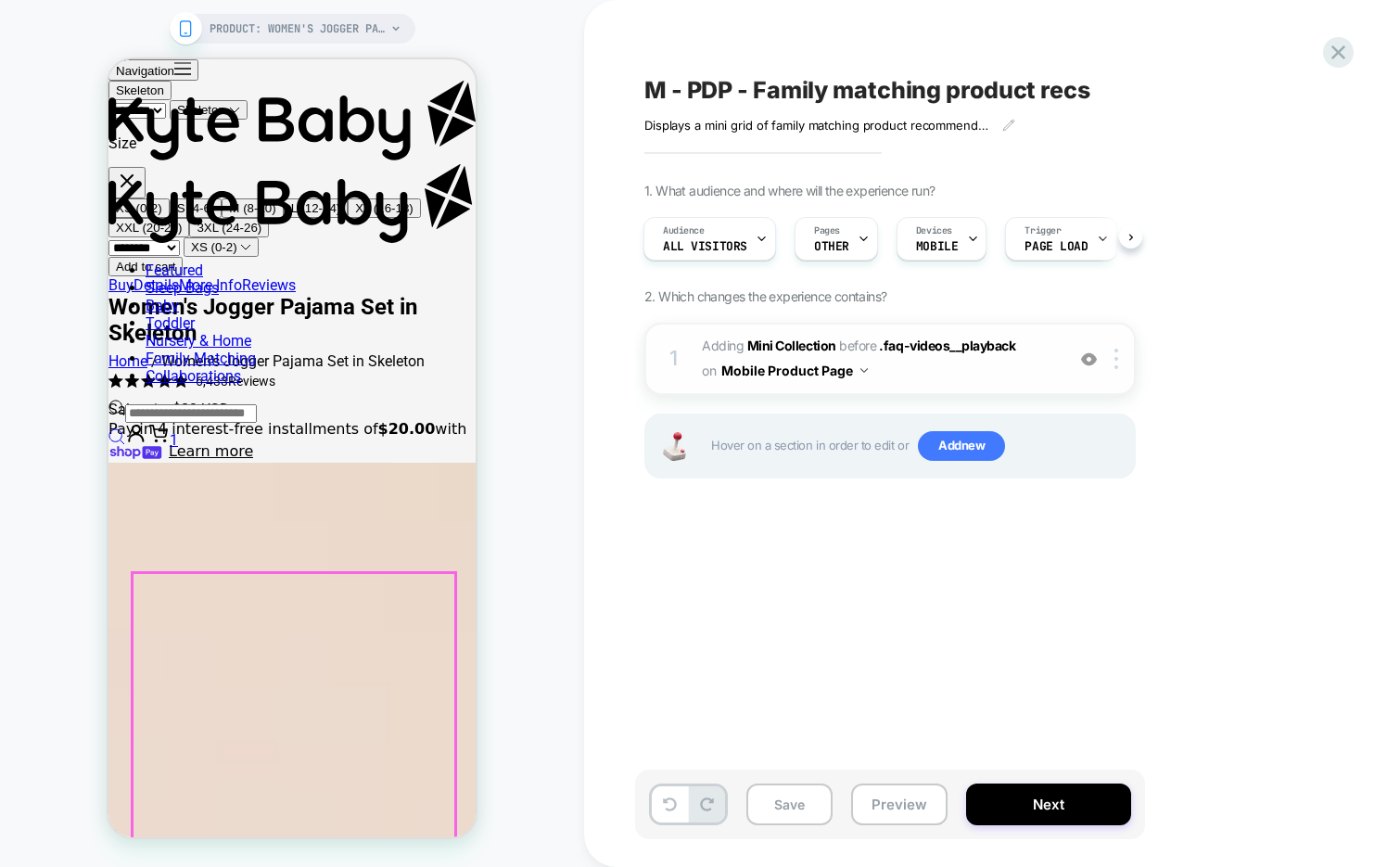
scroll to position [1967, 0]
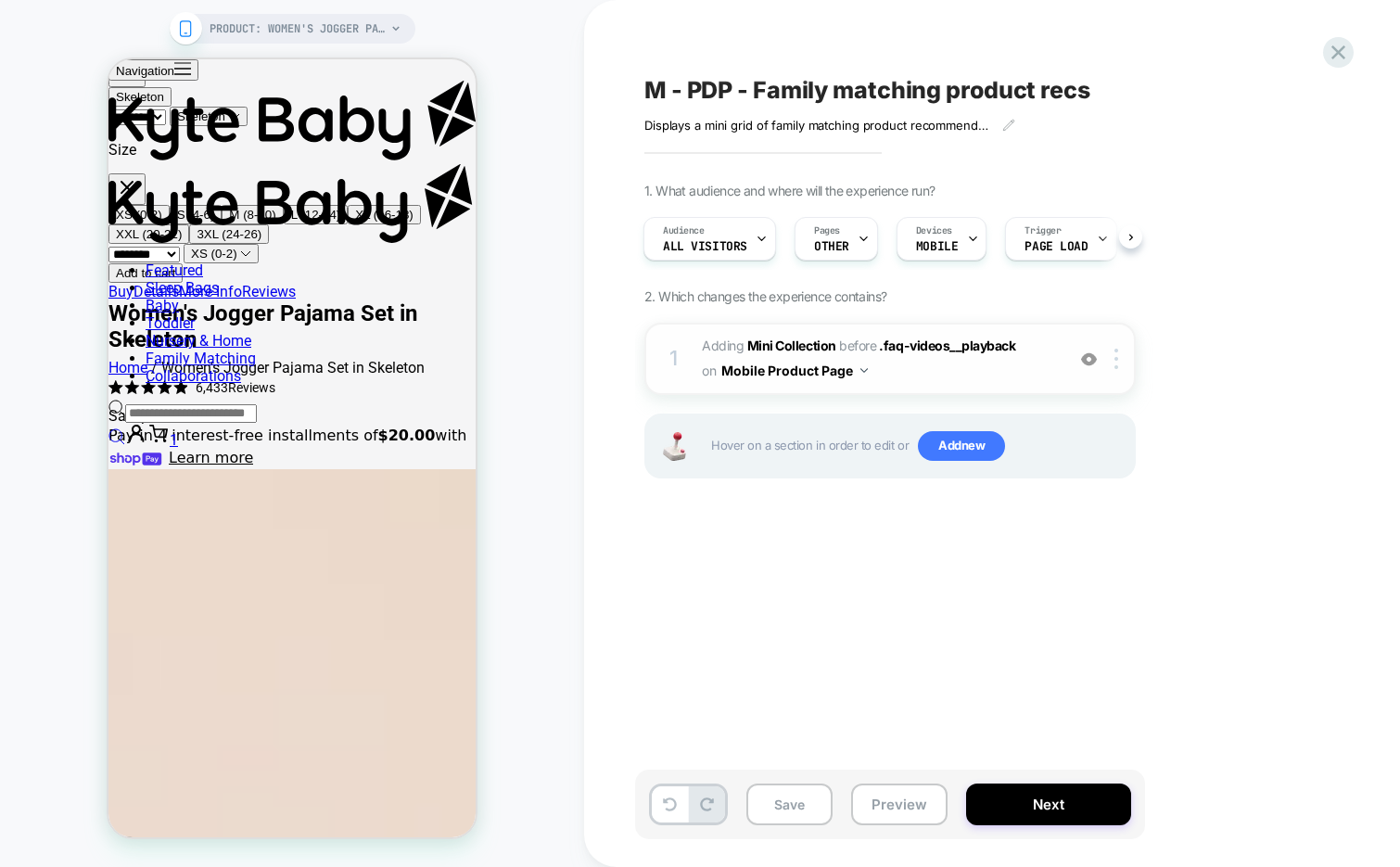
click at [1086, 355] on img at bounding box center [1089, 359] width 16 height 16
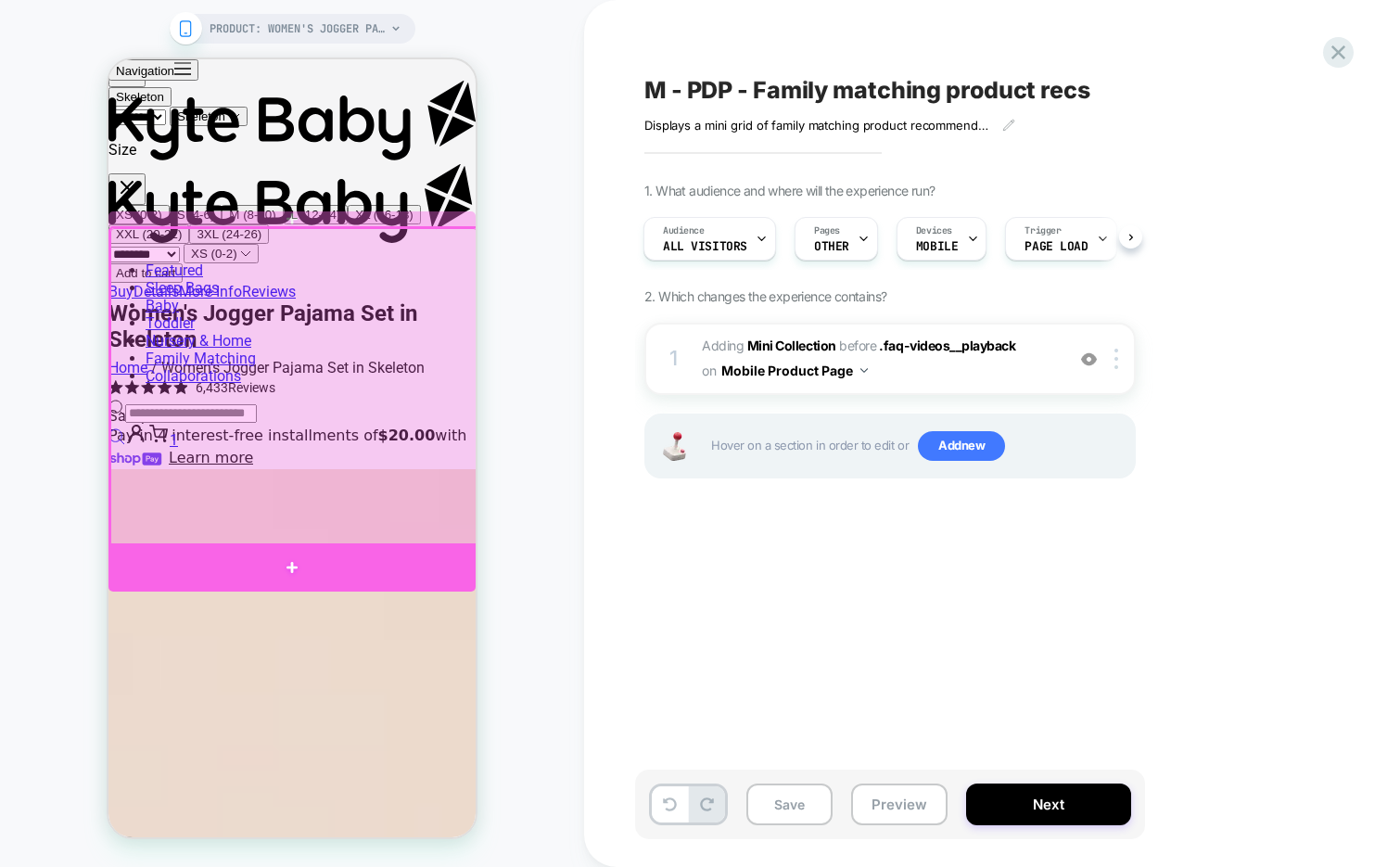
click at [362, 556] on div at bounding box center [292, 567] width 367 height 48
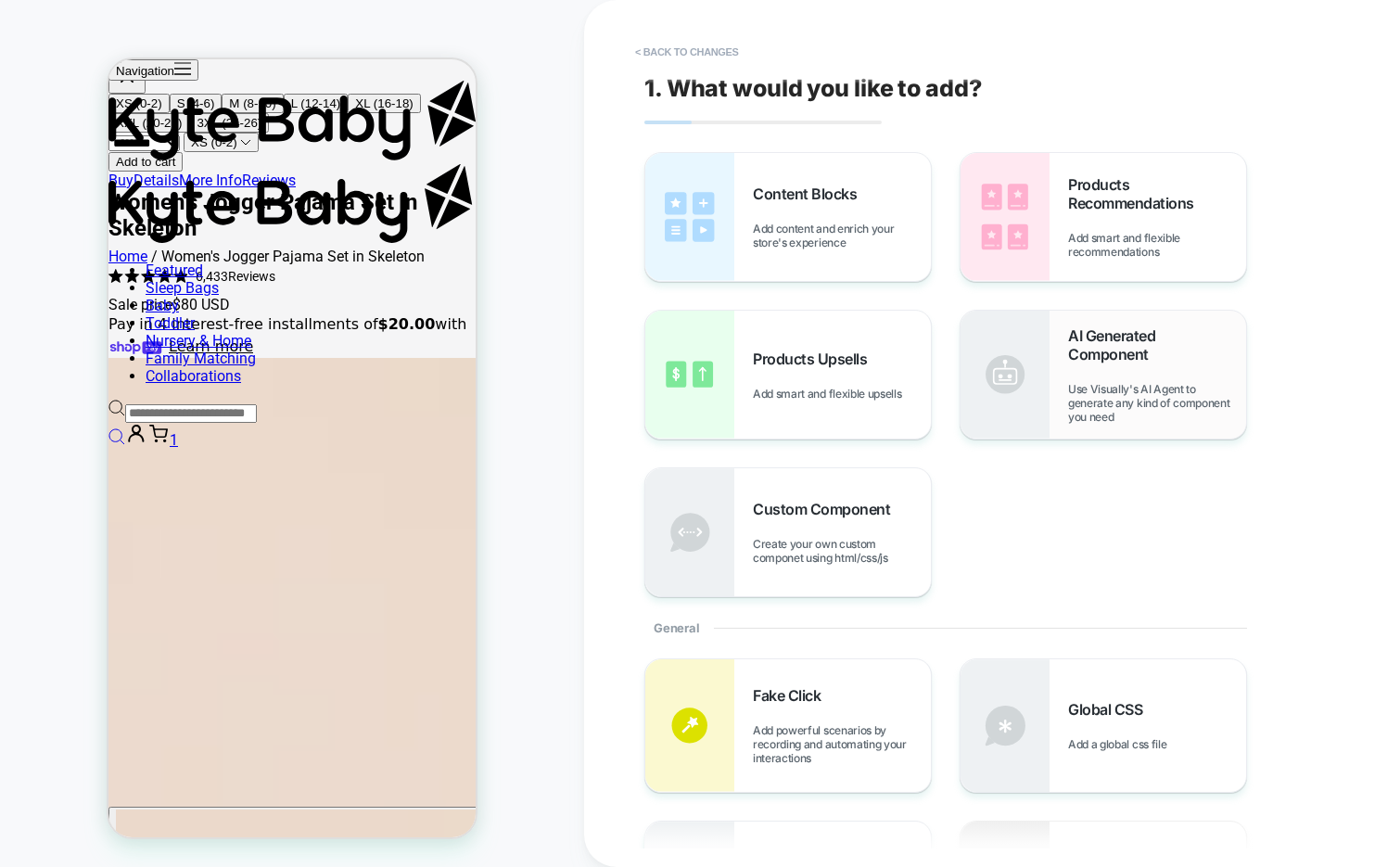
scroll to position [2093, 0]
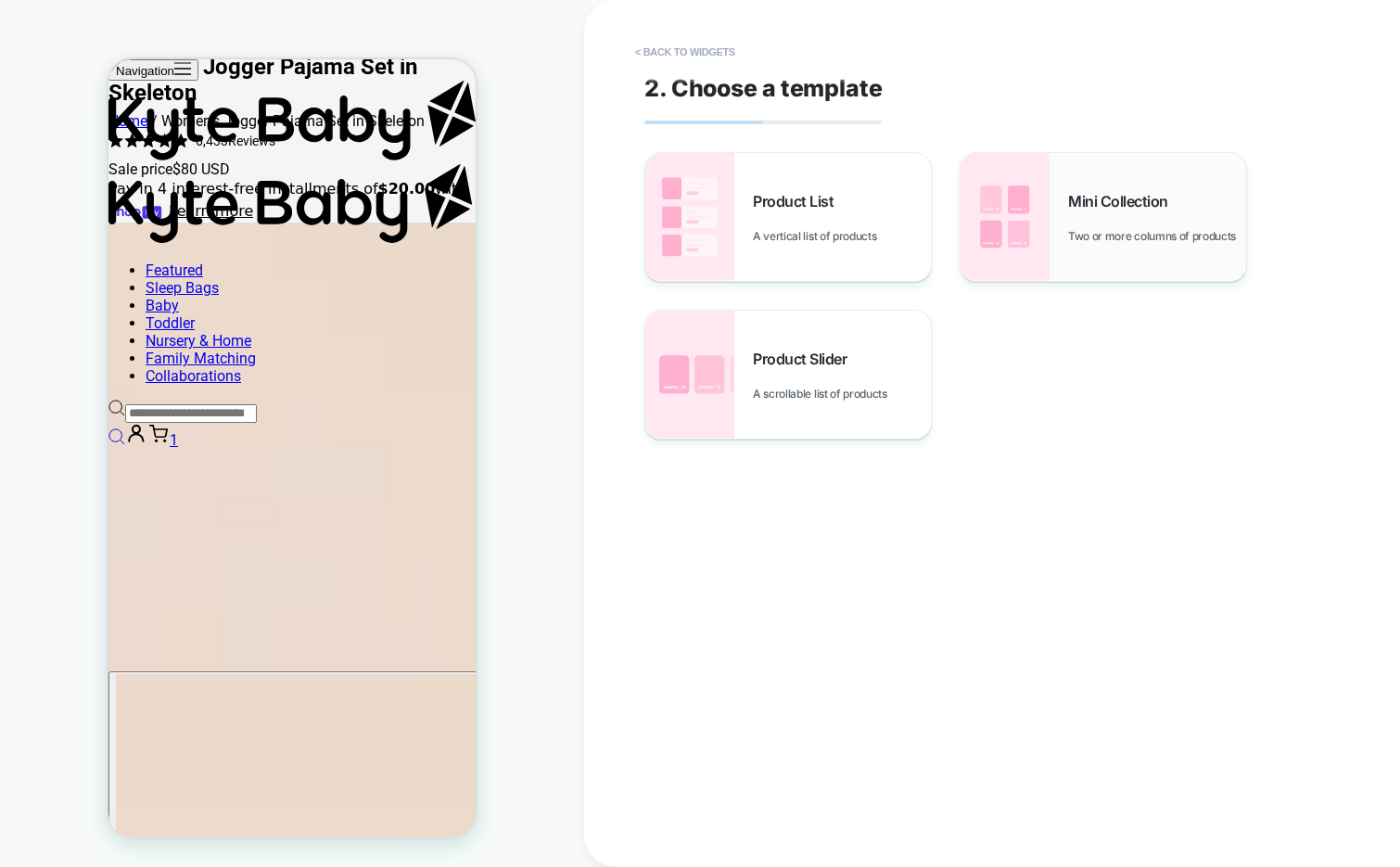
click at [1065, 225] on div "Mini Collection Two or more columns of products" at bounding box center [1104, 216] width 286 height 128
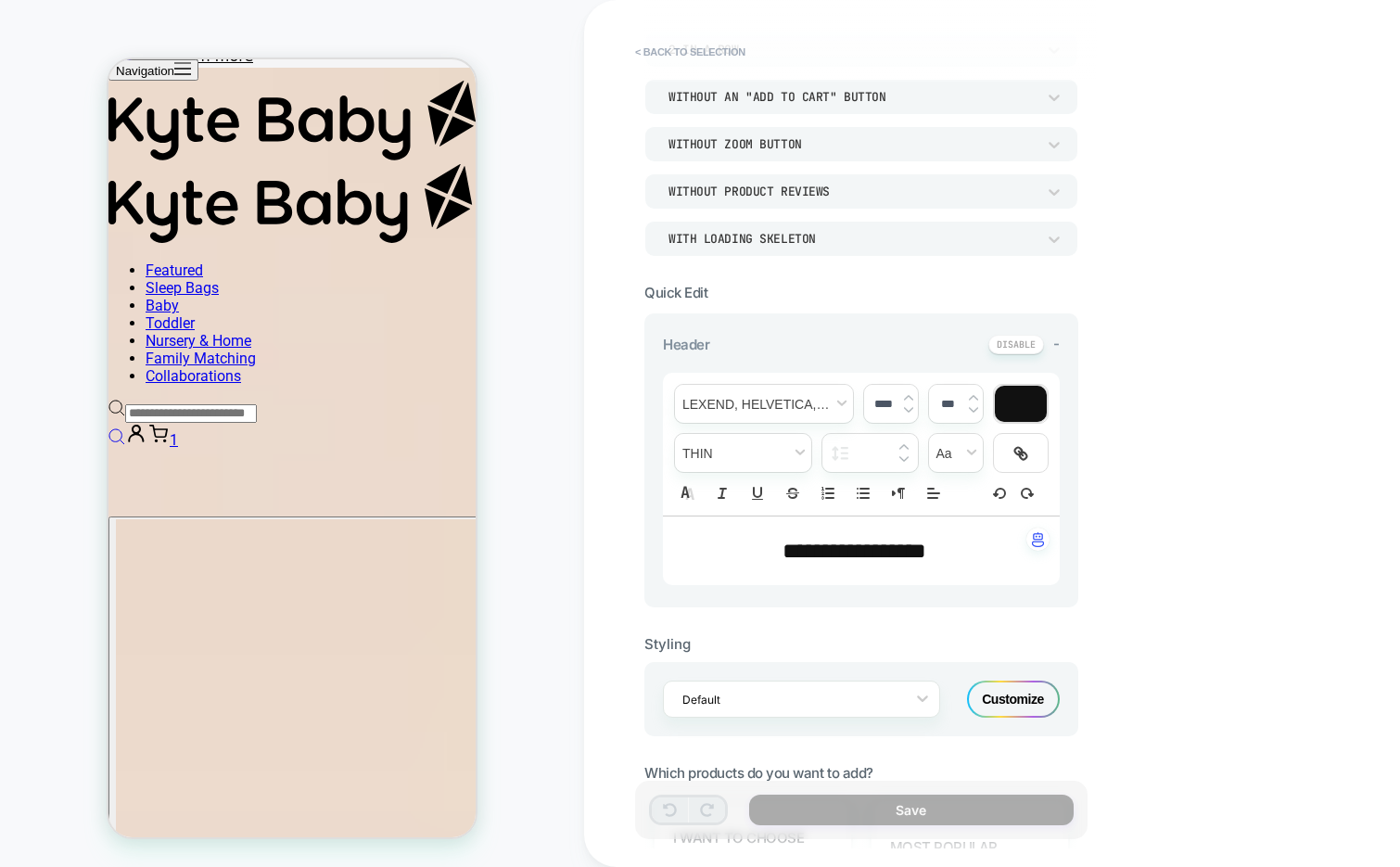
scroll to position [250, 0]
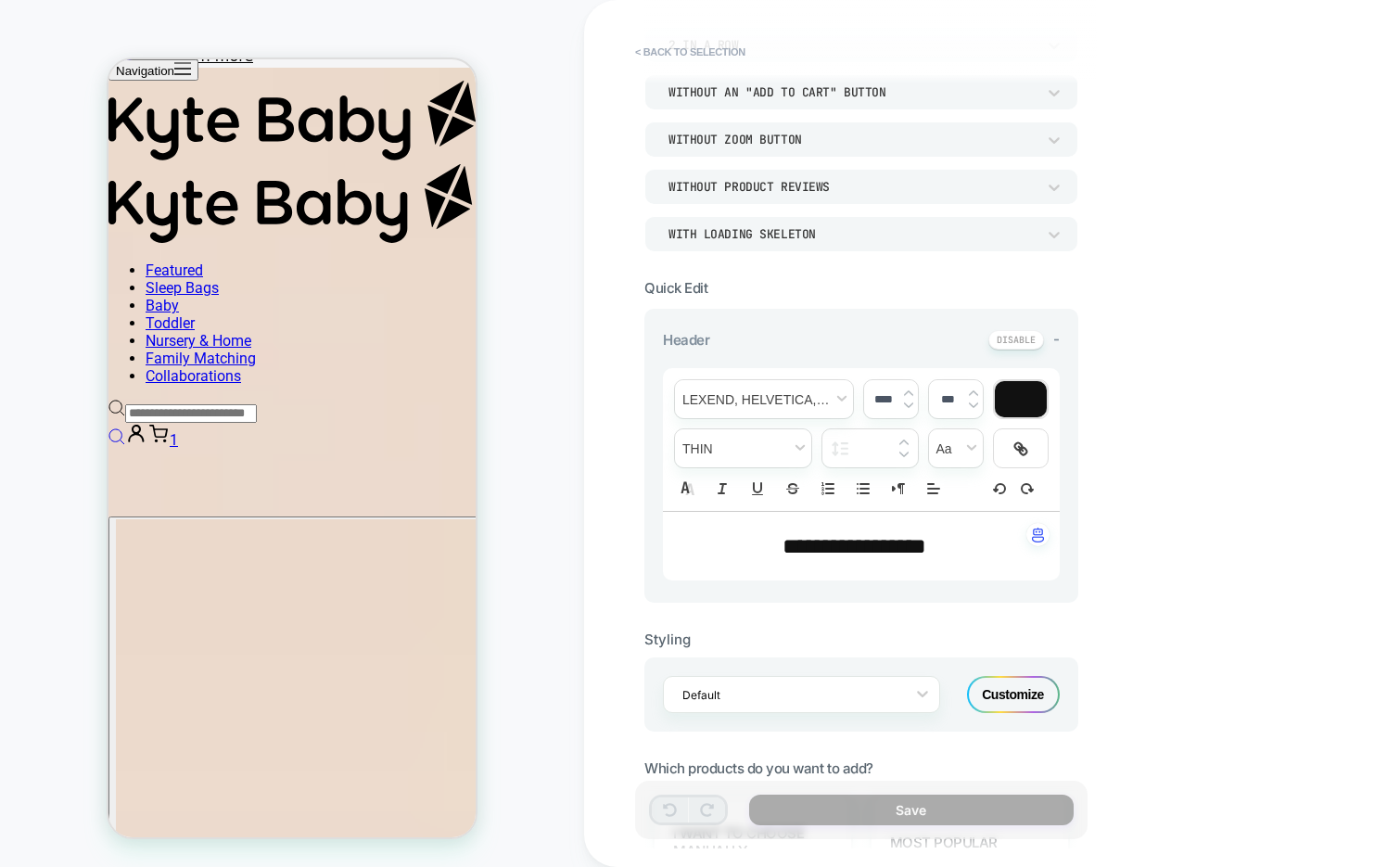
type input "****"
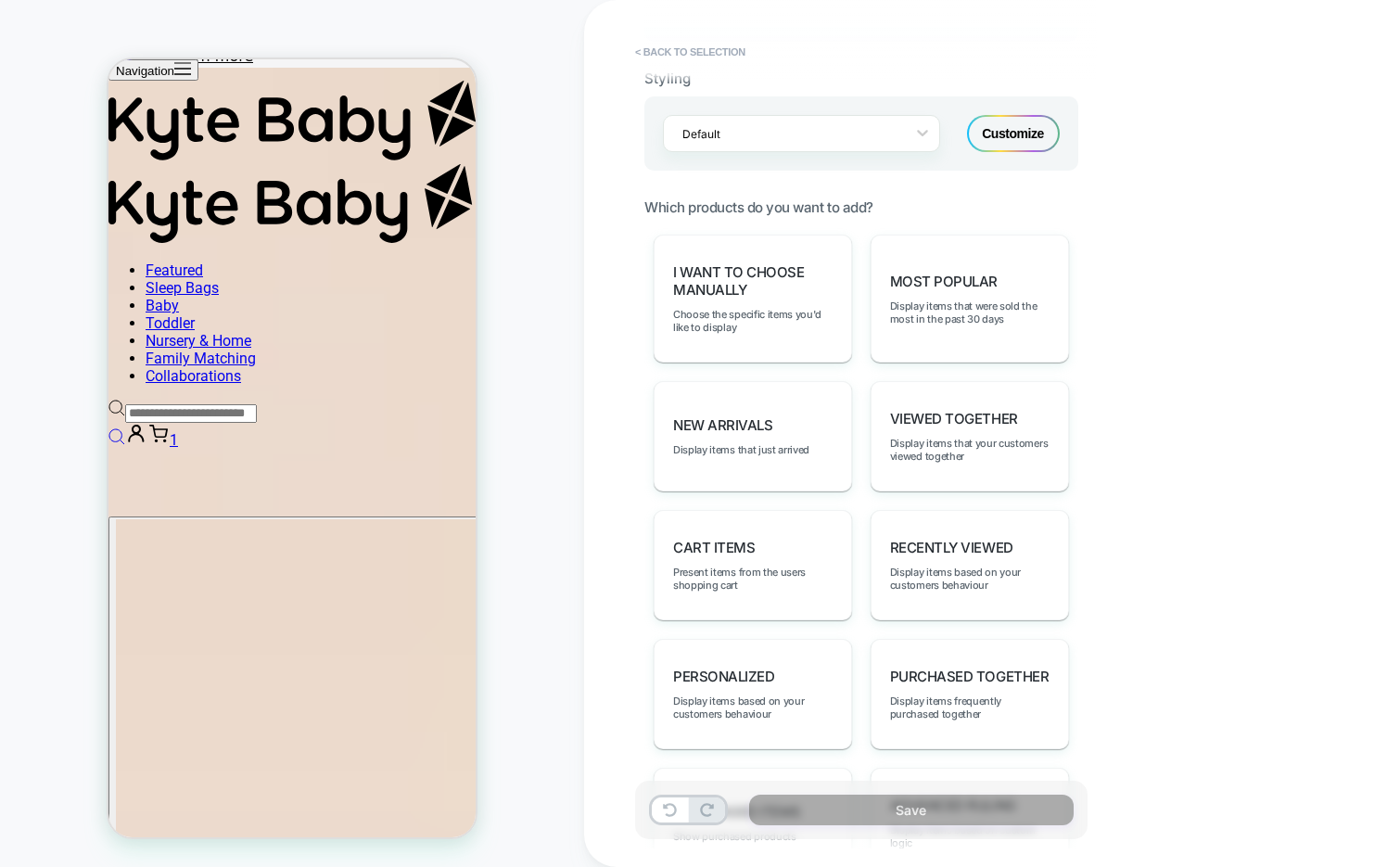
scroll to position [874, 0]
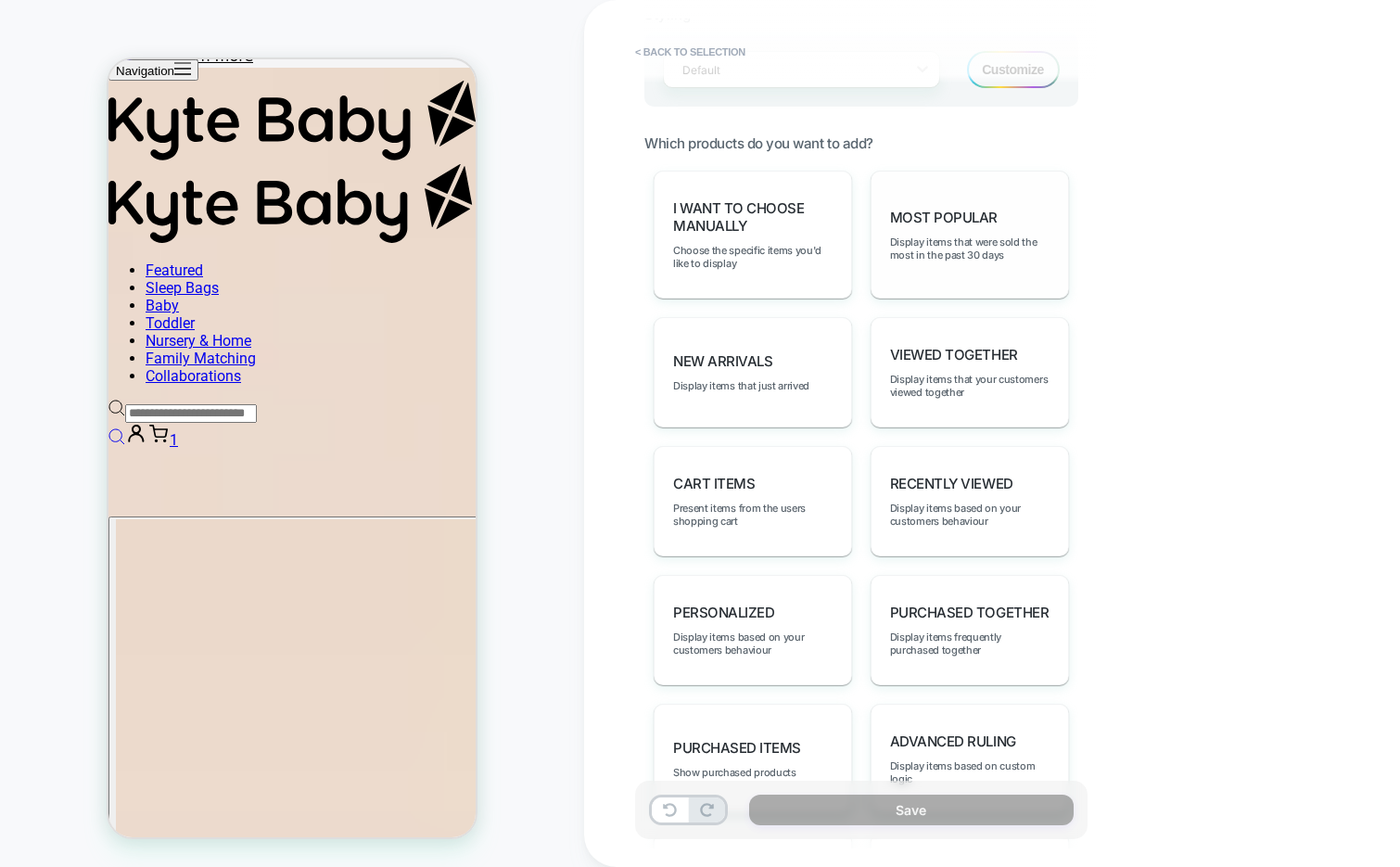
click at [990, 257] on div "Most Popular Display items that were sold the most in the past 30 days" at bounding box center [970, 234] width 199 height 128
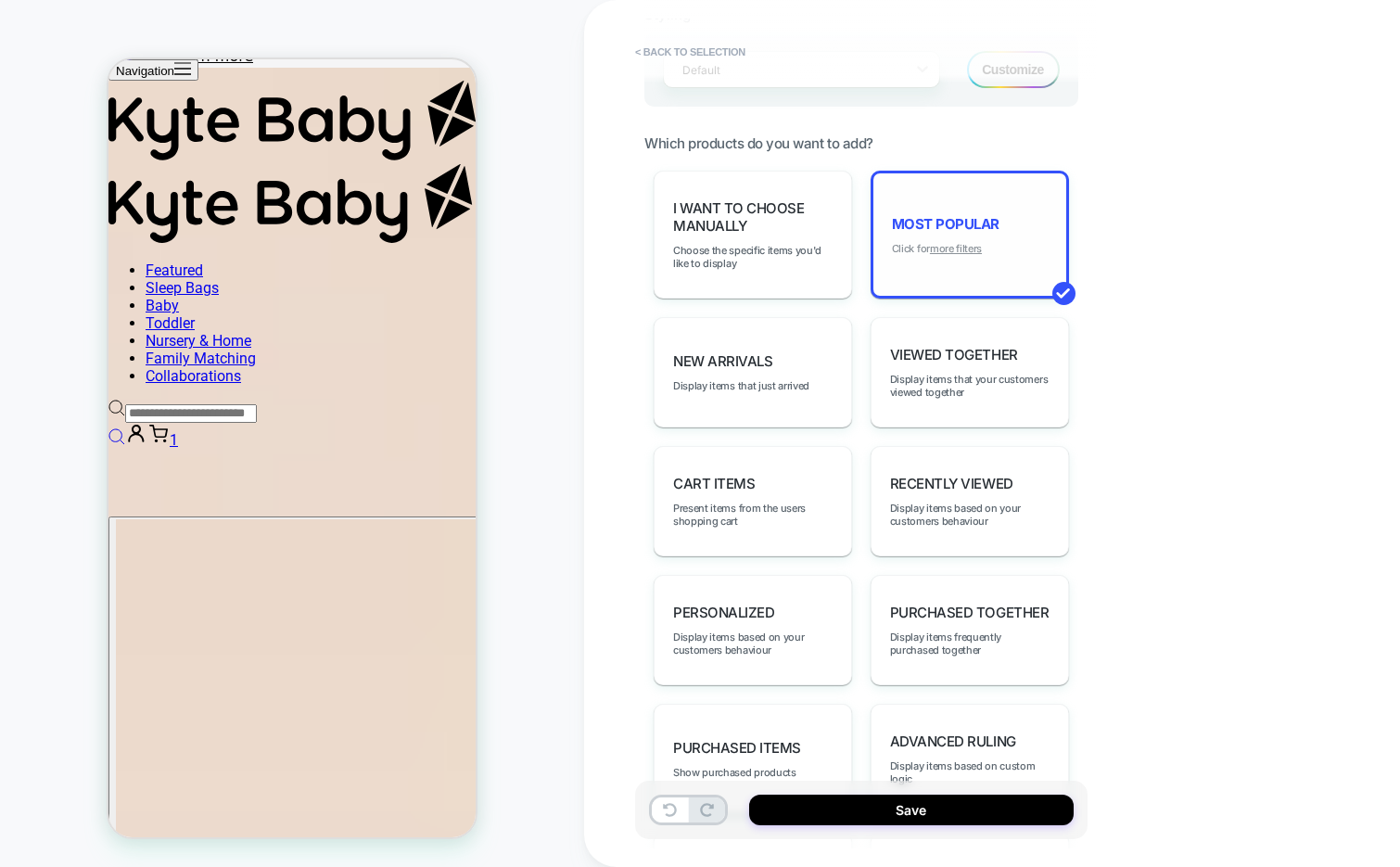
click at [972, 246] on u "more filters" at bounding box center [955, 248] width 52 height 13
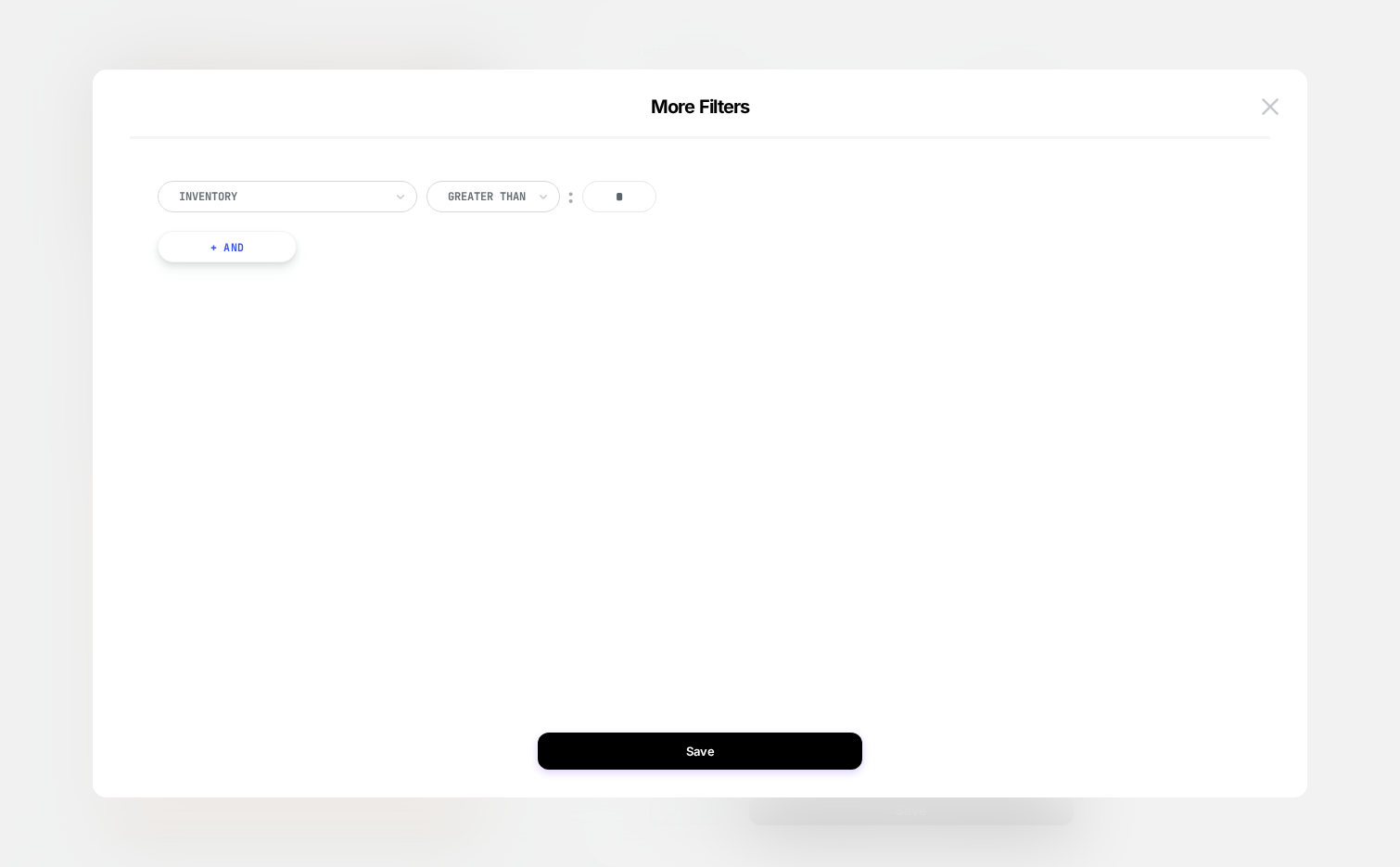
click at [224, 248] on button "+ And" at bounding box center [227, 247] width 139 height 31
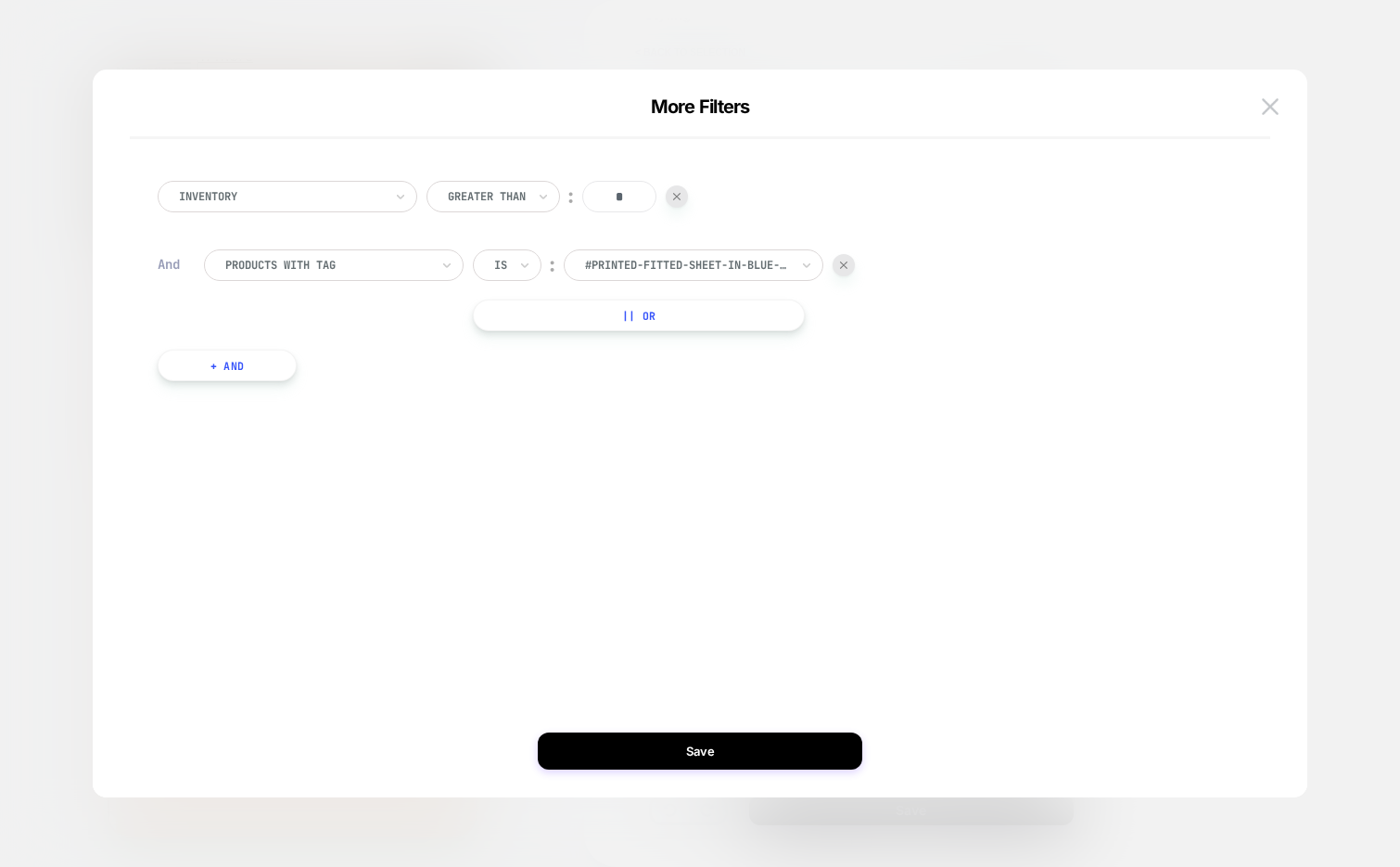
click at [310, 274] on div "products with tag" at bounding box center [327, 265] width 207 height 21
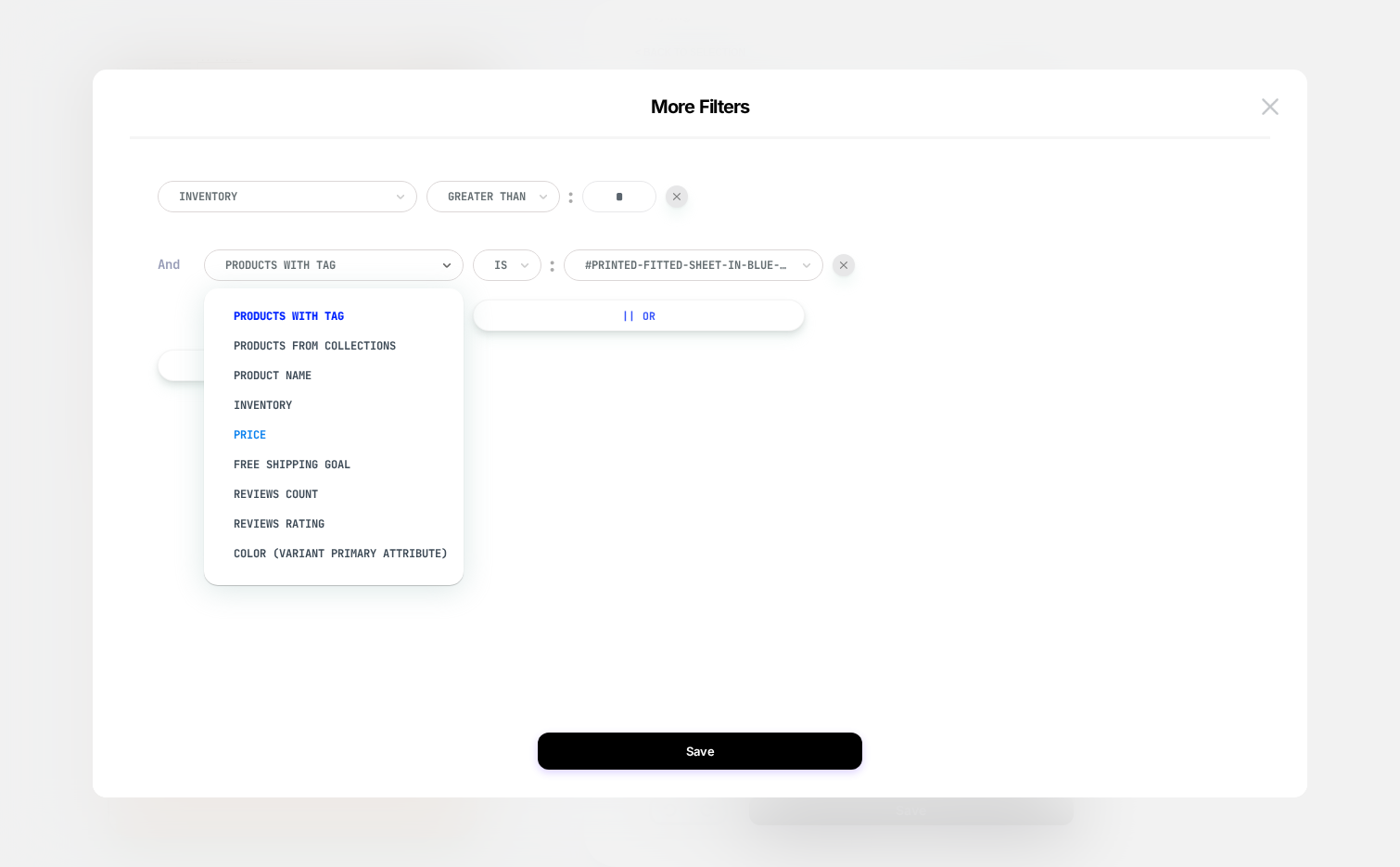
scroll to position [224, 0]
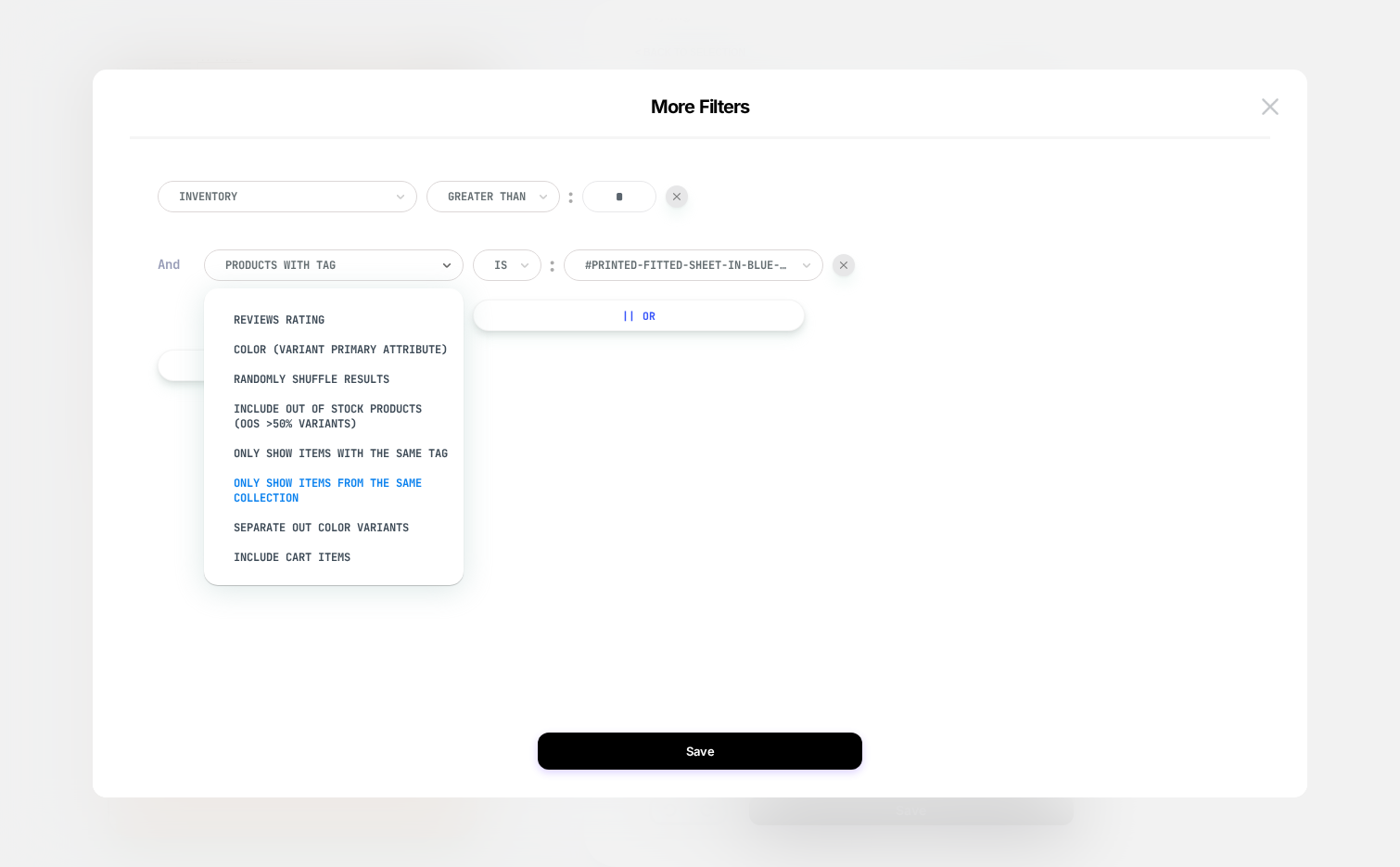
click at [0, 0] on div "Only show items from the same collection" at bounding box center [0, 0] width 0 height 0
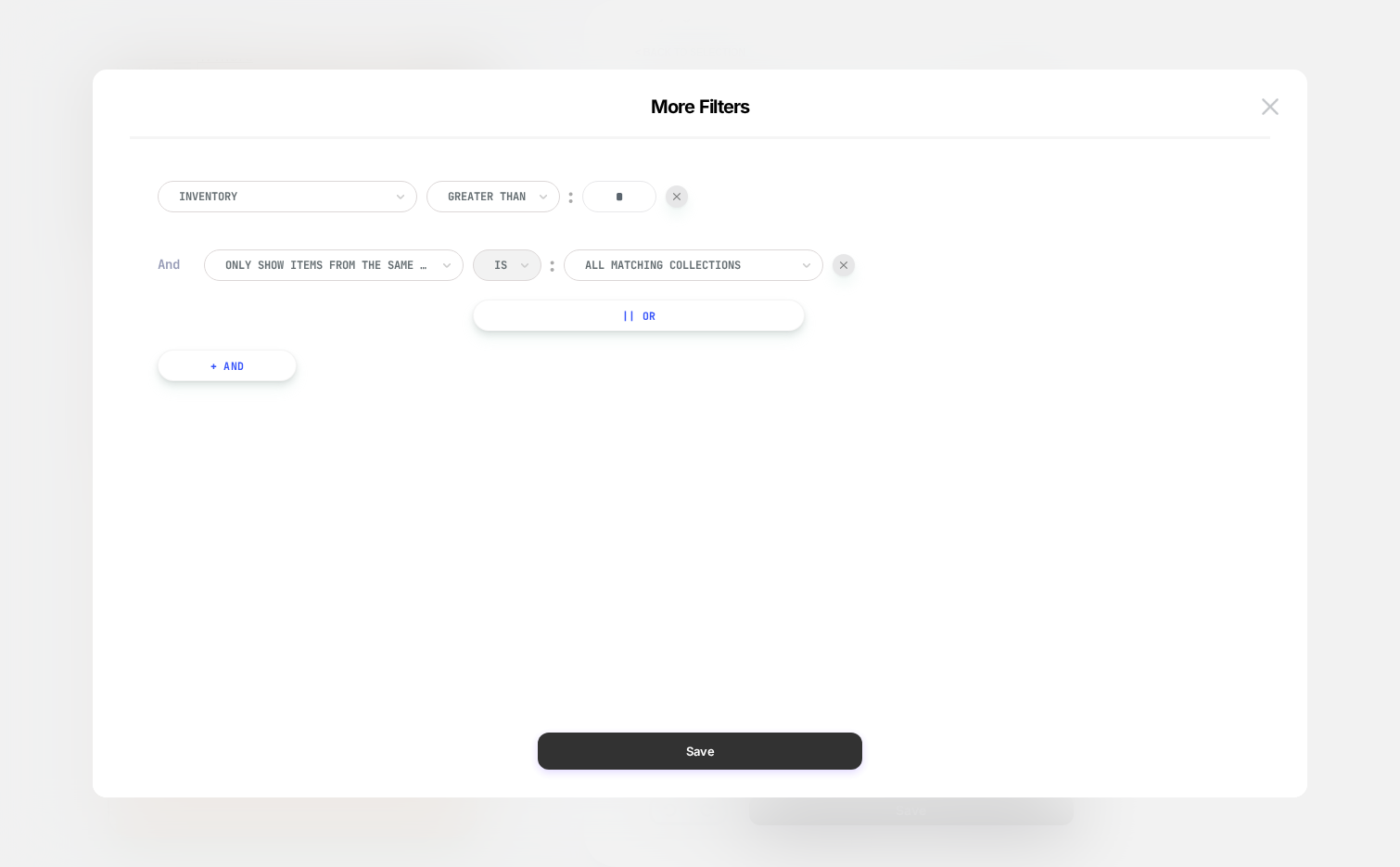
click at [584, 761] on button "Save" at bounding box center [700, 751] width 325 height 37
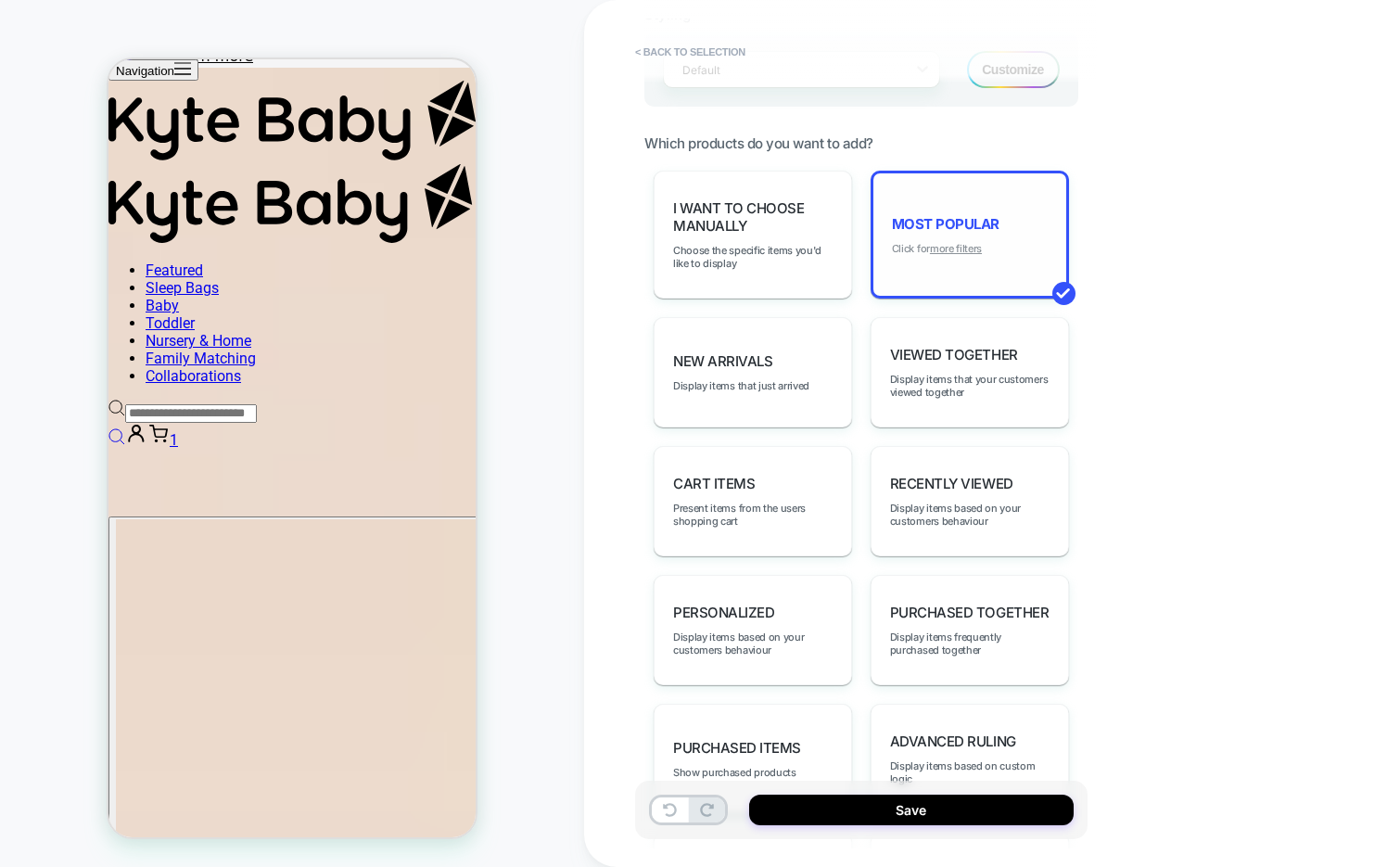
click at [949, 242] on u "more filters" at bounding box center [955, 248] width 52 height 13
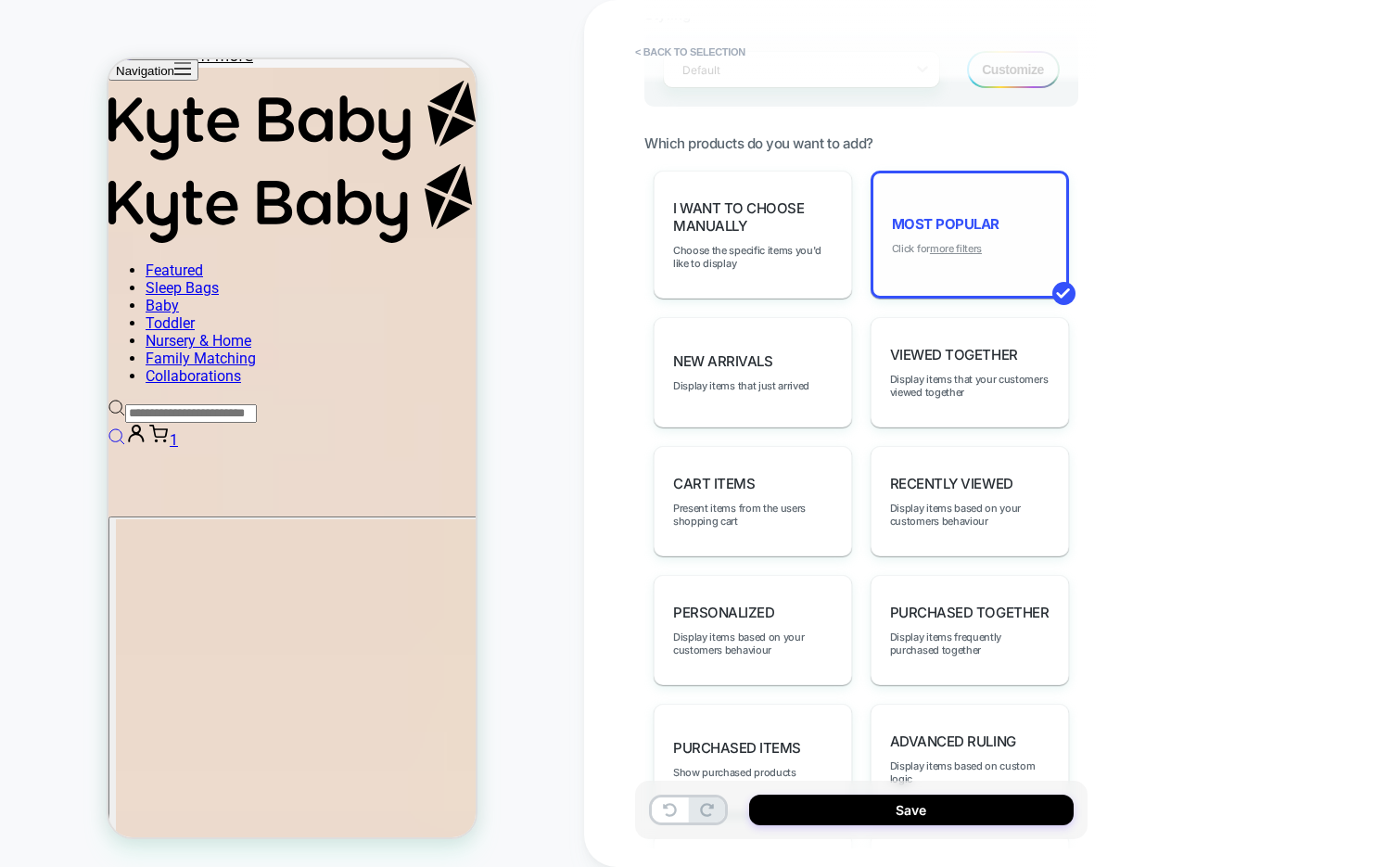
click at [964, 242] on u "more filters" at bounding box center [955, 248] width 52 height 13
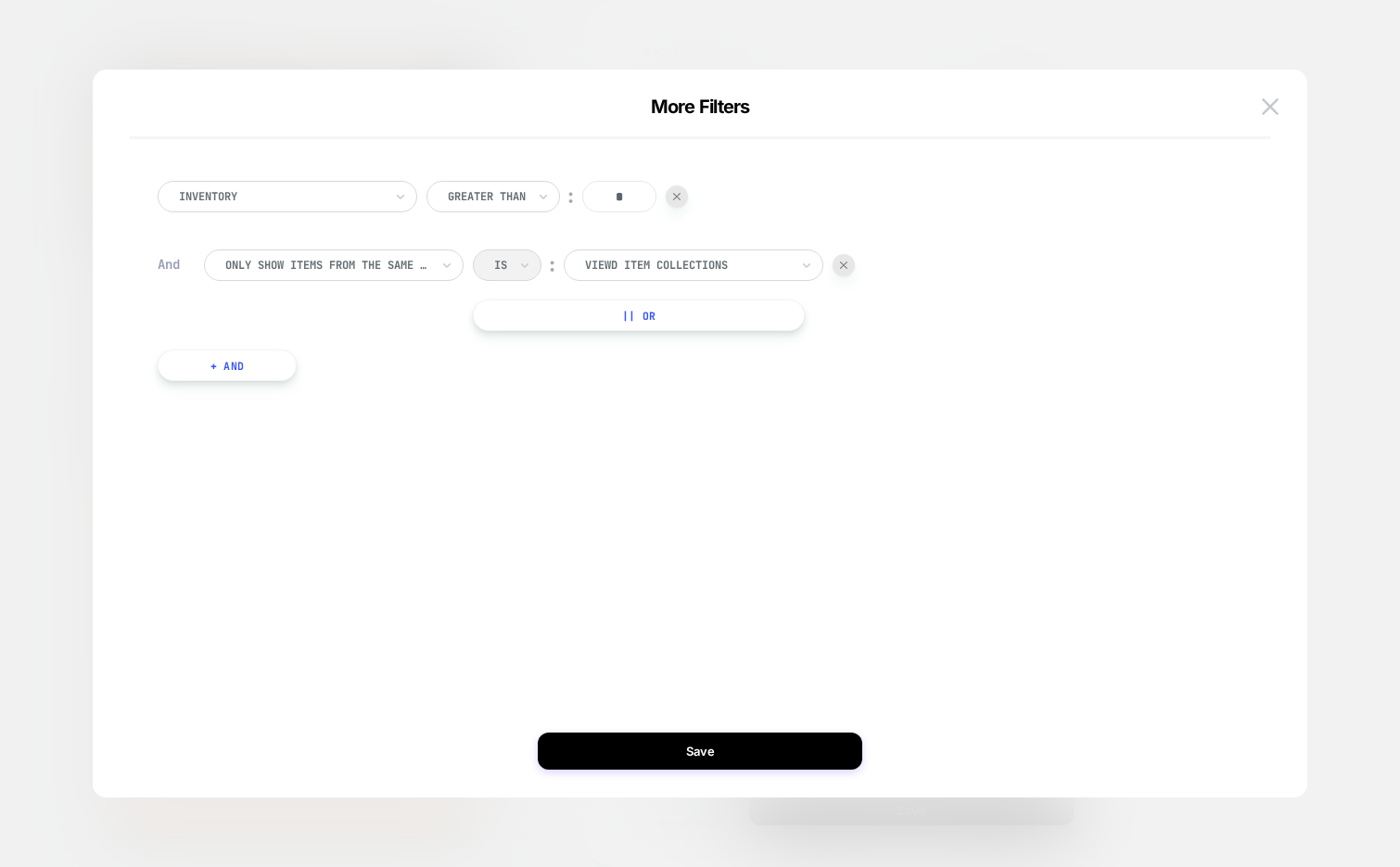
click at [671, 196] on div at bounding box center [676, 196] width 23 height 23
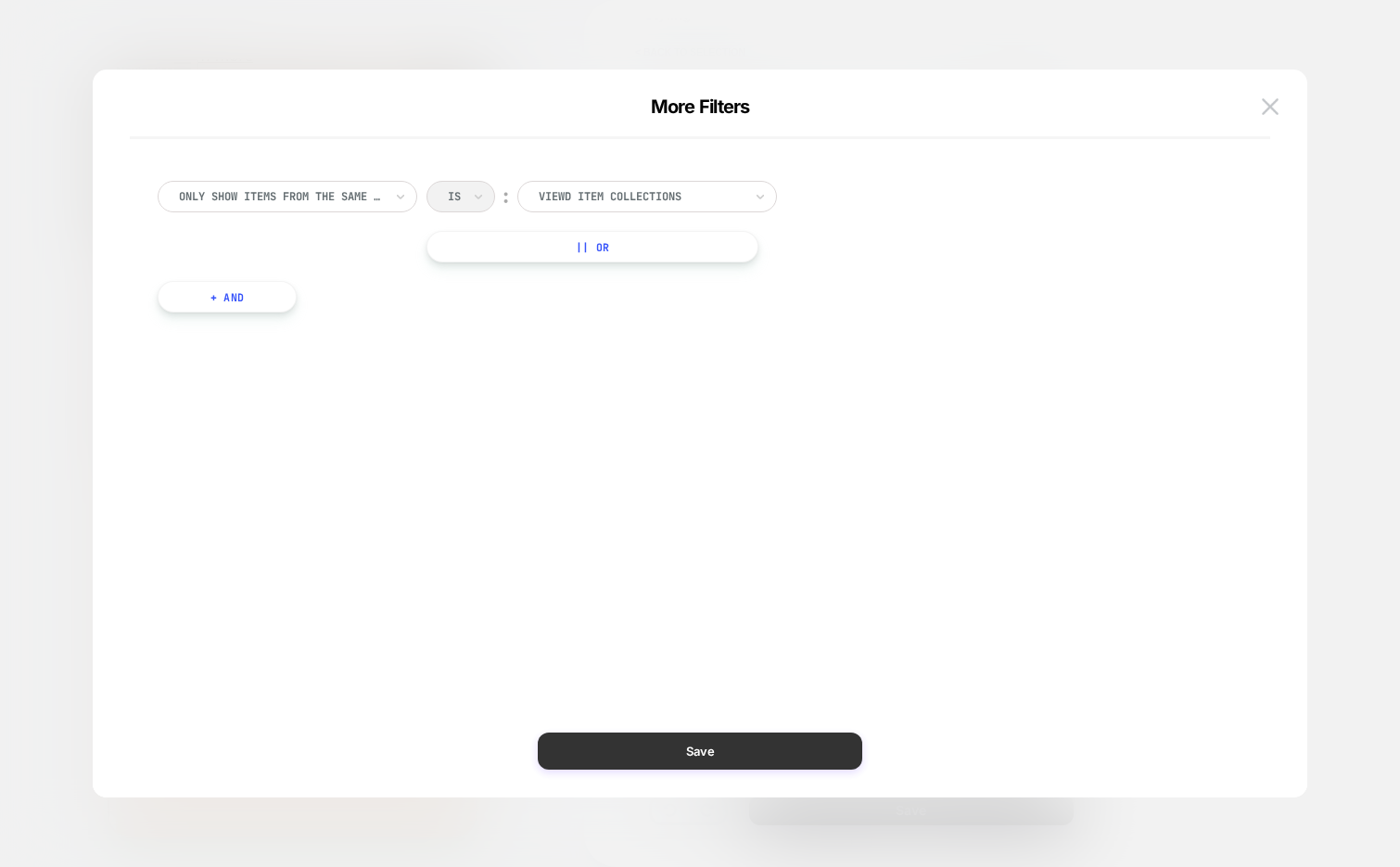
click at [649, 749] on button "Save" at bounding box center [700, 751] width 325 height 37
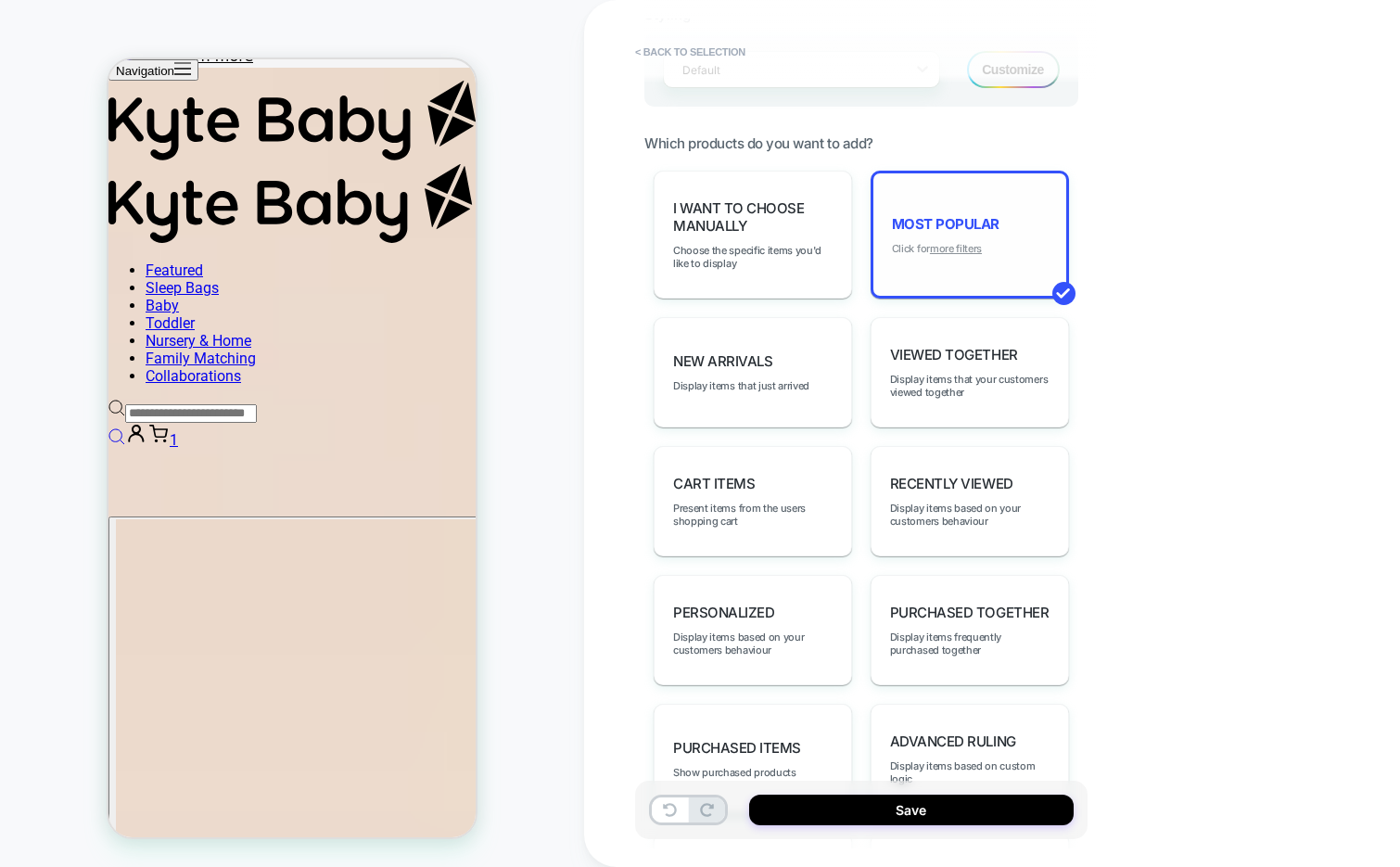
click at [983, 244] on div "Most Popular Click for more filters" at bounding box center [970, 234] width 199 height 128
click at [961, 243] on u "more filters" at bounding box center [955, 248] width 52 height 13
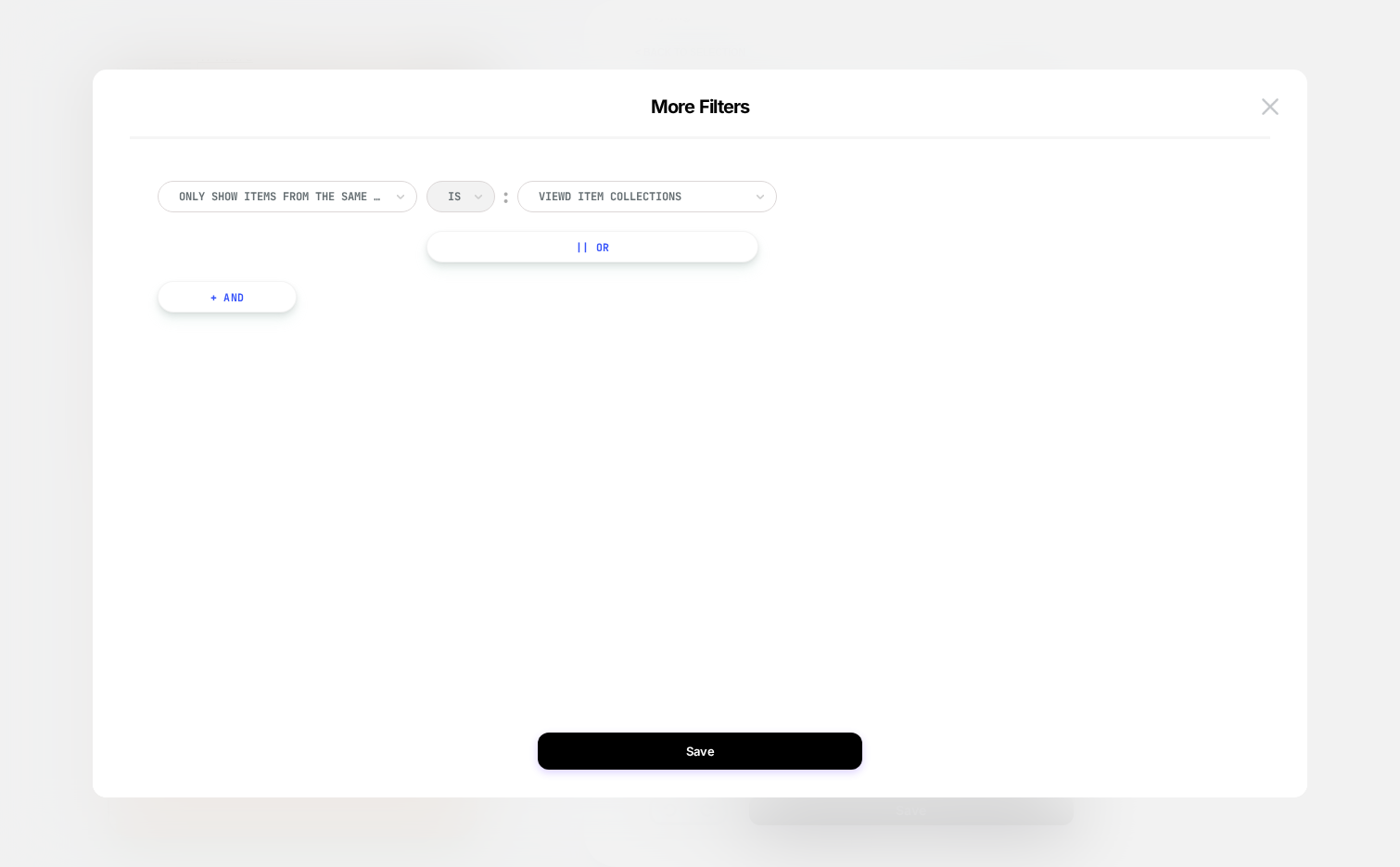
click at [253, 301] on button "+ And" at bounding box center [227, 297] width 139 height 31
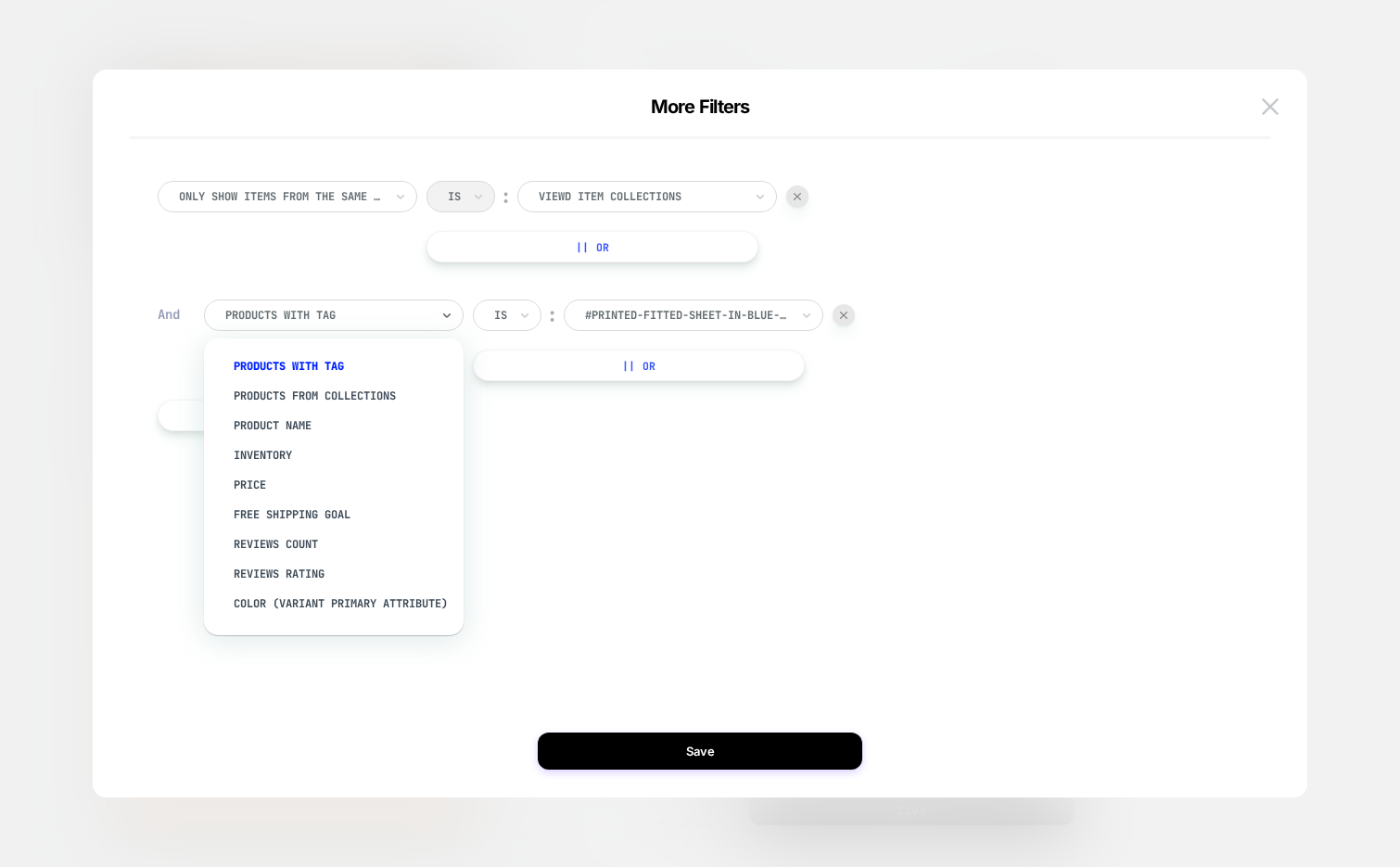
click at [294, 321] on div at bounding box center [327, 315] width 203 height 17
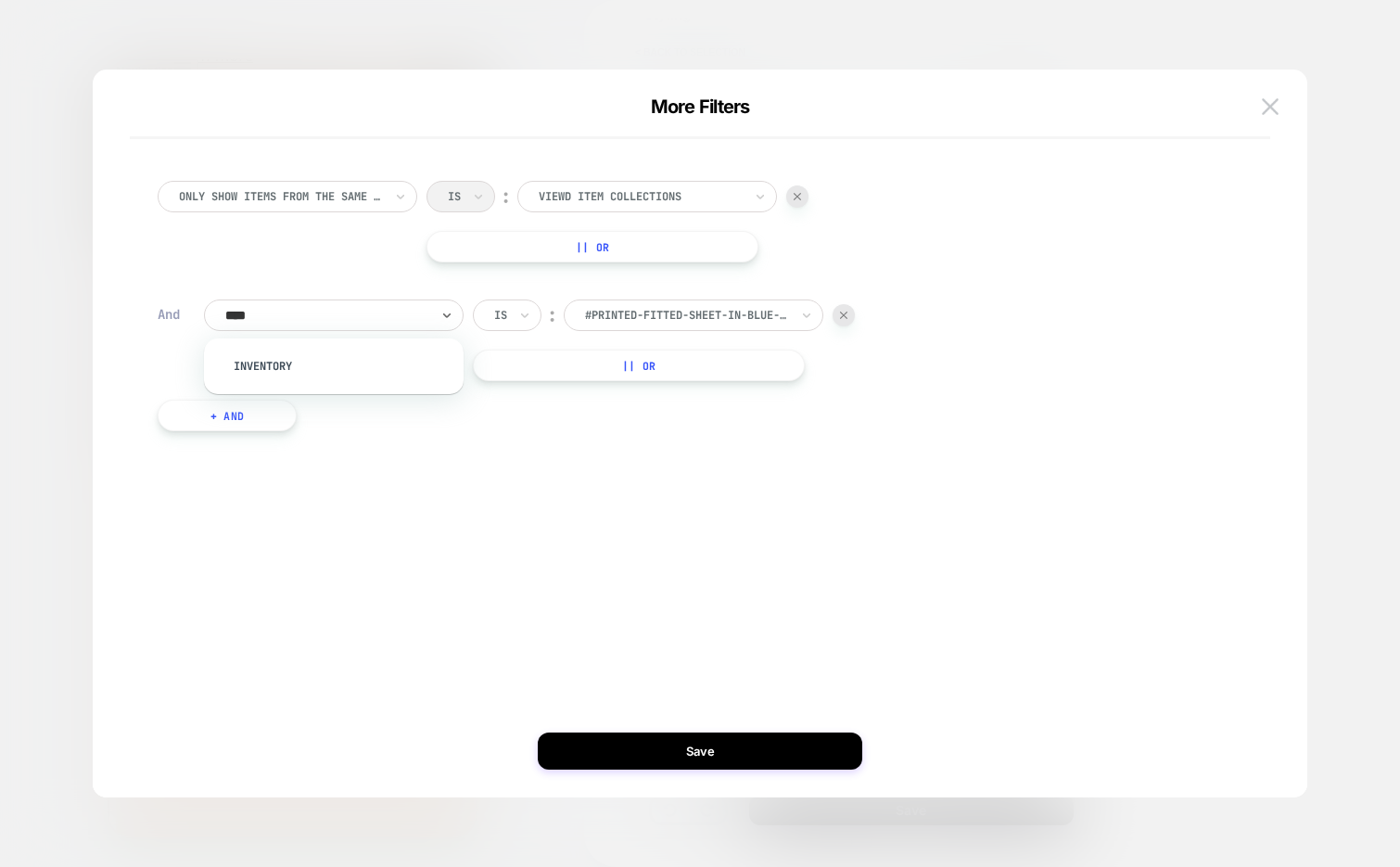
type input "*****"
click at [305, 358] on div "Inventory" at bounding box center [342, 366] width 241 height 29
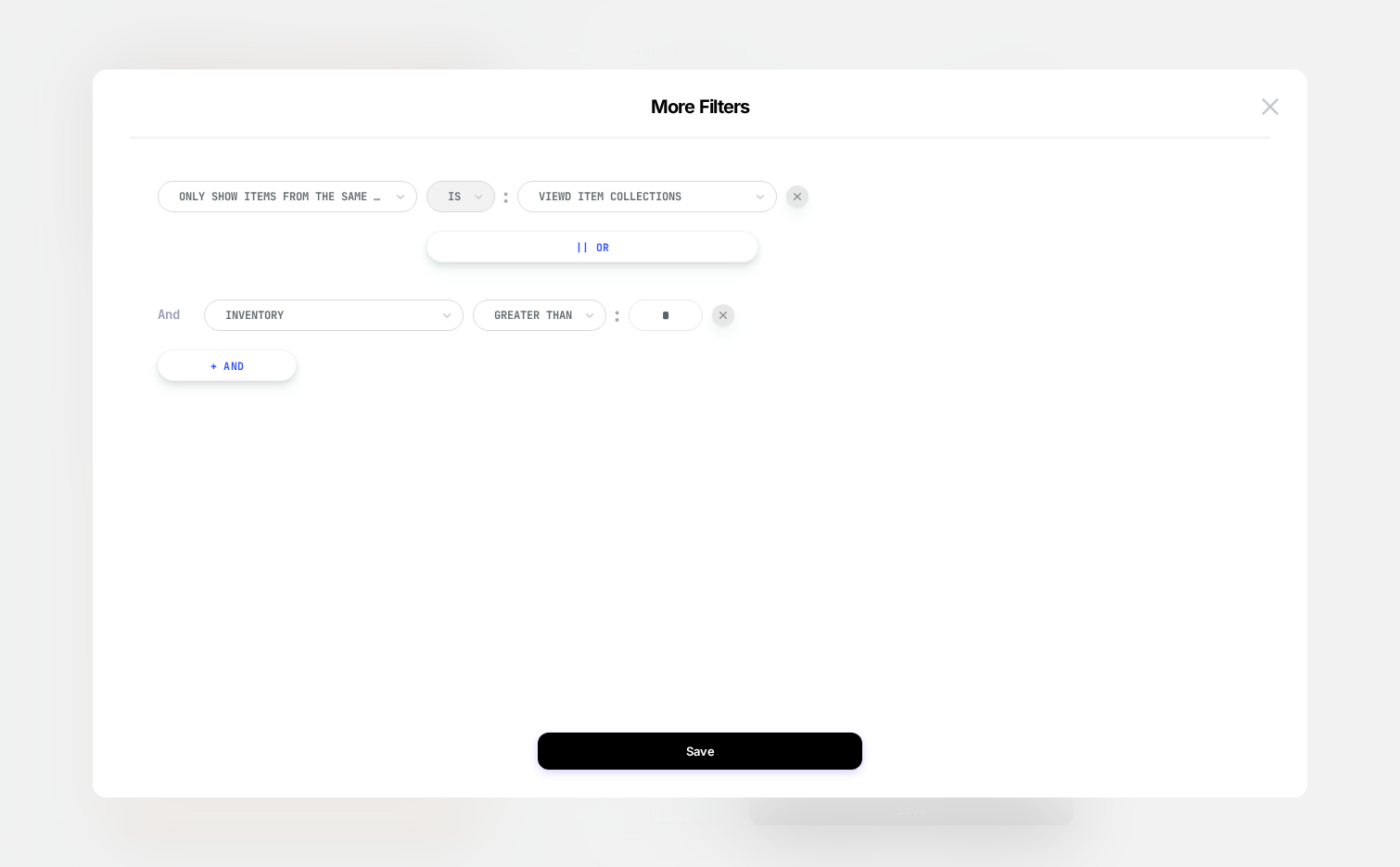
click at [800, 196] on img at bounding box center [797, 197] width 8 height 8
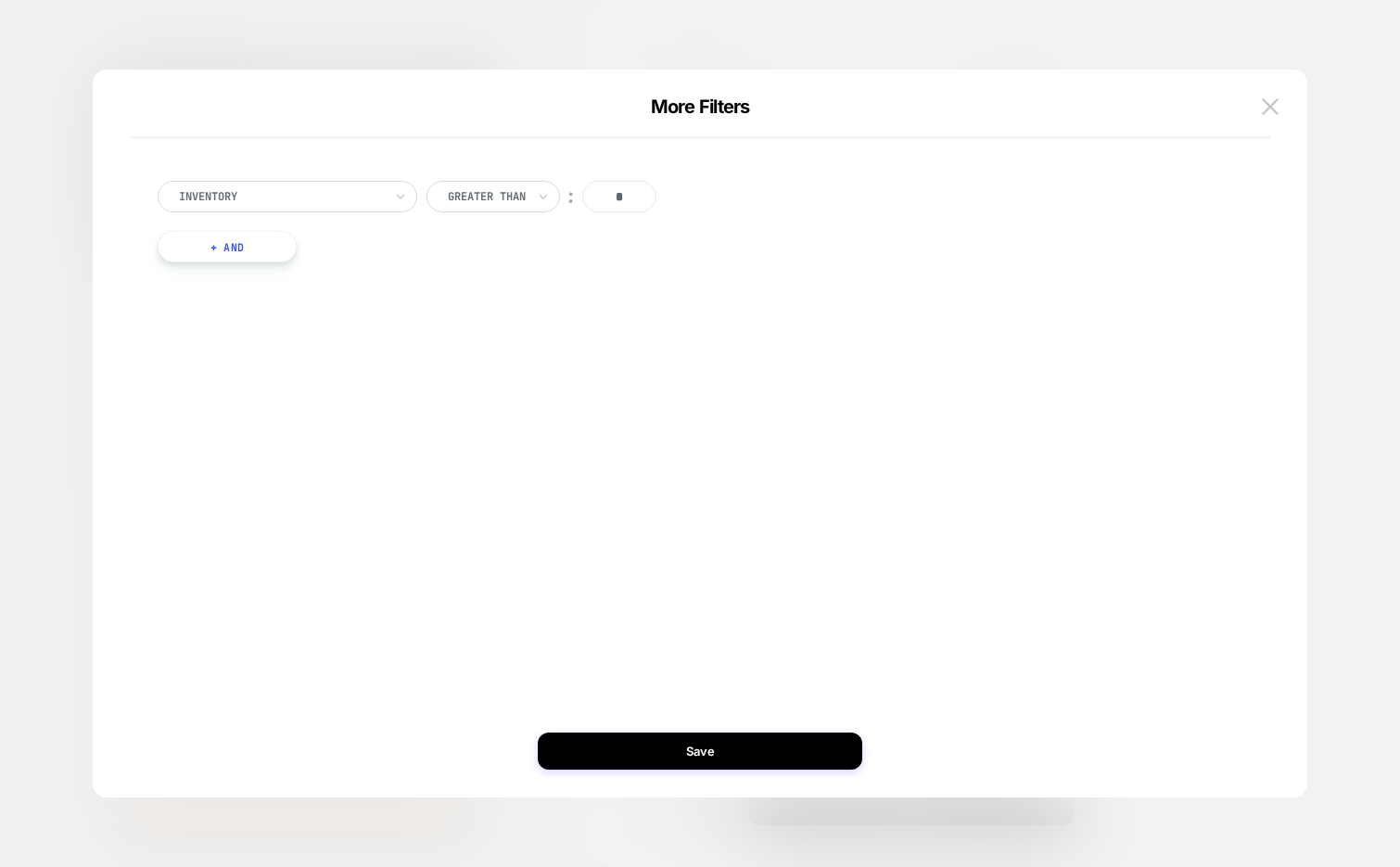
click at [266, 248] on button "+ And" at bounding box center [227, 247] width 139 height 31
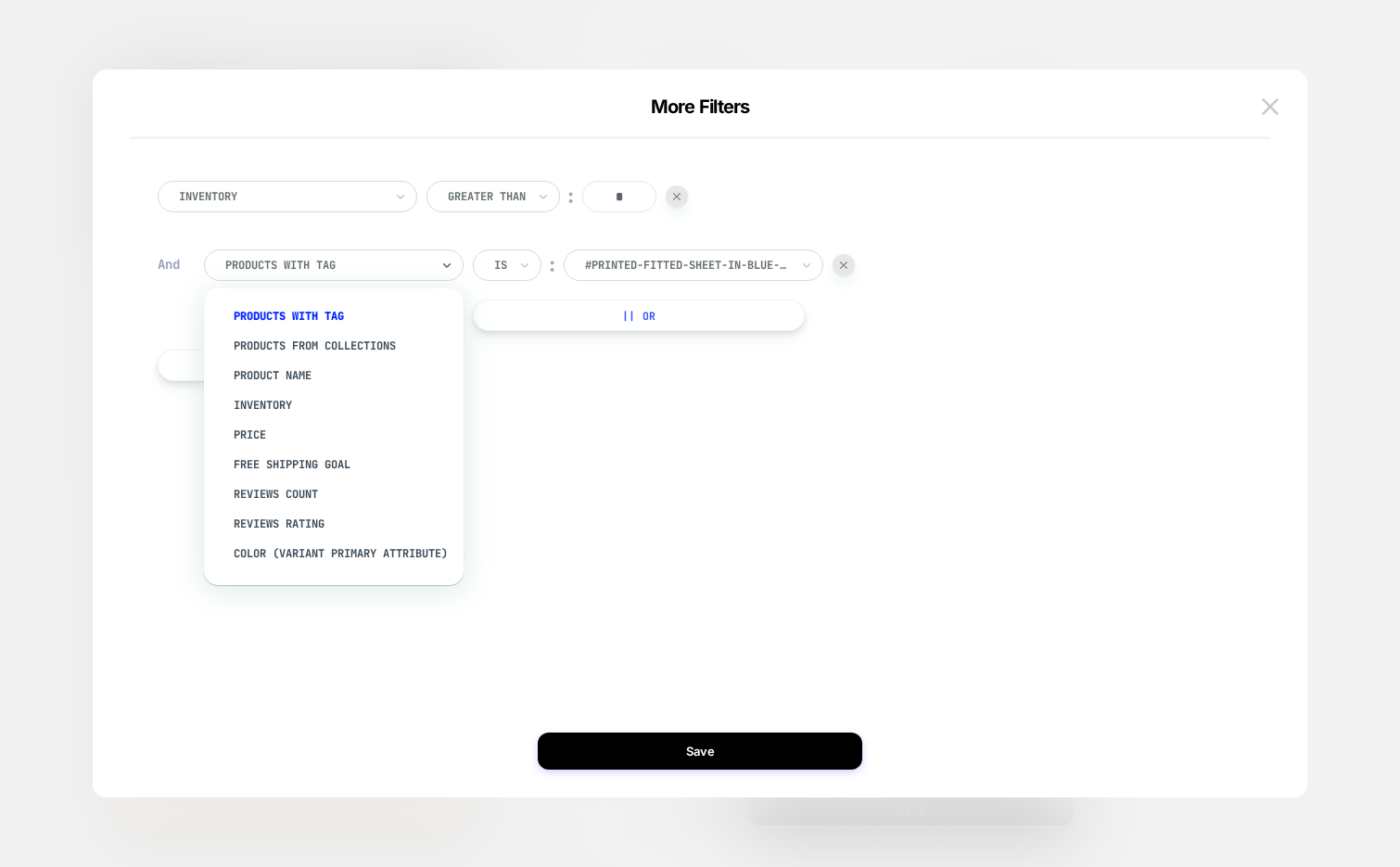
click at [339, 271] on div at bounding box center [327, 264] width 203 height 17
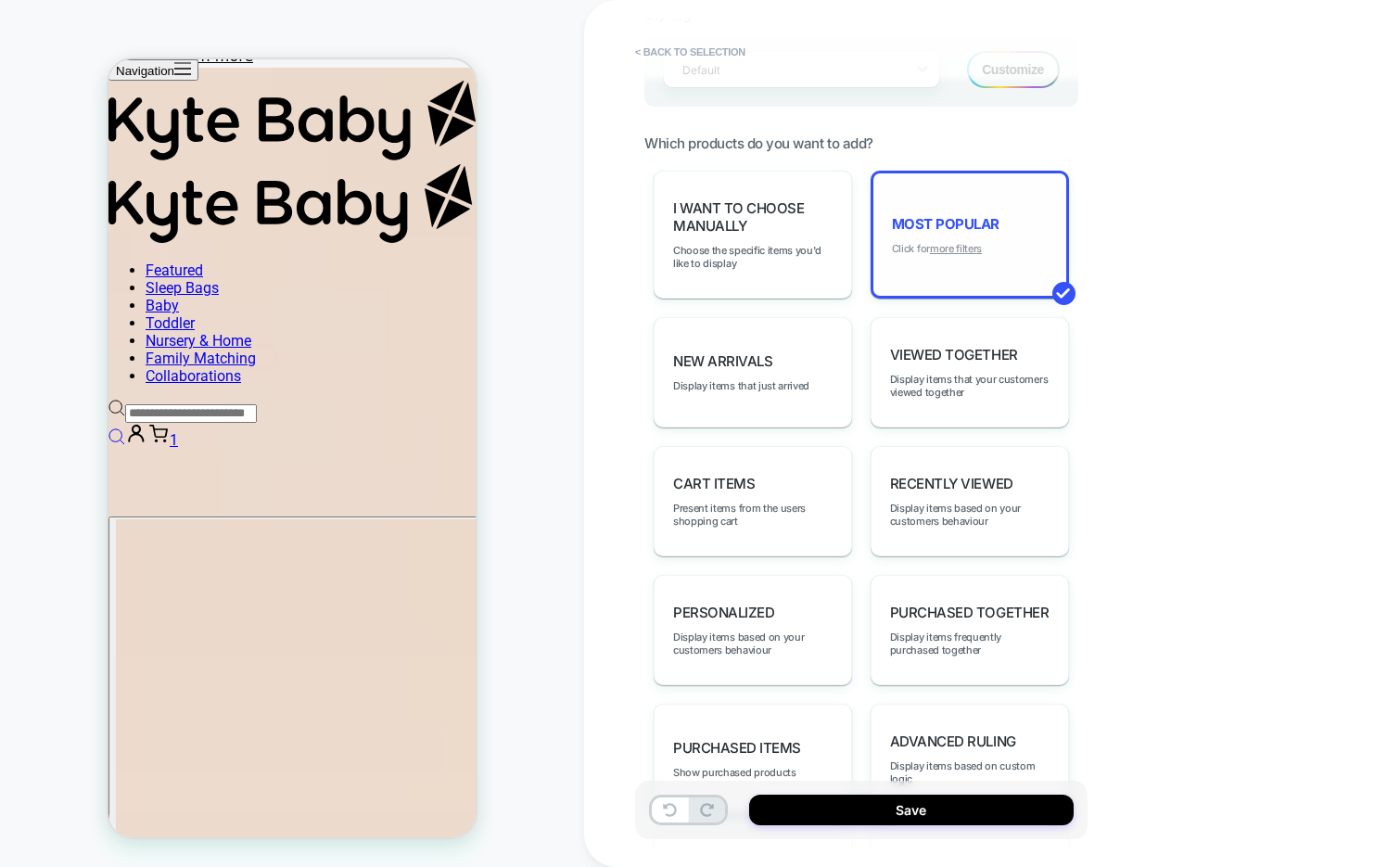
click at [956, 242] on u "more filters" at bounding box center [955, 248] width 52 height 13
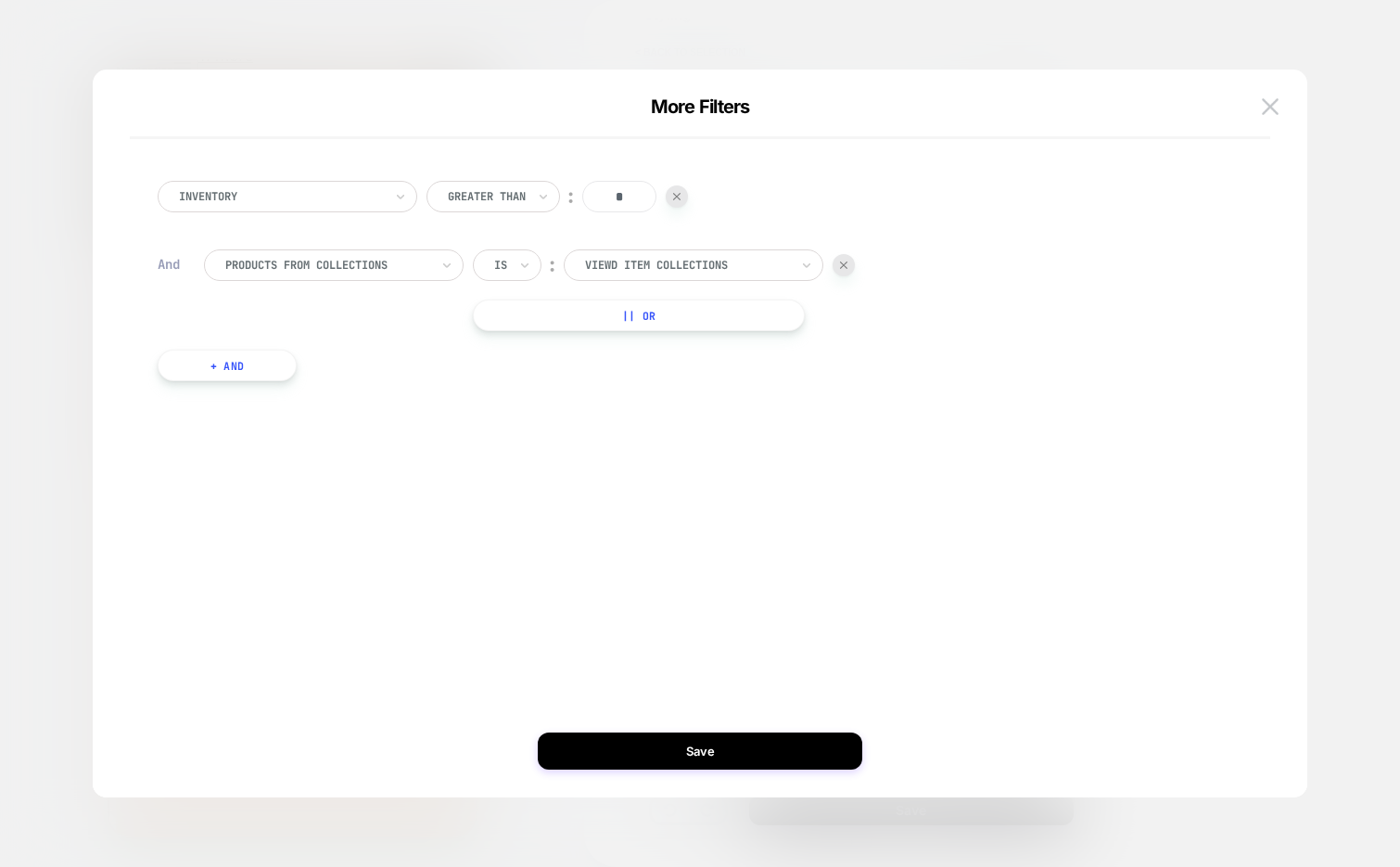
click at [736, 259] on div at bounding box center [687, 264] width 203 height 17
type input "*****"
click at [707, 323] on div "Skeleton" at bounding box center [703, 316] width 241 height 29
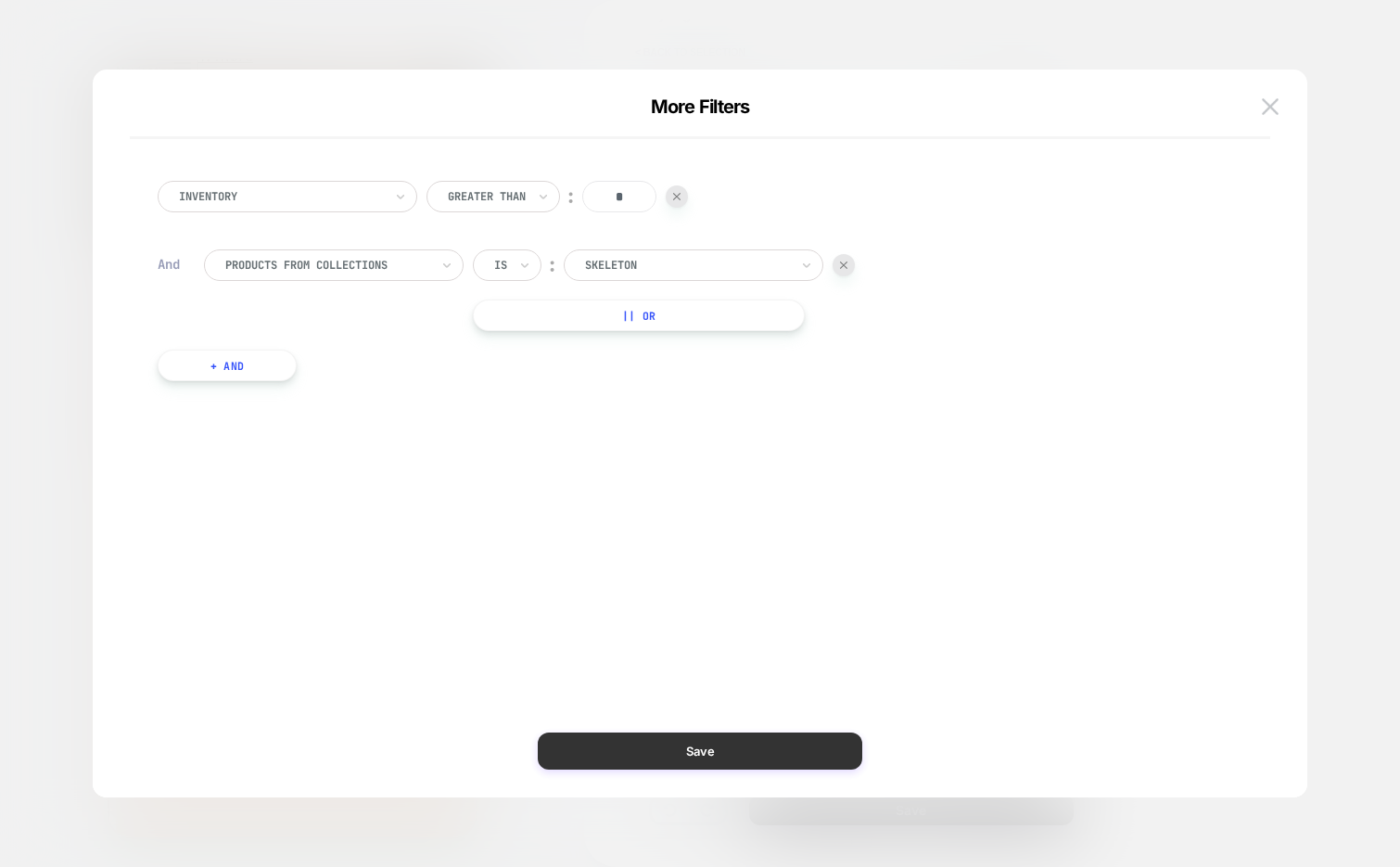
click at [609, 753] on button "Save" at bounding box center [700, 751] width 325 height 37
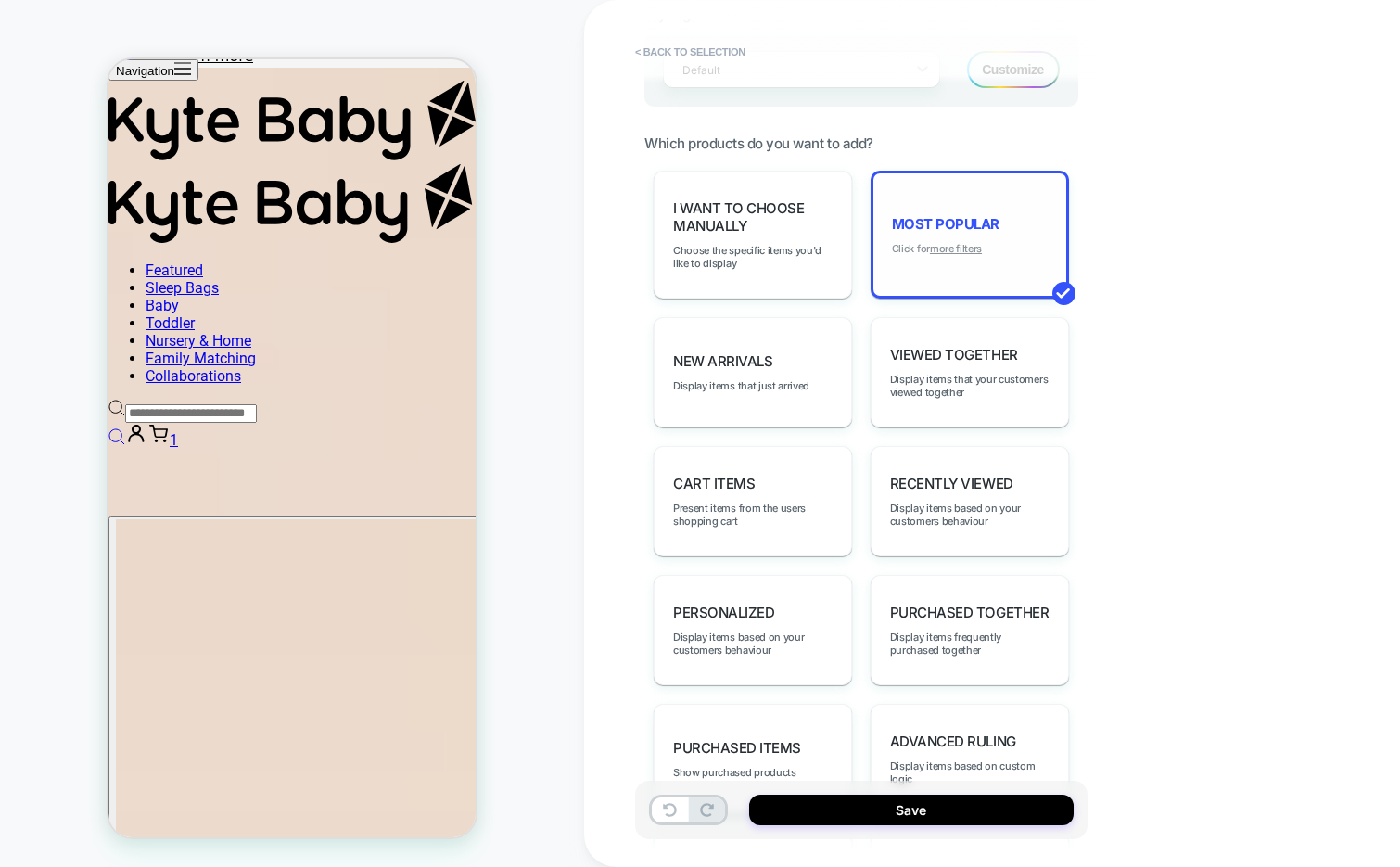
click at [947, 243] on u "more filters" at bounding box center [955, 248] width 52 height 13
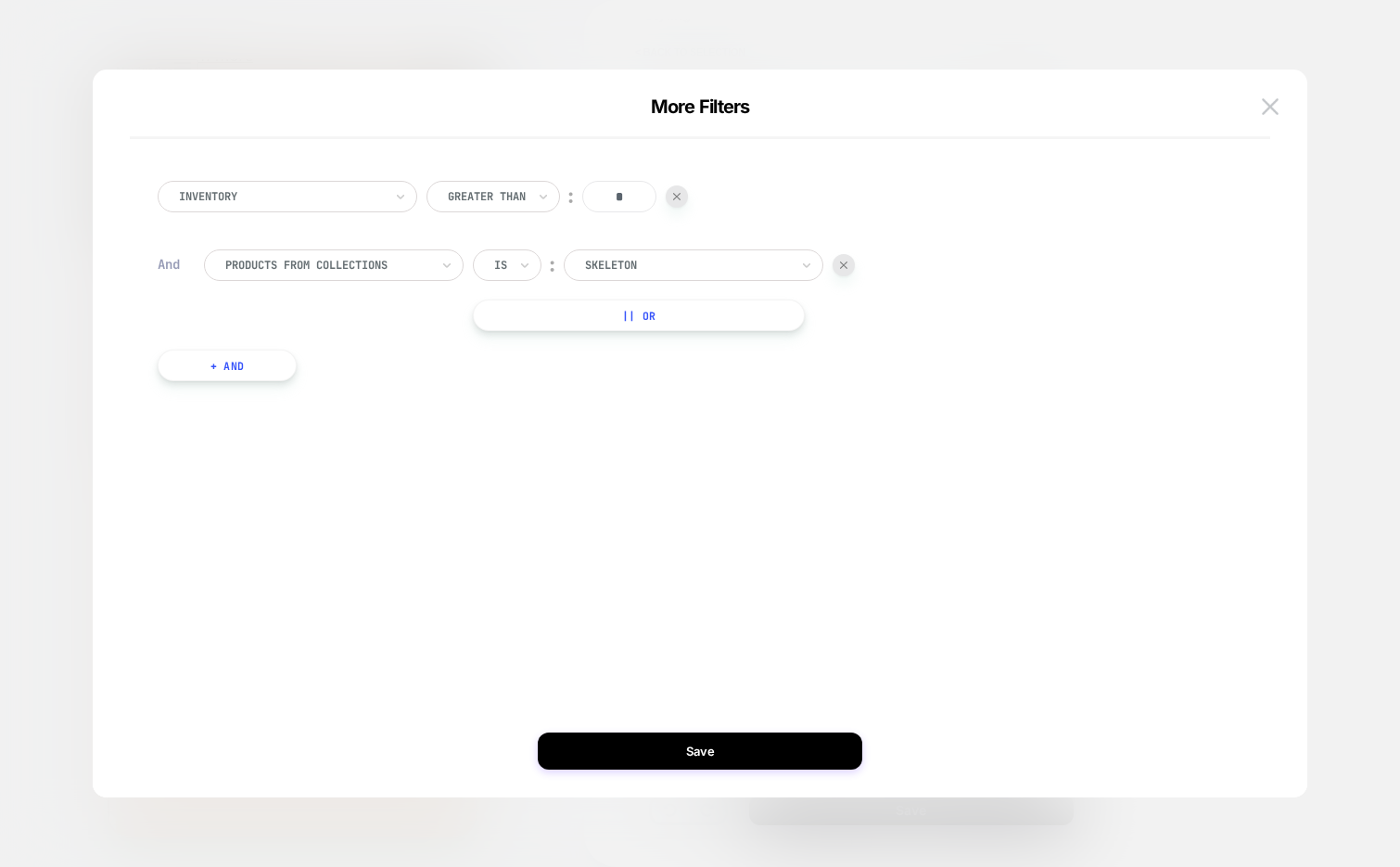
click at [360, 266] on div at bounding box center [327, 264] width 203 height 17
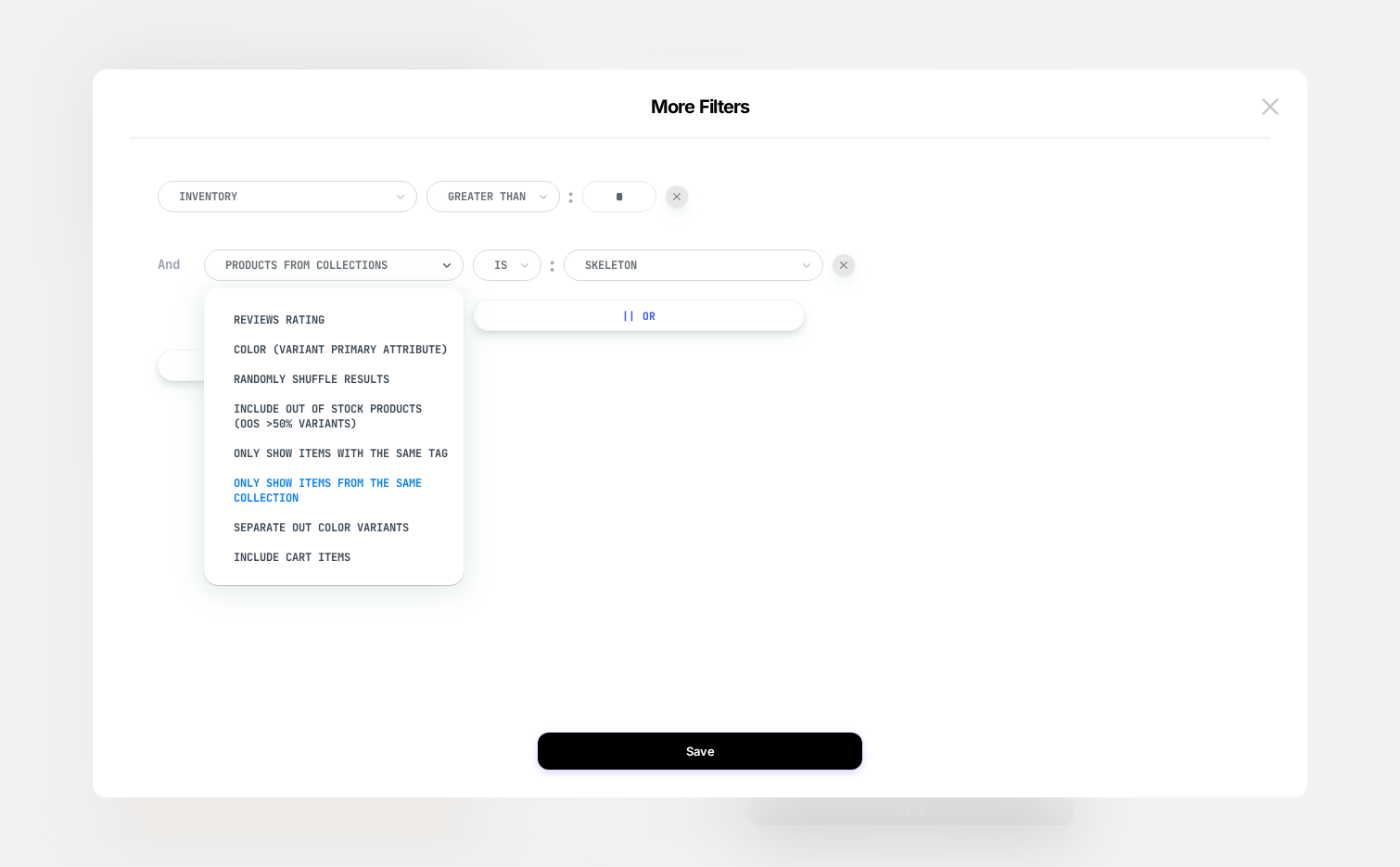
click at [357, 501] on div "Only show items from the same collection" at bounding box center [342, 489] width 241 height 44
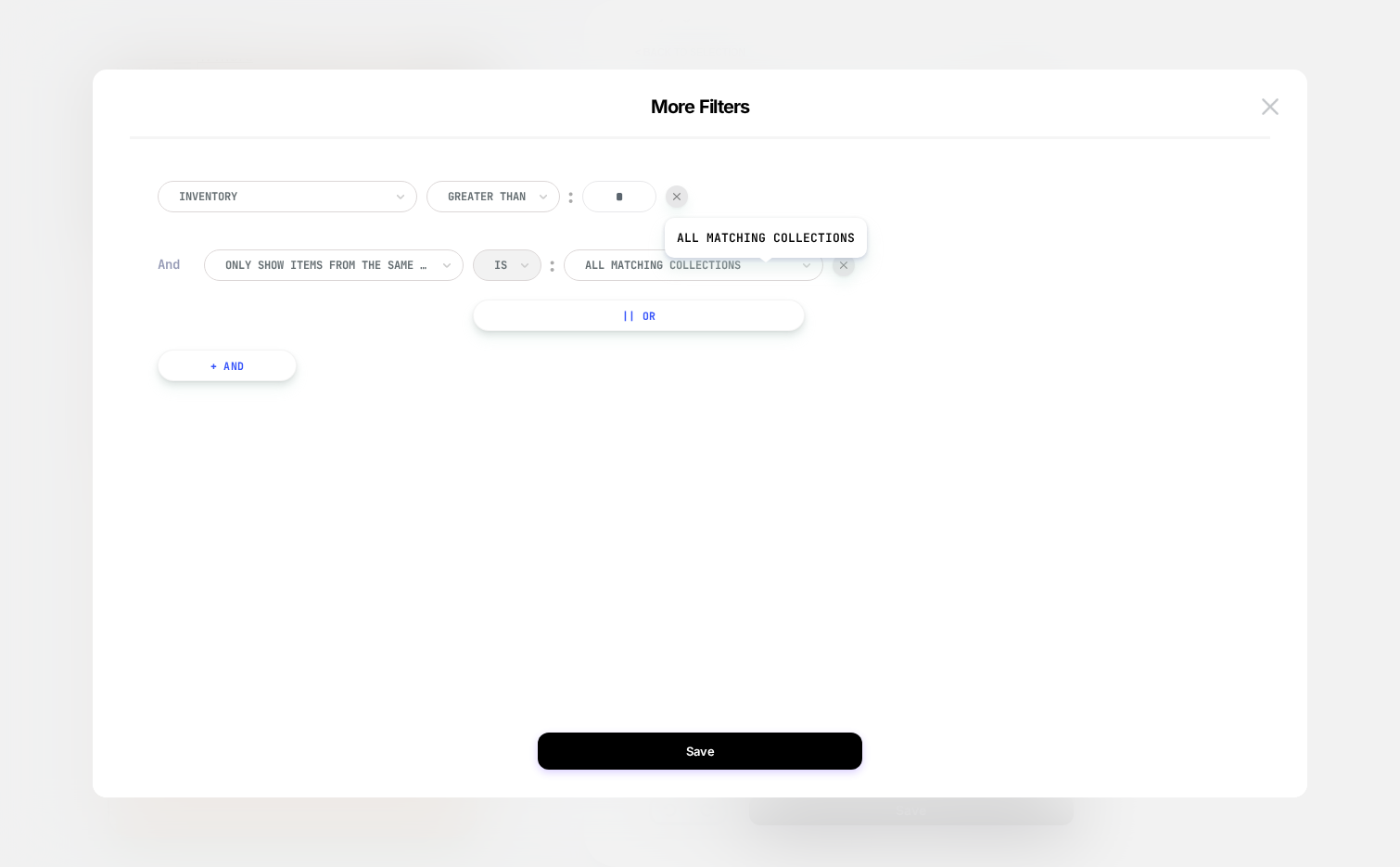
click at [759, 260] on div at bounding box center [687, 264] width 203 height 17
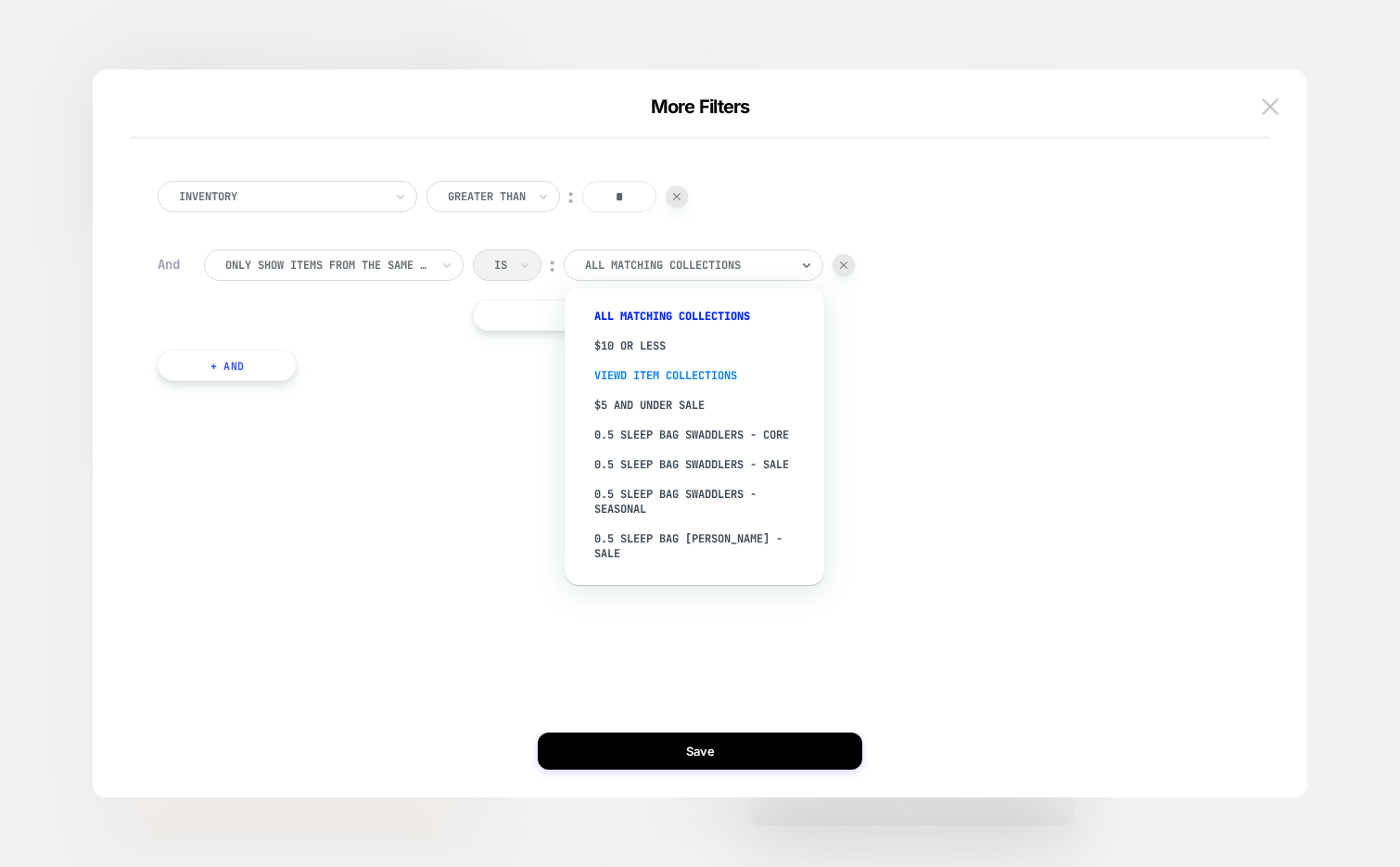
click at [704, 372] on div "Viewd Item Collections" at bounding box center [703, 376] width 241 height 29
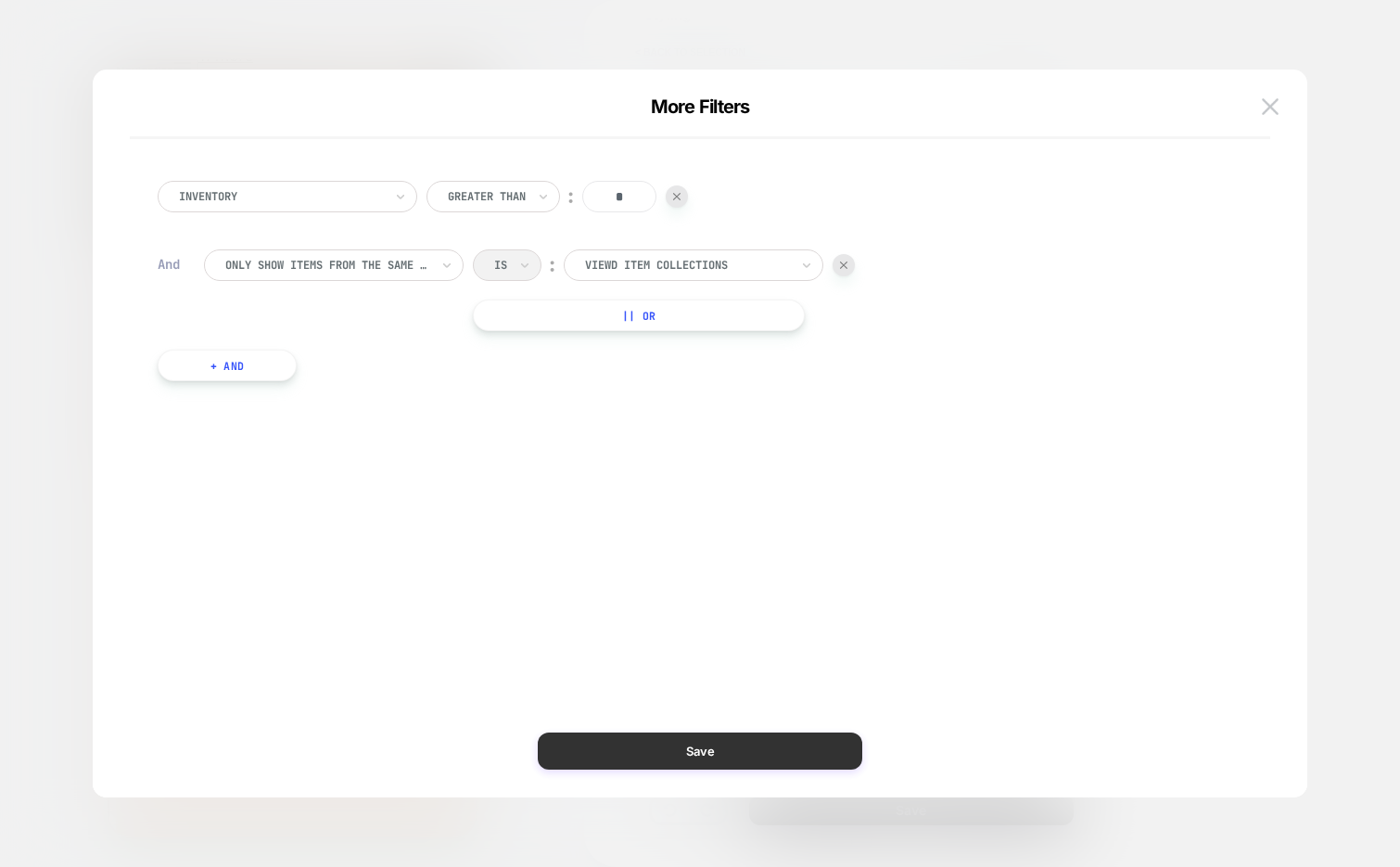
click at [744, 744] on button "Save" at bounding box center [700, 751] width 325 height 37
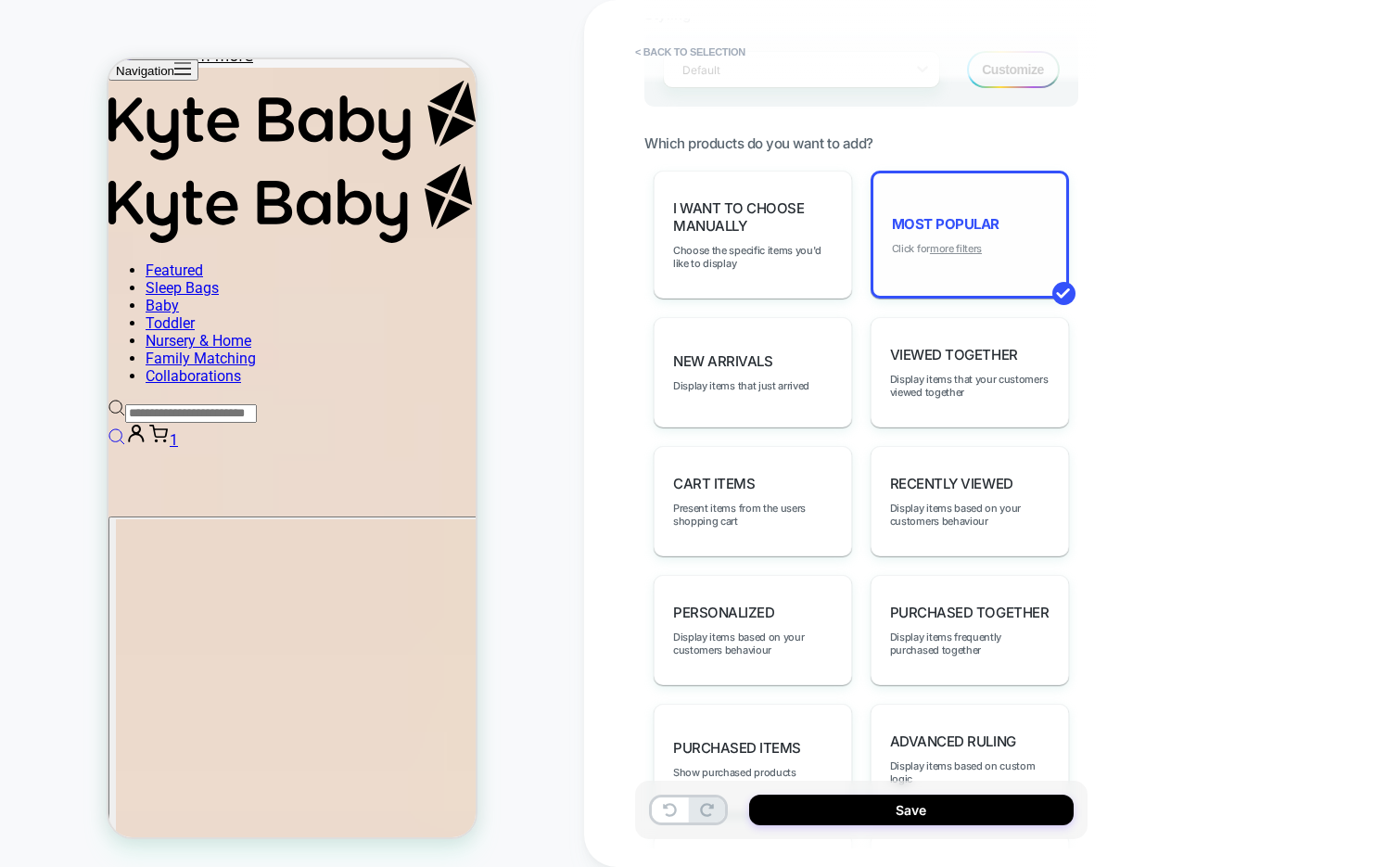
click at [965, 244] on u "more filters" at bounding box center [955, 248] width 52 height 13
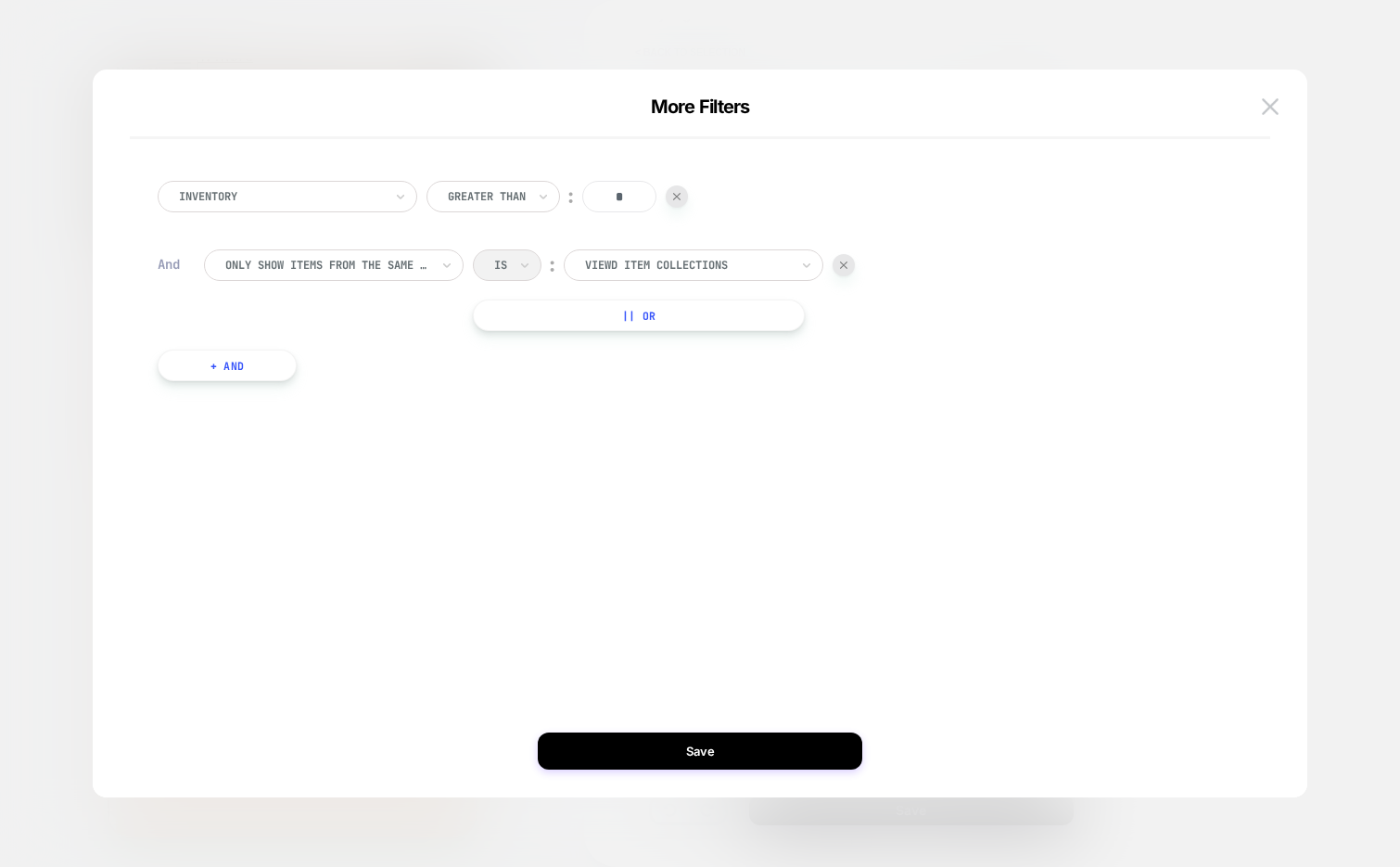
click at [736, 277] on div "Viewd Item Collections" at bounding box center [693, 265] width 259 height 31
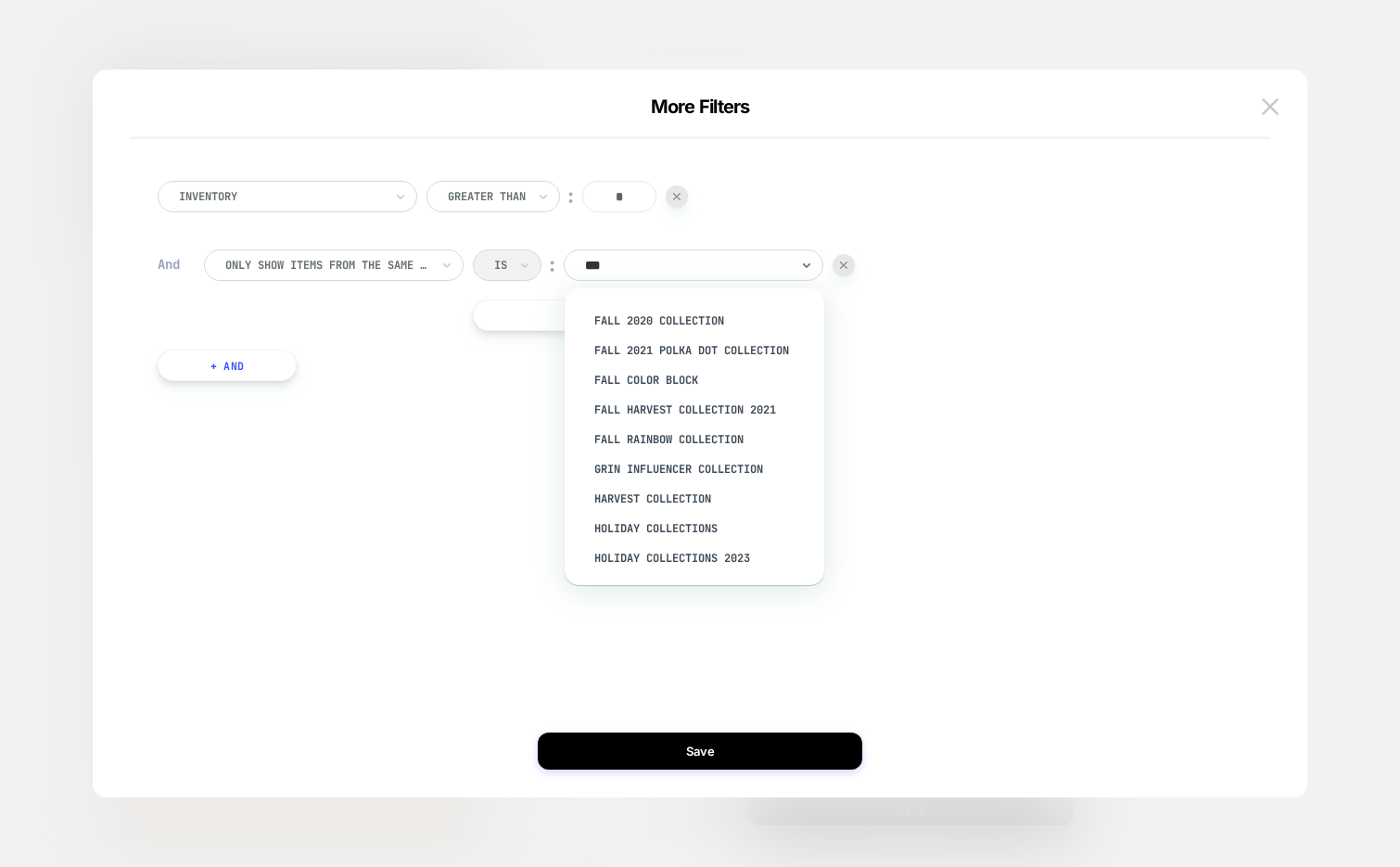
scroll to position [0, 0]
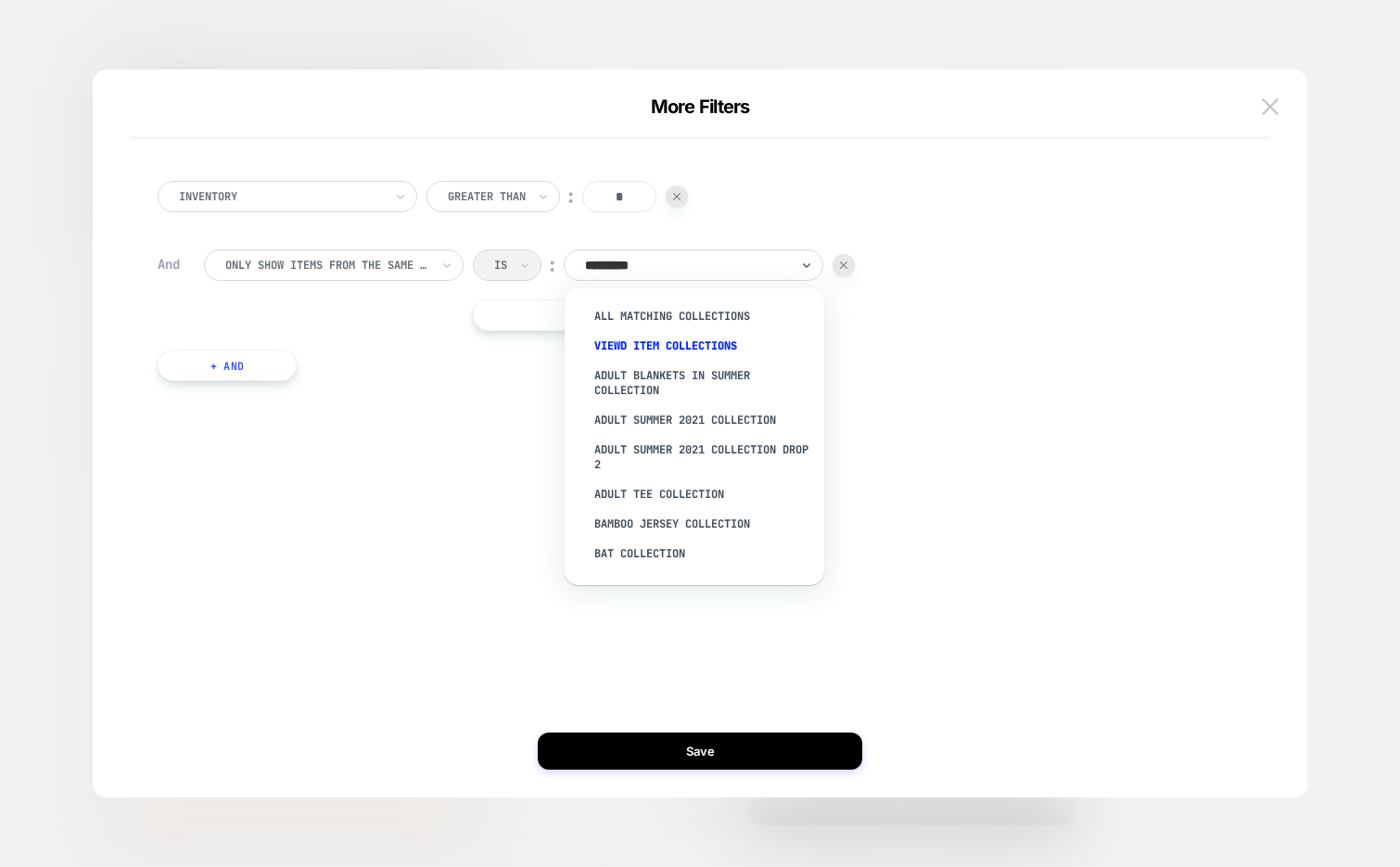
type input "**********"
click at [747, 308] on div "All matching collections" at bounding box center [703, 316] width 241 height 29
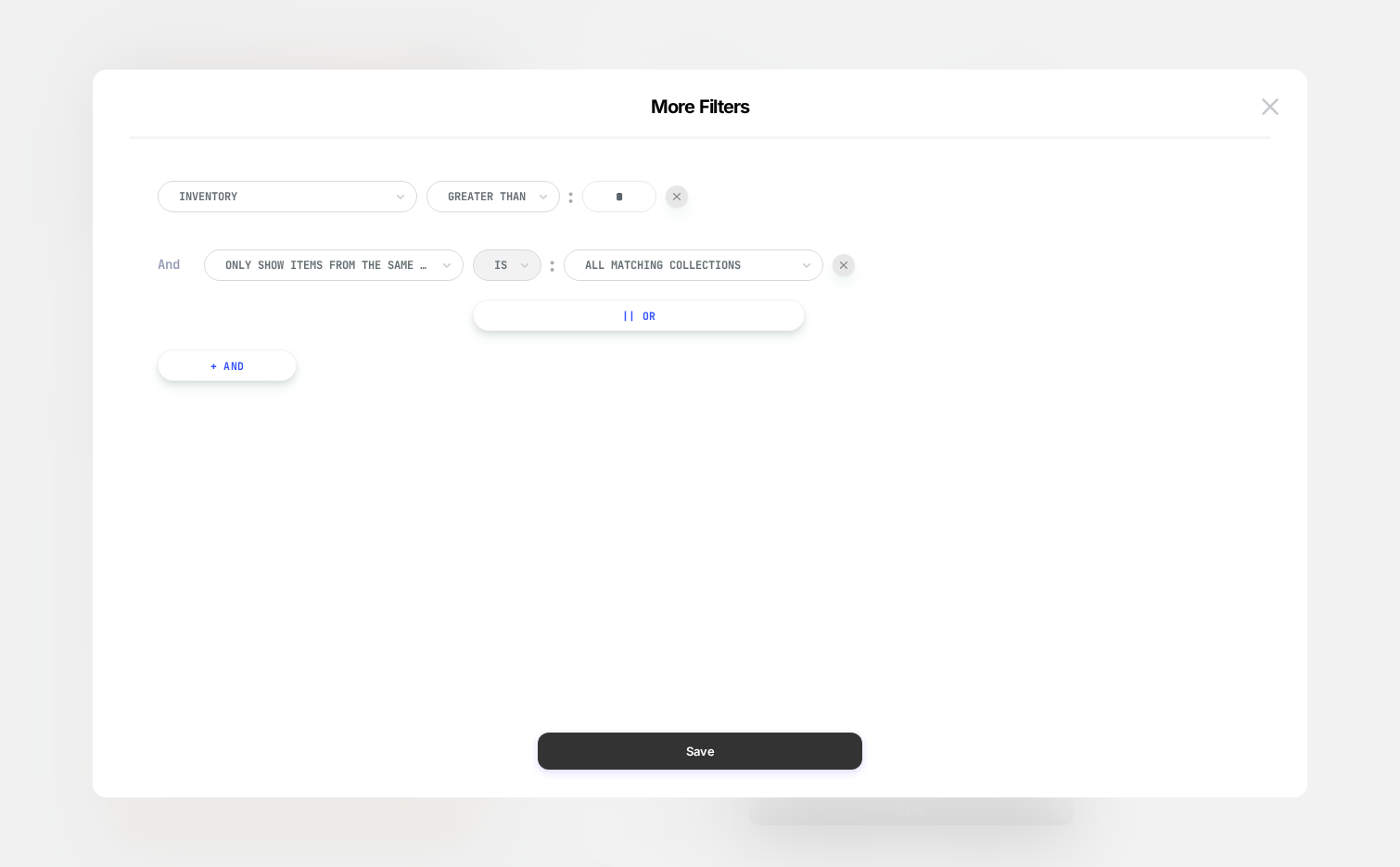
click at [662, 756] on button "Save" at bounding box center [700, 751] width 325 height 37
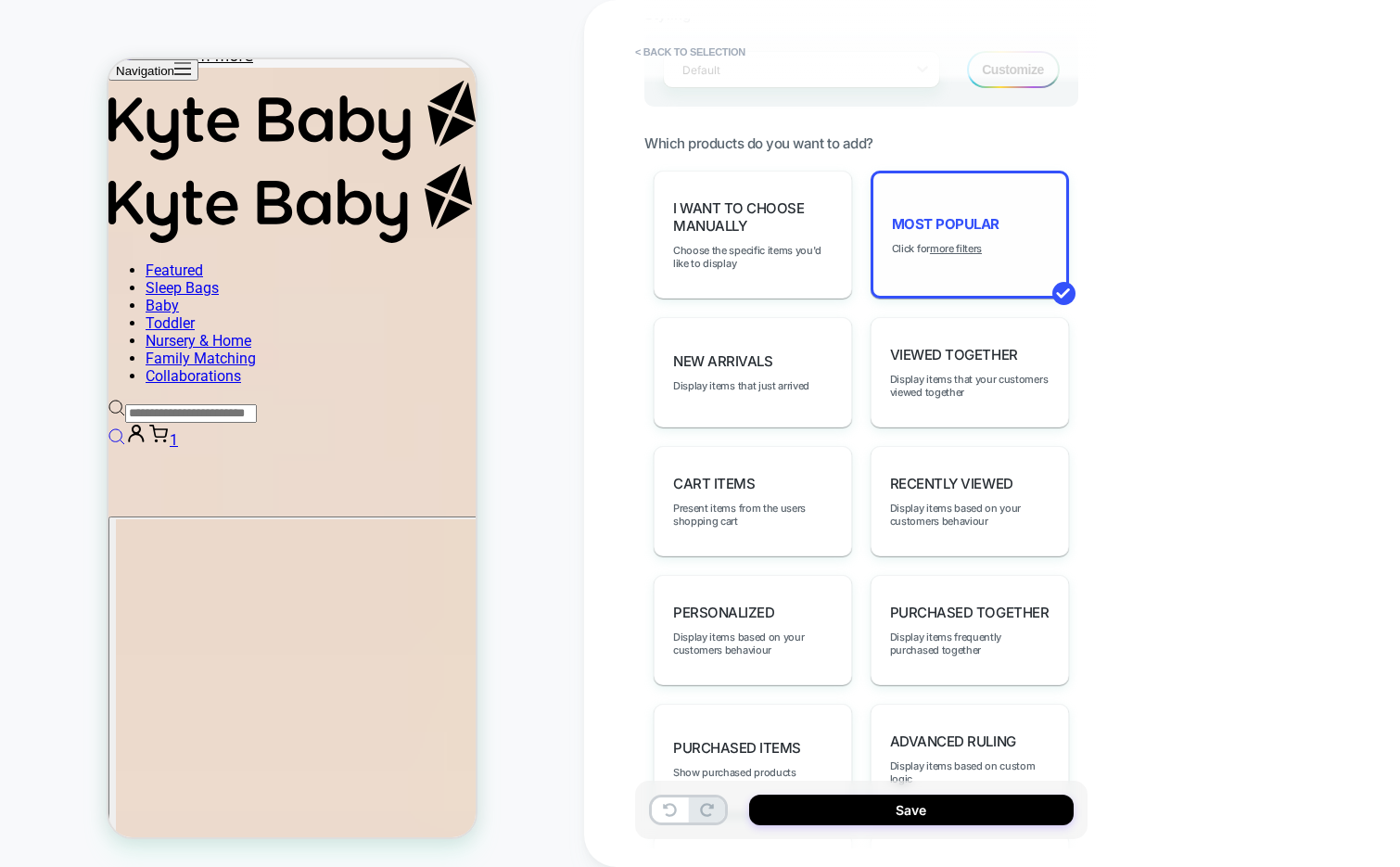
click at [952, 234] on div "Most Popular Click for more filters" at bounding box center [970, 234] width 199 height 128
click at [952, 242] on u "more filters" at bounding box center [955, 248] width 52 height 13
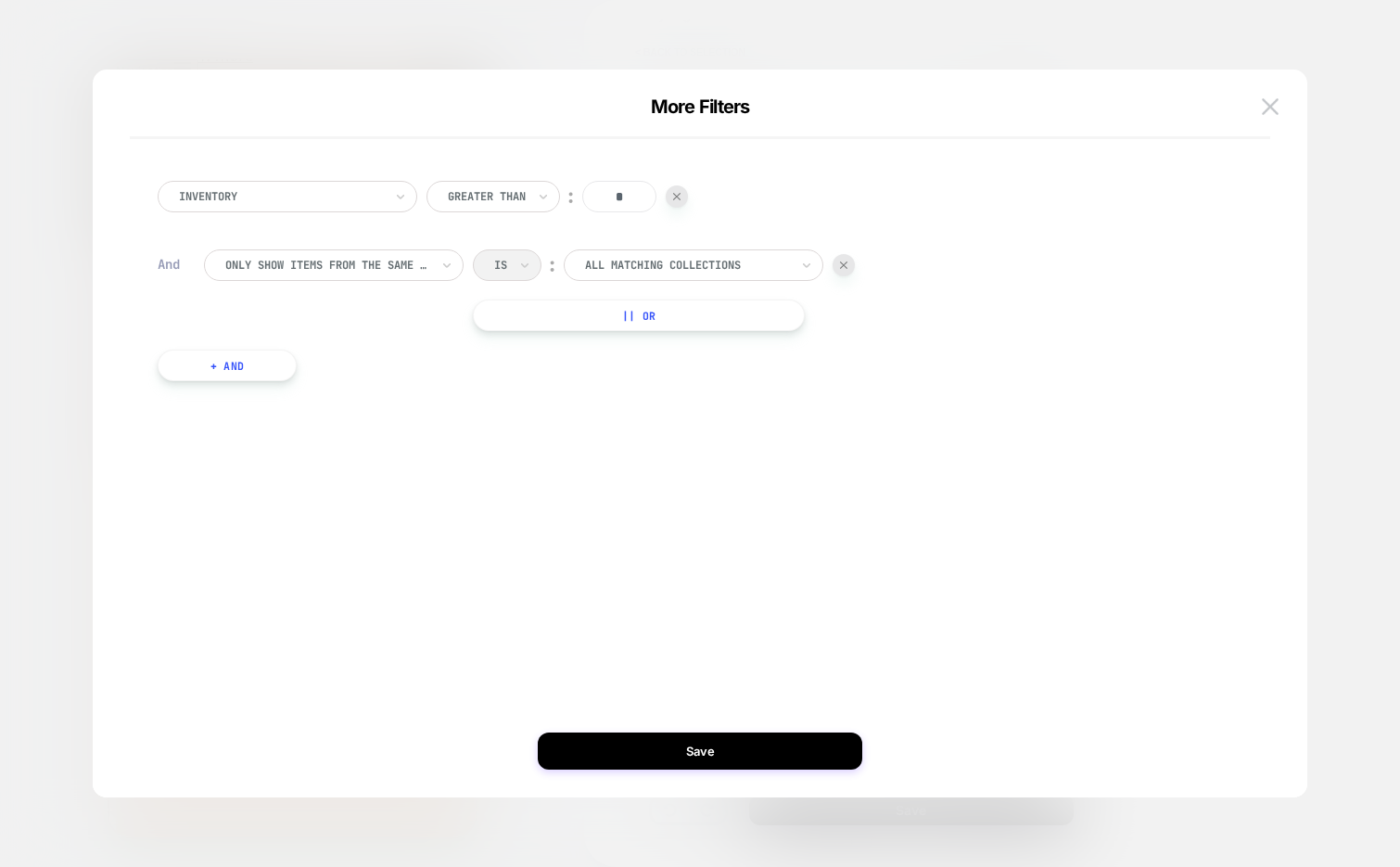
click at [264, 363] on button "+ And" at bounding box center [227, 365] width 139 height 31
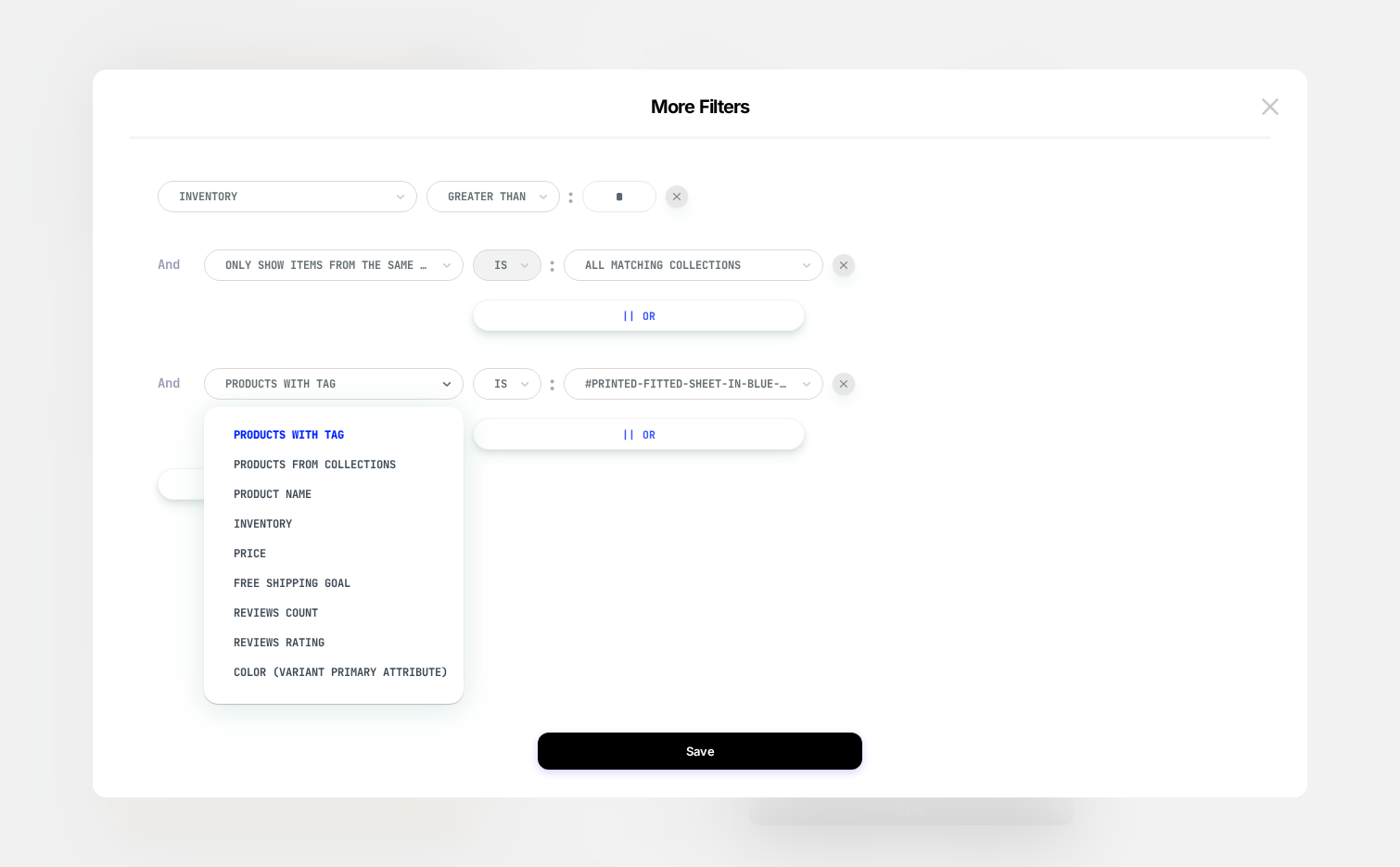
click at [338, 397] on div "products with tag" at bounding box center [333, 384] width 259 height 31
click at [330, 471] on div "products from collections" at bounding box center [342, 465] width 241 height 29
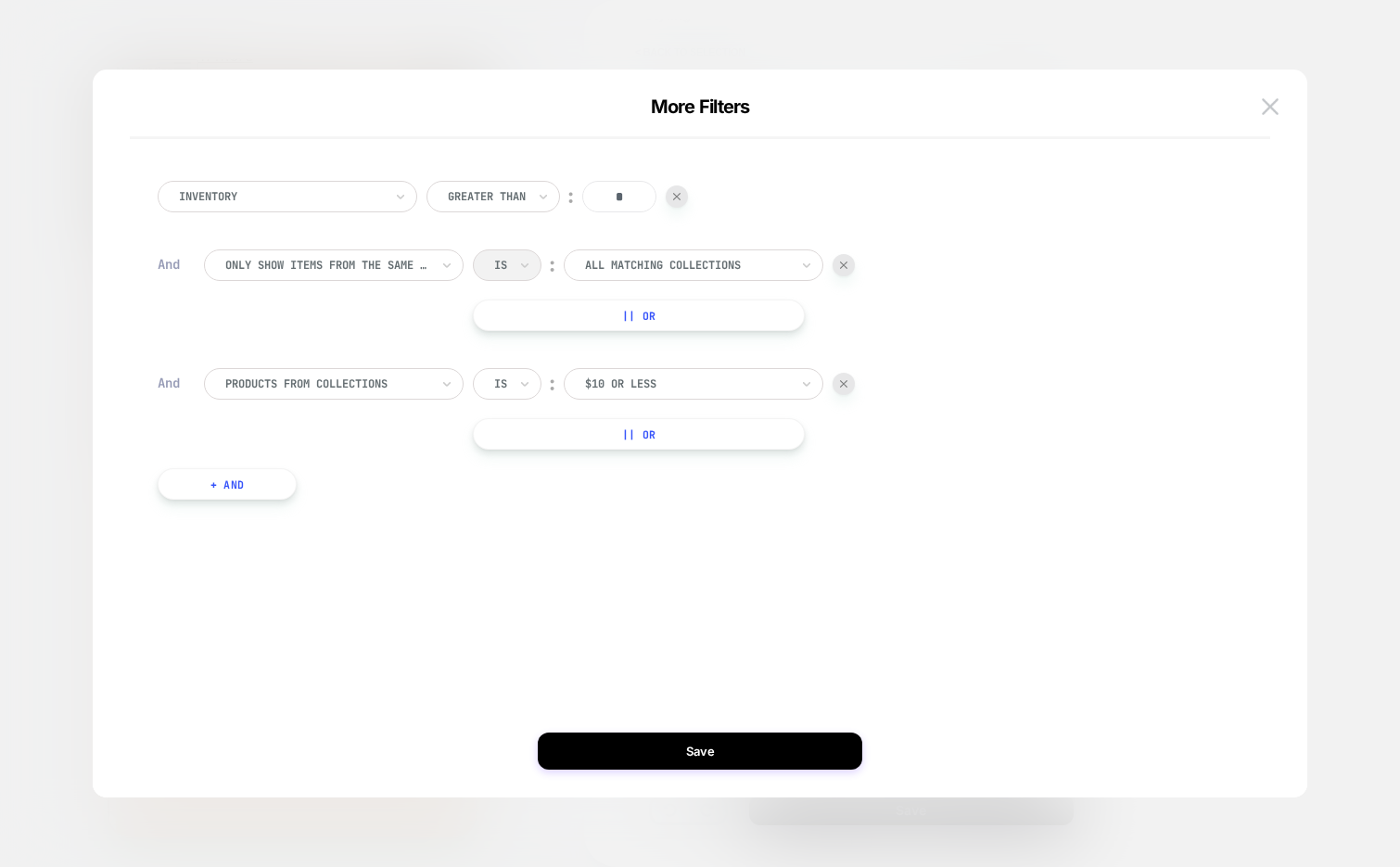
click at [606, 378] on div at bounding box center [687, 384] width 203 height 17
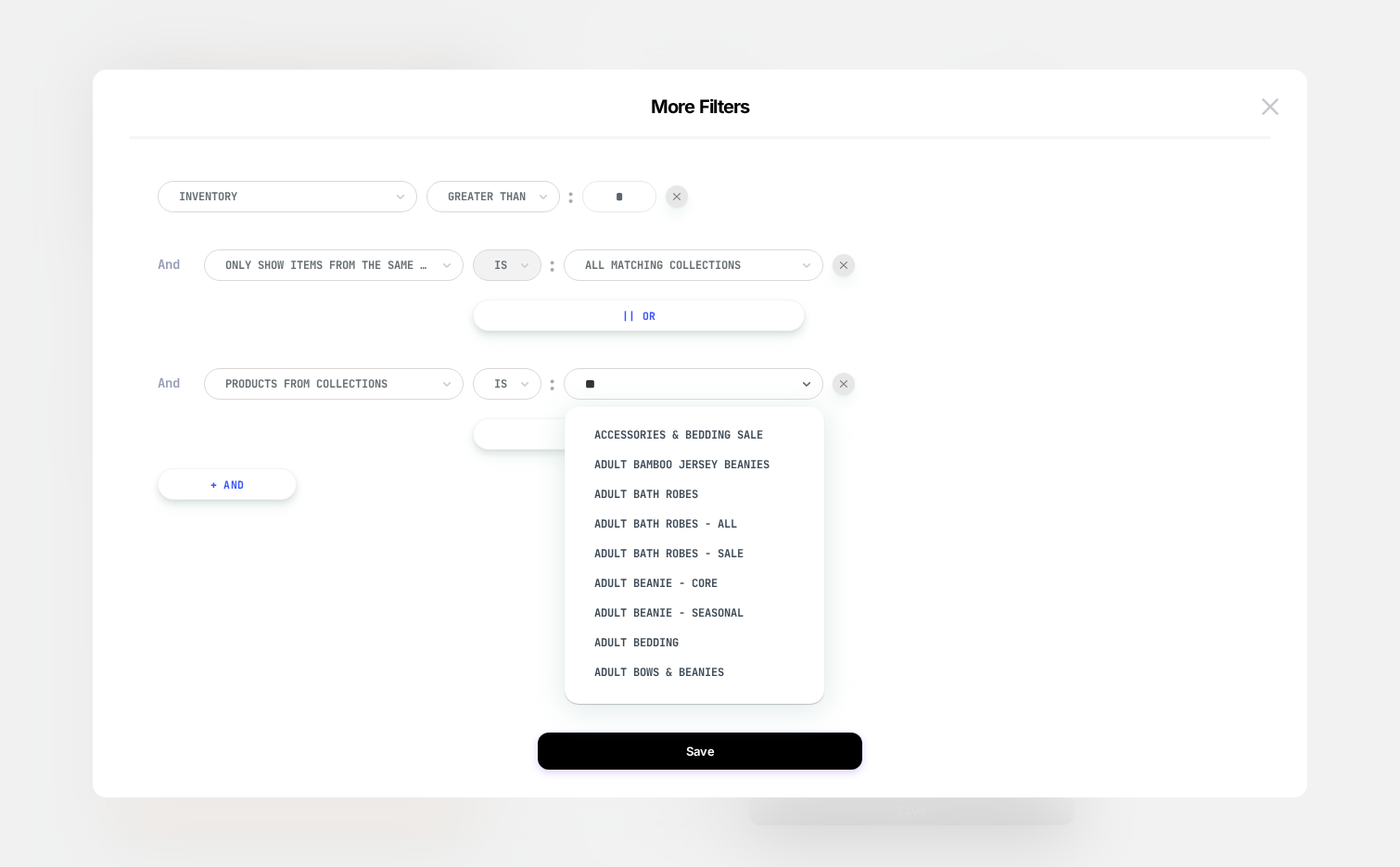
type input "***"
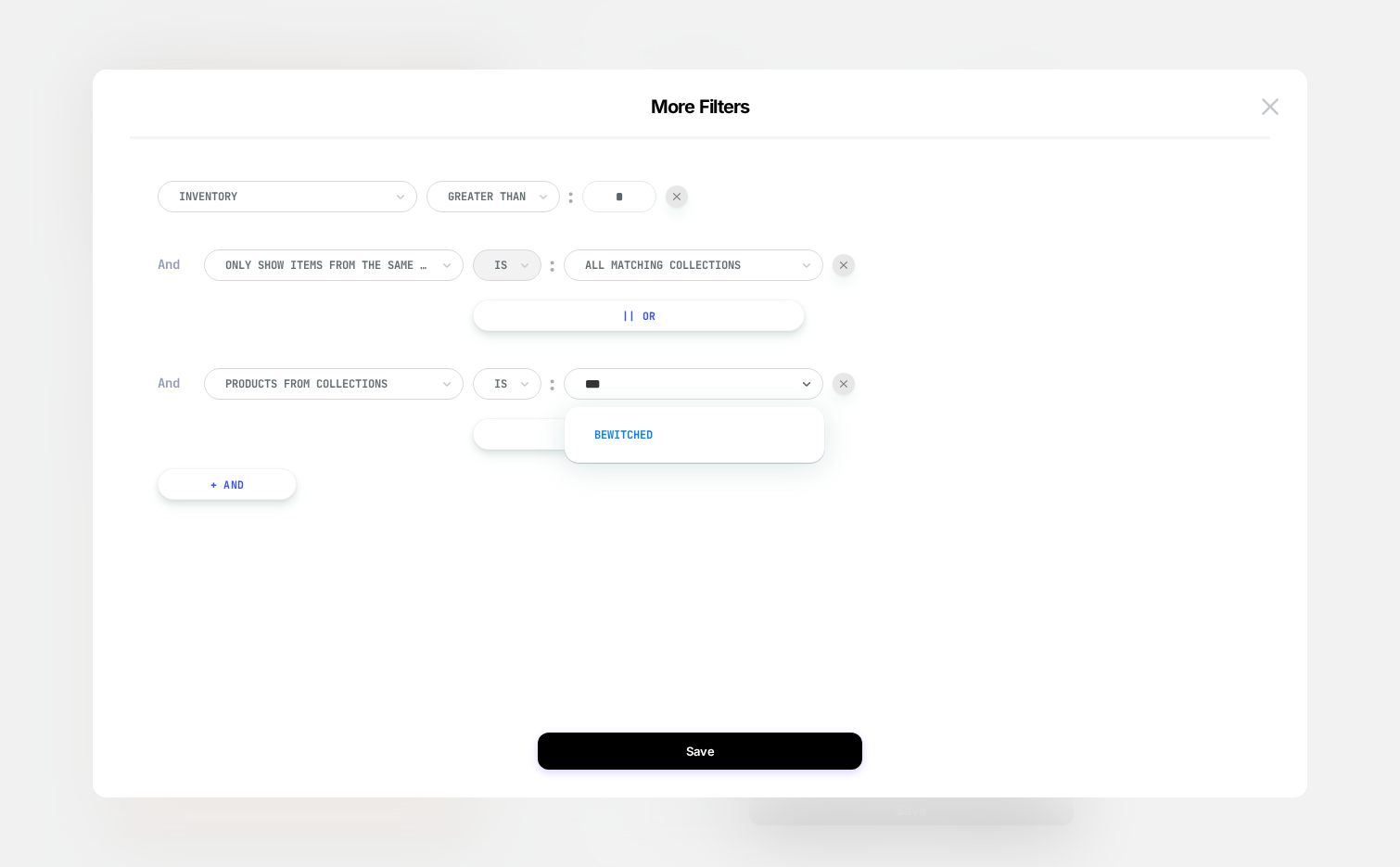
click at [635, 434] on div "Bewitched" at bounding box center [703, 434] width 241 height 29
click at [851, 269] on div at bounding box center [843, 265] width 23 height 23
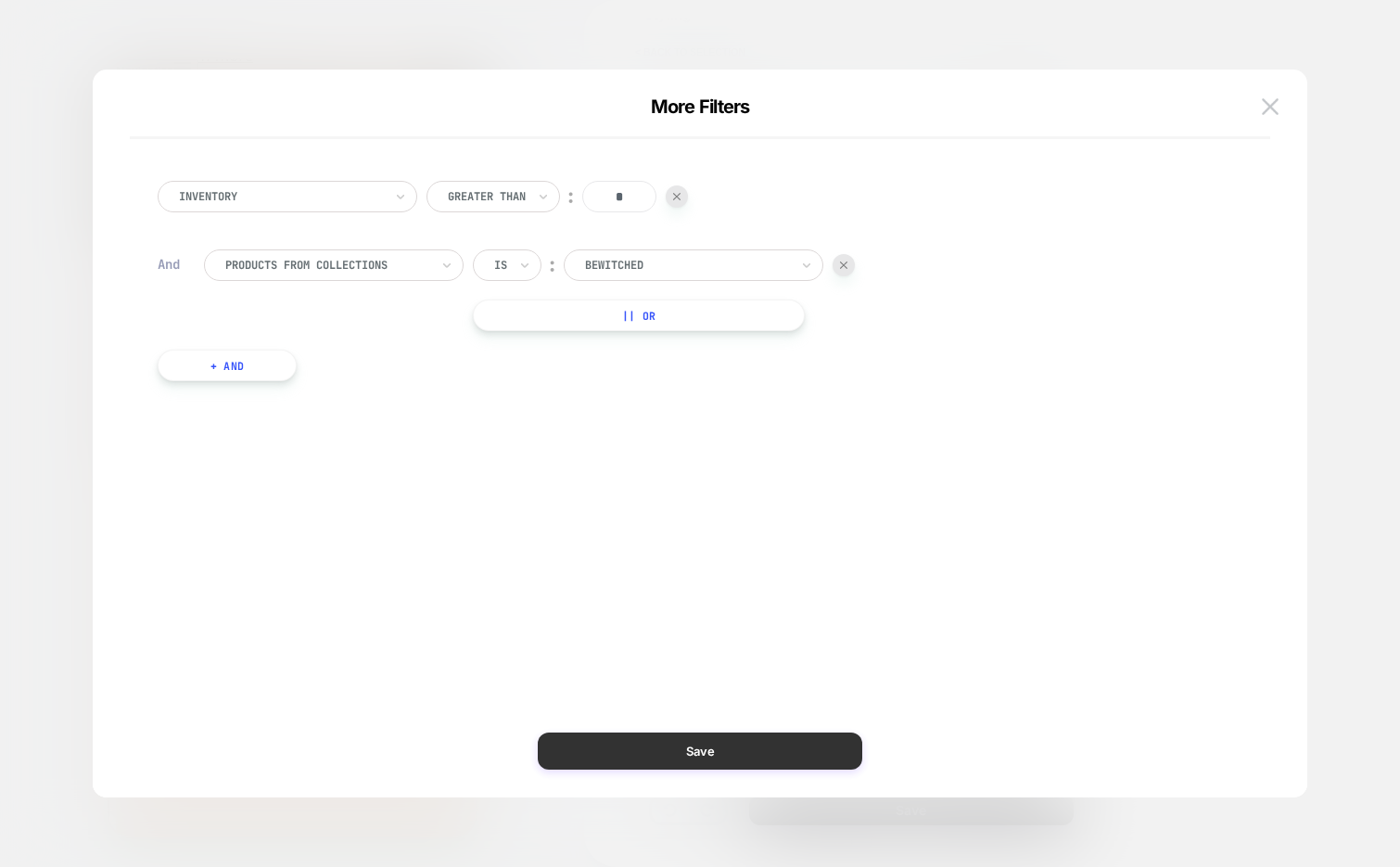
click at [728, 753] on button "Save" at bounding box center [700, 751] width 325 height 37
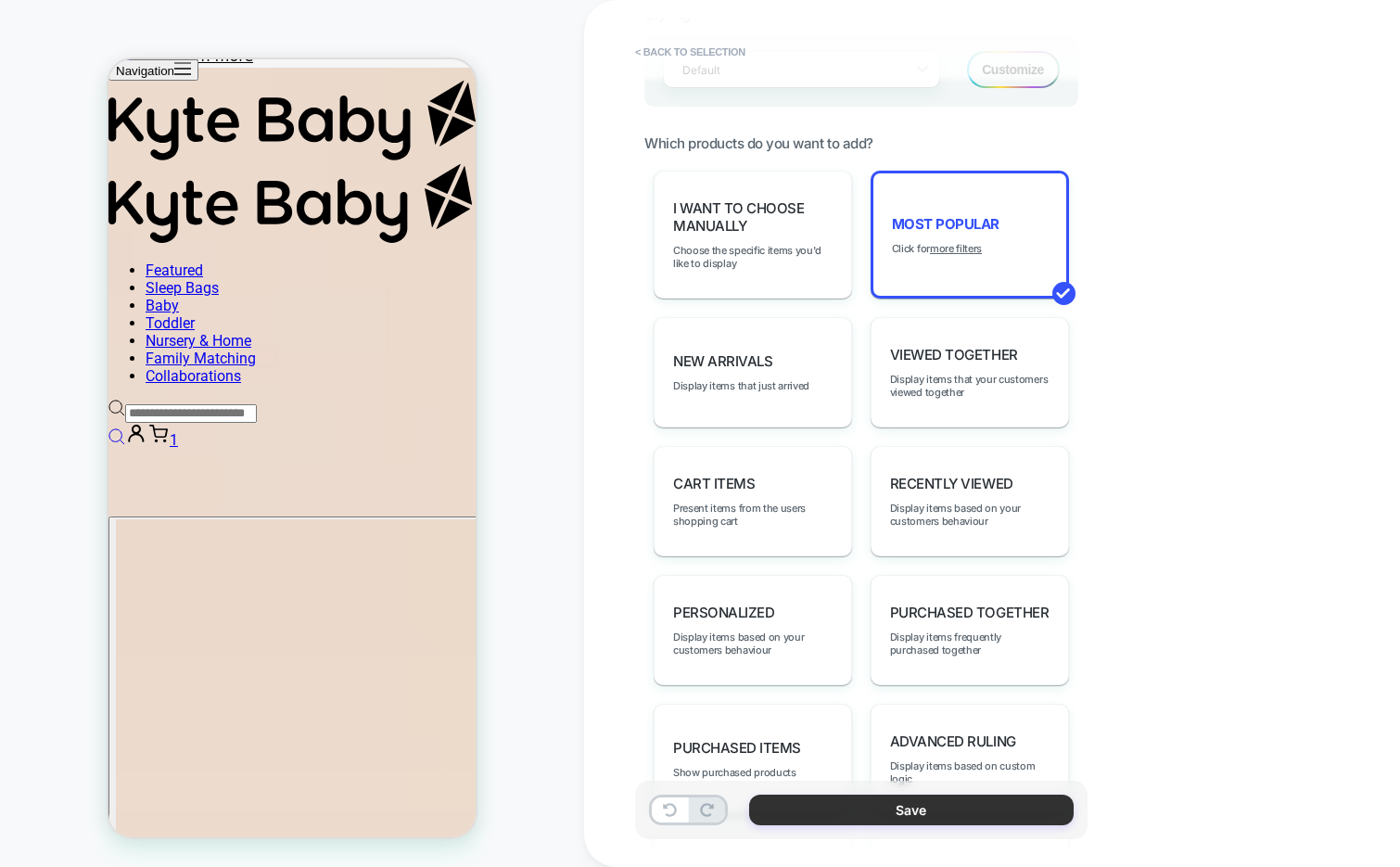
click at [867, 811] on button "Save" at bounding box center [912, 809] width 325 height 30
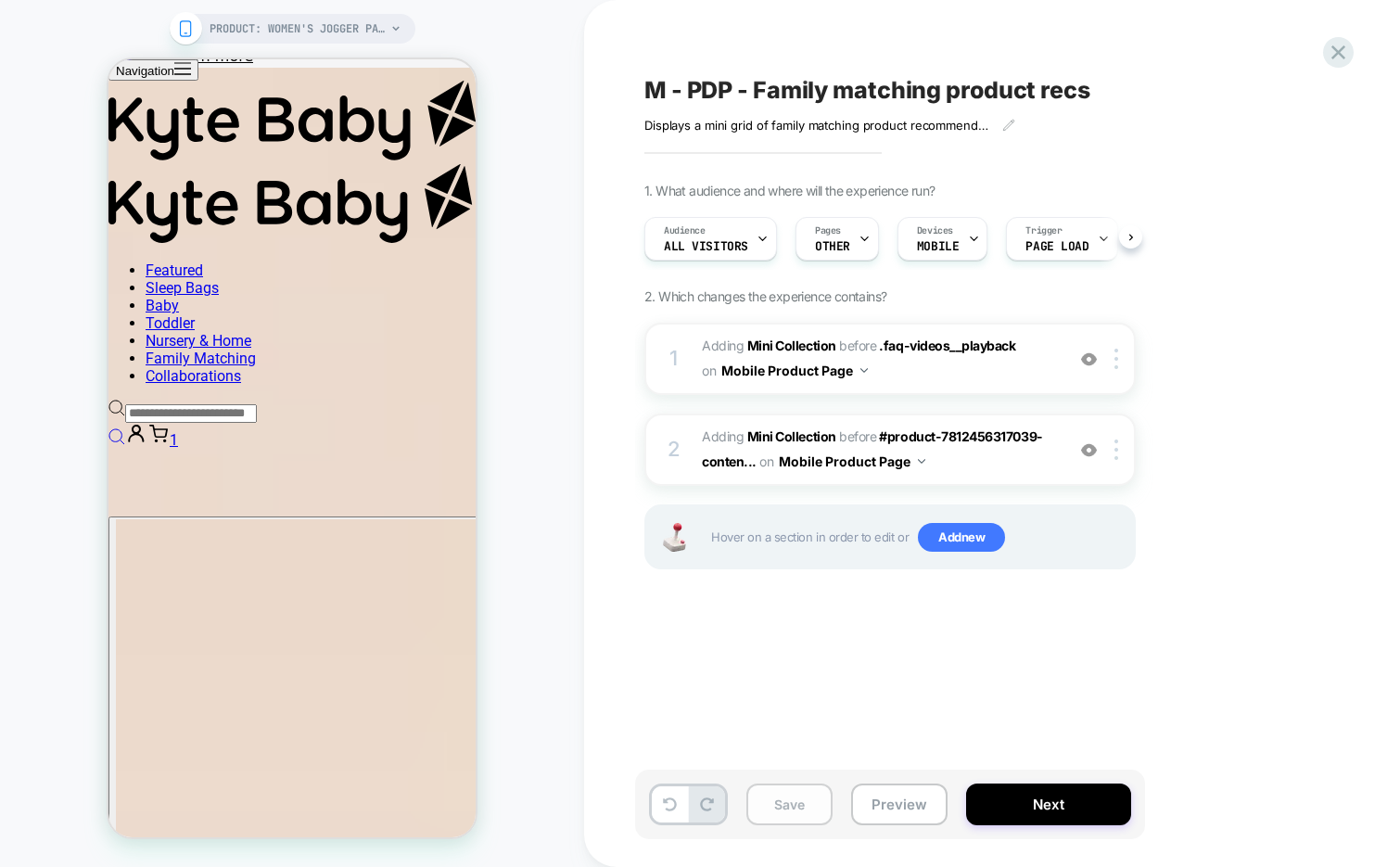
scroll to position [0, 1]
click at [783, 804] on button "Save" at bounding box center [790, 804] width 86 height 42
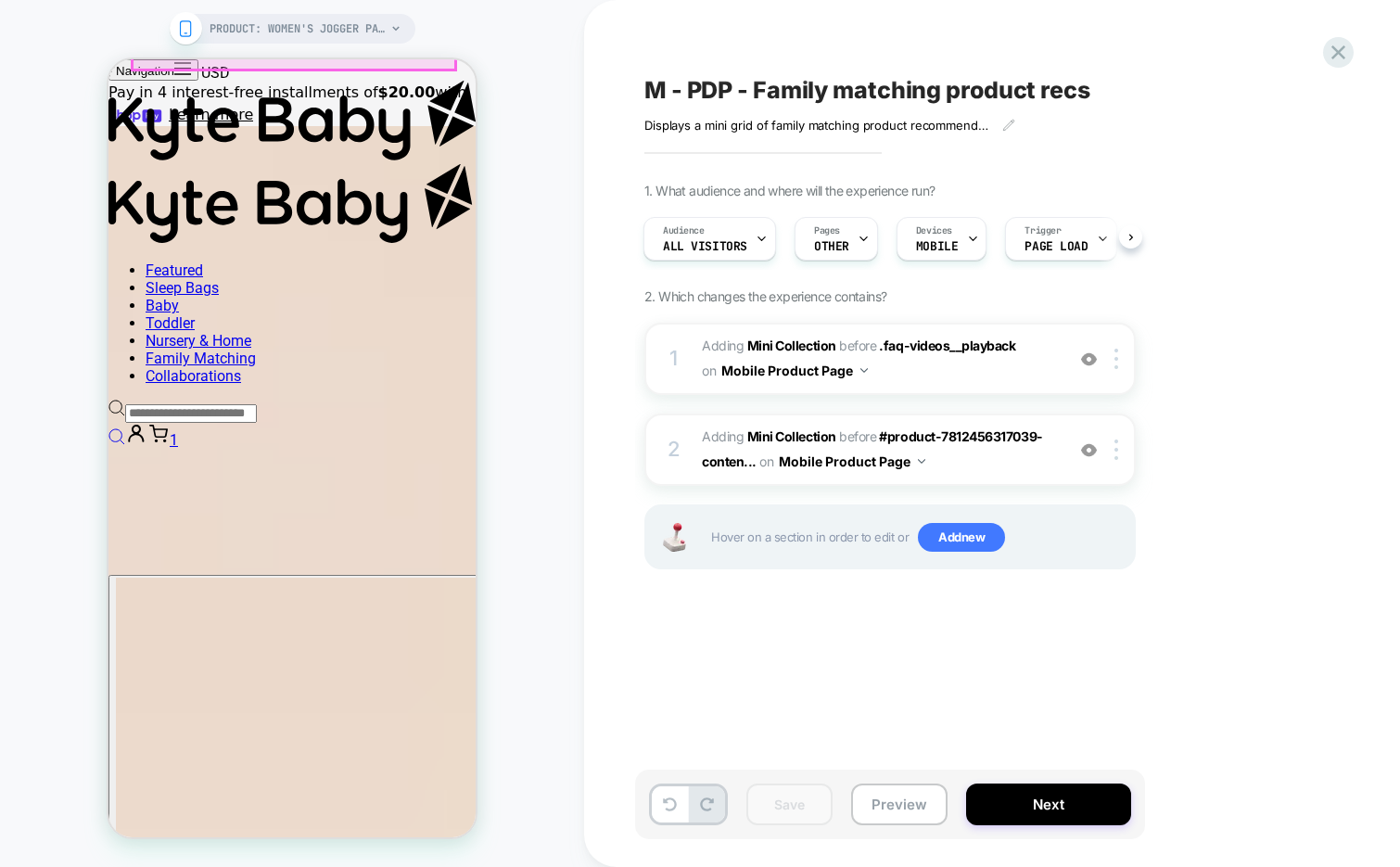
scroll to position [2324, 0]
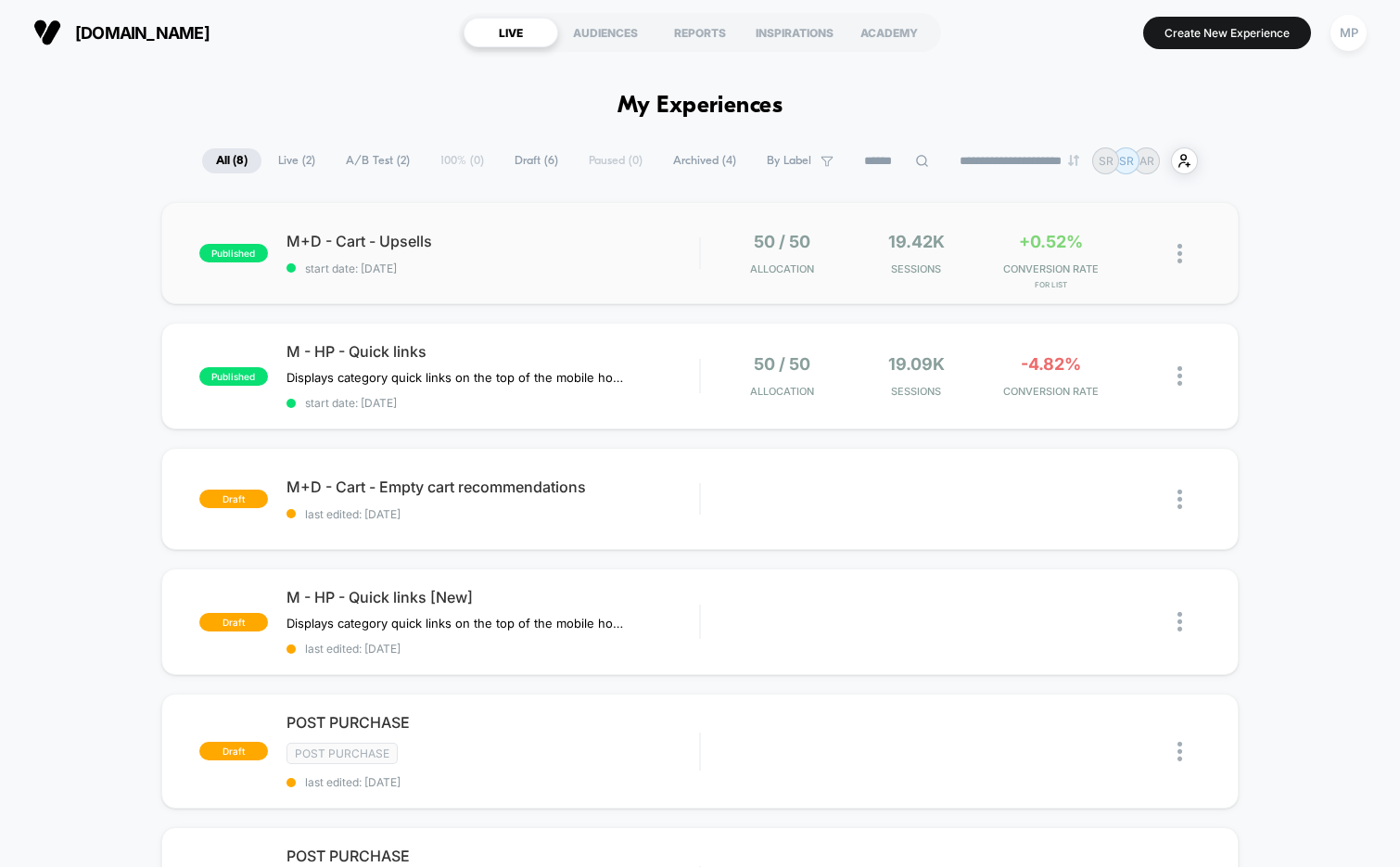
click at [503, 280] on div "published M+D - Cart - Upsells start date: [DATE] 50 / 50 Allocation 19.42k Ses…" at bounding box center [700, 253] width 1078 height 102
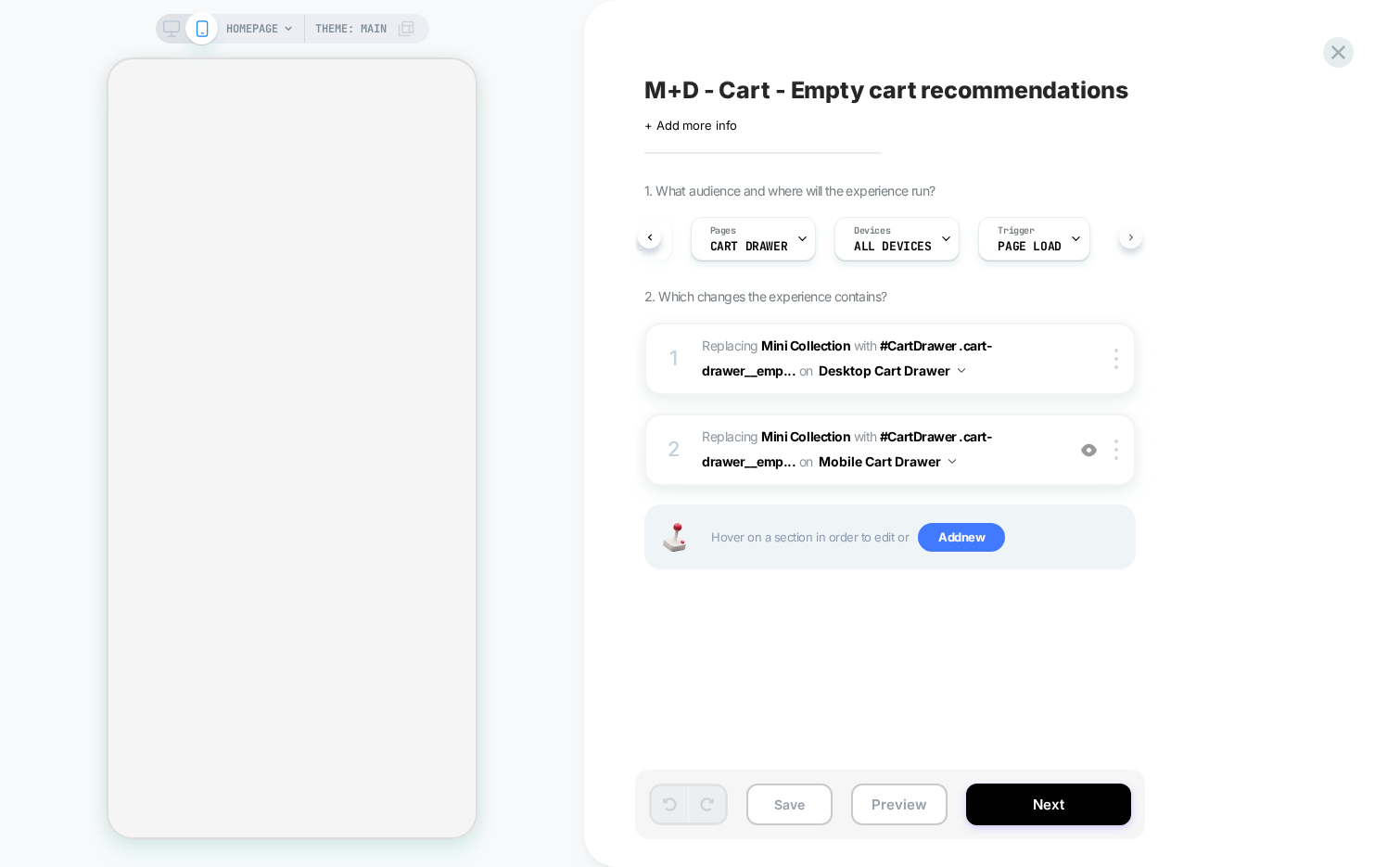
scroll to position [0, 131]
click at [883, 795] on button "Preview" at bounding box center [899, 804] width 97 height 42
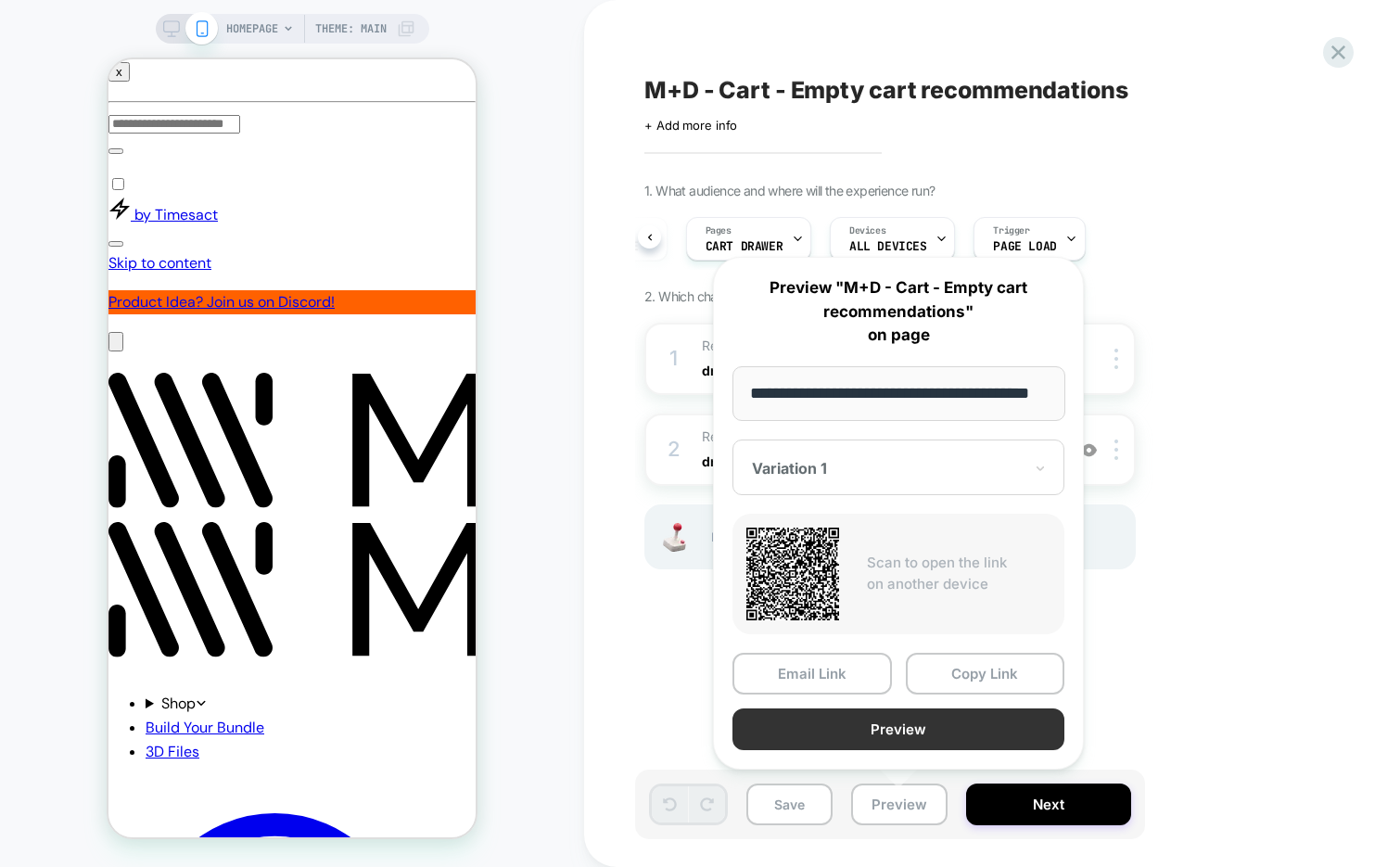
scroll to position [0, 0]
click at [194, 802] on button "Preview" at bounding box center [134, 812] width 119 height 20
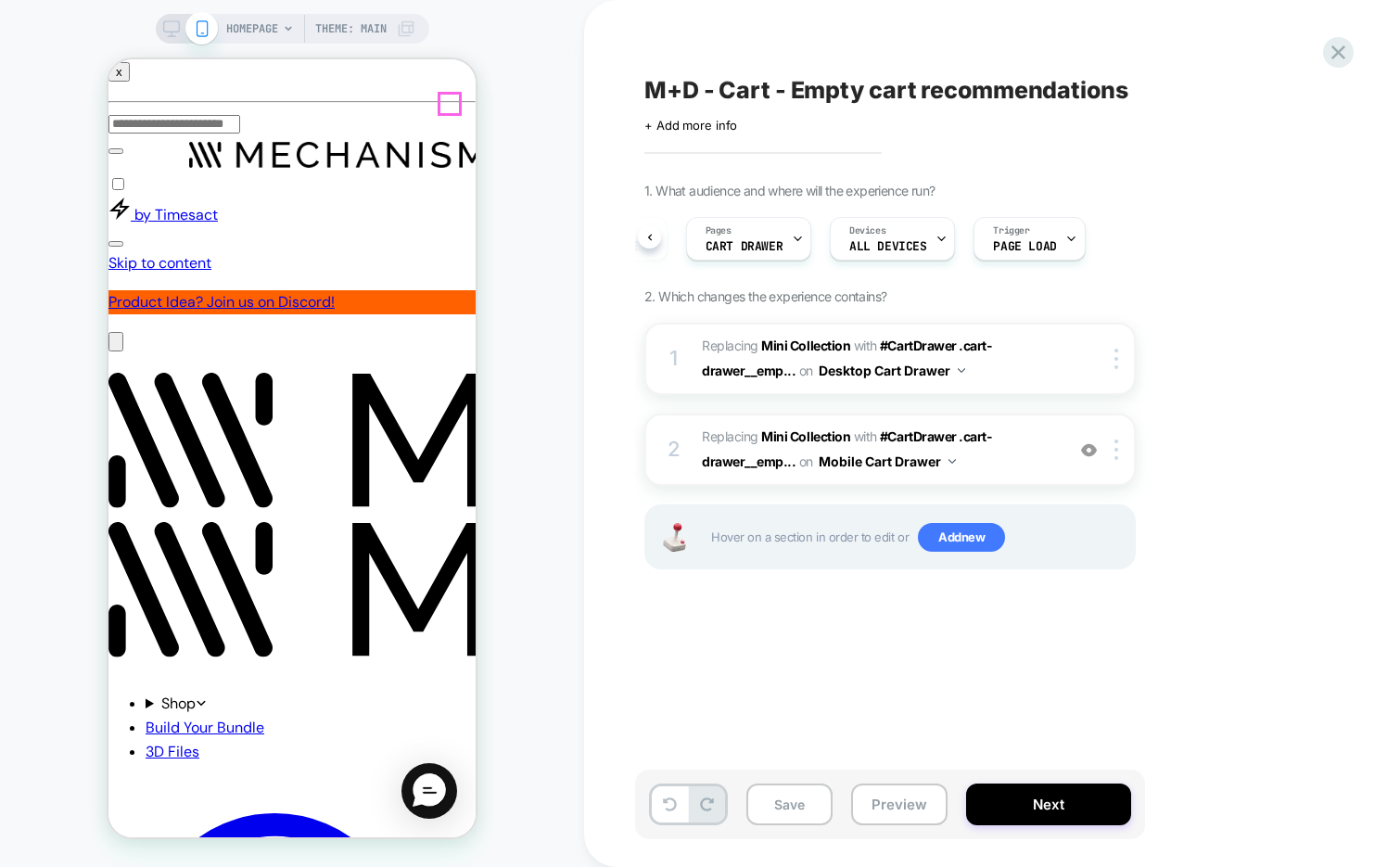
click at [1093, 450] on img at bounding box center [1089, 450] width 16 height 16
click at [0, 0] on div at bounding box center [0, 0] width 0 height 0
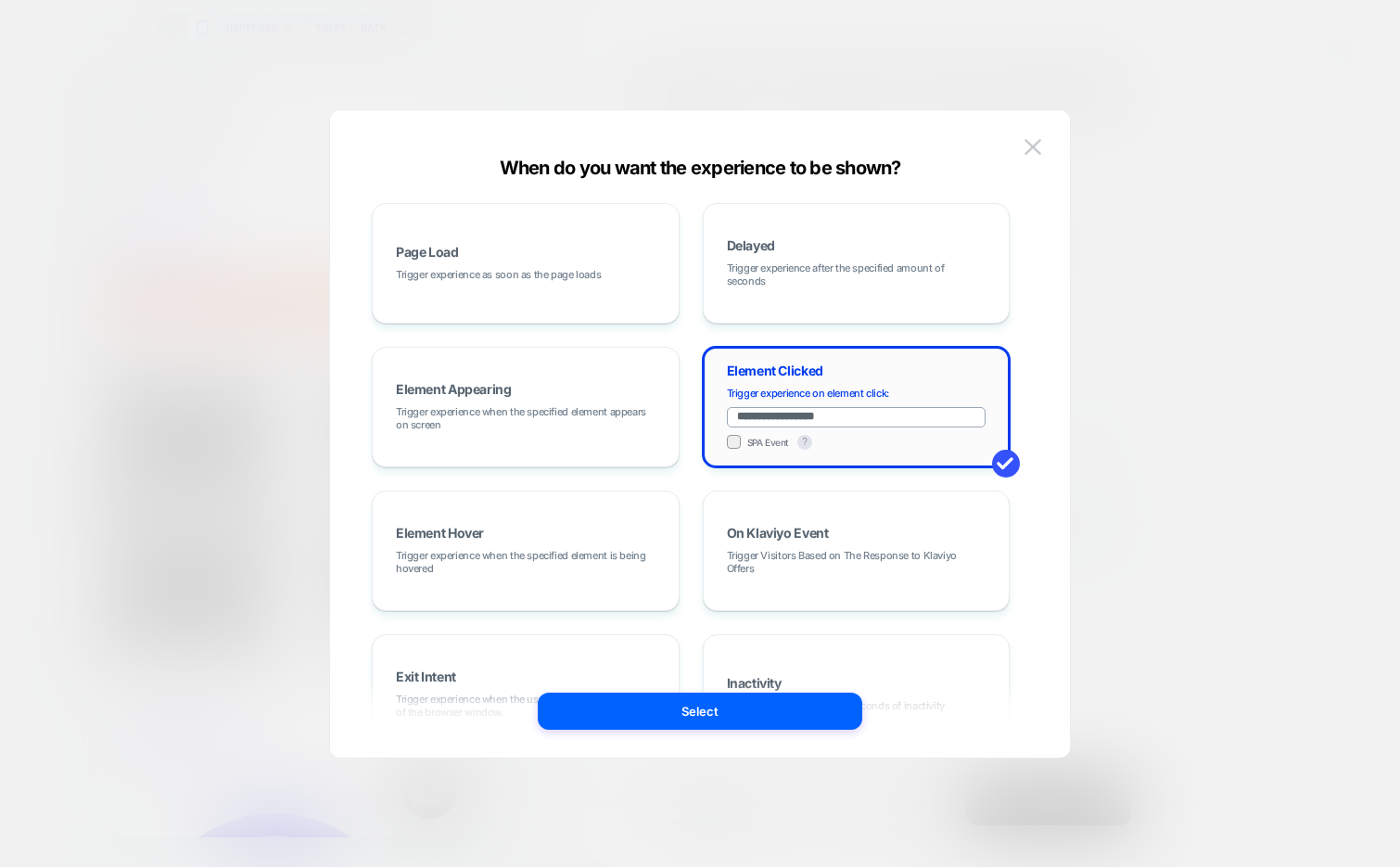
click at [806, 415] on input "**********" at bounding box center [856, 417] width 259 height 21
paste input "**********"
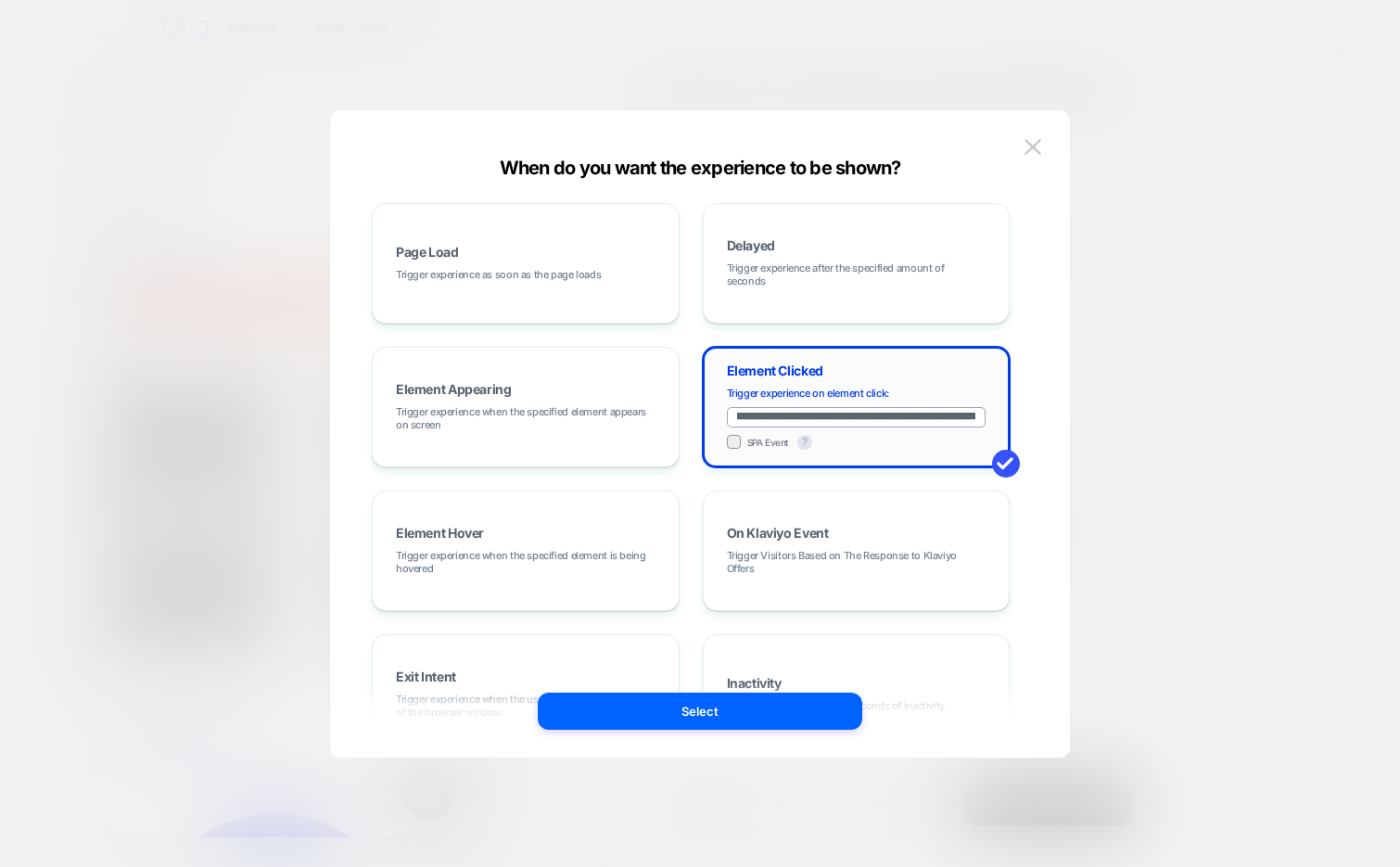
type input "**********"
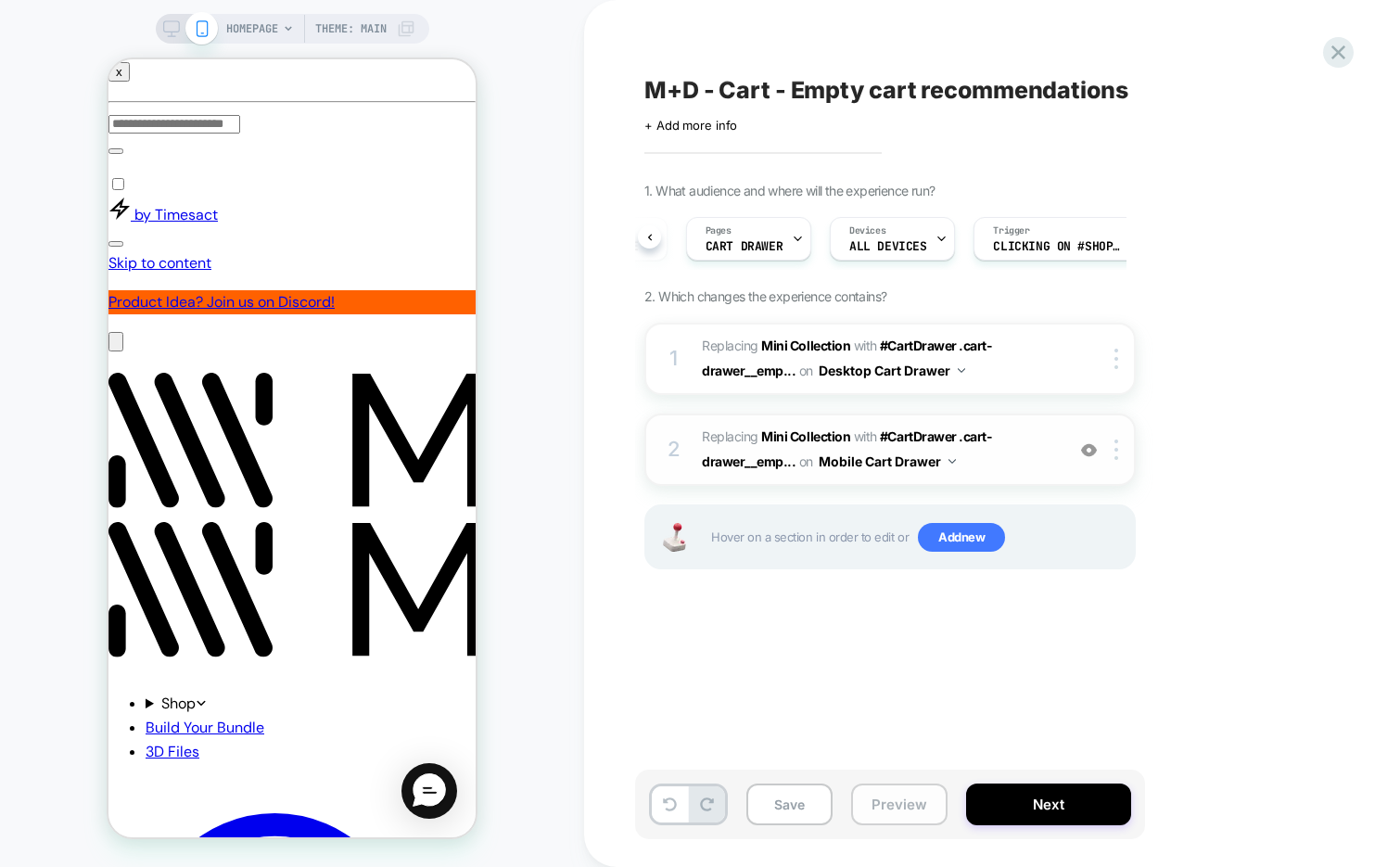
click at [0, 0] on button "Preview" at bounding box center [0, 0] width 0 height 0
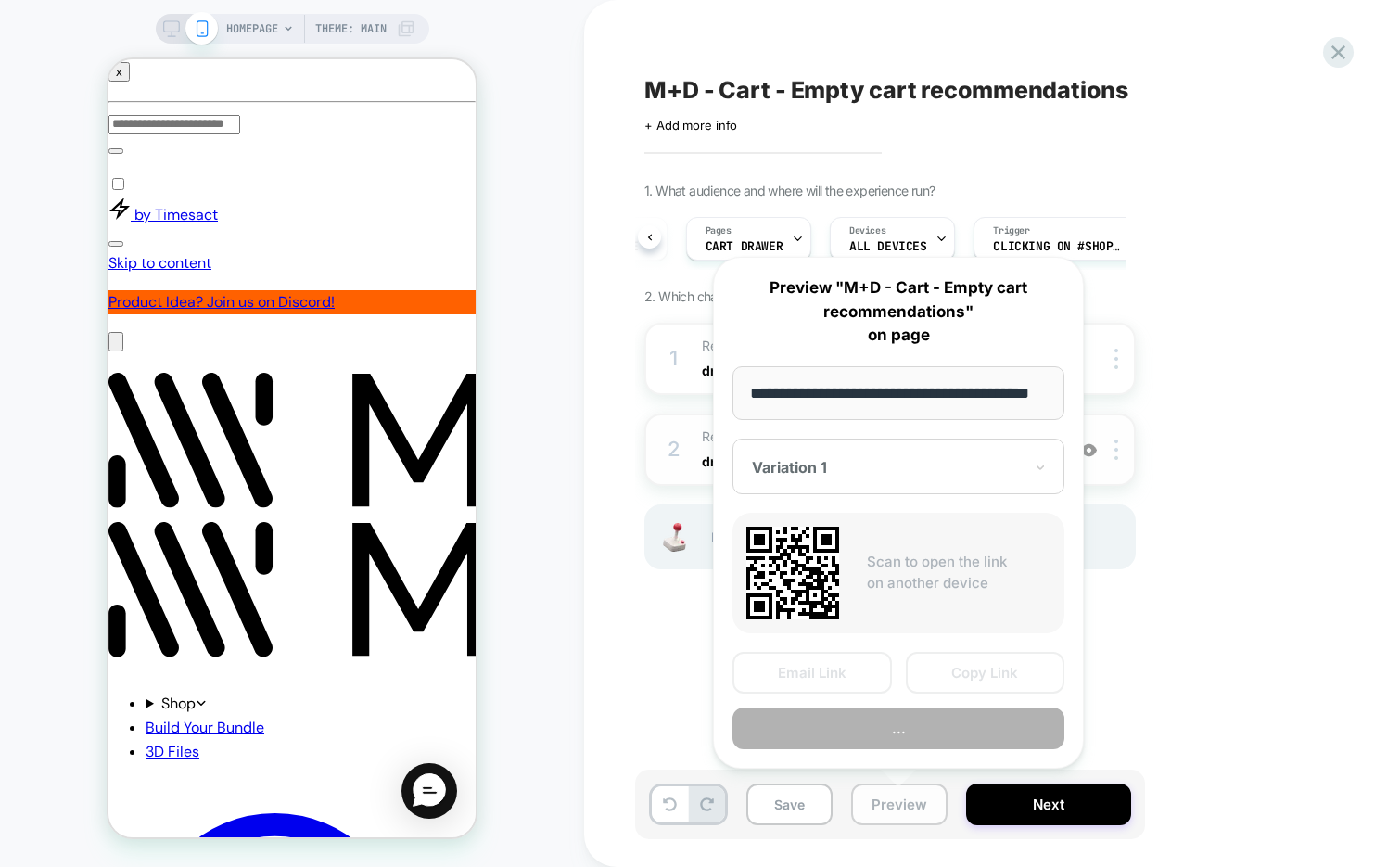
scroll to position [0, 56]
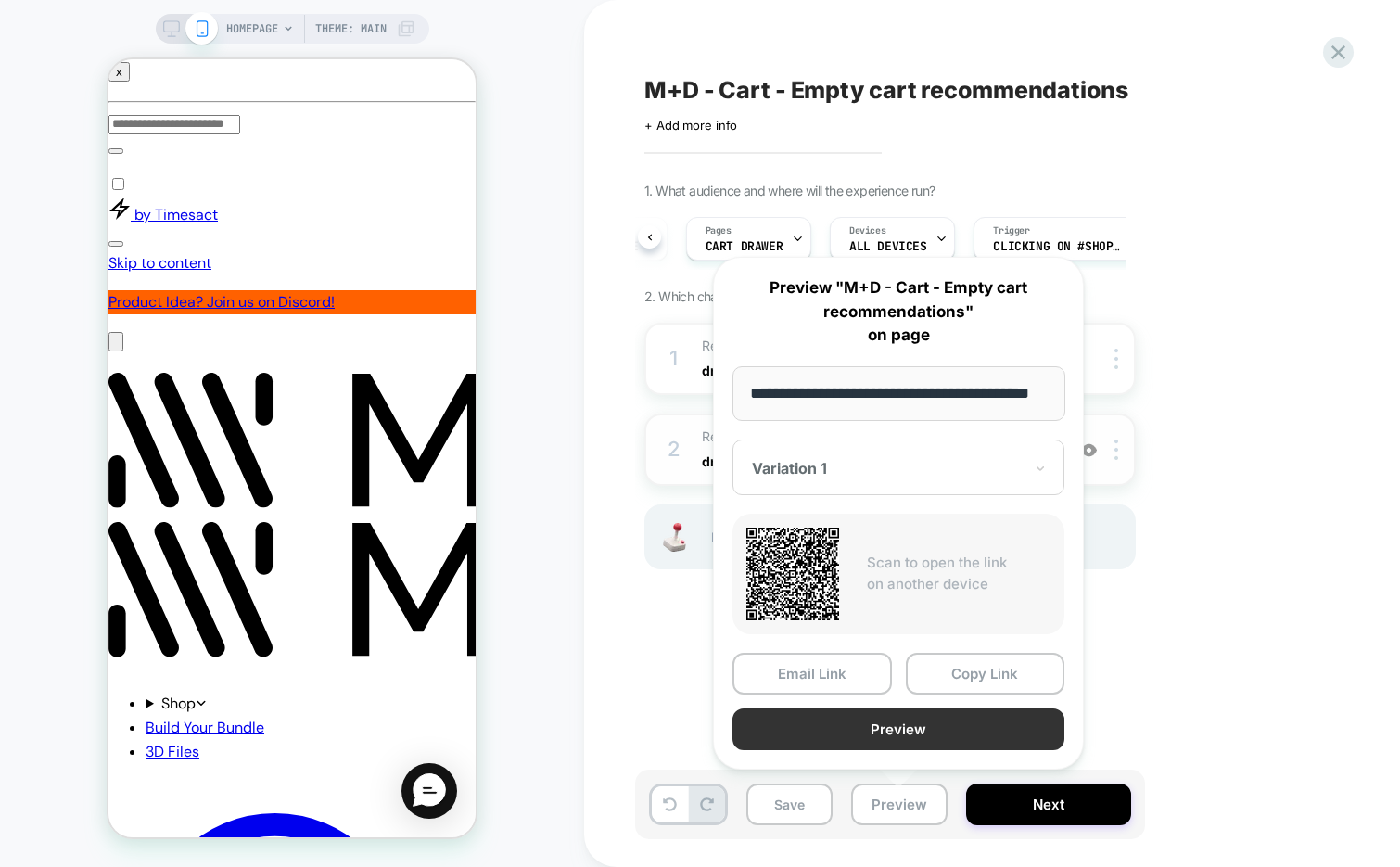
click at [842, 732] on button "Preview" at bounding box center [897, 729] width 332 height 42
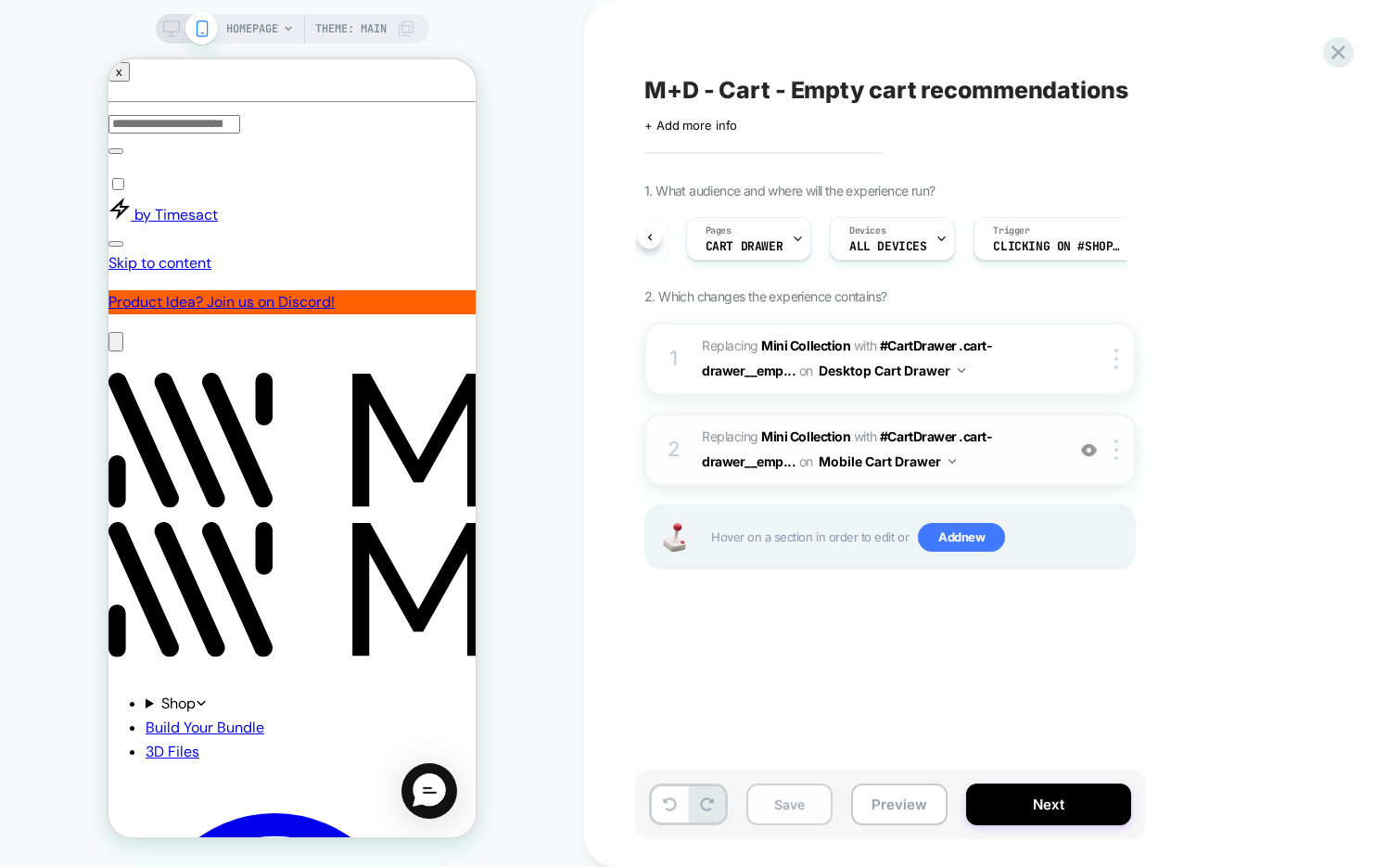
click at [0, 0] on button "Save" at bounding box center [0, 0] width 0 height 0
click at [1025, 453] on span "#_loomi_addon_1755172159570 Replacing Mini Collection WITH #CartDrawer .cart-dr…" at bounding box center [878, 449] width 353 height 50
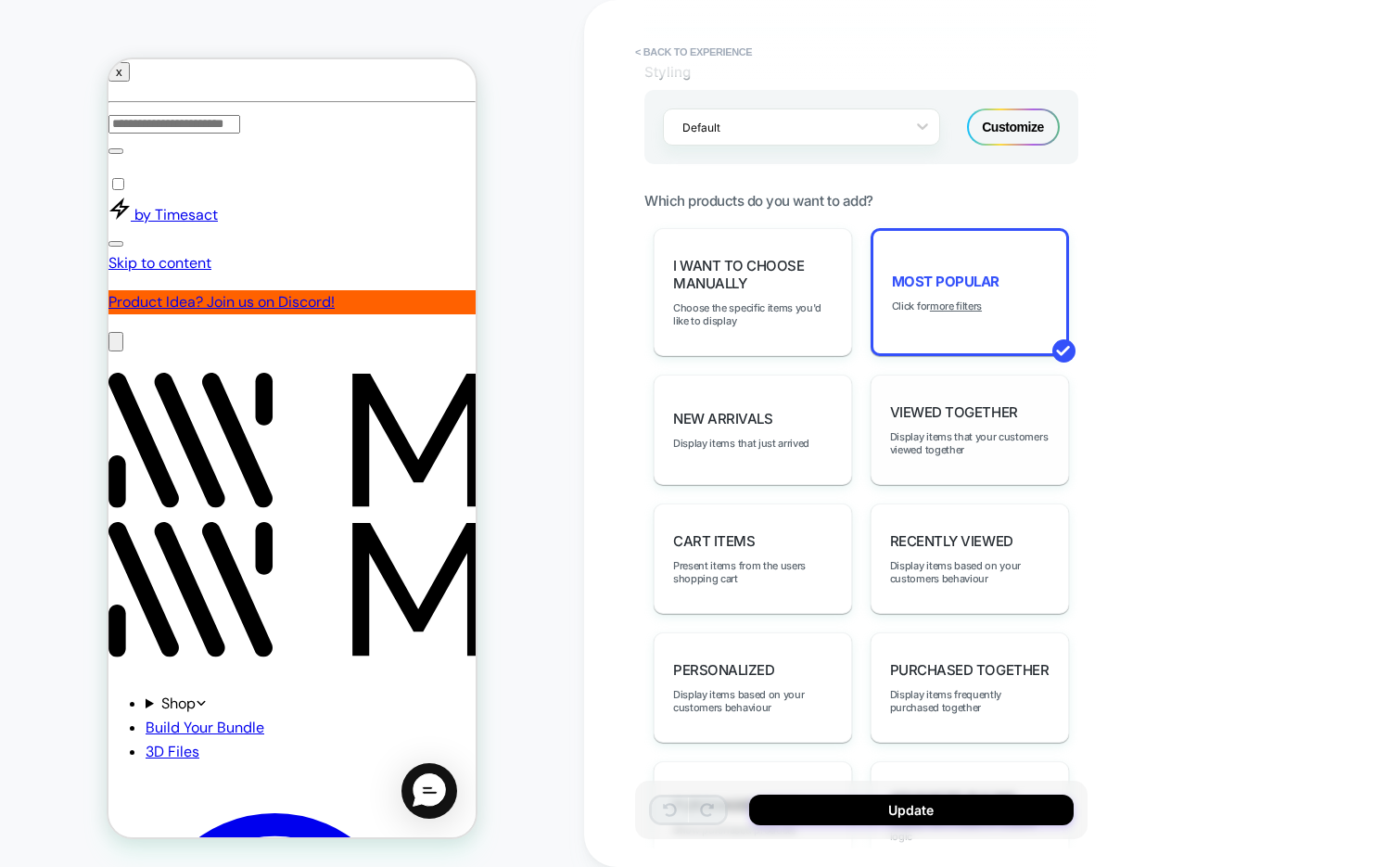
scroll to position [844, 0]
click at [939, 301] on u "more filters" at bounding box center [955, 303] width 52 height 13
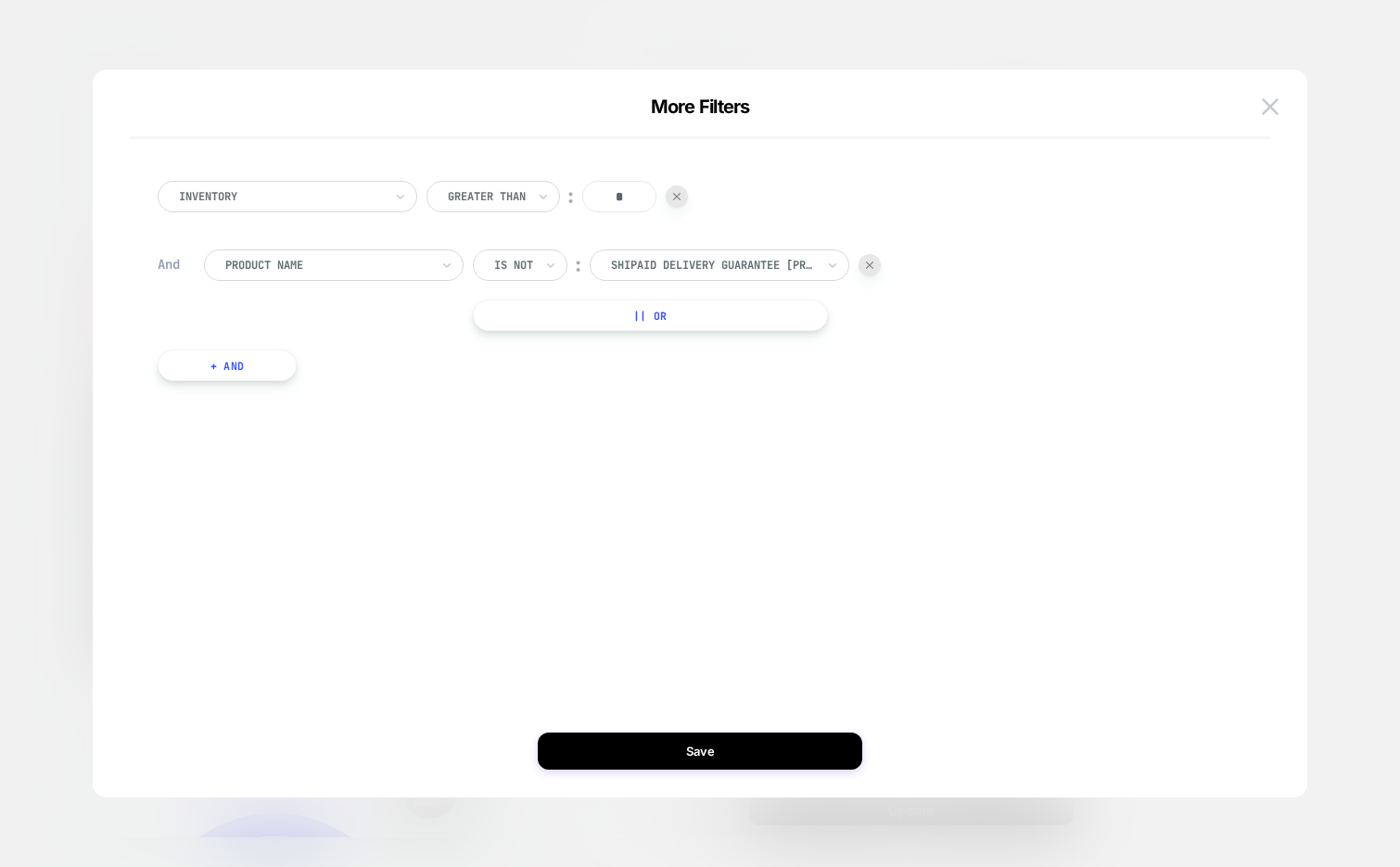
click at [1252, 107] on div "More Filters" at bounding box center [700, 117] width 1140 height 44
click at [1261, 110] on img at bounding box center [1269, 106] width 17 height 16
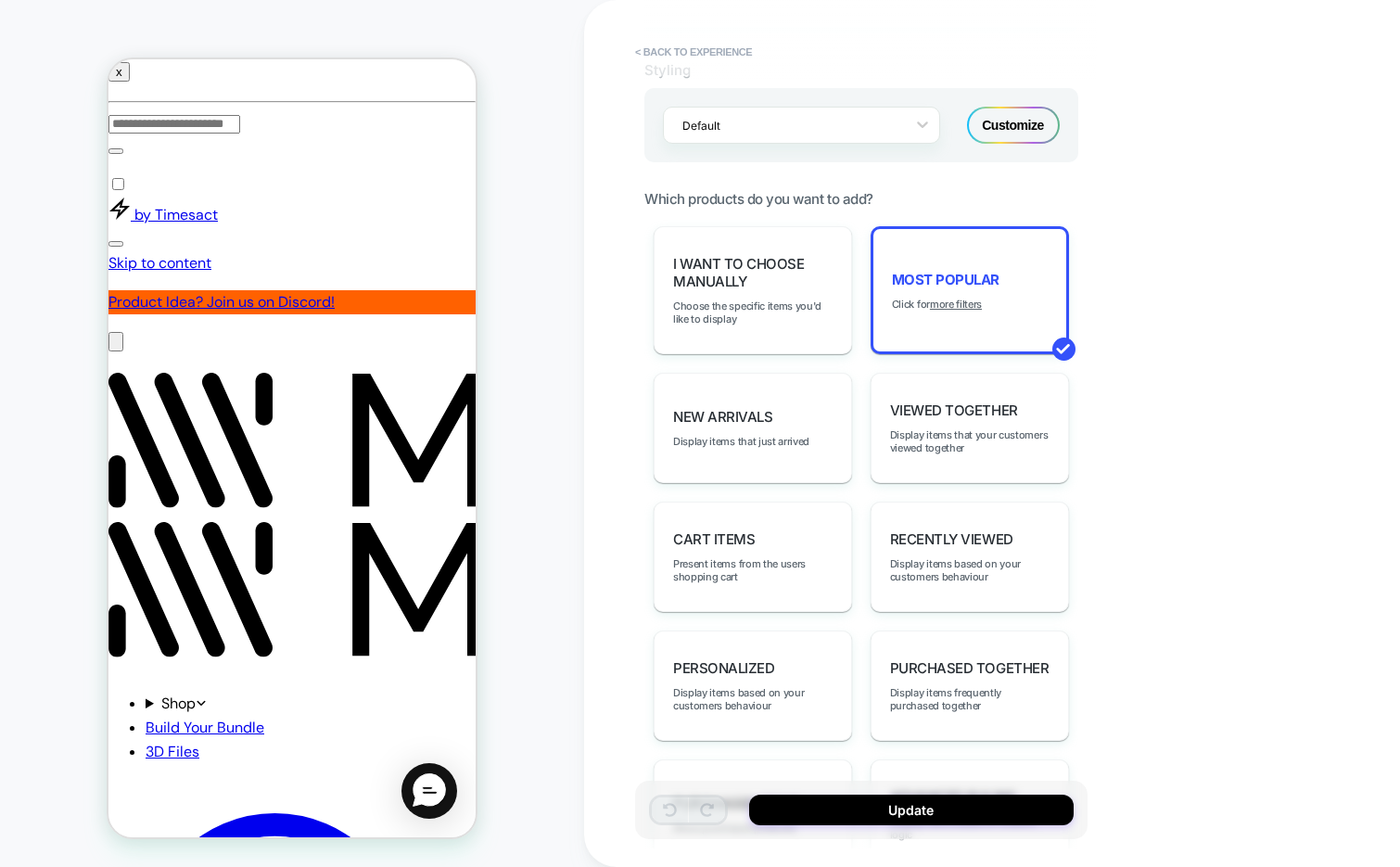
scroll to position [0, 0]
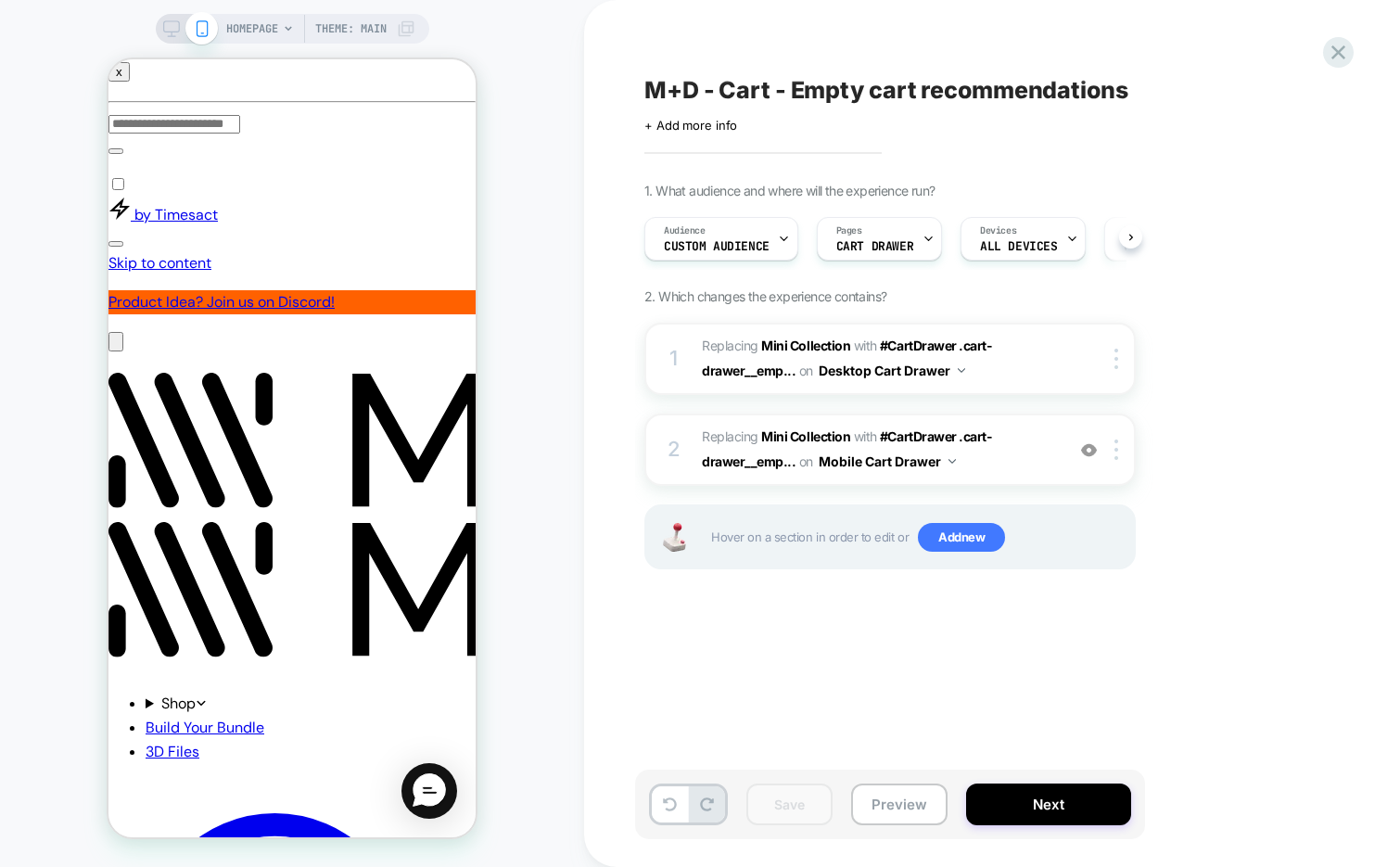
scroll to position [0, 1]
click at [1005, 801] on button "Next" at bounding box center [1048, 804] width 165 height 42
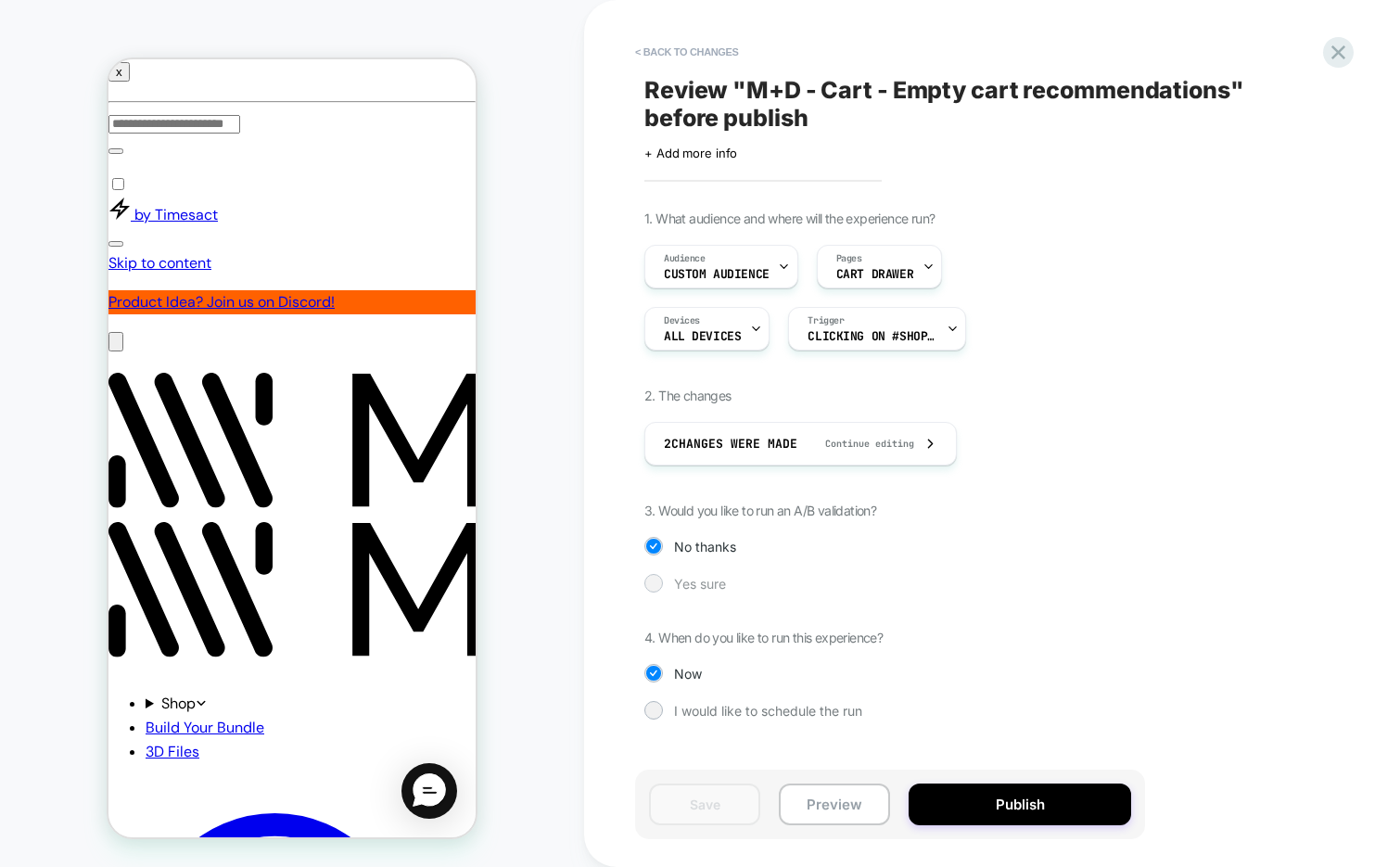
click at [650, 586] on div at bounding box center [653, 582] width 14 height 14
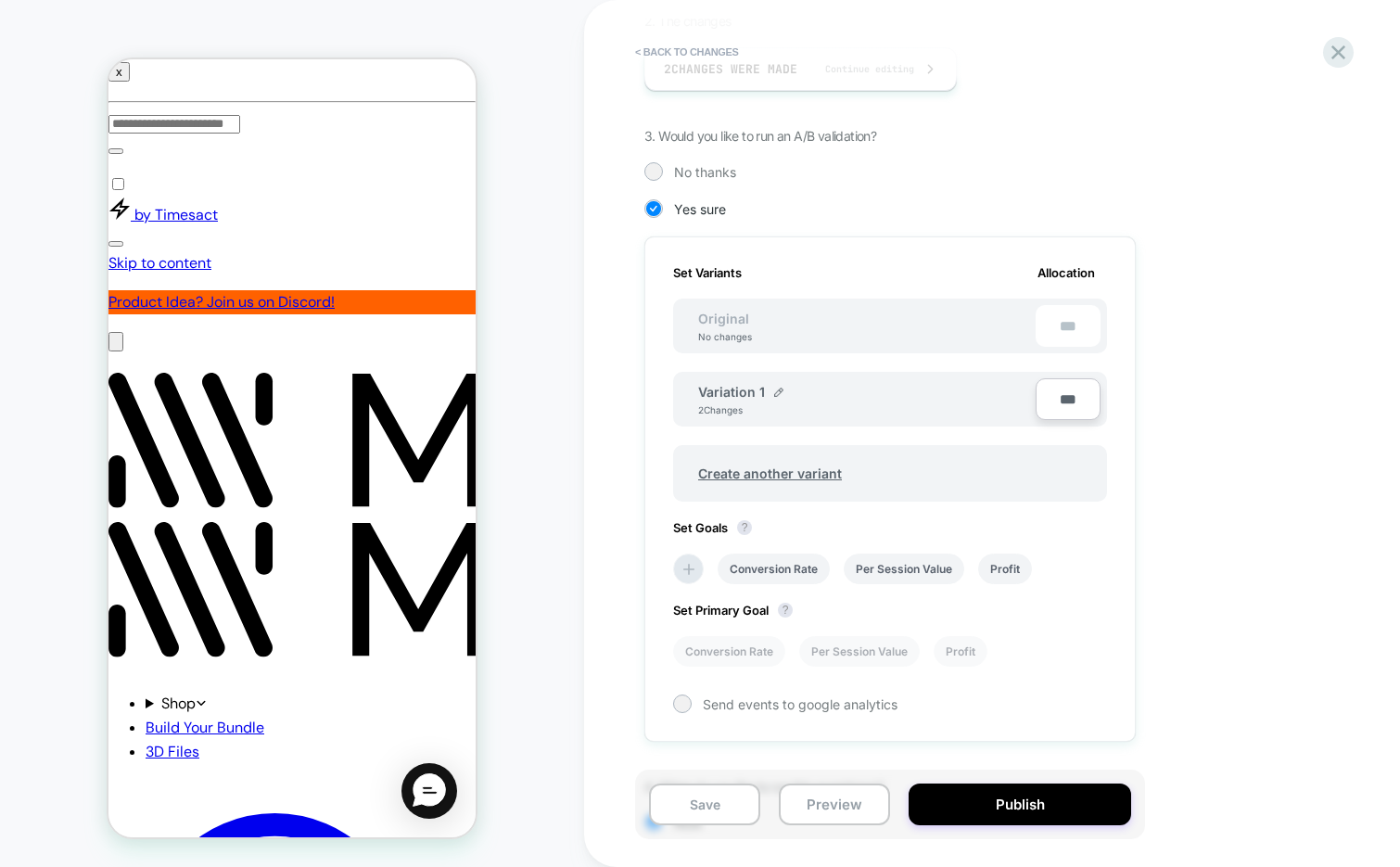
scroll to position [361, 0]
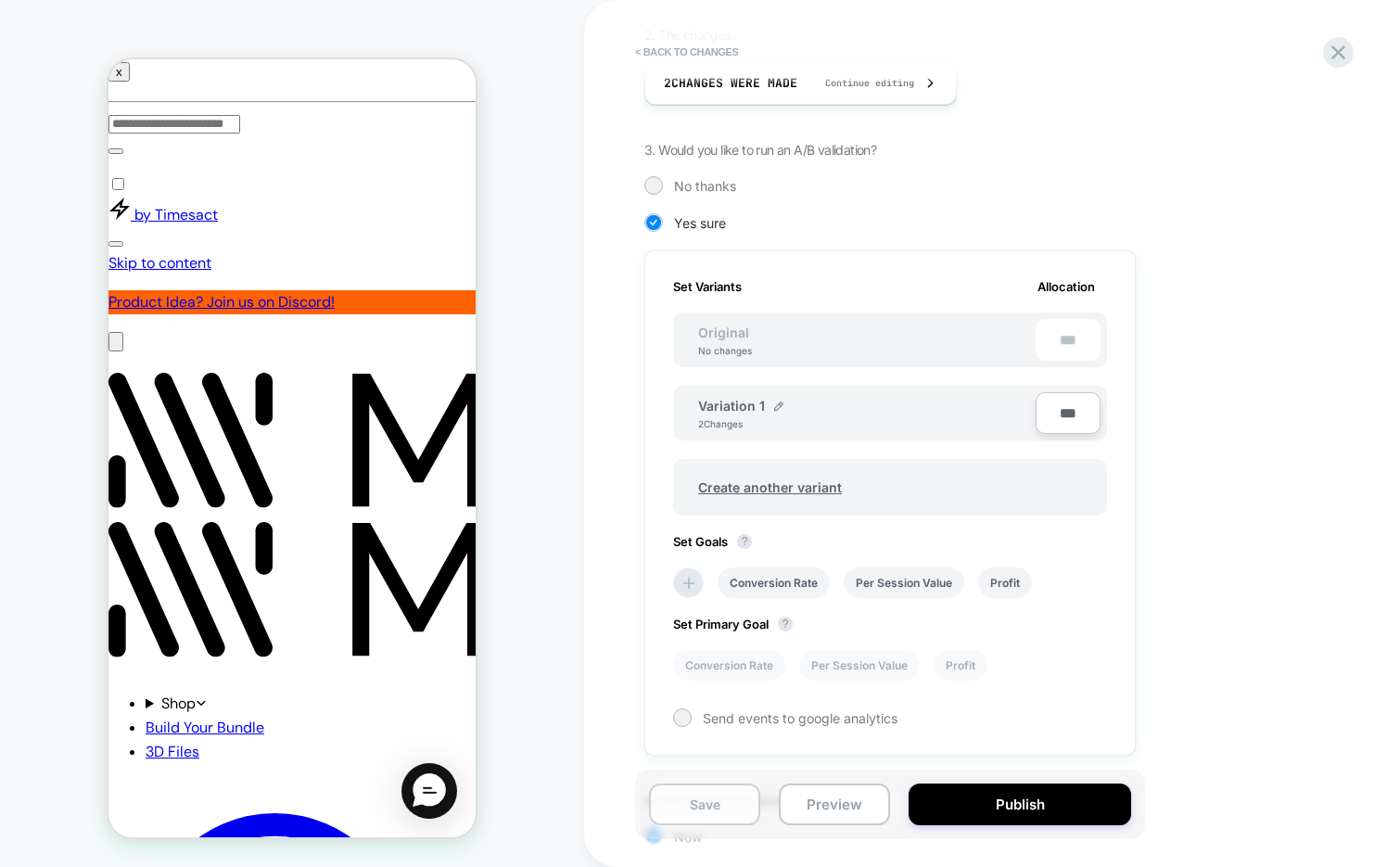
click at [722, 812] on button "Save" at bounding box center [704, 804] width 112 height 42
click at [712, 55] on button "< Back to changes" at bounding box center [687, 52] width 122 height 29
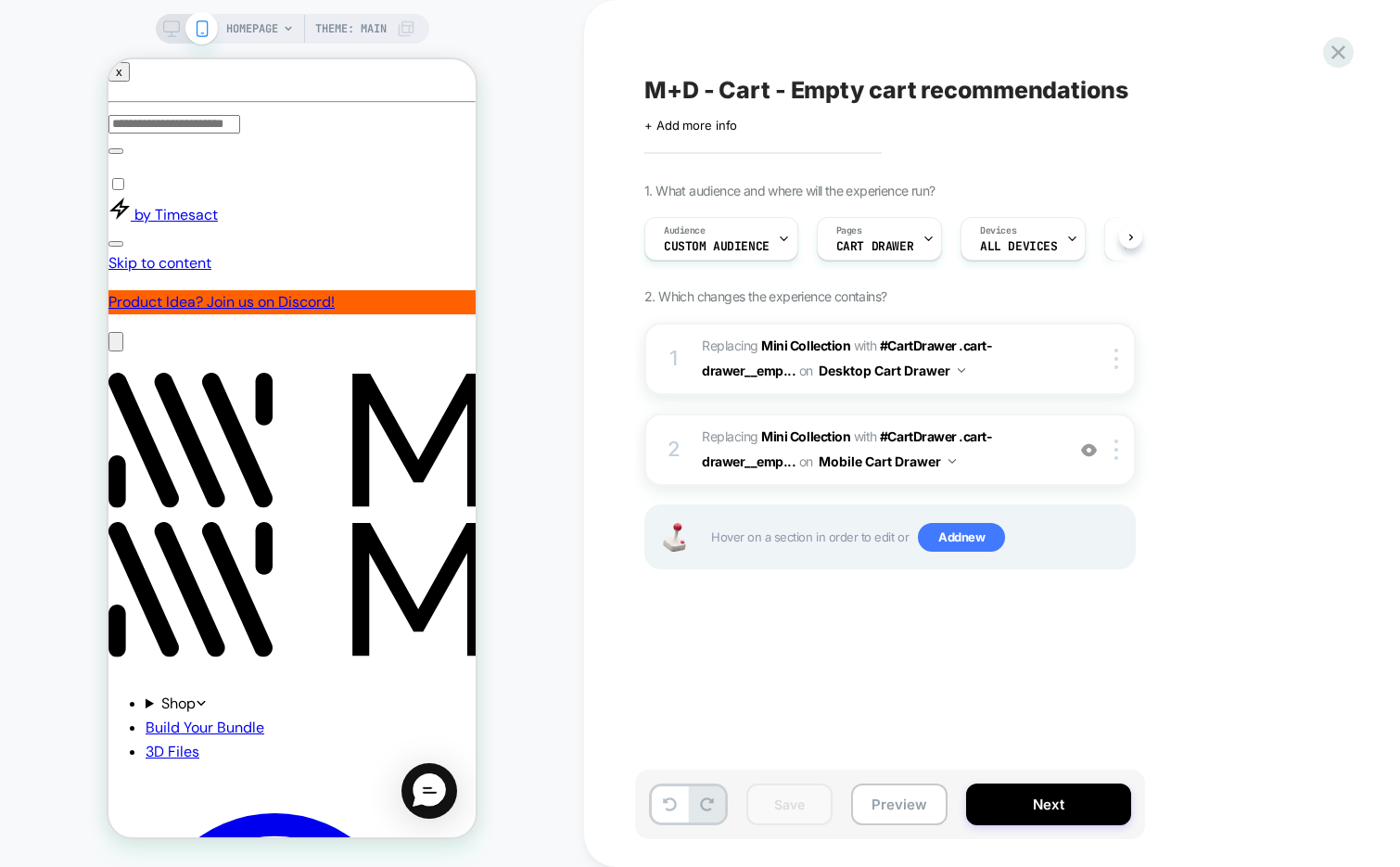
scroll to position [0, 1]
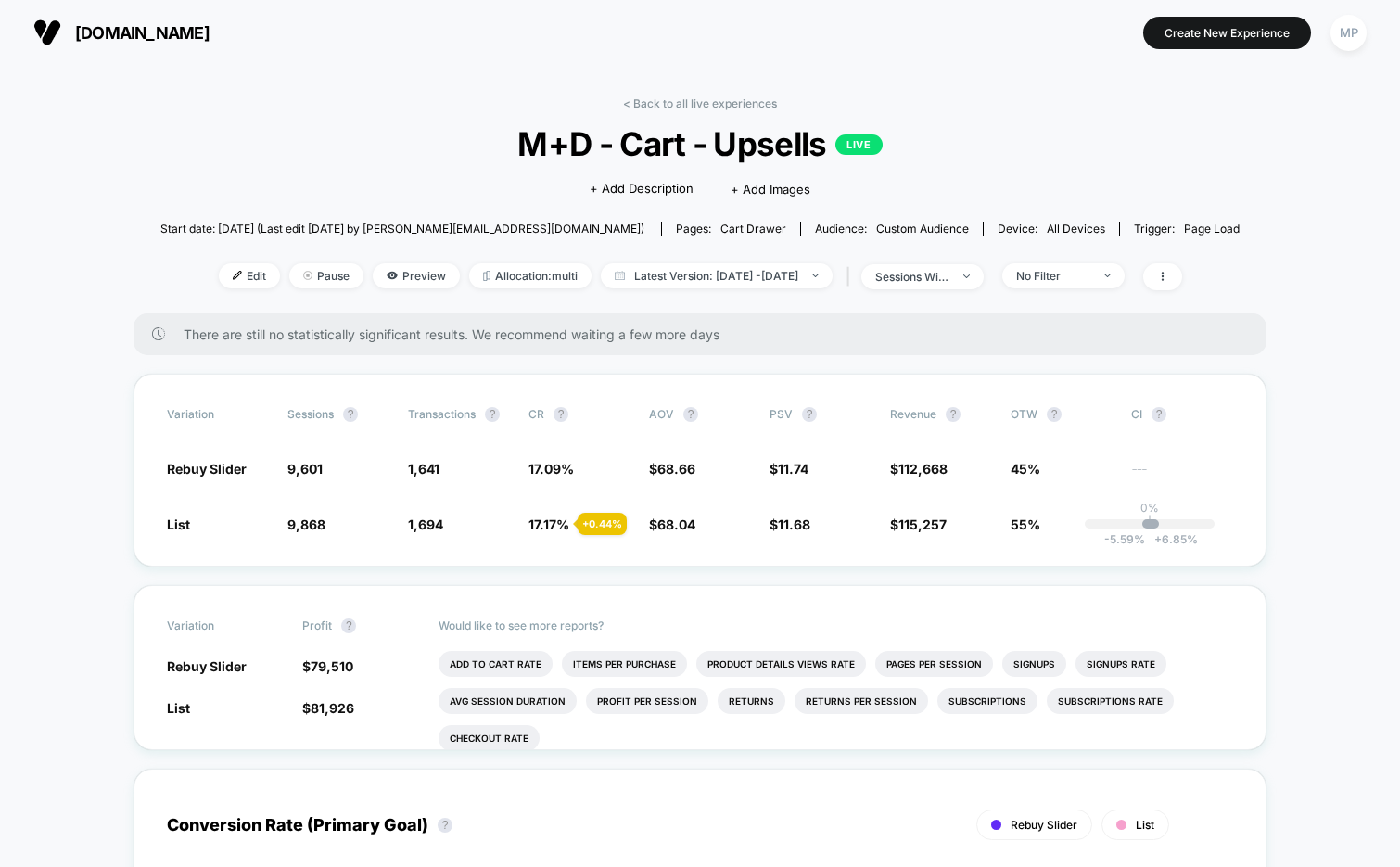
click at [438, 99] on div "< Back to all live experiences M+D - Cart - Upsells LIVE Click to edit experien…" at bounding box center [700, 205] width 1079 height 217
click at [660, 105] on link "< Back to all live experiences" at bounding box center [700, 104] width 154 height 14
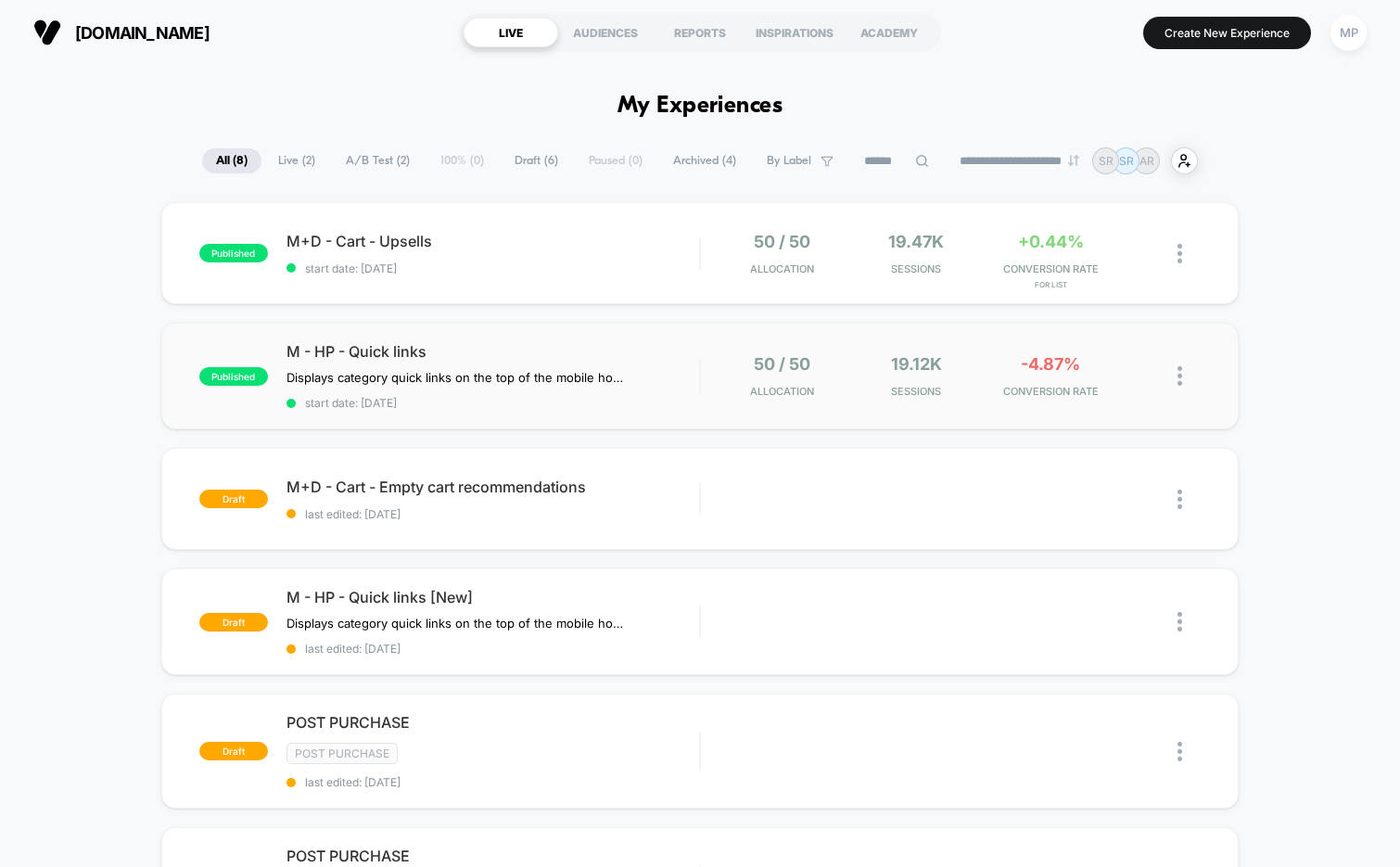
click at [565, 412] on div "published M - HP - Quick links Displays category quick links on the top of the …" at bounding box center [700, 376] width 1078 height 107
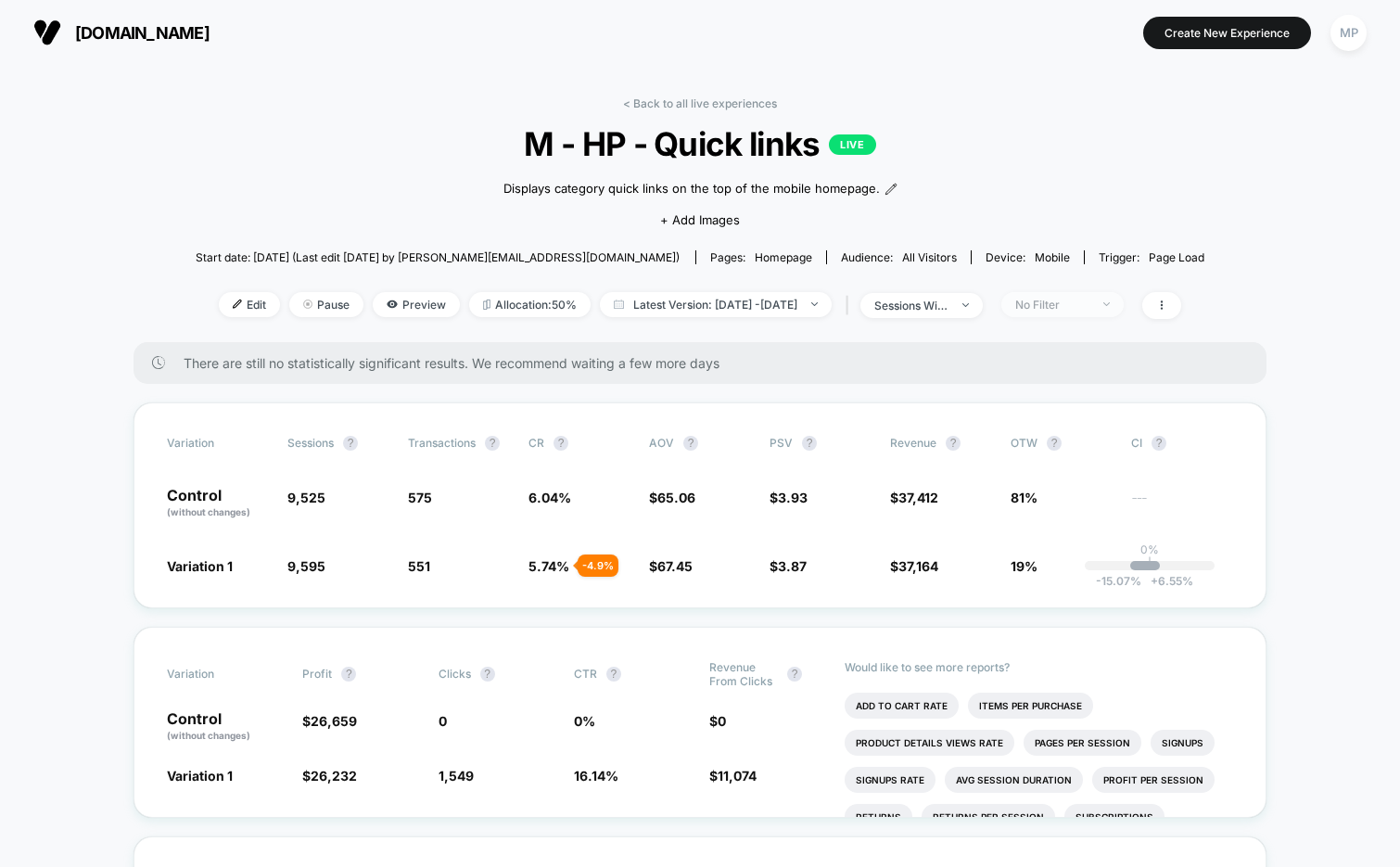
click at [1101, 312] on span "No Filter" at bounding box center [1061, 304] width 122 height 25
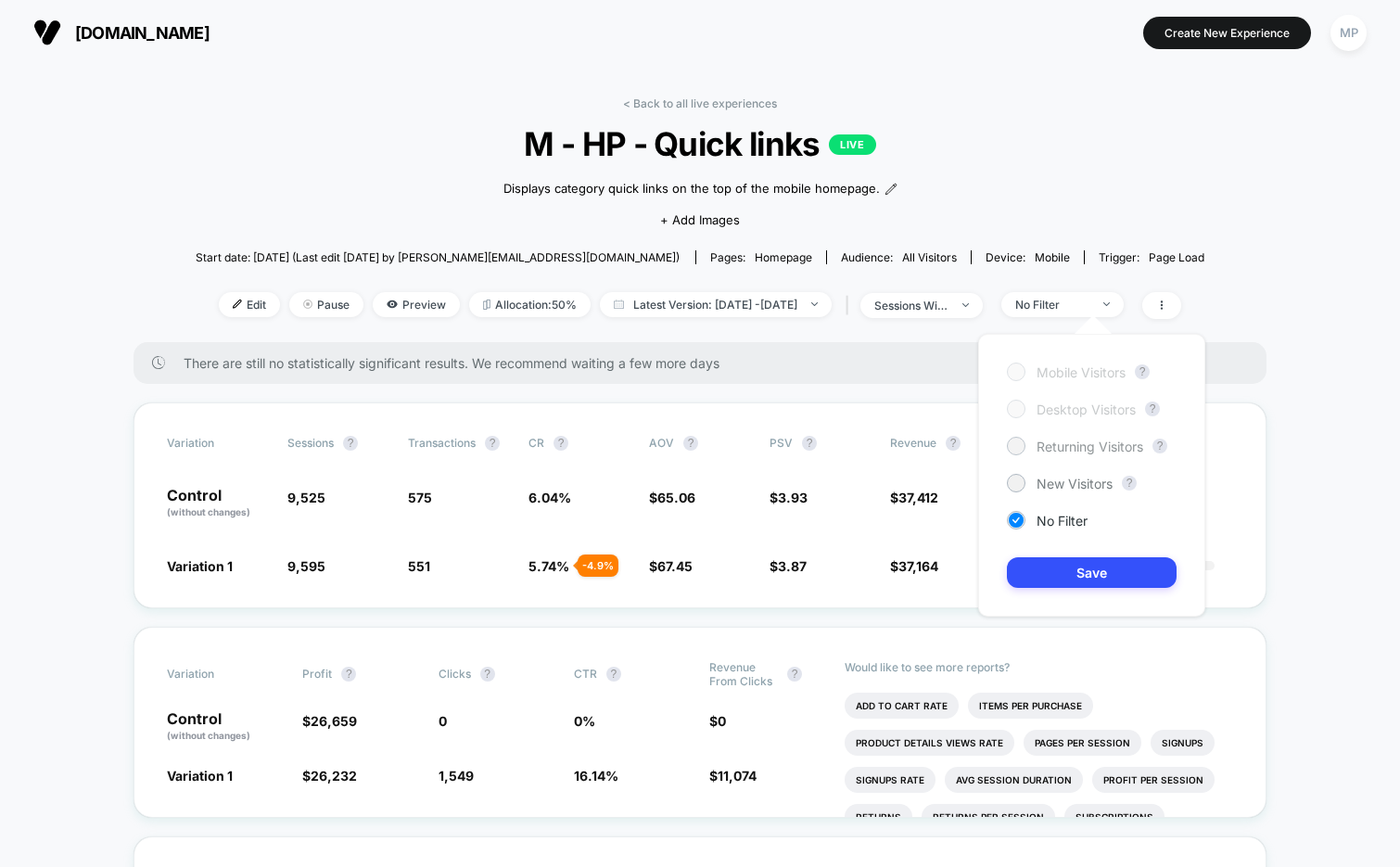
click at [1029, 443] on div "Returning Visitors" at bounding box center [1074, 445] width 136 height 19
click at [1045, 578] on button "Save" at bounding box center [1091, 571] width 169 height 30
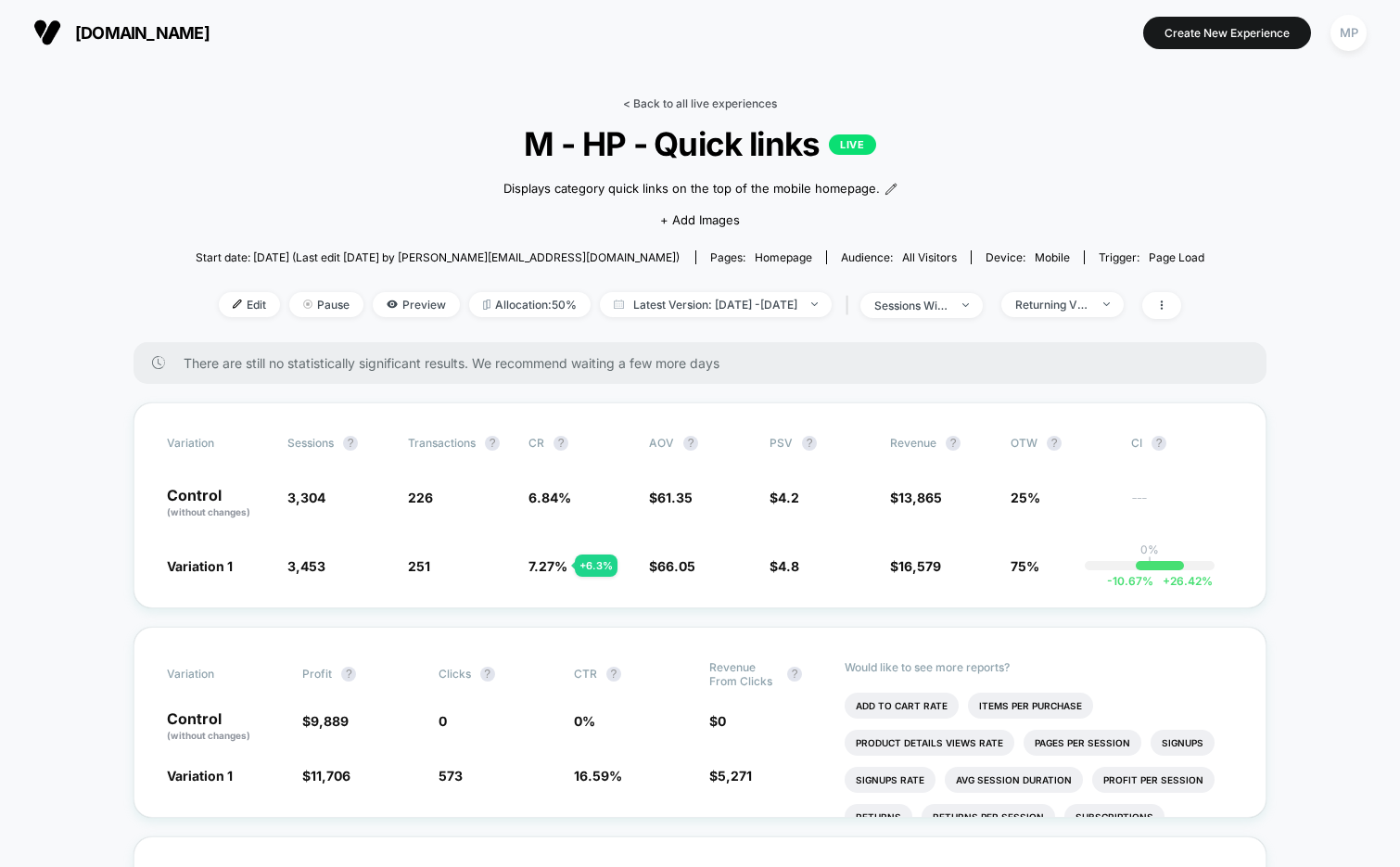
click at [691, 99] on link "< Back to all live experiences" at bounding box center [700, 104] width 154 height 14
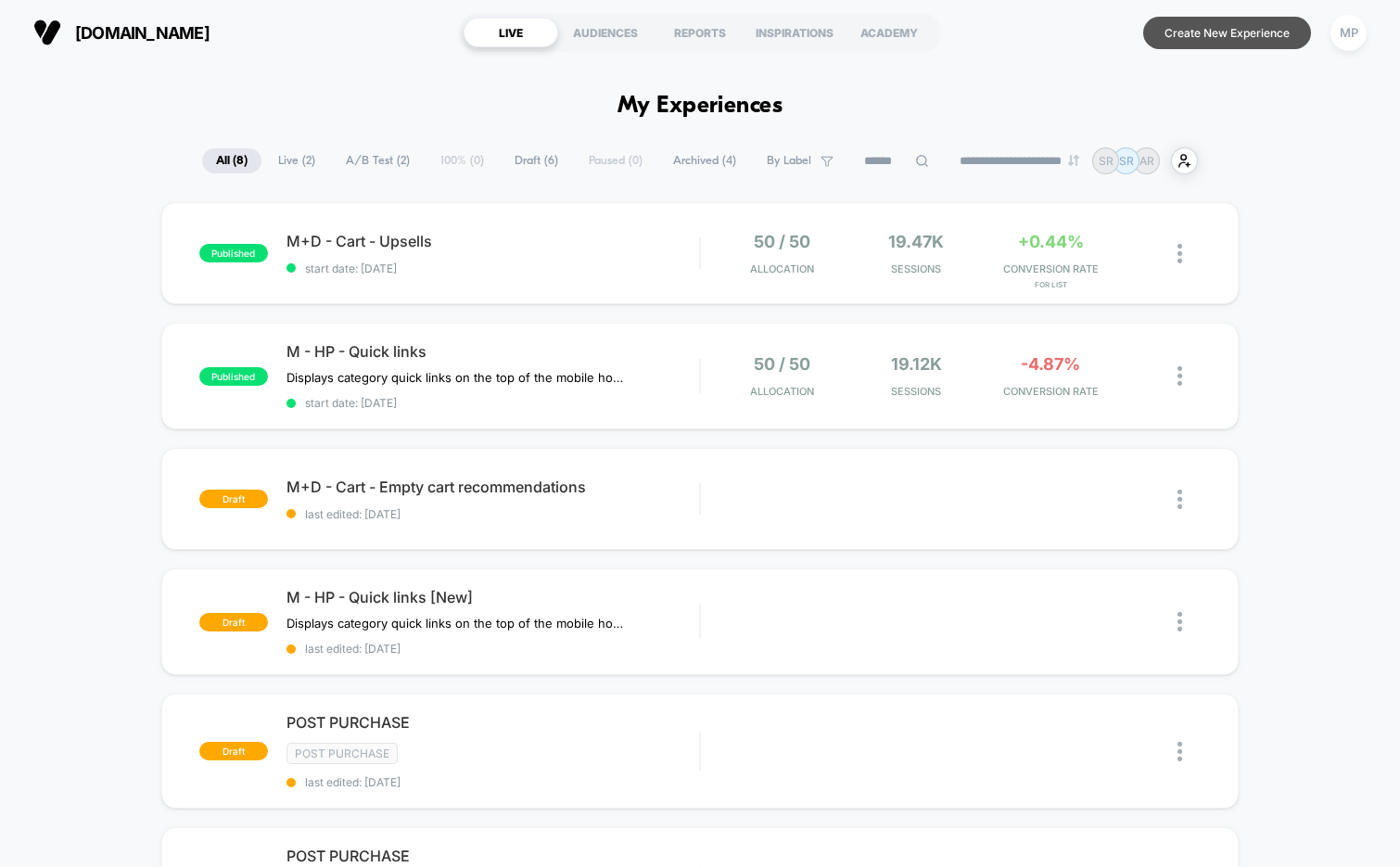
click at [1161, 34] on button "Create New Experience" at bounding box center [1226, 32] width 167 height 32
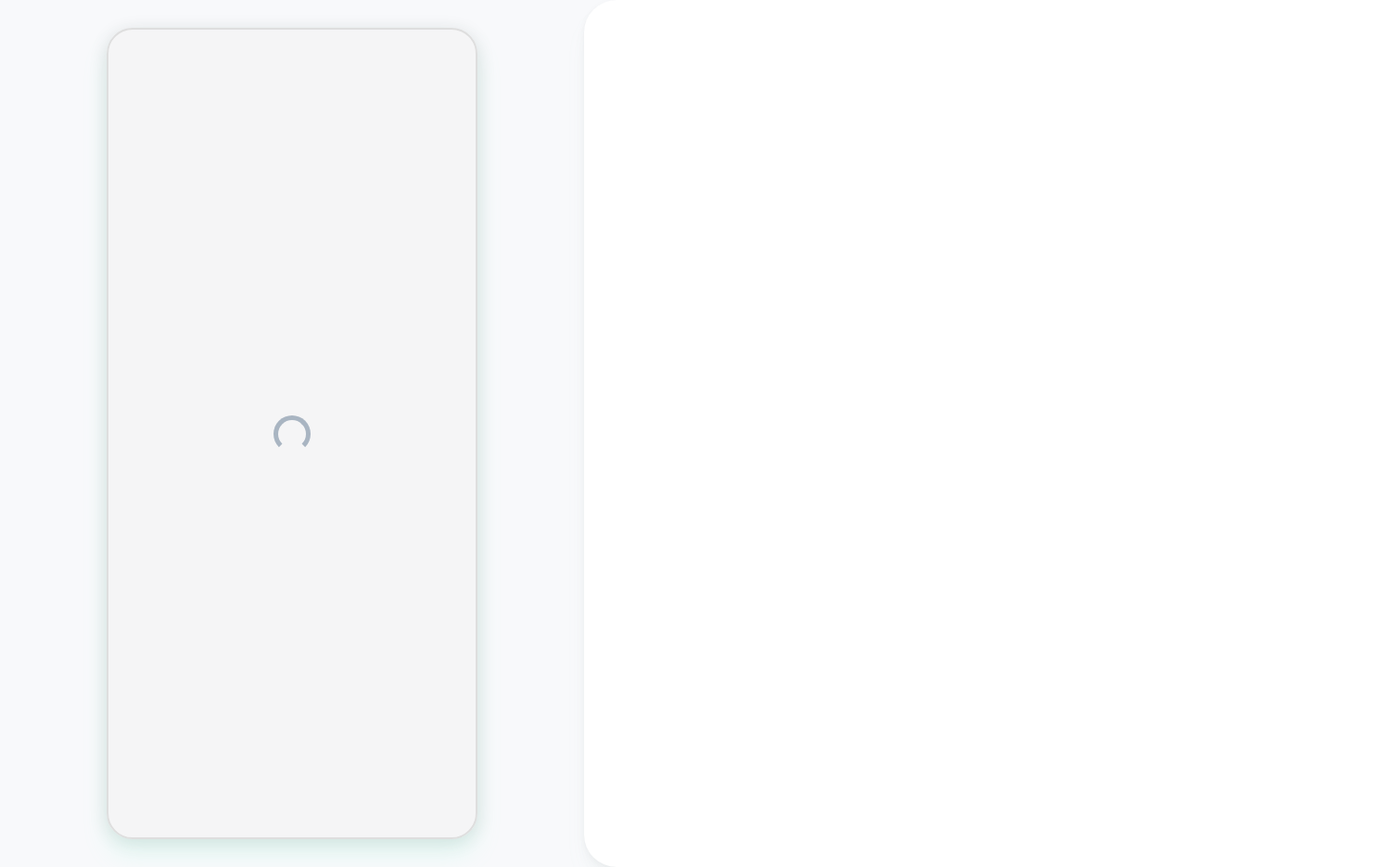
click at [1396, 440] on div at bounding box center [992, 434] width 816 height 867
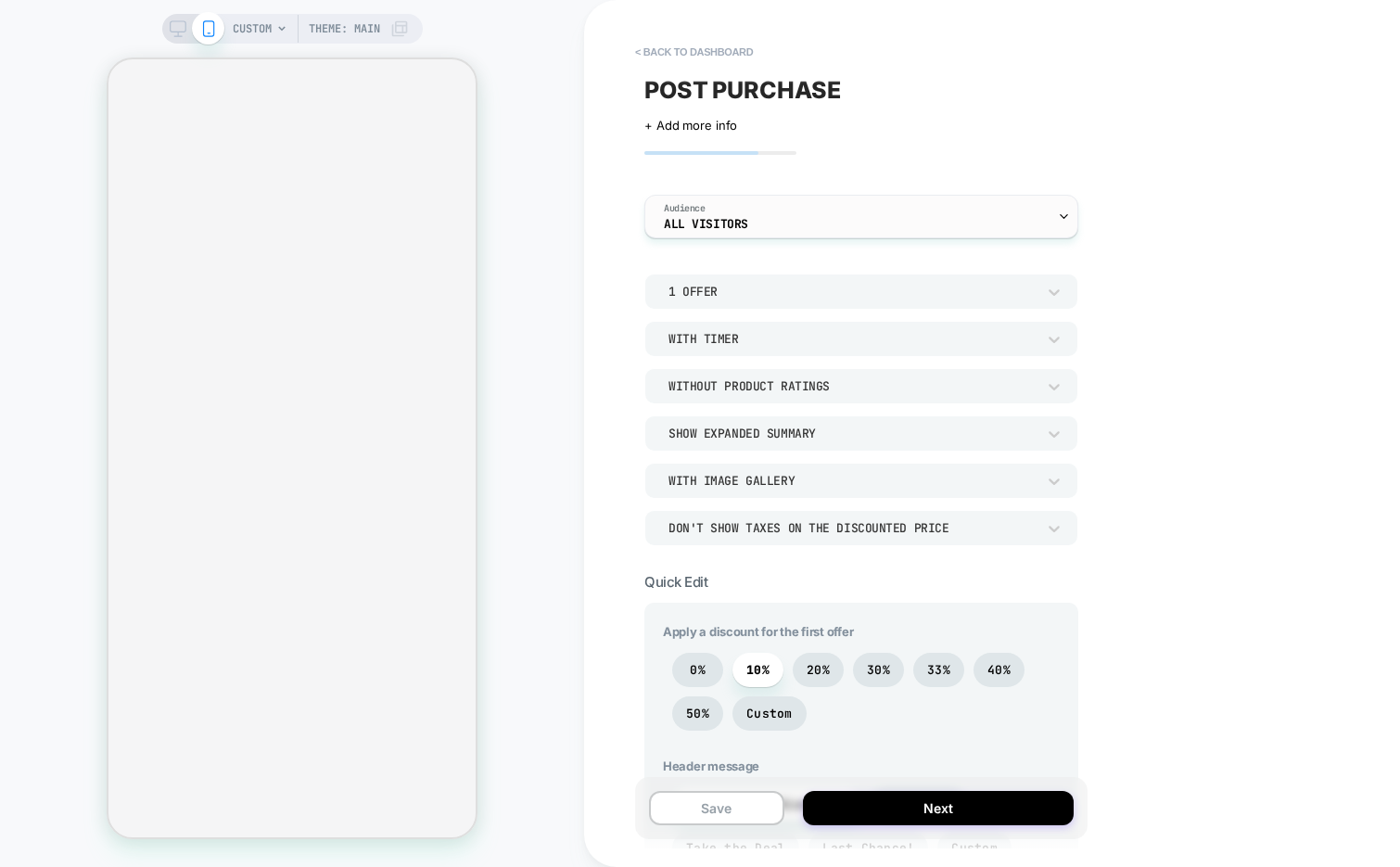
click at [787, 228] on div "Audience All Visitors" at bounding box center [856, 216] width 423 height 42
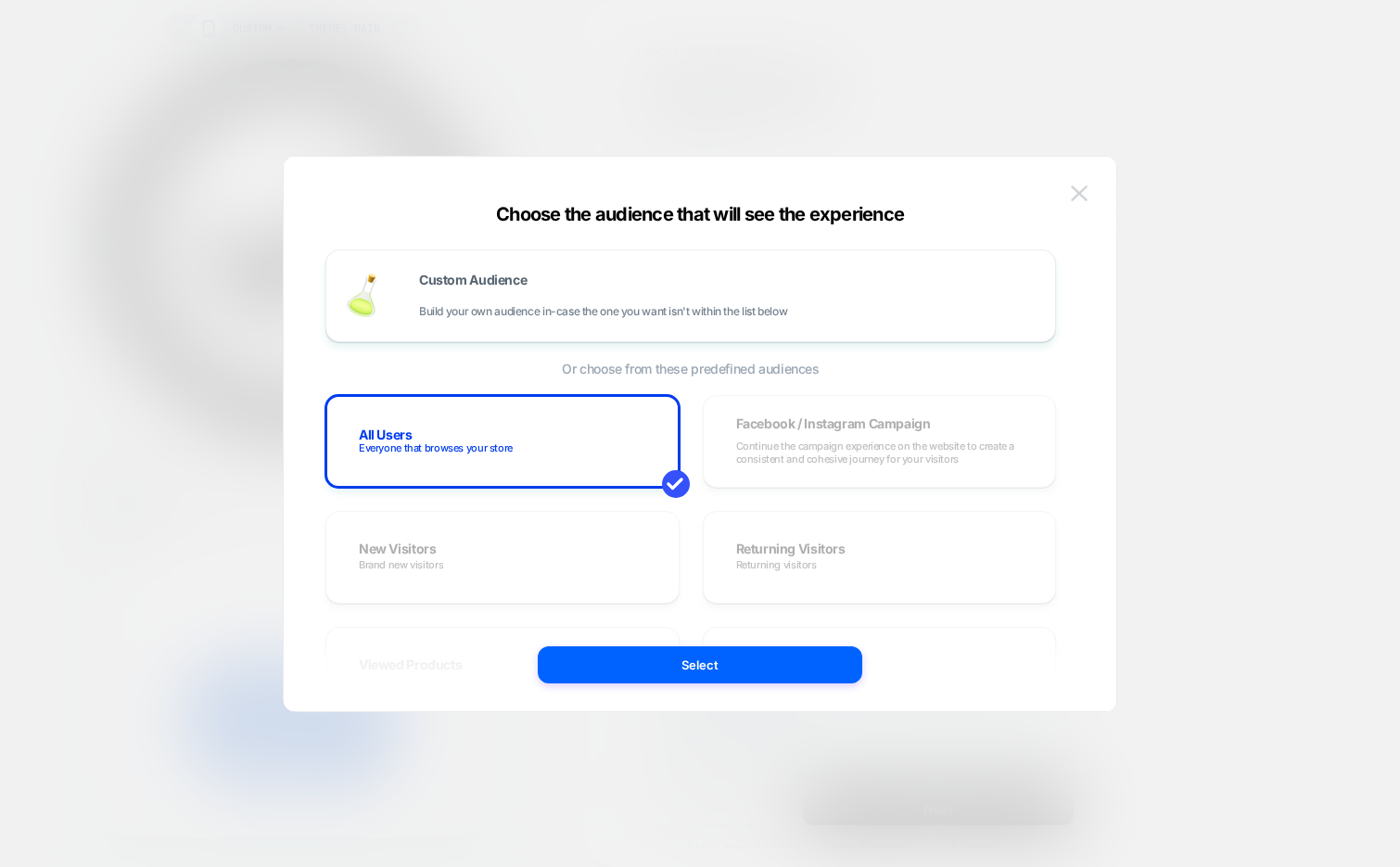
click at [1088, 197] on button at bounding box center [1079, 194] width 27 height 27
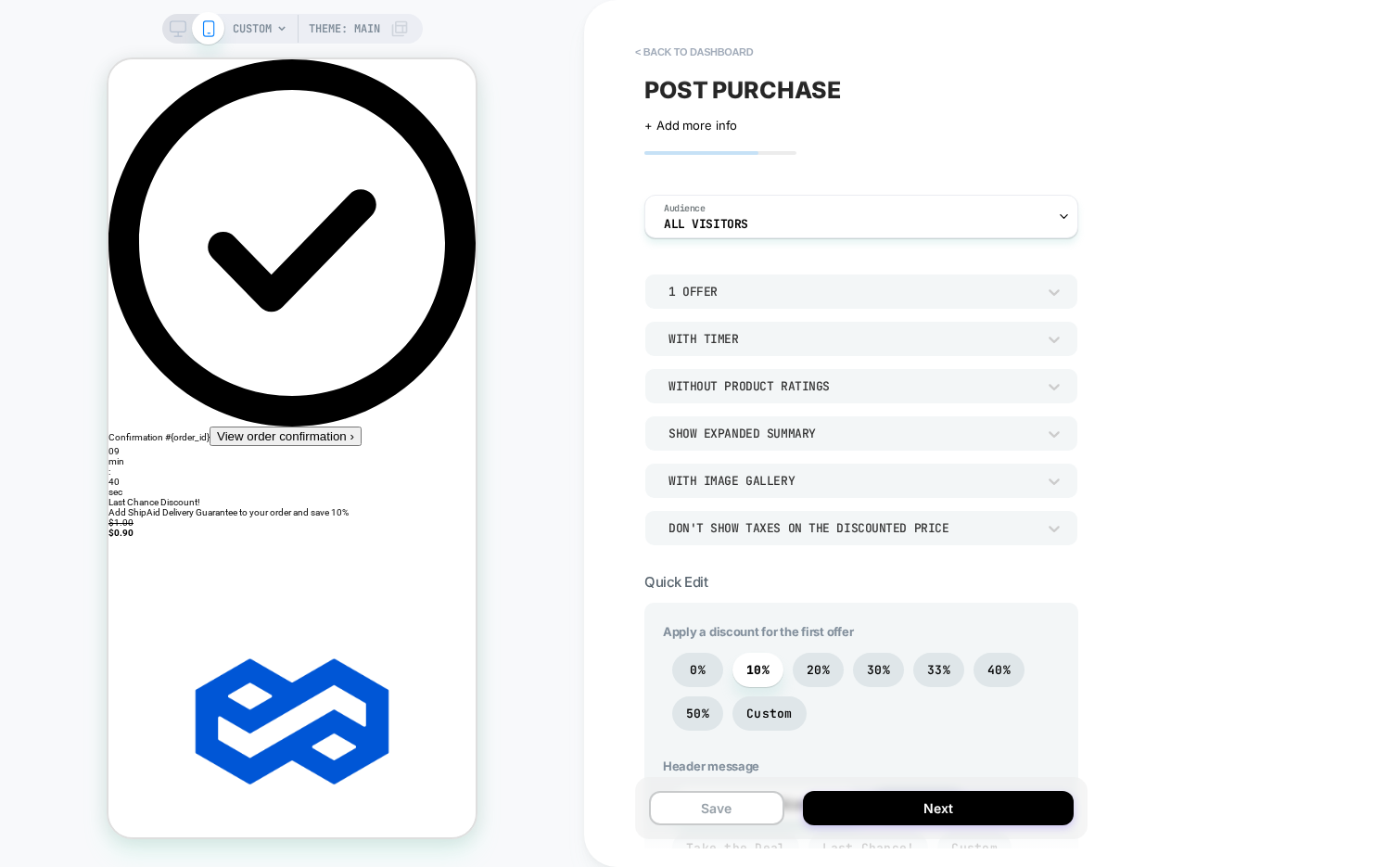
click at [804, 292] on div "1 Offer" at bounding box center [851, 292] width 367 height 16
click at [1009, 284] on div "1 Offer" at bounding box center [851, 292] width 367 height 16
click at [1007, 283] on div at bounding box center [700, 434] width 1400 height 867
click at [815, 342] on div "With Timer" at bounding box center [851, 339] width 367 height 16
click at [1161, 326] on div at bounding box center [700, 434] width 1400 height 867
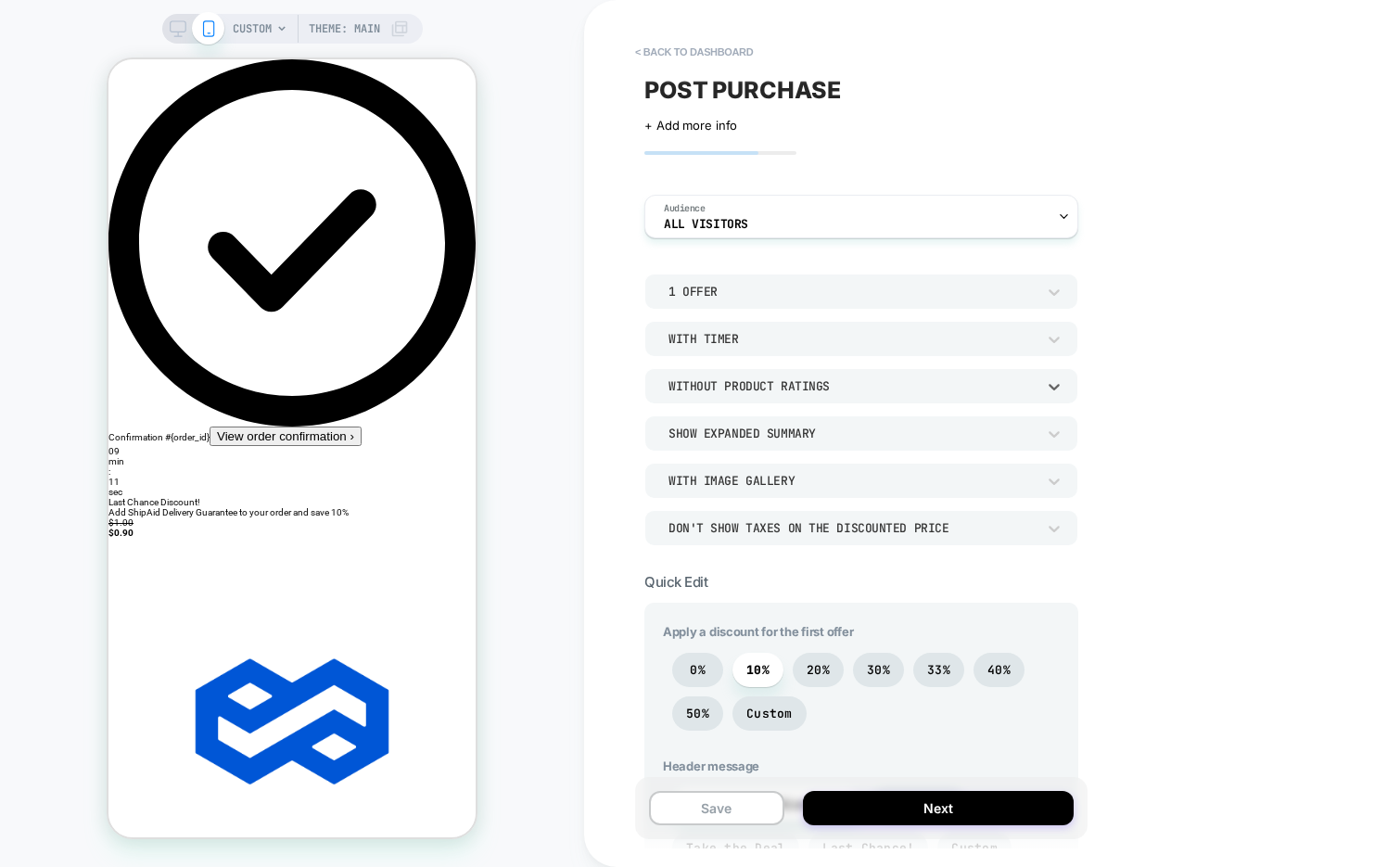
click at [940, 383] on div "Without Product Ratings" at bounding box center [851, 387] width 367 height 16
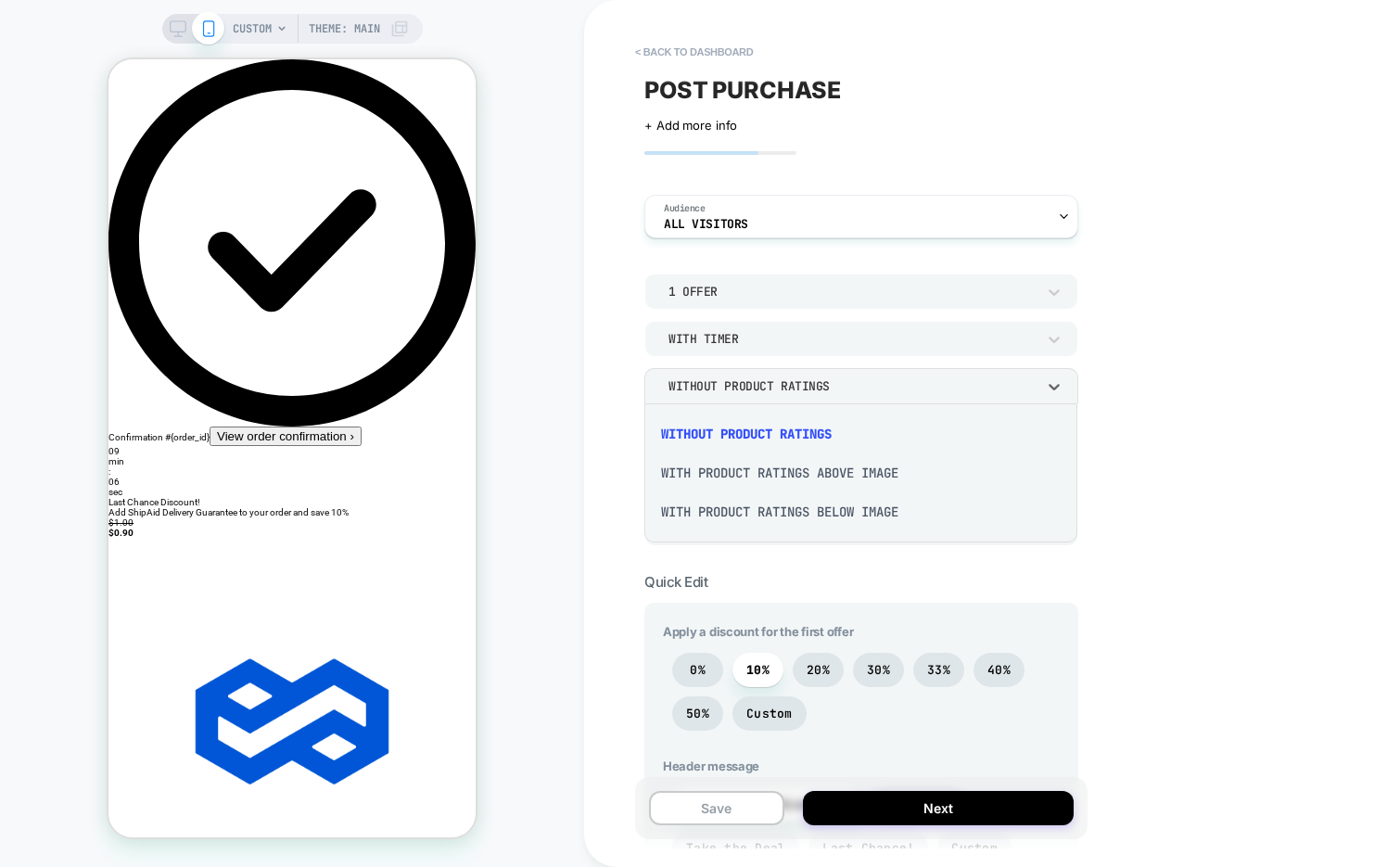
click at [850, 475] on div "With Product Ratings Above Image" at bounding box center [860, 473] width 418 height 39
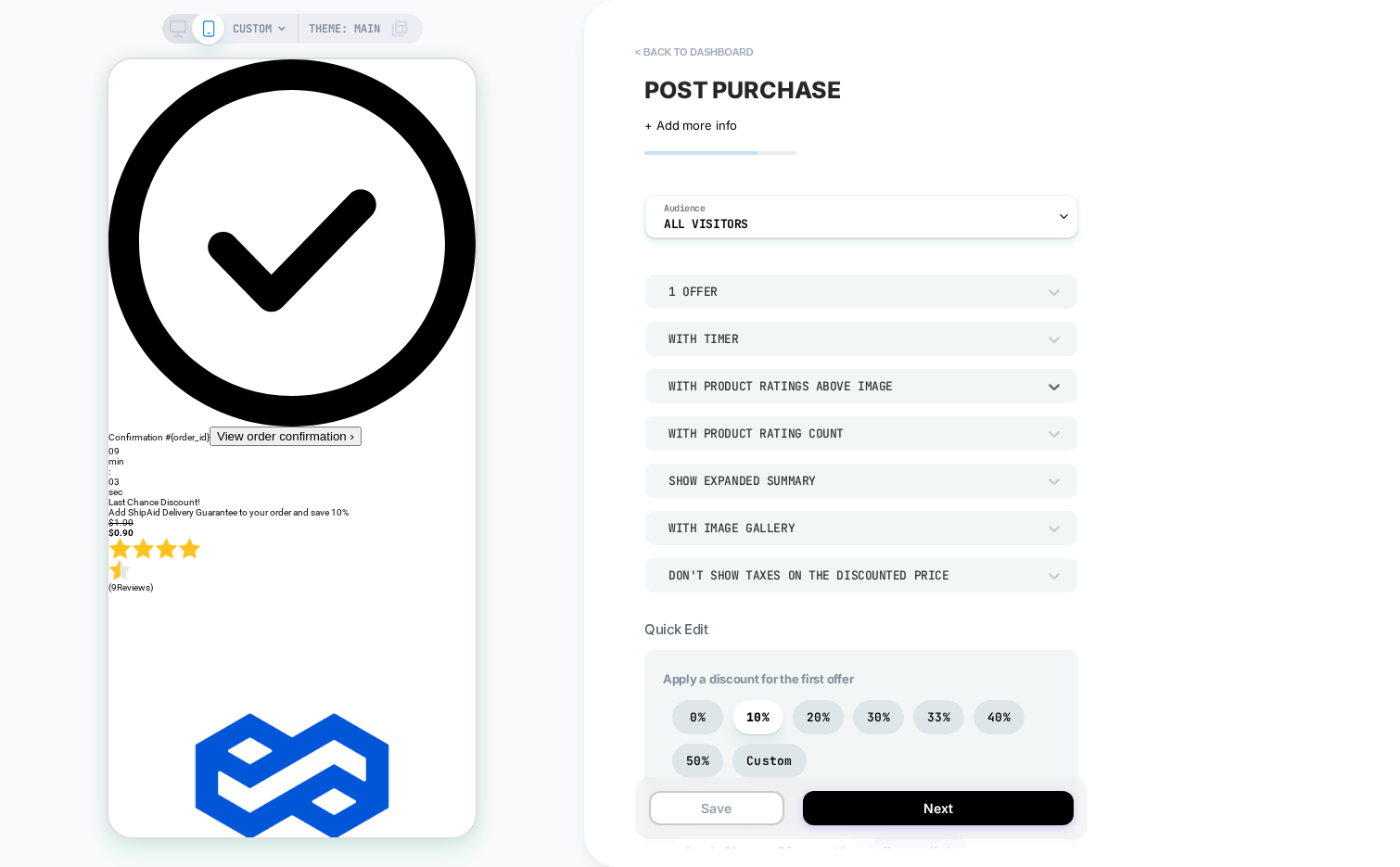
click at [851, 388] on div "With Product Ratings Above Image" at bounding box center [851, 387] width 367 height 16
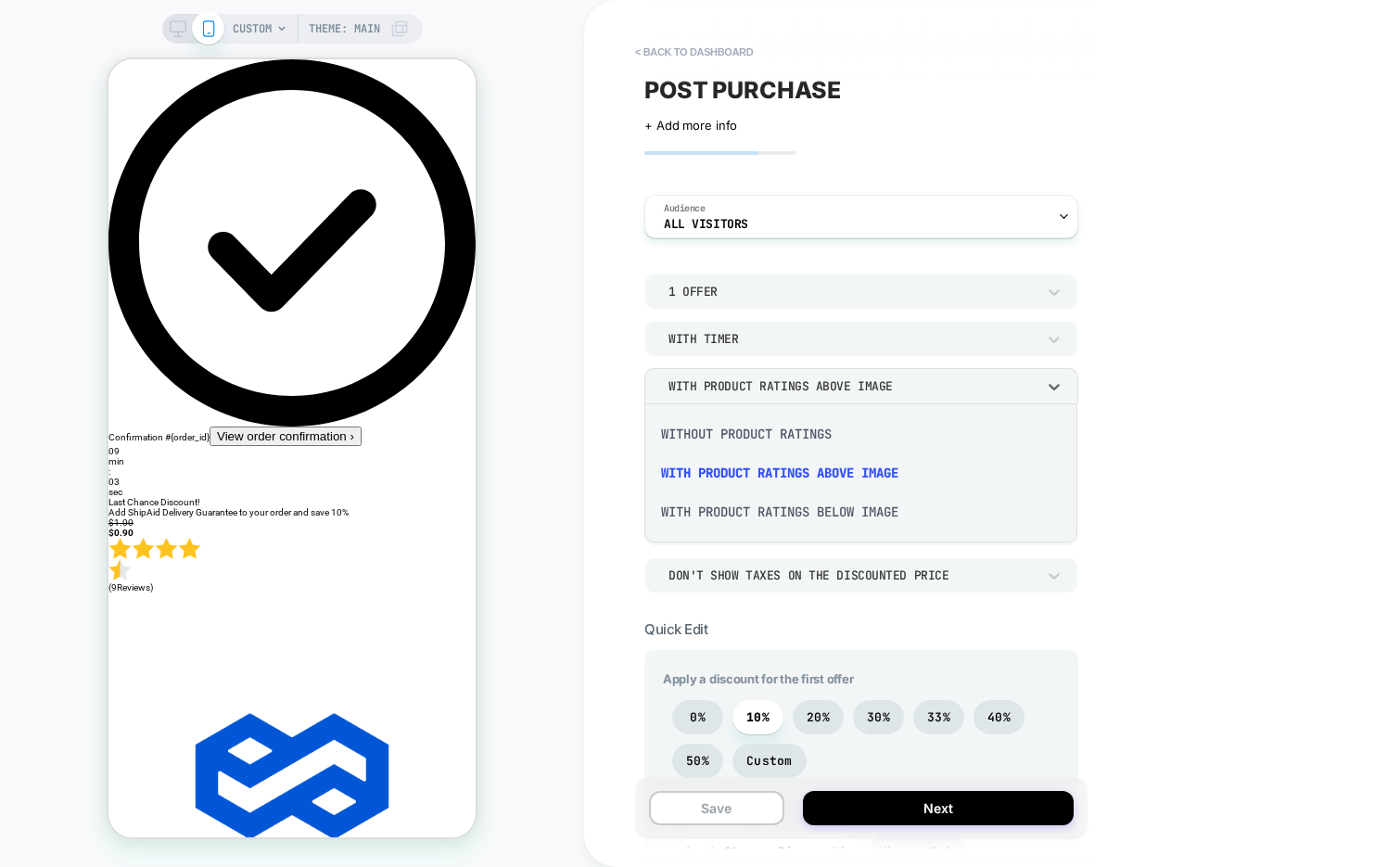
click at [820, 511] on div "With Product Ratings Below Image" at bounding box center [860, 512] width 418 height 39
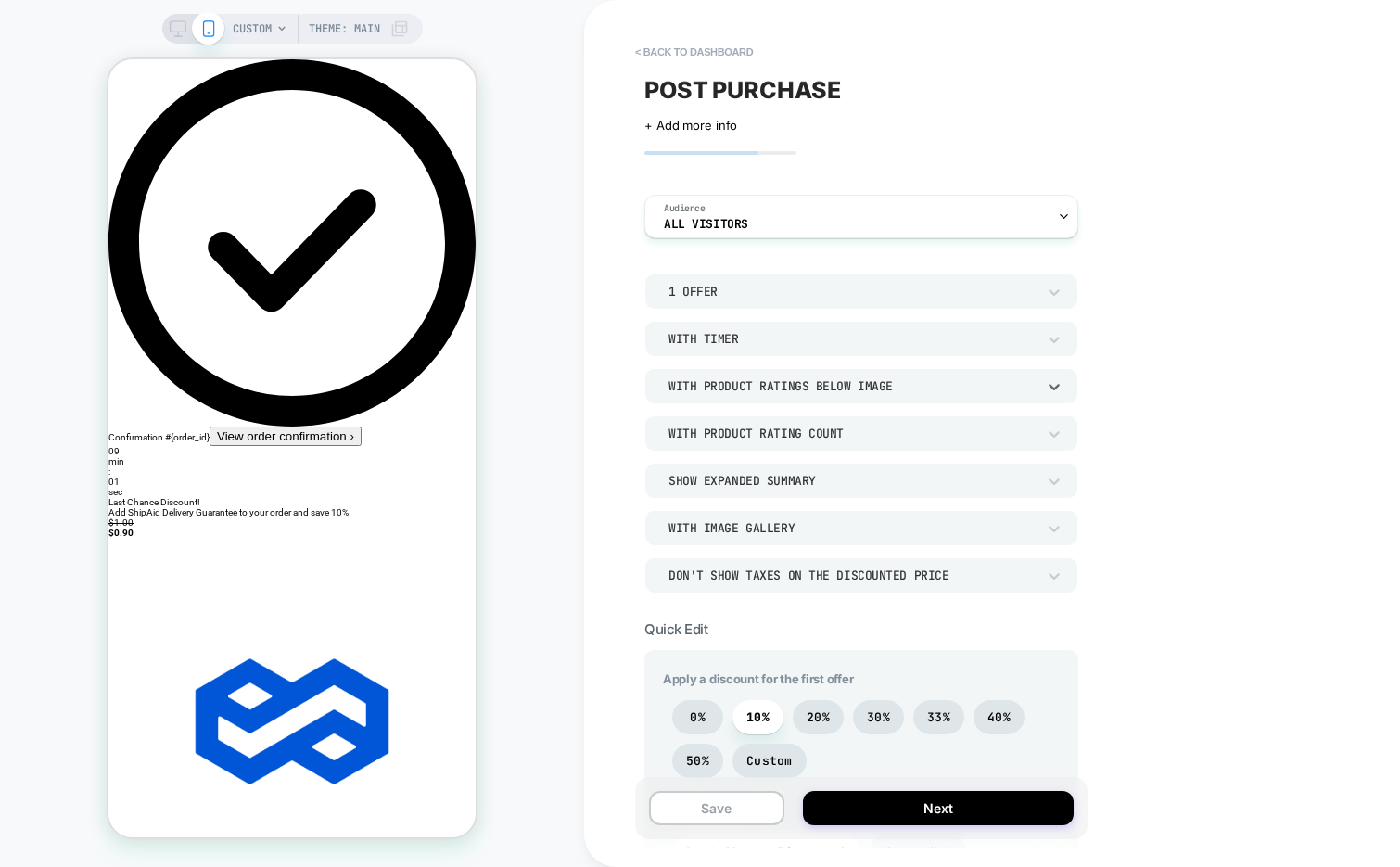
click at [839, 385] on div "With Product Ratings Below Image" at bounding box center [851, 387] width 367 height 16
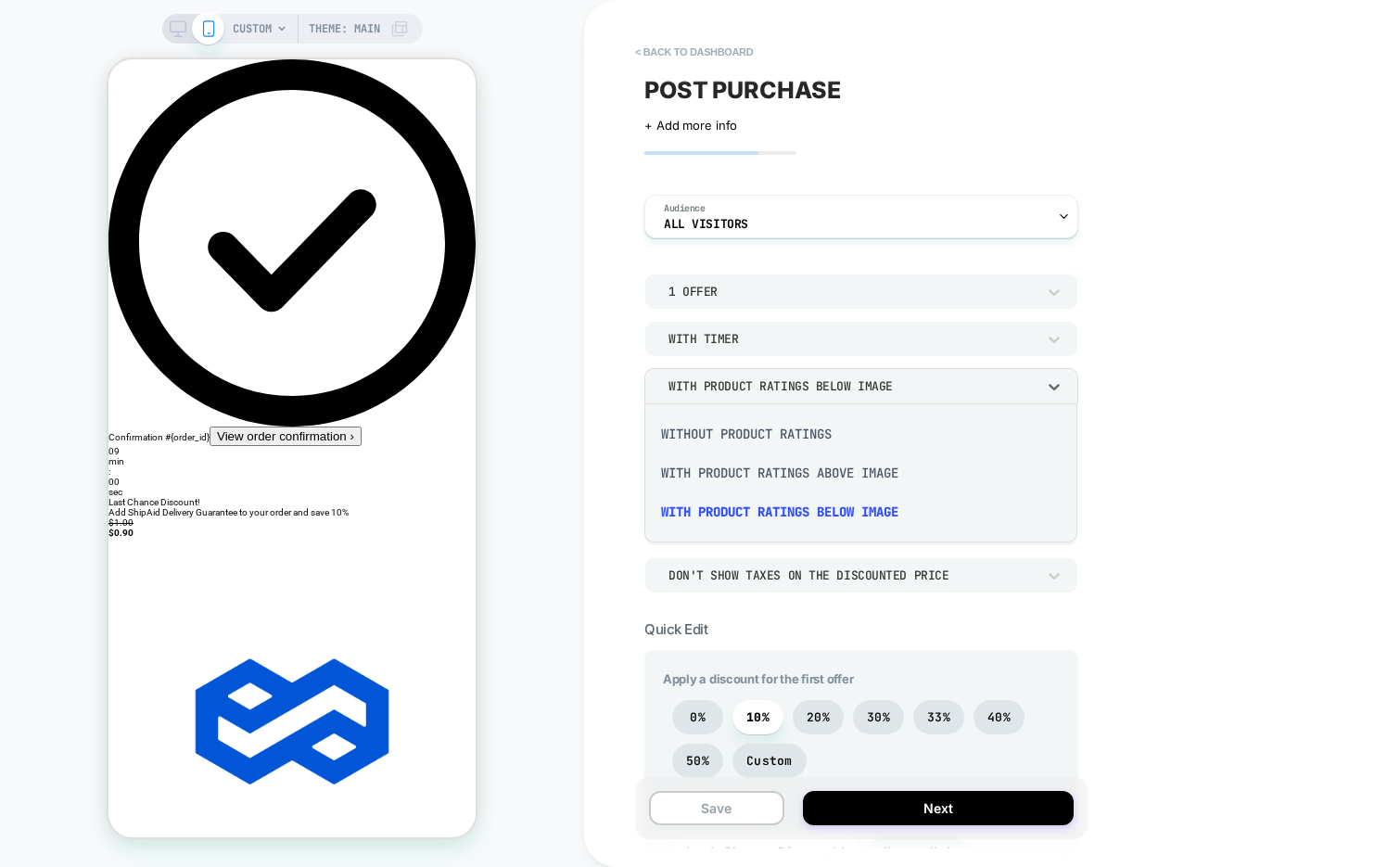
click at [846, 426] on div "Without Product Ratings" at bounding box center [860, 434] width 418 height 39
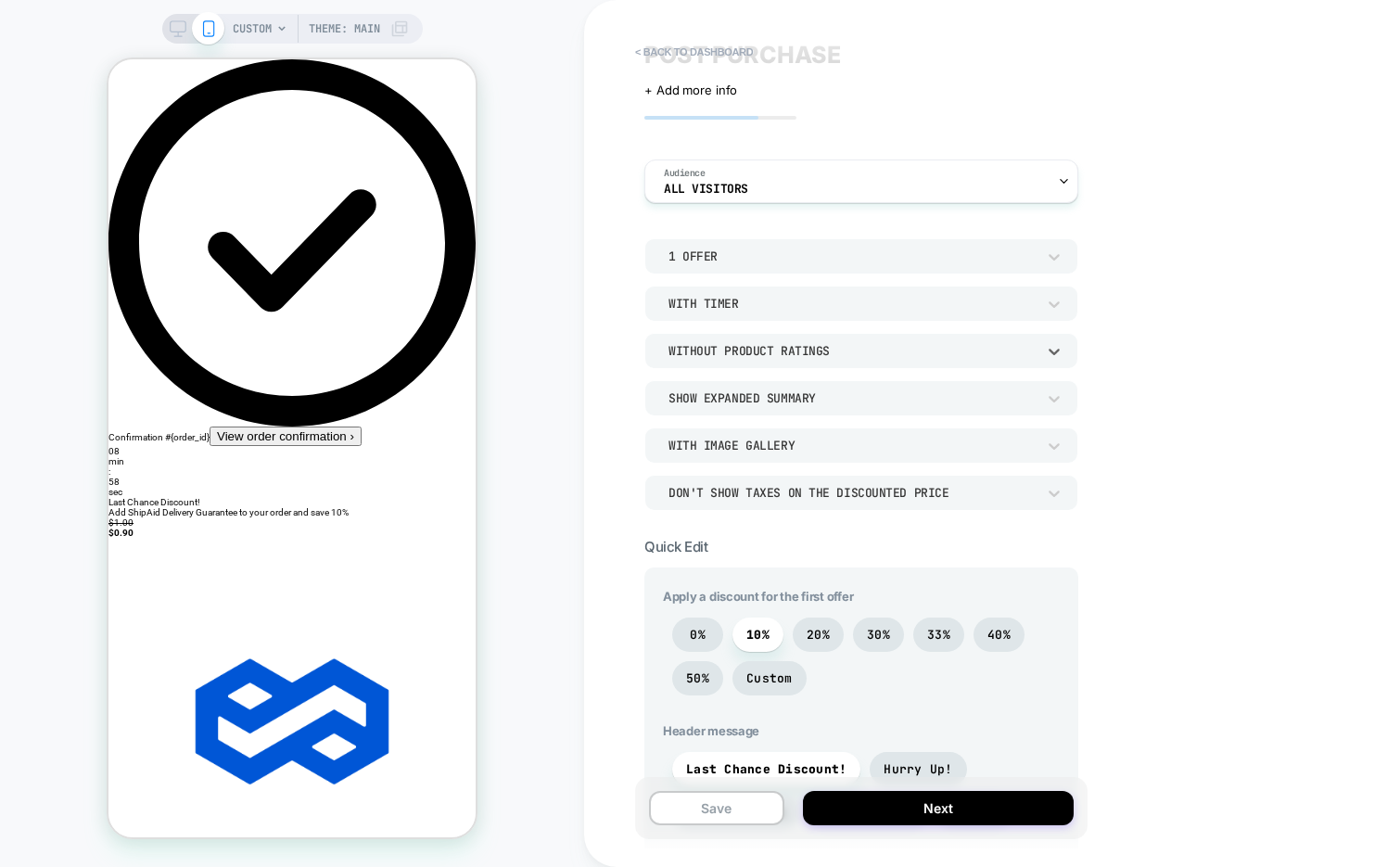
scroll to position [12, 0]
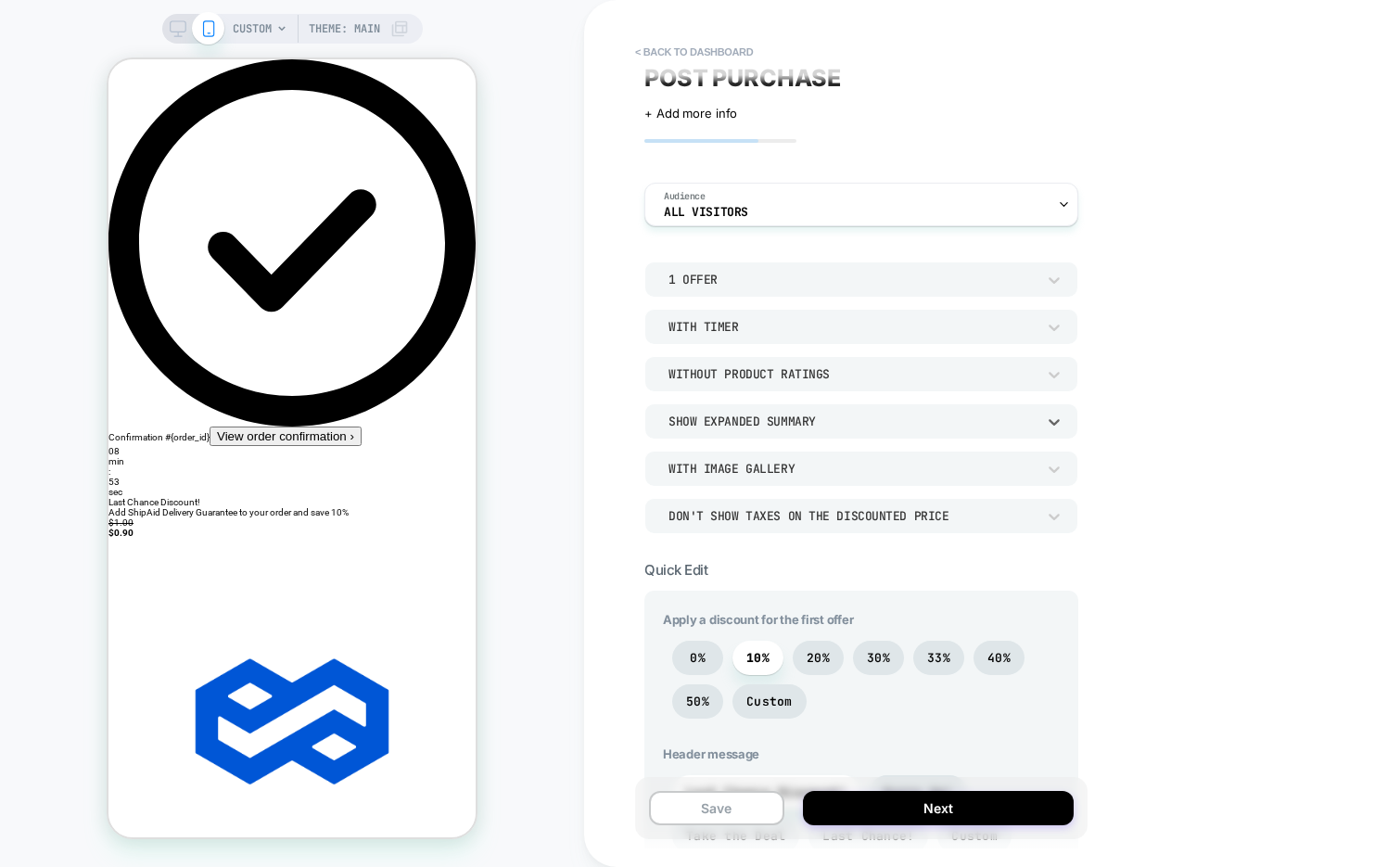
click at [897, 427] on div "Show Expanded Summary" at bounding box center [851, 422] width 367 height 16
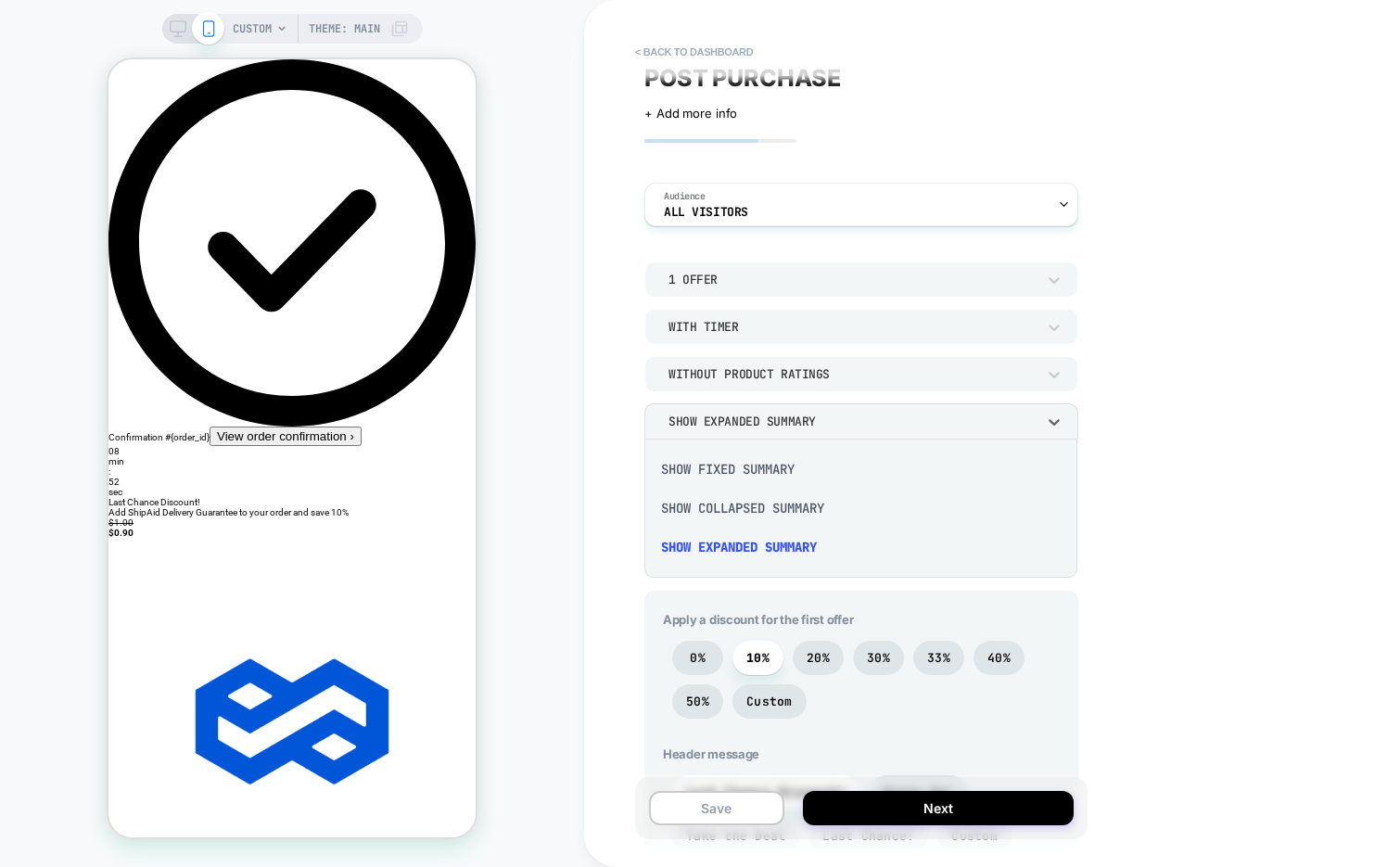
click at [812, 511] on div "Show Collapsed Summary" at bounding box center [860, 508] width 418 height 39
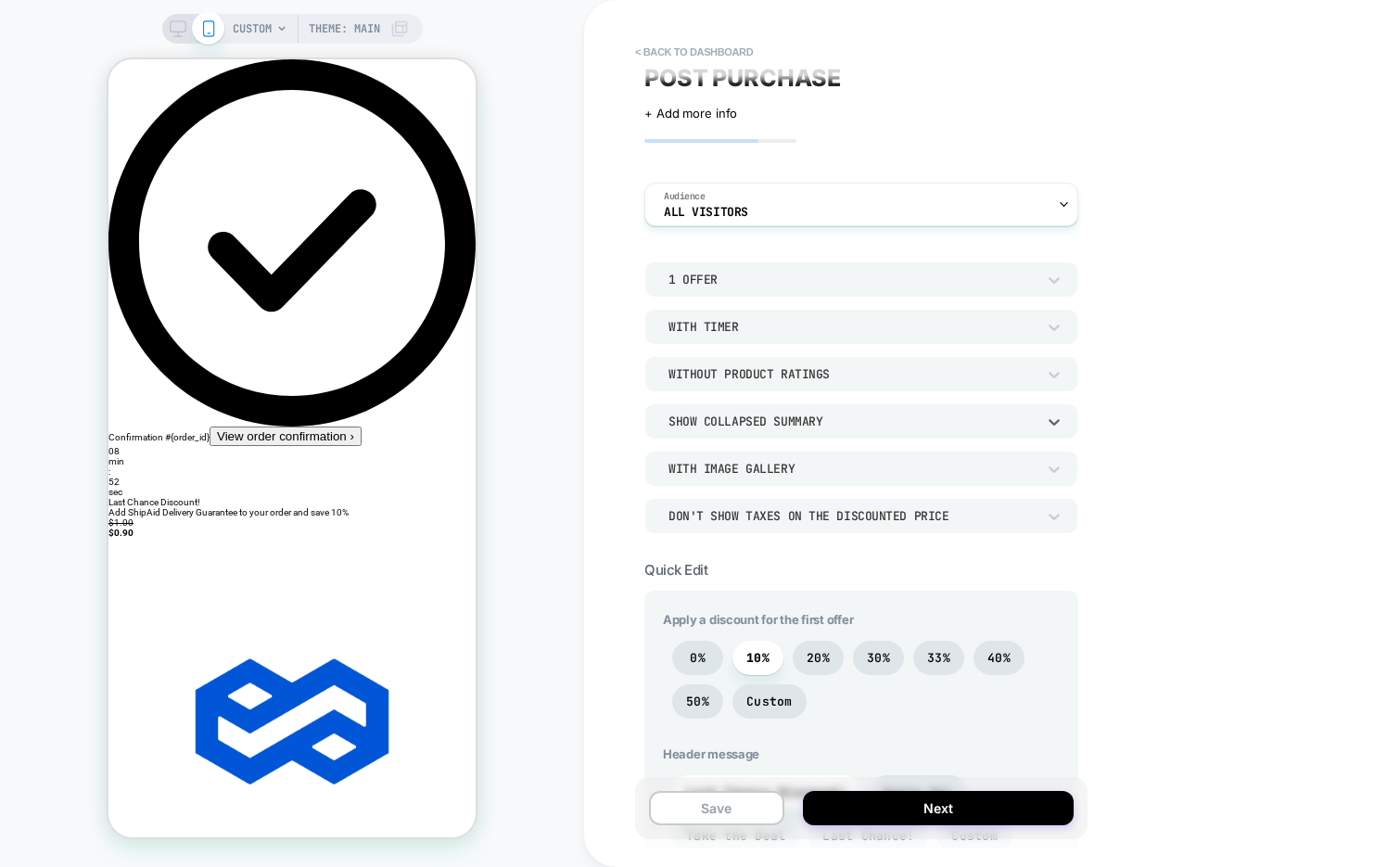
click at [827, 416] on div "Show Collapsed Summary" at bounding box center [851, 422] width 367 height 16
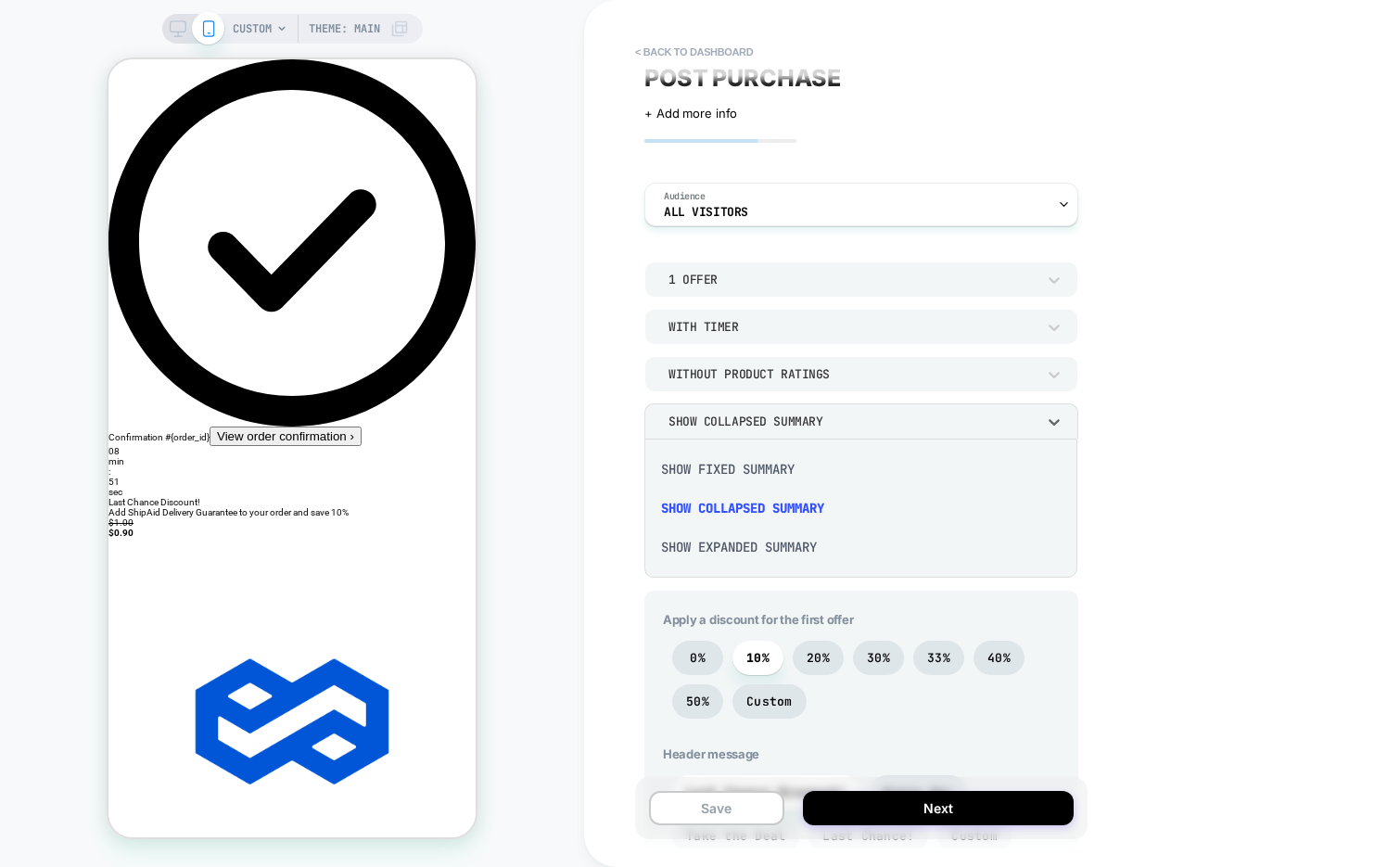
click at [791, 462] on div "Show Fixed Summary" at bounding box center [860, 470] width 418 height 39
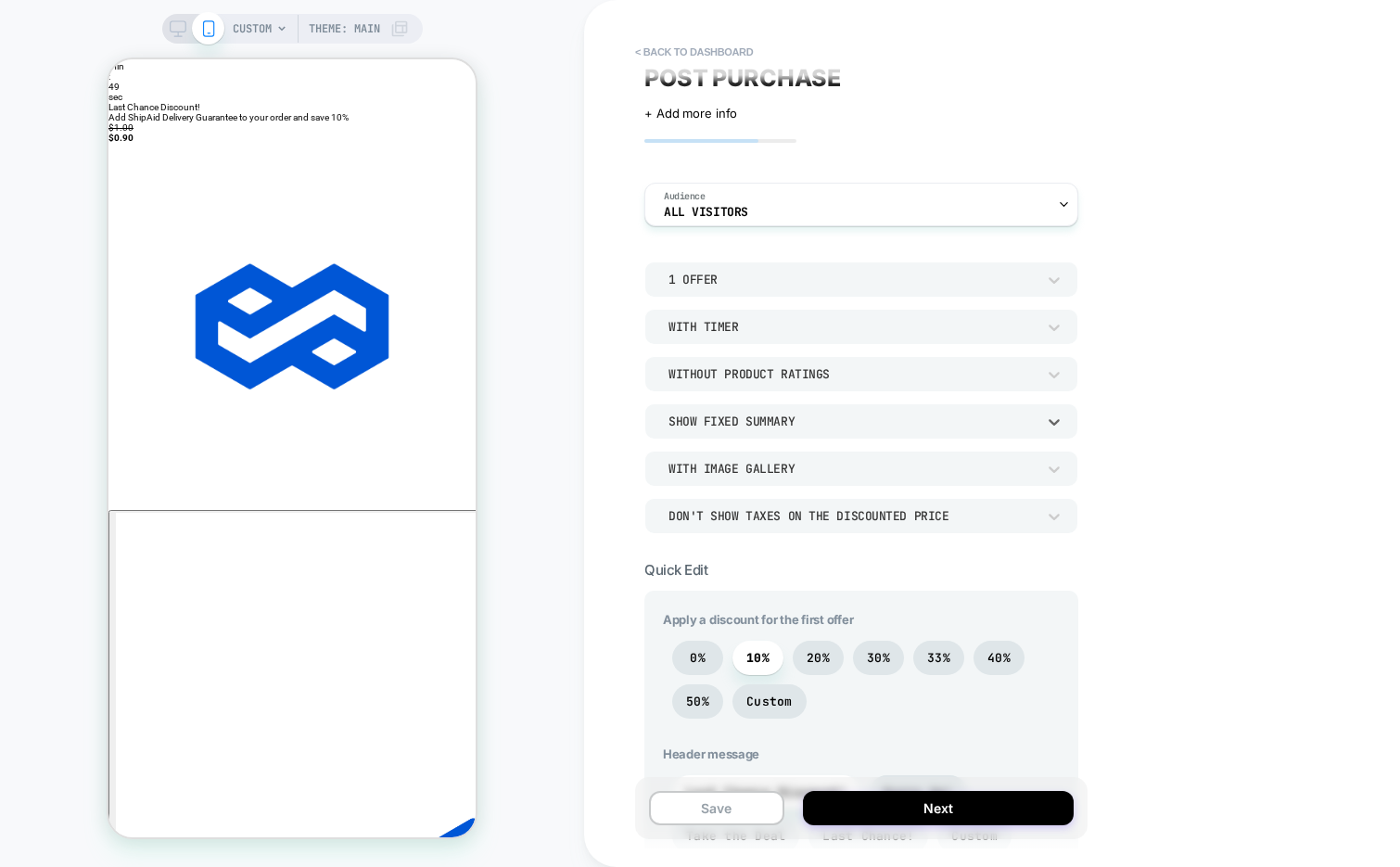
scroll to position [420, 0]
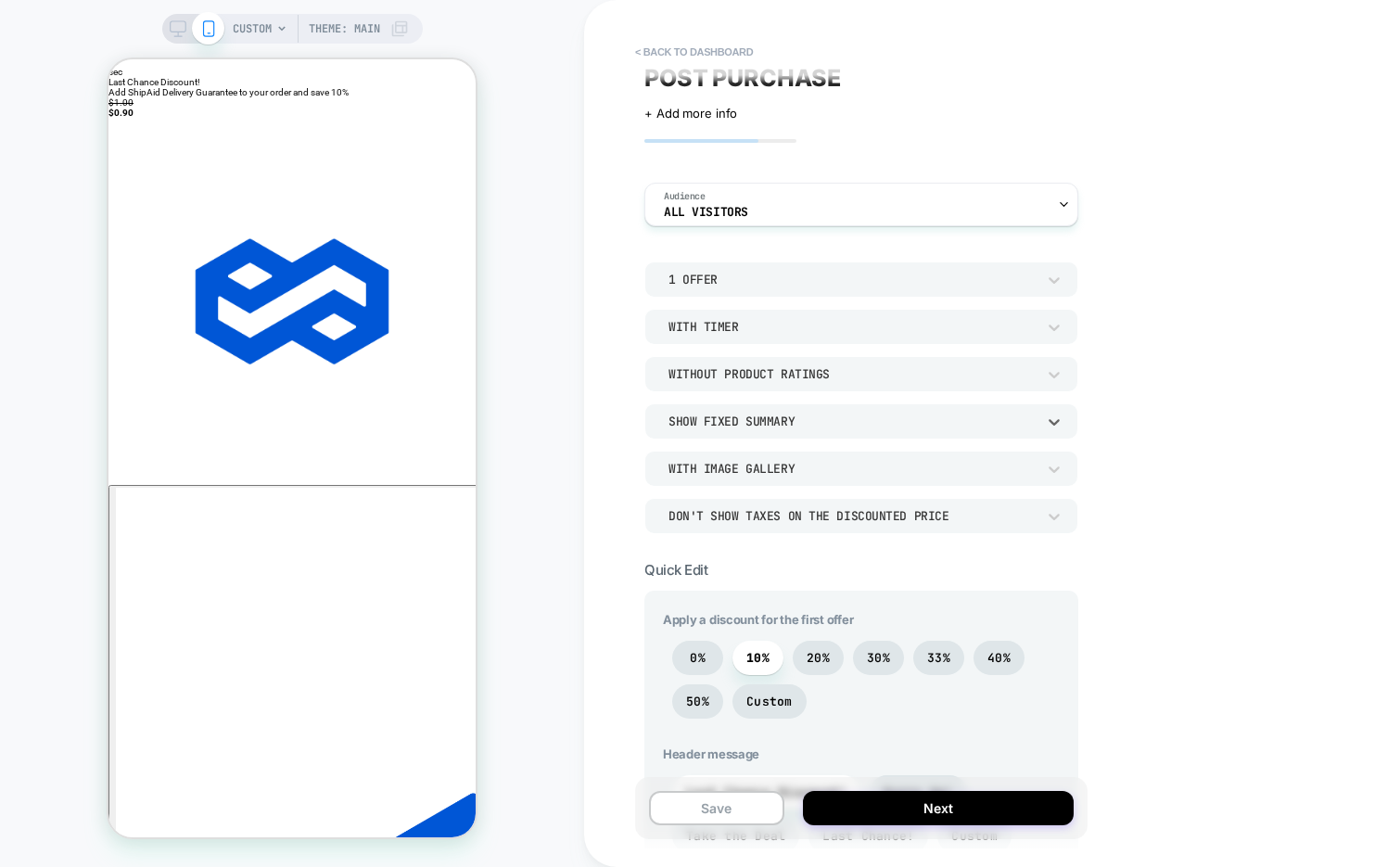
click at [825, 431] on div "Show Fixed Summary" at bounding box center [860, 421] width 433 height 35
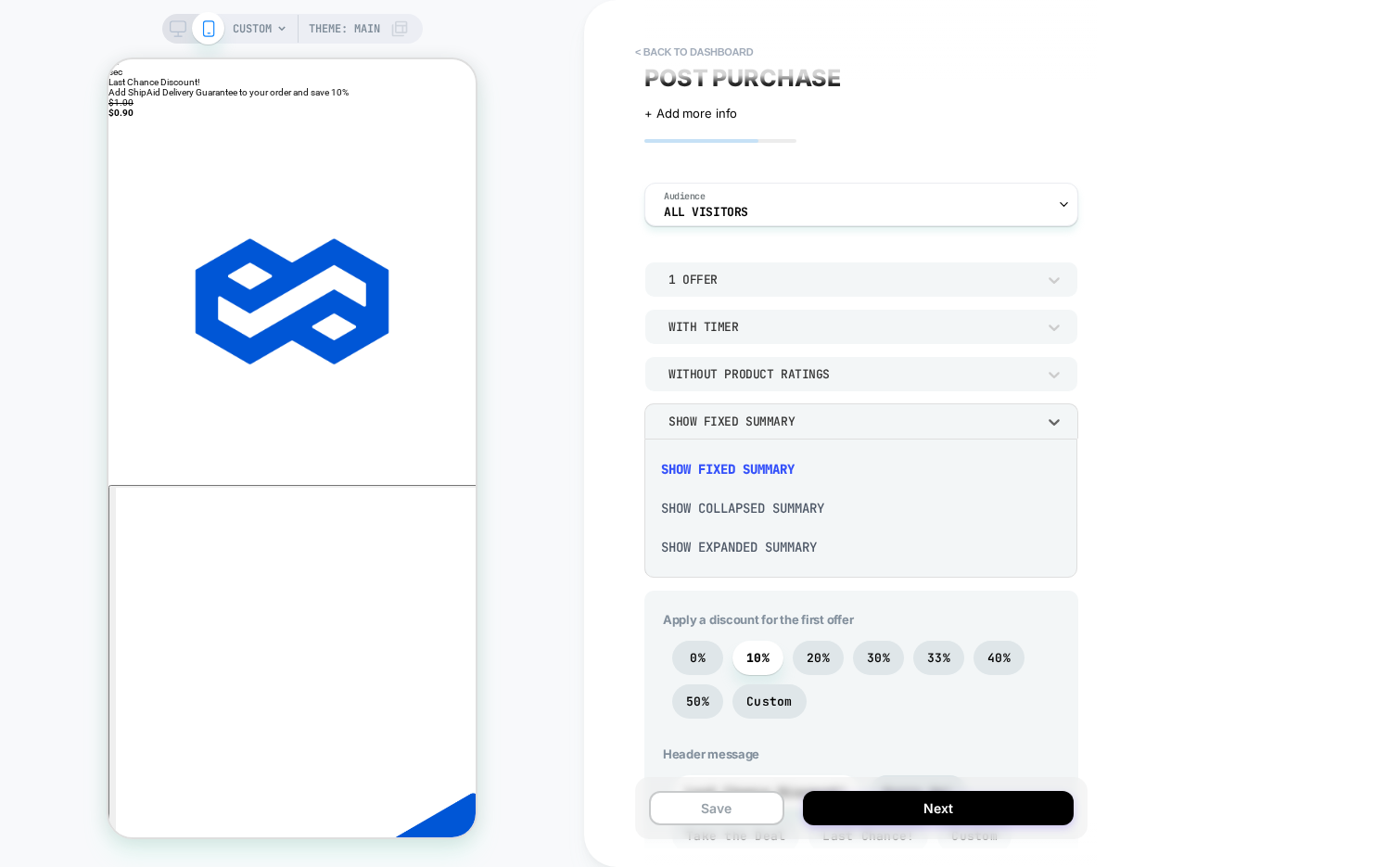
click at [795, 494] on div "Show Collapsed Summary" at bounding box center [860, 508] width 418 height 39
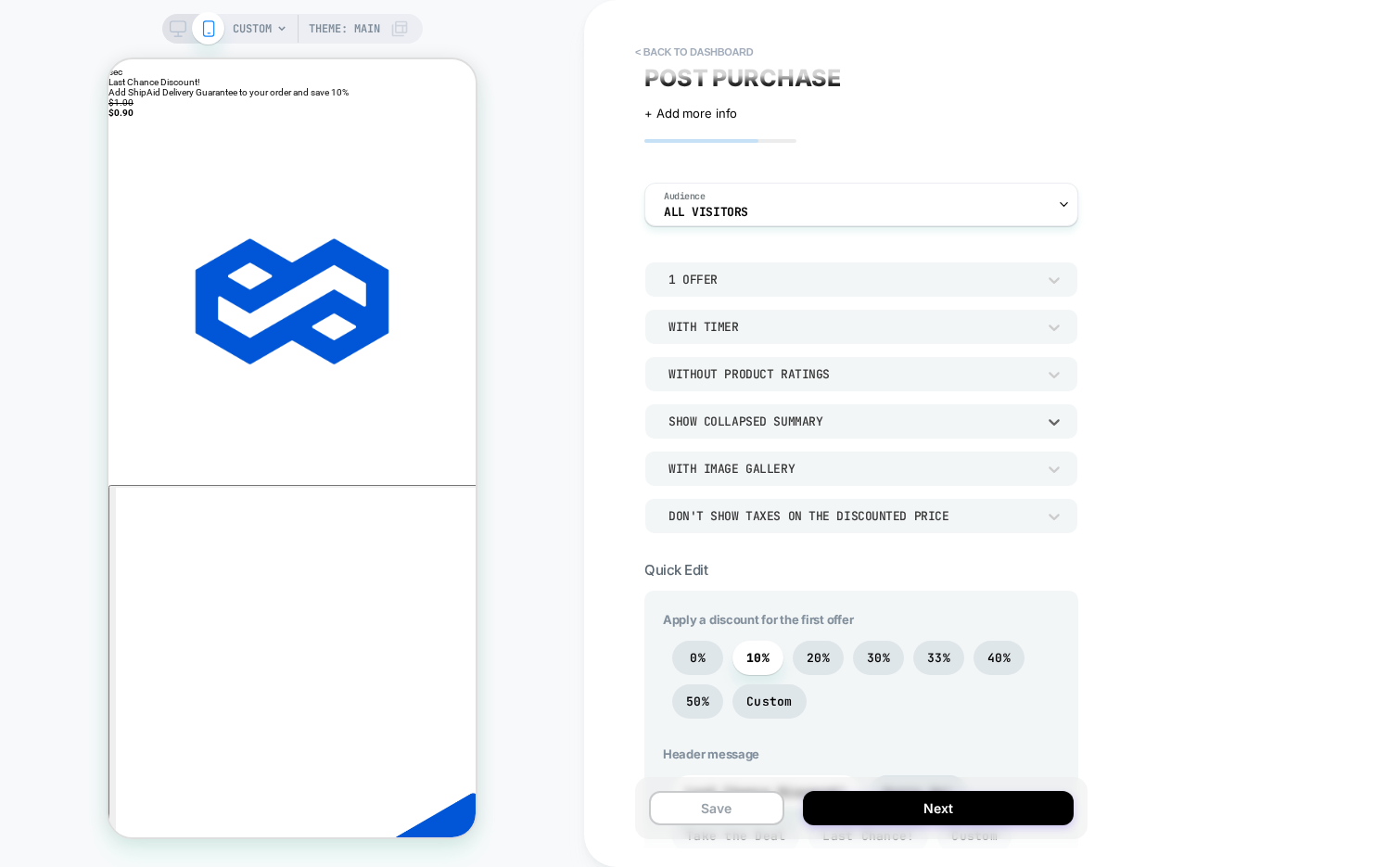
click at [807, 420] on div "Show Collapsed Summary" at bounding box center [851, 422] width 367 height 16
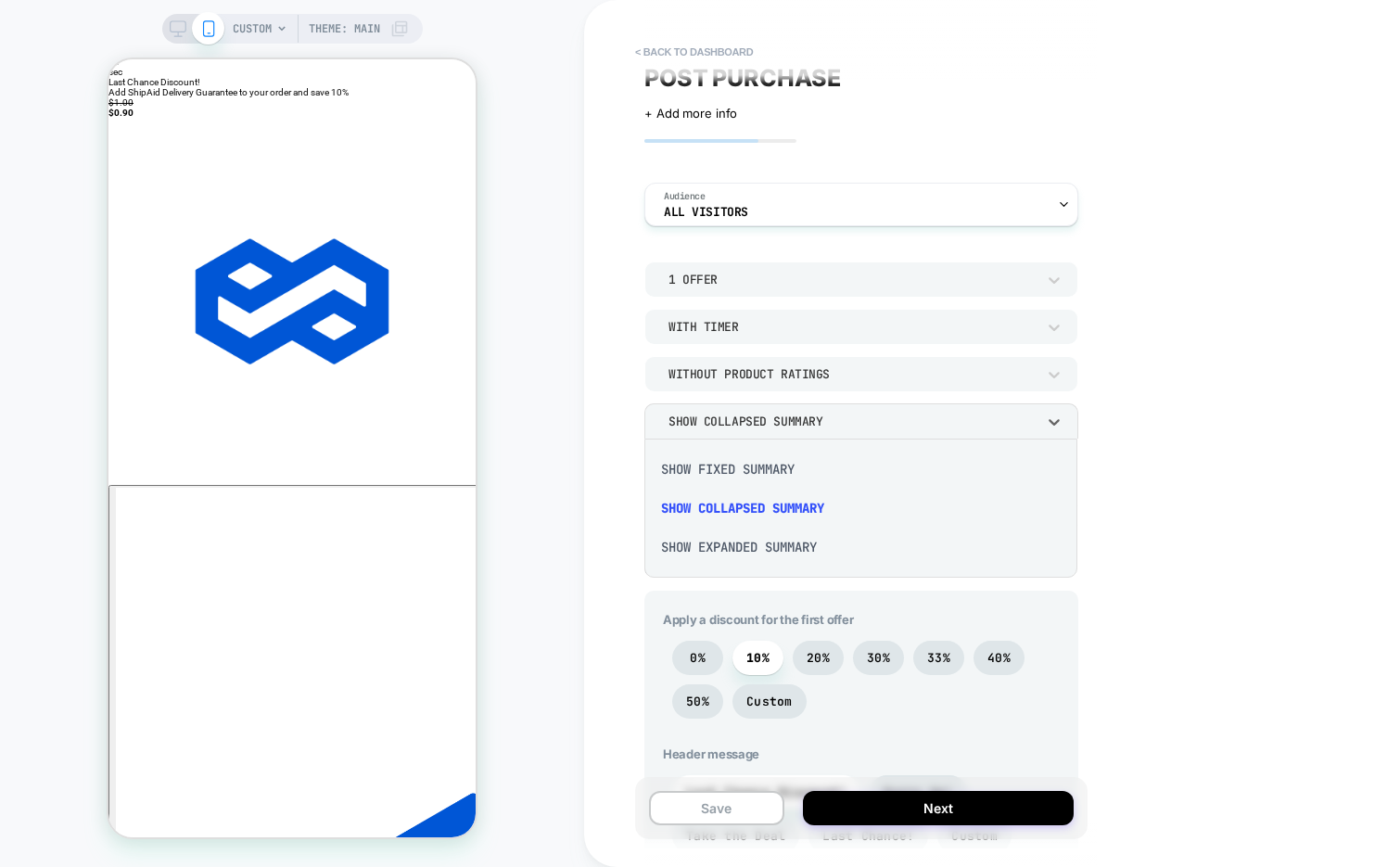
click at [777, 551] on div "Show Expanded Summary" at bounding box center [860, 547] width 418 height 39
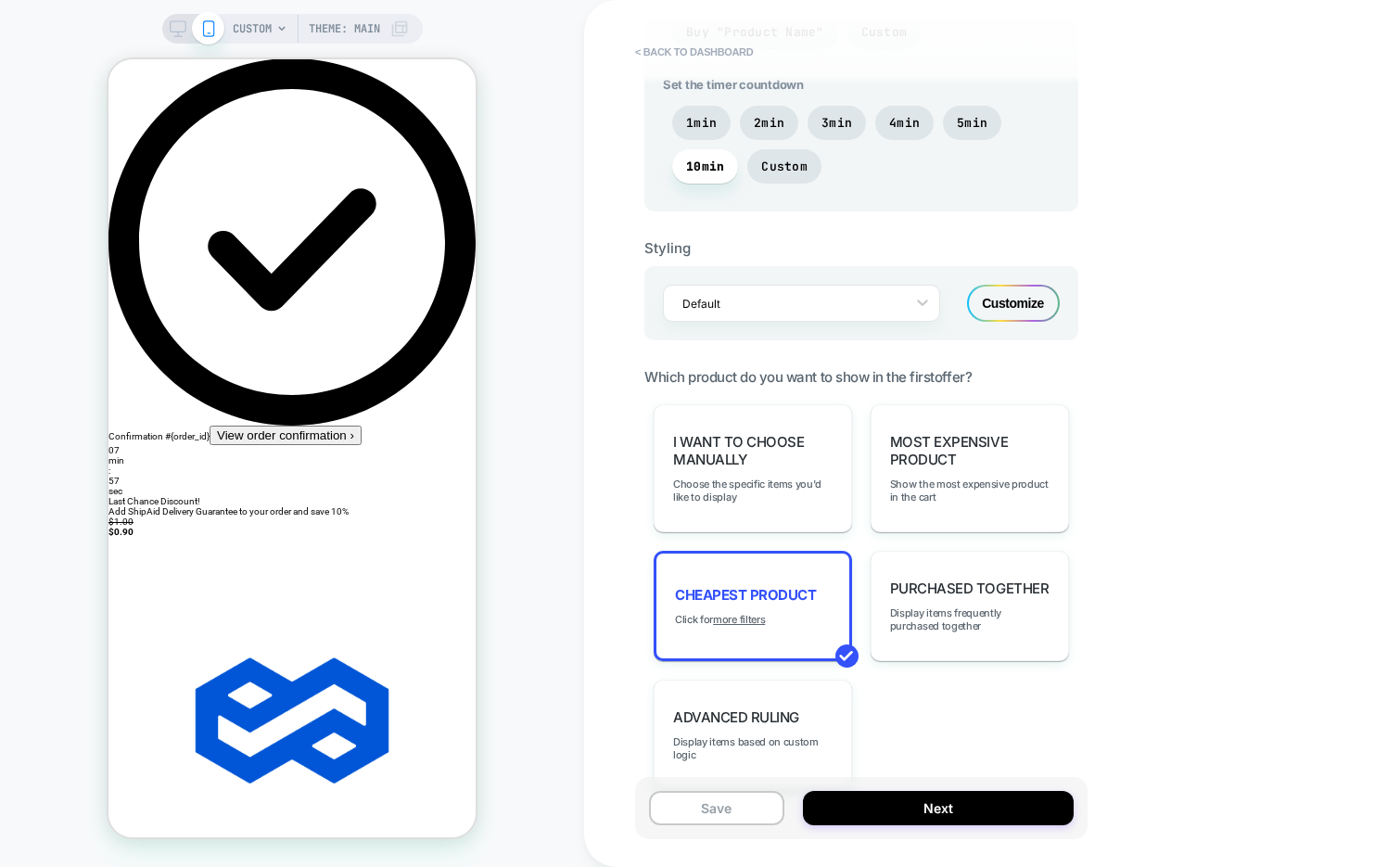
scroll to position [1105, 0]
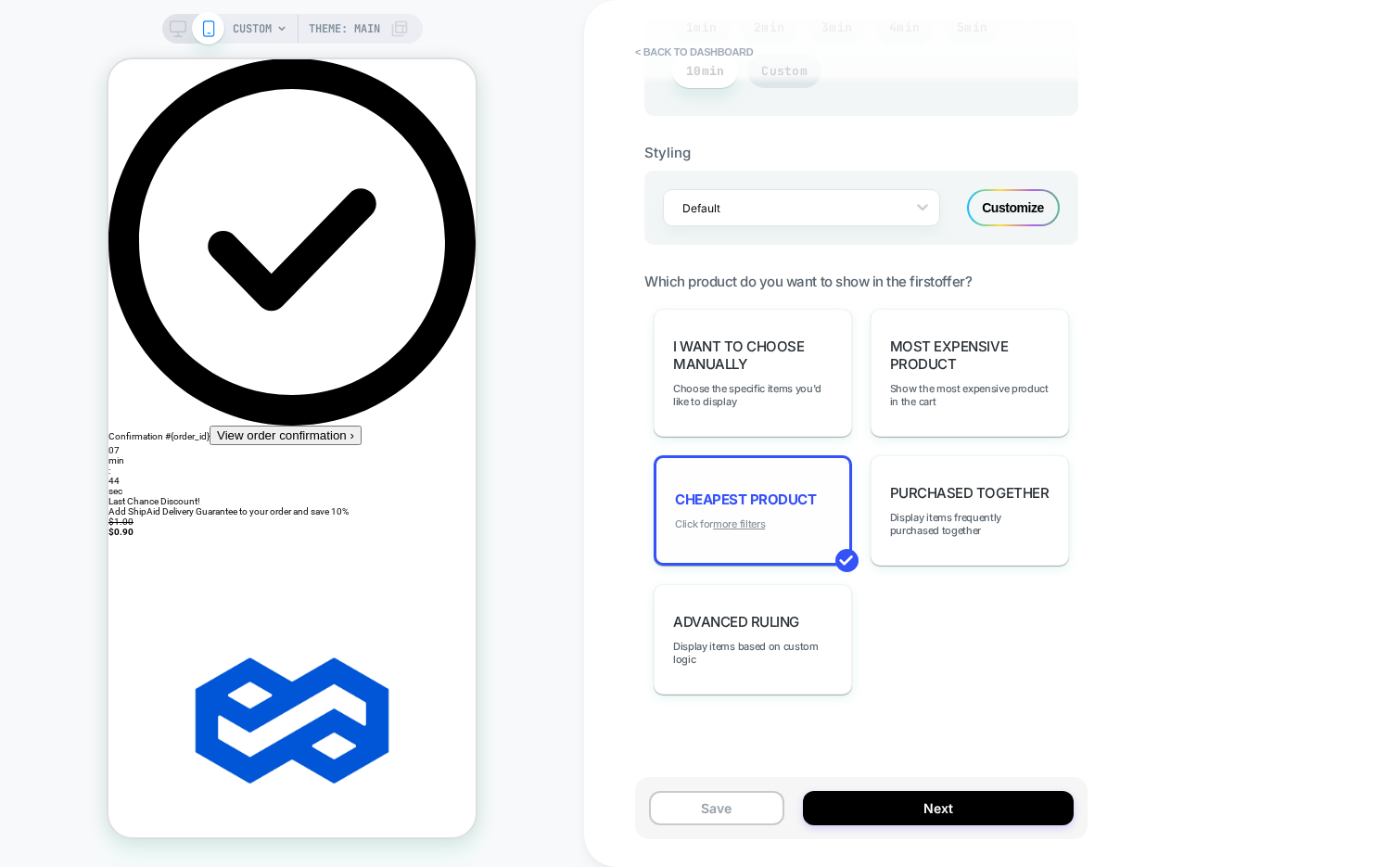
click at [750, 518] on u "more filters" at bounding box center [739, 524] width 52 height 13
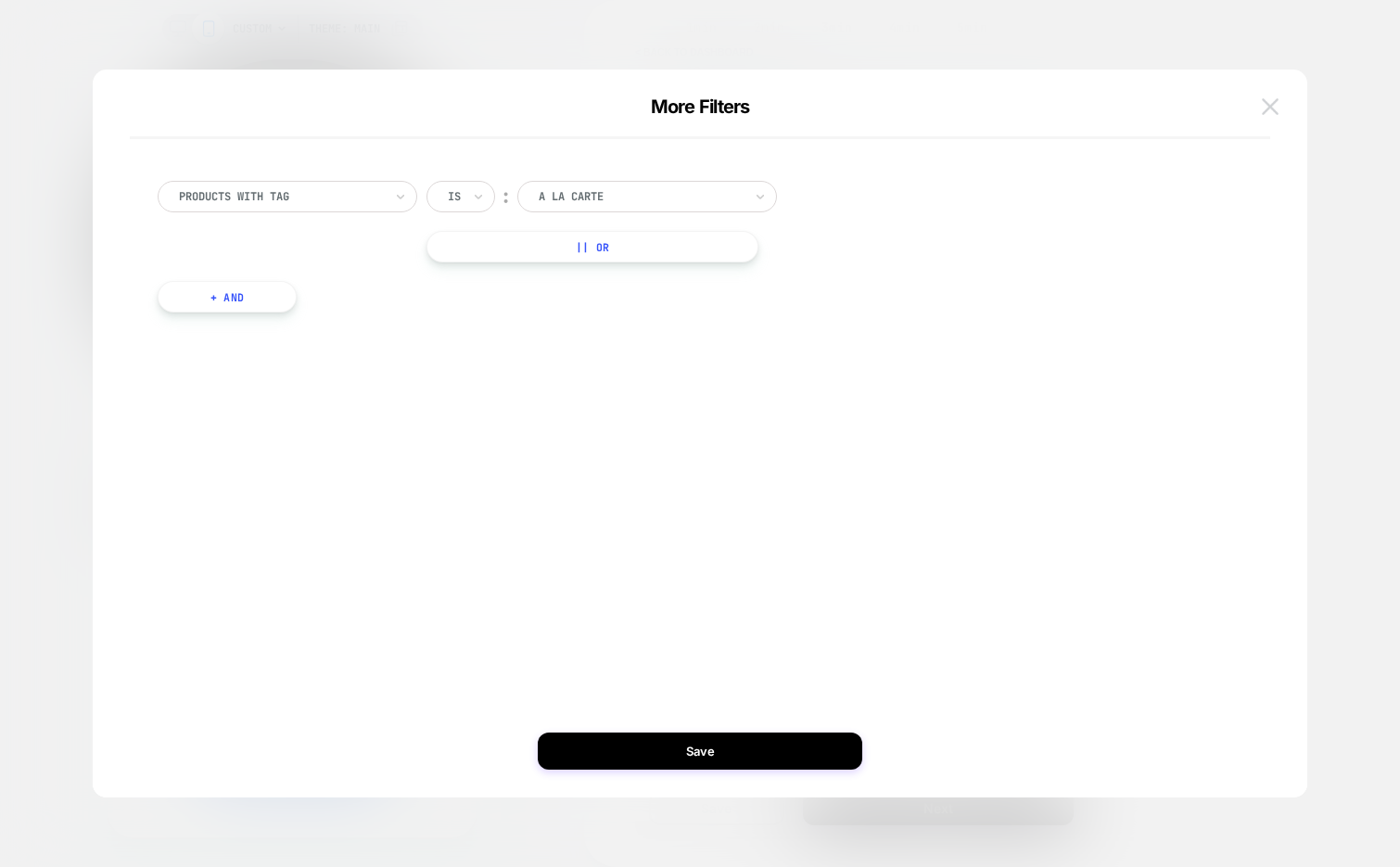
click at [1272, 114] on img at bounding box center [1269, 106] width 17 height 16
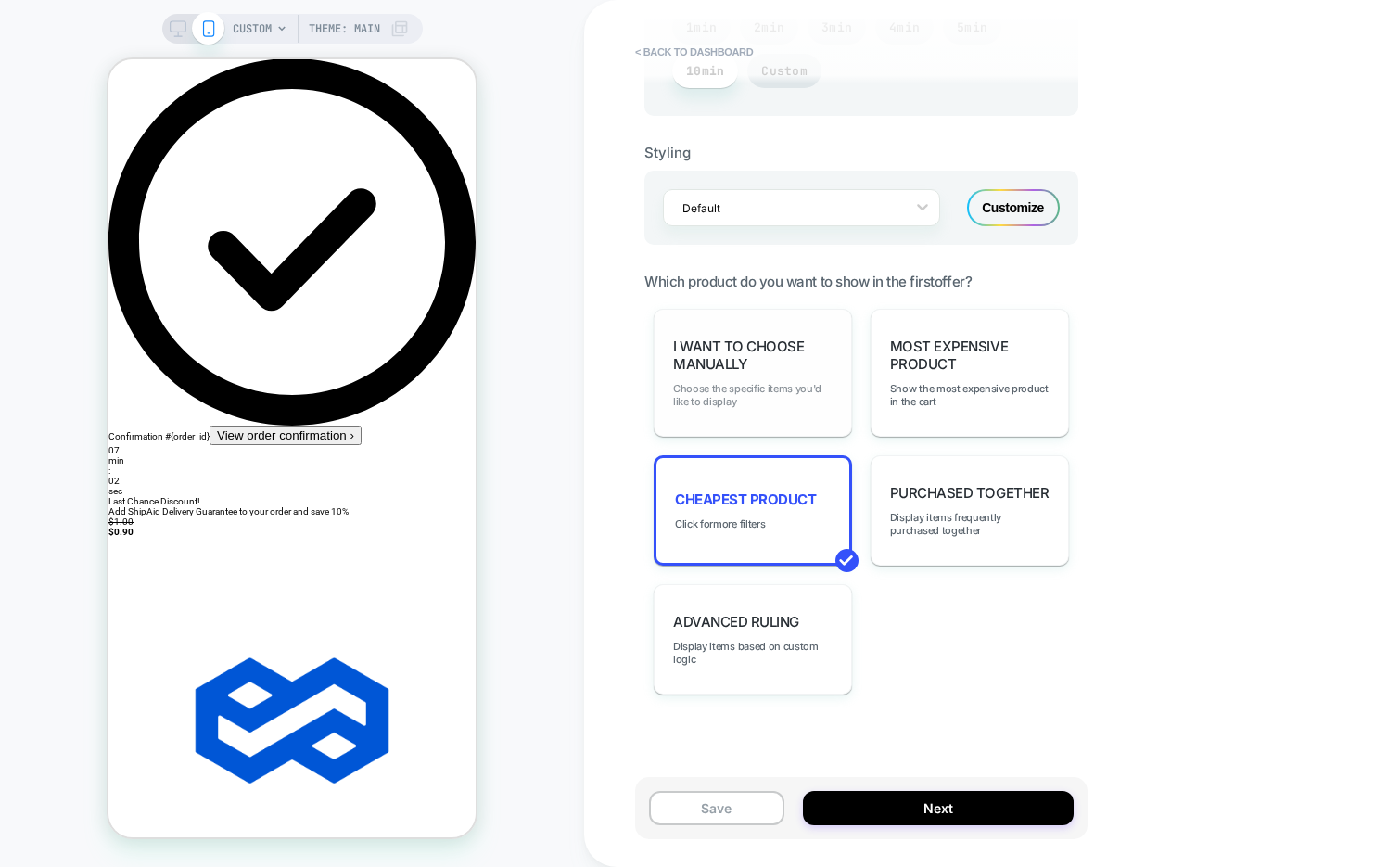
click at [744, 400] on span "Choose the specific items you'd like to display" at bounding box center [752, 394] width 159 height 26
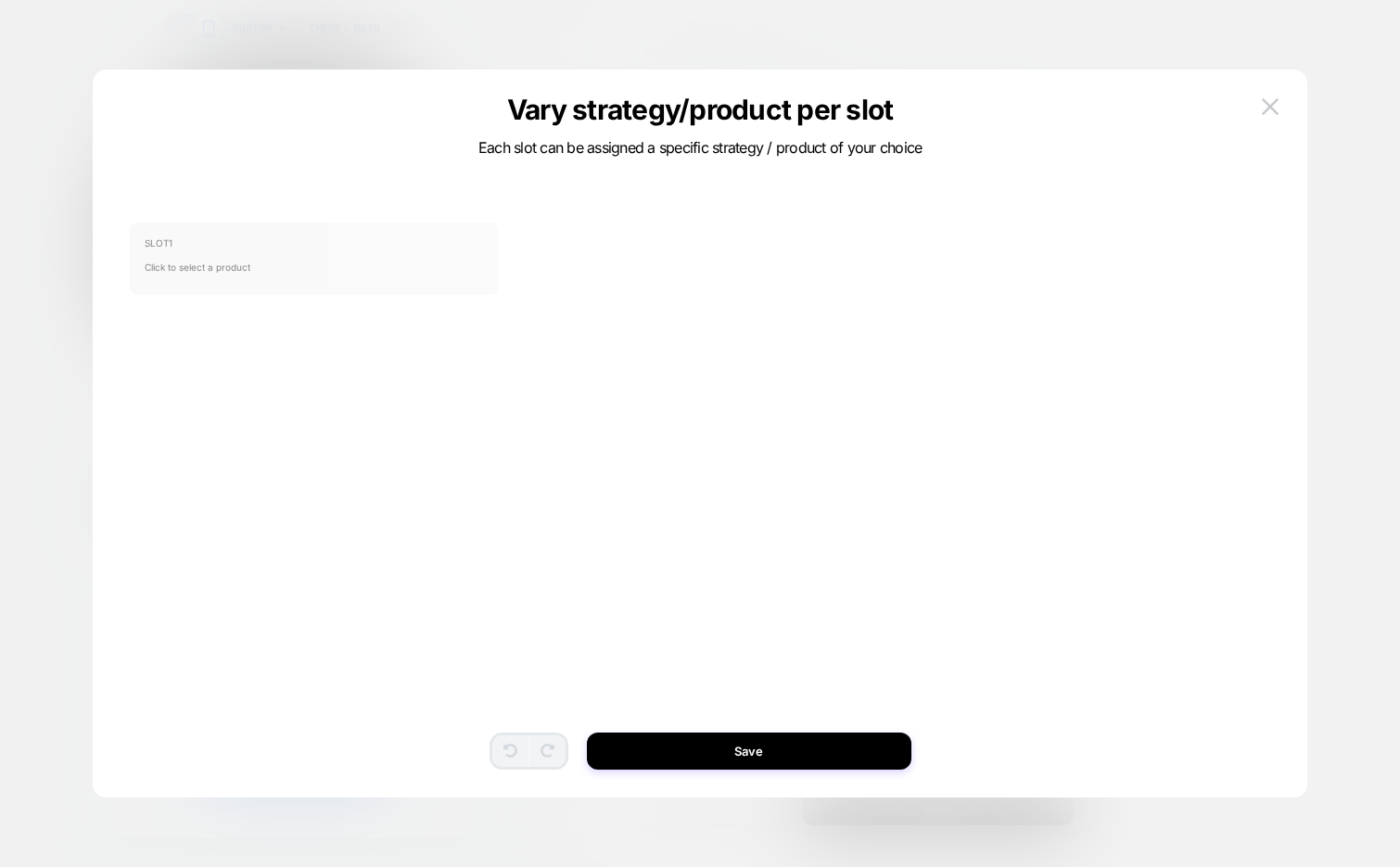
click at [281, 252] on span "Click to select a product" at bounding box center [314, 267] width 339 height 37
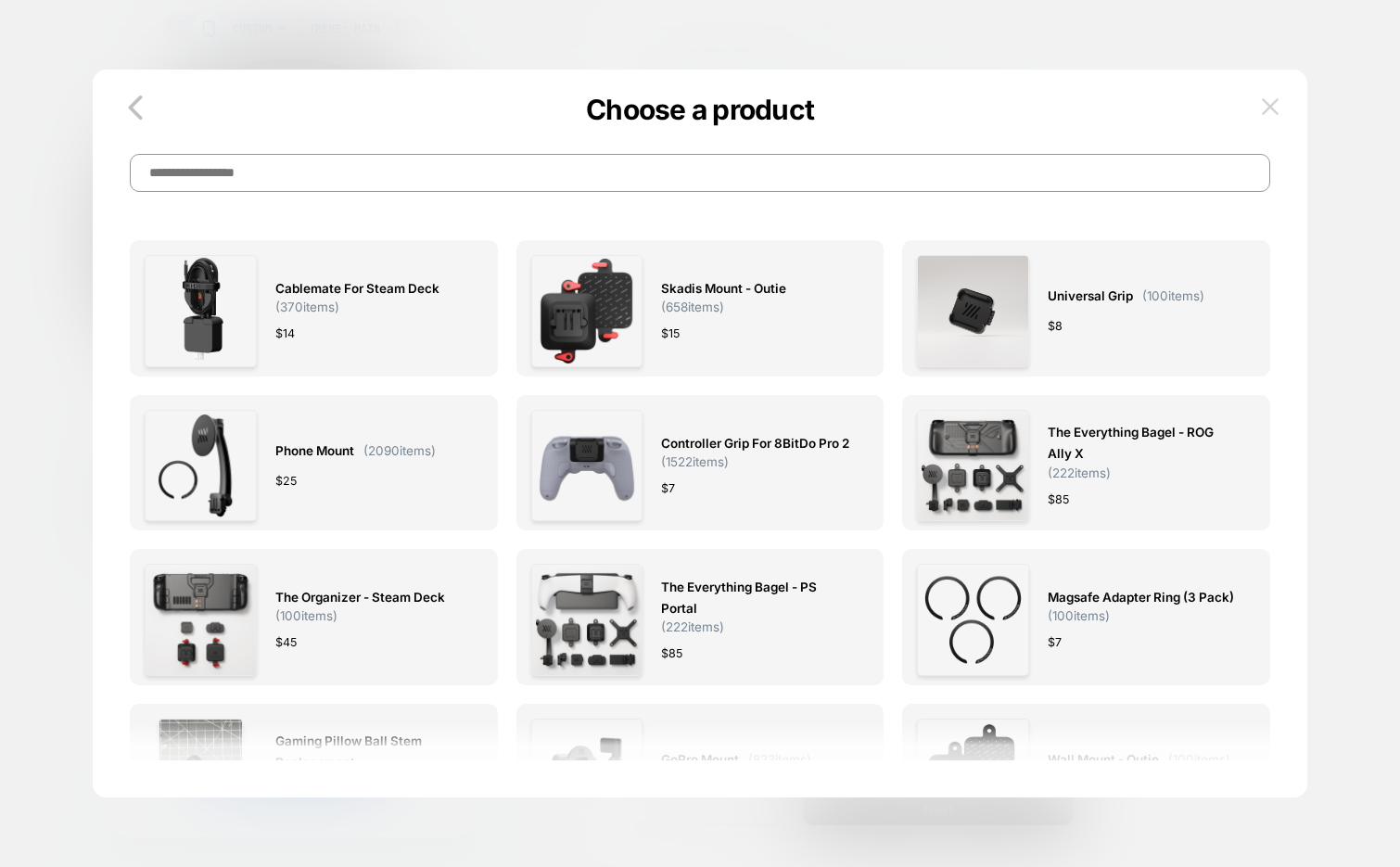
click at [1271, 114] on button at bounding box center [1270, 107] width 27 height 27
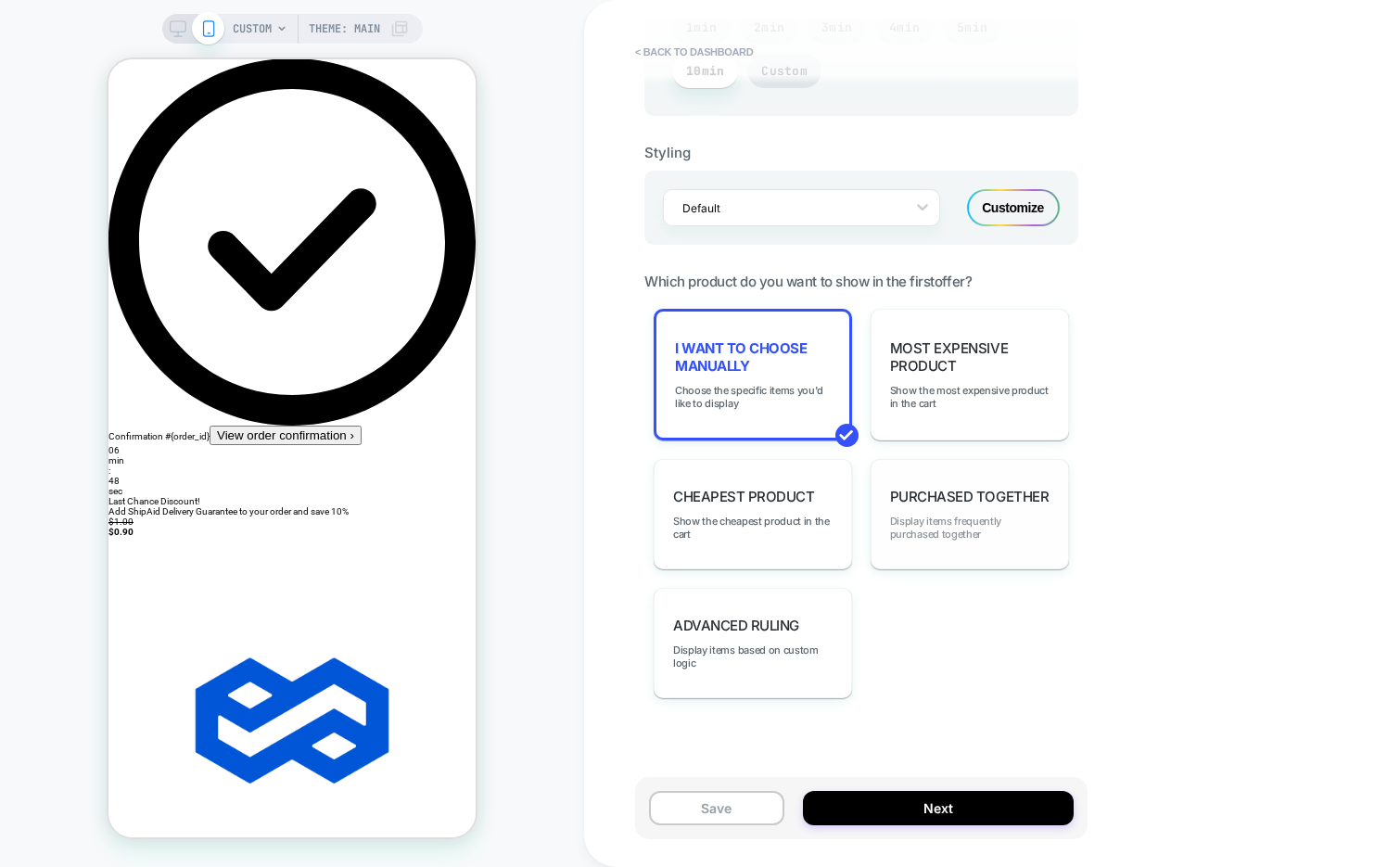
click at [985, 515] on span "Display items frequently purchased together" at bounding box center [970, 527] width 159 height 26
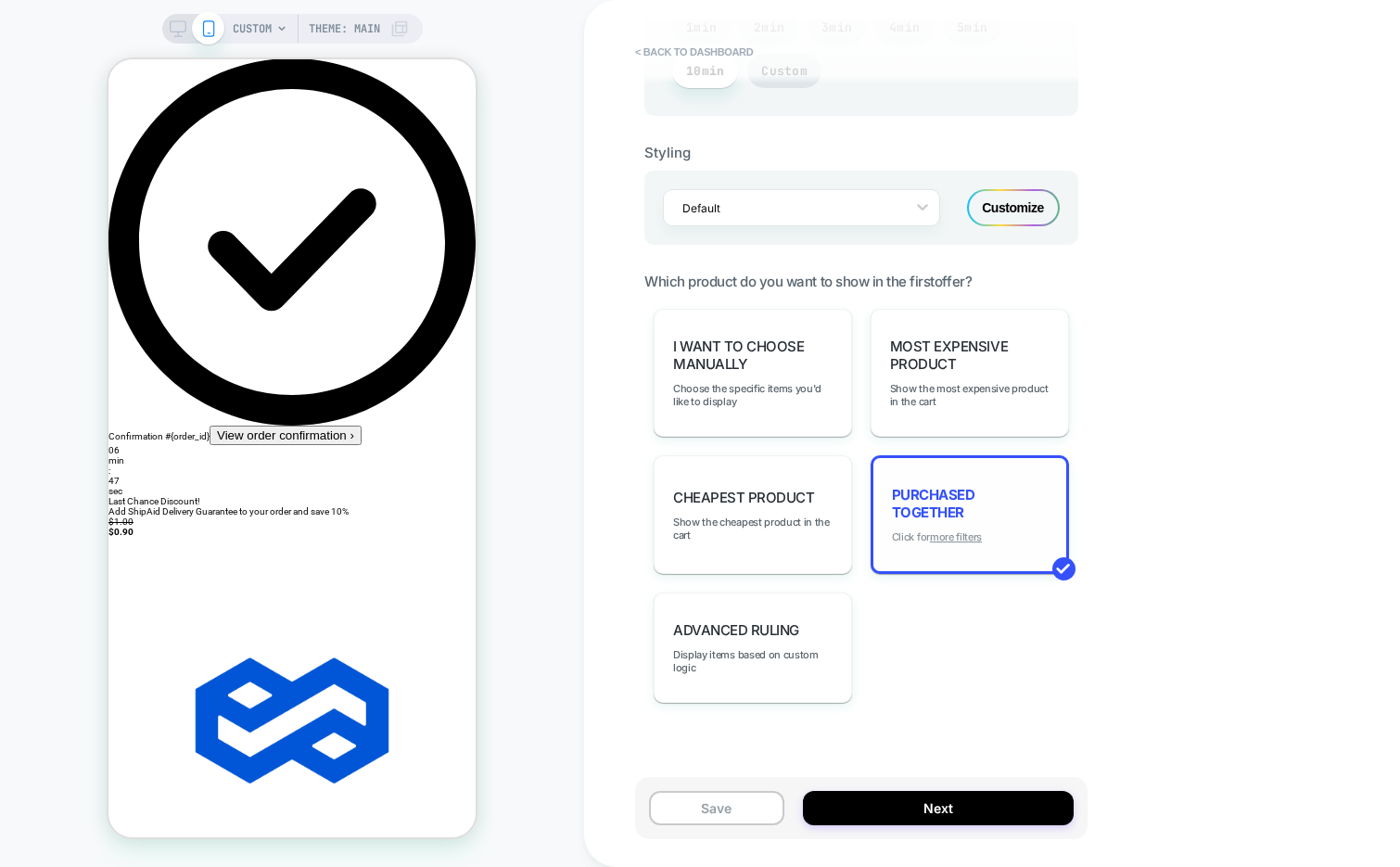
click at [967, 531] on u "more filters" at bounding box center [955, 536] width 52 height 13
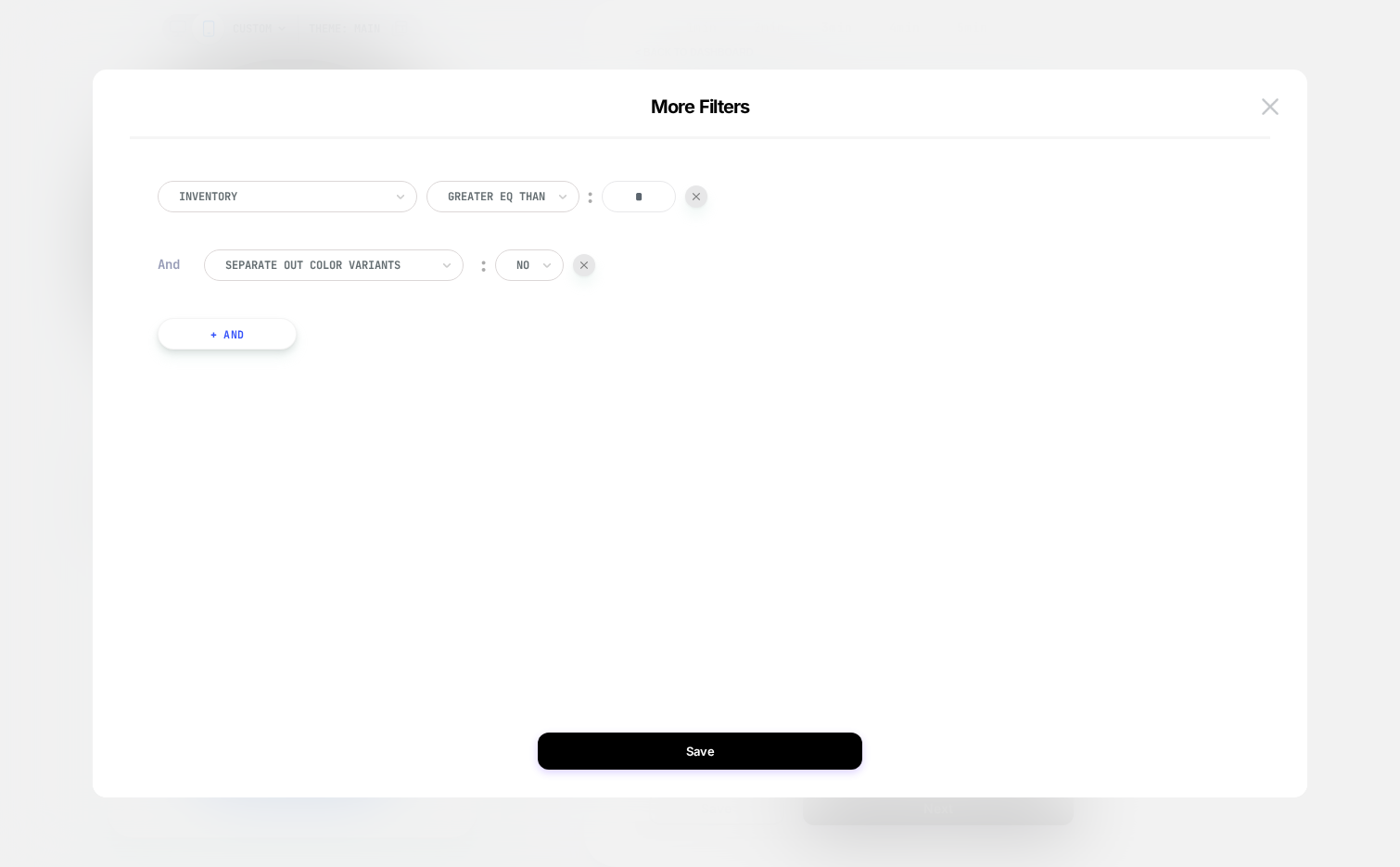
click at [544, 188] on div at bounding box center [496, 196] width 97 height 17
click at [509, 308] on div "Greater Than" at bounding box center [514, 306] width 138 height 29
click at [302, 332] on div "Inventory option Greater Than, selected. Select is focused ,type to refine list…" at bounding box center [691, 264] width 1085 height 224
click at [265, 335] on button "+ And" at bounding box center [227, 334] width 139 height 31
click at [385, 344] on div at bounding box center [327, 352] width 203 height 17
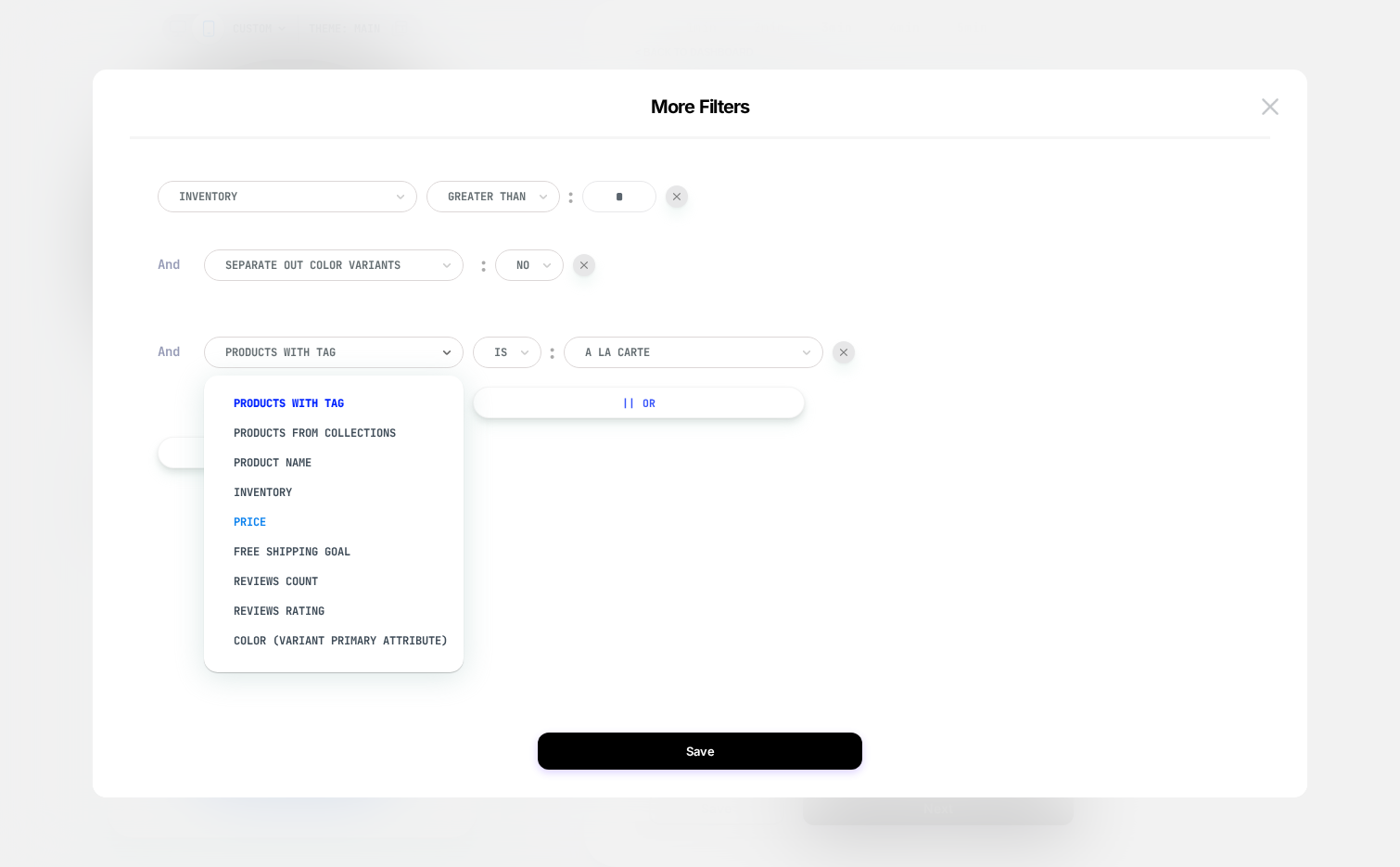
click at [335, 520] on div "Price" at bounding box center [342, 522] width 241 height 29
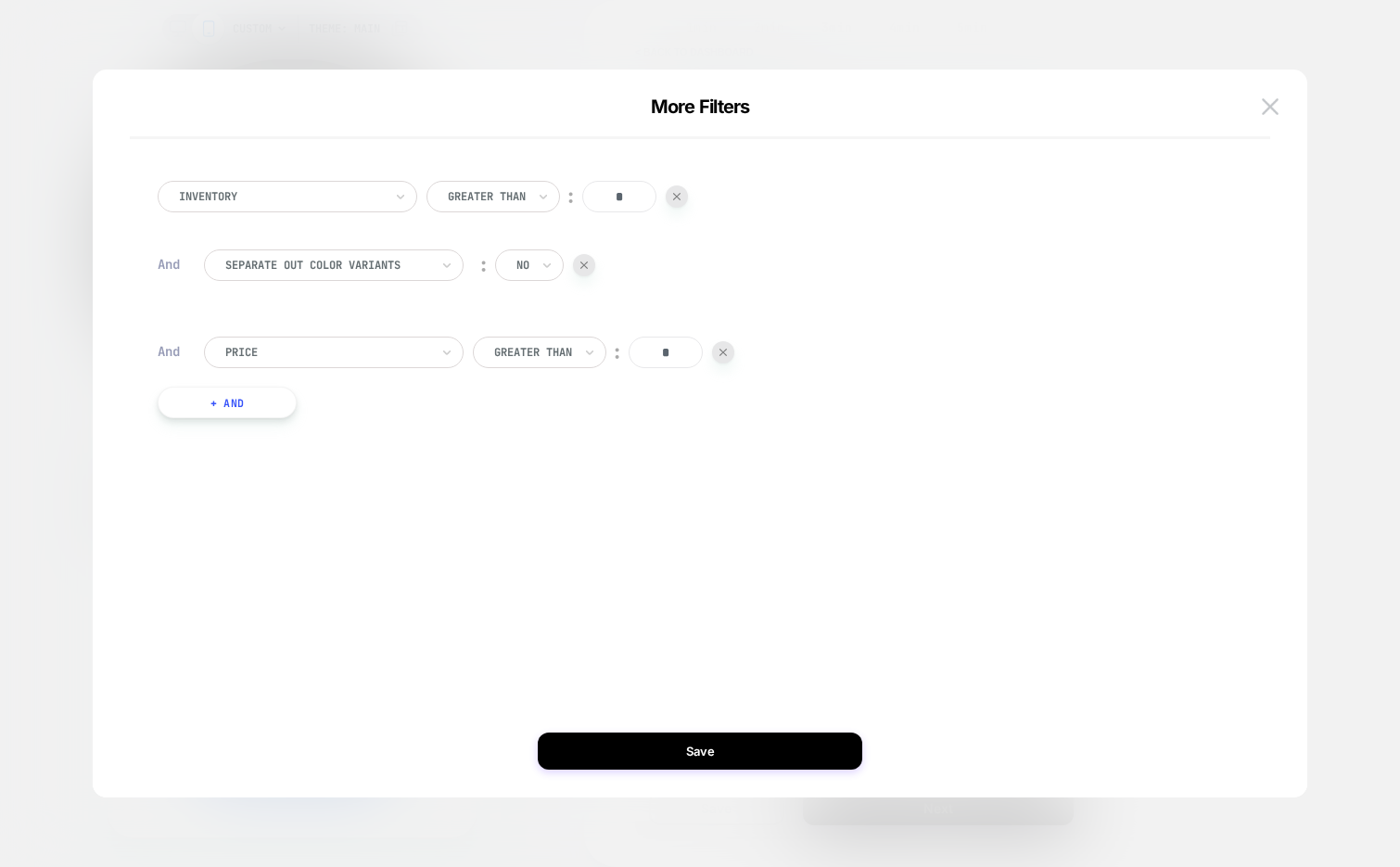
click at [1291, 102] on div "More Filters" at bounding box center [700, 117] width 1214 height 44
click at [1270, 104] on img at bounding box center [1269, 106] width 17 height 16
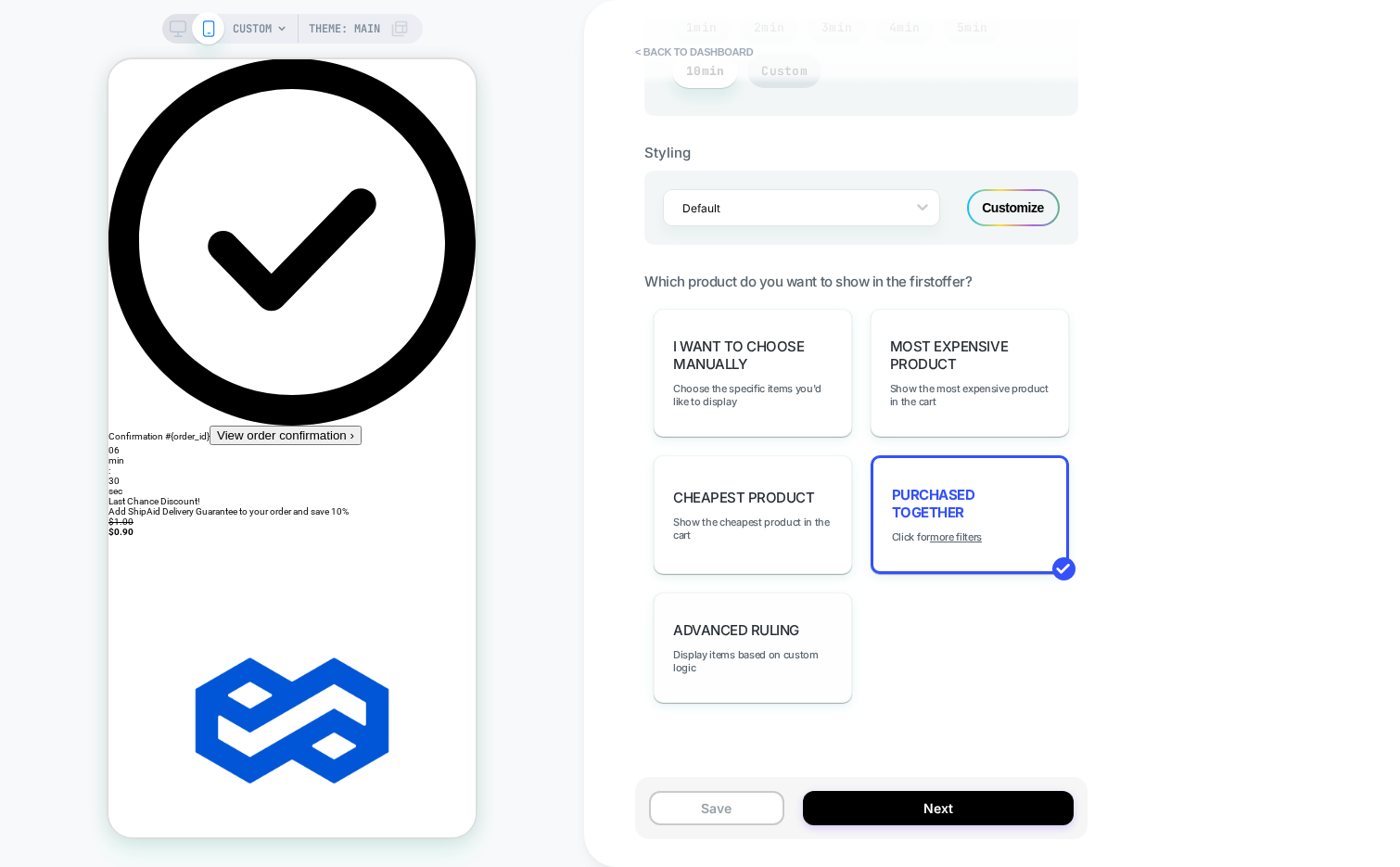
click at [763, 621] on span "Advanced Ruling" at bounding box center [736, 630] width 126 height 18
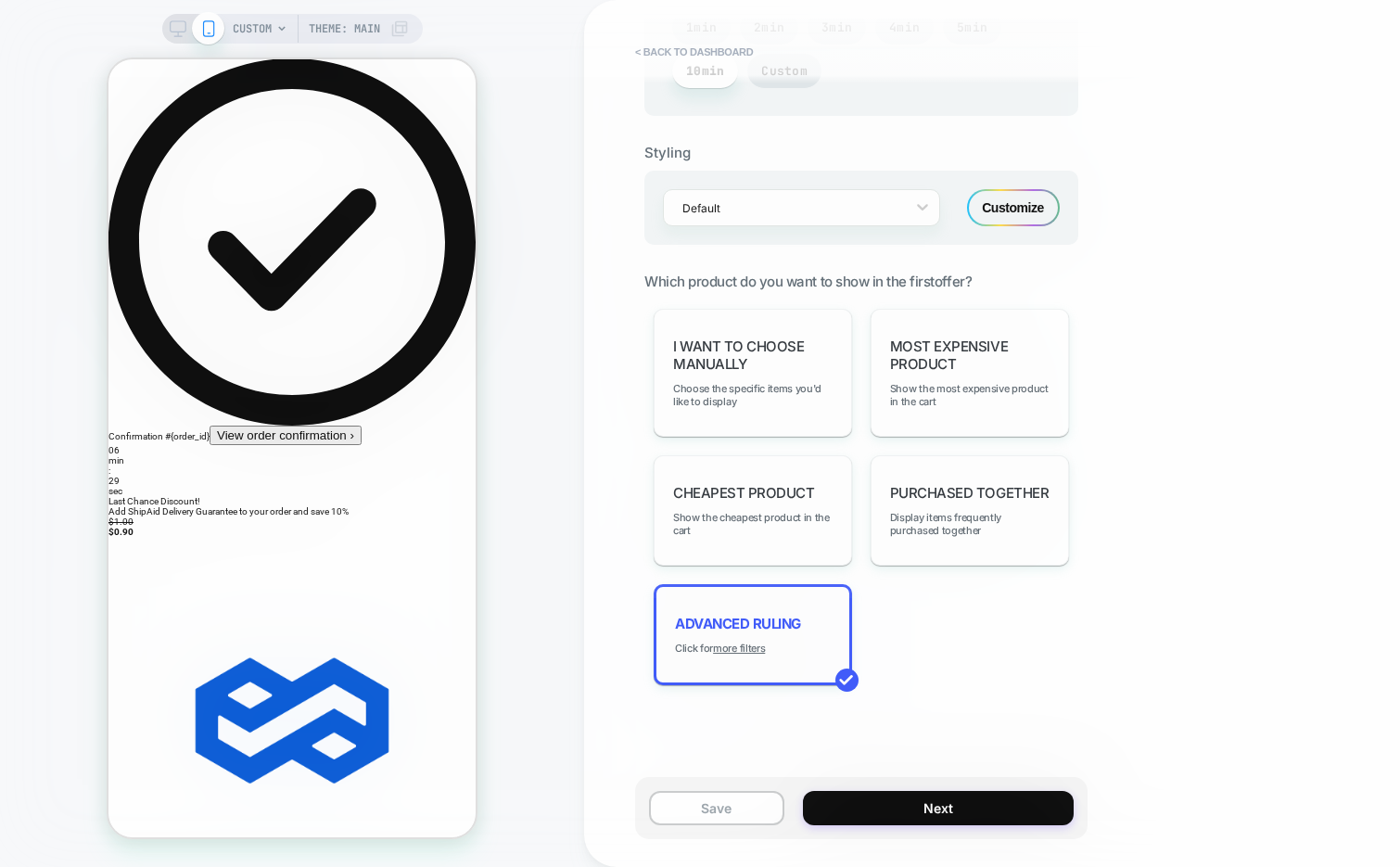
scroll to position [1098, 0]
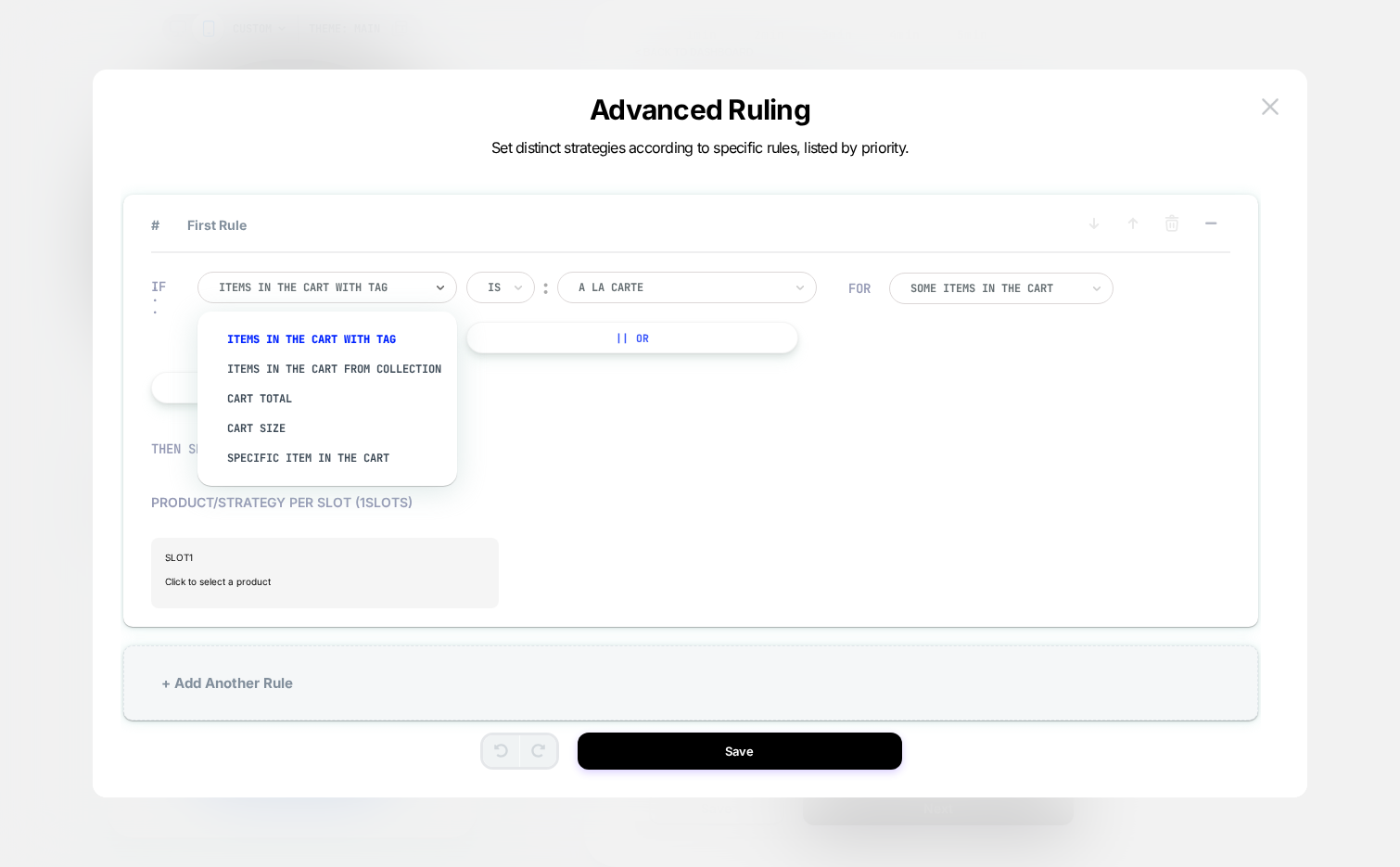
click at [268, 296] on div at bounding box center [321, 287] width 203 height 17
click at [369, 469] on div "Specific item in the cart" at bounding box center [337, 458] width 241 height 29
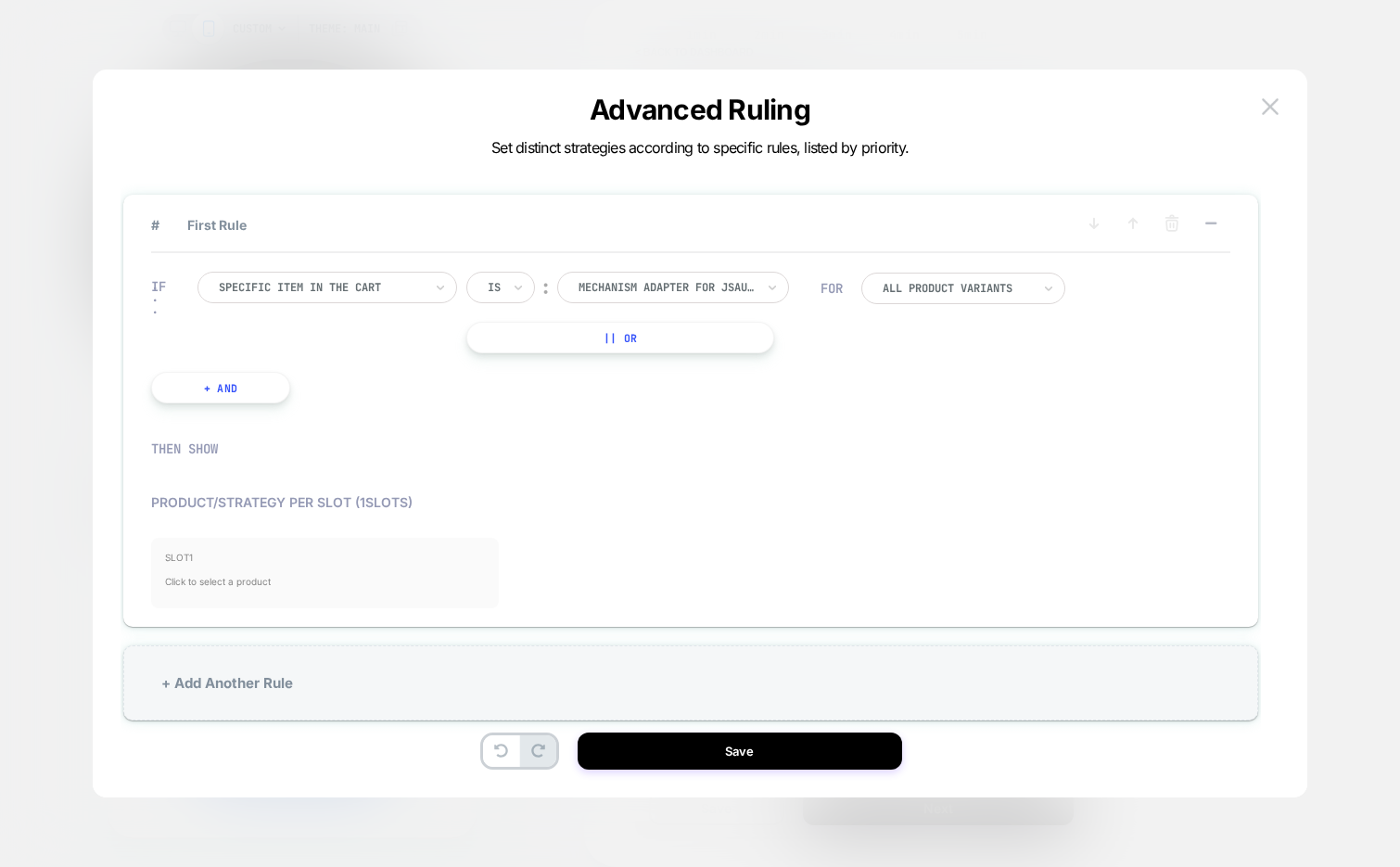
click at [369, 599] on span "Click to select a product" at bounding box center [325, 581] width 320 height 37
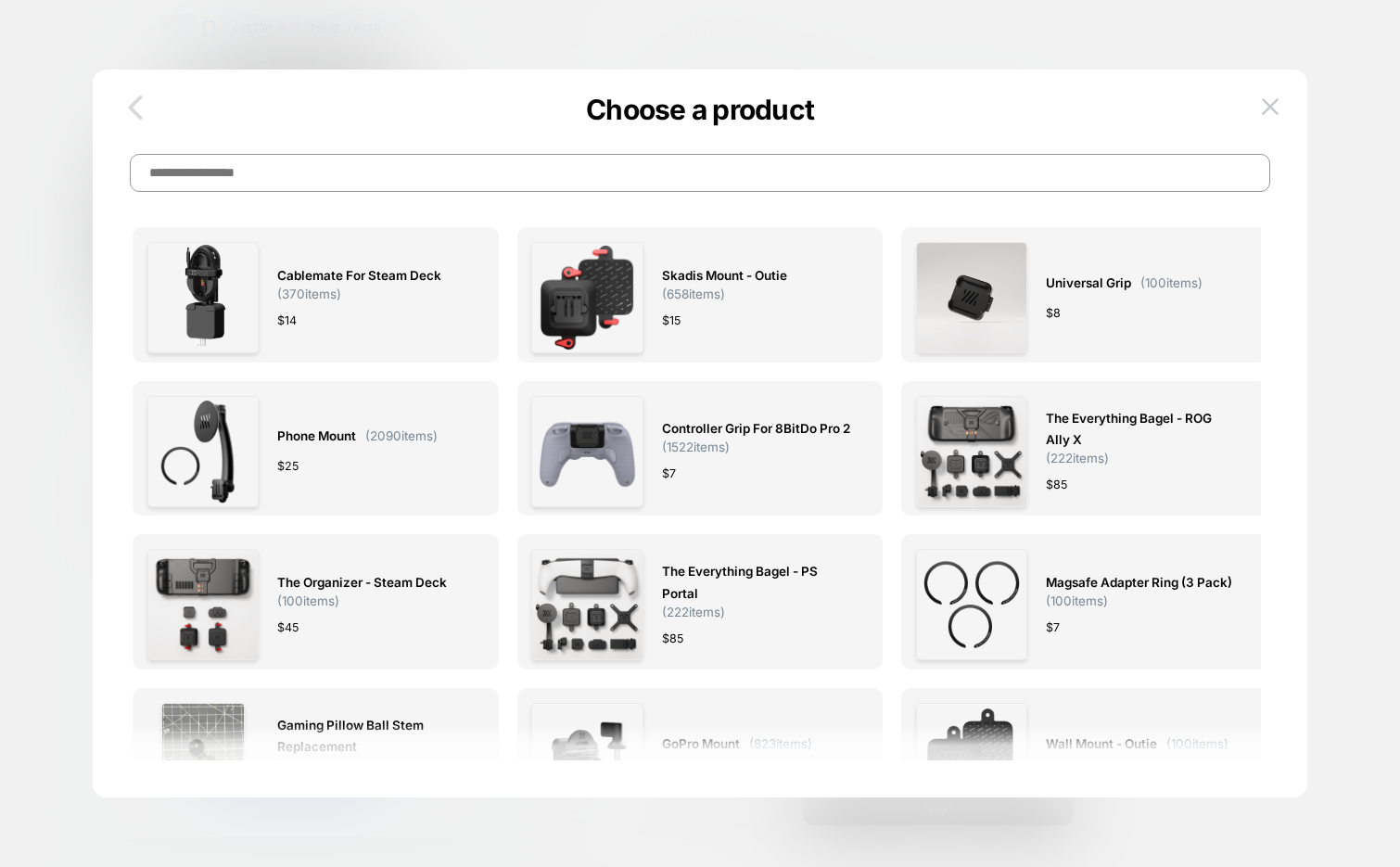
click at [135, 96] on icon "button" at bounding box center [135, 108] width 37 height 37
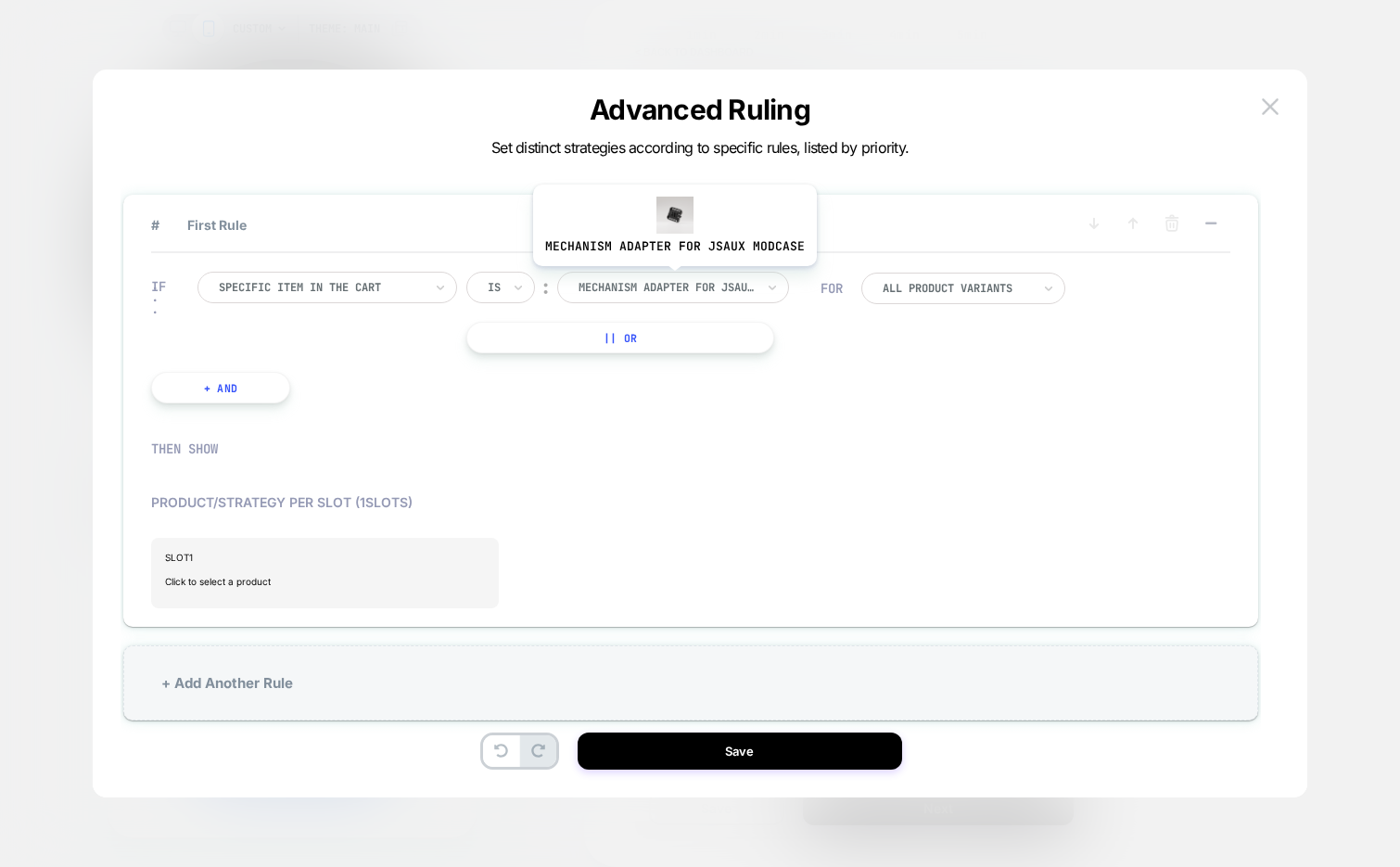
click at [655, 297] on div "mechanism adapter for jsaux modcase" at bounding box center [666, 287] width 180 height 21
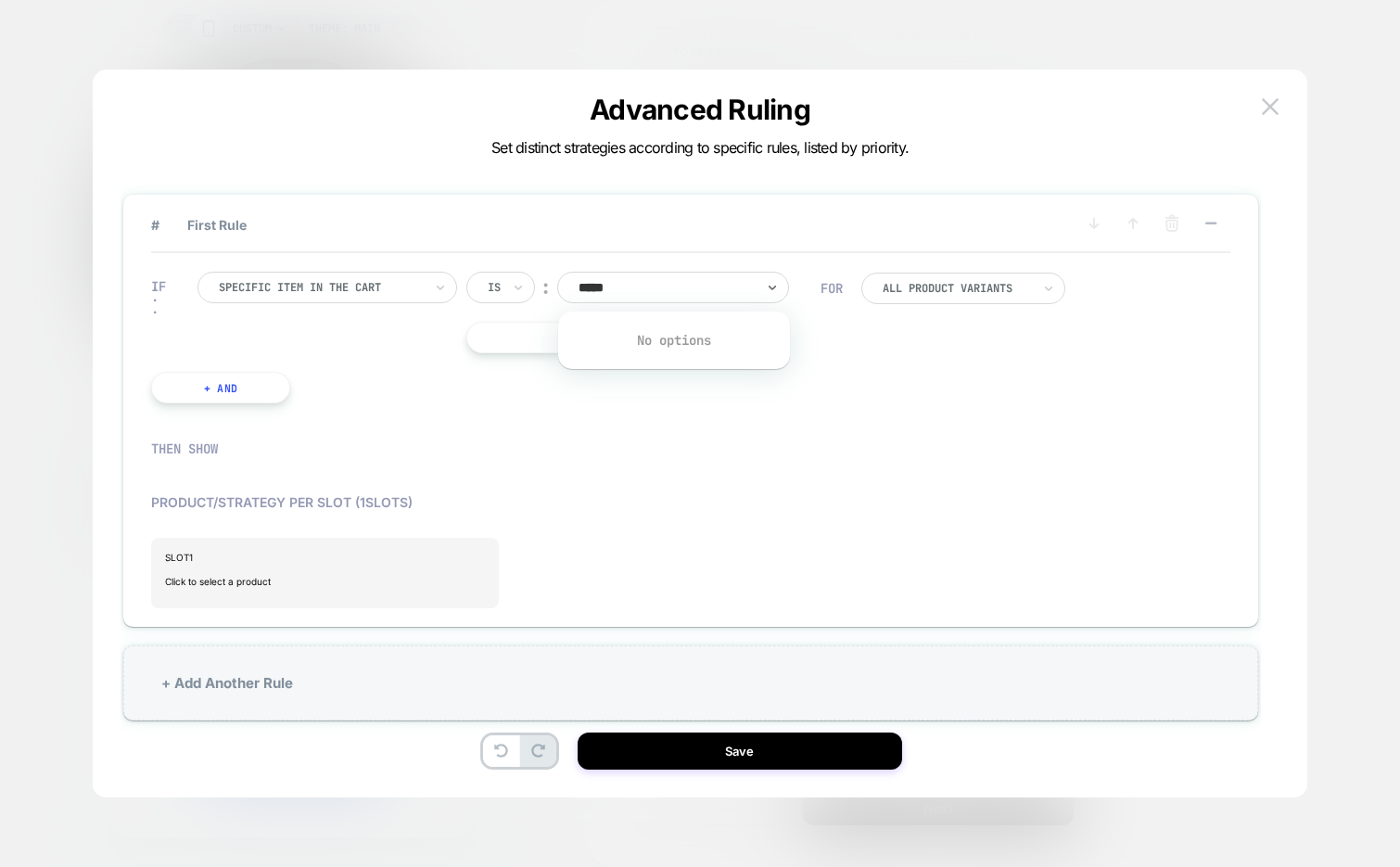
type input "****"
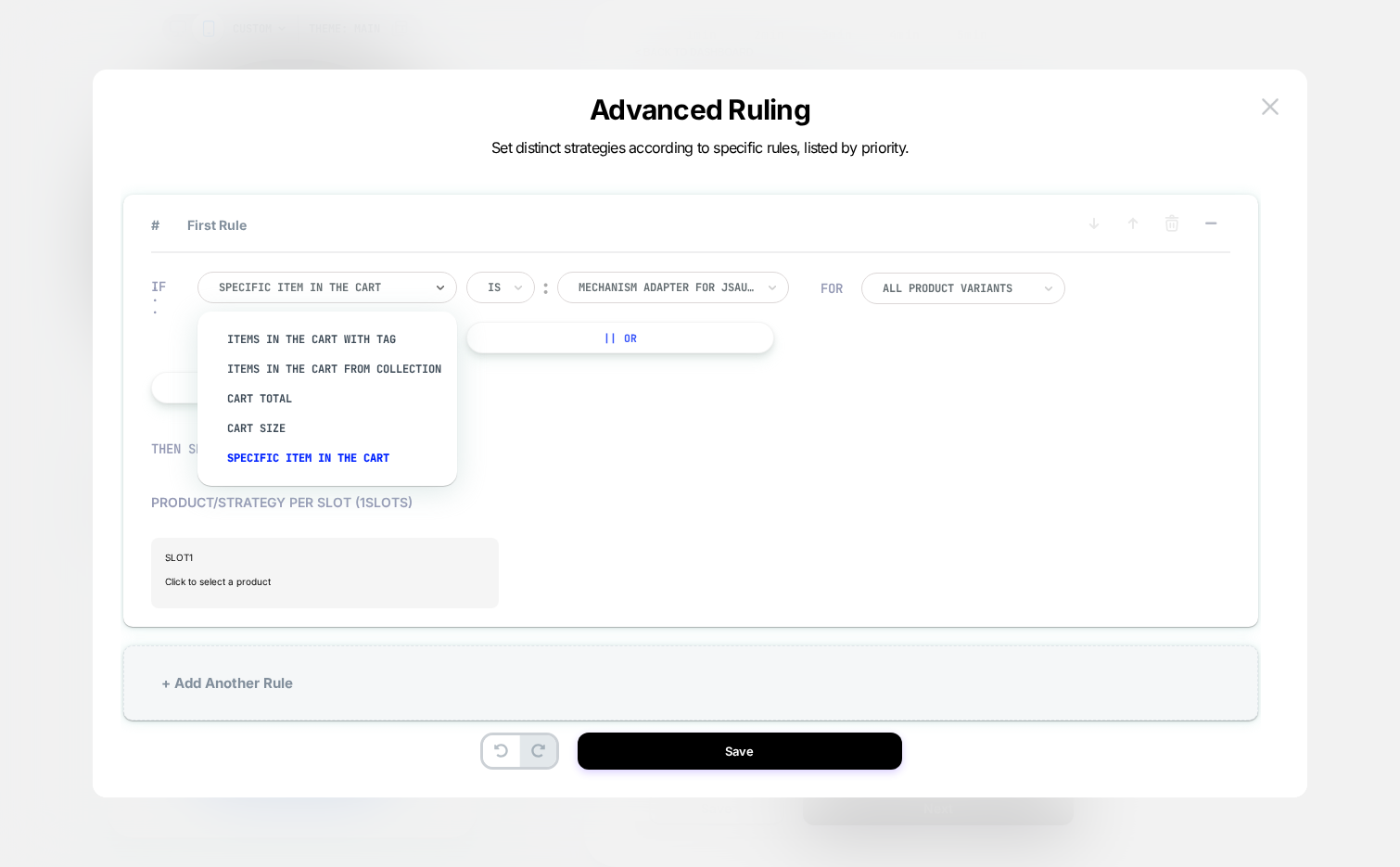
click at [369, 293] on div at bounding box center [321, 287] width 203 height 17
click at [325, 344] on div "Items in the cart with tag" at bounding box center [337, 340] width 241 height 29
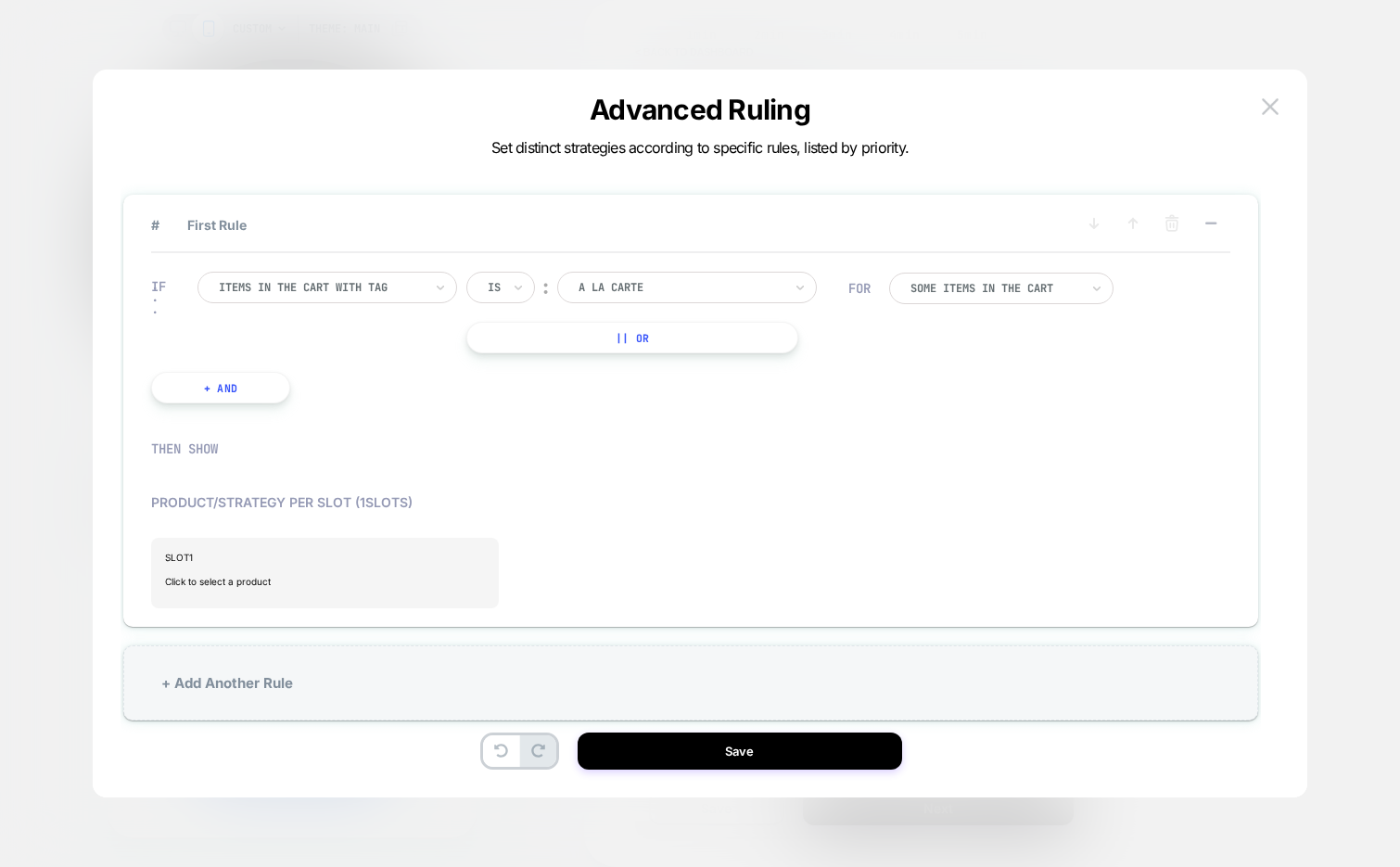
click at [644, 294] on div at bounding box center [680, 287] width 203 height 17
type input "****"
click at [713, 339] on div "Controller Grip" at bounding box center [697, 340] width 241 height 29
click at [273, 576] on span "Click to select a product" at bounding box center [325, 581] width 320 height 37
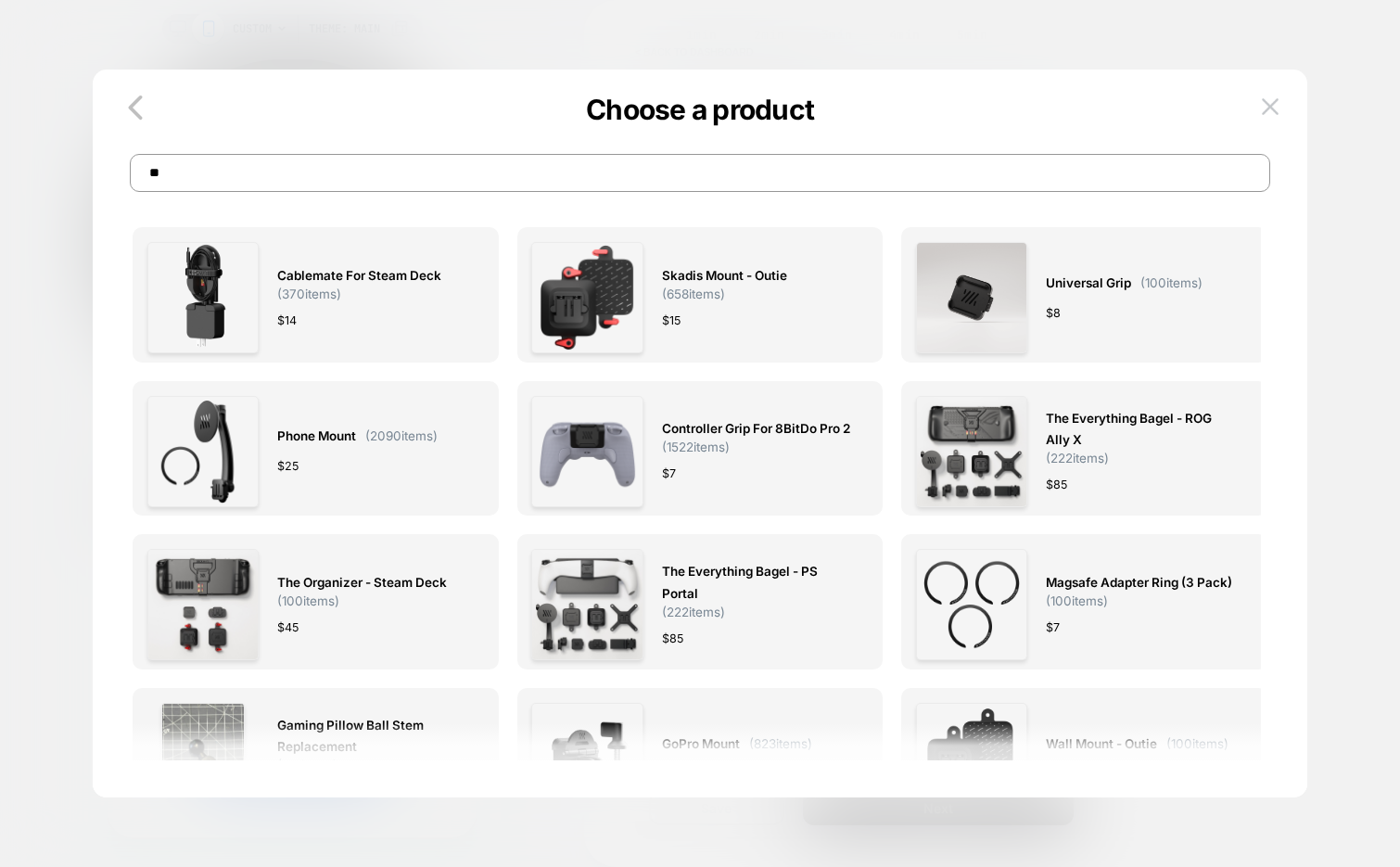
type input "*"
click at [366, 464] on div "$ 25" at bounding box center [357, 466] width 160 height 20
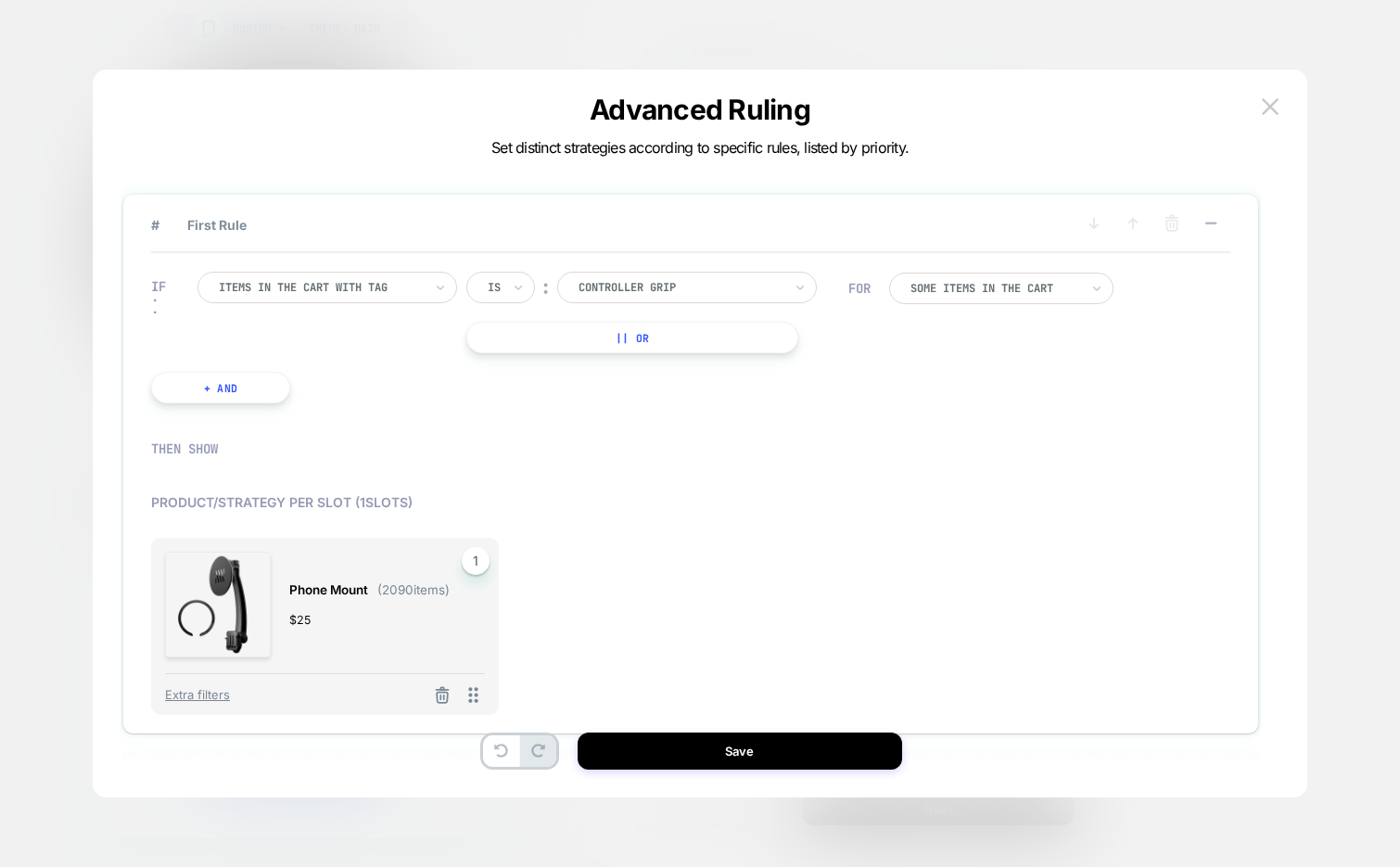
scroll to position [85, 0]
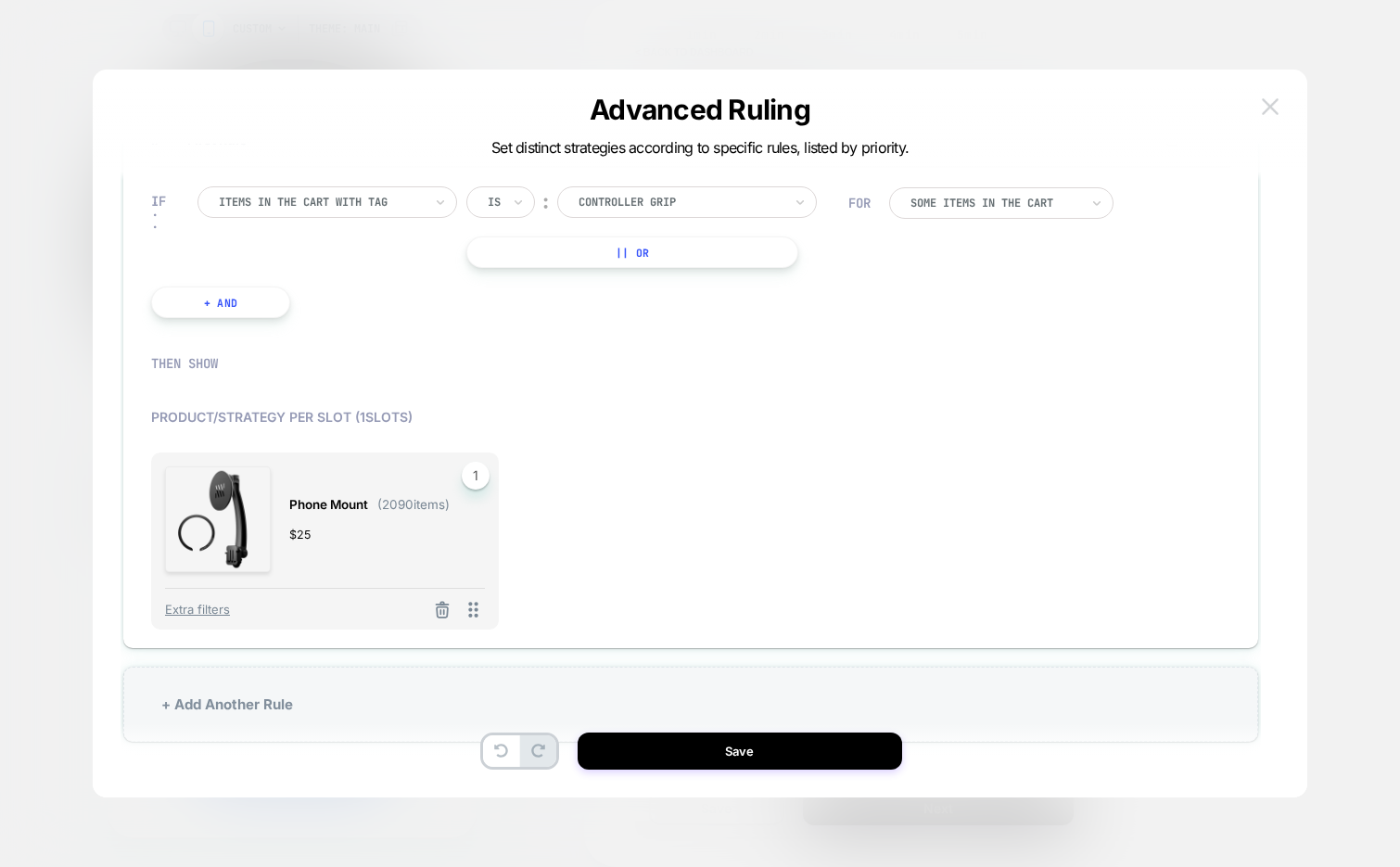
click at [1279, 107] on button at bounding box center [1270, 107] width 27 height 27
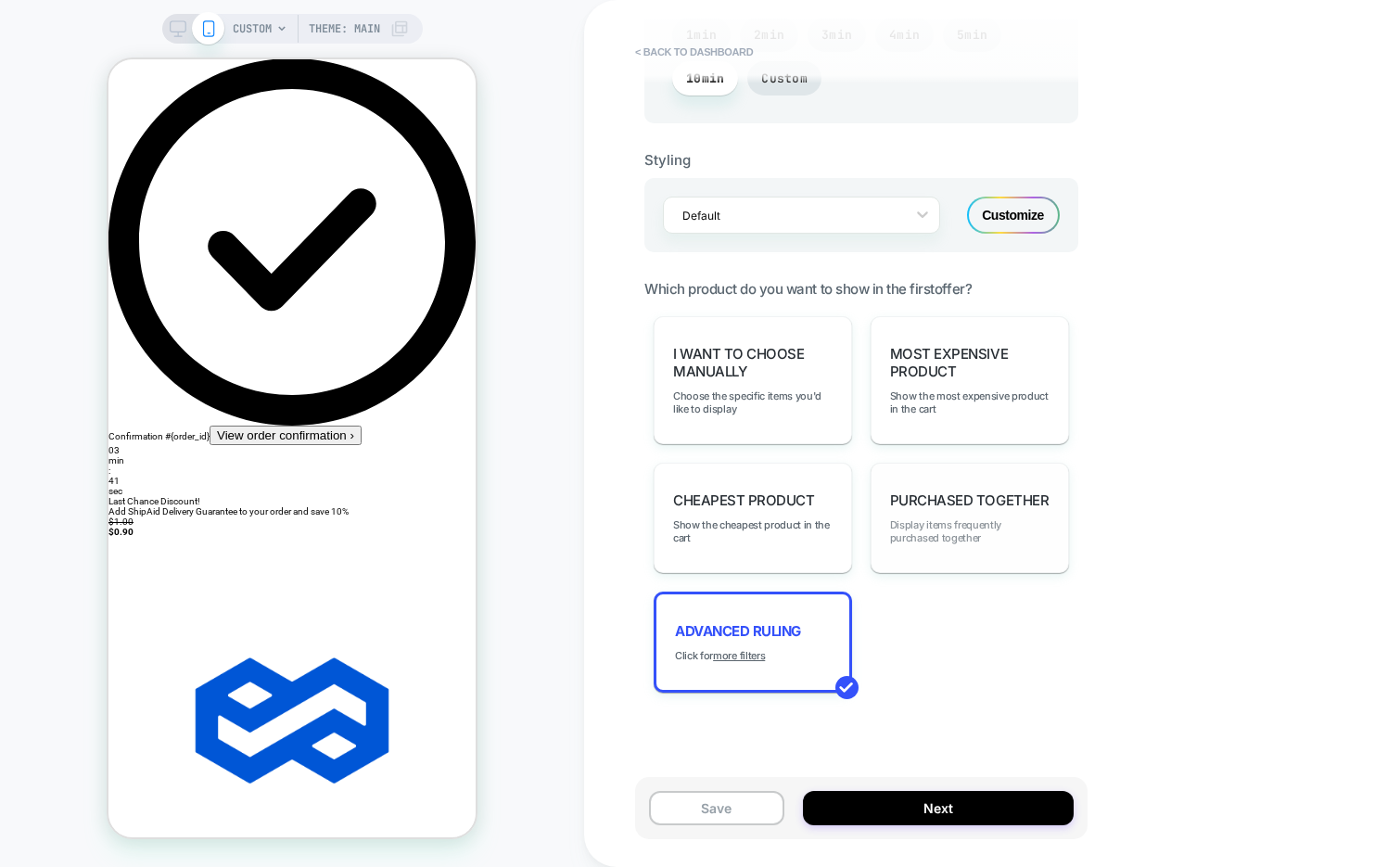
click at [989, 525] on span "Display items frequently purchased together" at bounding box center [970, 531] width 159 height 26
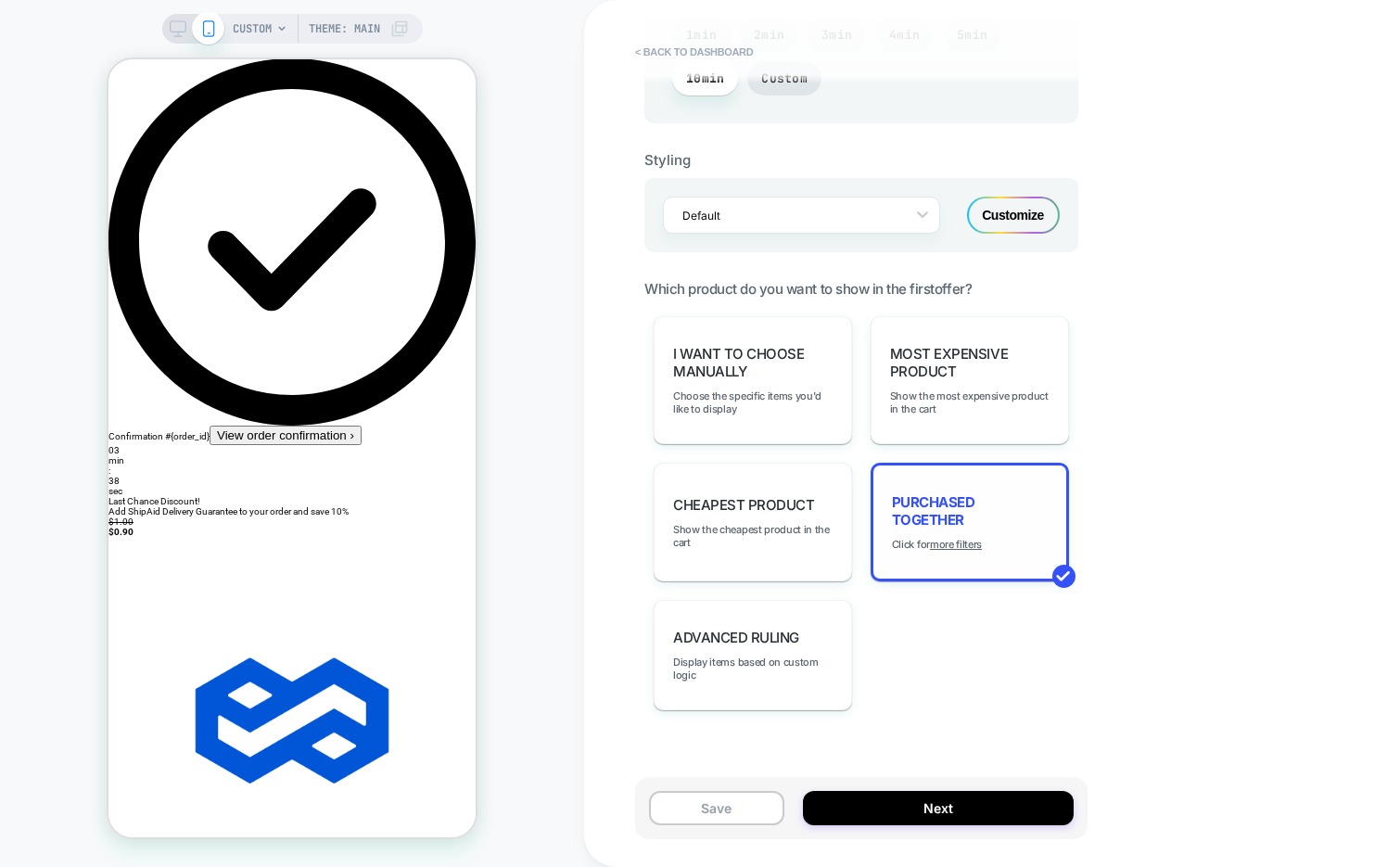
click at [943, 543] on div "Purchased Together Click for more filters" at bounding box center [970, 522] width 199 height 118
click at [957, 538] on u "more filters" at bounding box center [955, 544] width 52 height 13
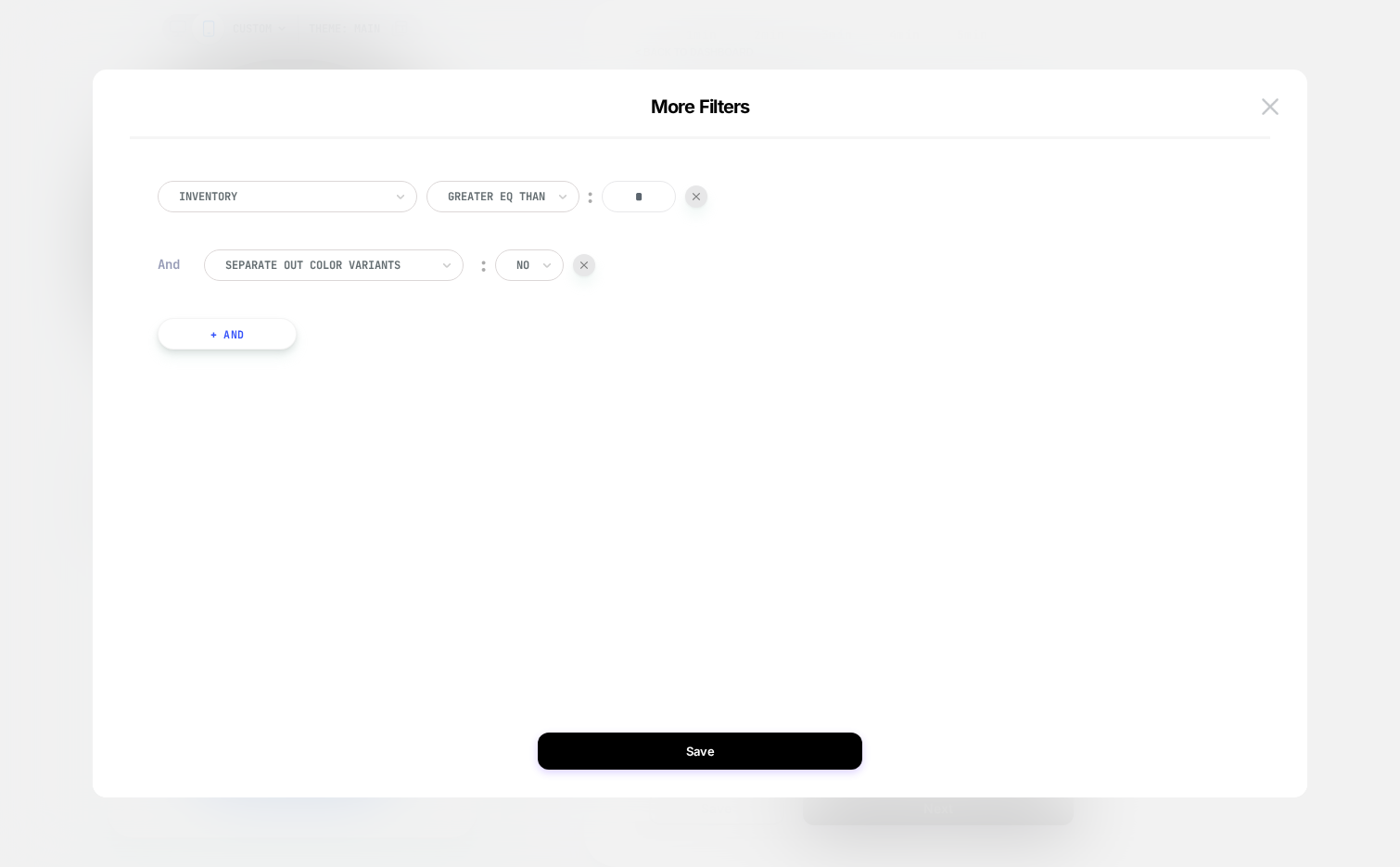
click at [240, 338] on button "+ And" at bounding box center [227, 334] width 139 height 31
click at [299, 346] on div at bounding box center [327, 352] width 203 height 17
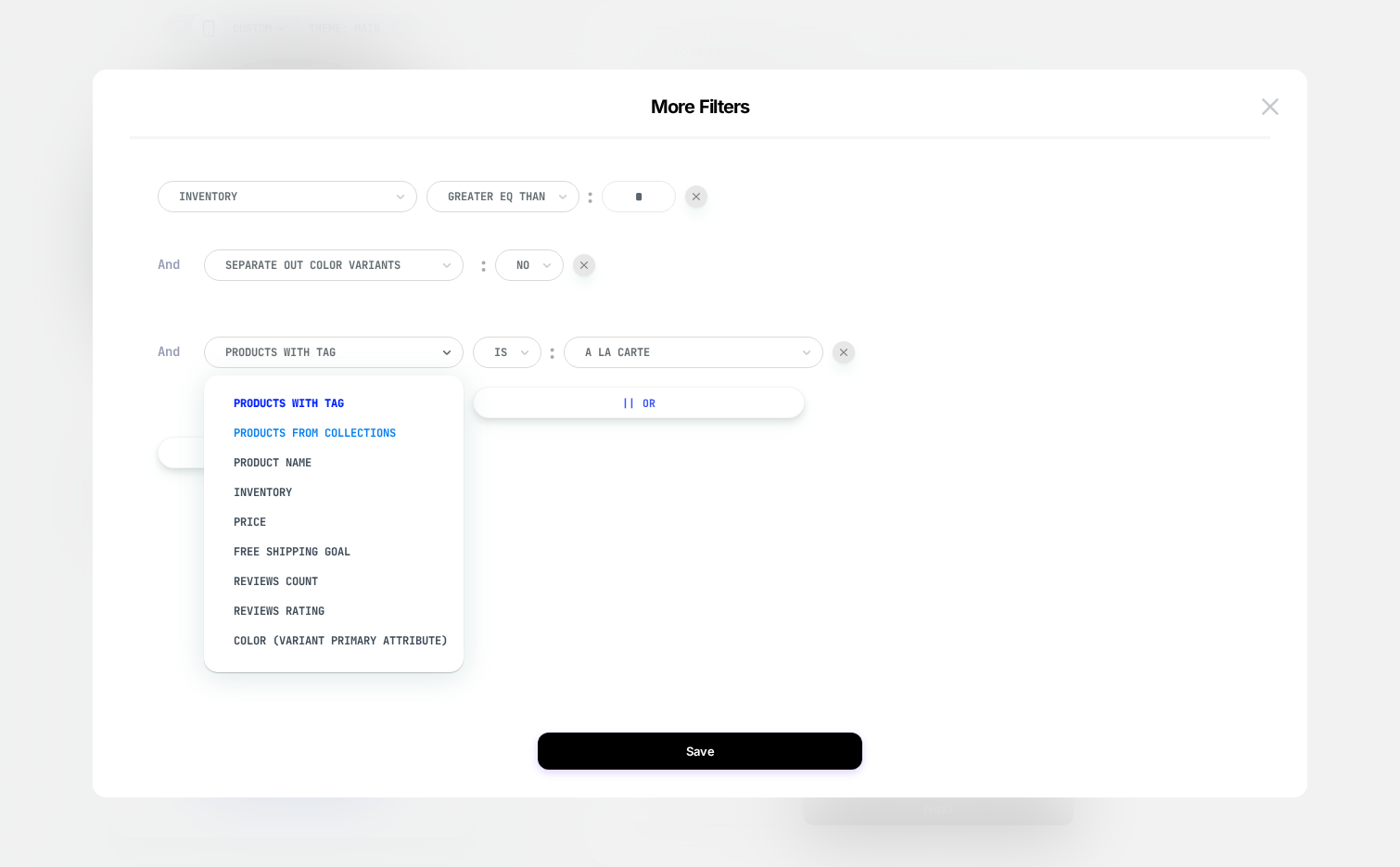
click at [355, 428] on div "products from collections" at bounding box center [342, 433] width 241 height 29
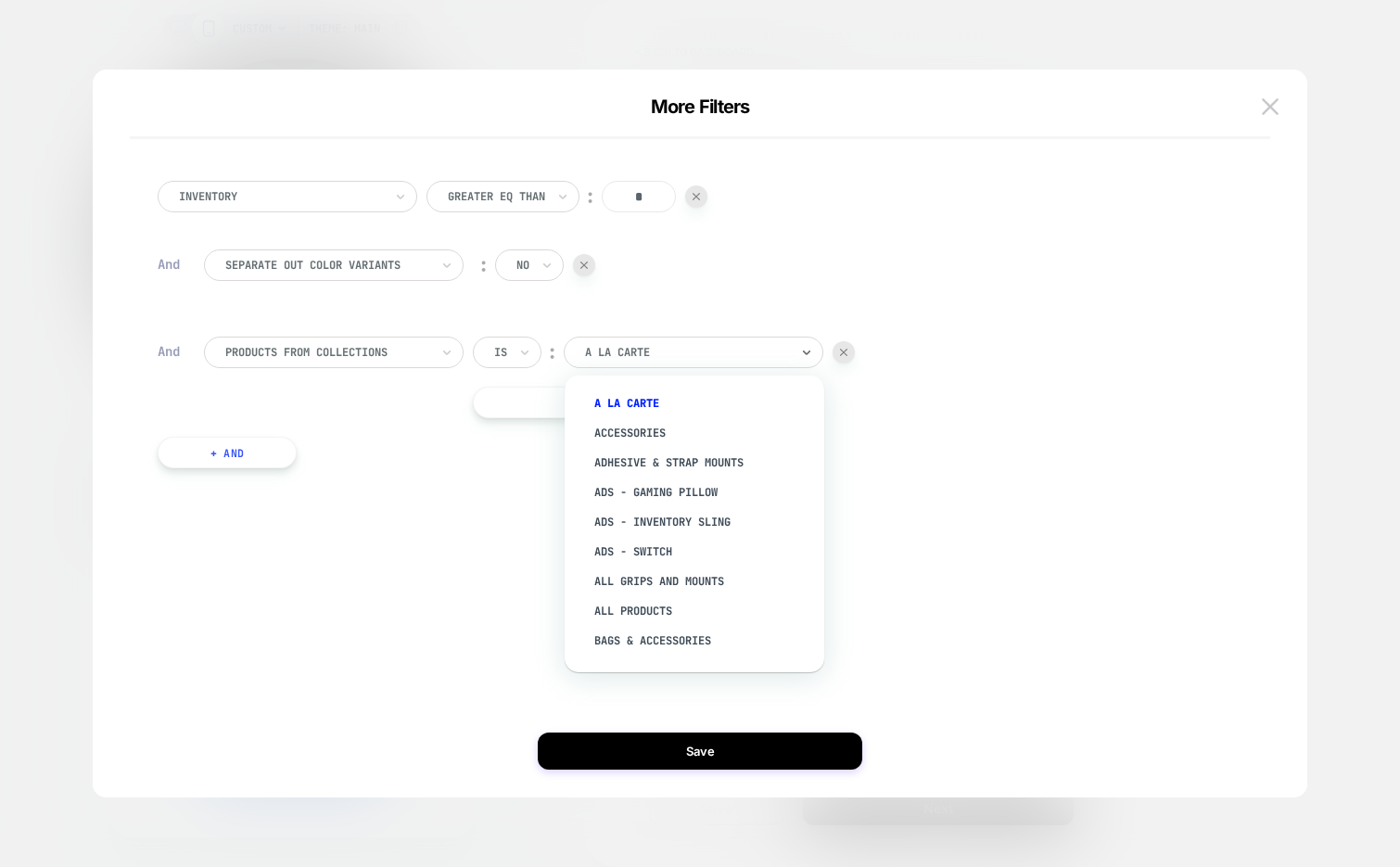
click at [659, 356] on div at bounding box center [687, 352] width 203 height 17
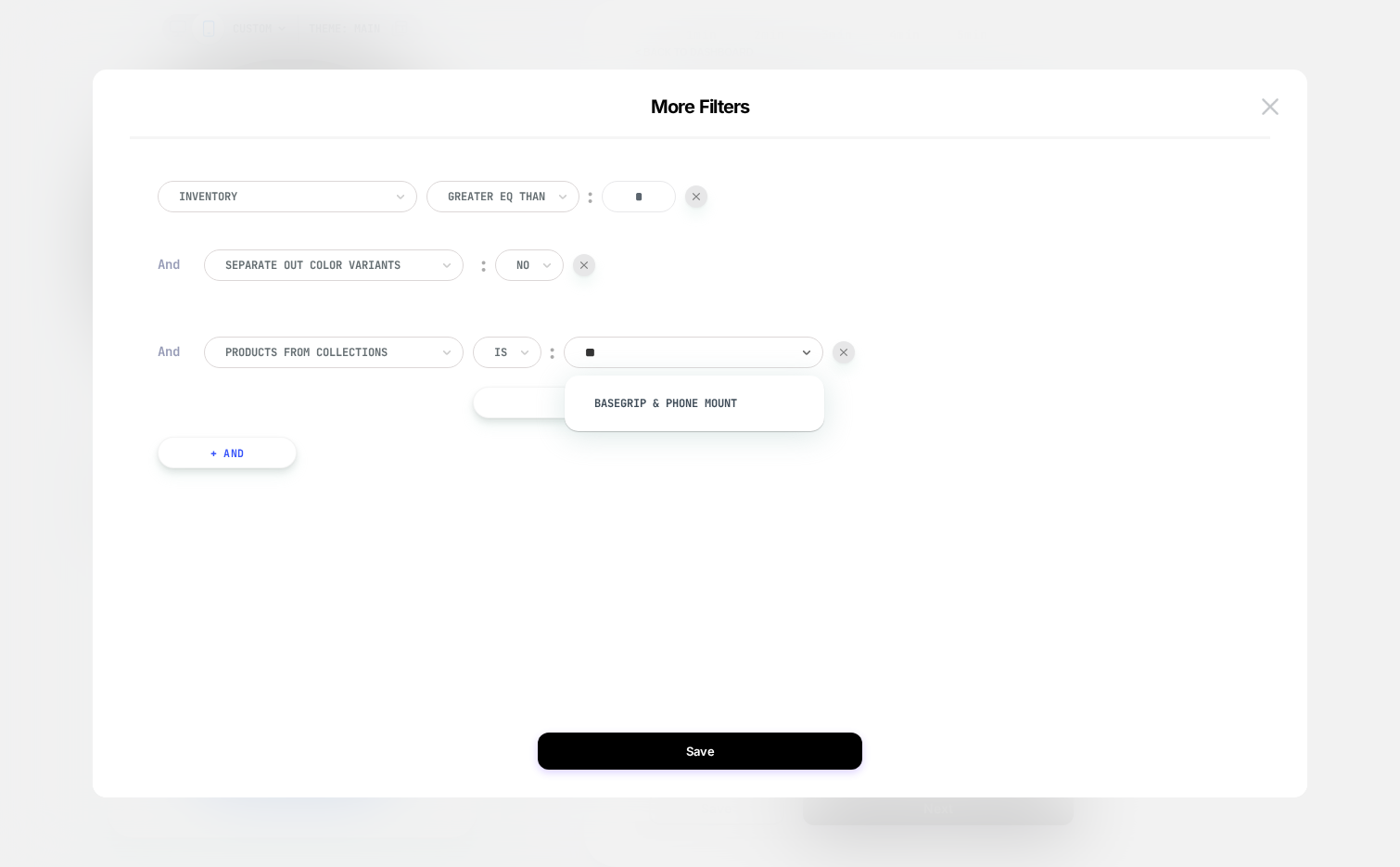
type input "*"
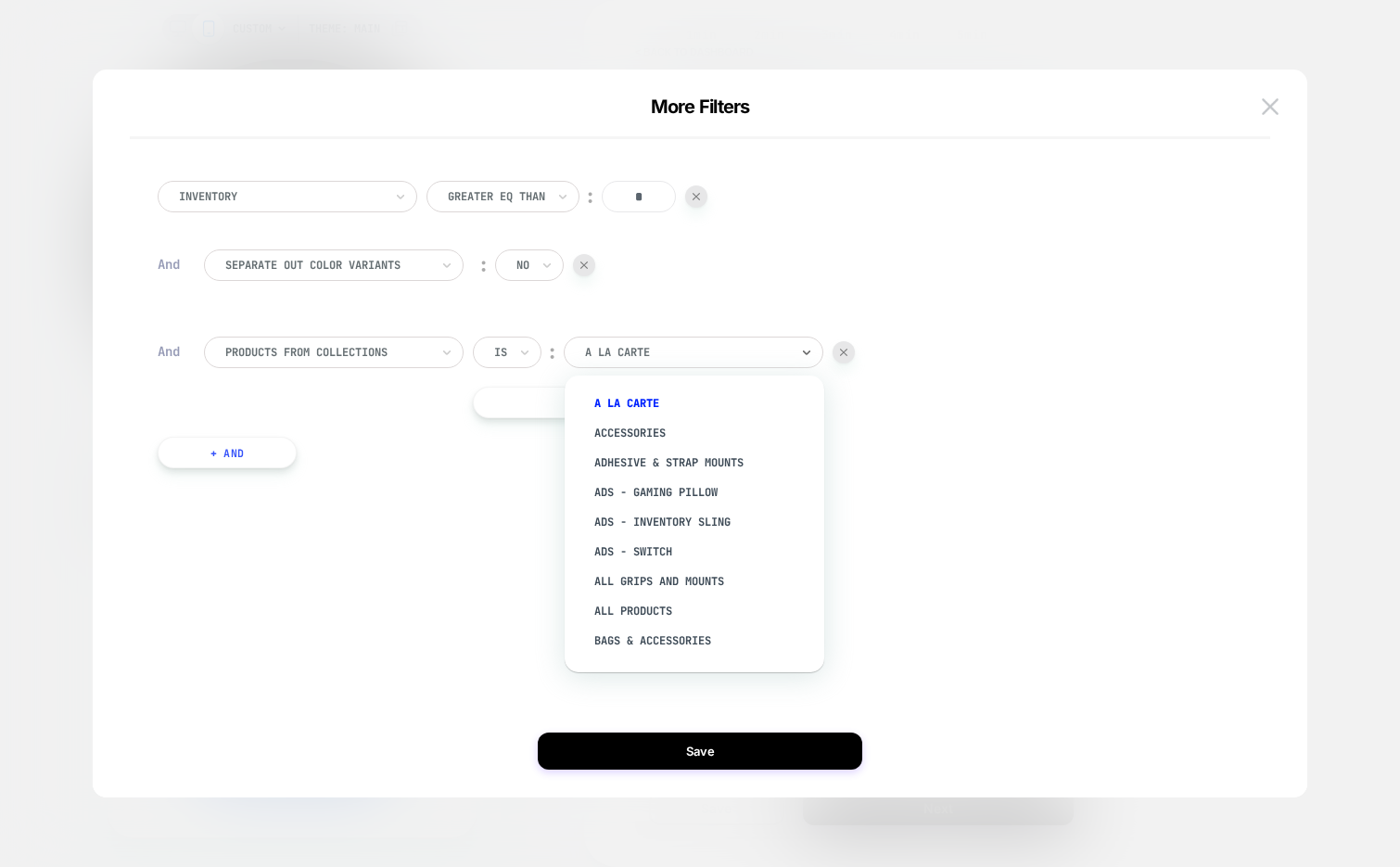
click at [714, 317] on div "Inventory Greater Eq Than ︰ * And Separate out color variants ︰ no And products…" at bounding box center [691, 324] width 1085 height 343
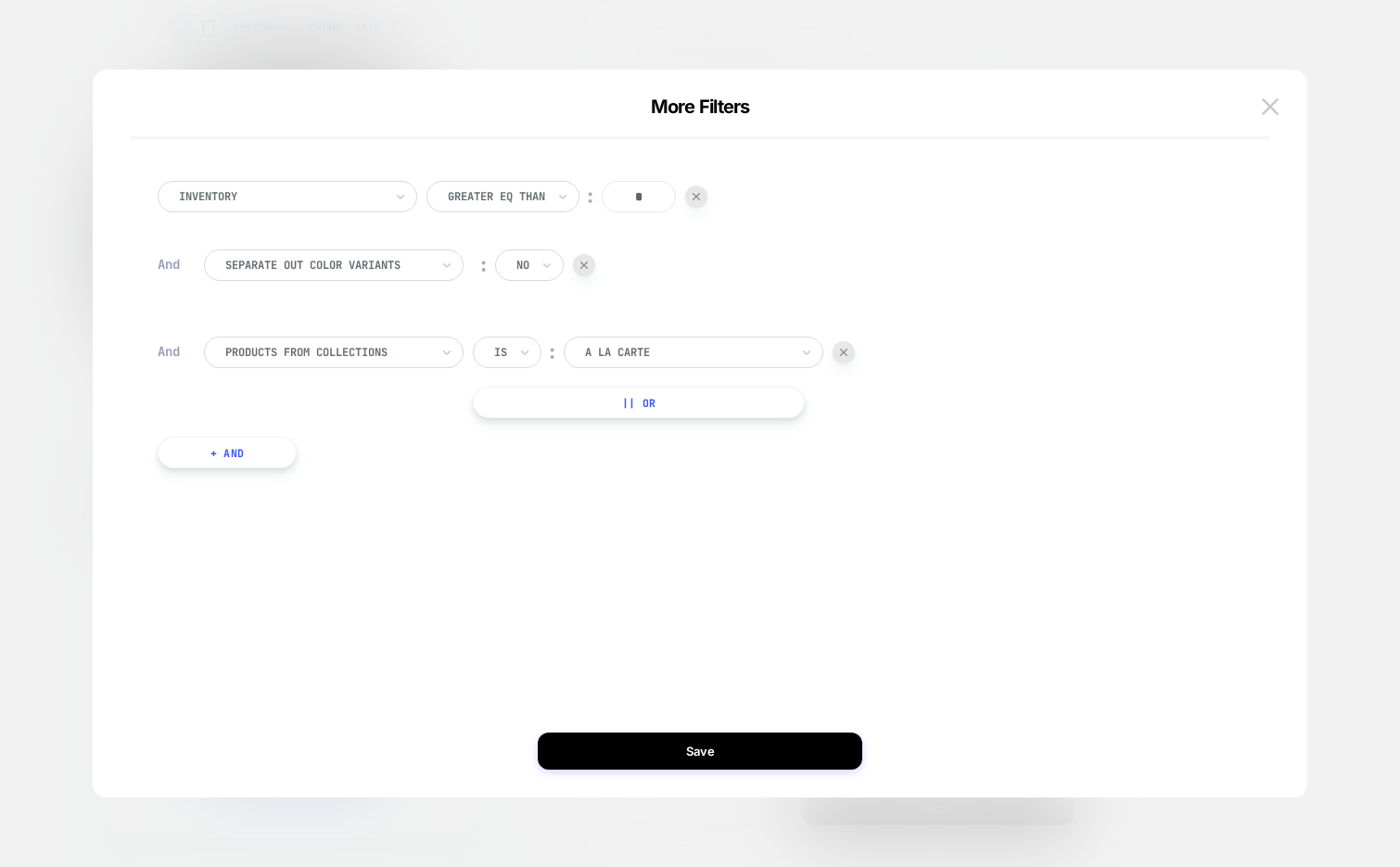
click at [203, 444] on button "+ And" at bounding box center [227, 452] width 139 height 31
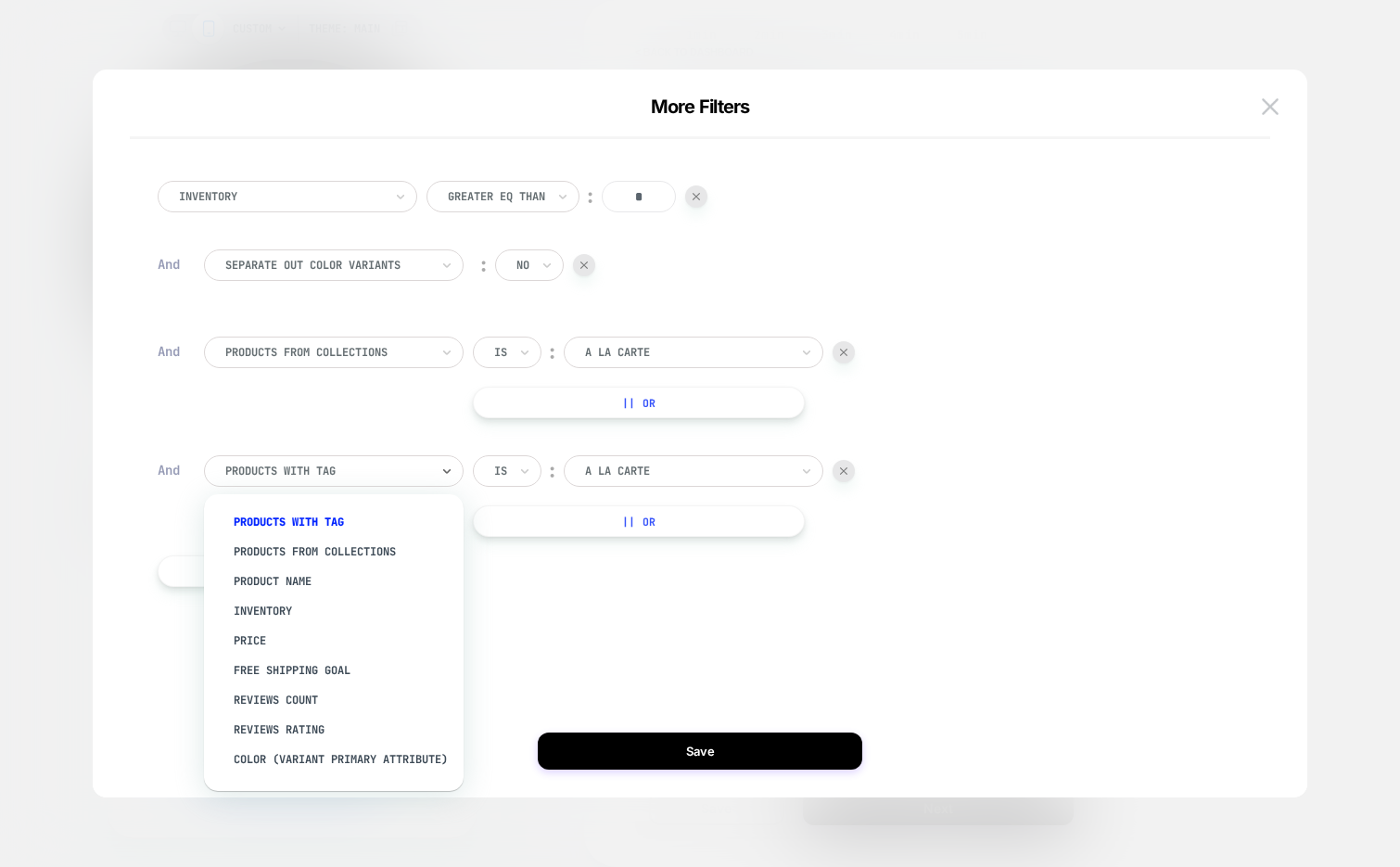
click at [309, 456] on div "products with tag" at bounding box center [333, 471] width 259 height 31
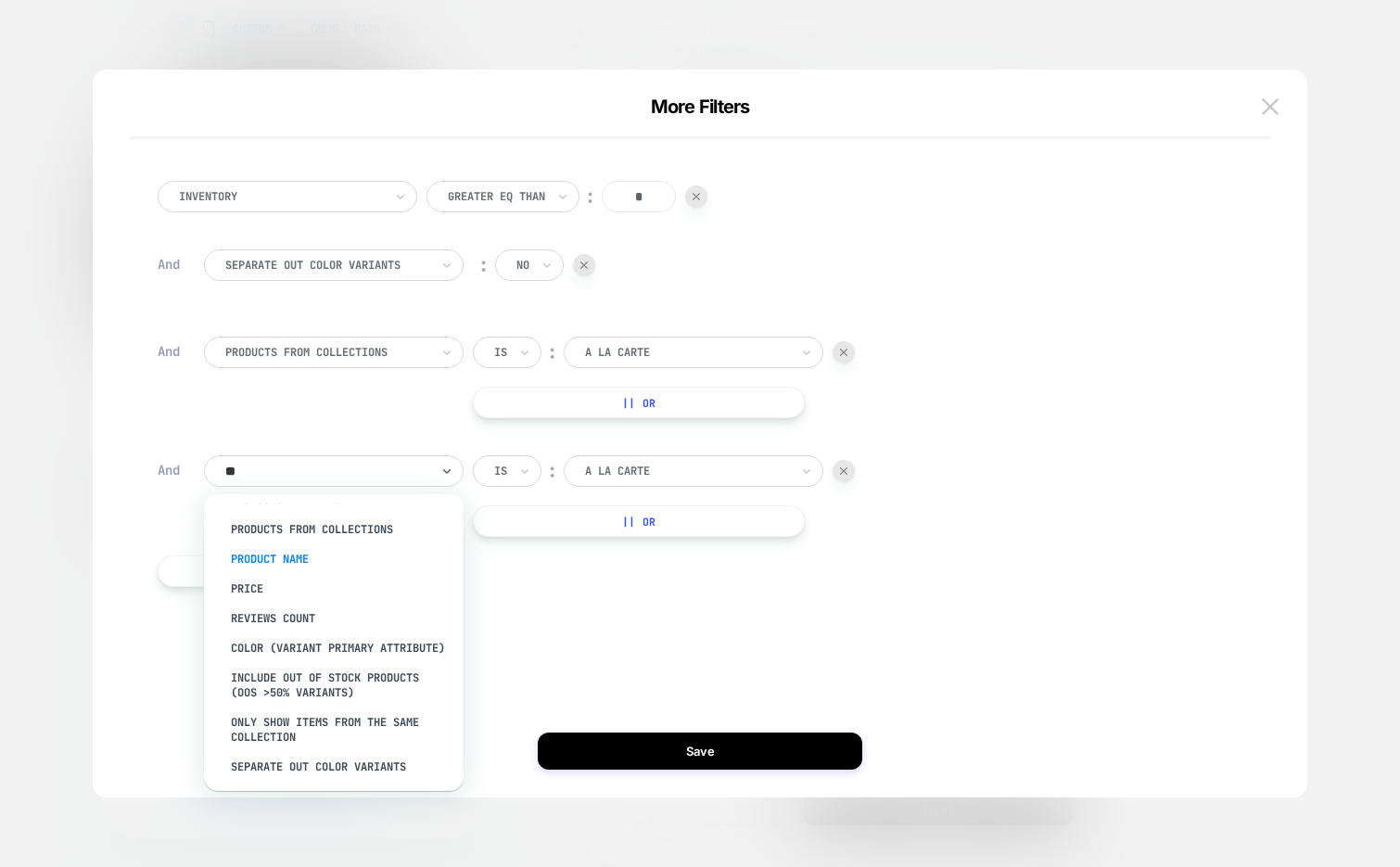
scroll to position [0, 3]
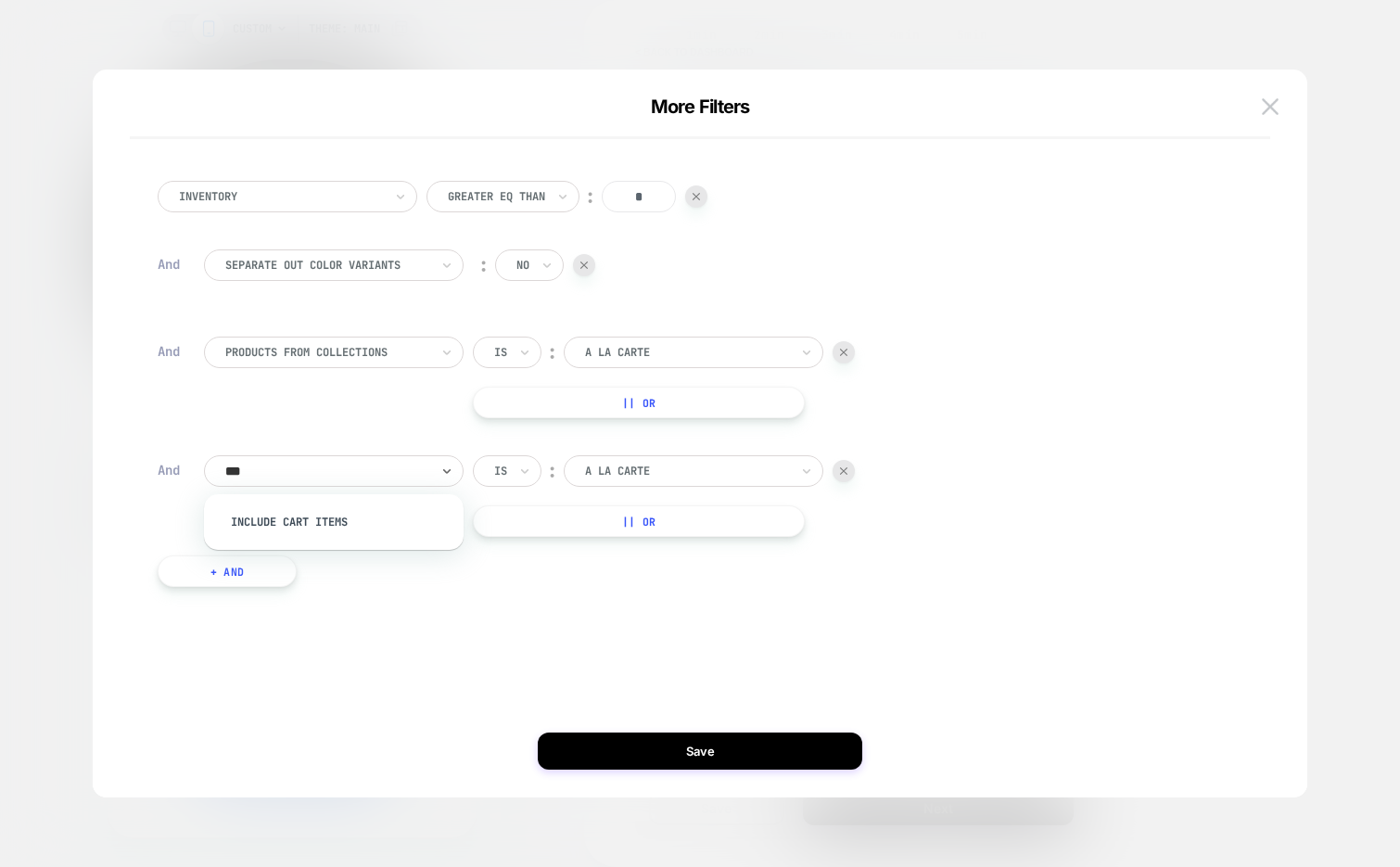
type input "****"
click at [320, 520] on div "Include Cart Items" at bounding box center [340, 522] width 241 height 29
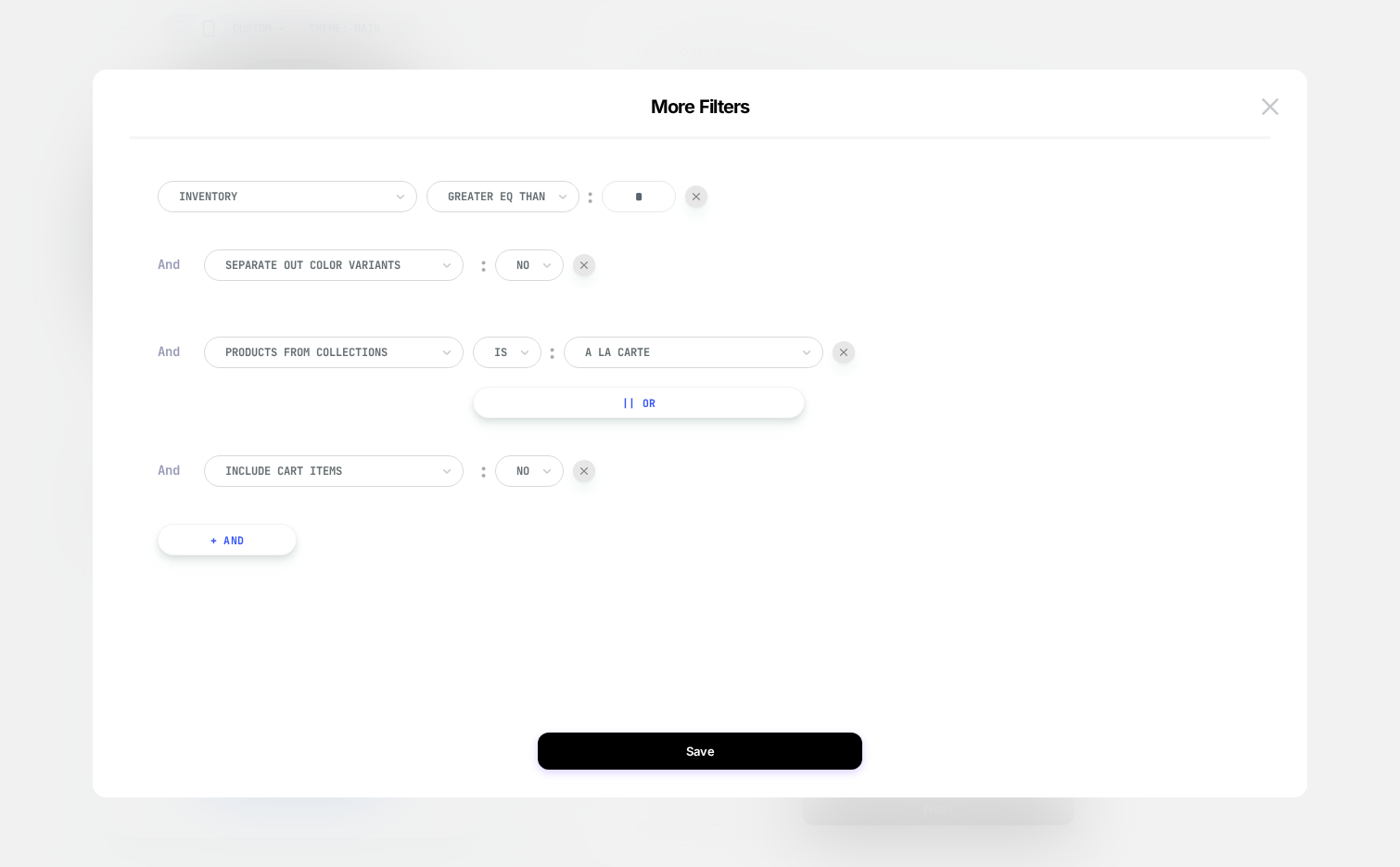
click at [520, 191] on div at bounding box center [496, 196] width 97 height 17
click at [507, 307] on div "Greater Than" at bounding box center [514, 306] width 138 height 29
click at [589, 261] on div at bounding box center [584, 265] width 23 height 23
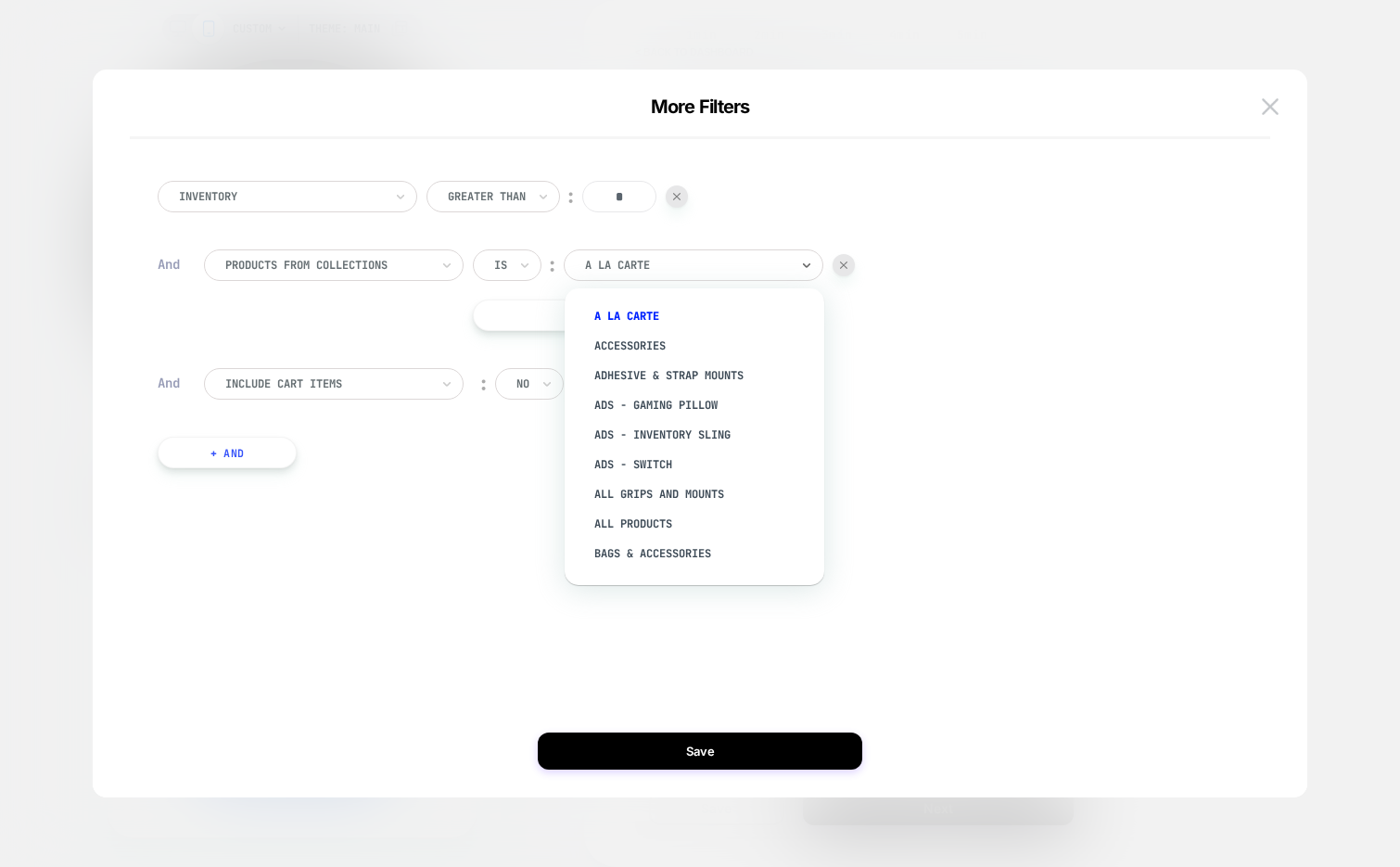
click at [628, 268] on div at bounding box center [687, 264] width 203 height 17
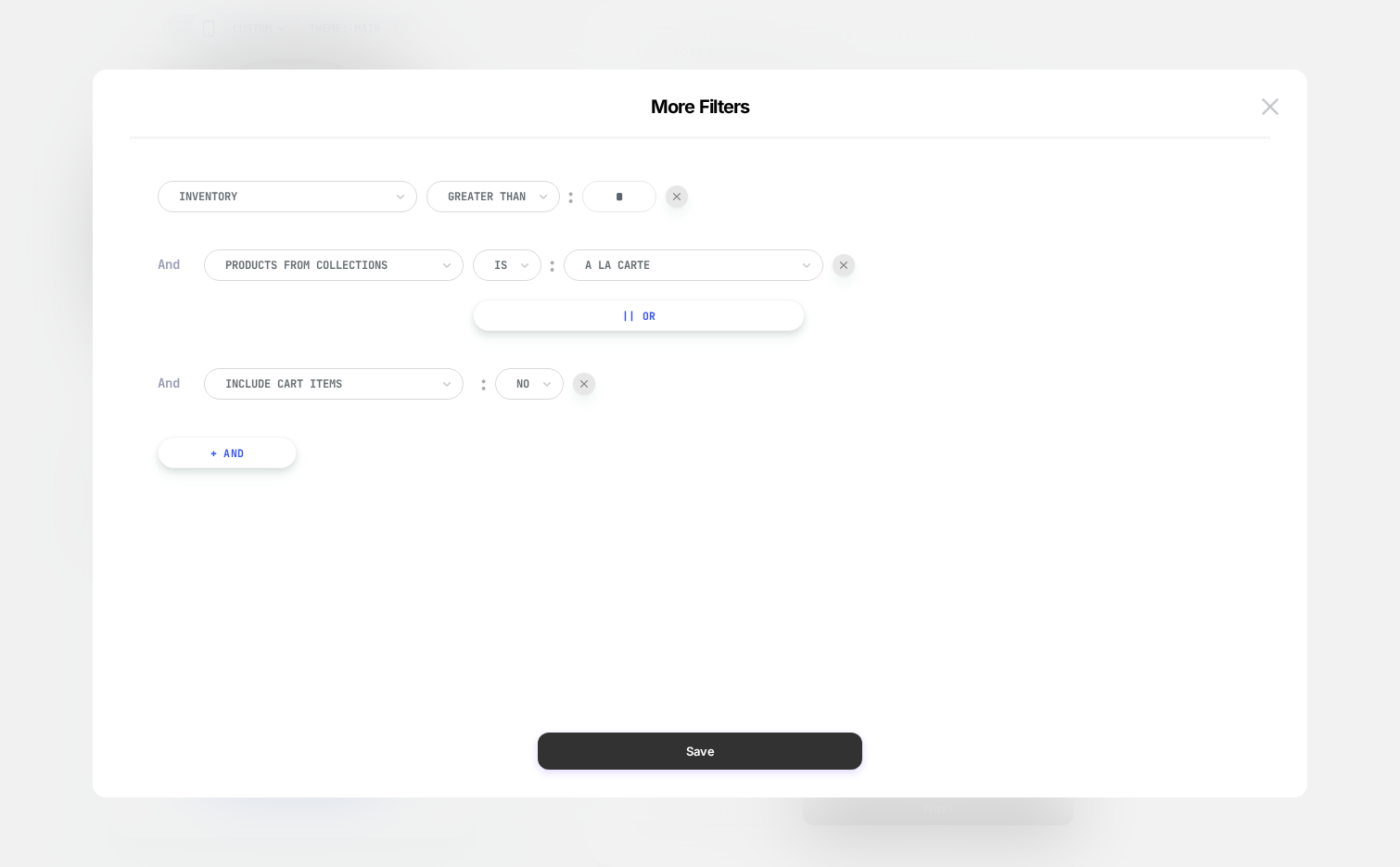
click at [624, 750] on button "Save" at bounding box center [700, 751] width 325 height 37
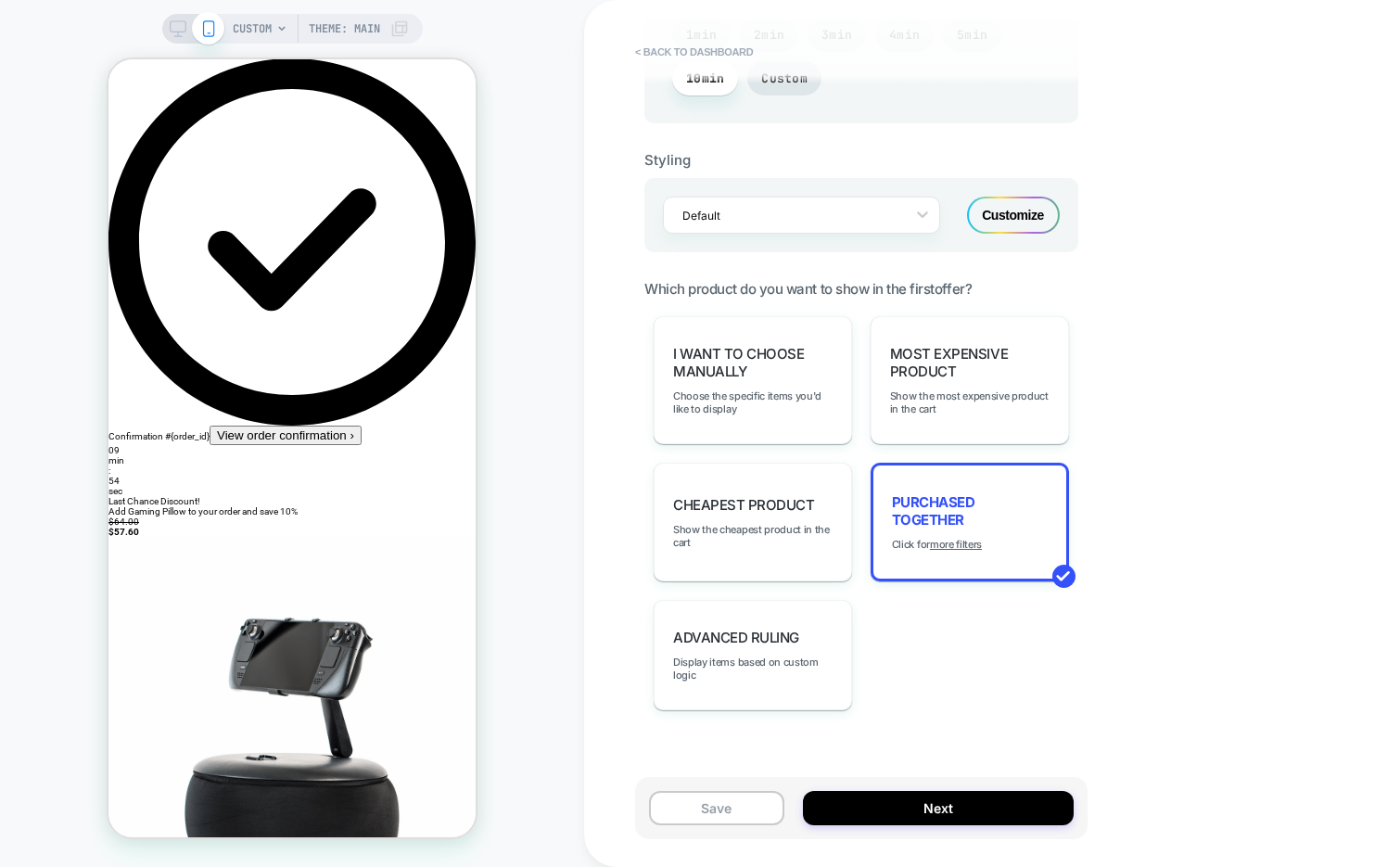
click at [981, 230] on div "Customize" at bounding box center [1013, 215] width 93 height 37
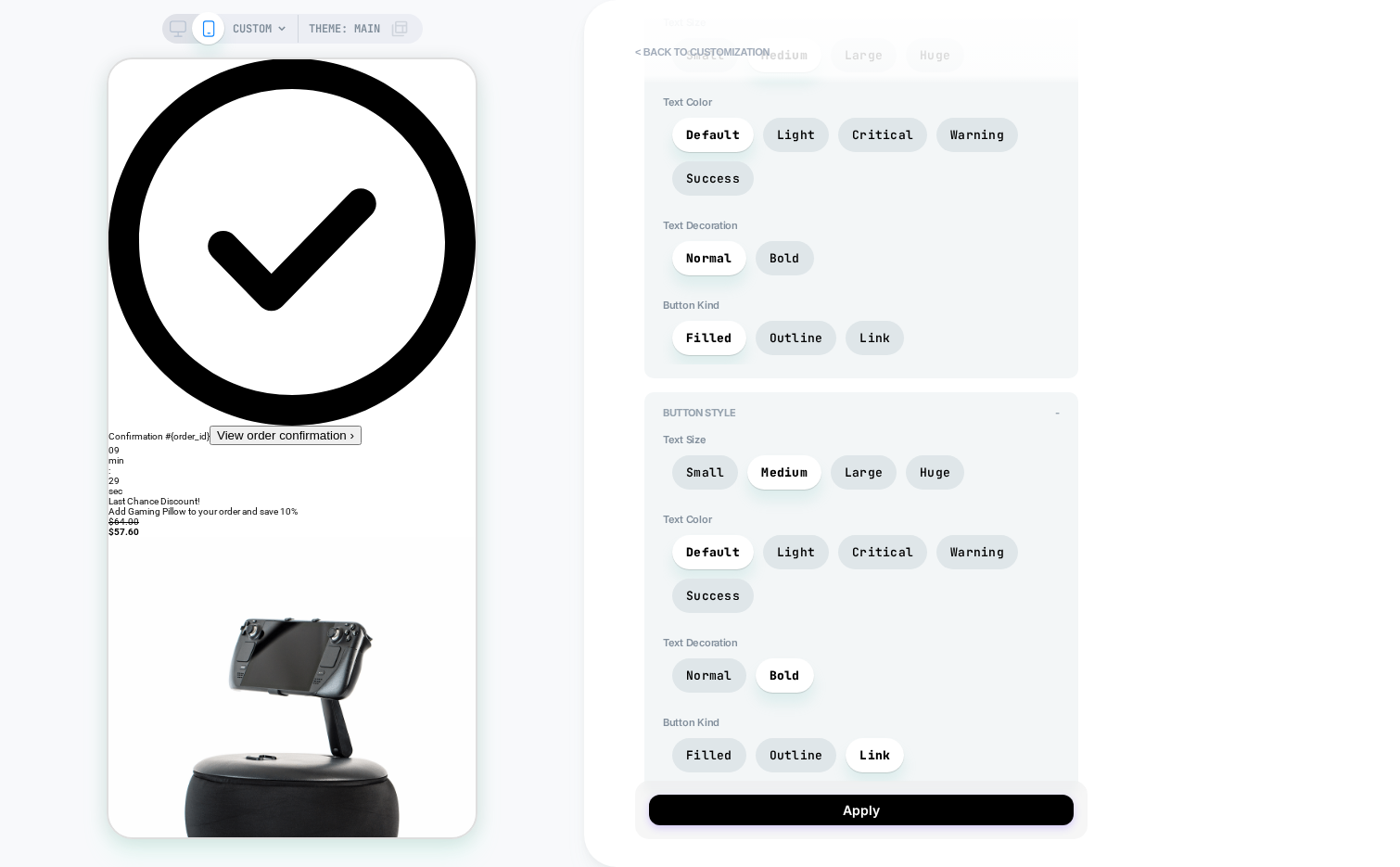
scroll to position [6172, 0]
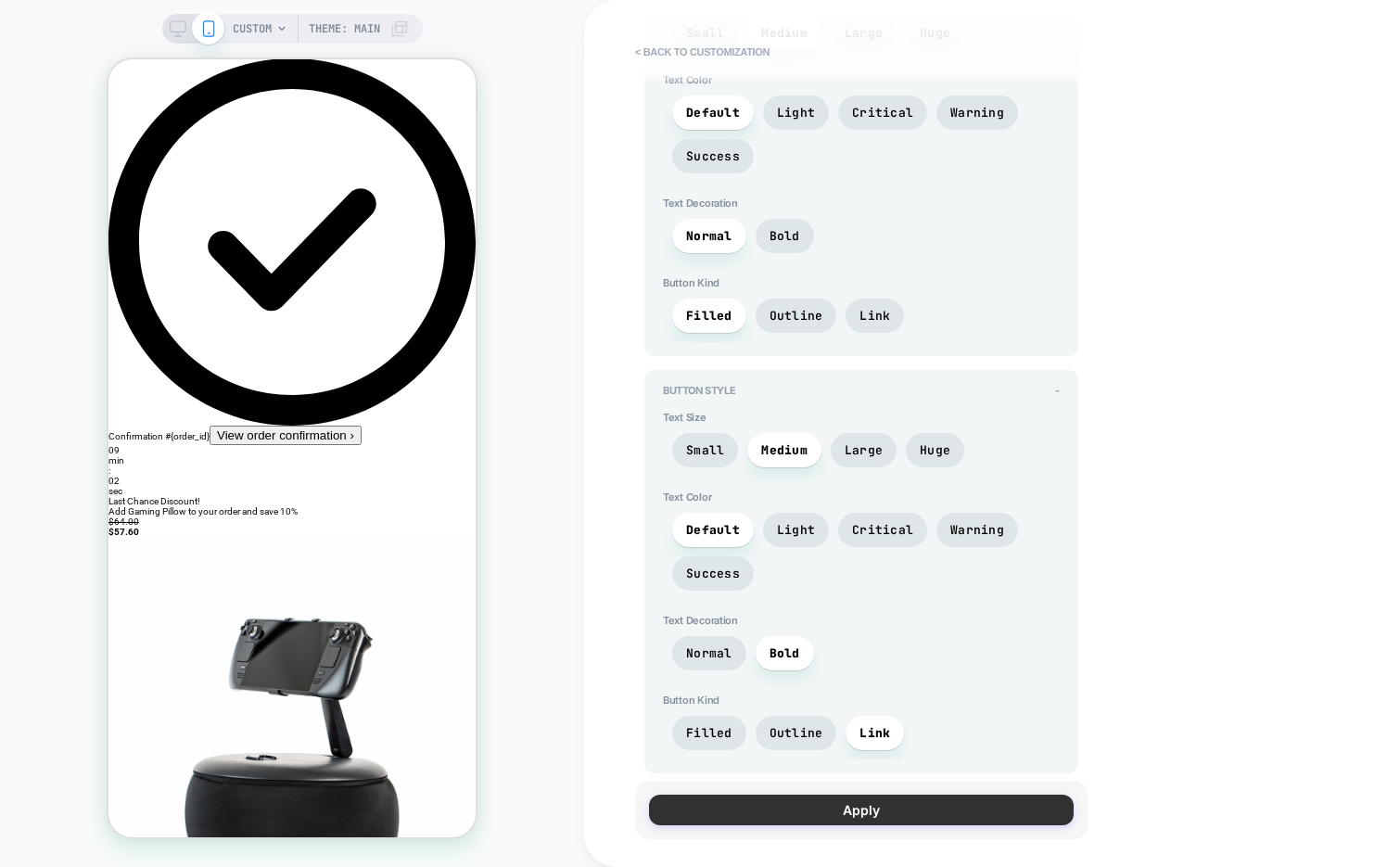
click at [927, 800] on button "Apply" at bounding box center [861, 809] width 425 height 30
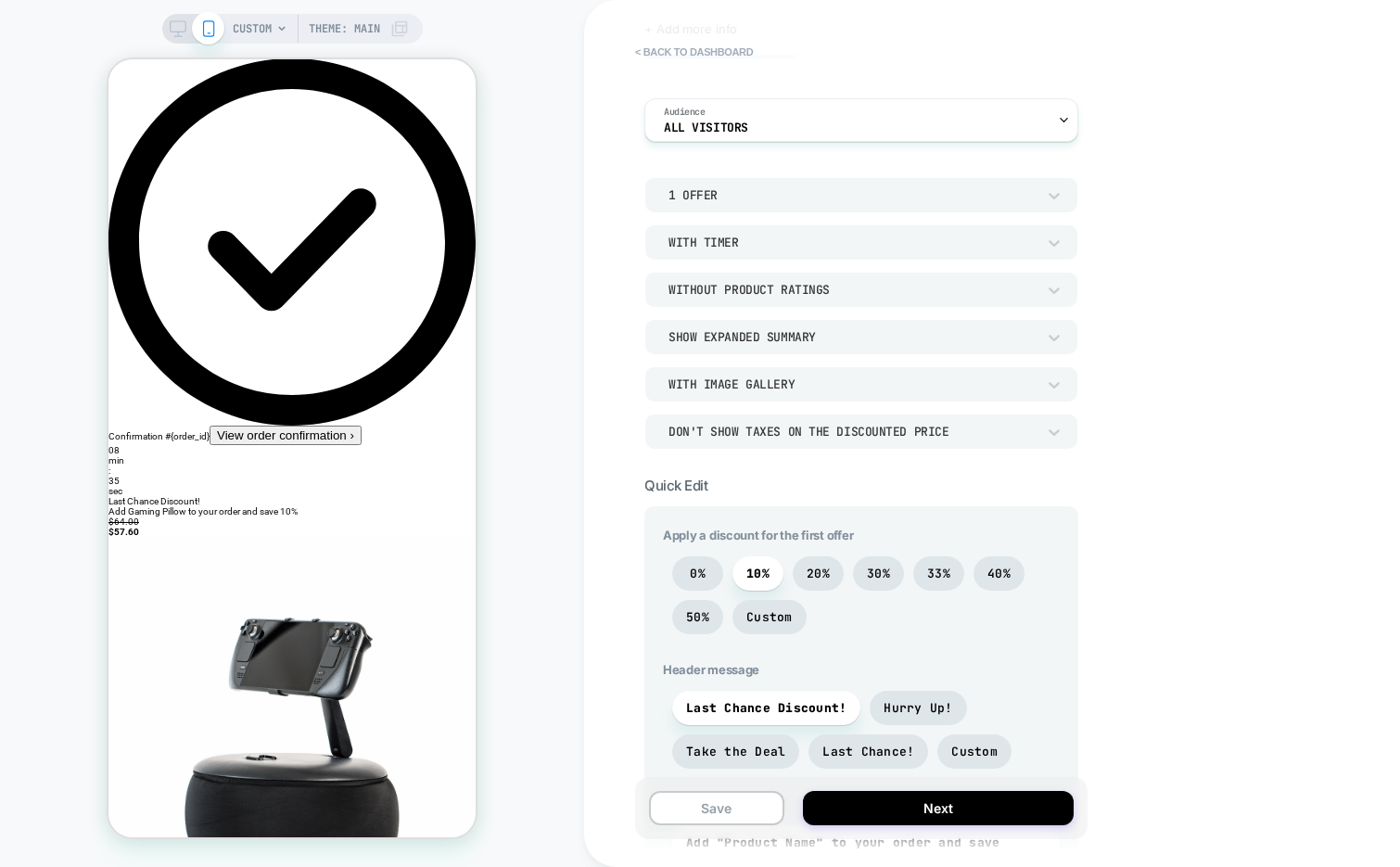
scroll to position [0, 0]
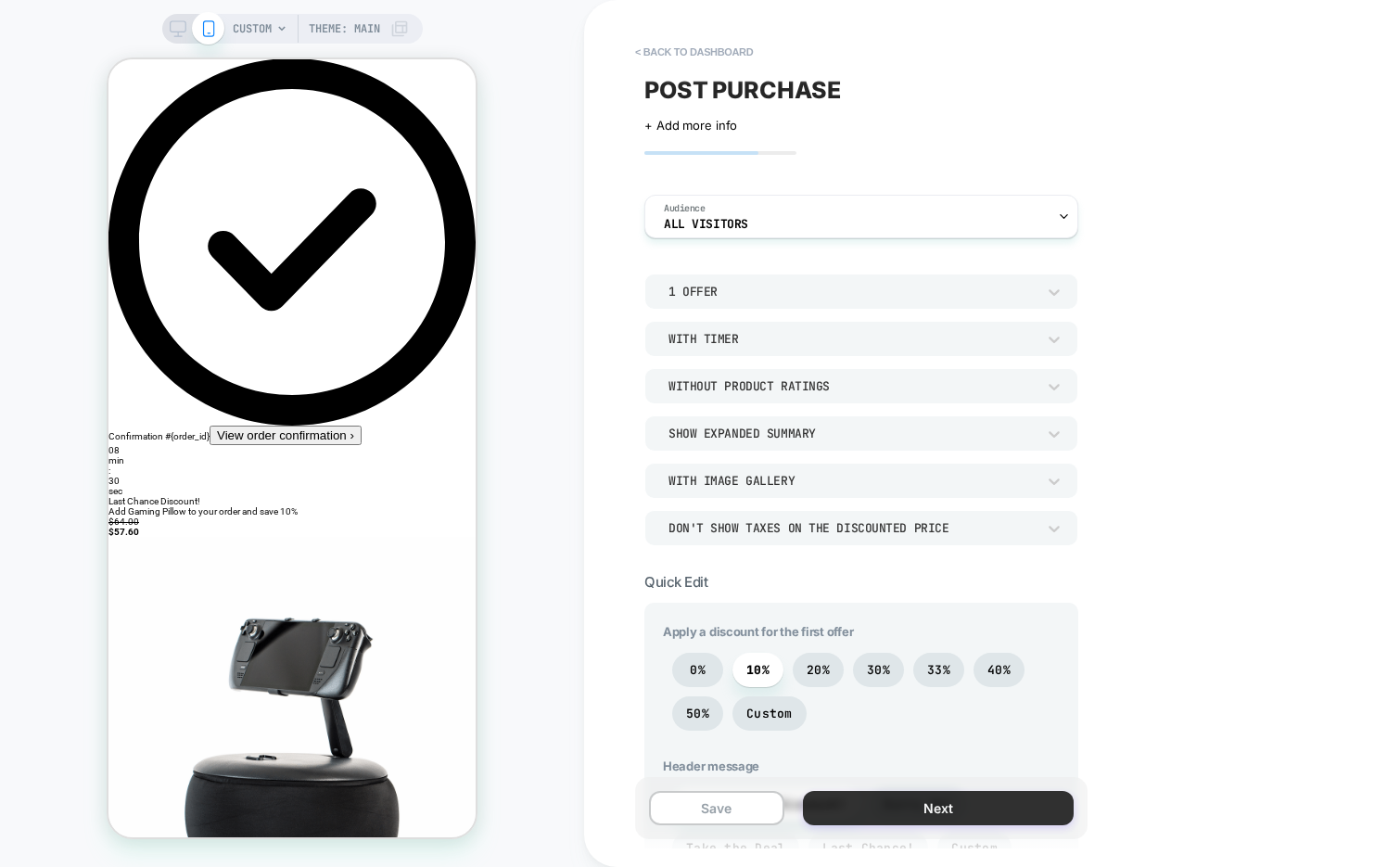
click at [849, 810] on button "Next" at bounding box center [937, 807] width 271 height 34
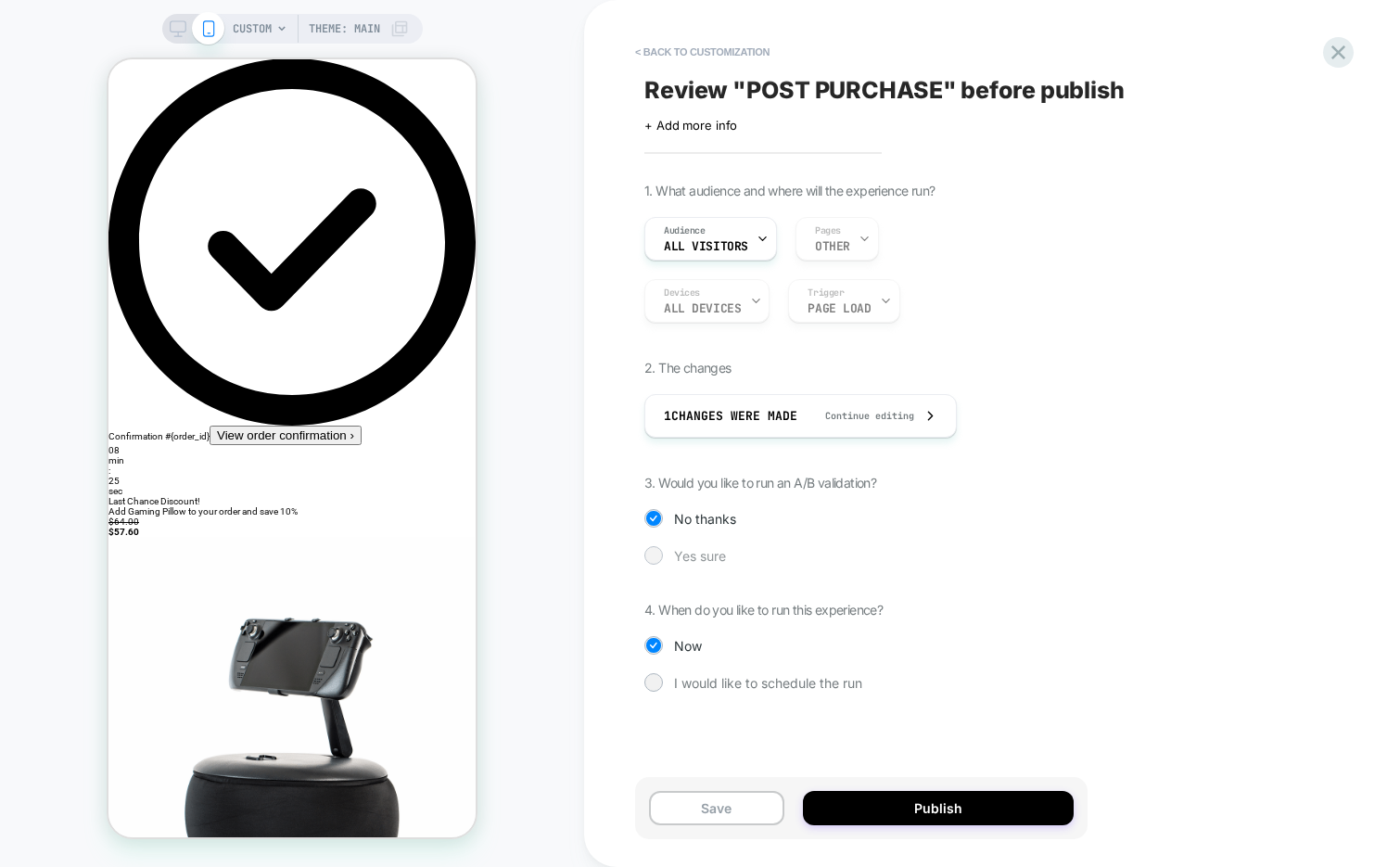
click at [698, 554] on span "Yes sure" at bounding box center [700, 556] width 52 height 16
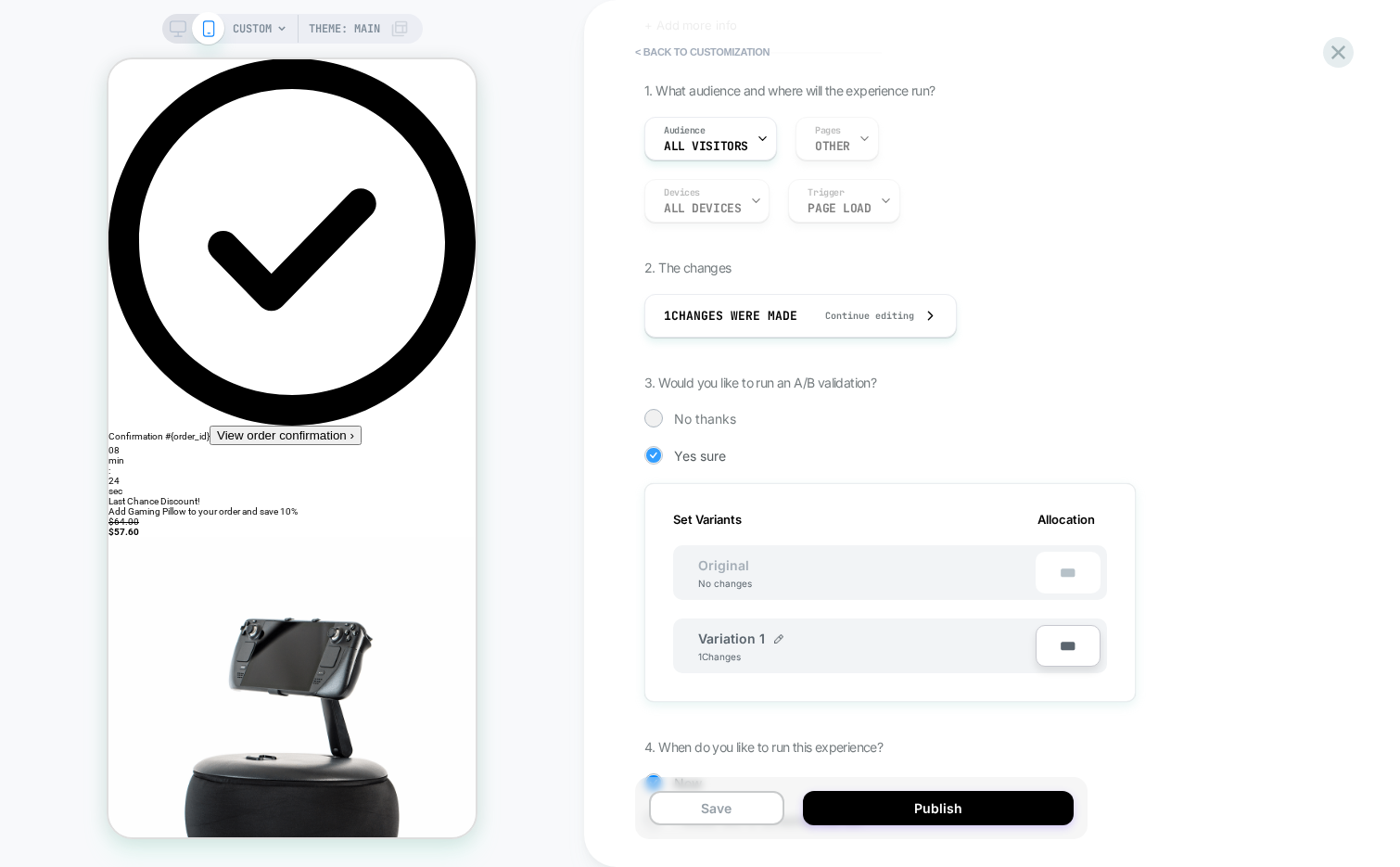
scroll to position [182, 0]
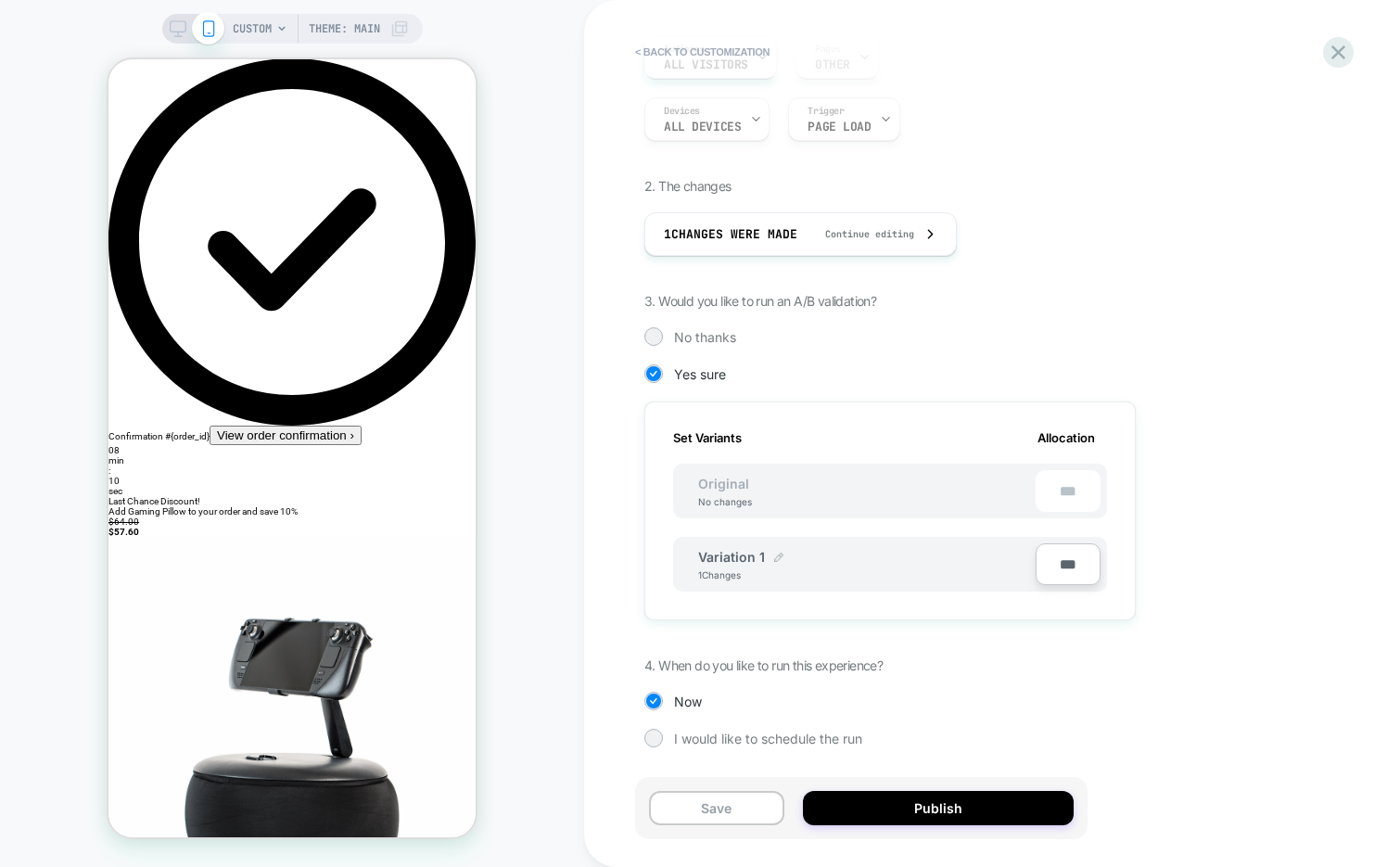
click at [780, 557] on img at bounding box center [778, 557] width 9 height 9
click at [846, 566] on img at bounding box center [850, 566] width 9 height 9
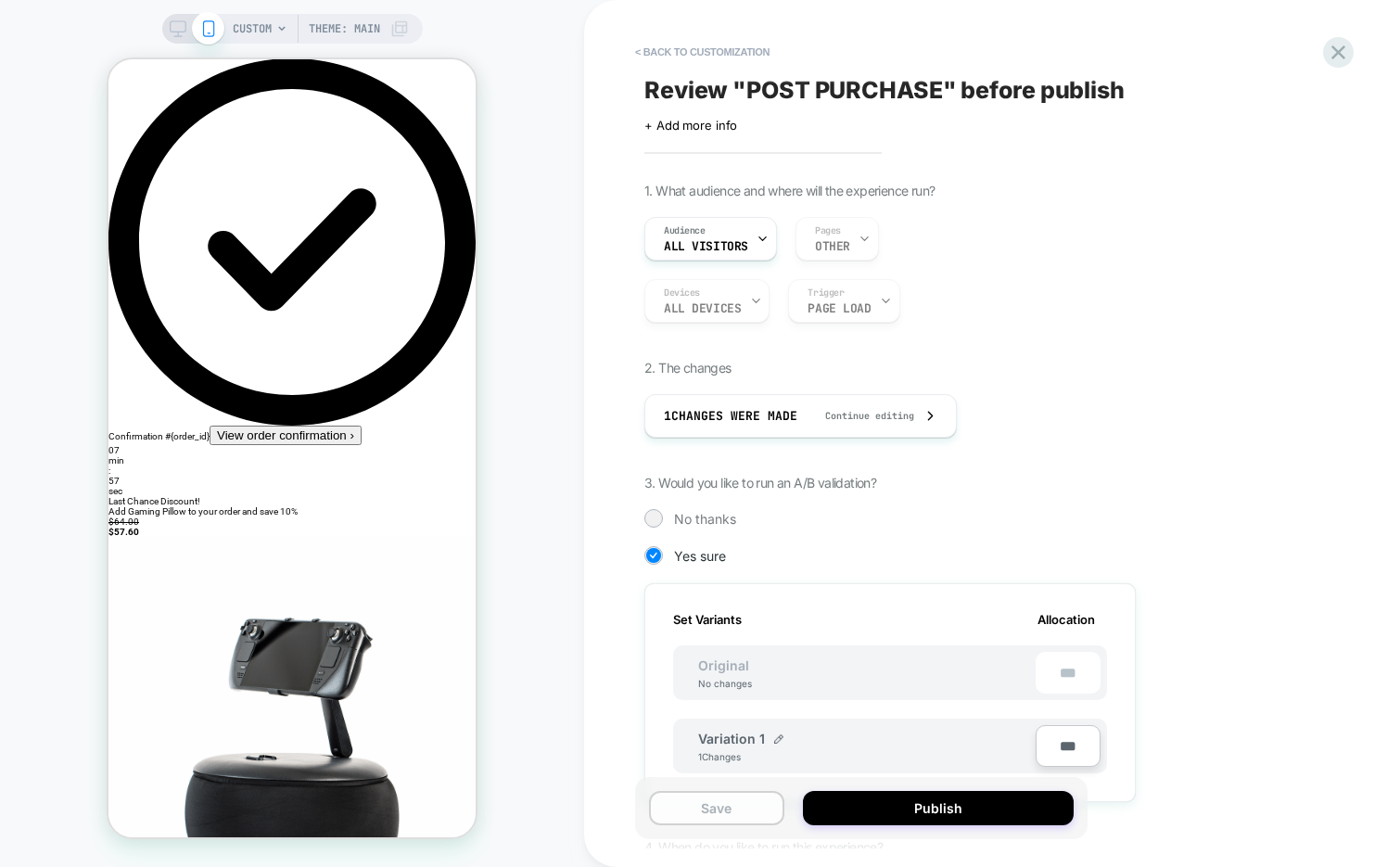
click at [717, 799] on button "Save" at bounding box center [716, 807] width 135 height 34
click at [1334, 50] on icon at bounding box center [1338, 52] width 14 height 14
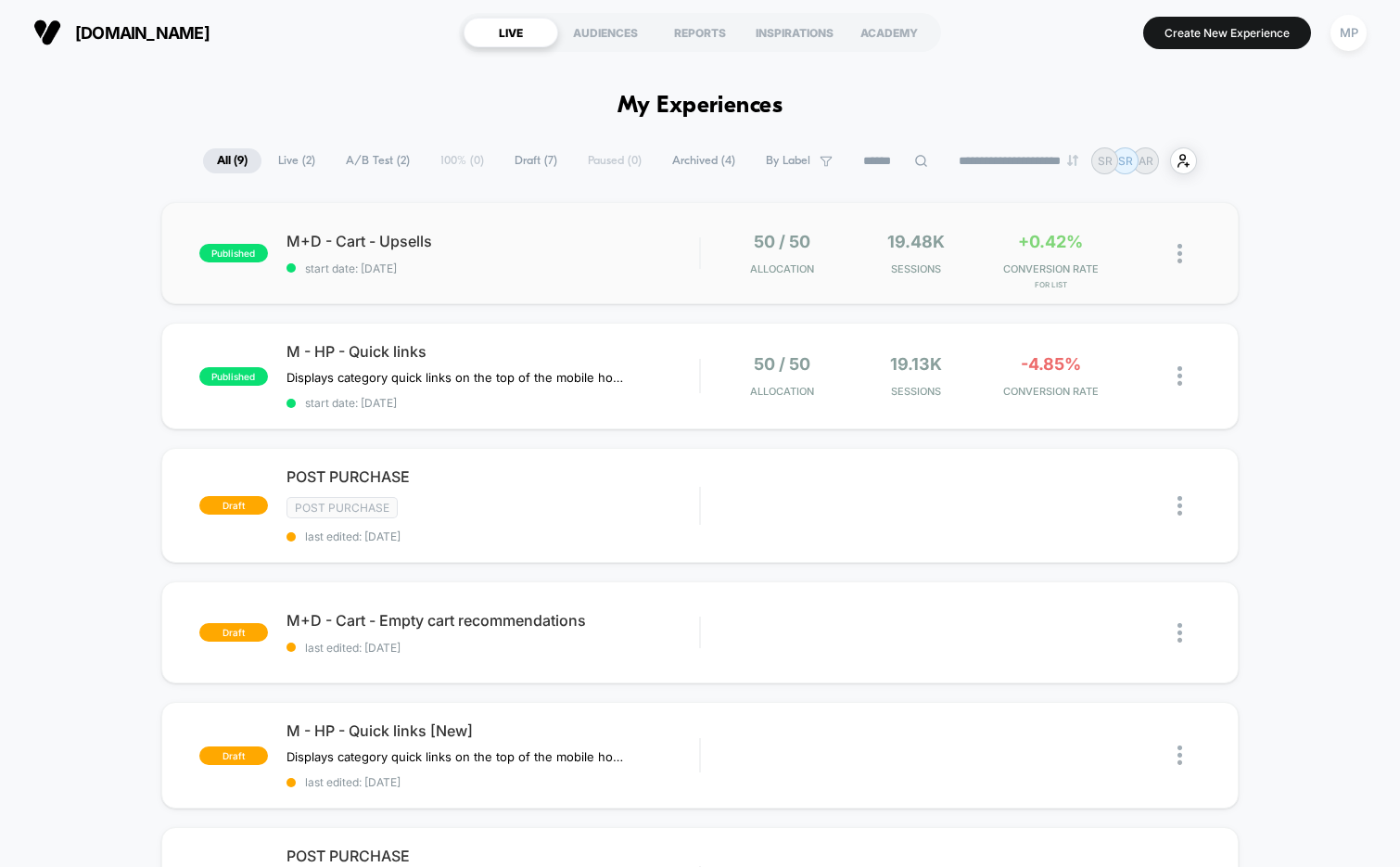
click at [513, 274] on div "published M+D - Cart - Upsells start date: [DATE] 50 / 50 Allocation 19.48k Ses…" at bounding box center [700, 253] width 1078 height 102
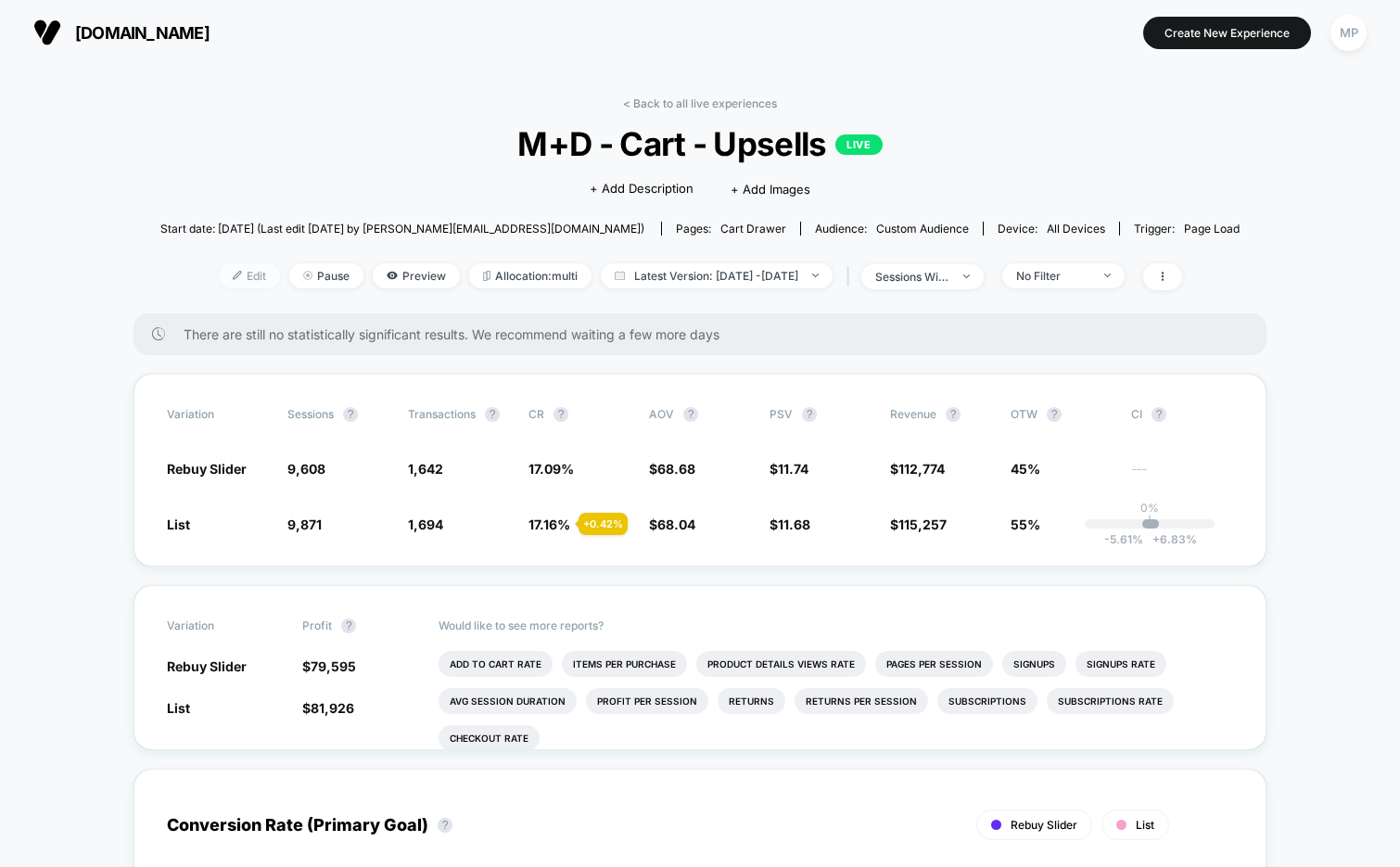
click at [219, 274] on span "Edit" at bounding box center [249, 276] width 62 height 25
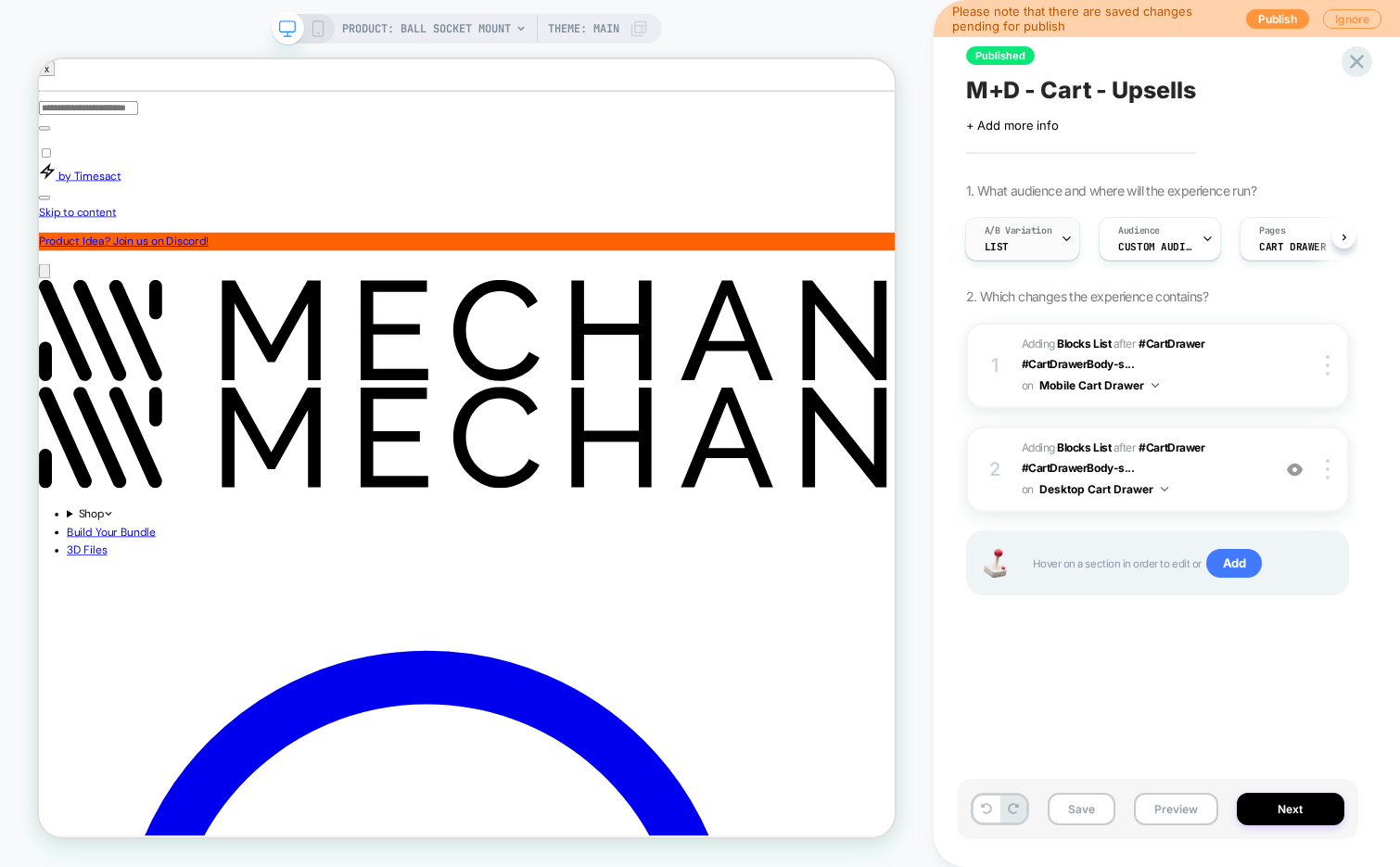
click at [1062, 246] on div at bounding box center [1066, 239] width 12 height 42
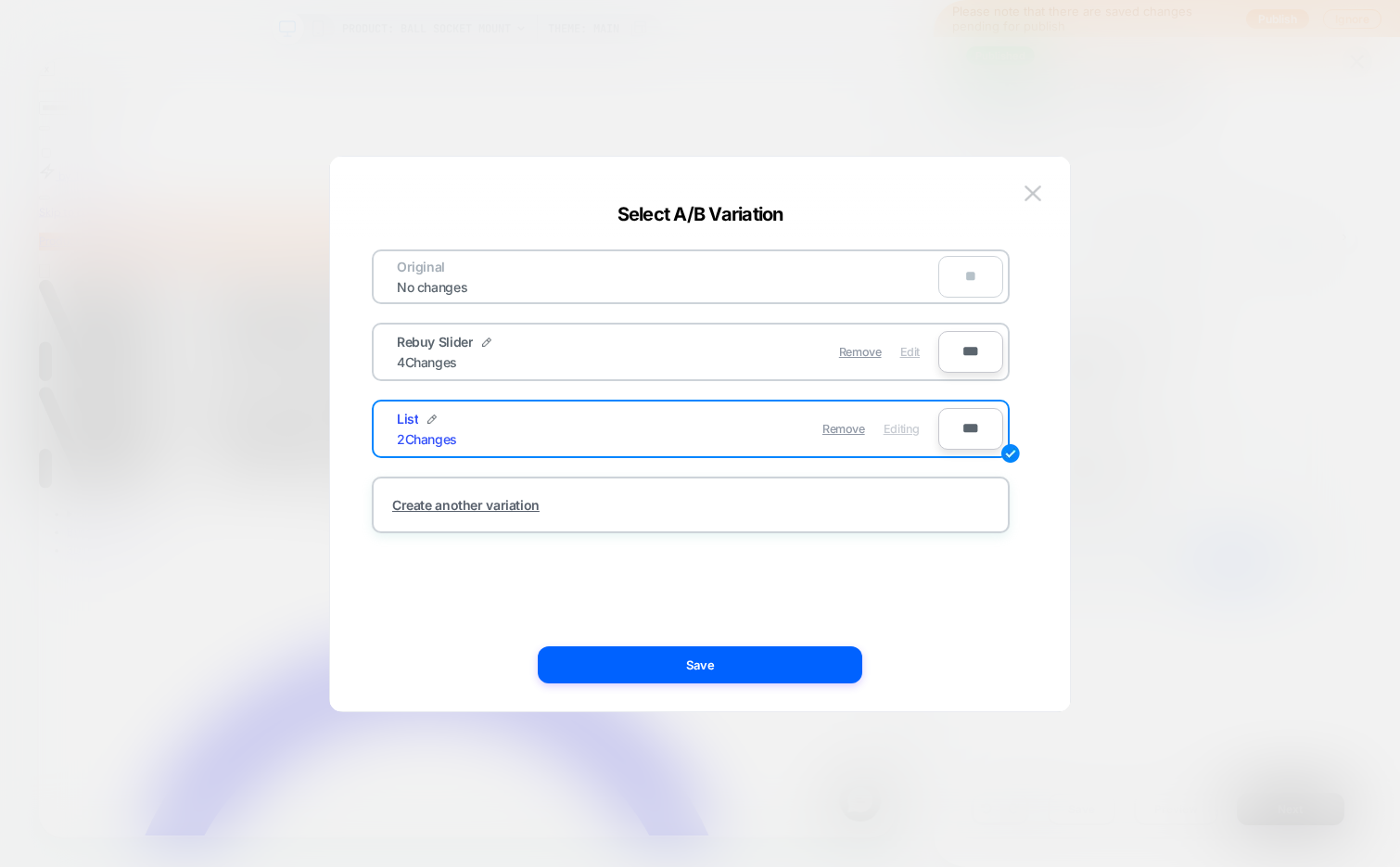
click at [907, 355] on span "Edit" at bounding box center [910, 351] width 20 height 14
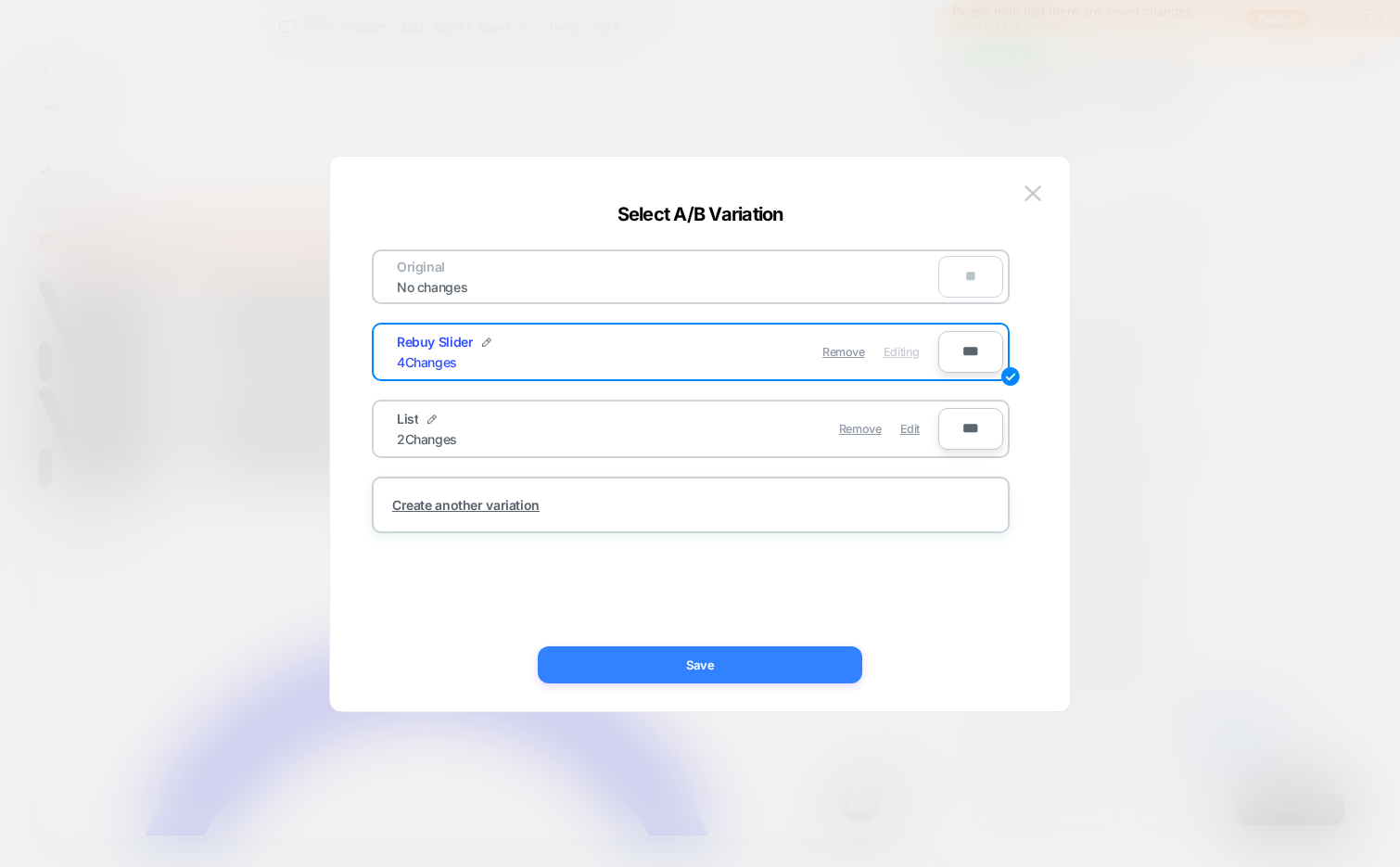
click at [791, 664] on button "Save" at bounding box center [700, 664] width 325 height 37
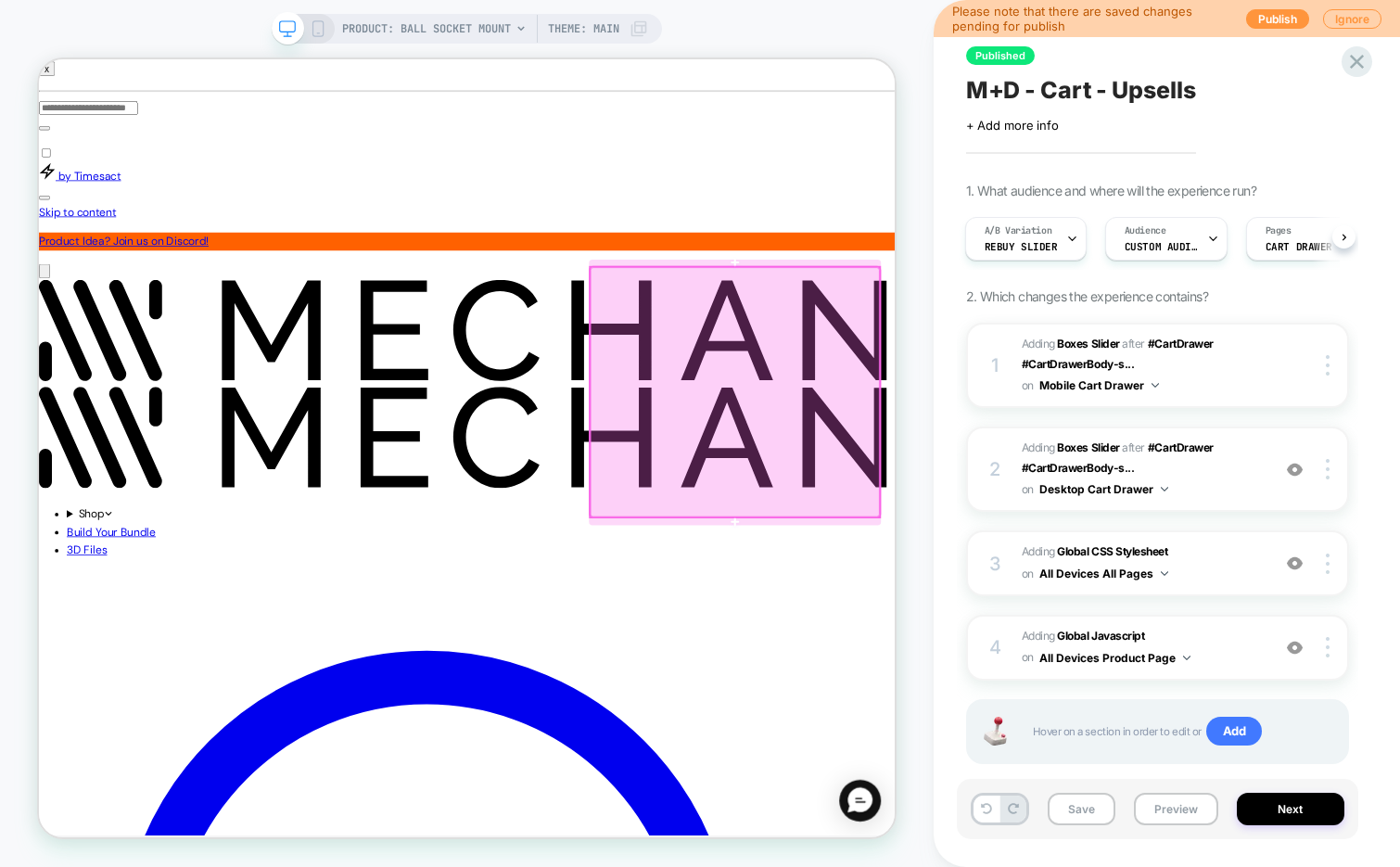
scroll to position [0, 182]
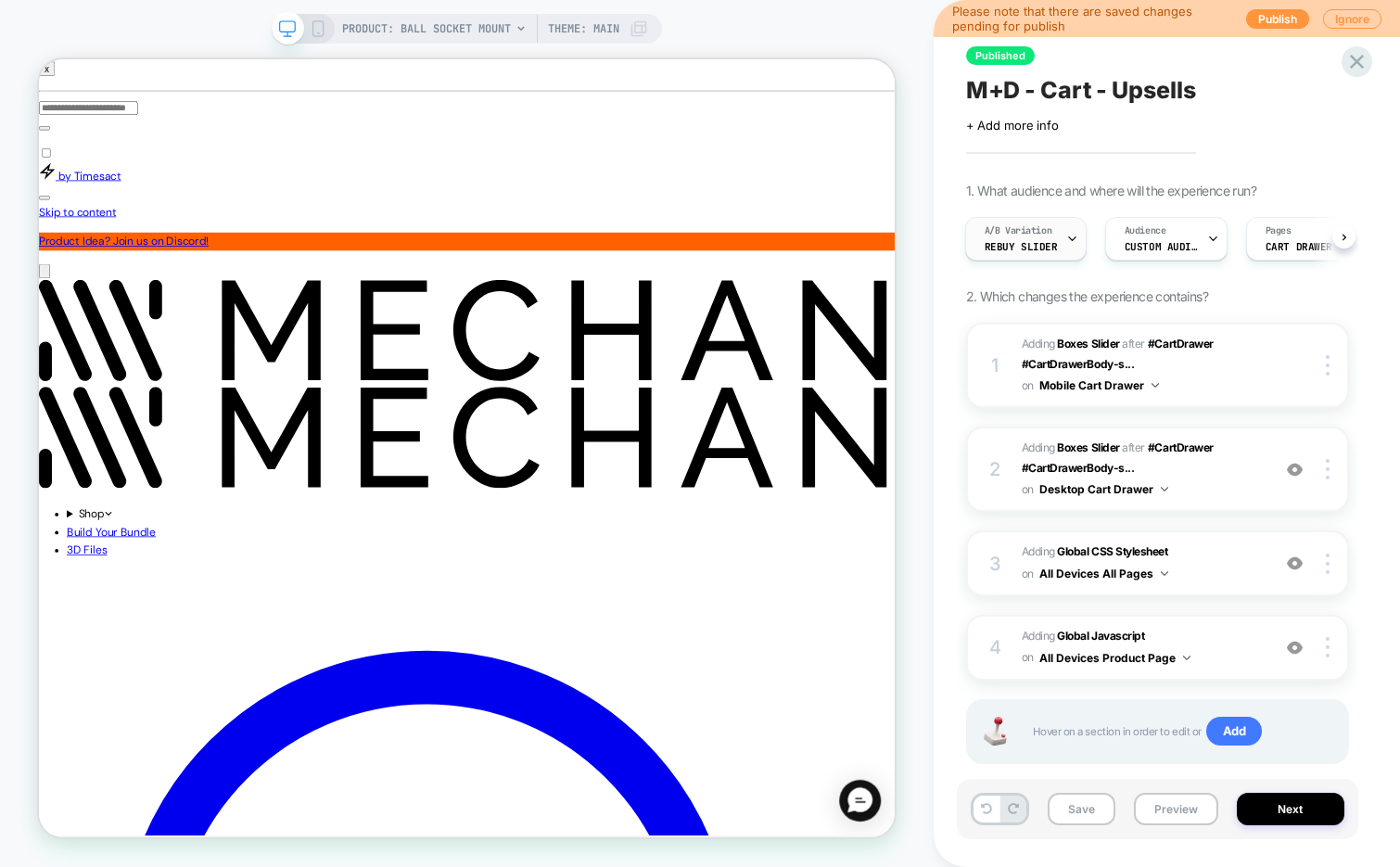
click at [1068, 237] on icon at bounding box center [1072, 239] width 12 height 12
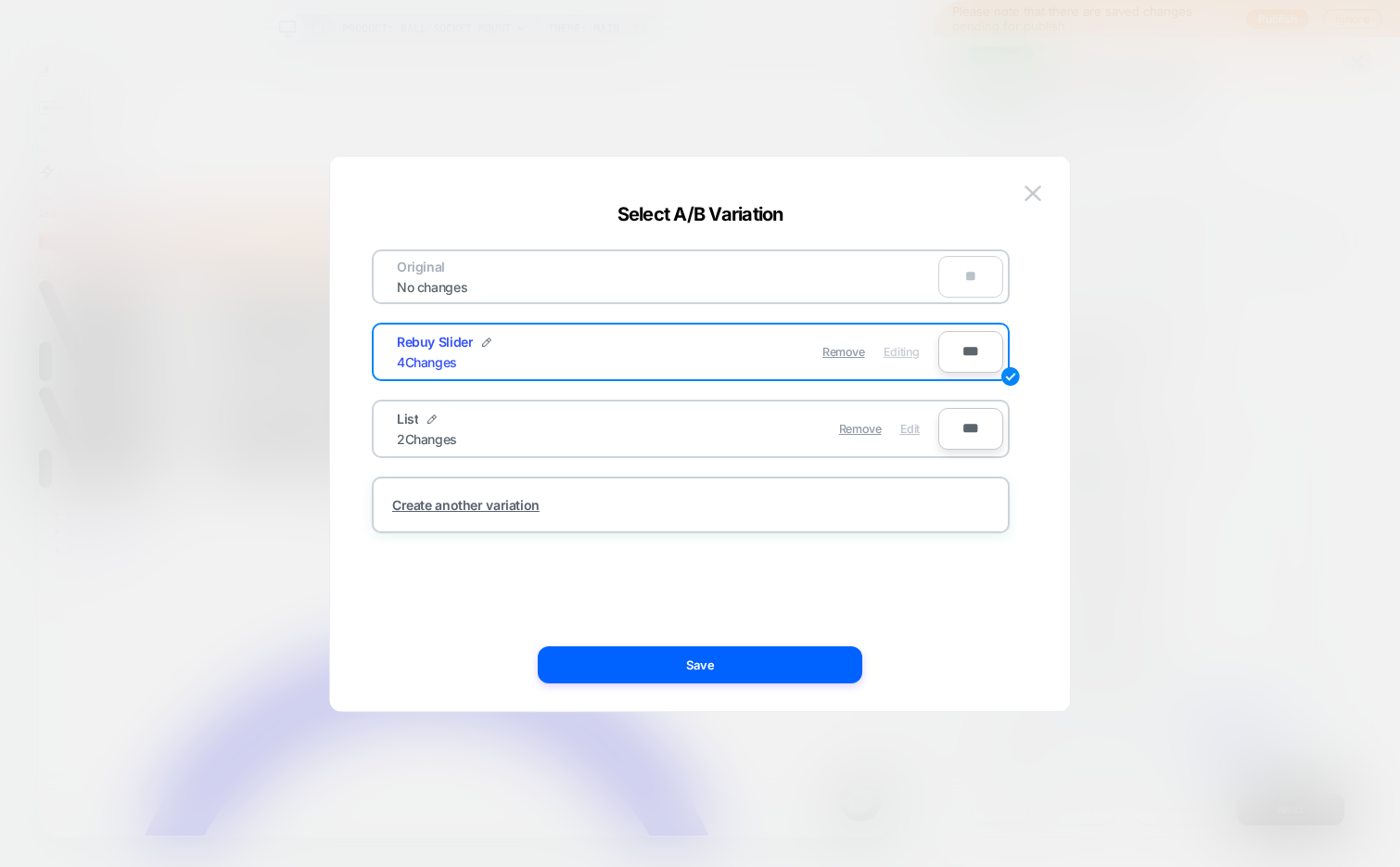
click at [911, 427] on span "Edit" at bounding box center [910, 429] width 20 height 14
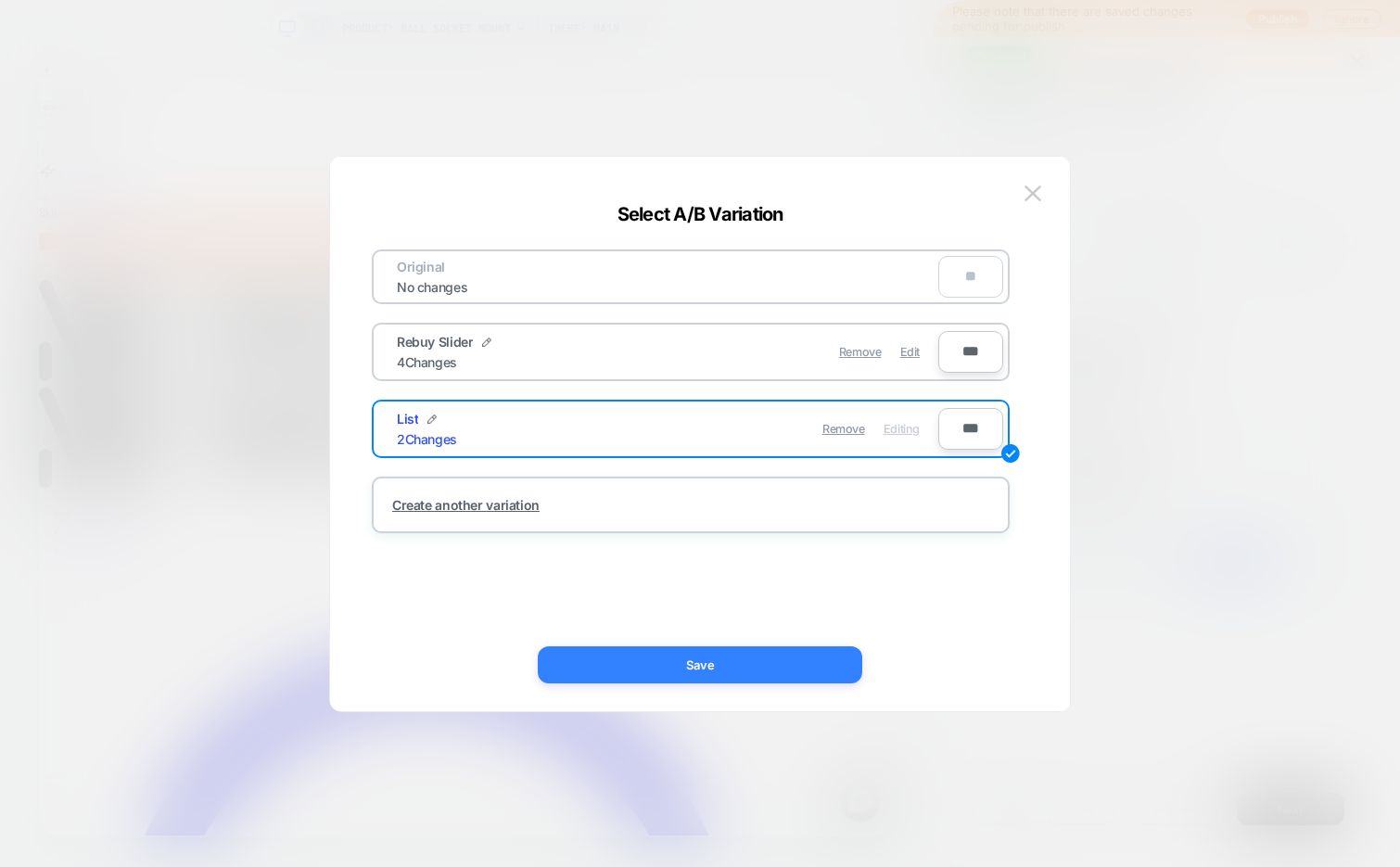
click at [661, 657] on button "Save" at bounding box center [700, 664] width 325 height 37
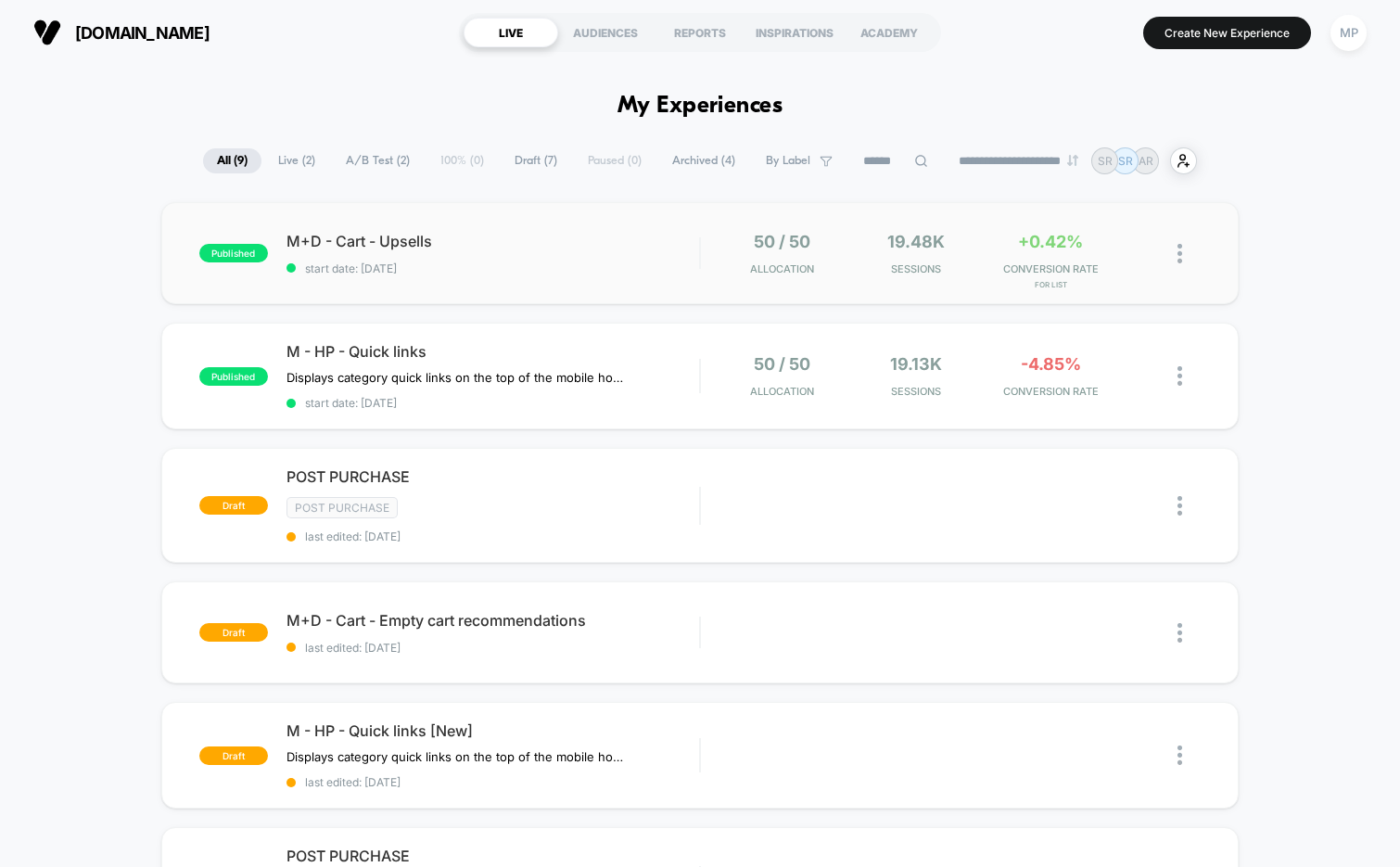
click at [475, 278] on div "published M+D - Cart - Upsells start date: [DATE] 50 / 50 Allocation 19.48k Ses…" at bounding box center [700, 253] width 1078 height 102
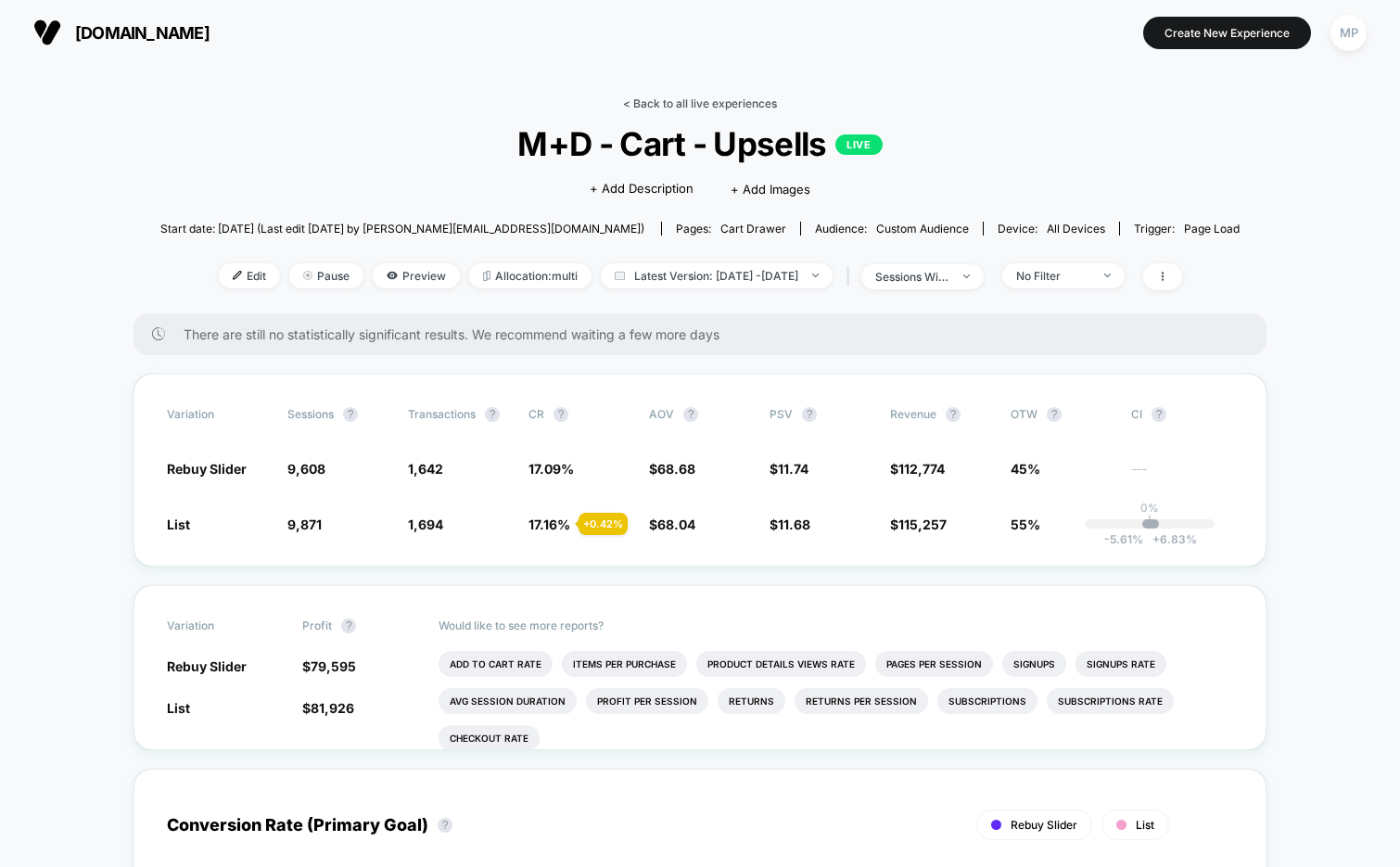
click at [674, 103] on link "< Back to all live experiences" at bounding box center [700, 104] width 154 height 14
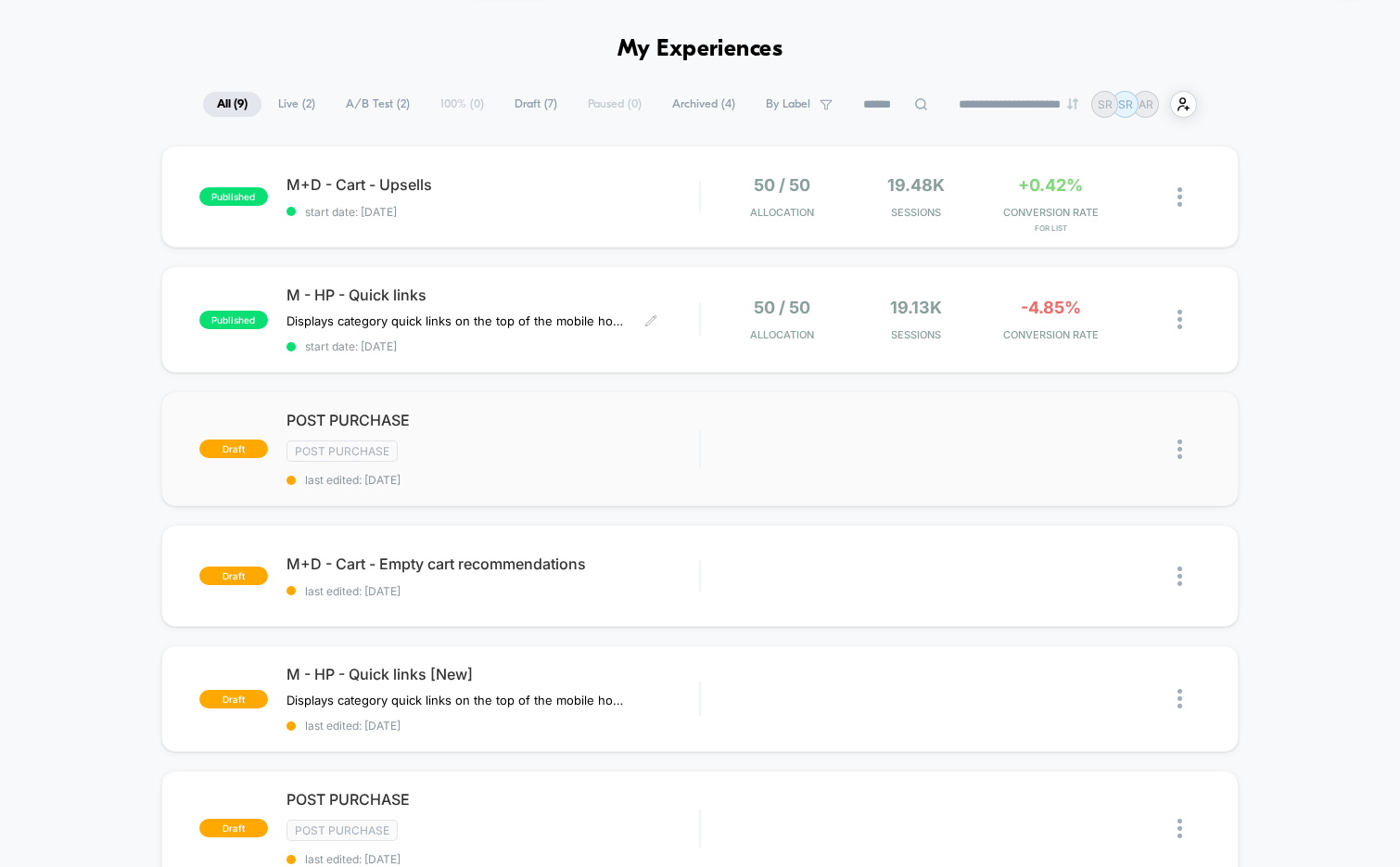
scroll to position [61, 0]
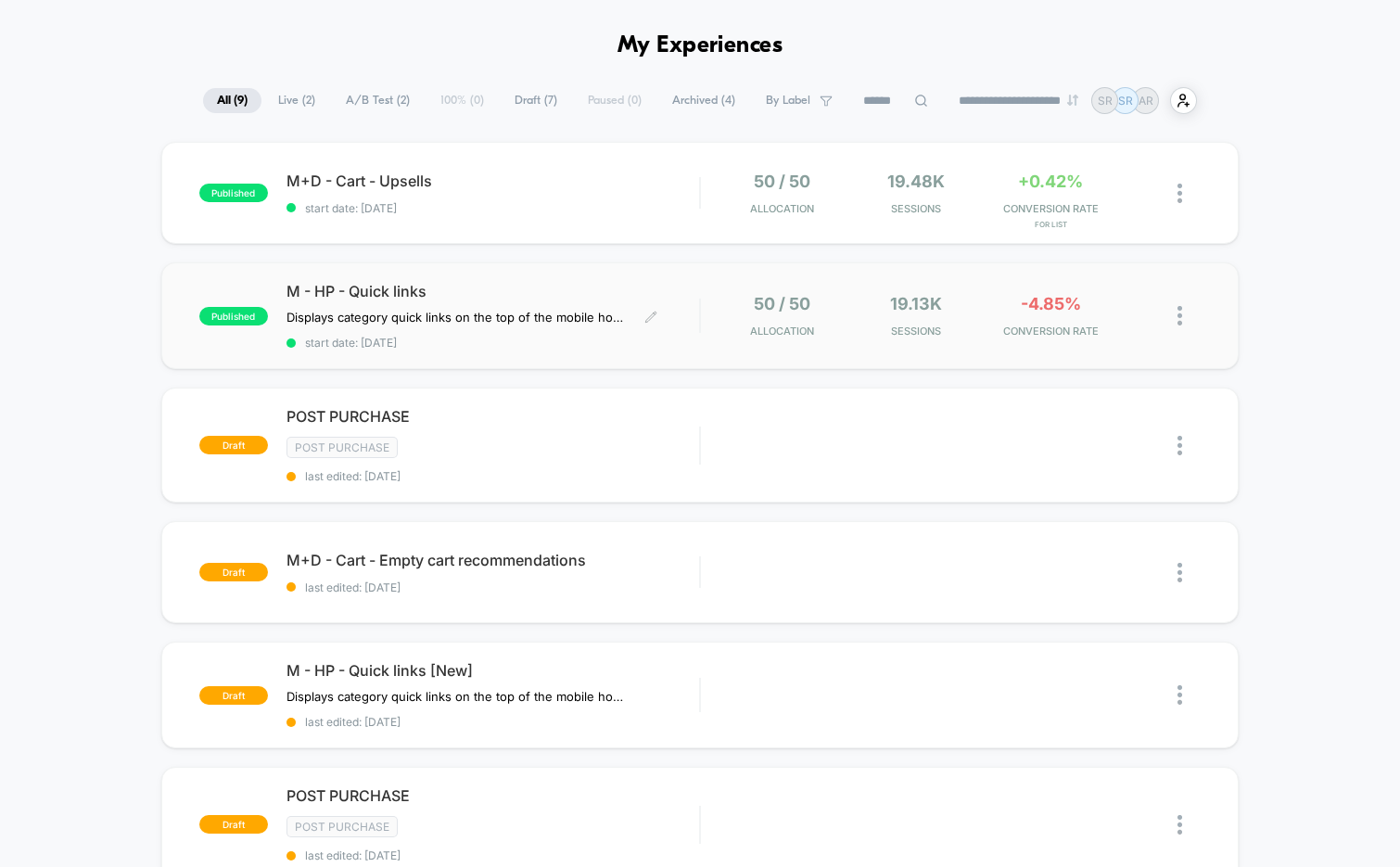
click at [480, 345] on span "start date: [DATE]" at bounding box center [493, 342] width 414 height 14
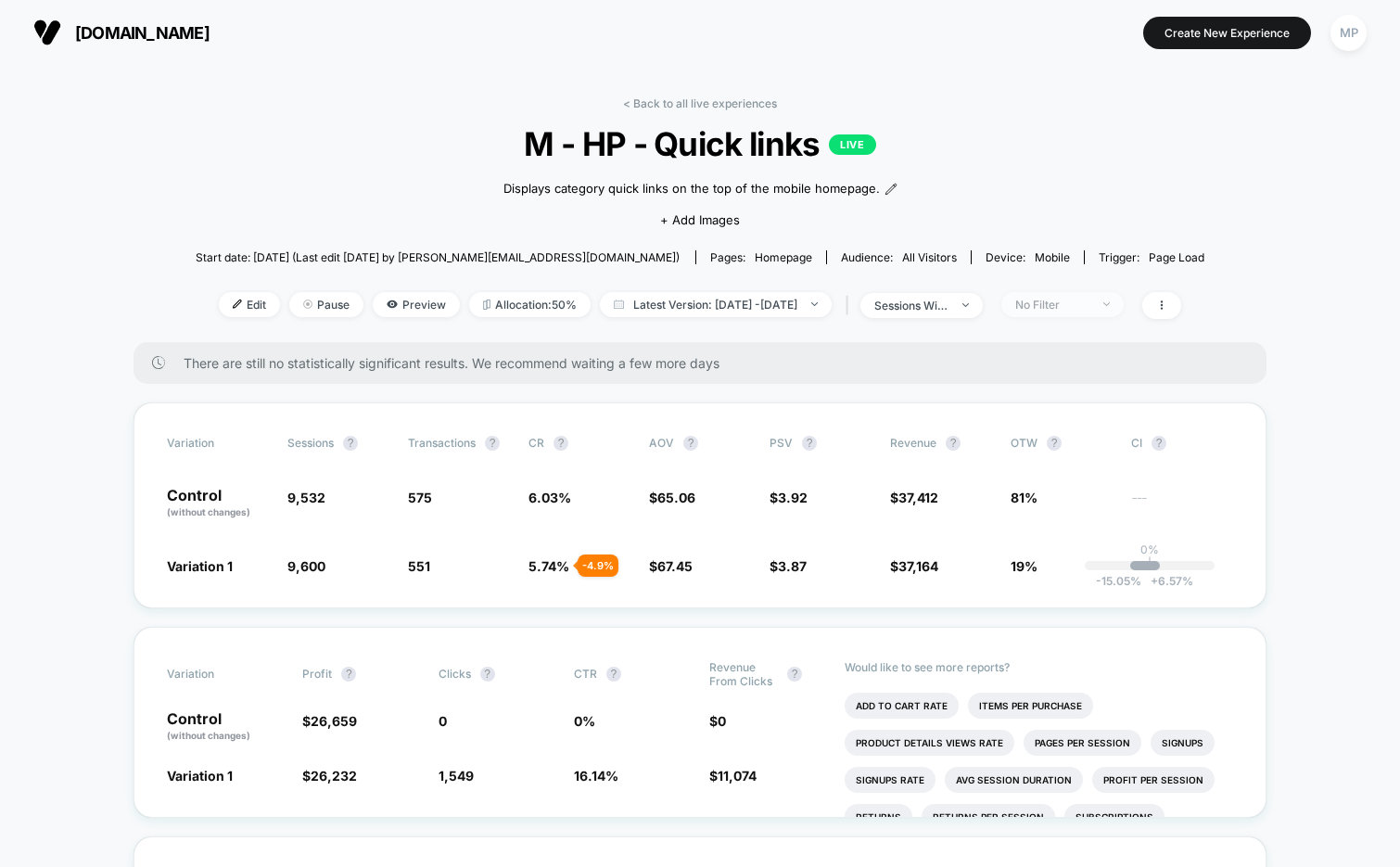
click at [1089, 297] on div "No Filter" at bounding box center [1052, 304] width 74 height 14
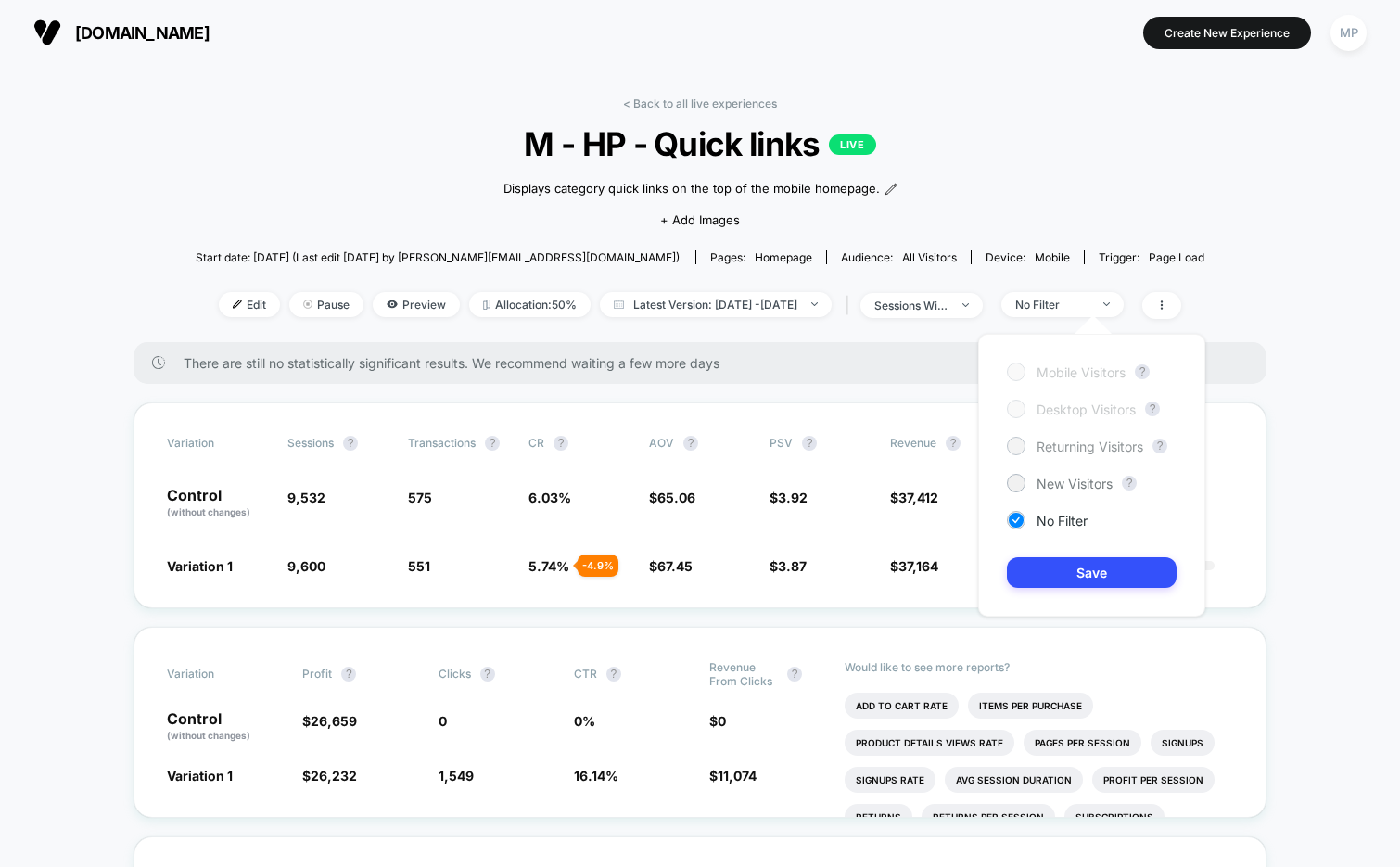
click at [1081, 442] on span "Returning Visitors" at bounding box center [1089, 446] width 107 height 16
click at [1055, 575] on button "Save" at bounding box center [1091, 571] width 169 height 30
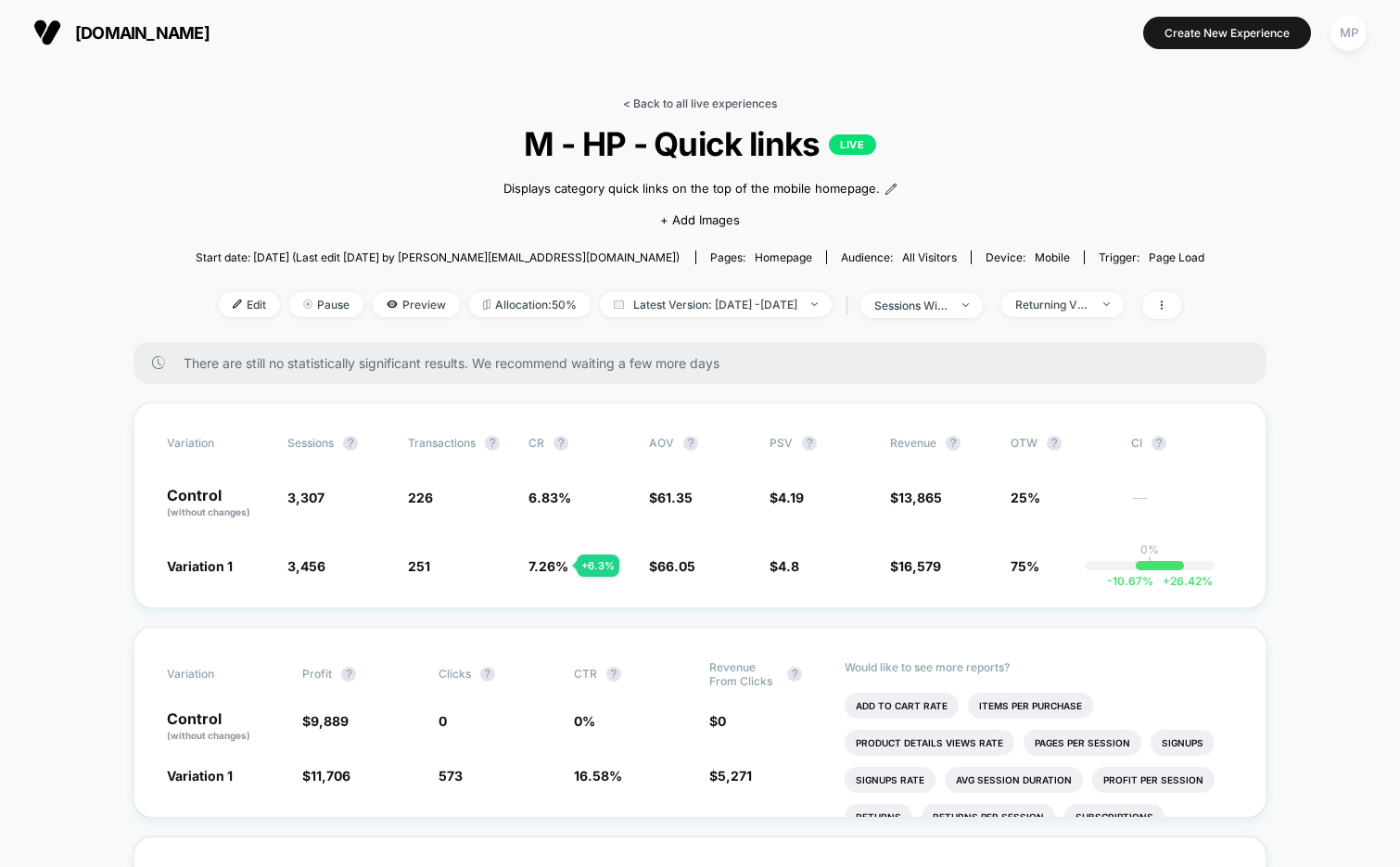
click at [680, 103] on link "< Back to all live experiences" at bounding box center [700, 104] width 154 height 14
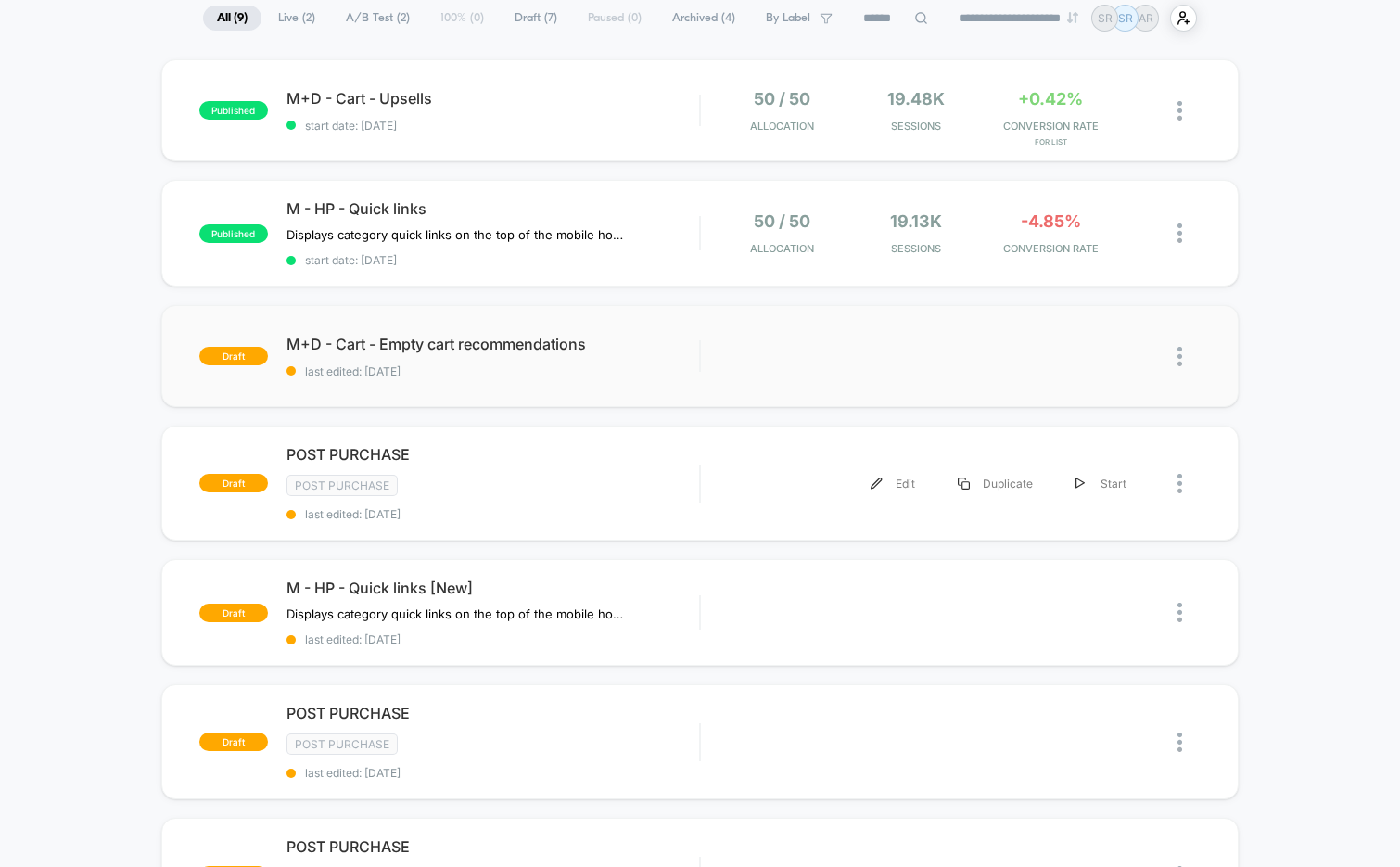
scroll to position [145, 0]
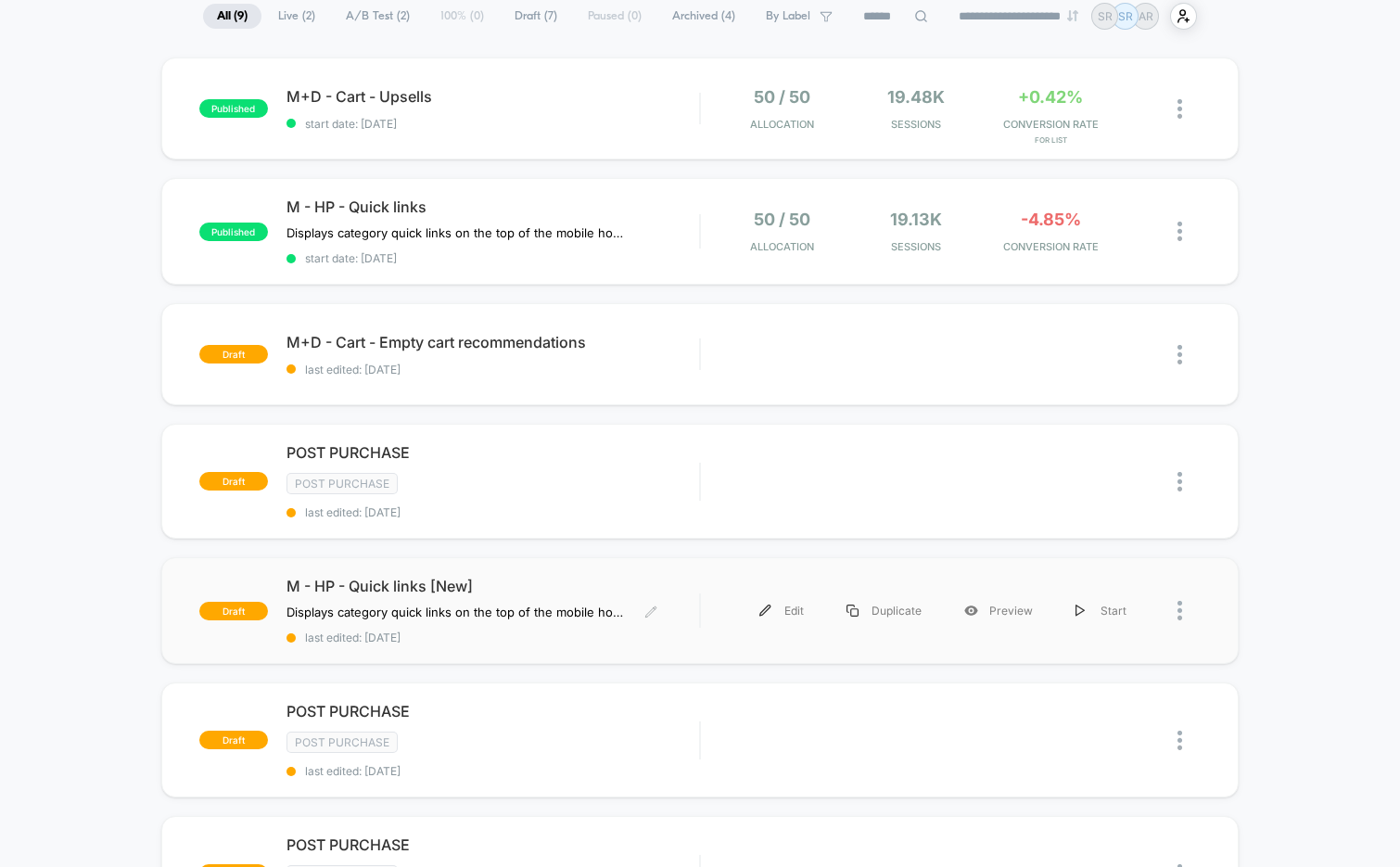
click at [498, 640] on span "last edited: [DATE]" at bounding box center [493, 637] width 414 height 14
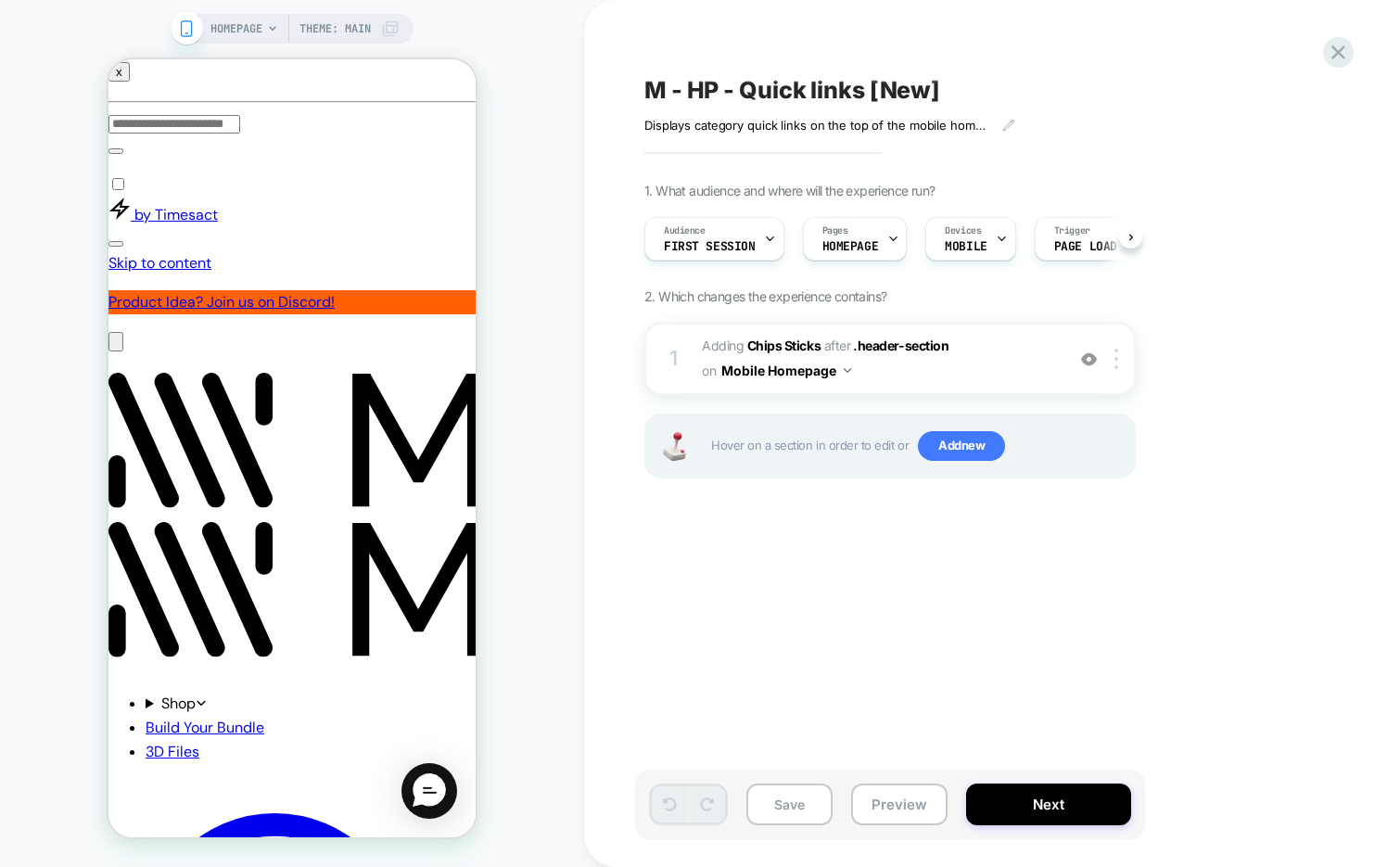
scroll to position [0, 1]
click at [0, 0] on img at bounding box center [0, 0] width 0 height 0
click at [0, 0] on span "#_loomi_addon_1747221313470_dup1755170714 Adding Chips Sticks AFTER .header-sec…" at bounding box center [0, 0] width 0 height 0
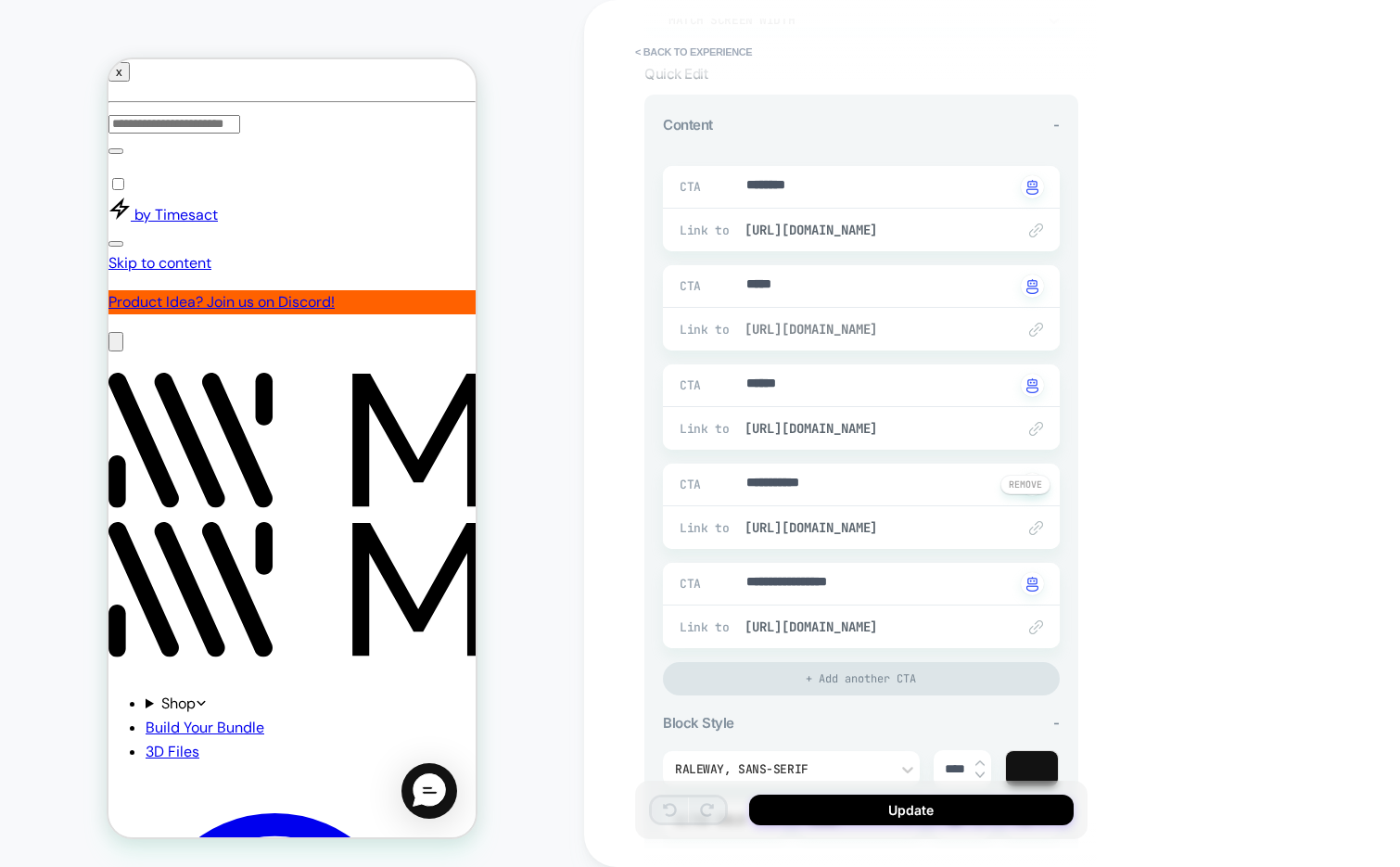
scroll to position [175, 0]
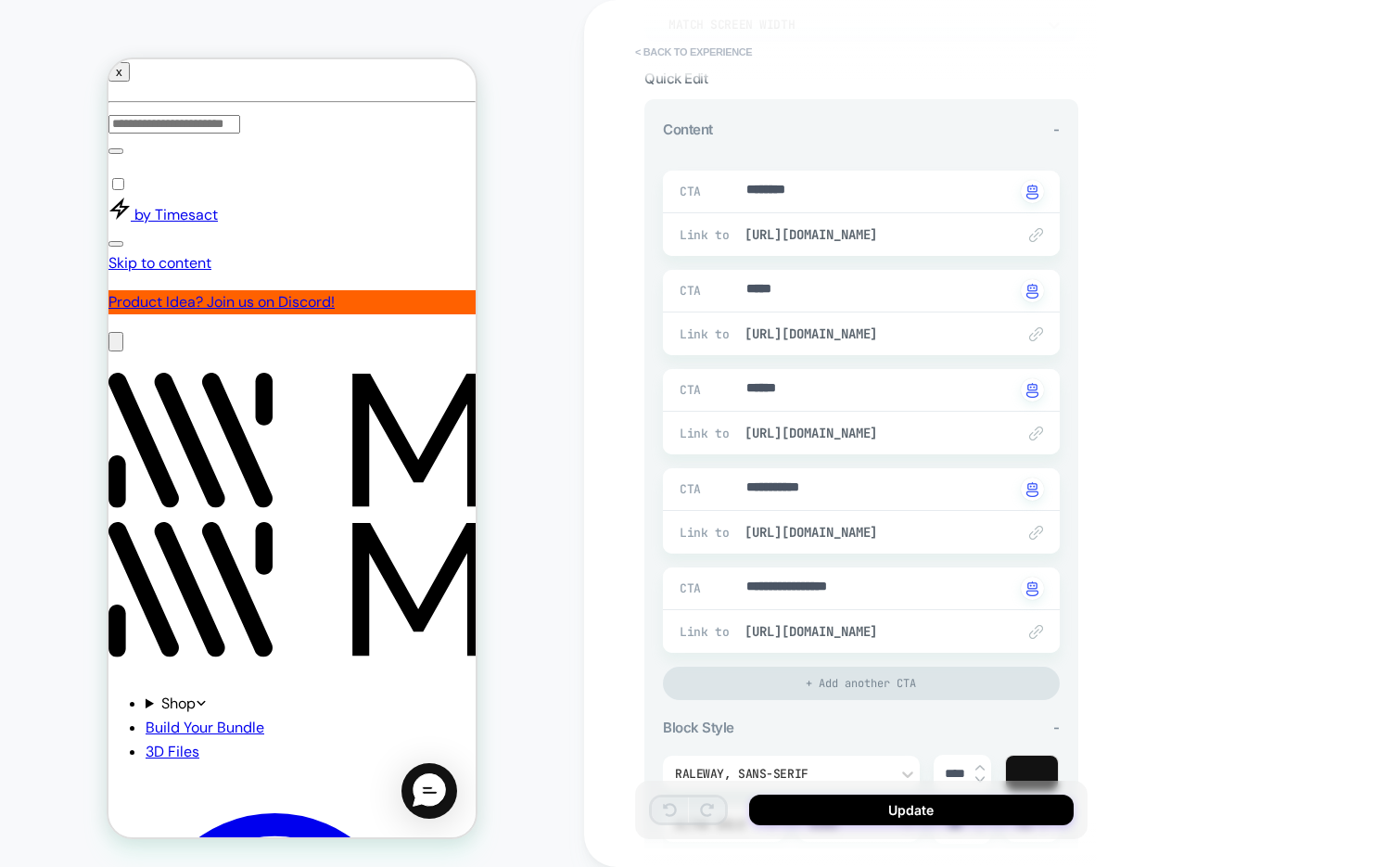
click at [703, 45] on button "< Back to experience" at bounding box center [694, 52] width 135 height 29
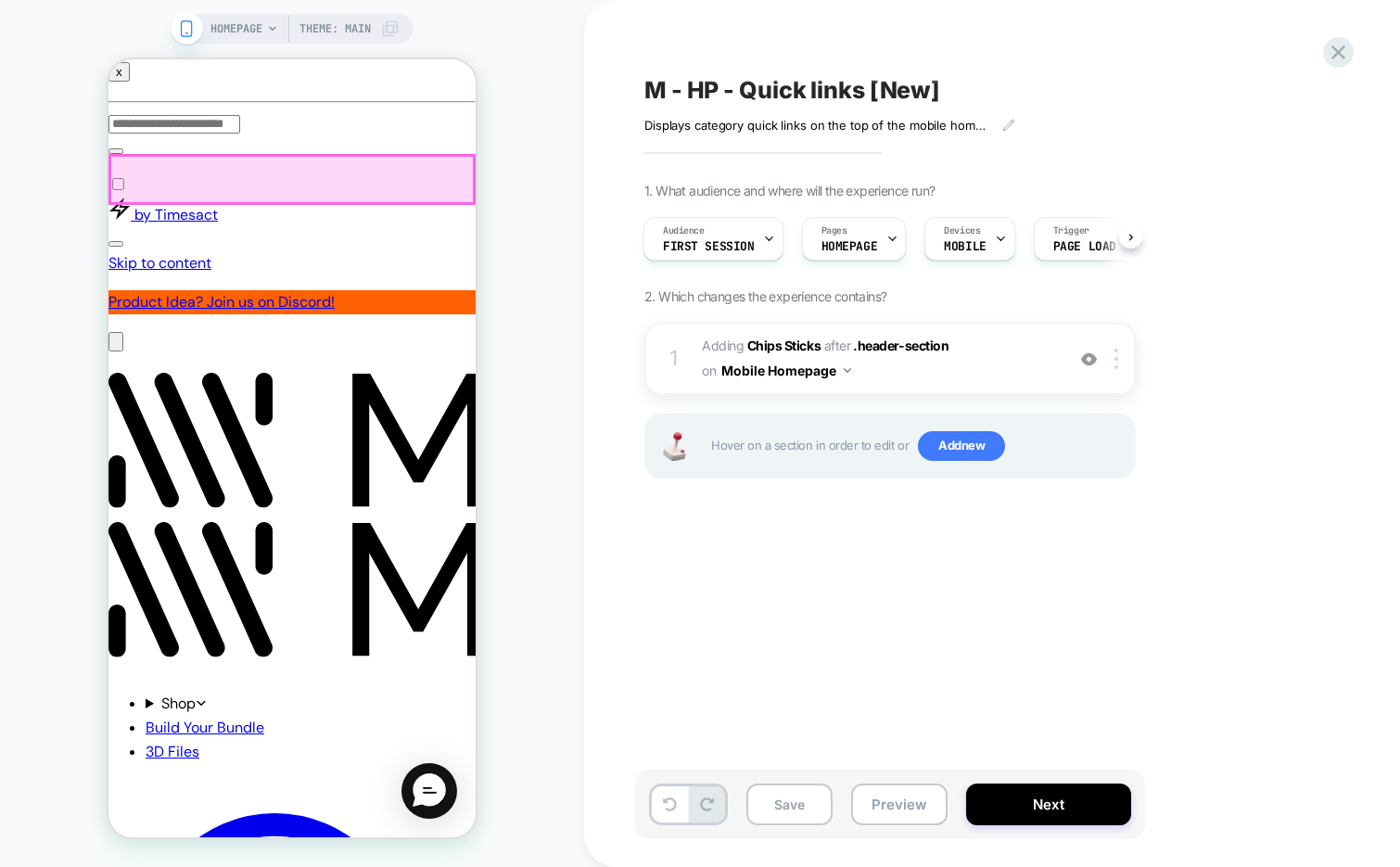
scroll to position [0, 0]
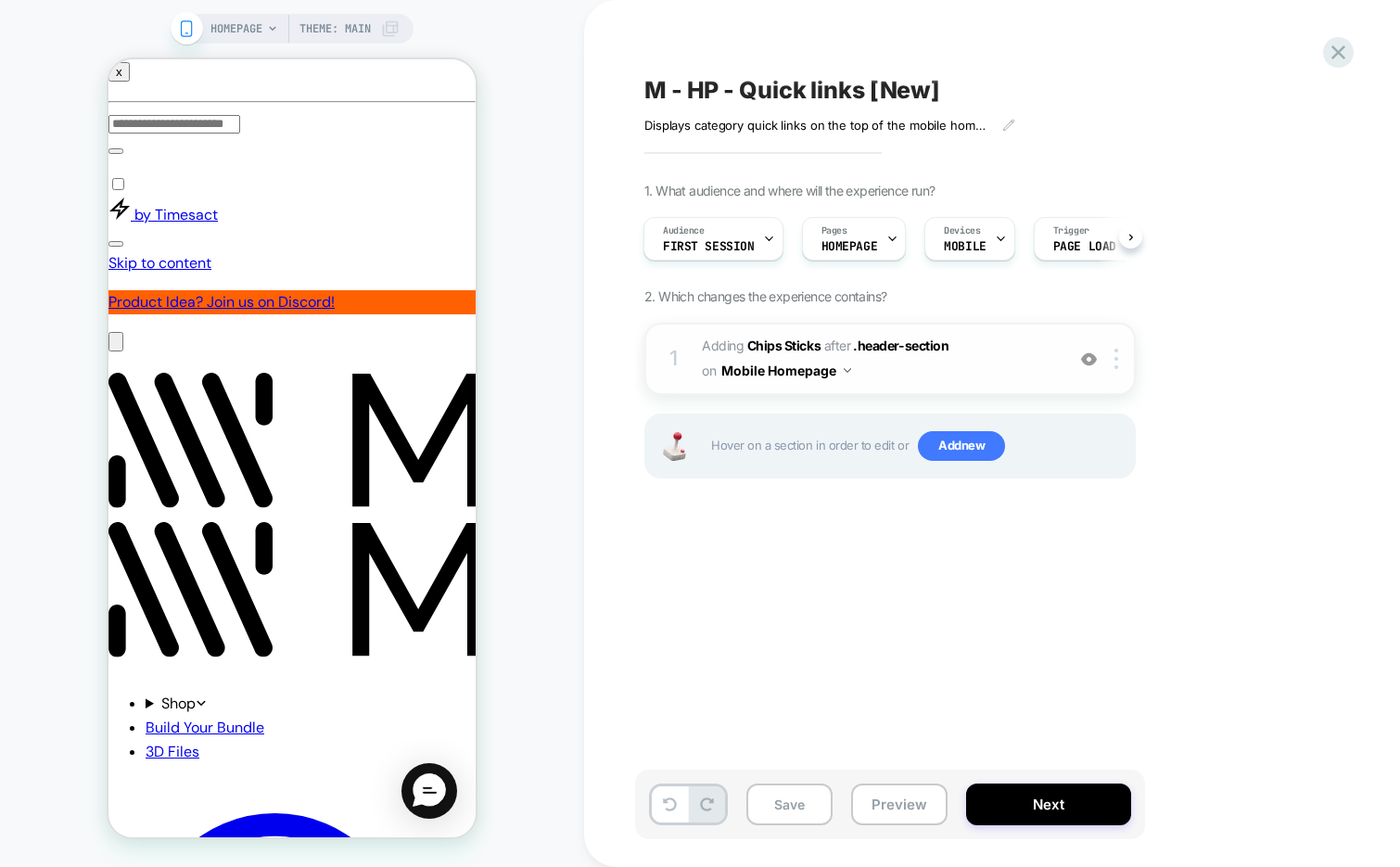
click at [944, 371] on span "#_loomi_addon_1747221313470_dup1755170714 Adding Chips Sticks AFTER .header-sec…" at bounding box center [878, 358] width 353 height 50
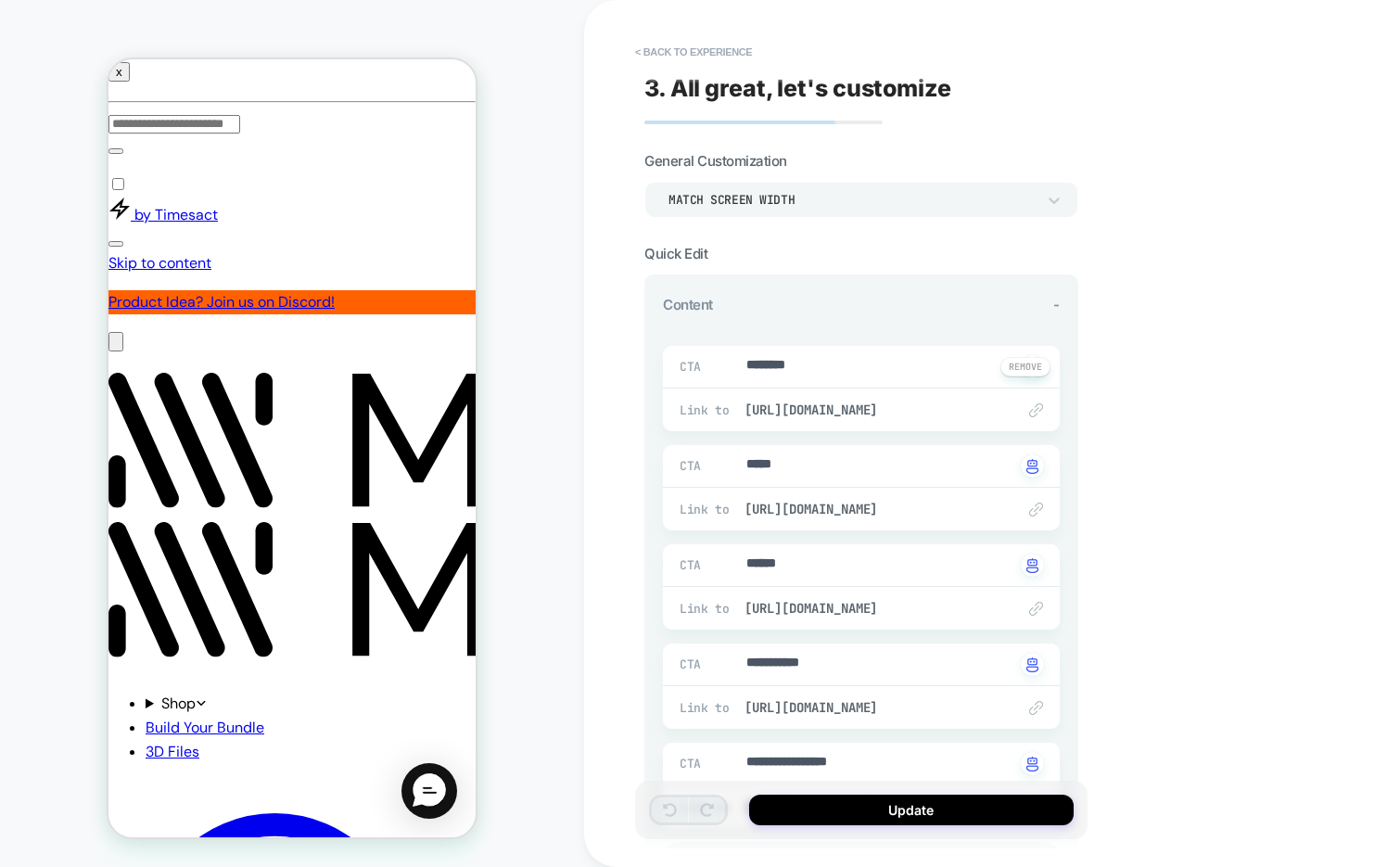
type textarea "*"
click at [719, 49] on button "< Back to experience" at bounding box center [694, 52] width 135 height 29
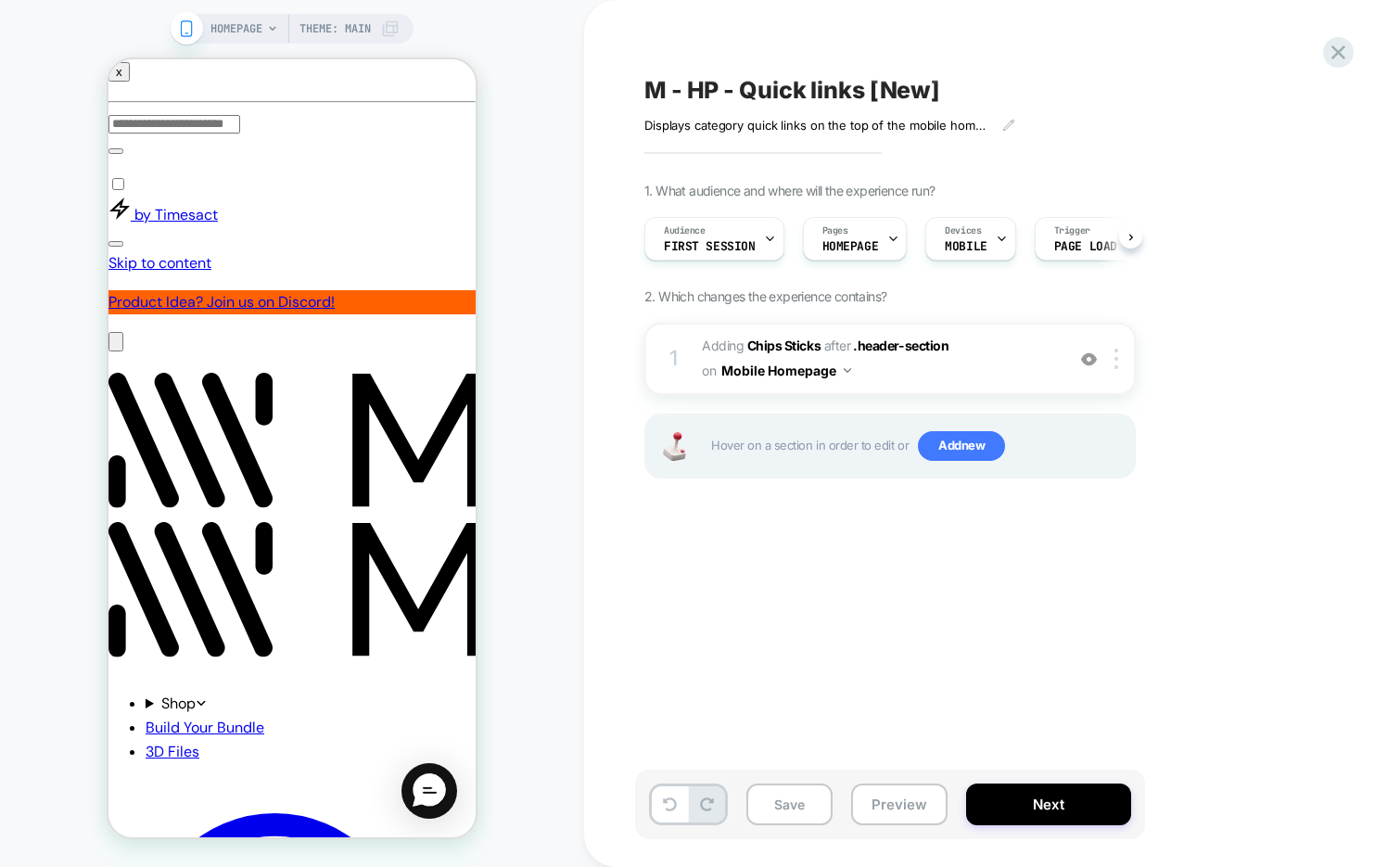
scroll to position [0, 1]
click at [1332, 53] on icon at bounding box center [1338, 53] width 25 height 25
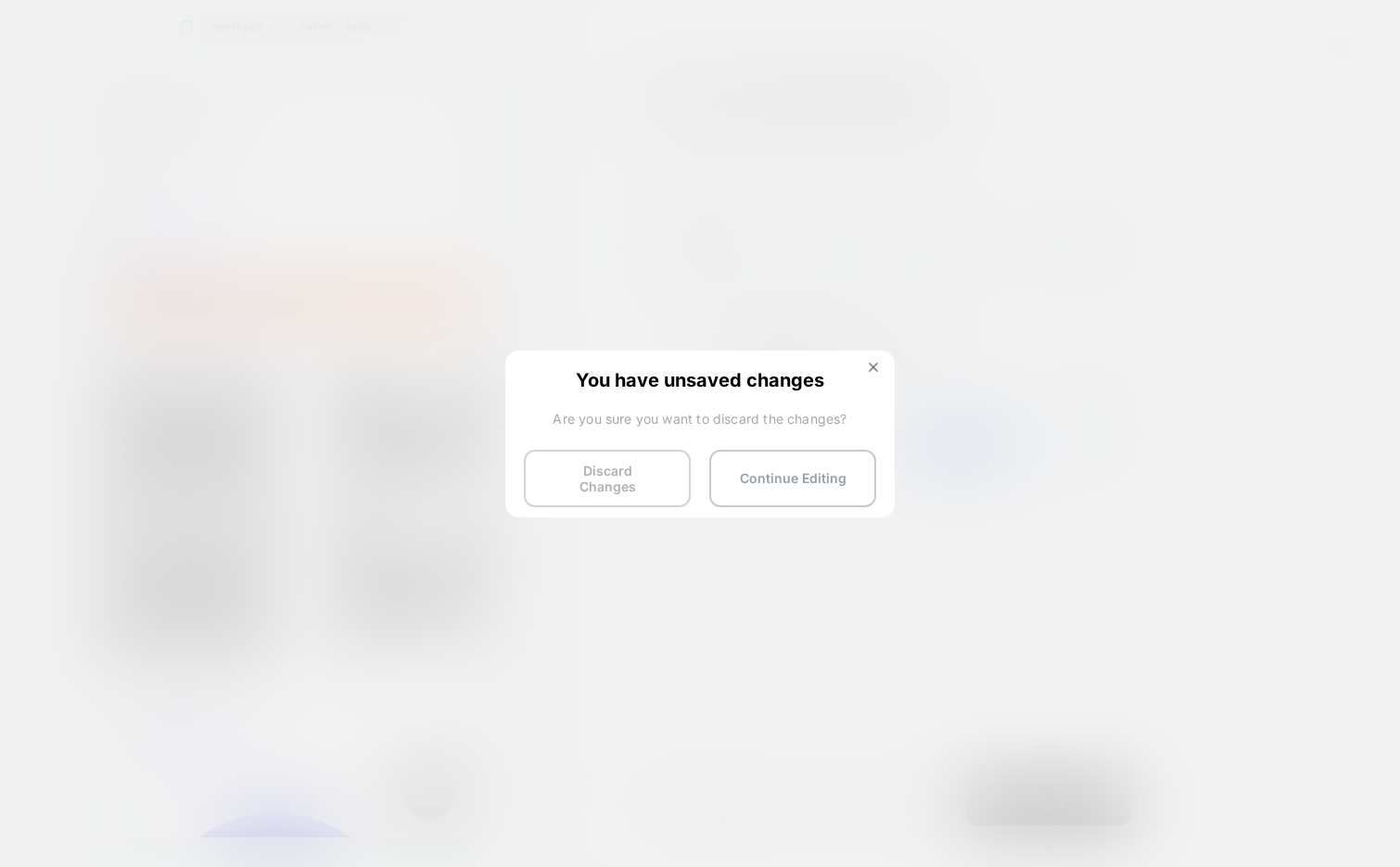
click at [600, 474] on button "Discard Changes" at bounding box center [607, 479] width 167 height 58
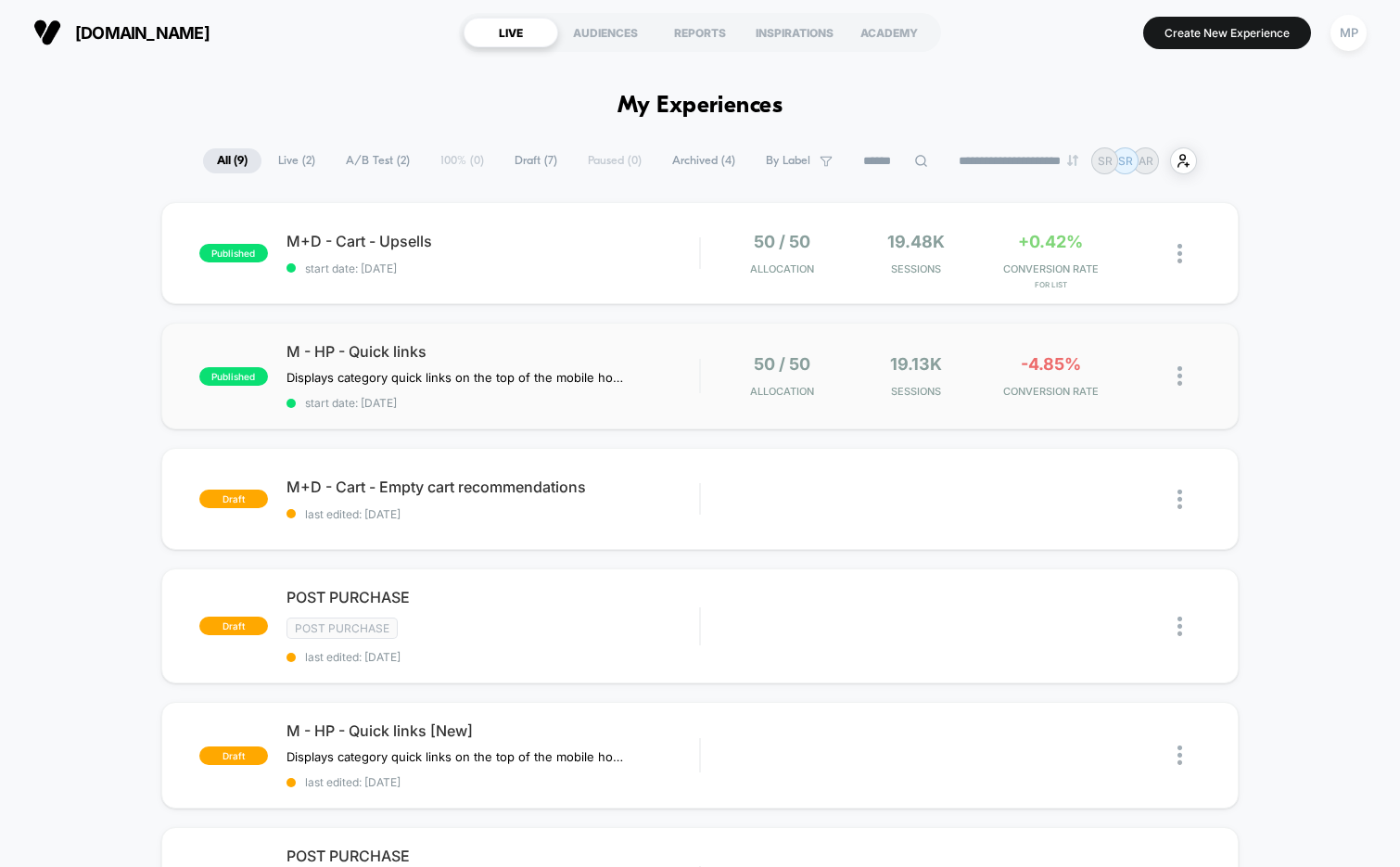
click at [496, 411] on div "published M - HP - Quick links Displays category quick links on the top of the …" at bounding box center [700, 376] width 1078 height 107
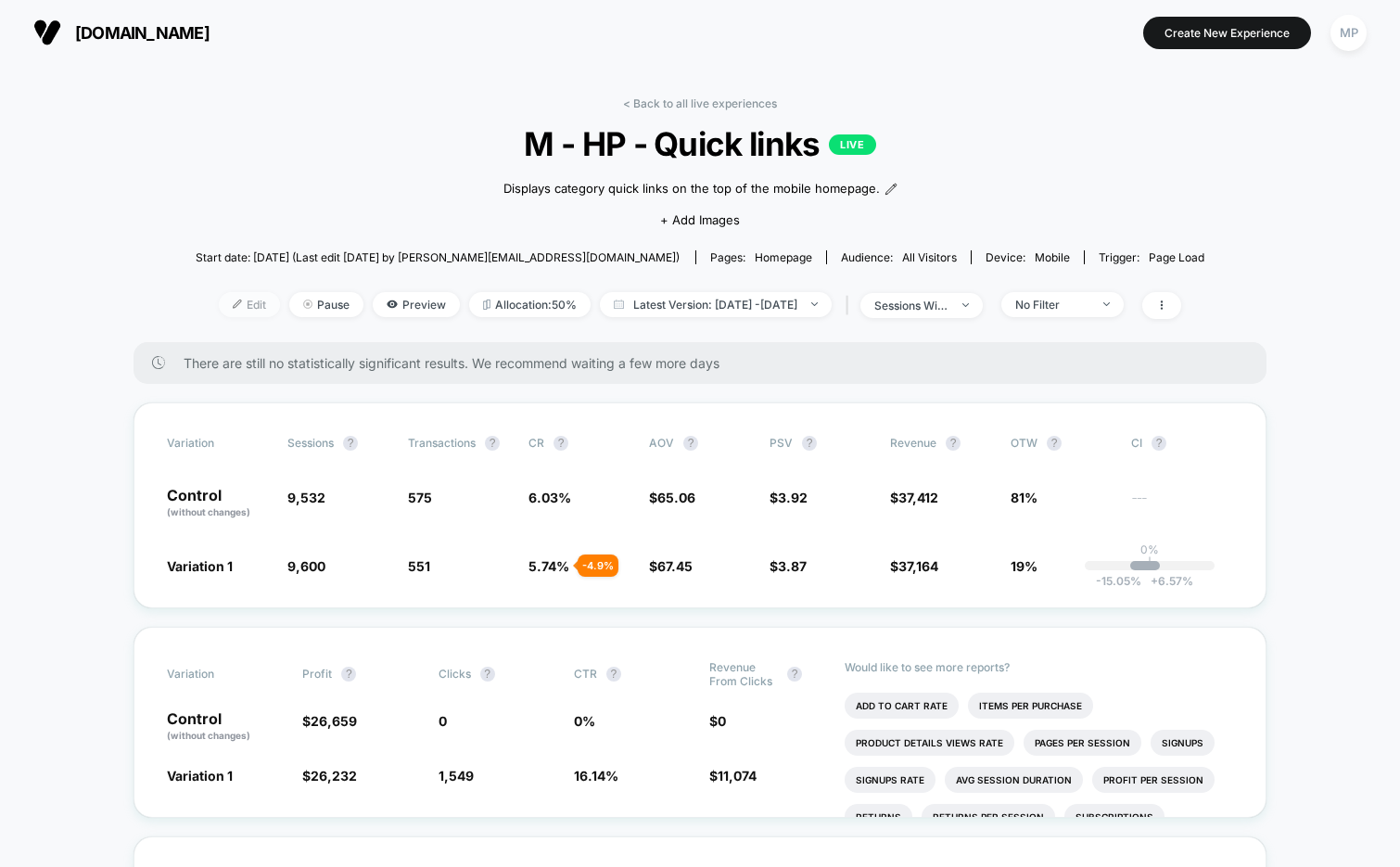
click at [219, 304] on span "Edit" at bounding box center [249, 304] width 62 height 25
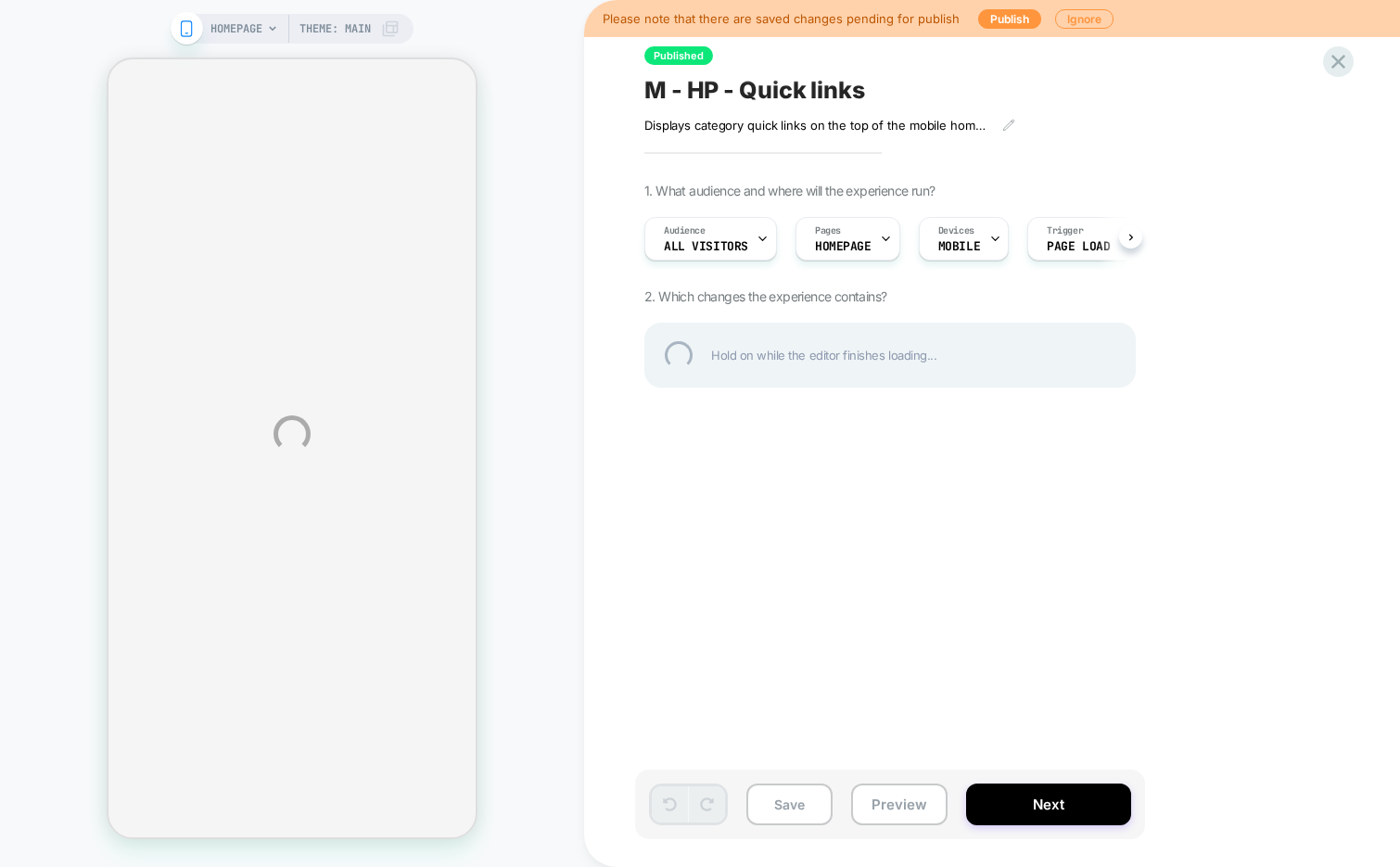
click at [751, 247] on div "HOMEPAGE Theme: MAIN Please note that there are saved changes pending for publi…" at bounding box center [700, 434] width 1400 height 867
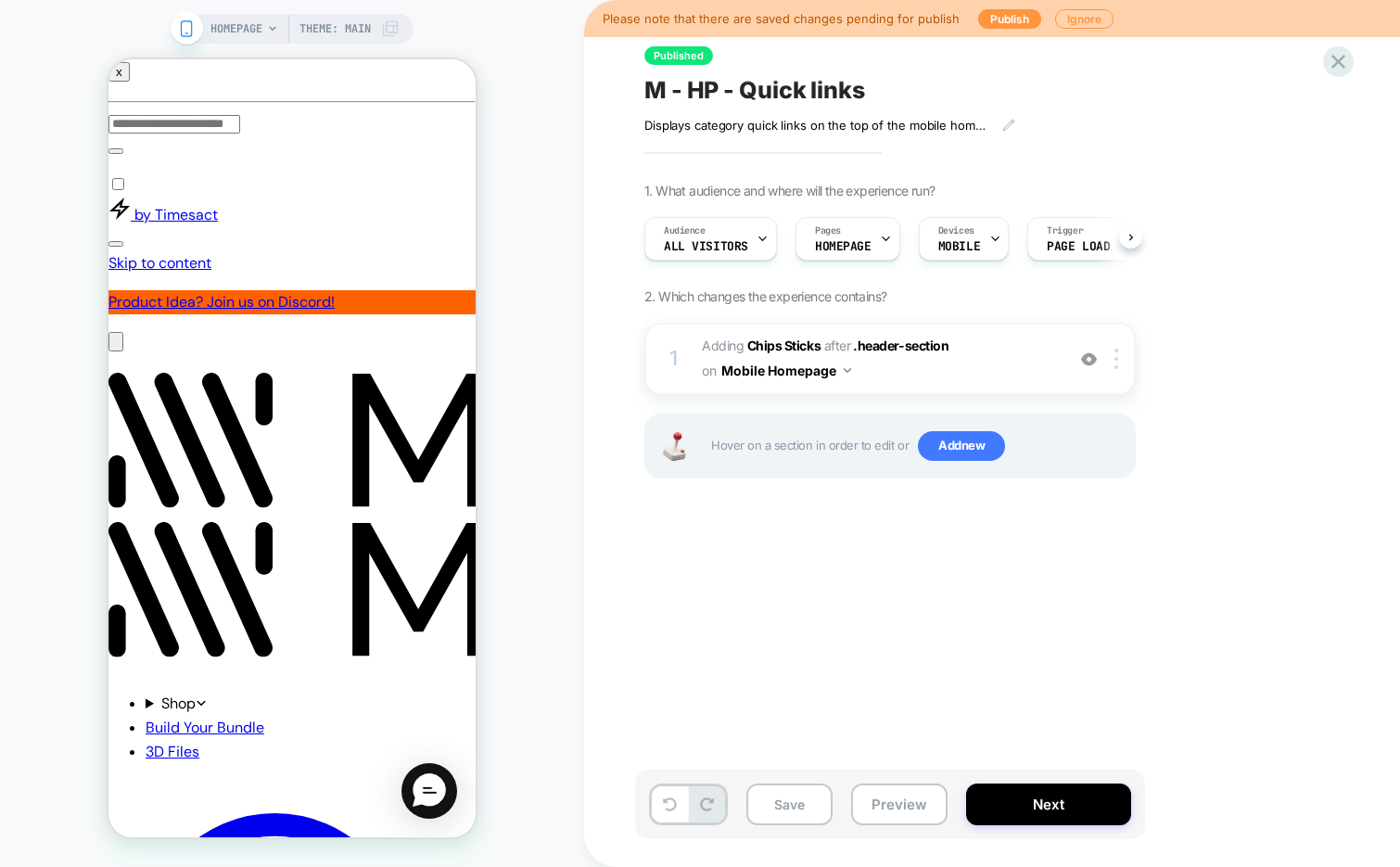
scroll to position [0, 1]
click at [757, 244] on div at bounding box center [761, 239] width 12 height 42
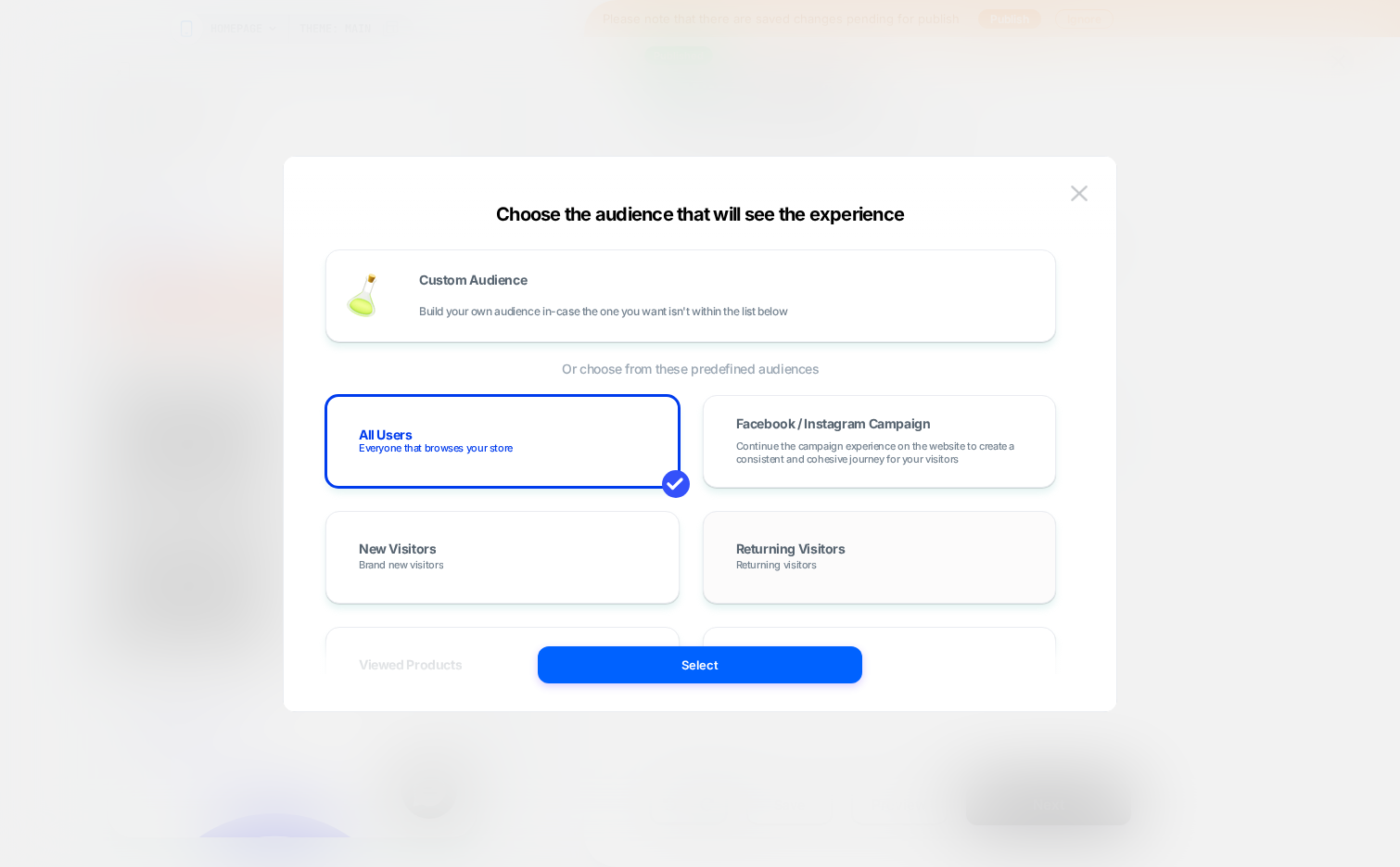
click at [760, 558] on span "Returning visitors" at bounding box center [776, 564] width 80 height 13
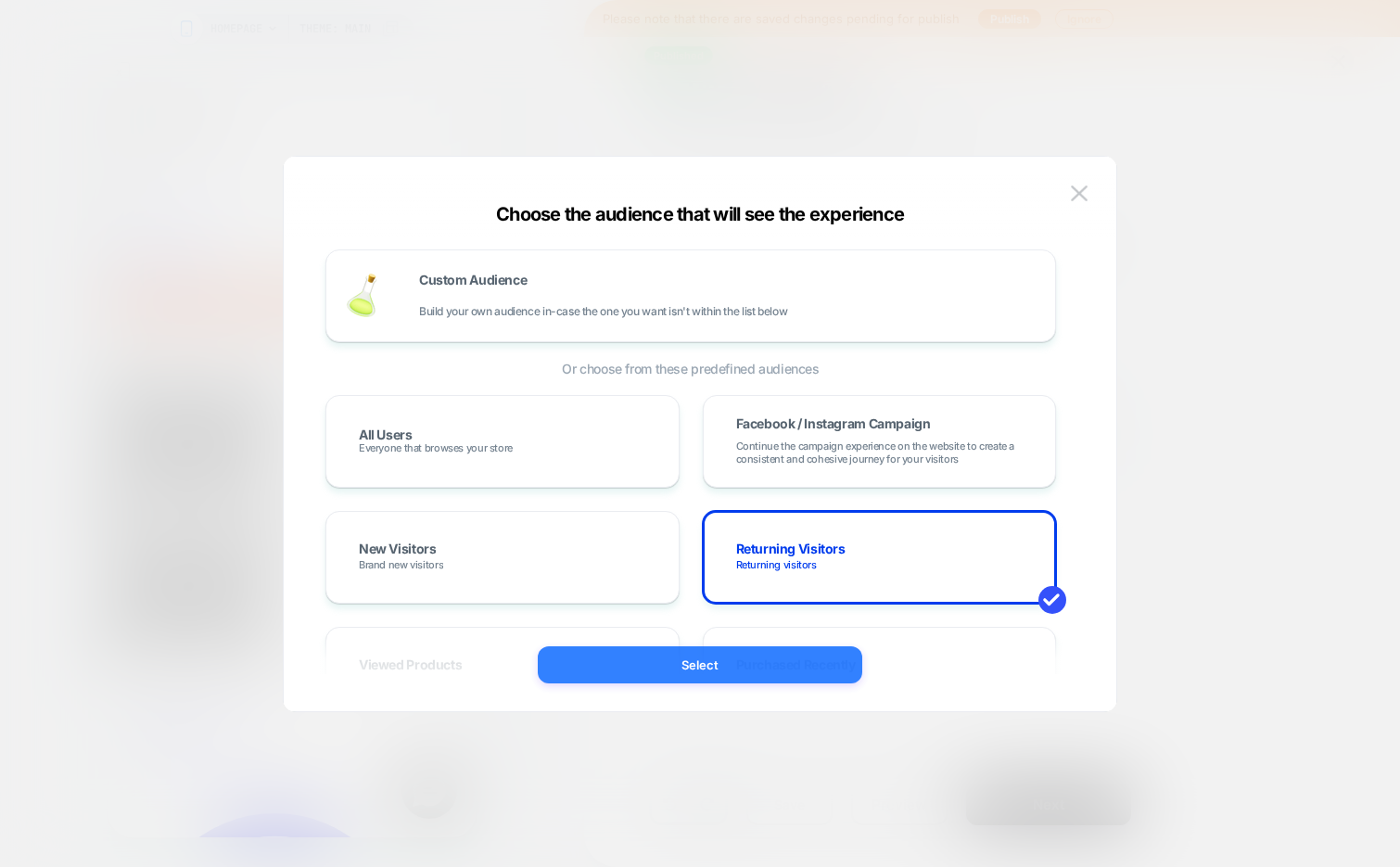
click at [733, 669] on button "Select" at bounding box center [700, 664] width 325 height 37
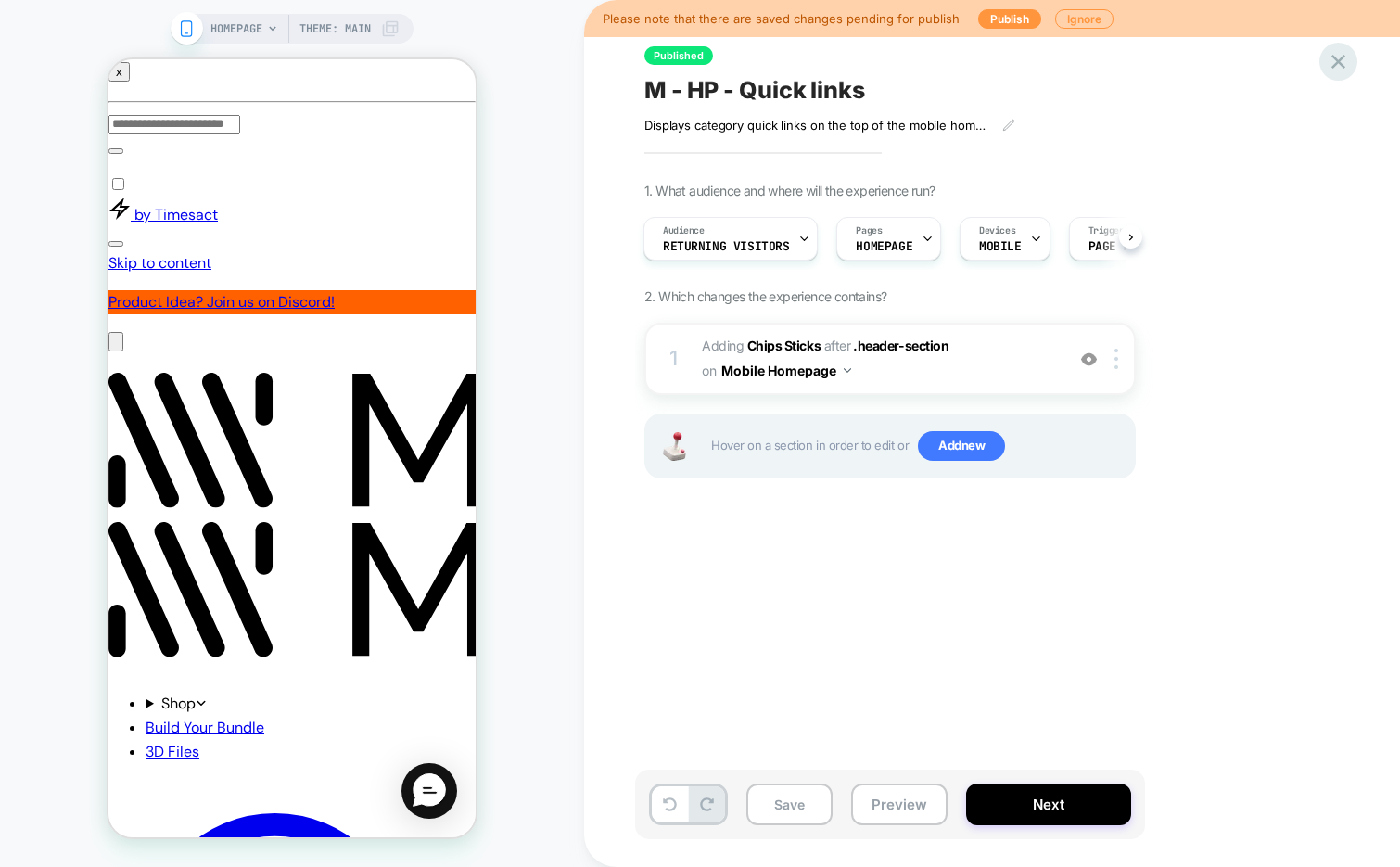
click at [1335, 68] on icon at bounding box center [1338, 62] width 25 height 25
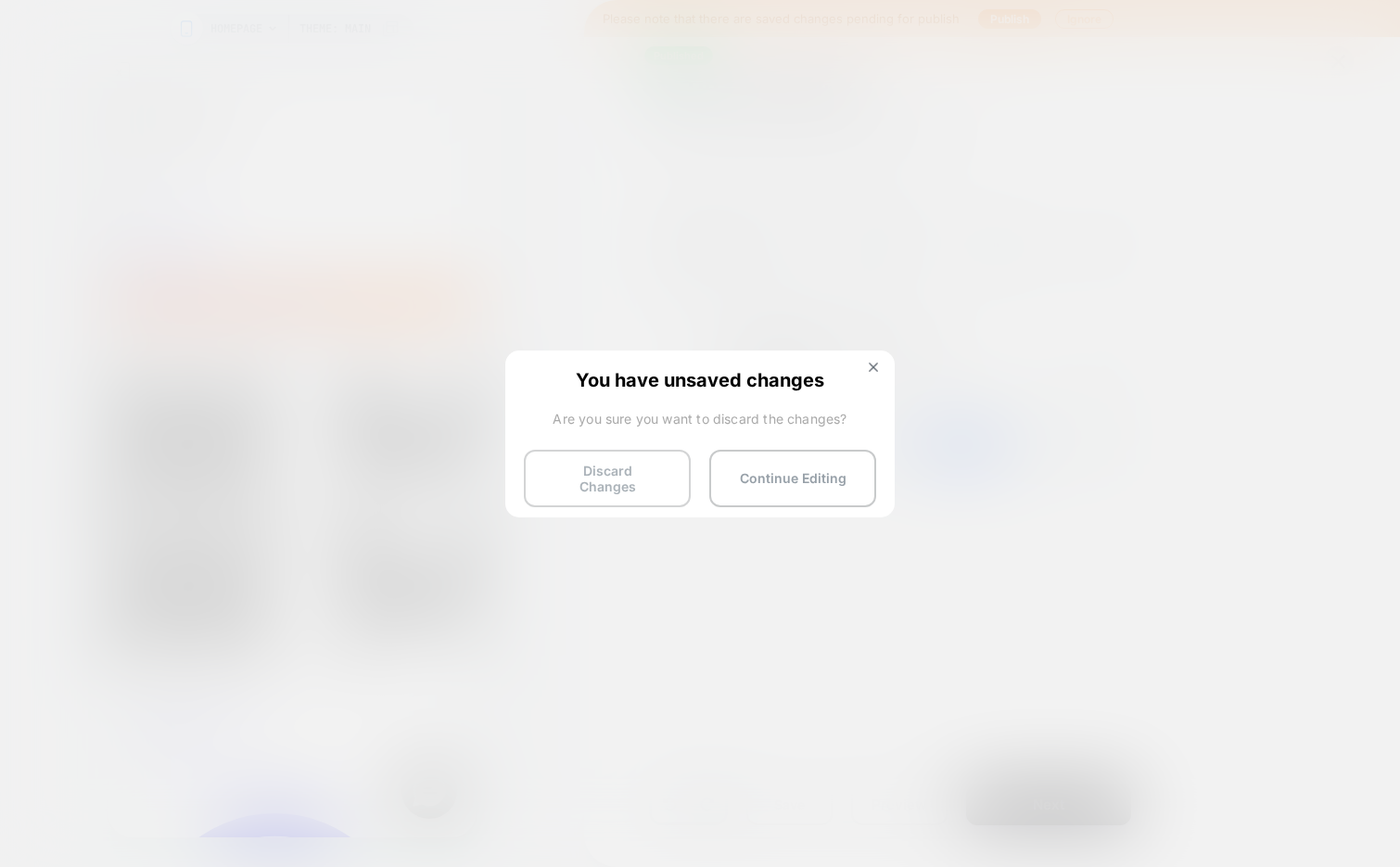
click at [599, 475] on button "Discard Changes" at bounding box center [607, 479] width 167 height 58
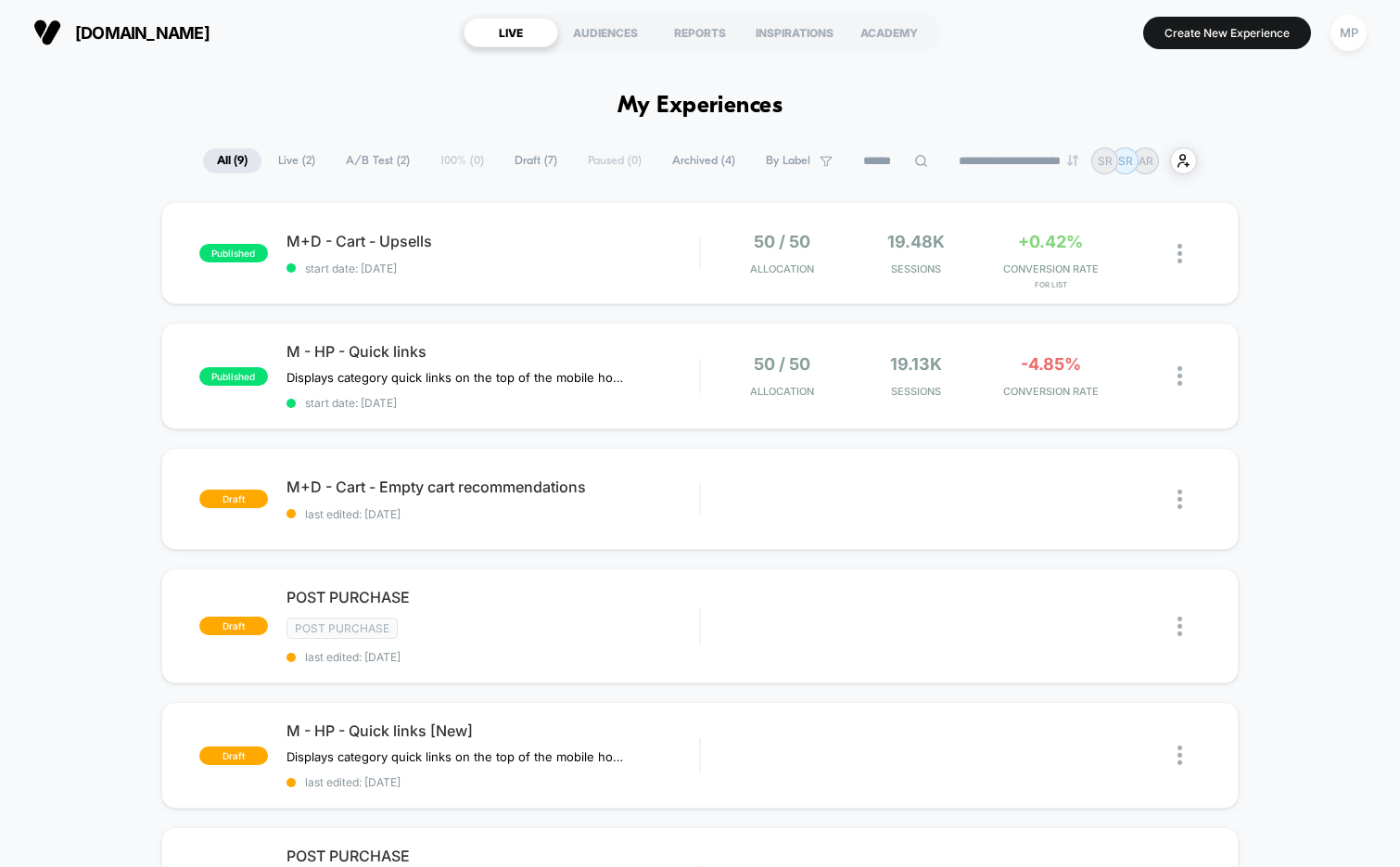
click at [701, 161] on span "Archived ( 4 )" at bounding box center [703, 161] width 91 height 25
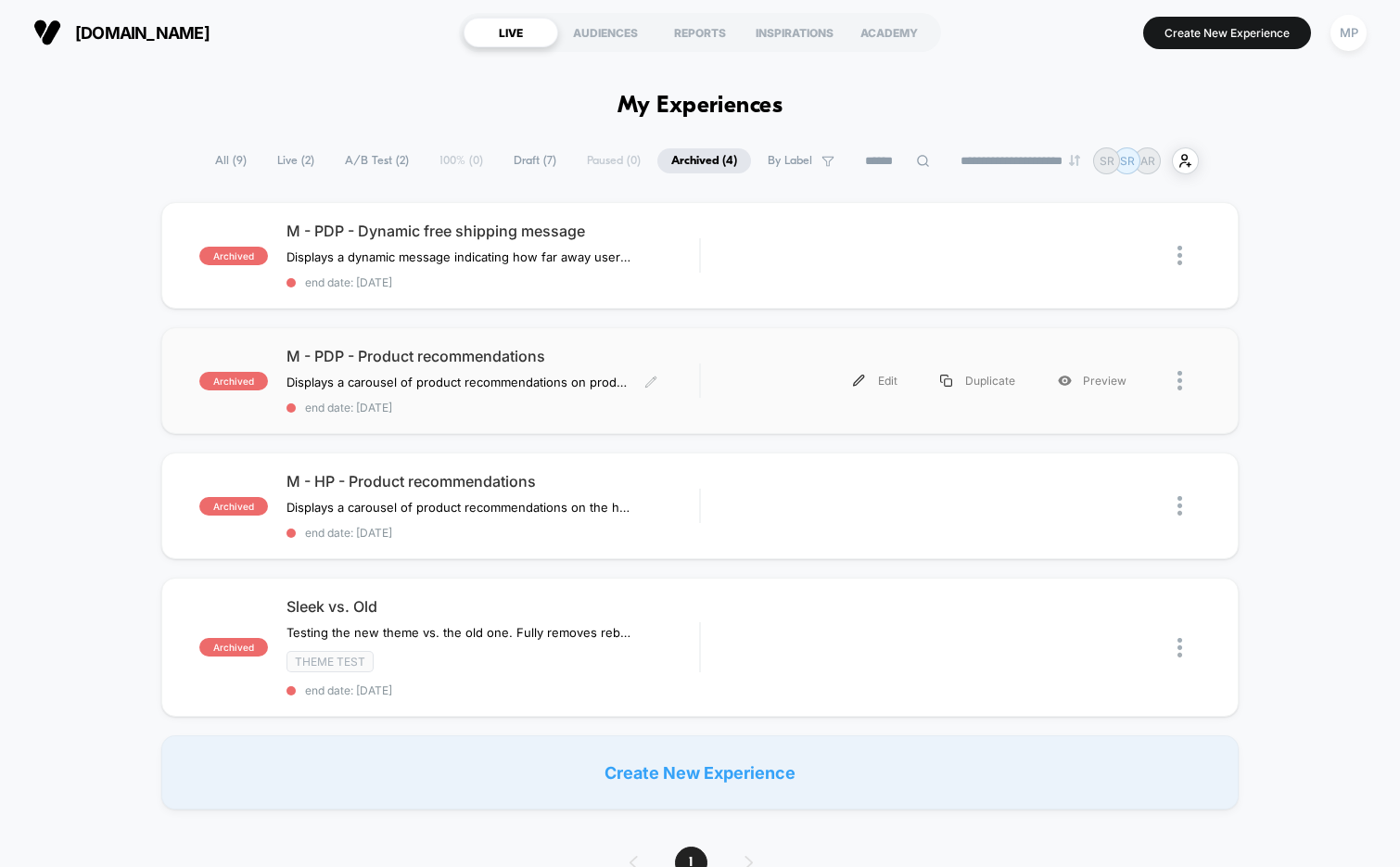
click at [565, 400] on span "end date: [DATE]" at bounding box center [493, 407] width 414 height 14
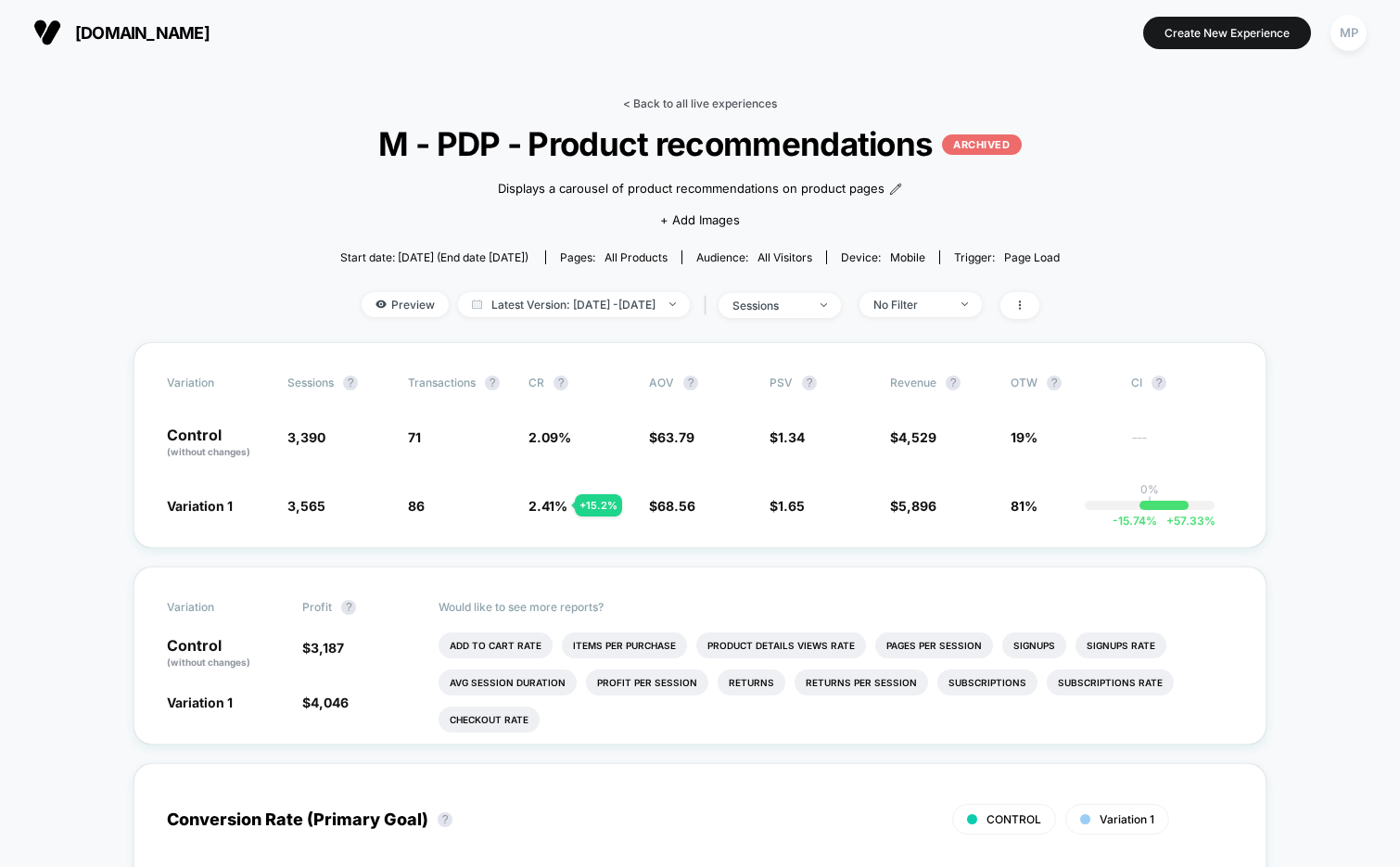
click at [685, 108] on link "< Back to all live experiences" at bounding box center [700, 104] width 154 height 14
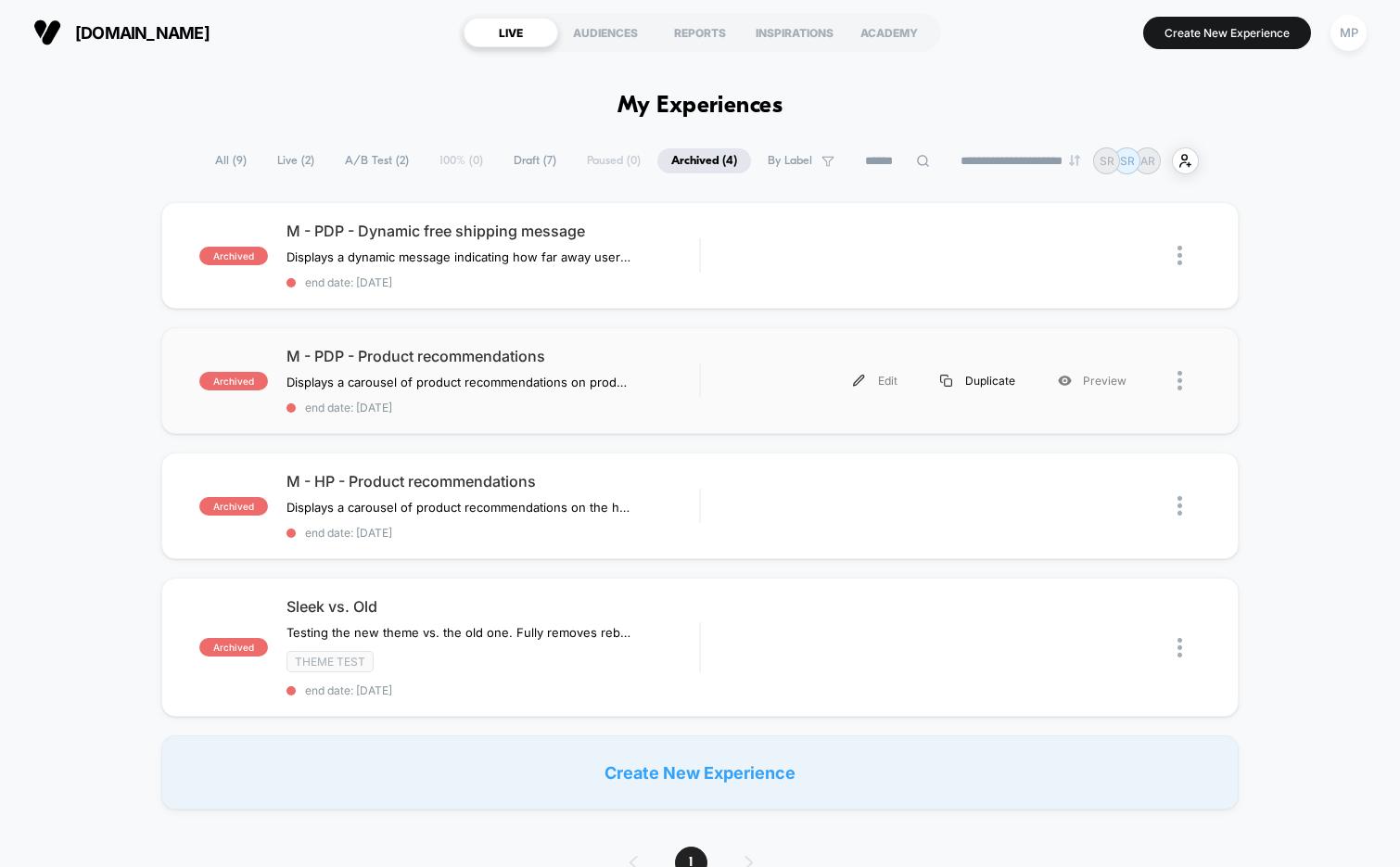
click at [984, 381] on div "Duplicate" at bounding box center [977, 381] width 117 height 42
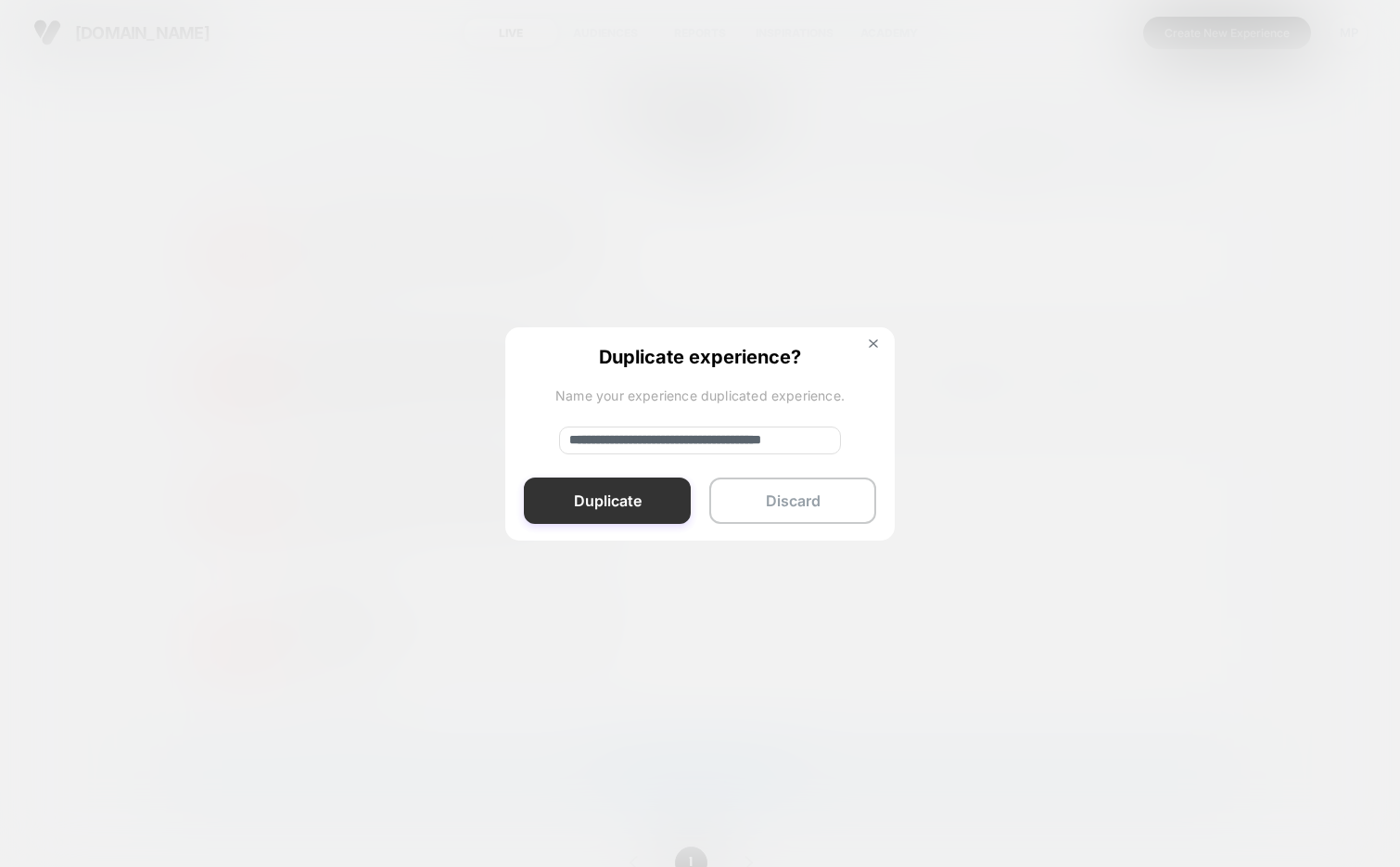
click at [604, 503] on button "Duplicate" at bounding box center [607, 500] width 167 height 46
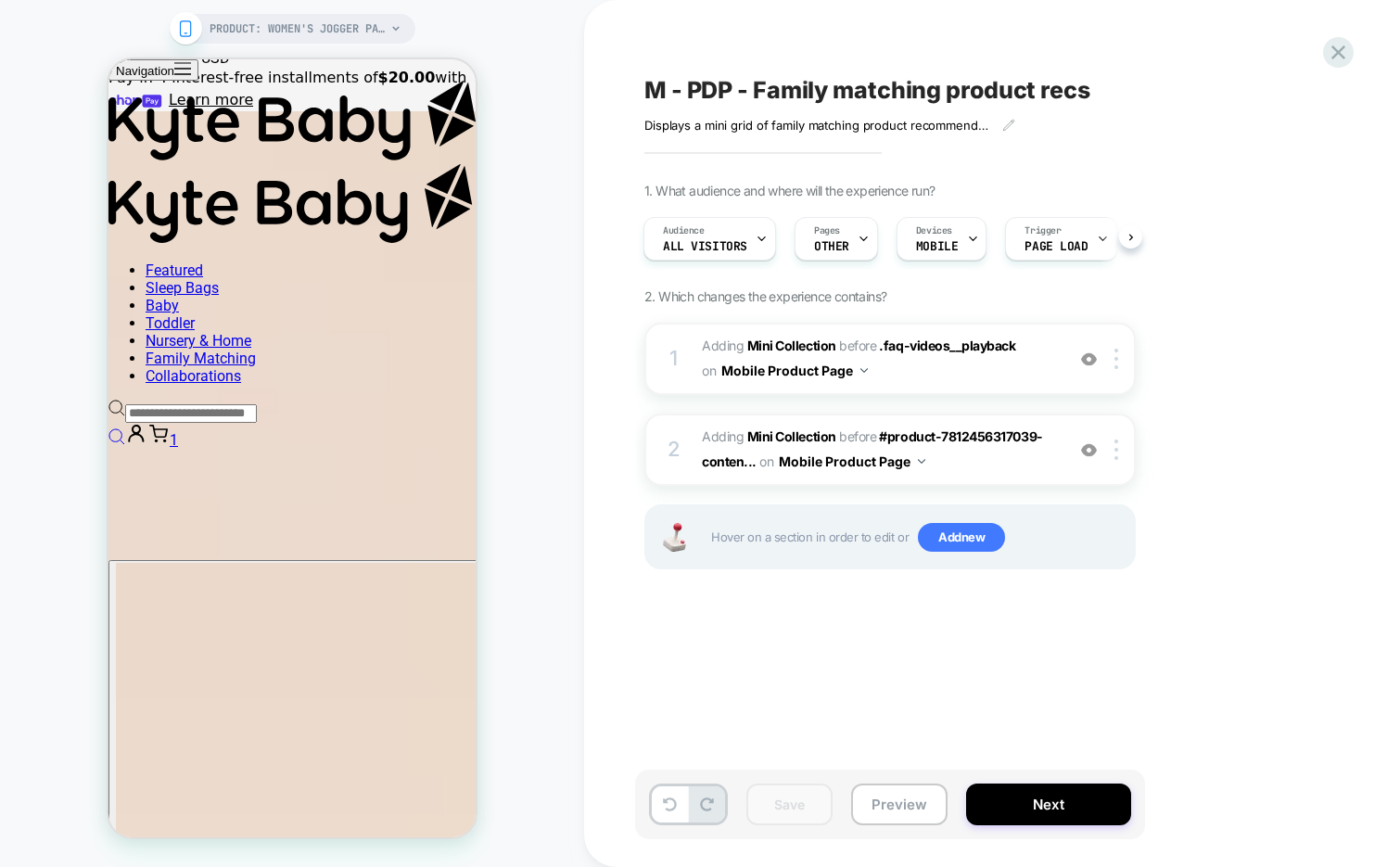
click at [0, 0] on span "M - PDP - Family matching product recs" at bounding box center [0, 0] width 0 height 0
click at [0, 0] on textarea "**********" at bounding box center [0, 0] width 0 height 0
